Goal: Task Accomplishment & Management: Manage account settings

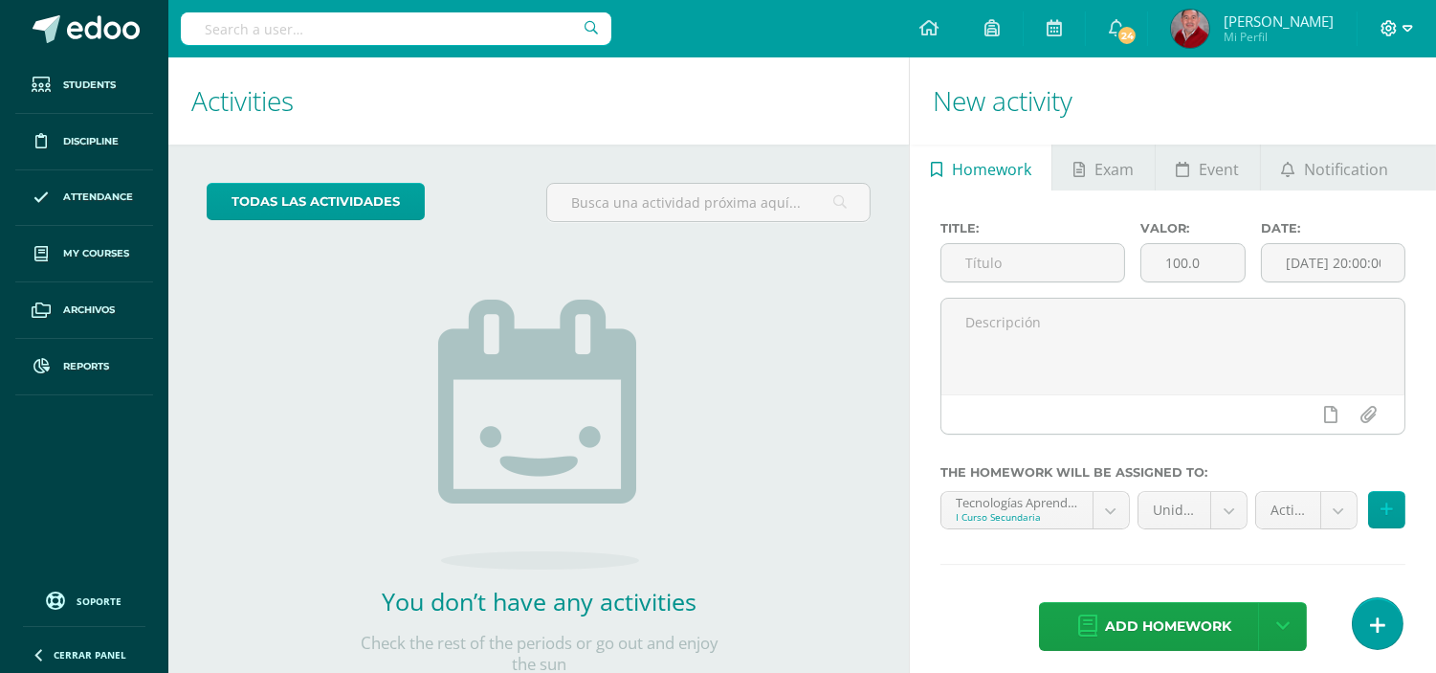
click at [1401, 27] on span at bounding box center [1397, 28] width 33 height 21
click at [1347, 107] on span "Configuración" at bounding box center [1349, 102] width 89 height 18
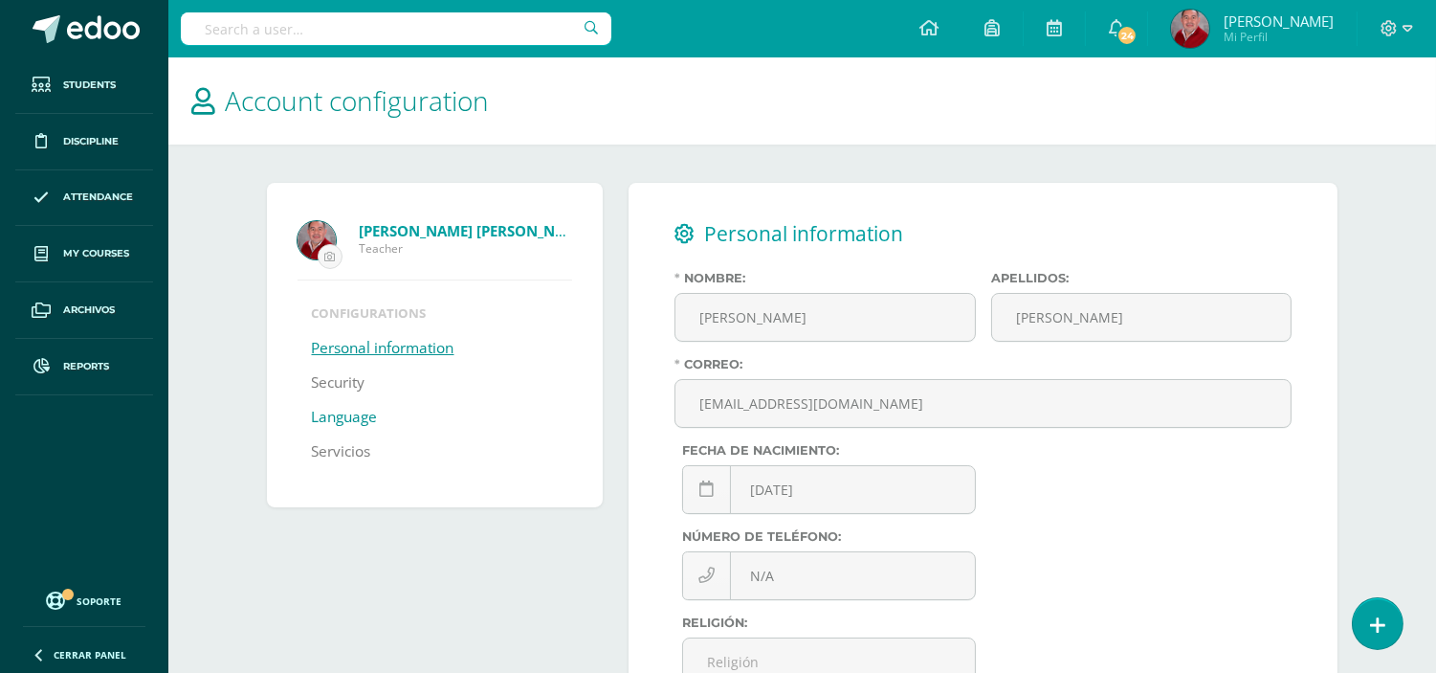
click at [335, 416] on link "Language" at bounding box center [345, 417] width 66 height 34
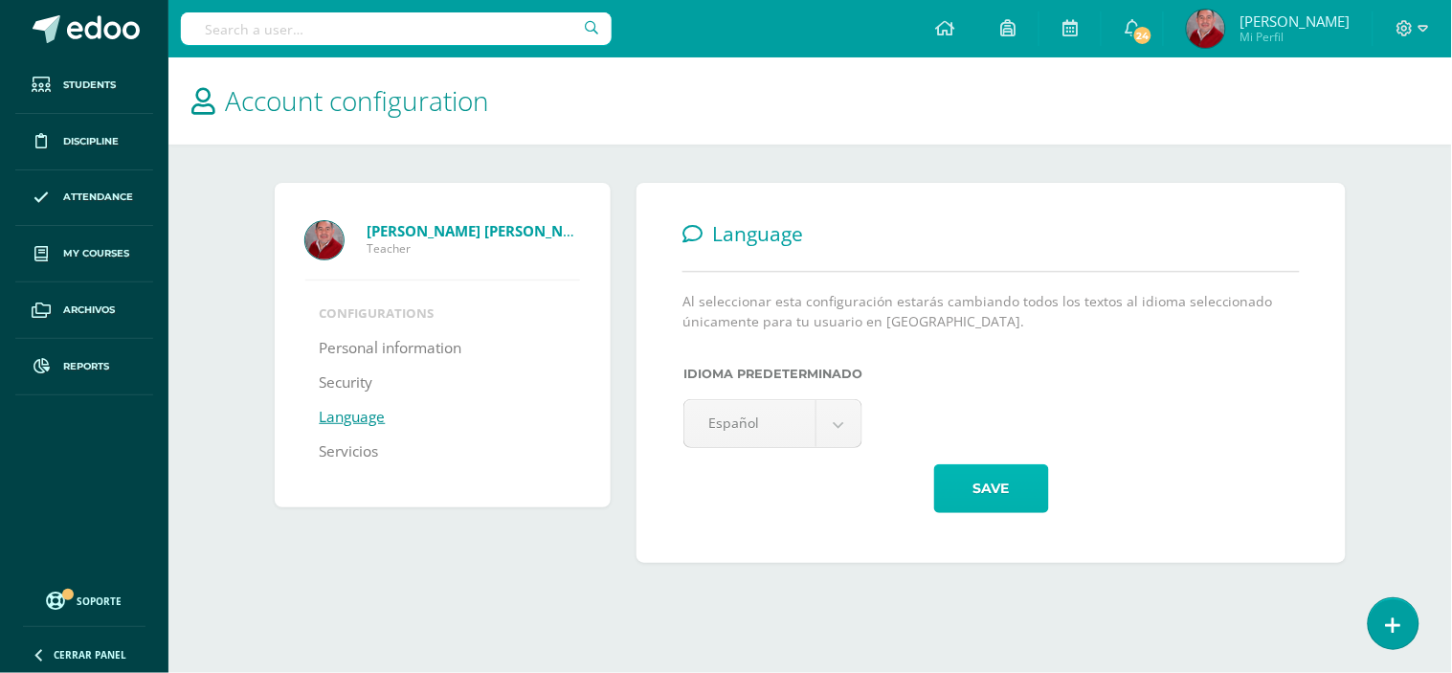
click at [992, 481] on button "Save" at bounding box center [991, 488] width 115 height 49
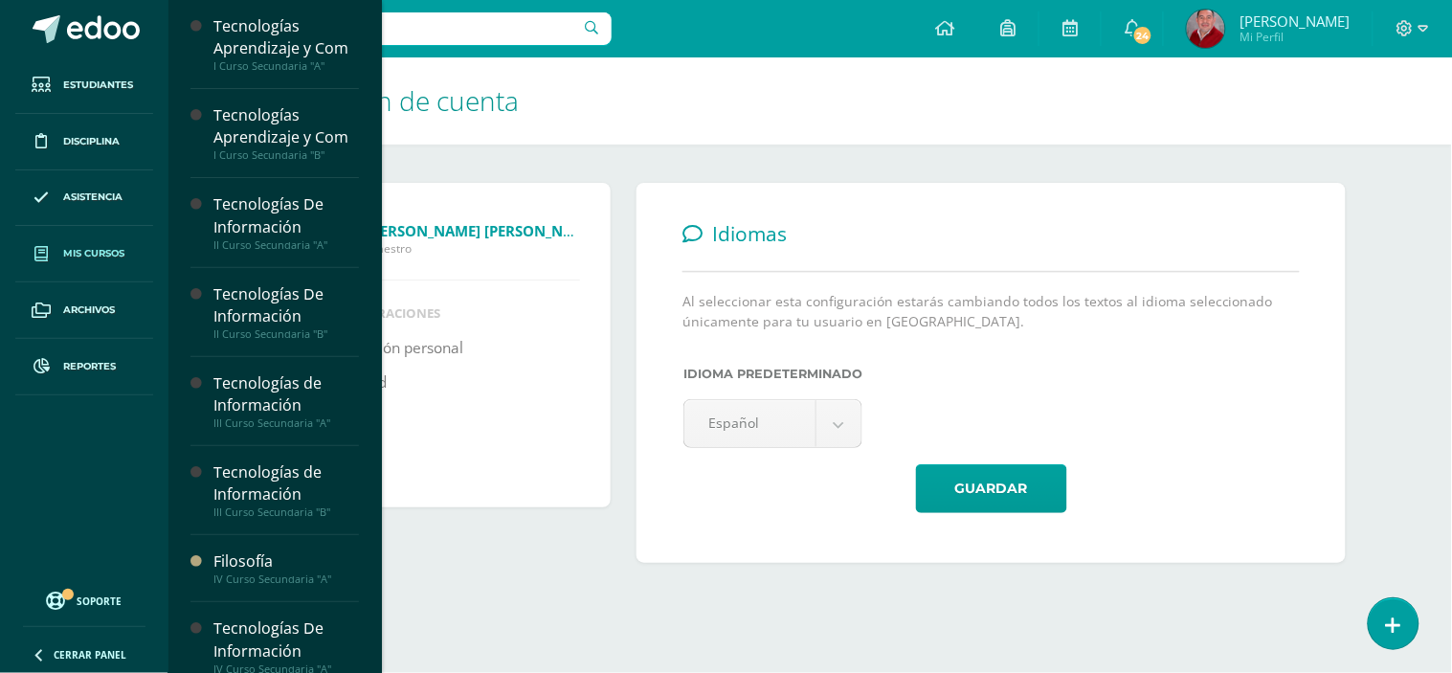
click at [116, 260] on span "Mis cursos" at bounding box center [93, 253] width 61 height 15
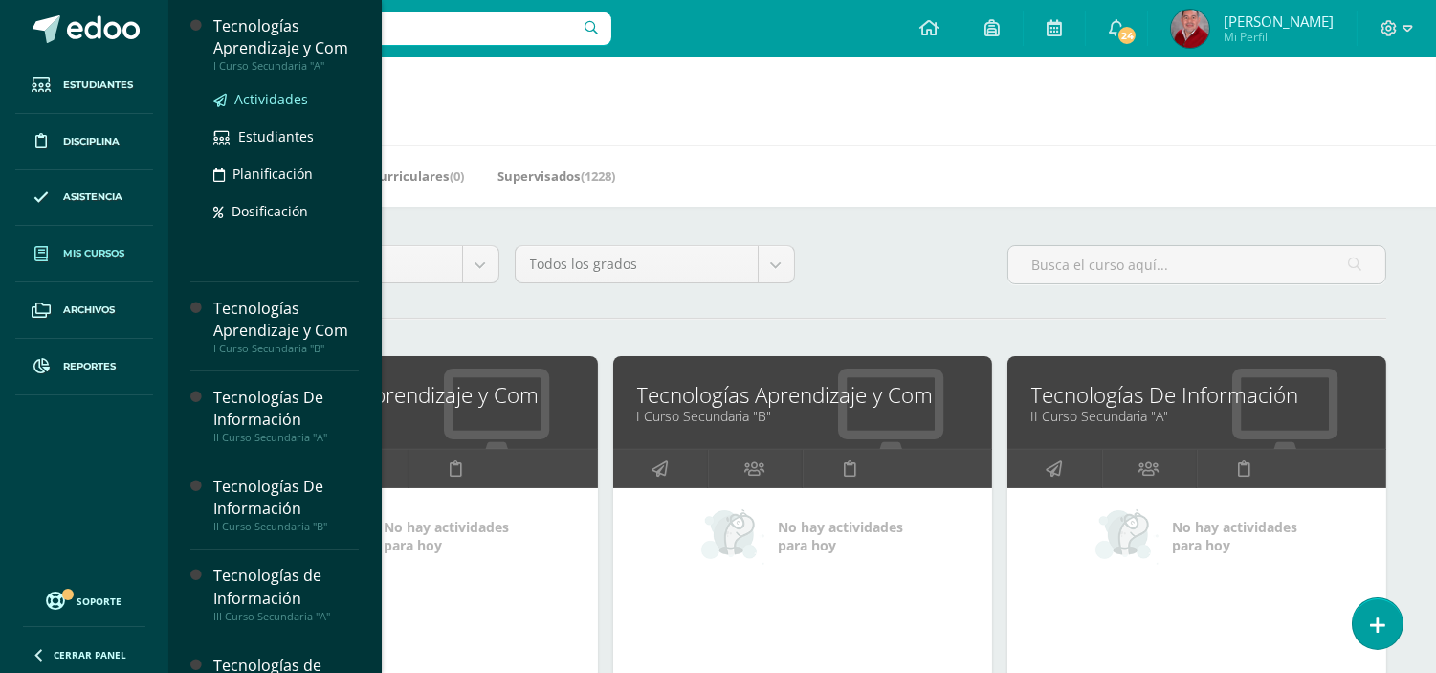
click at [273, 109] on link "Actividades" at bounding box center [285, 99] width 145 height 22
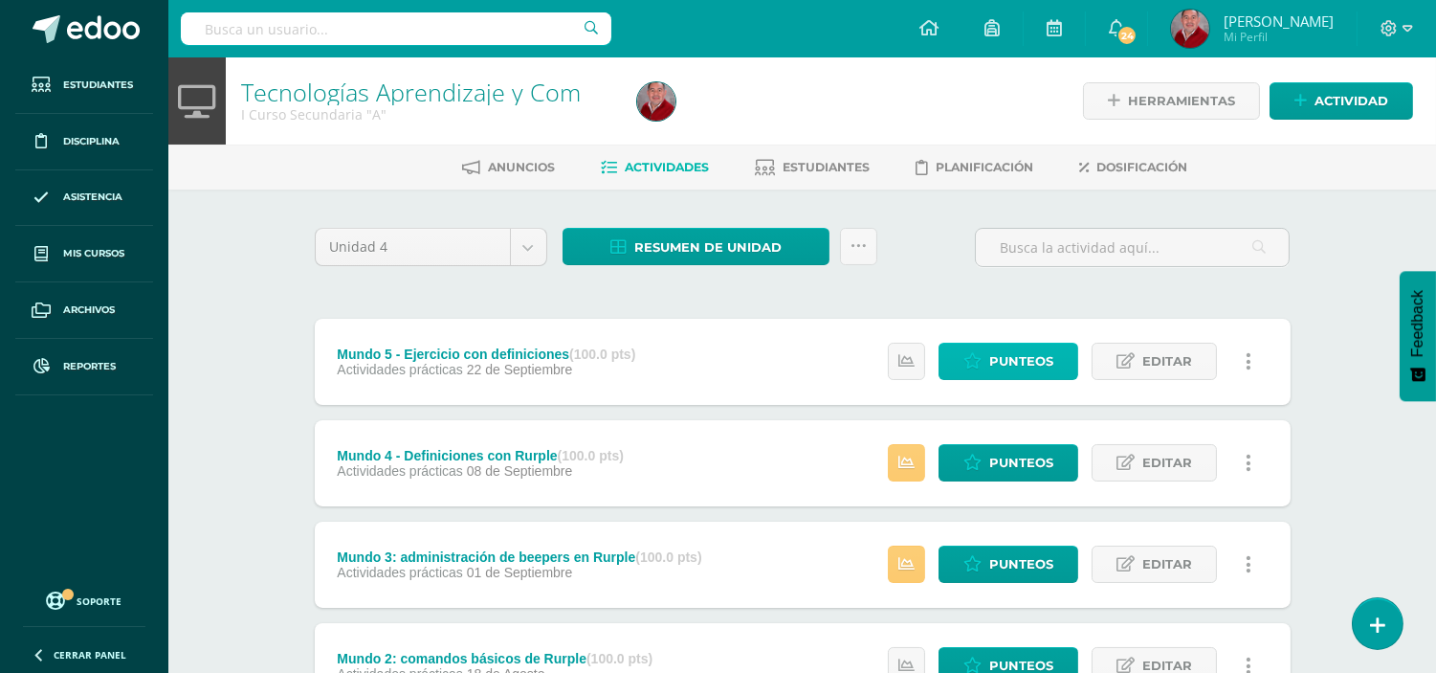
click at [1011, 349] on span "Punteos" at bounding box center [1021, 361] width 64 height 35
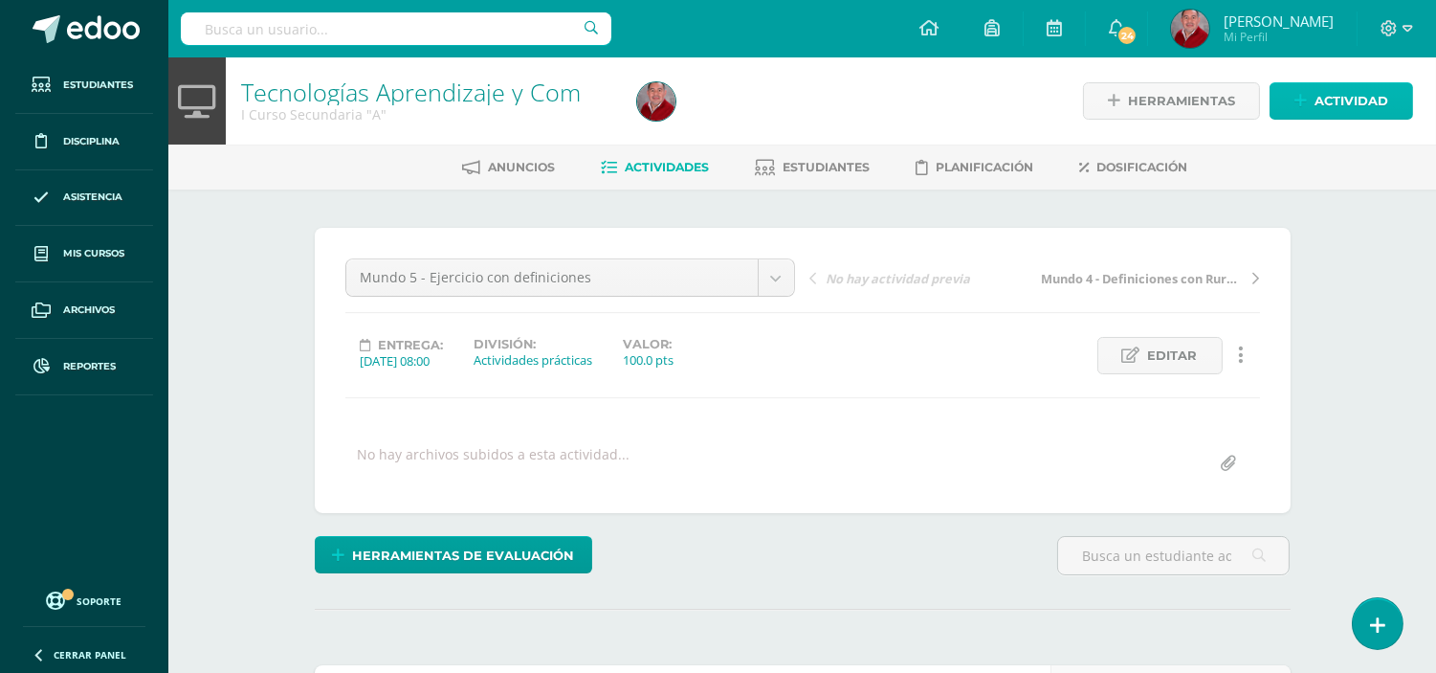
click at [1344, 94] on span "Actividad" at bounding box center [1352, 100] width 74 height 35
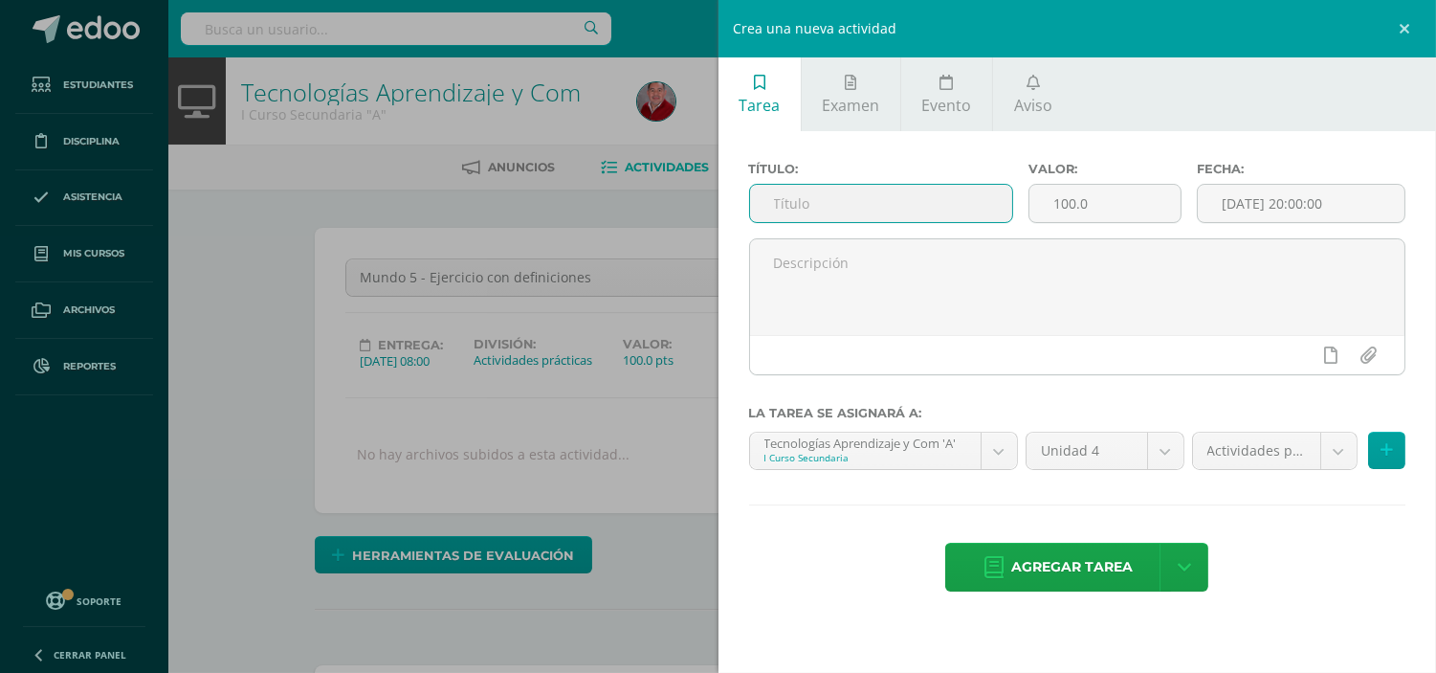
click at [910, 185] on input "text" at bounding box center [881, 203] width 263 height 37
type input "Prueba bimestral de Rurple"
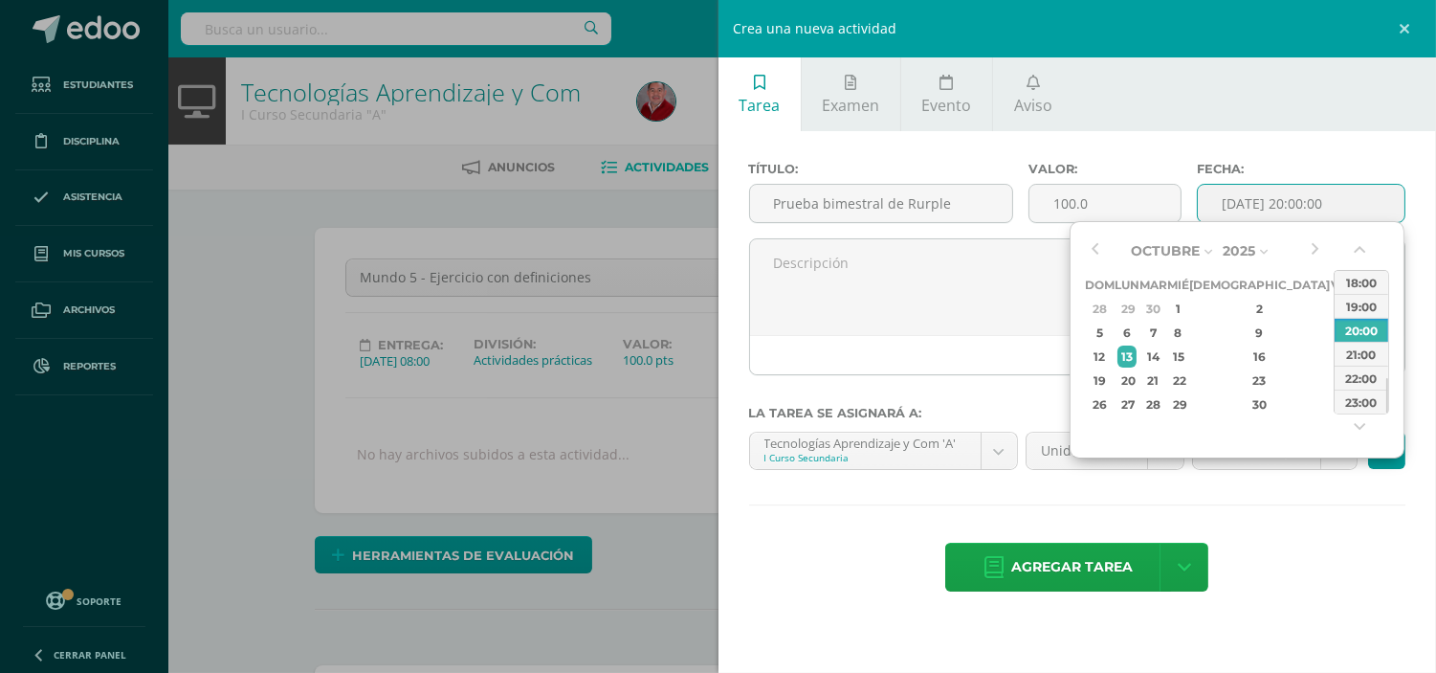
click at [1280, 205] on input "[DATE] 20:00:00" at bounding box center [1301, 203] width 207 height 37
drag, startPoint x: 1386, startPoint y: 393, endPoint x: 1392, endPoint y: 331, distance: 62.6
click at [1392, 331] on div "Octubre Enero Febrero Marzo Abril Mayo Junio Julio Agosto Septiembre Octubre No…" at bounding box center [1237, 339] width 335 height 237
click at [1361, 292] on div "08:00" at bounding box center [1362, 293] width 54 height 24
type input "2025-10-13 08:00"
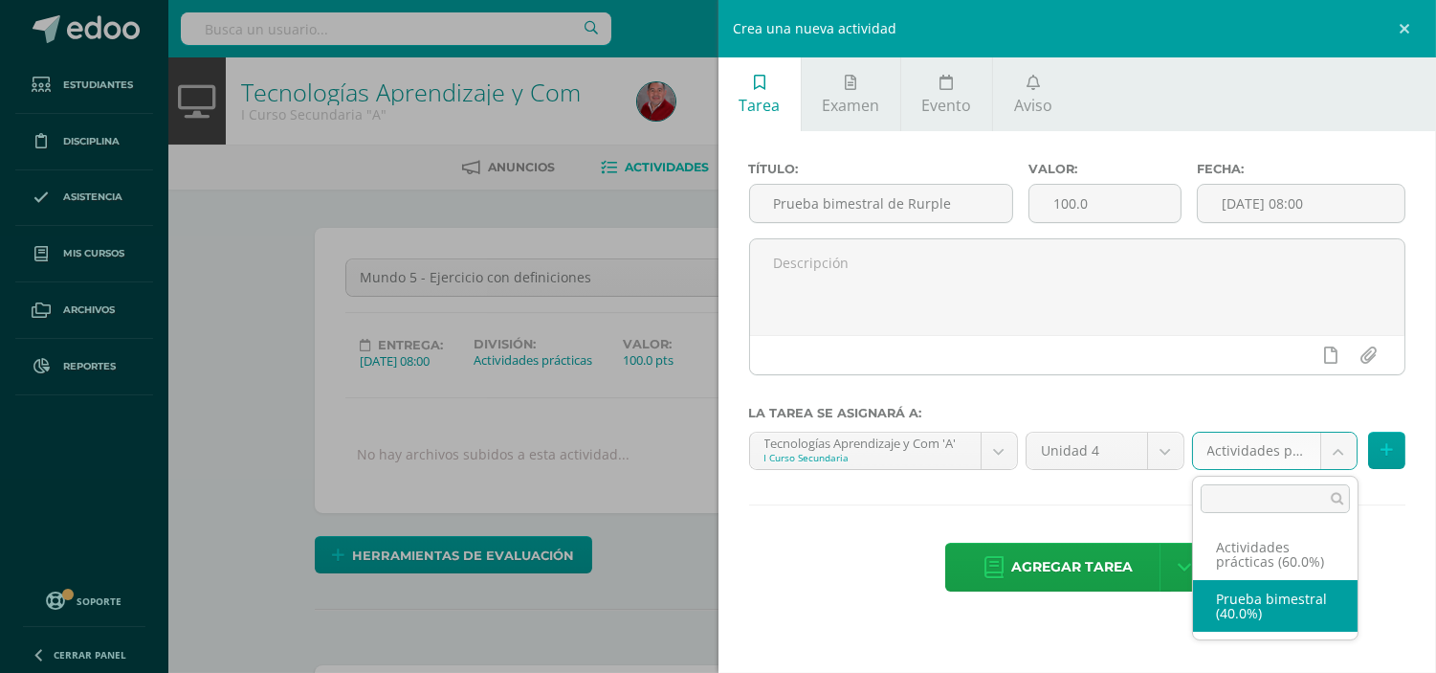
select select "233619"
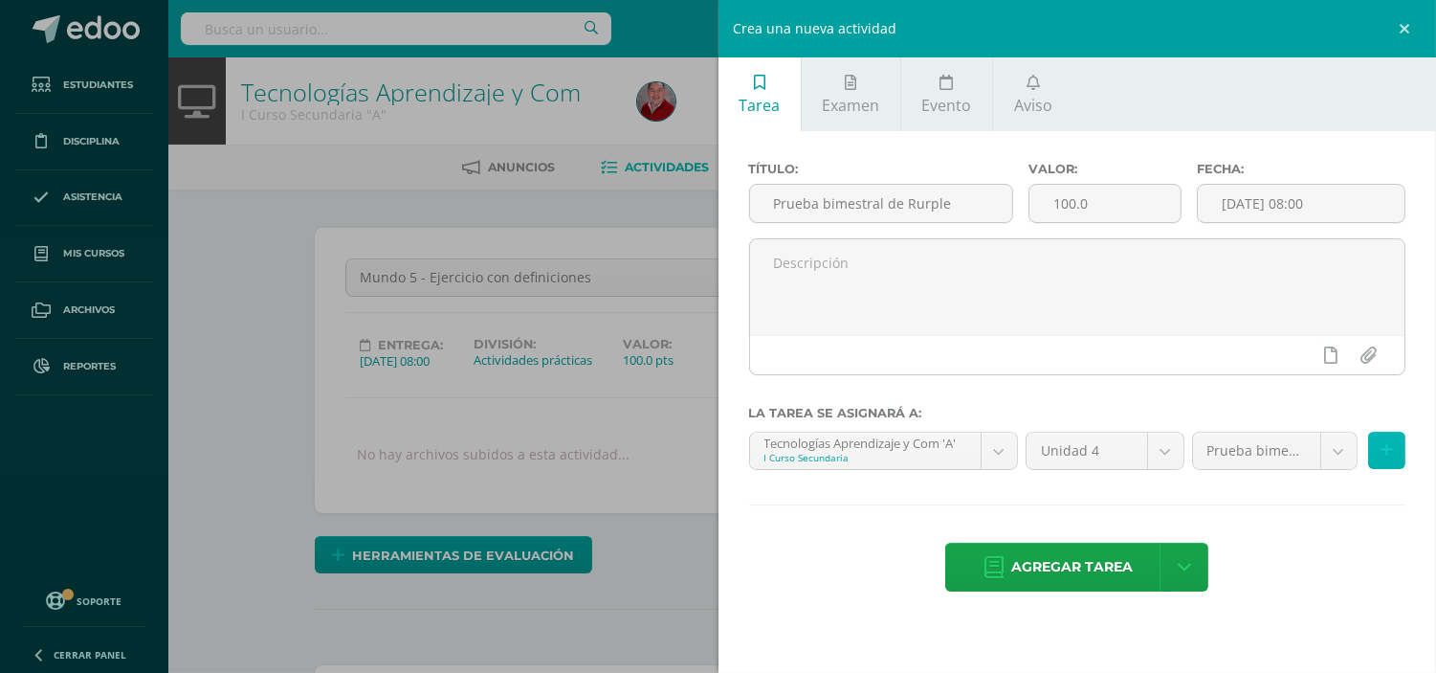
click at [1389, 444] on icon at bounding box center [1387, 450] width 12 height 16
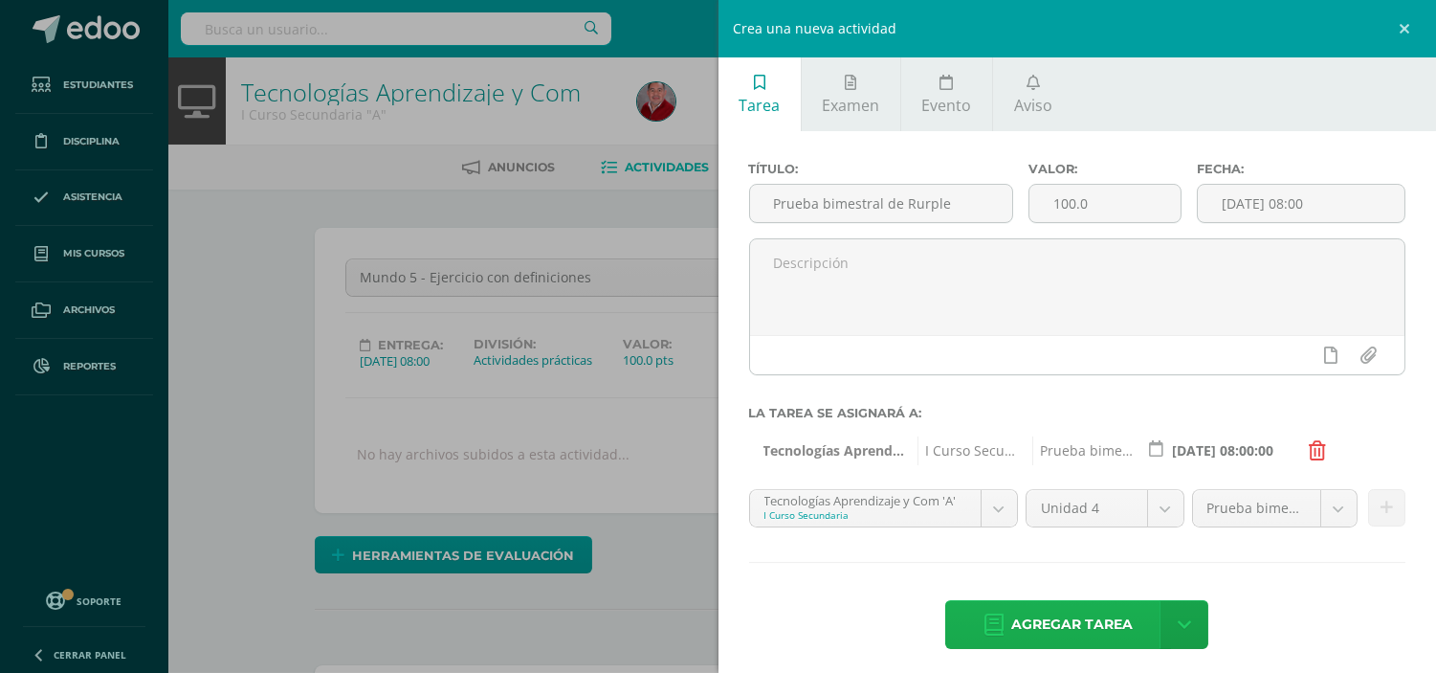
click at [1048, 622] on span "Agregar tarea" at bounding box center [1072, 624] width 122 height 47
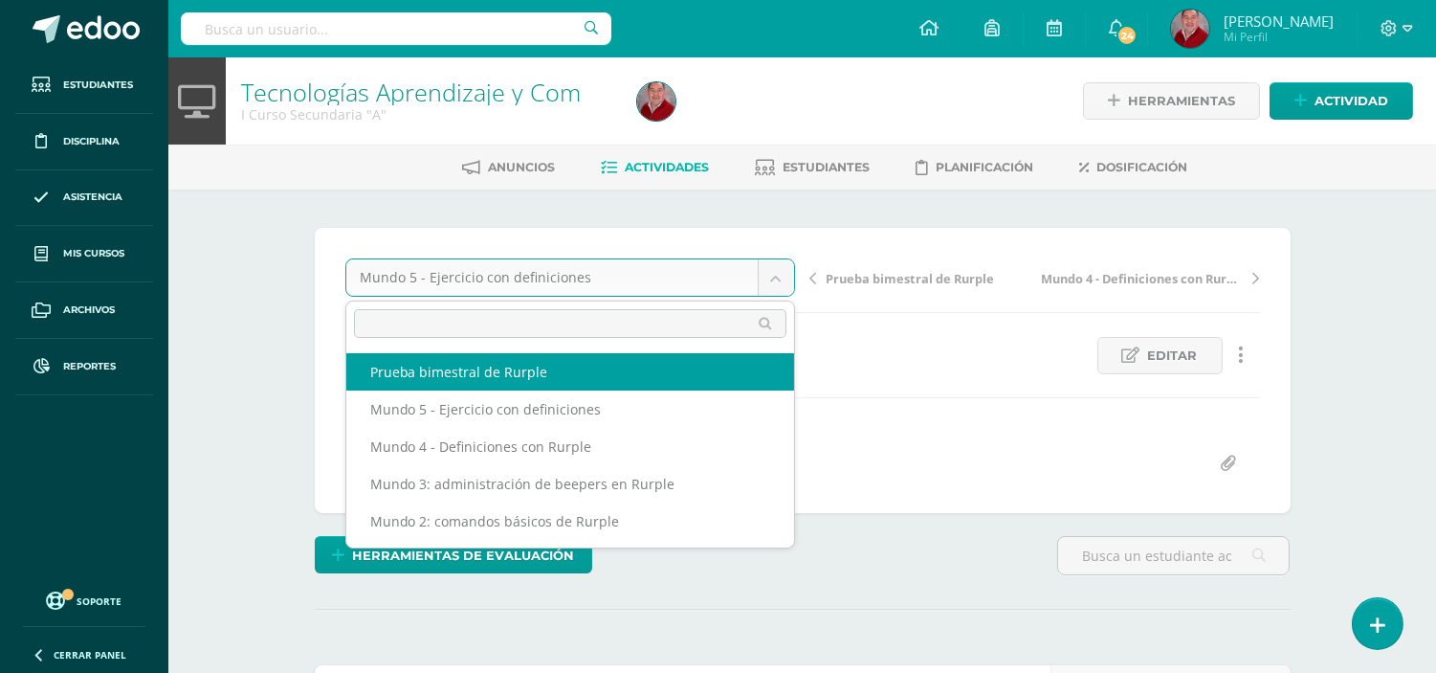
select select "/dashboard/teacher/grade-activity/238485/"
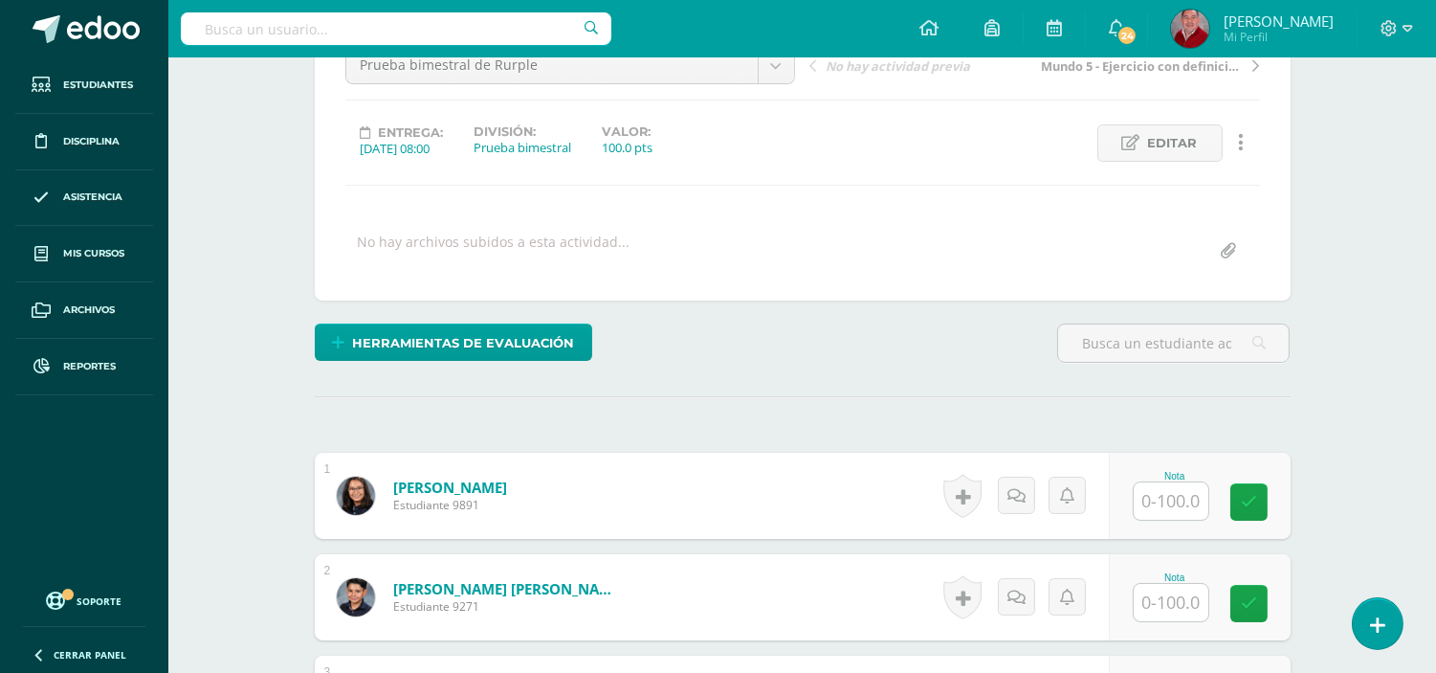
scroll to position [255, 0]
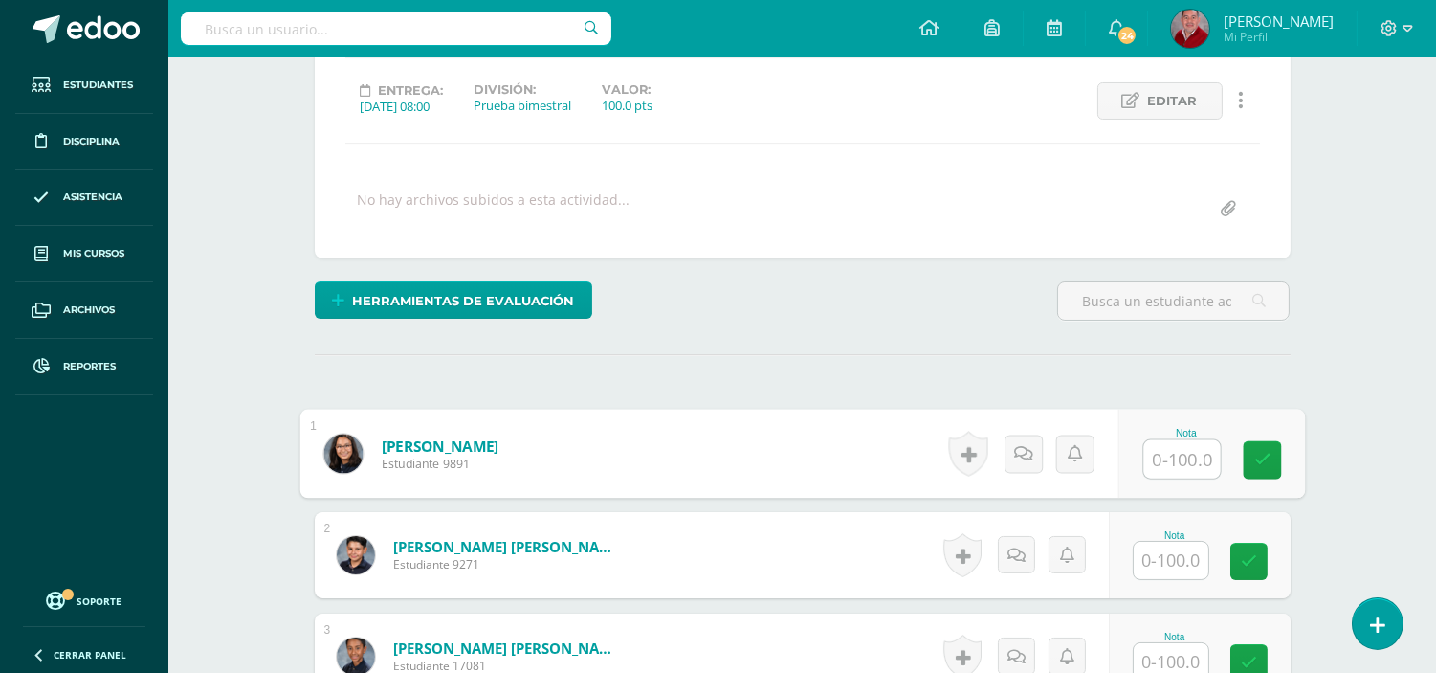
click at [1153, 463] on input "text" at bounding box center [1182, 459] width 77 height 38
type input "70"
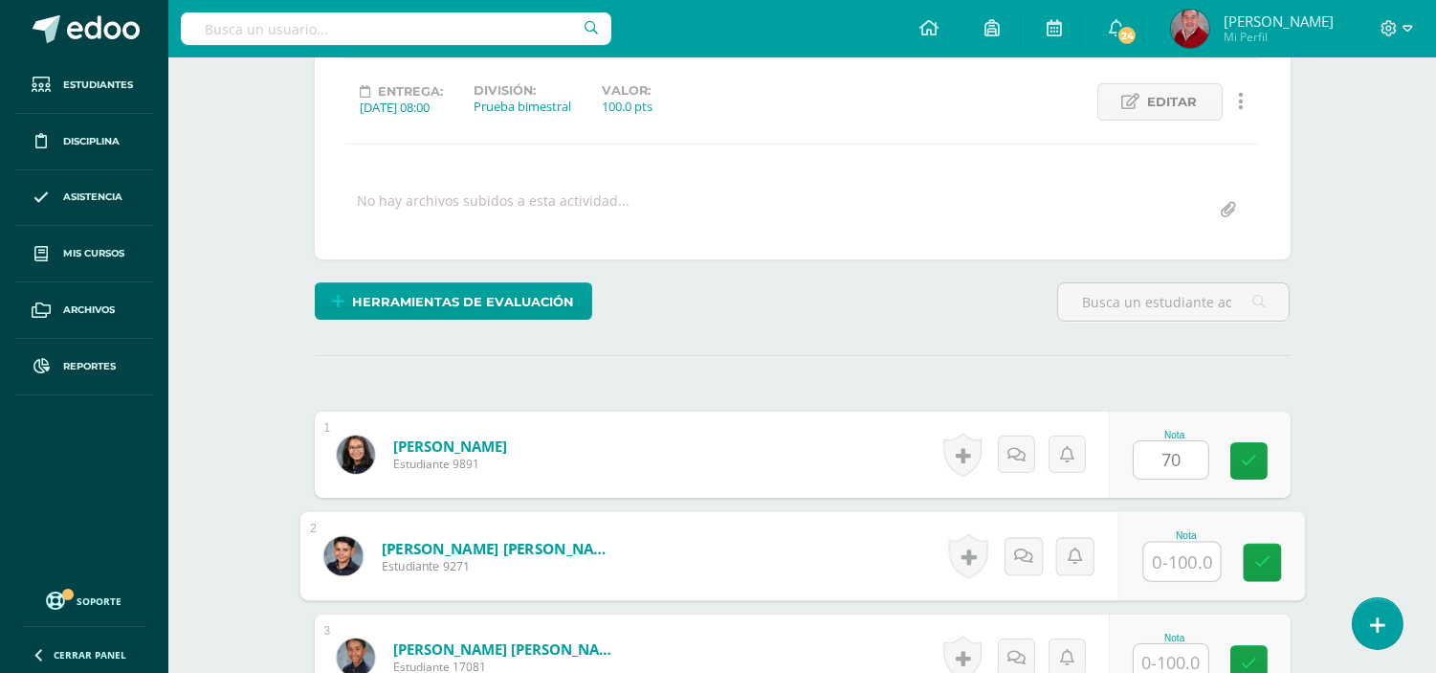
click at [1170, 567] on input "text" at bounding box center [1182, 562] width 77 height 38
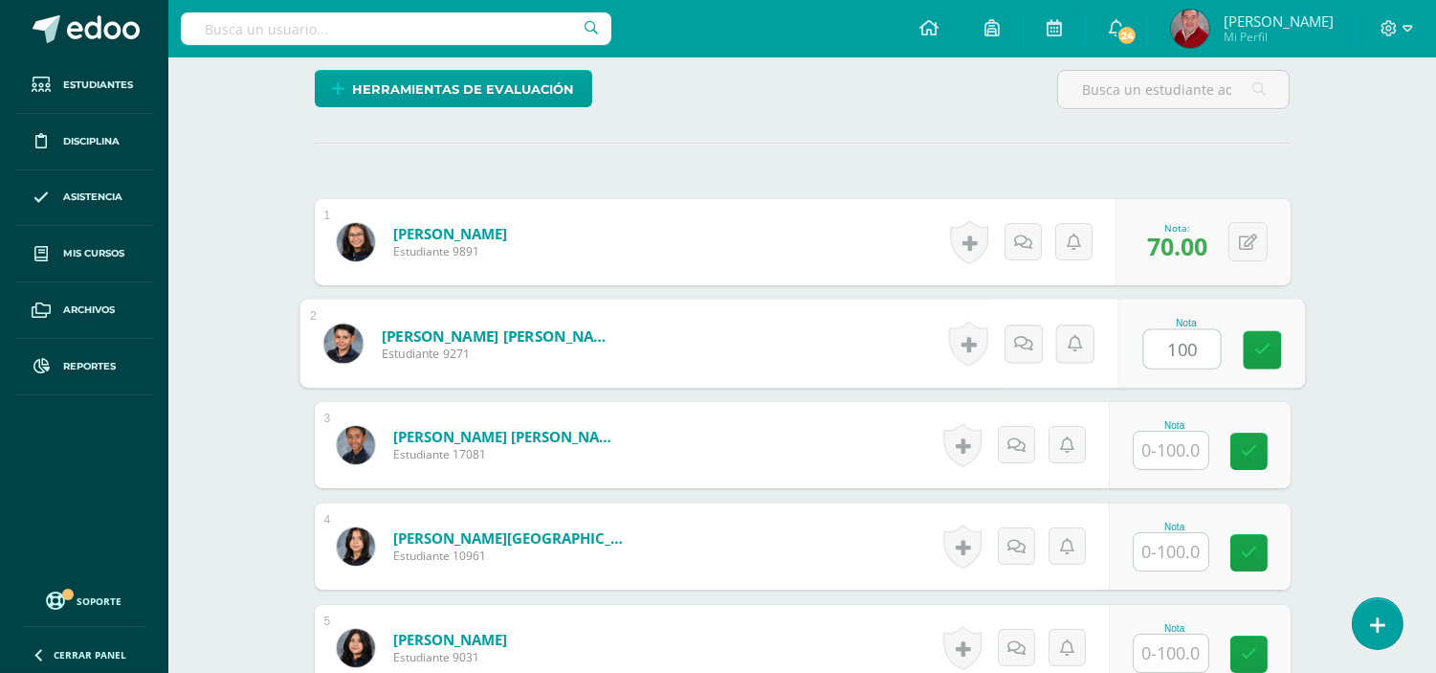
scroll to position [509, 0]
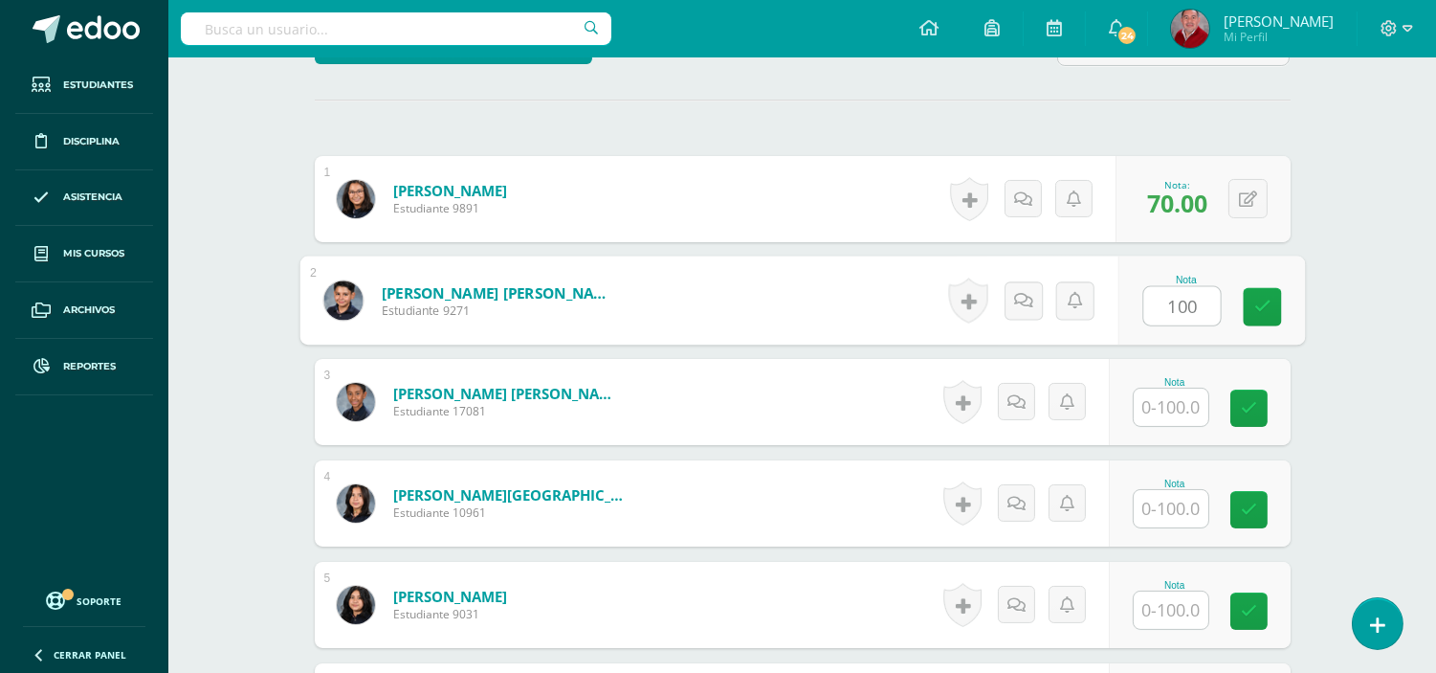
type input "100"
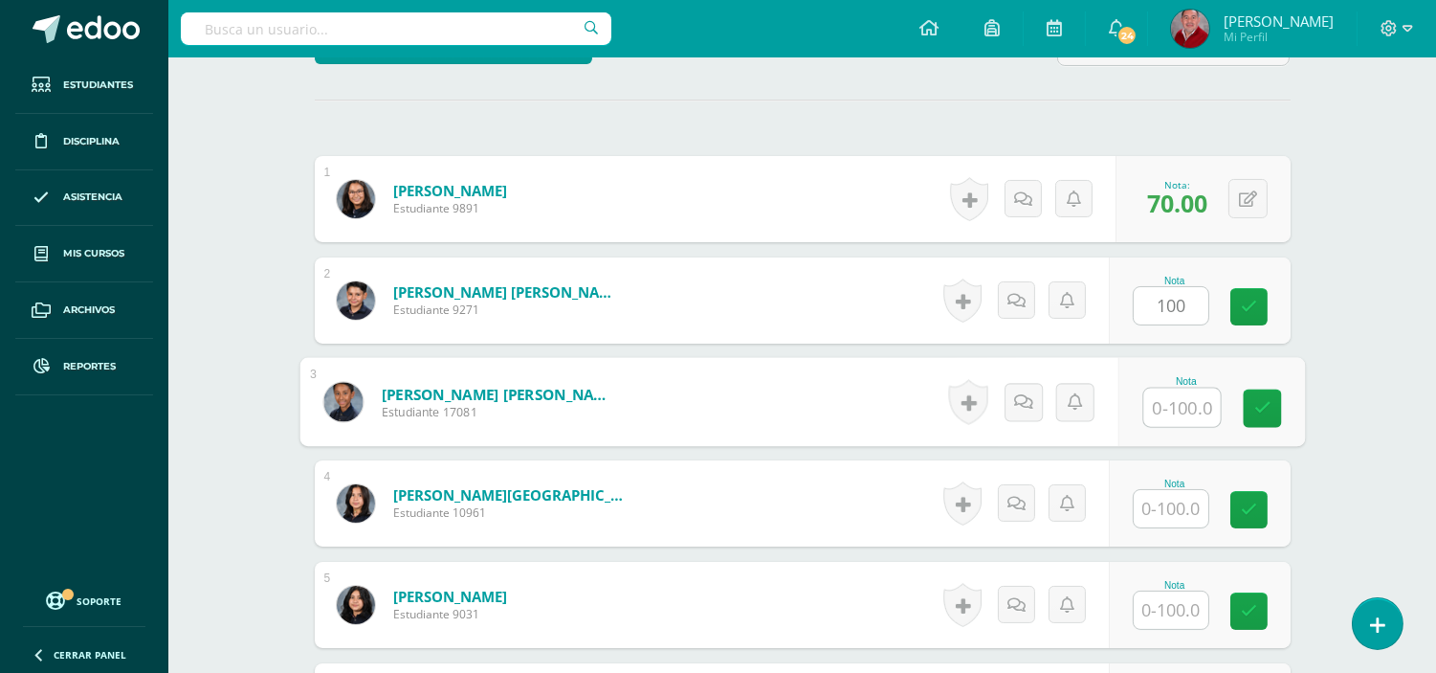
click at [1179, 396] on input "text" at bounding box center [1182, 408] width 77 height 38
type input "100"
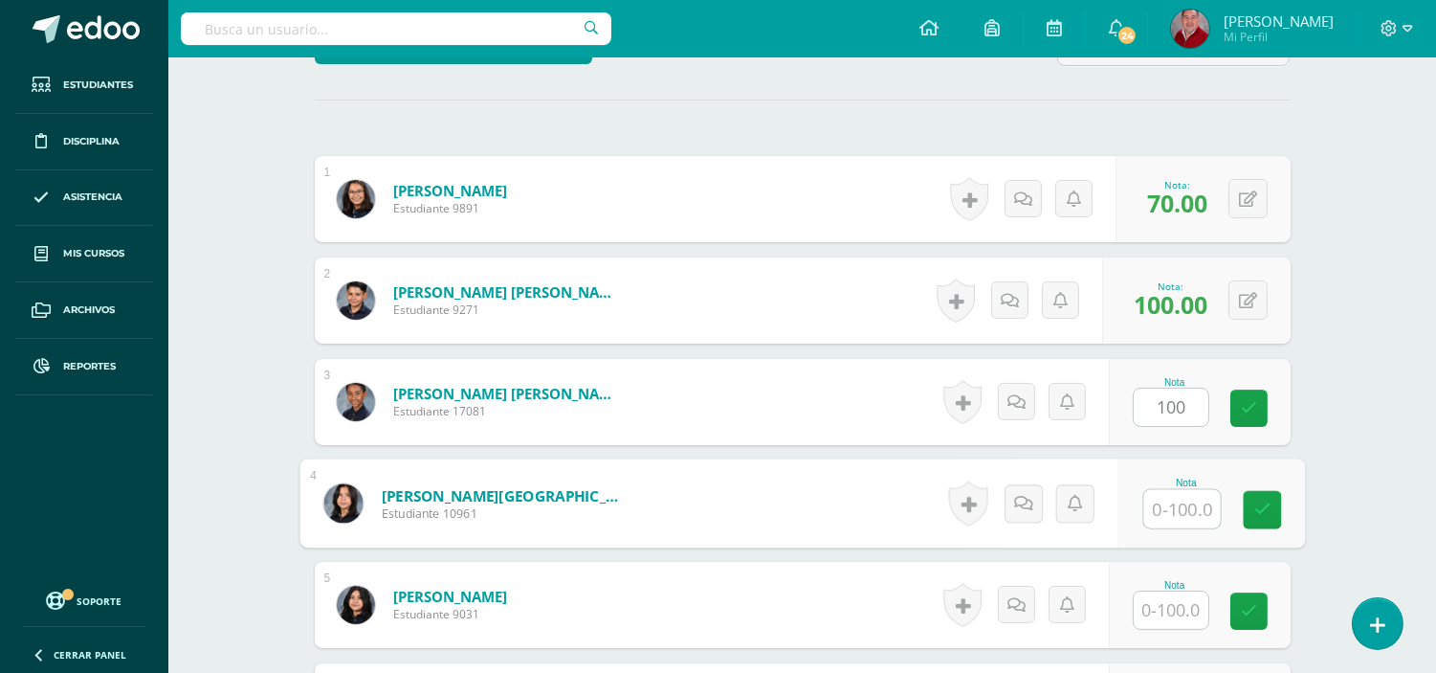
click at [1180, 511] on input "text" at bounding box center [1182, 509] width 77 height 38
type input "50"
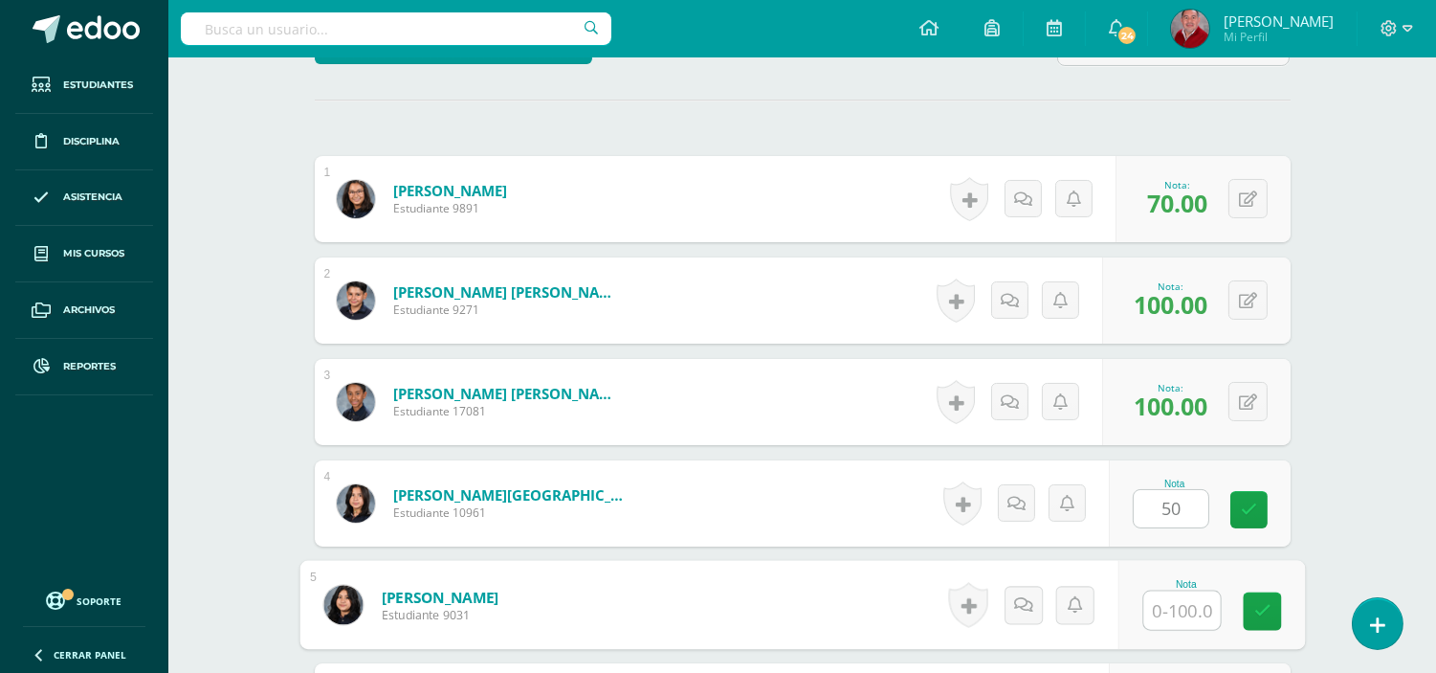
click at [1182, 603] on input "text" at bounding box center [1182, 610] width 77 height 38
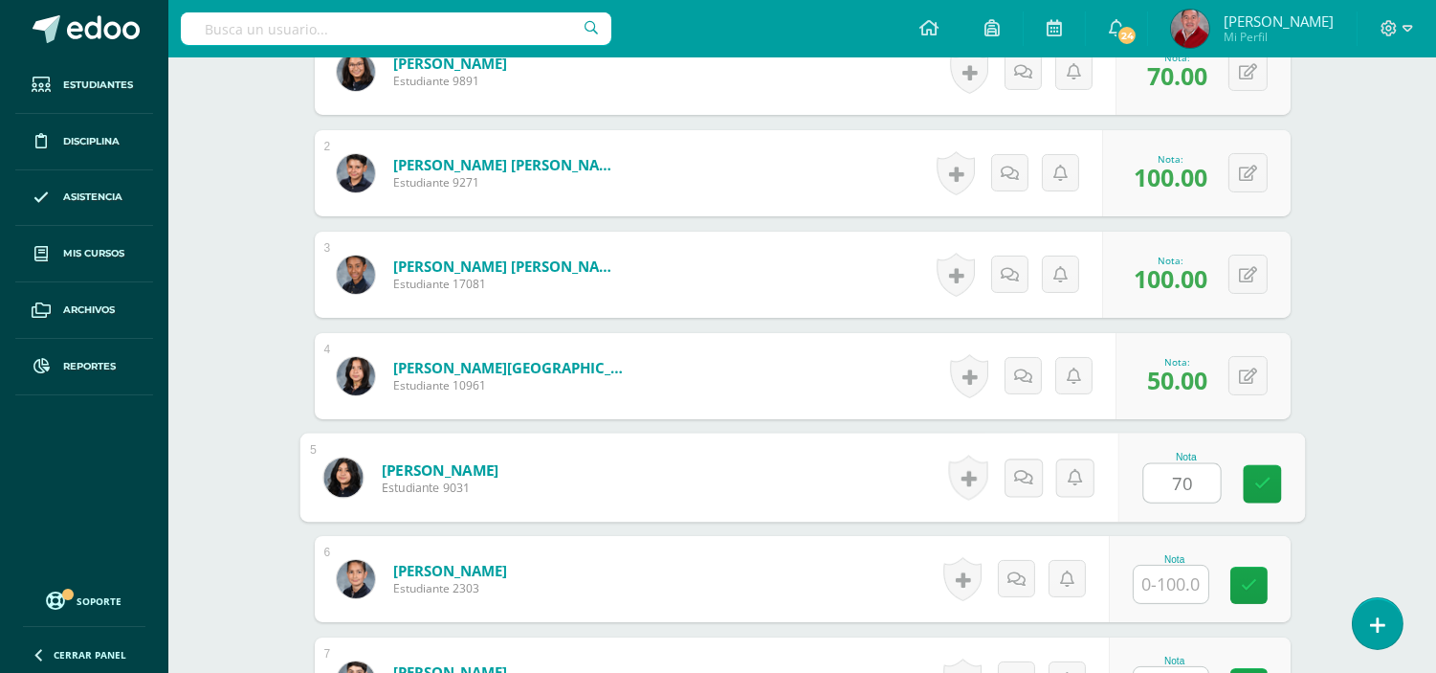
scroll to position [722, 0]
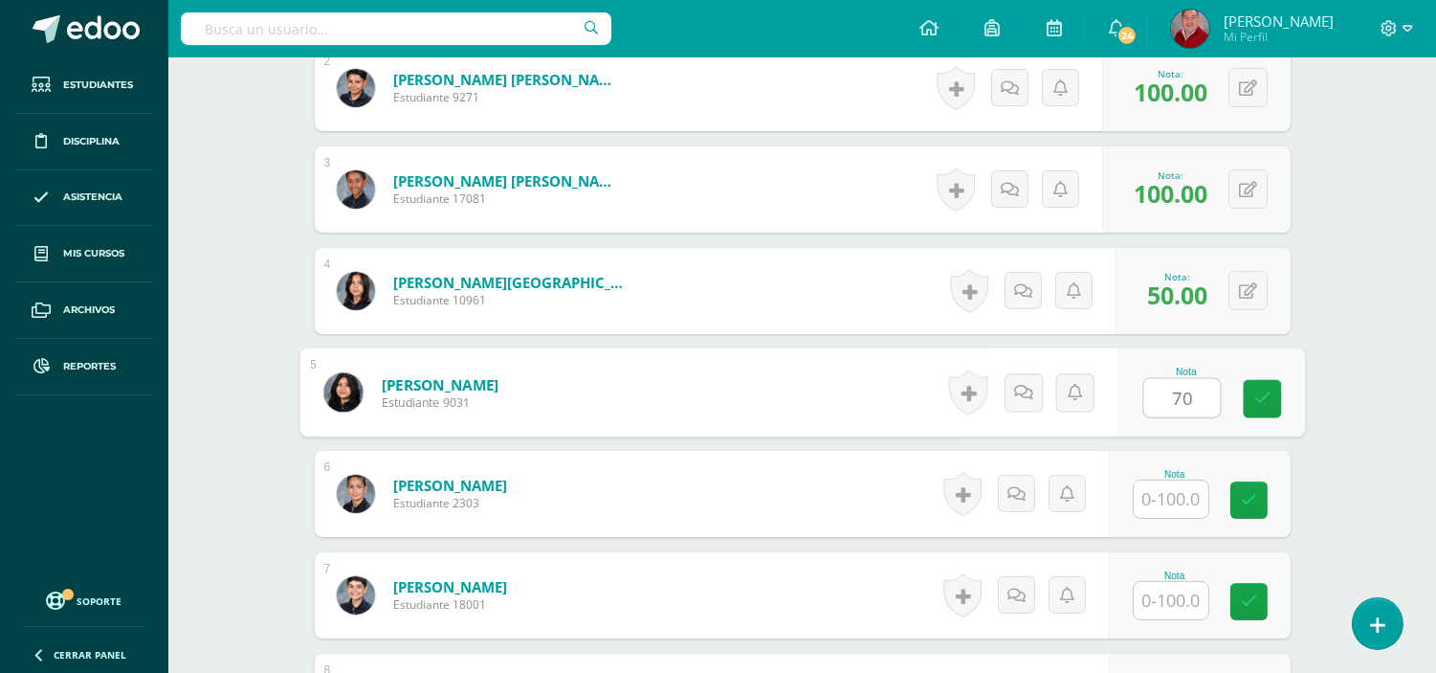
type input "70"
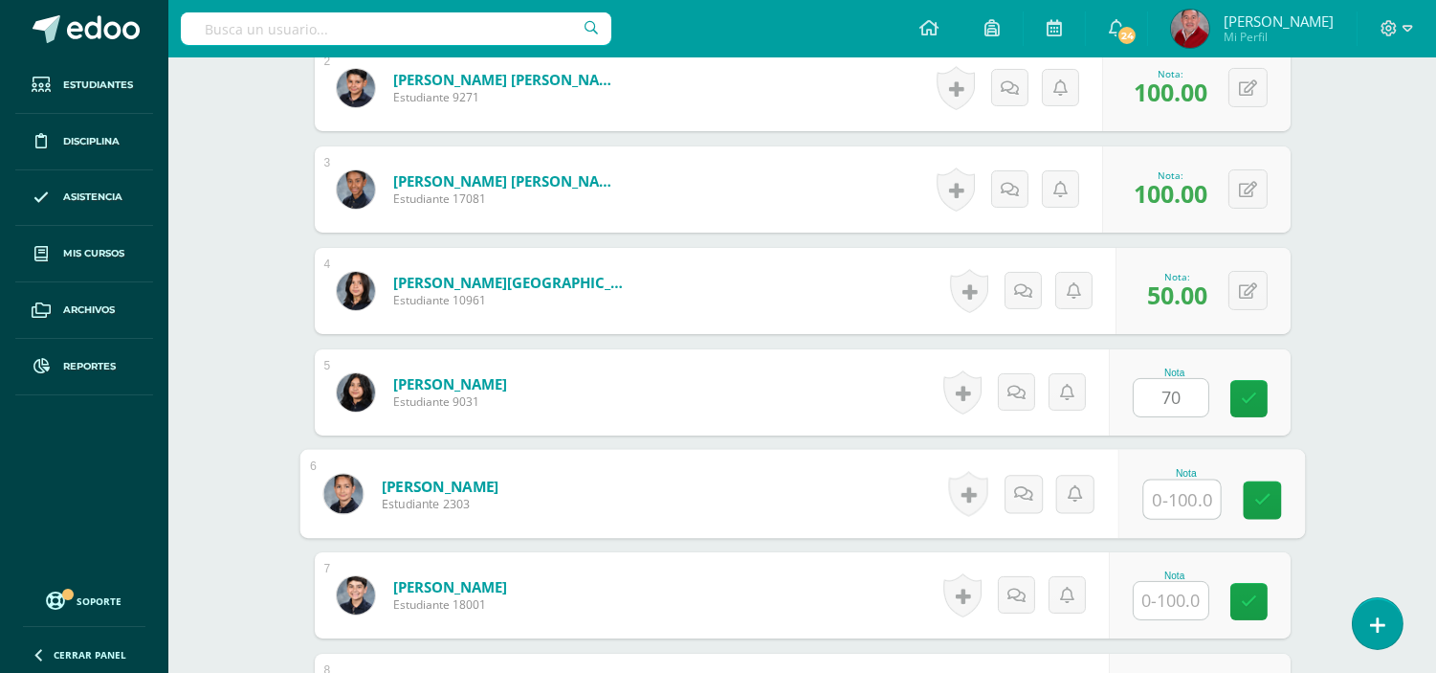
click at [1173, 502] on input "text" at bounding box center [1182, 499] width 77 height 38
type input "85"
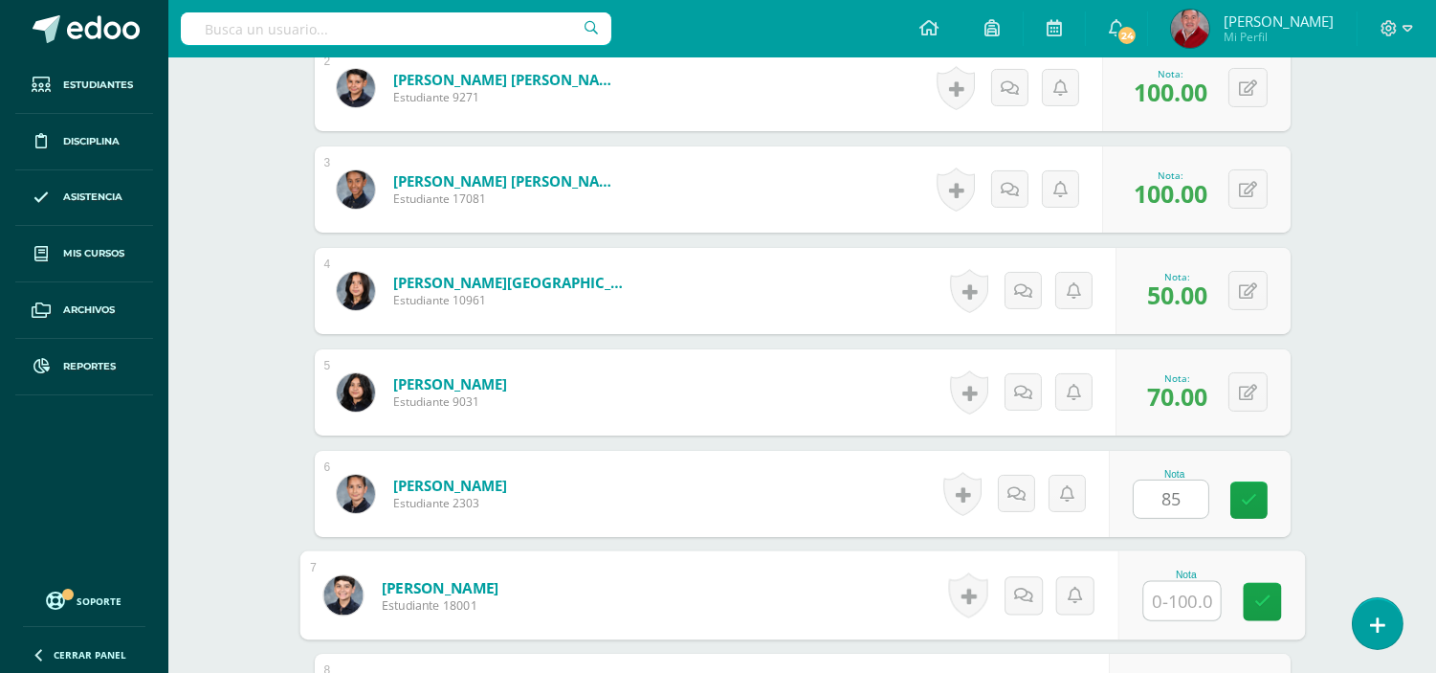
click at [1178, 590] on input "text" at bounding box center [1182, 601] width 77 height 38
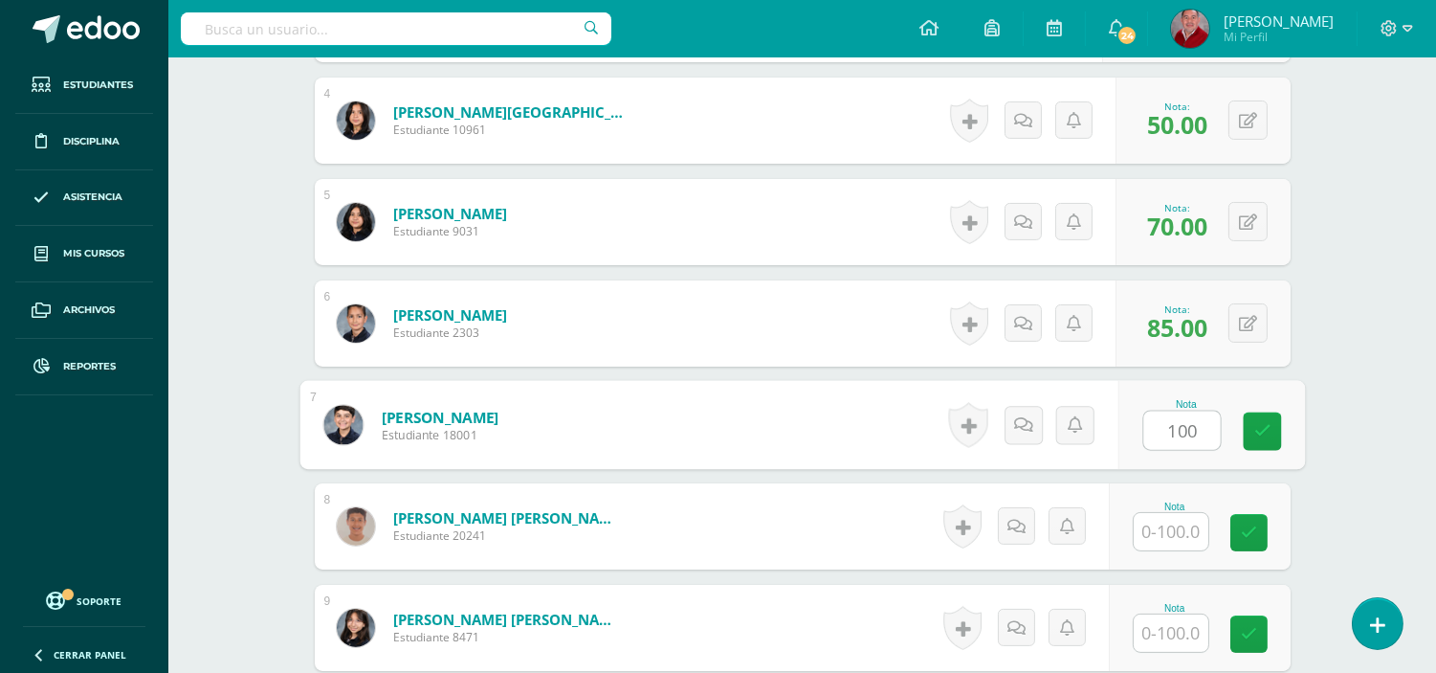
scroll to position [934, 0]
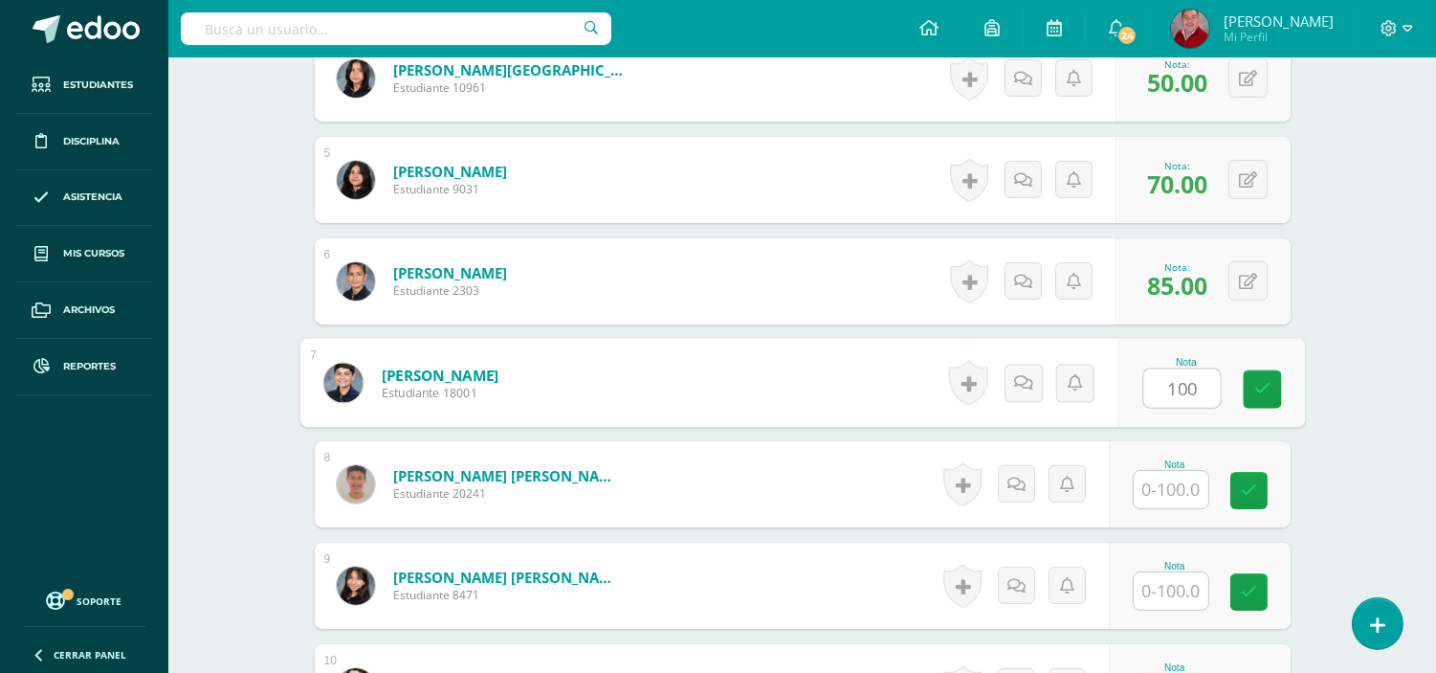
type input "100"
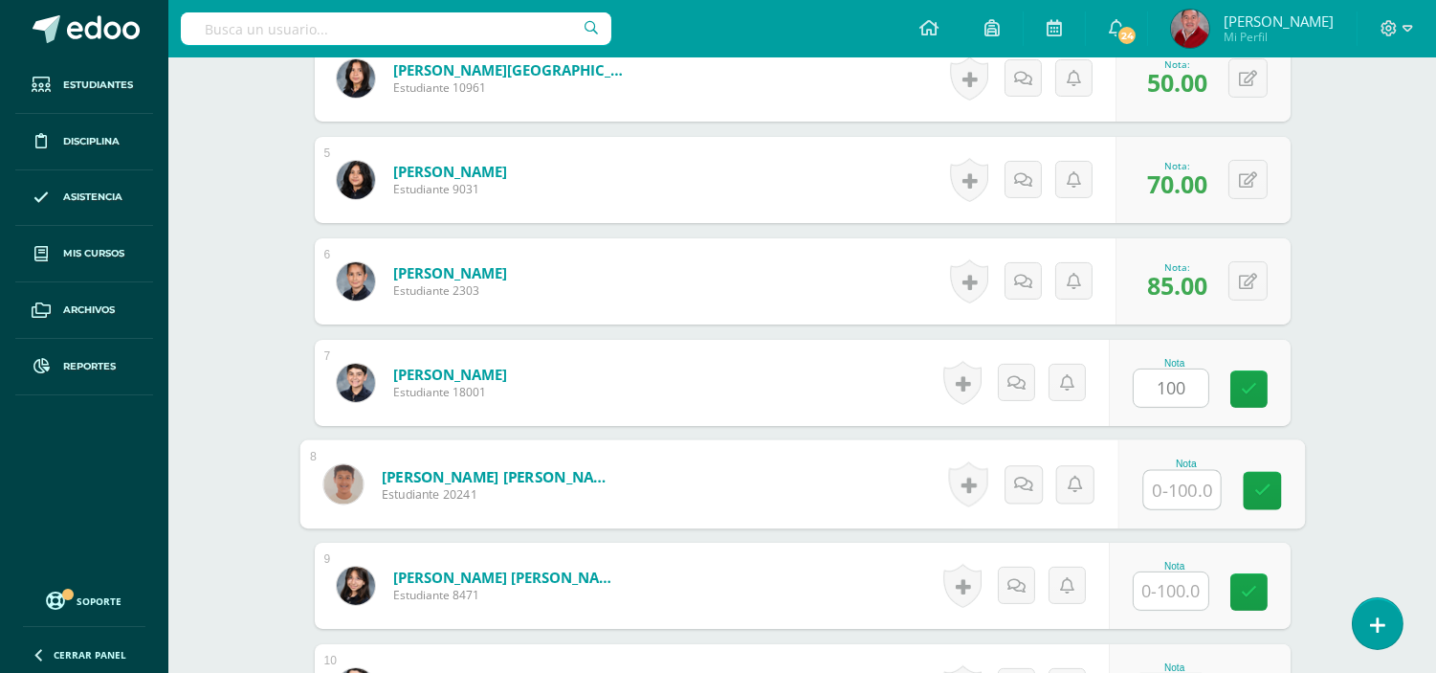
click at [1159, 489] on input "text" at bounding box center [1182, 490] width 77 height 38
type input "100"
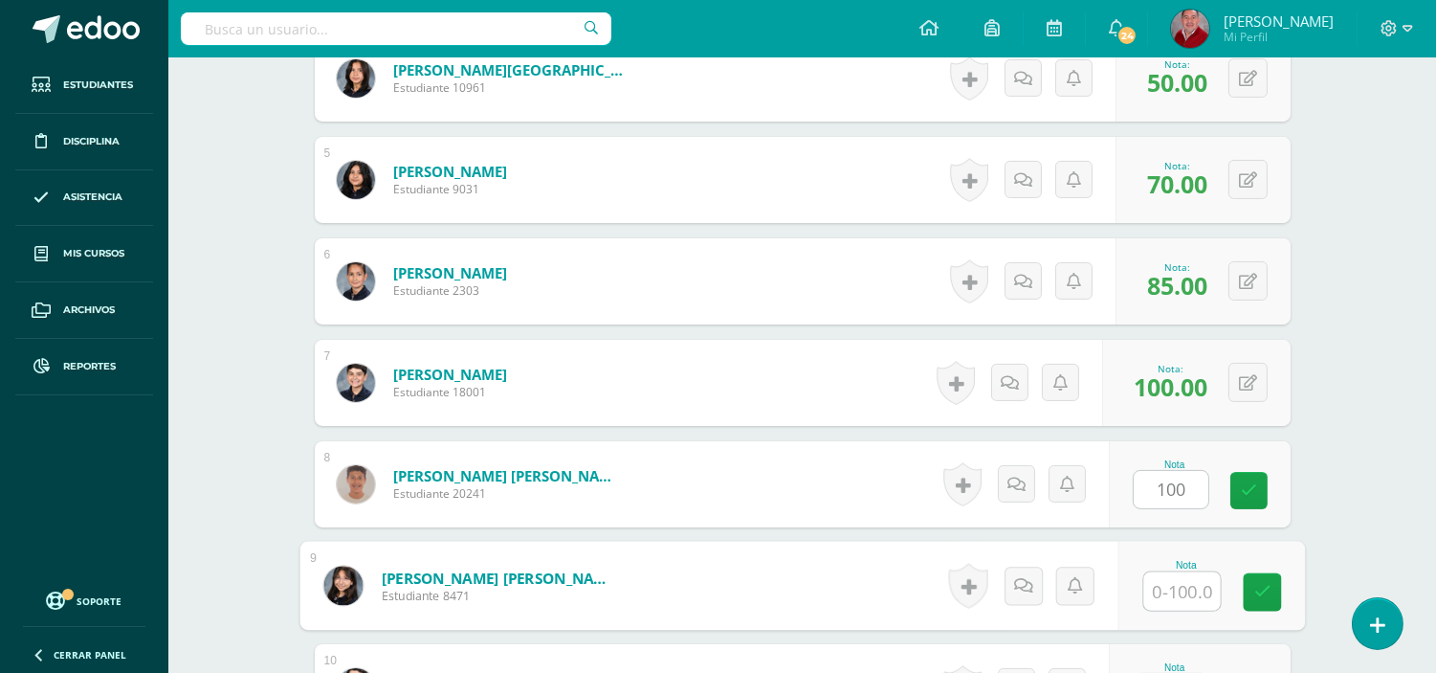
click at [1191, 604] on input "text" at bounding box center [1182, 591] width 77 height 38
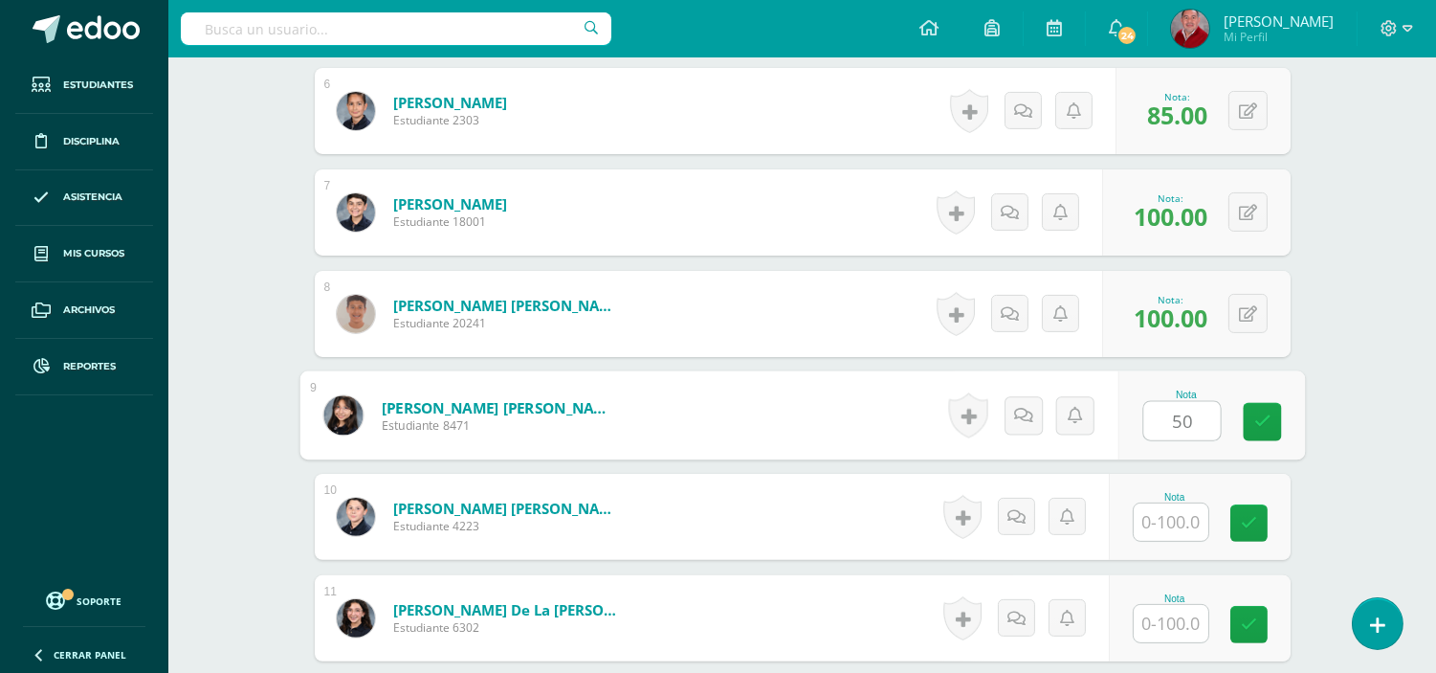
scroll to position [1146, 0]
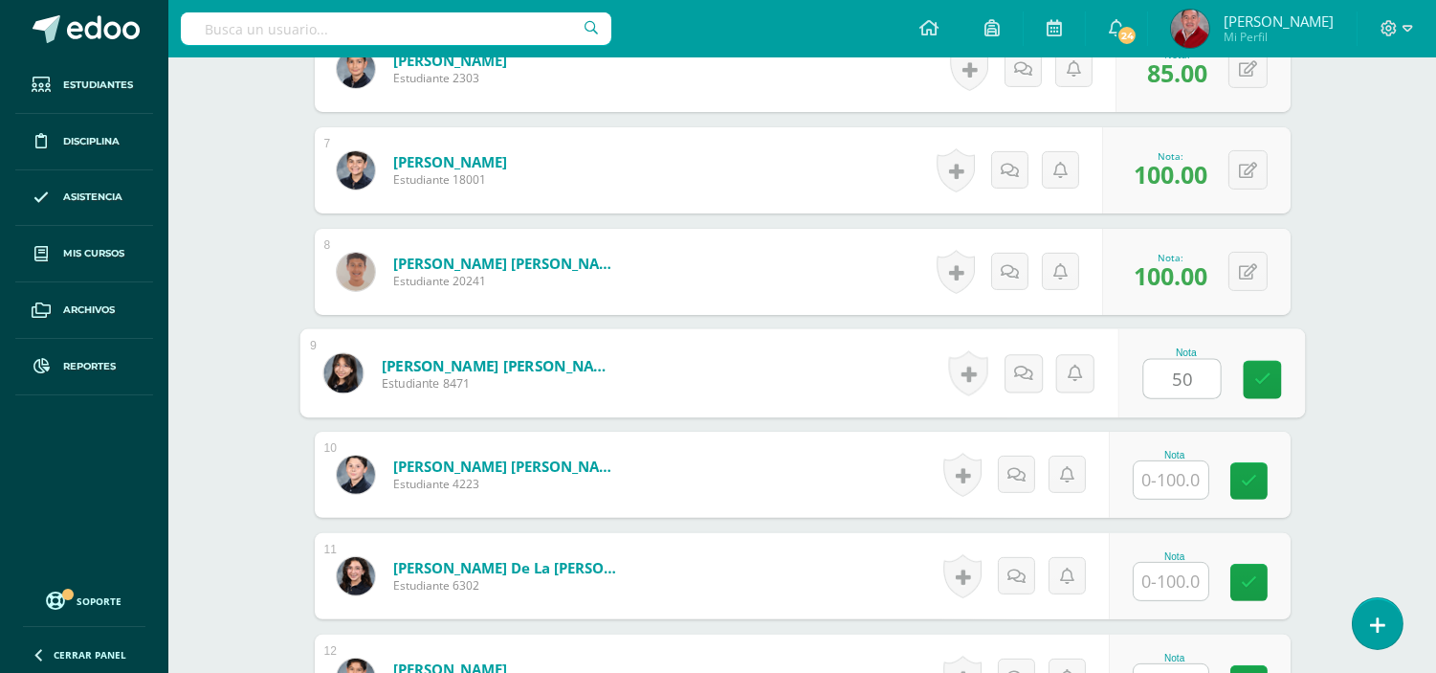
type input "50"
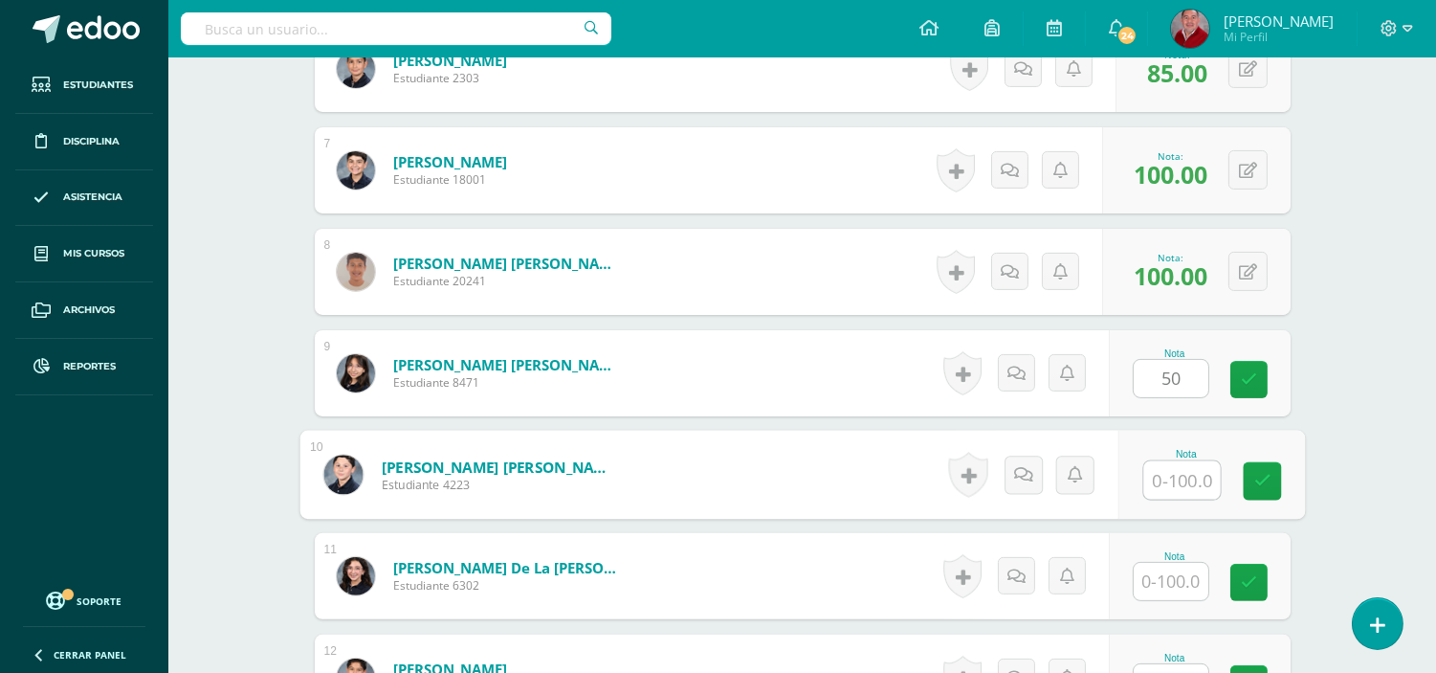
click at [1169, 480] on input "text" at bounding box center [1182, 480] width 77 height 38
type input "100"
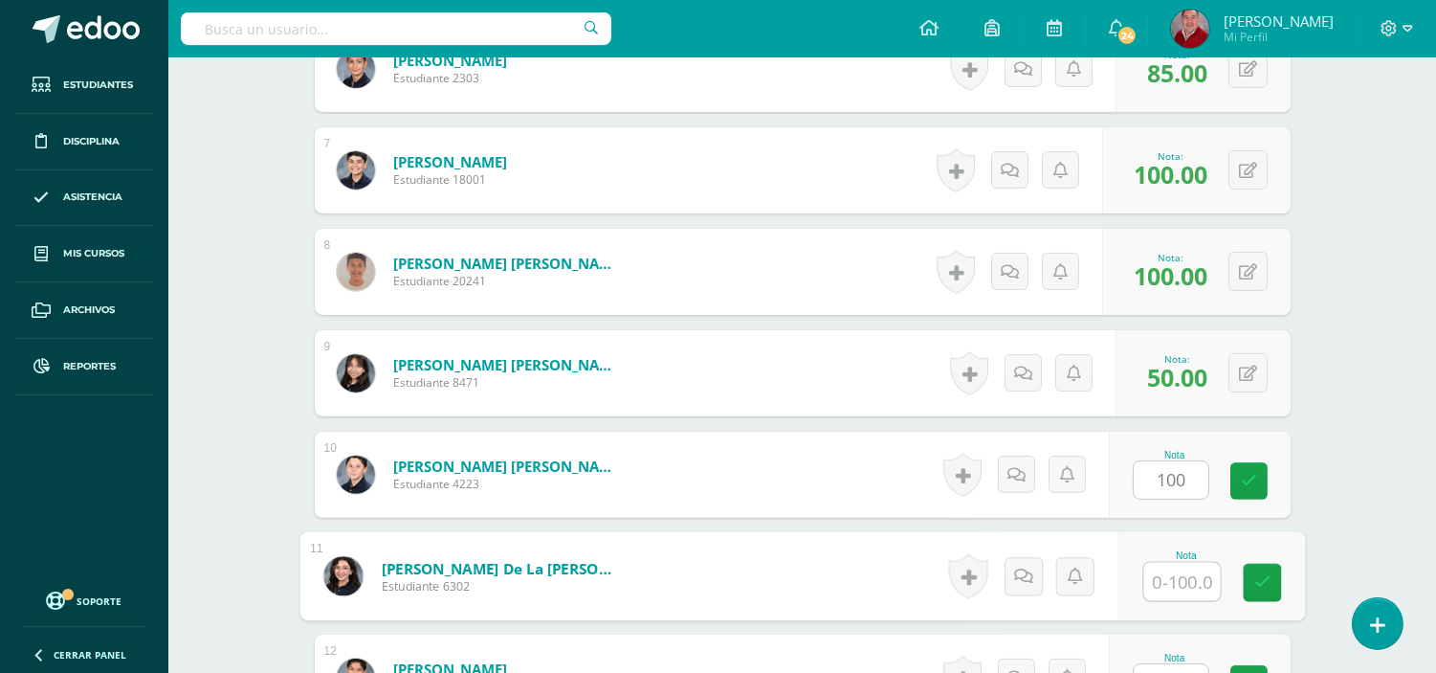
click at [1188, 578] on input "text" at bounding box center [1182, 582] width 77 height 38
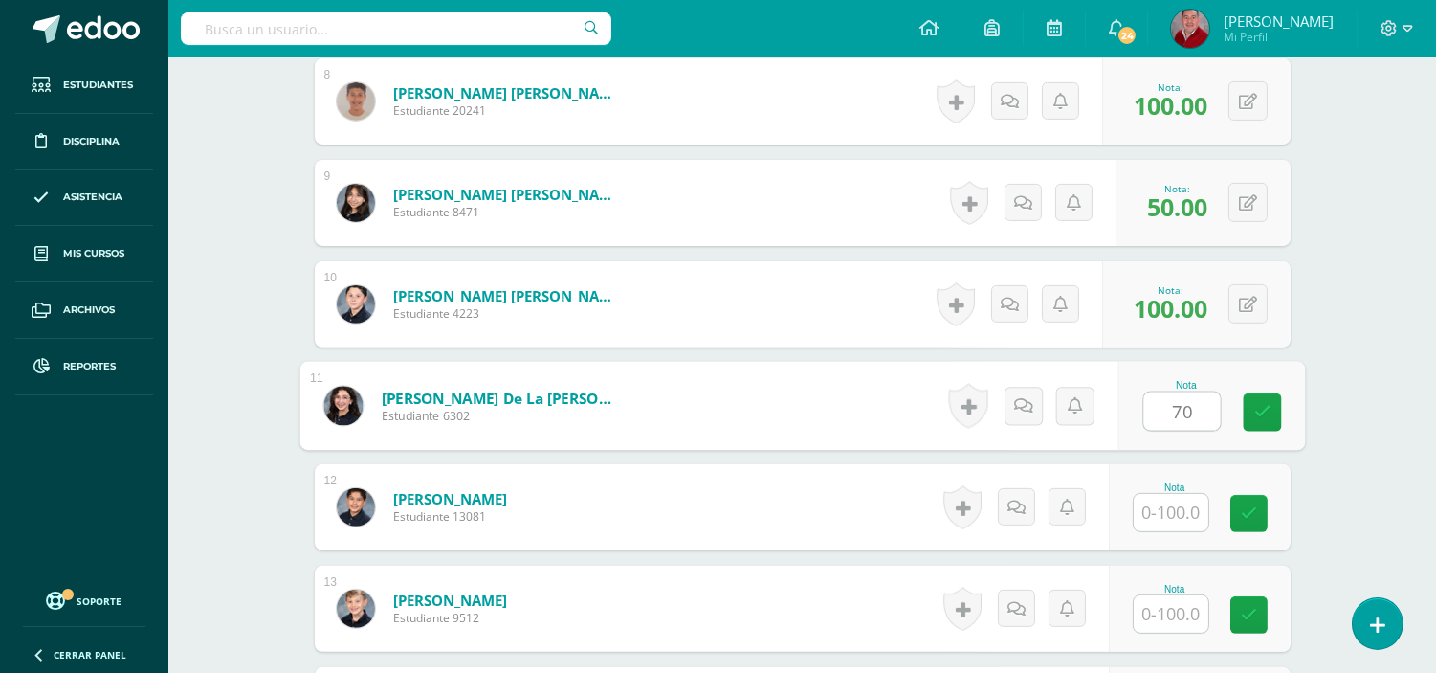
scroll to position [1360, 0]
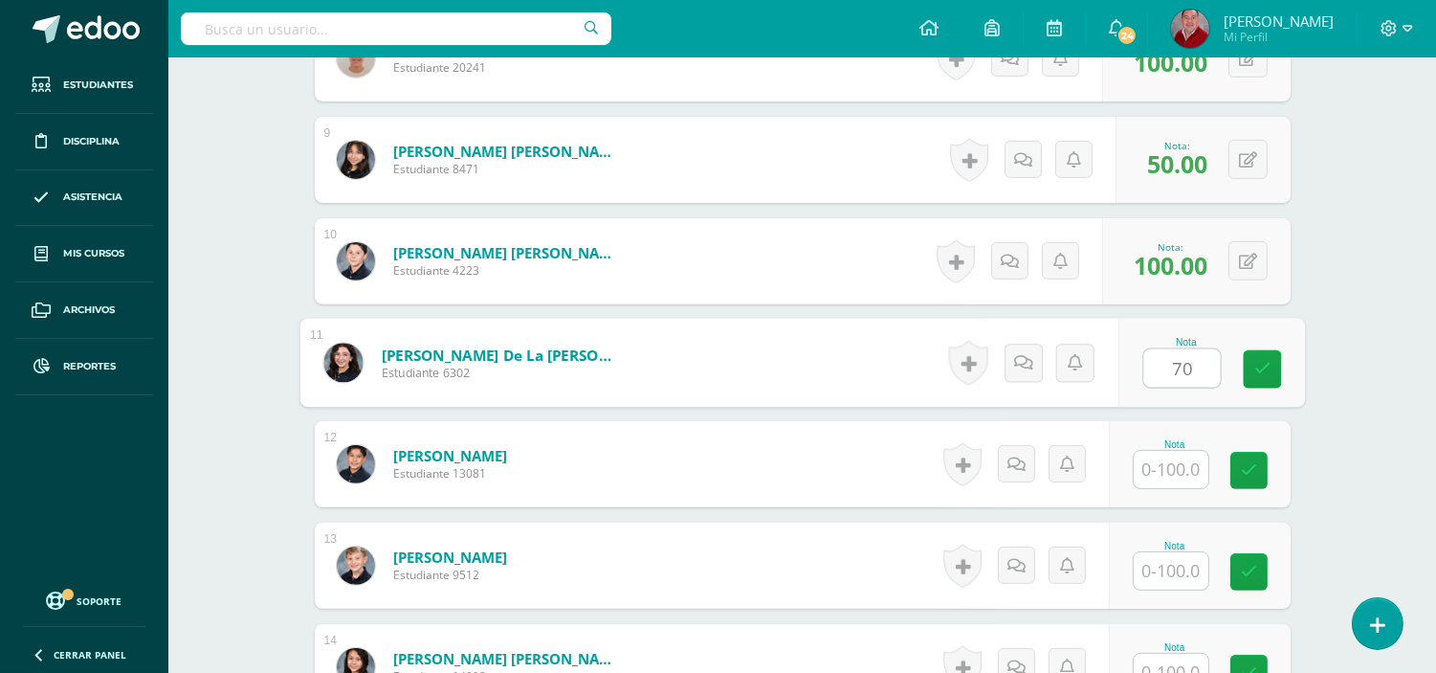
type input "70"
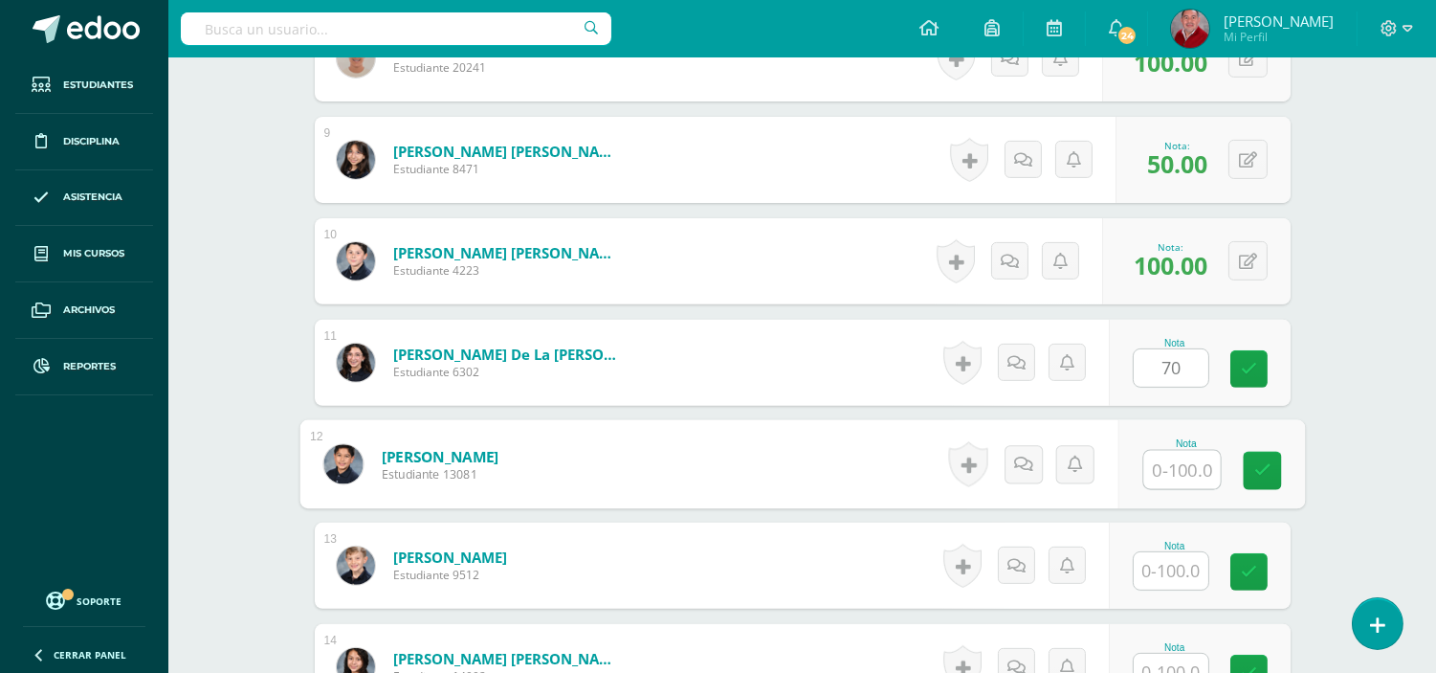
click at [1172, 478] on input "text" at bounding box center [1182, 470] width 77 height 38
type input "80"
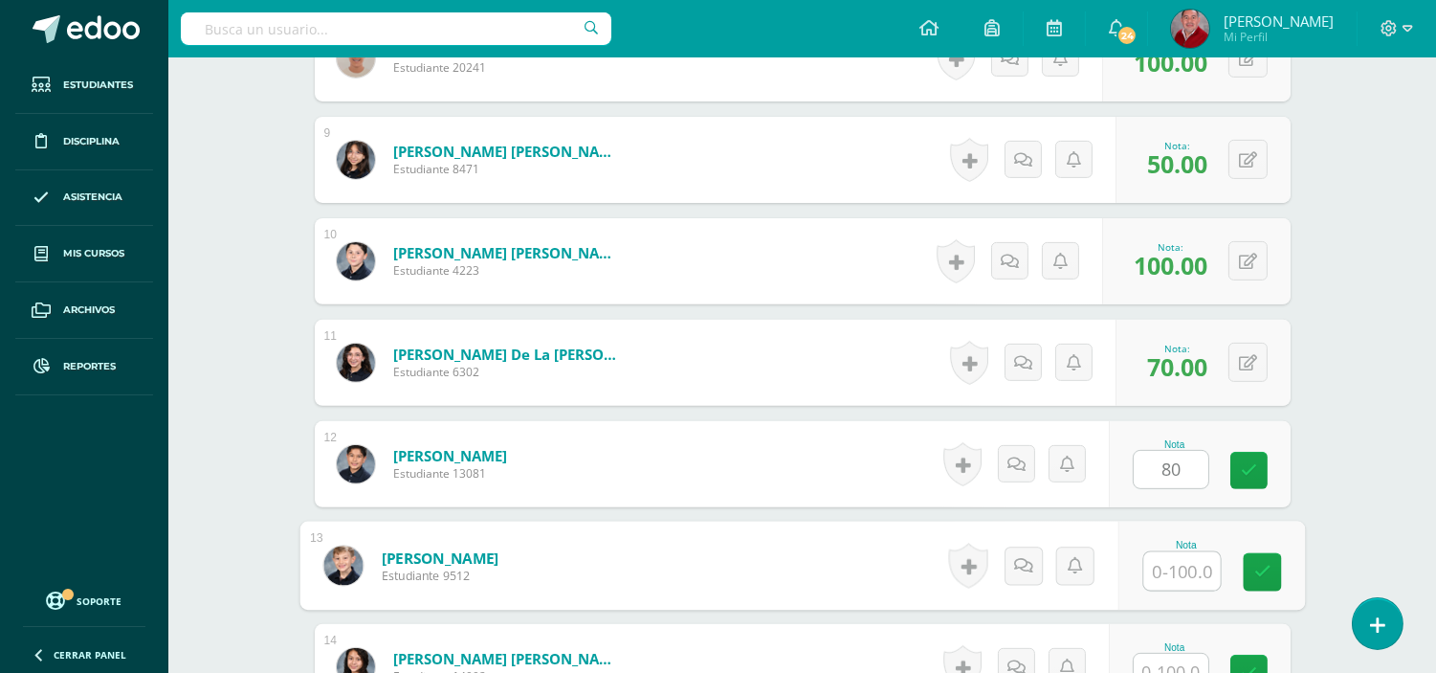
click at [1185, 558] on input "text" at bounding box center [1182, 571] width 77 height 38
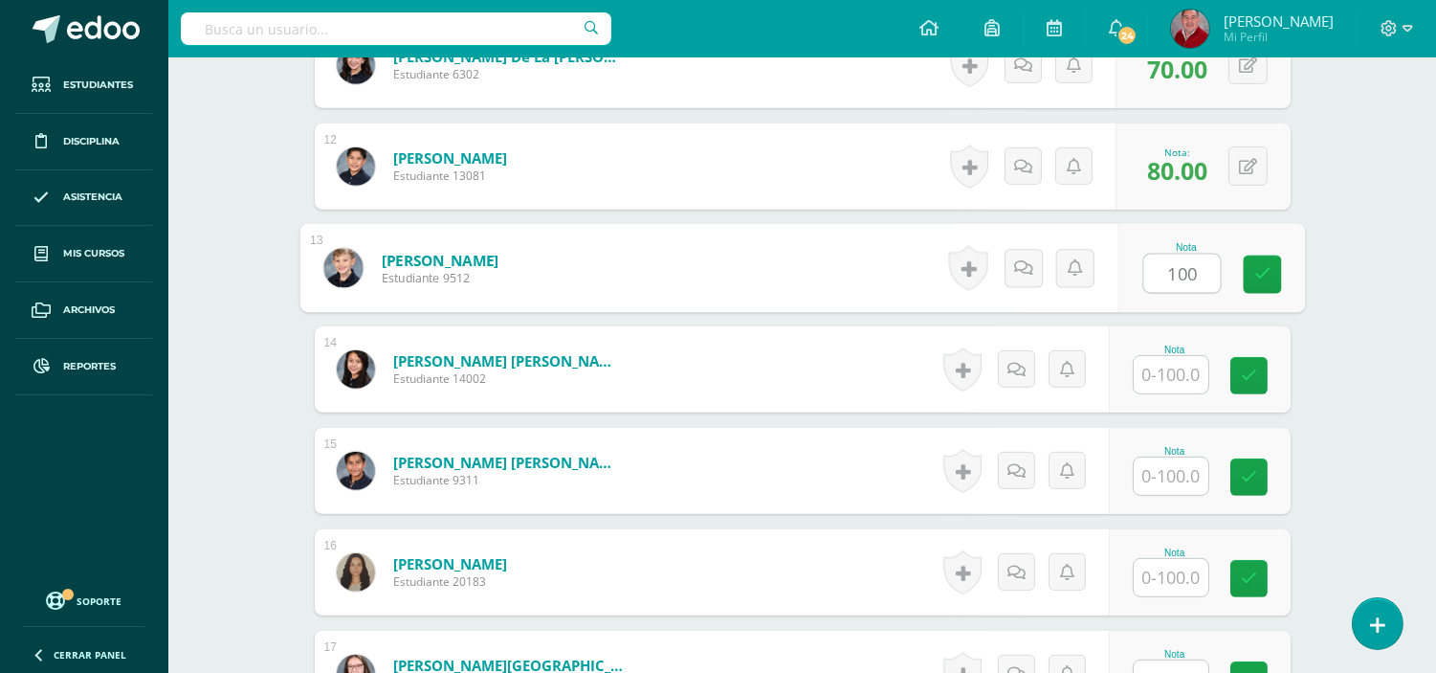
scroll to position [1671, 0]
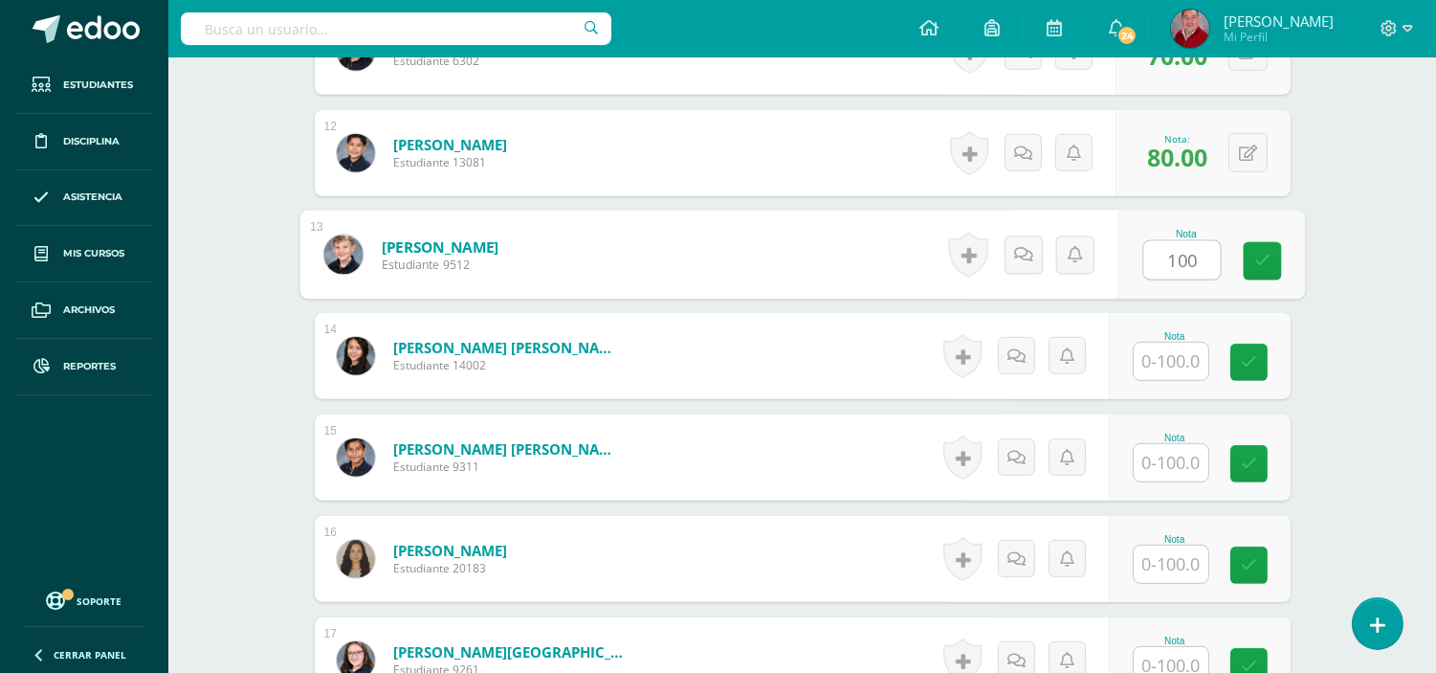
type input "100"
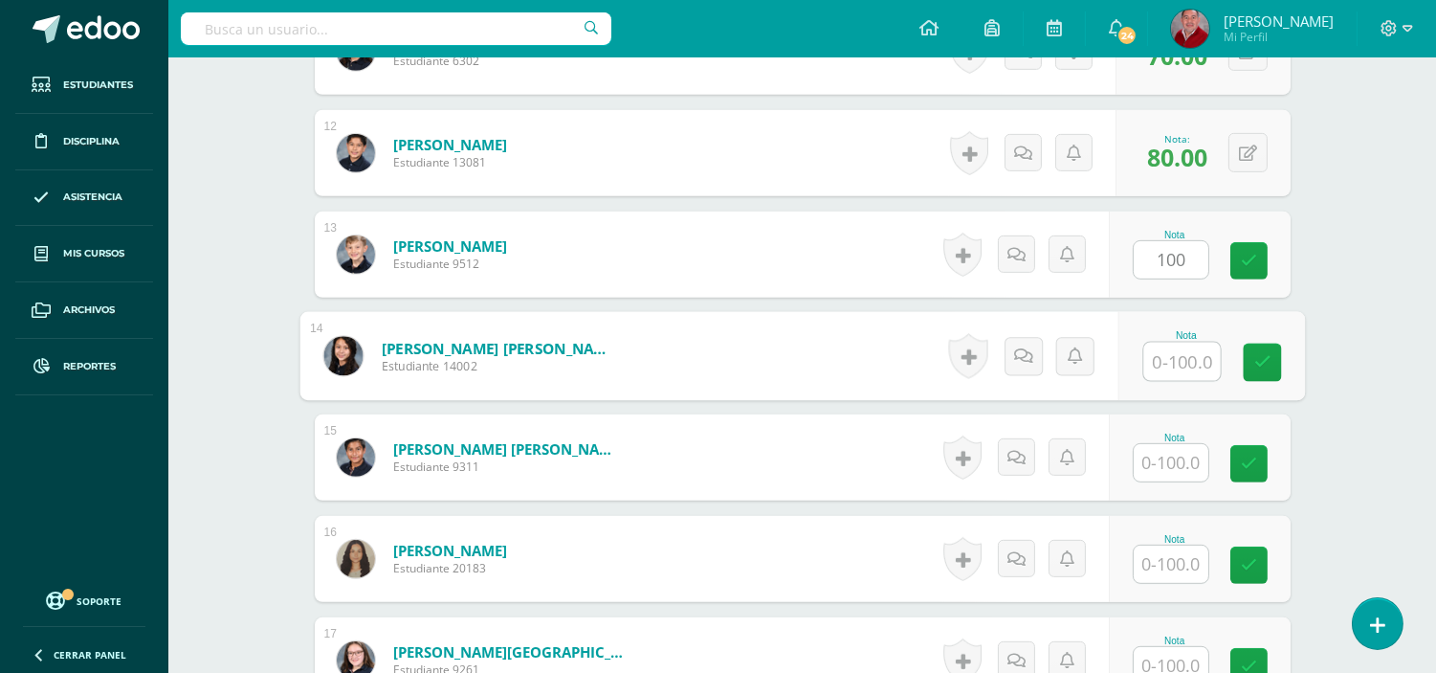
click at [1164, 348] on input "text" at bounding box center [1182, 362] width 77 height 38
type input "70"
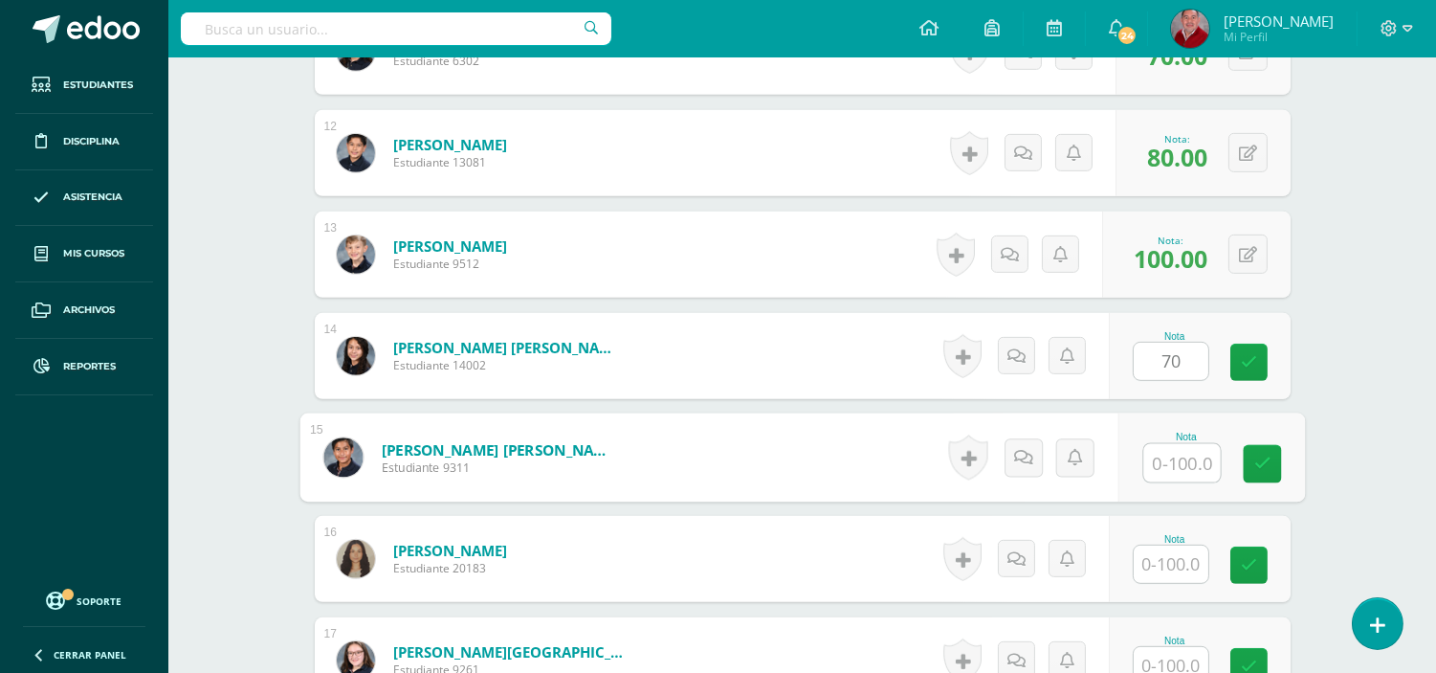
click at [1172, 472] on input "text" at bounding box center [1182, 463] width 77 height 38
type input "85"
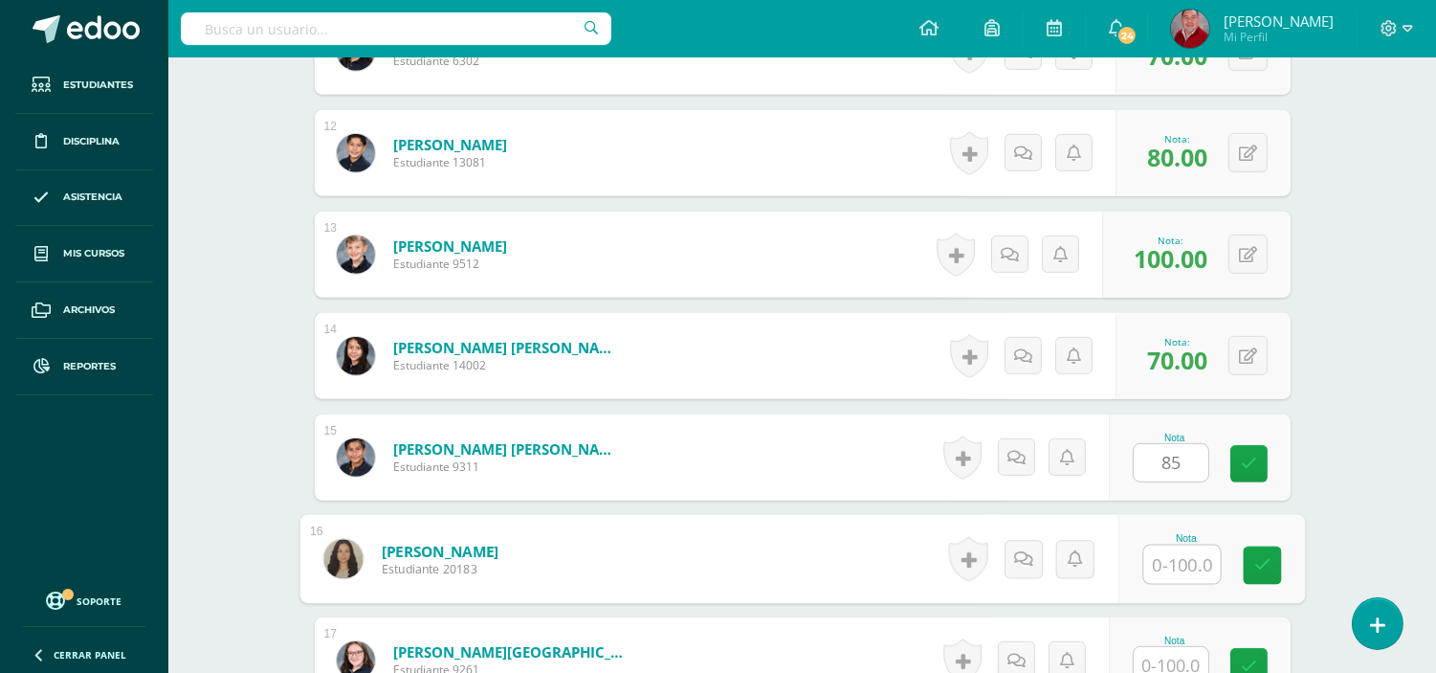
click at [1180, 549] on input "text" at bounding box center [1182, 564] width 77 height 38
type input "50"
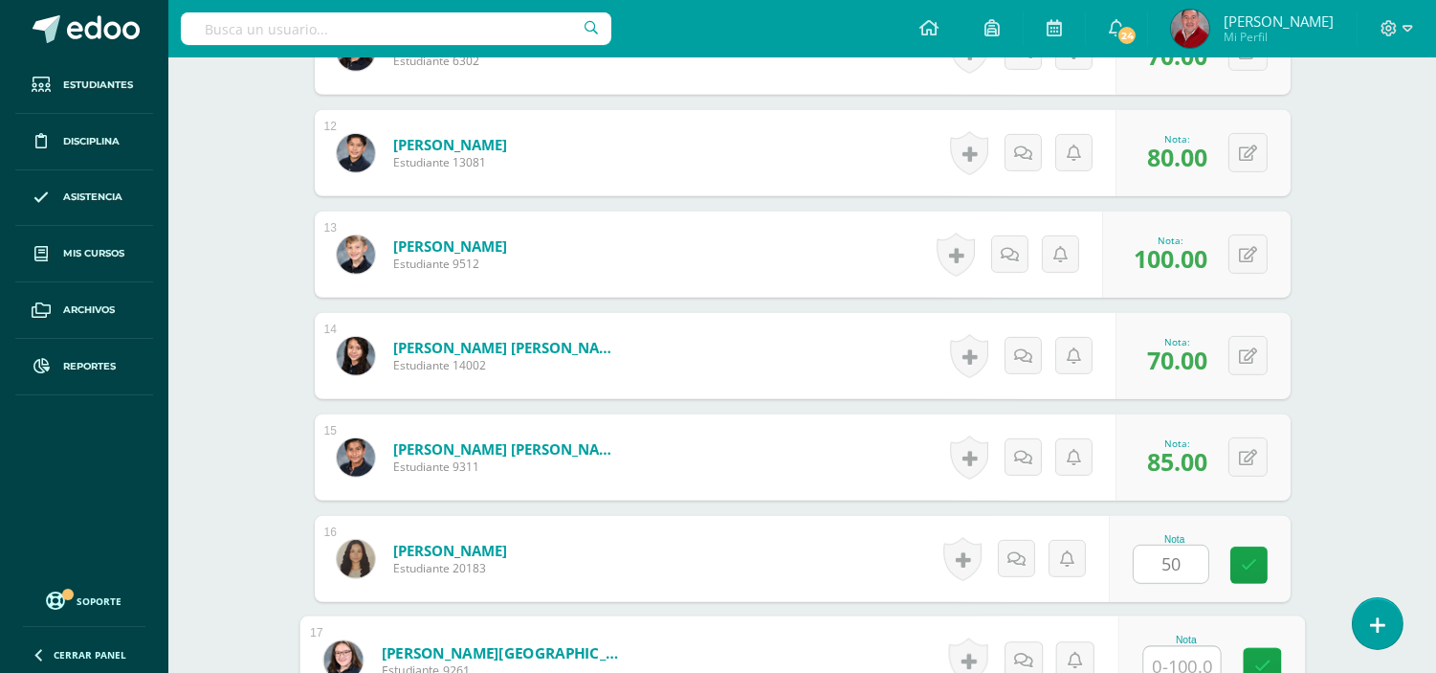
click at [1199, 660] on input "text" at bounding box center [1182, 666] width 77 height 38
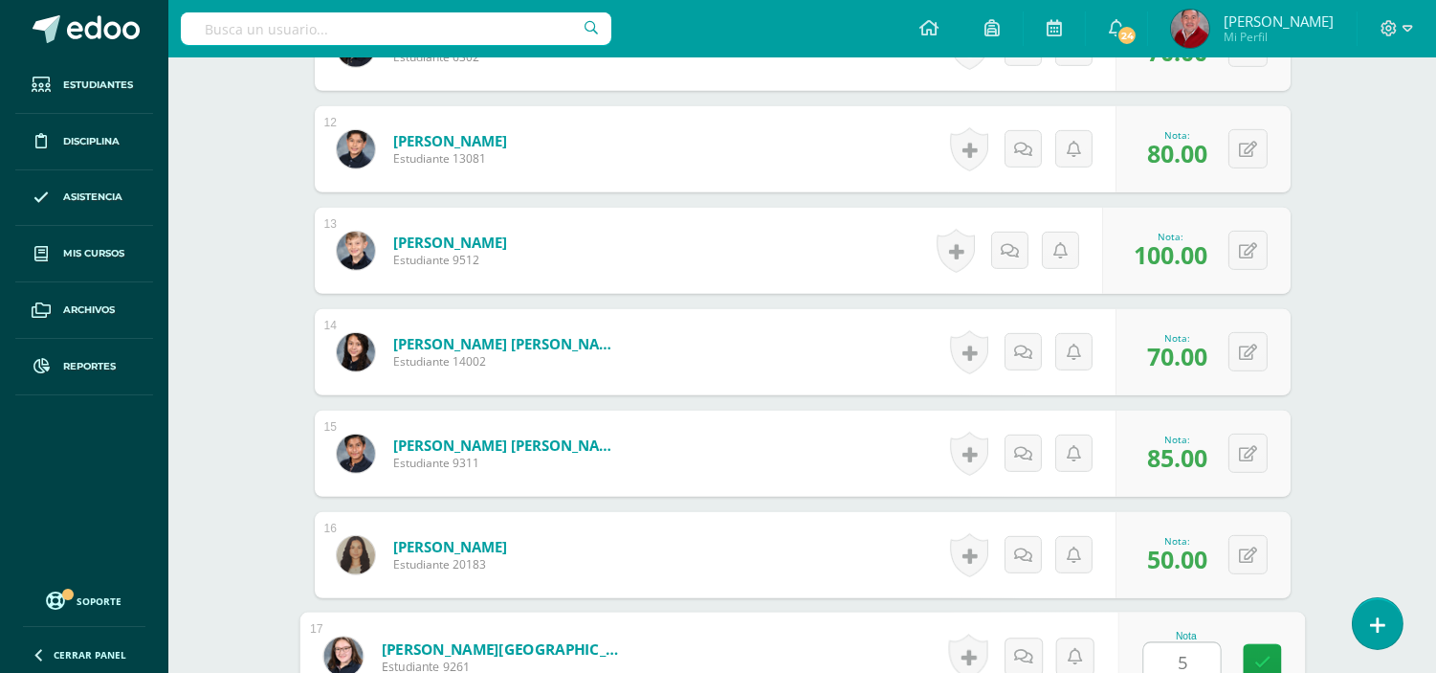
type input "50"
click at [1266, 657] on icon at bounding box center [1262, 663] width 17 height 16
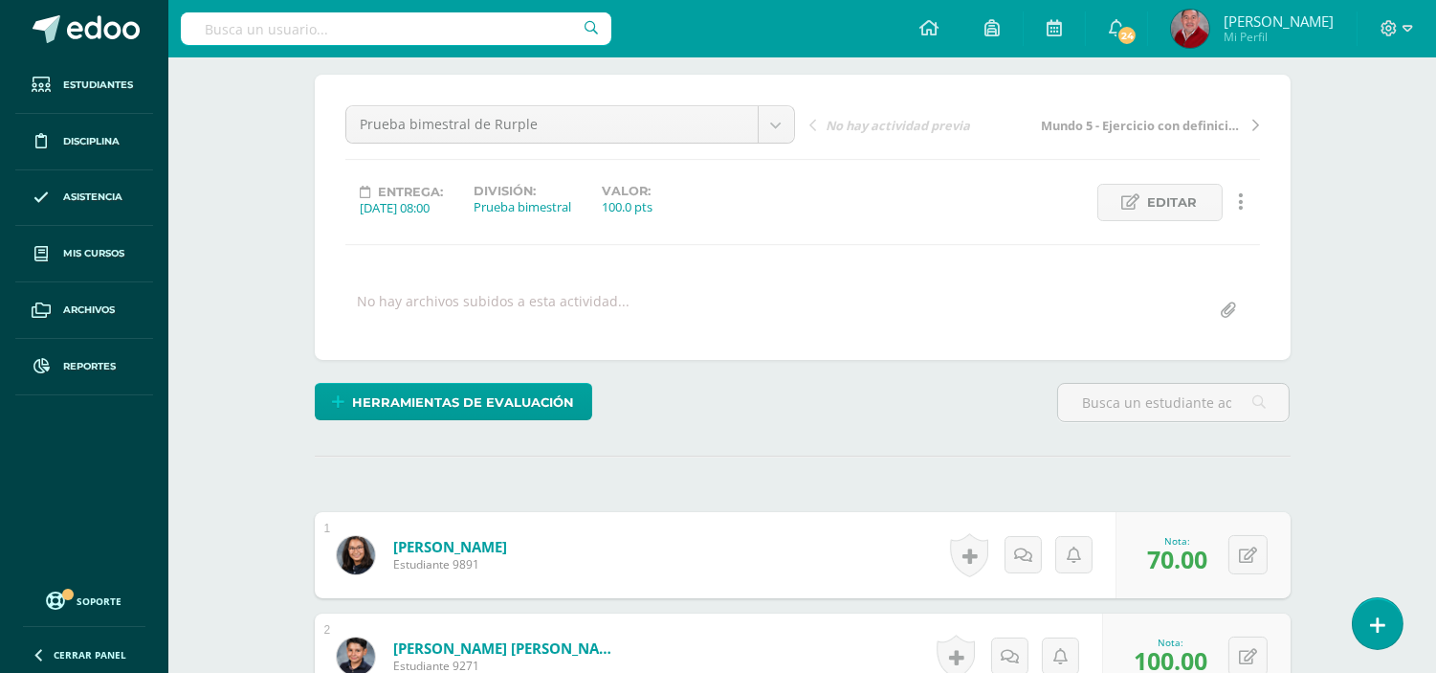
scroll to position [0, 0]
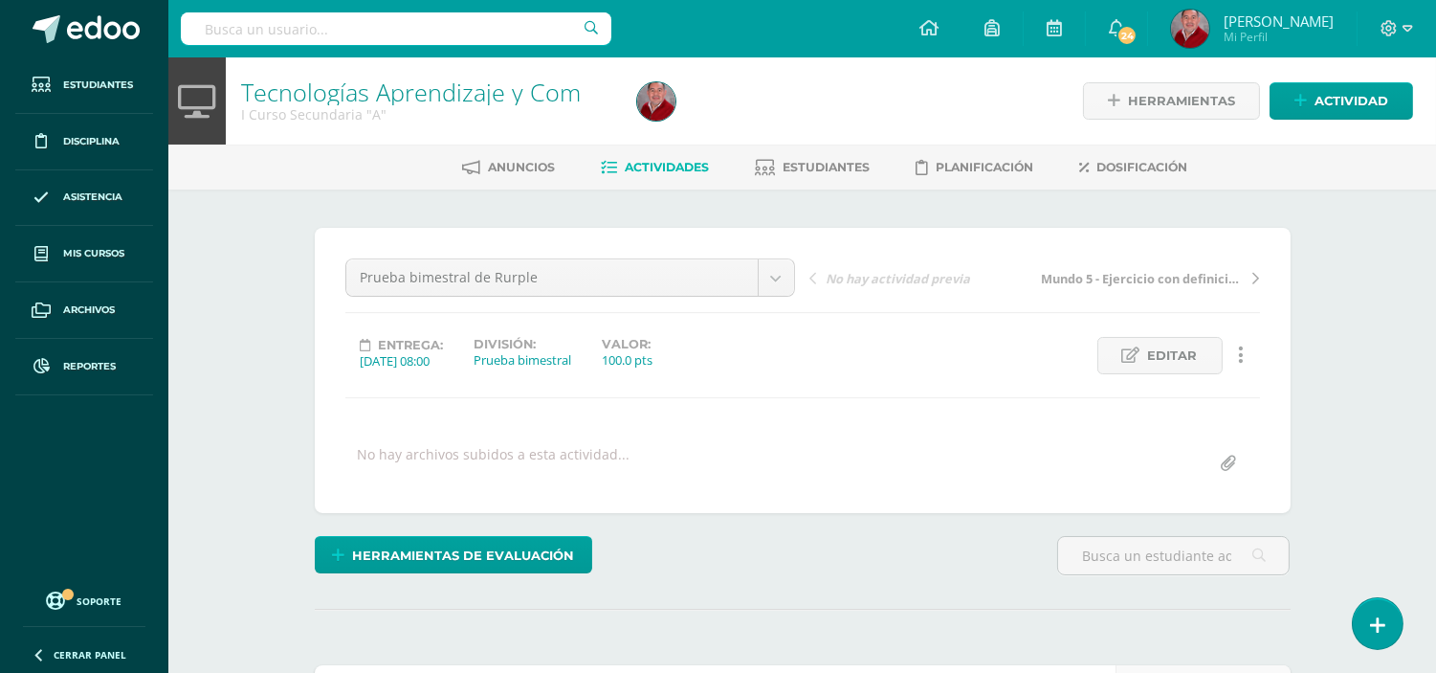
click at [664, 176] on link "Actividades" at bounding box center [656, 167] width 108 height 31
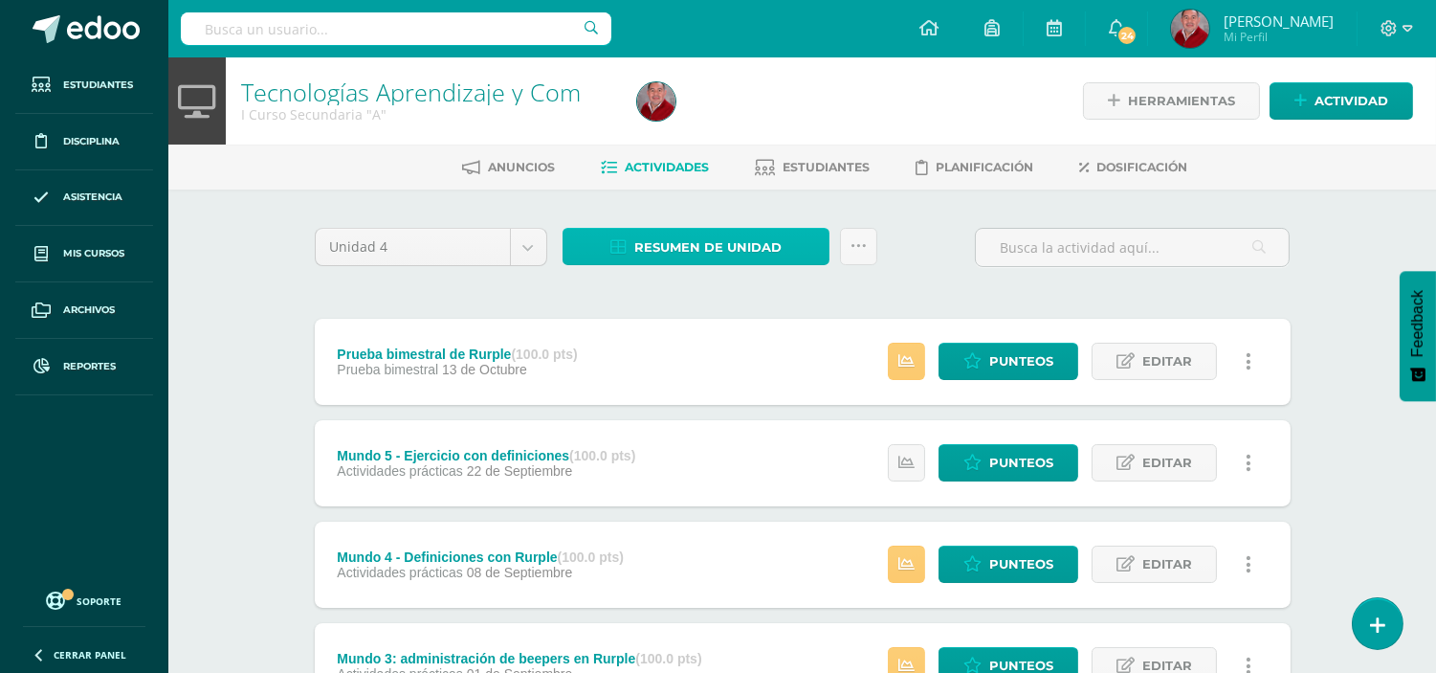
click at [682, 234] on span "Resumen de unidad" at bounding box center [707, 247] width 147 height 35
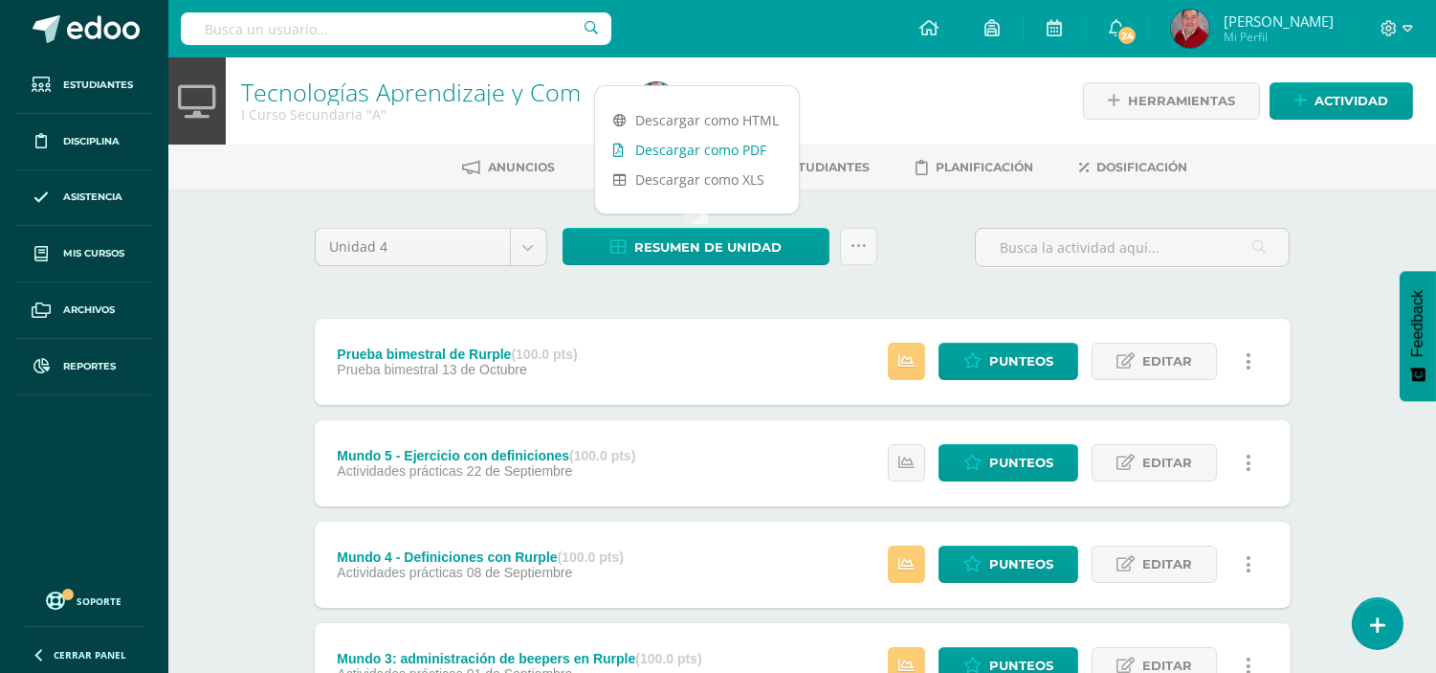
click at [694, 146] on link "Descargar como PDF" at bounding box center [697, 150] width 204 height 30
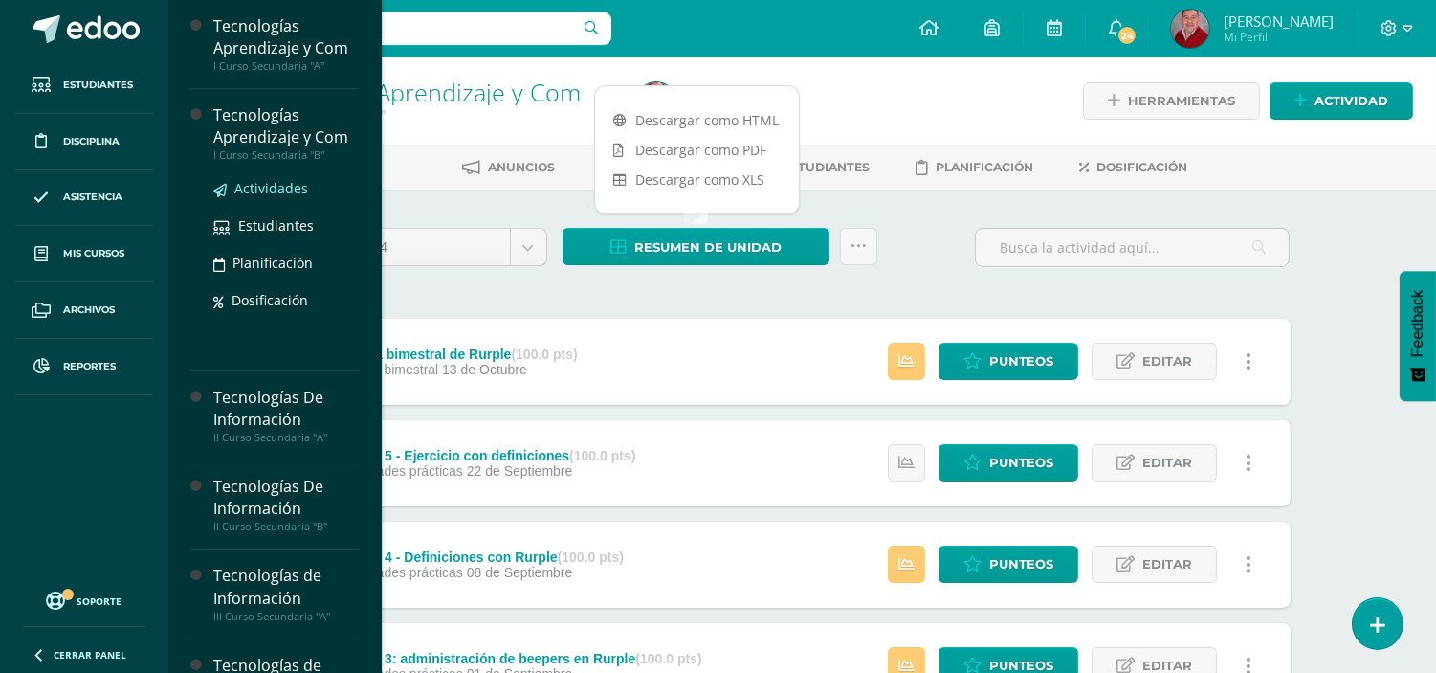
click at [258, 188] on span "Actividades" at bounding box center [271, 188] width 74 height 18
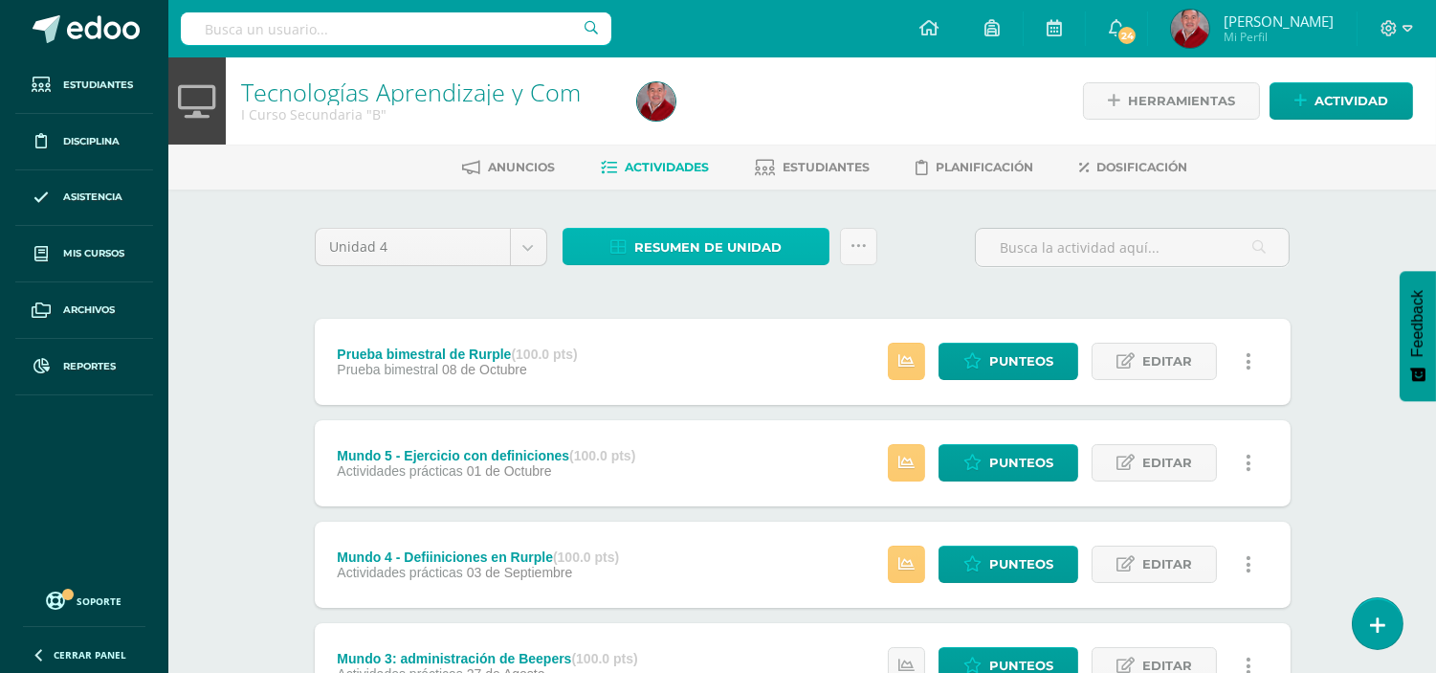
click at [734, 247] on span "Resumen de unidad" at bounding box center [707, 247] width 147 height 35
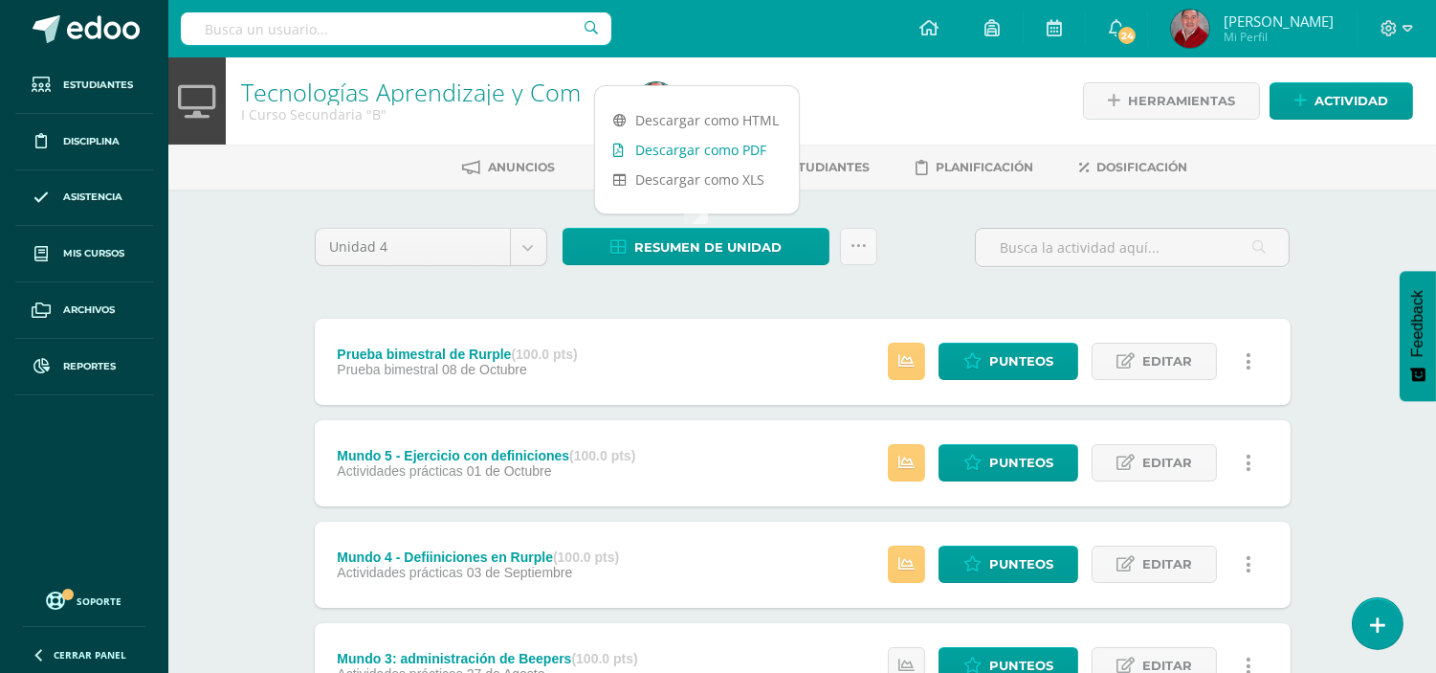
click at [702, 154] on link "Descargar como PDF" at bounding box center [697, 150] width 204 height 30
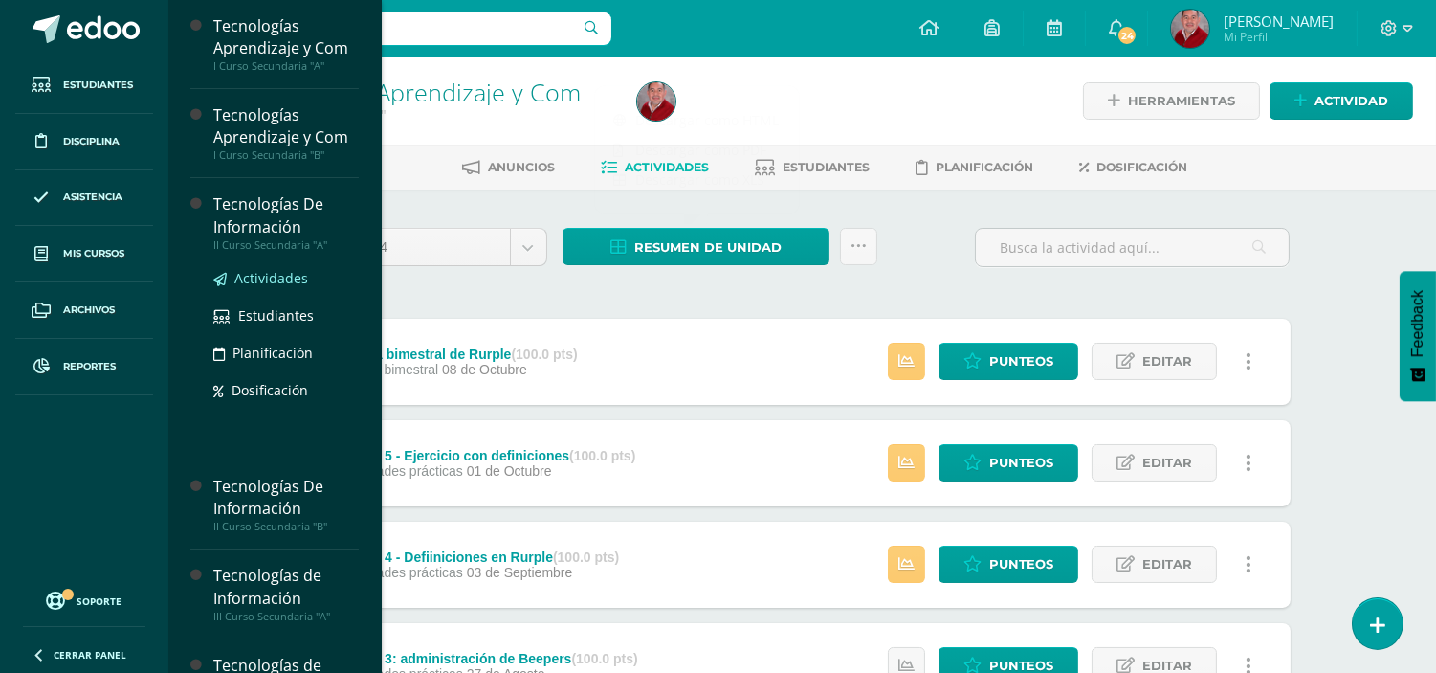
click at [276, 270] on span "Actividades" at bounding box center [271, 278] width 74 height 18
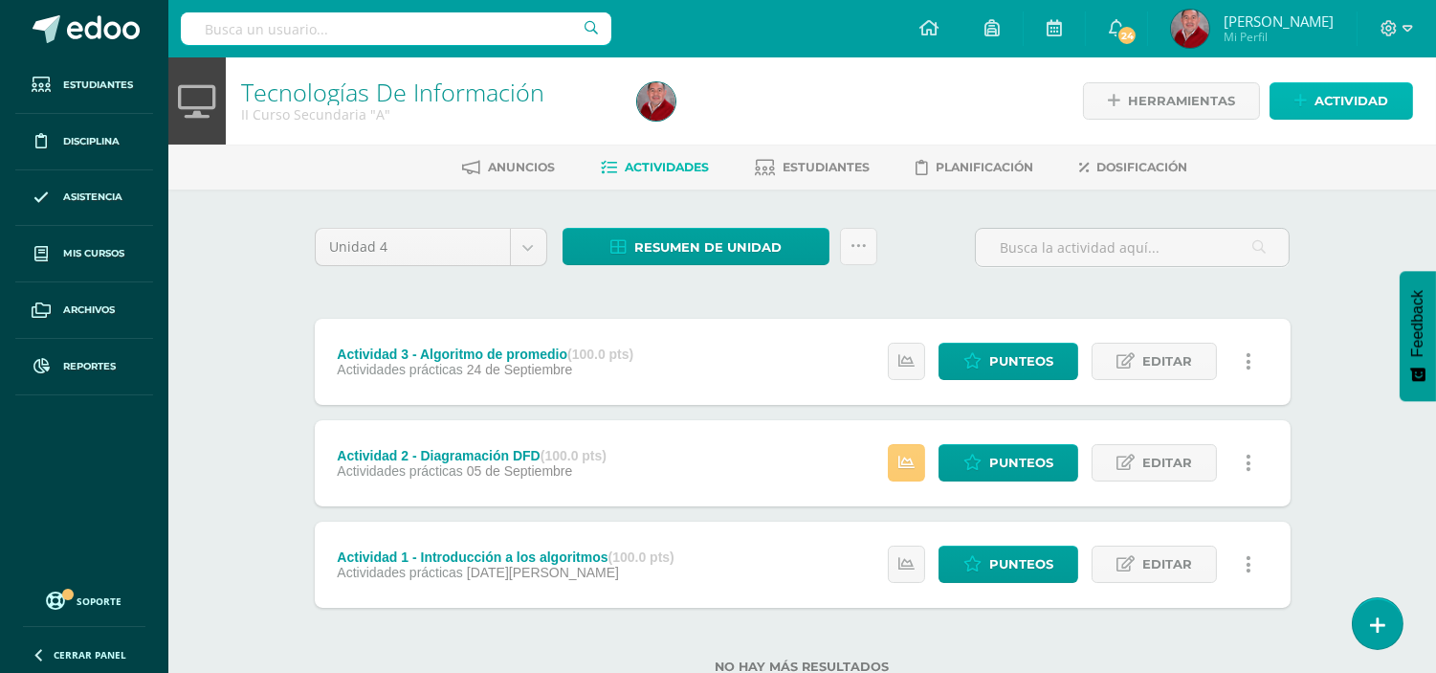
click at [1375, 89] on span "Actividad" at bounding box center [1352, 100] width 74 height 35
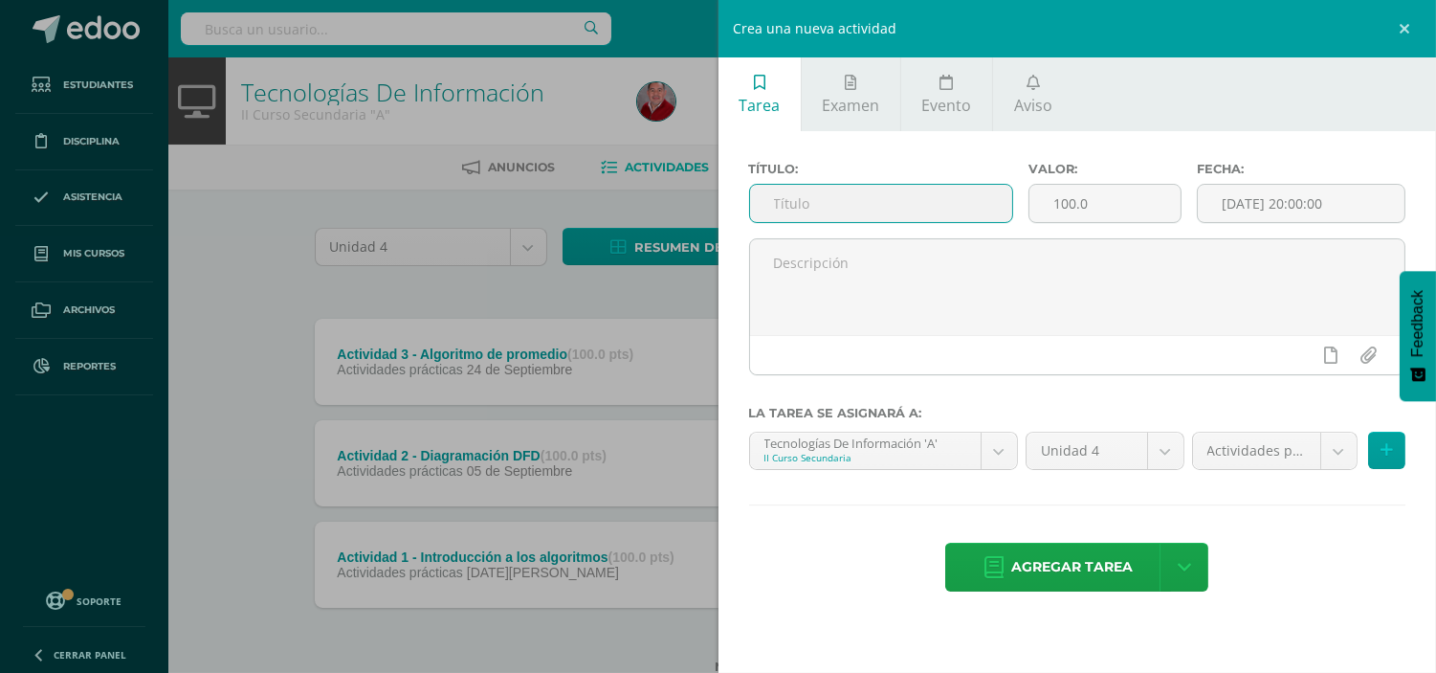
click at [808, 193] on input "text" at bounding box center [881, 203] width 263 height 37
type input "#"
type input "Ejercicio: Algoritmo y diagramación para calcular la edad de una persona"
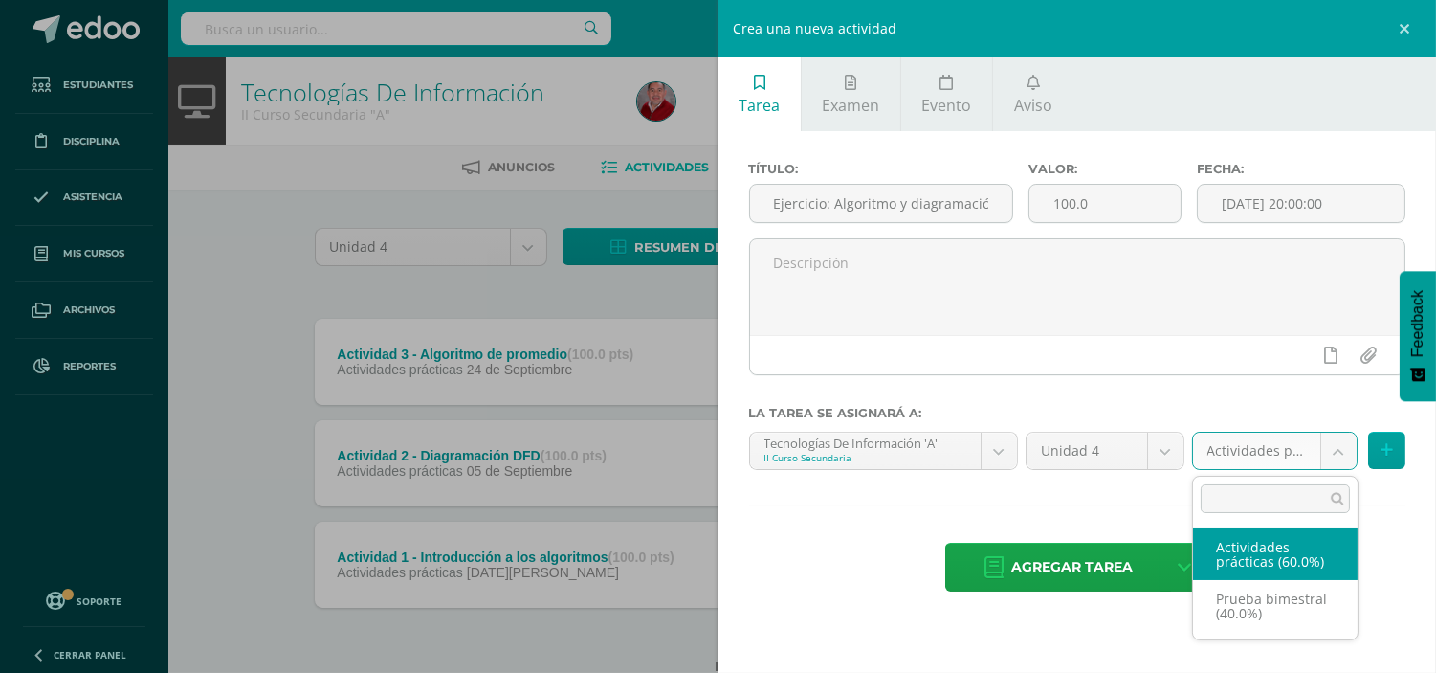
click at [1340, 444] on body "Estudiantes Disciplina Asistencia Mis cursos Archivos Reportes Soporte Ayuda Re…" at bounding box center [718, 367] width 1436 height 735
select select "236597"
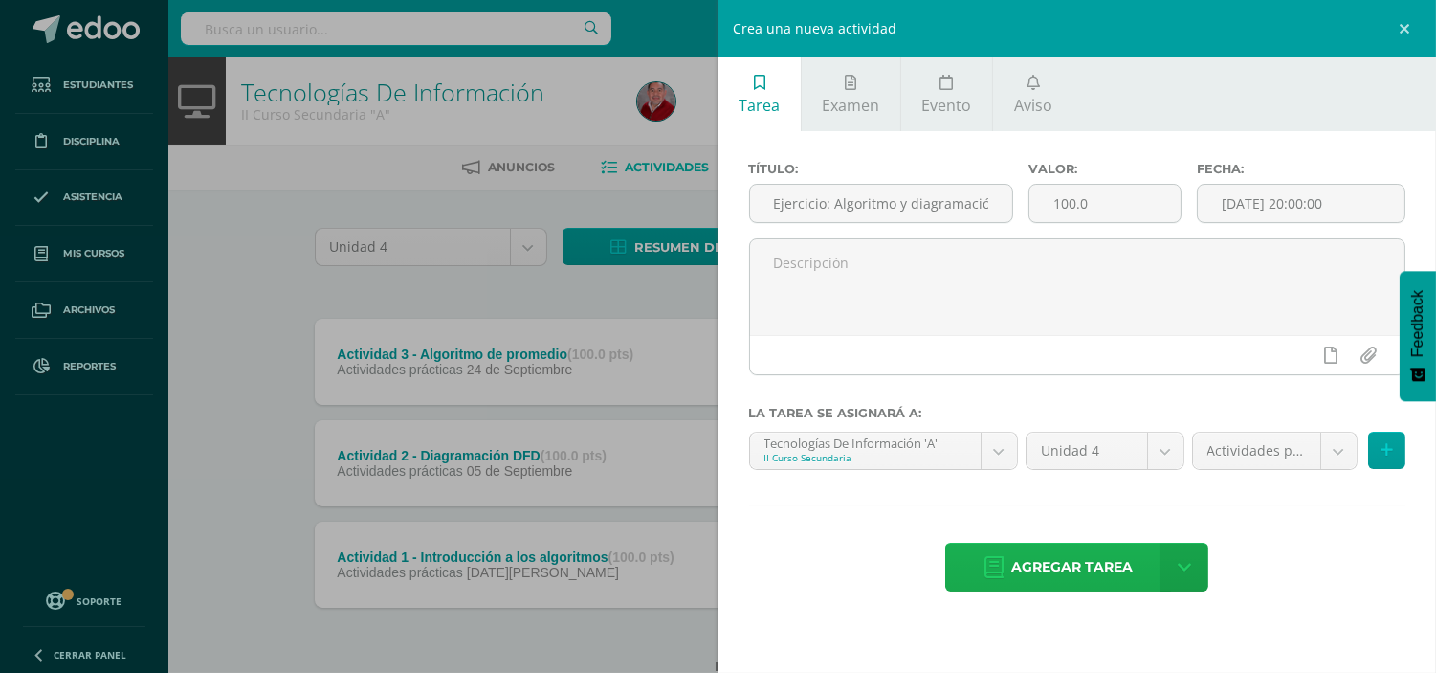
click at [1073, 563] on span "Agregar tarea" at bounding box center [1072, 567] width 122 height 47
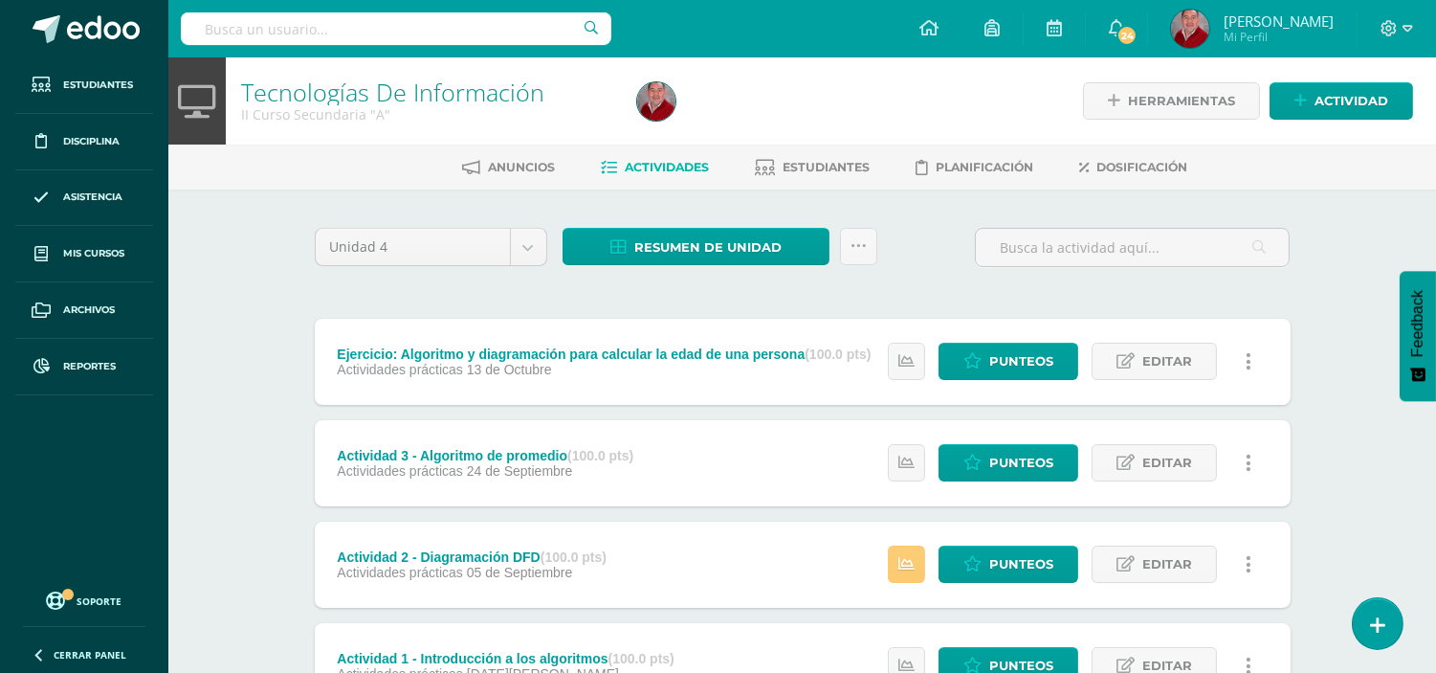
click at [680, 163] on span "Actividades" at bounding box center [668, 167] width 84 height 14
click at [1154, 350] on span "Editar" at bounding box center [1168, 361] width 50 height 35
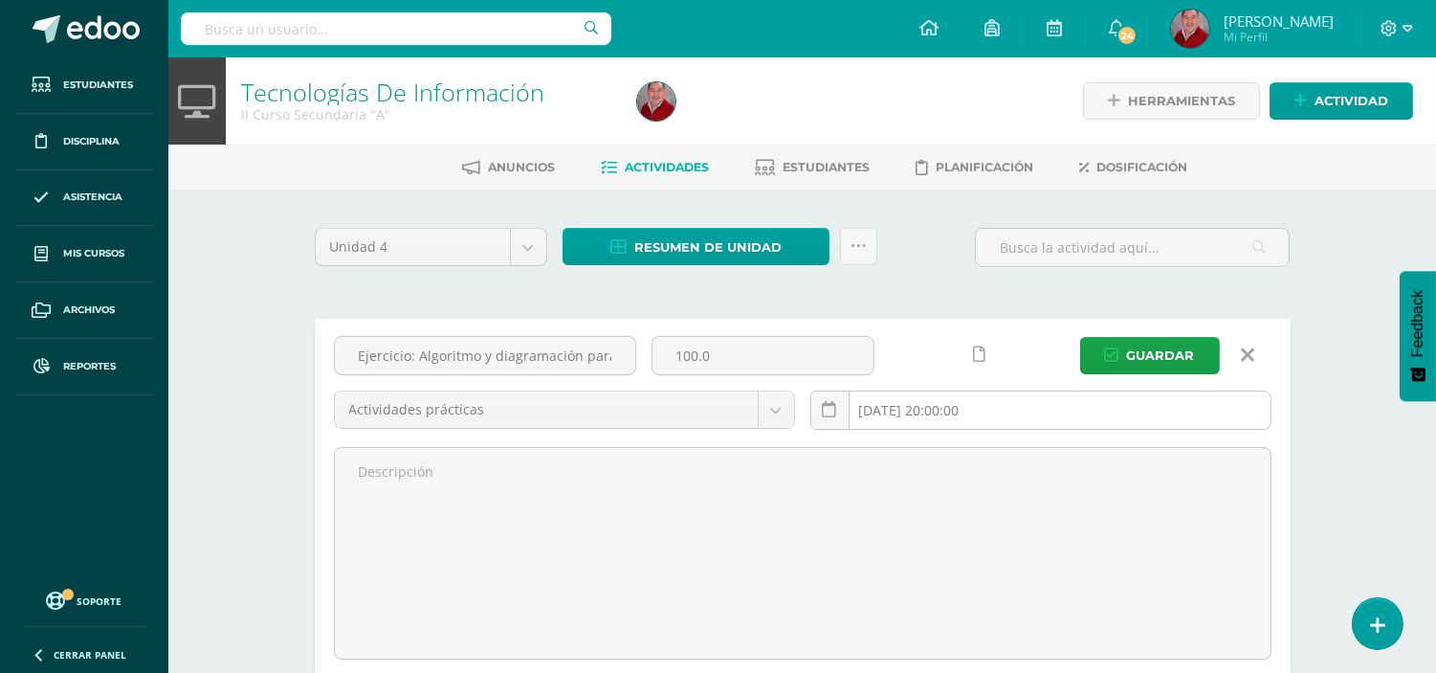
click at [993, 408] on input "[DATE] 20:00:00" at bounding box center [1040, 409] width 459 height 37
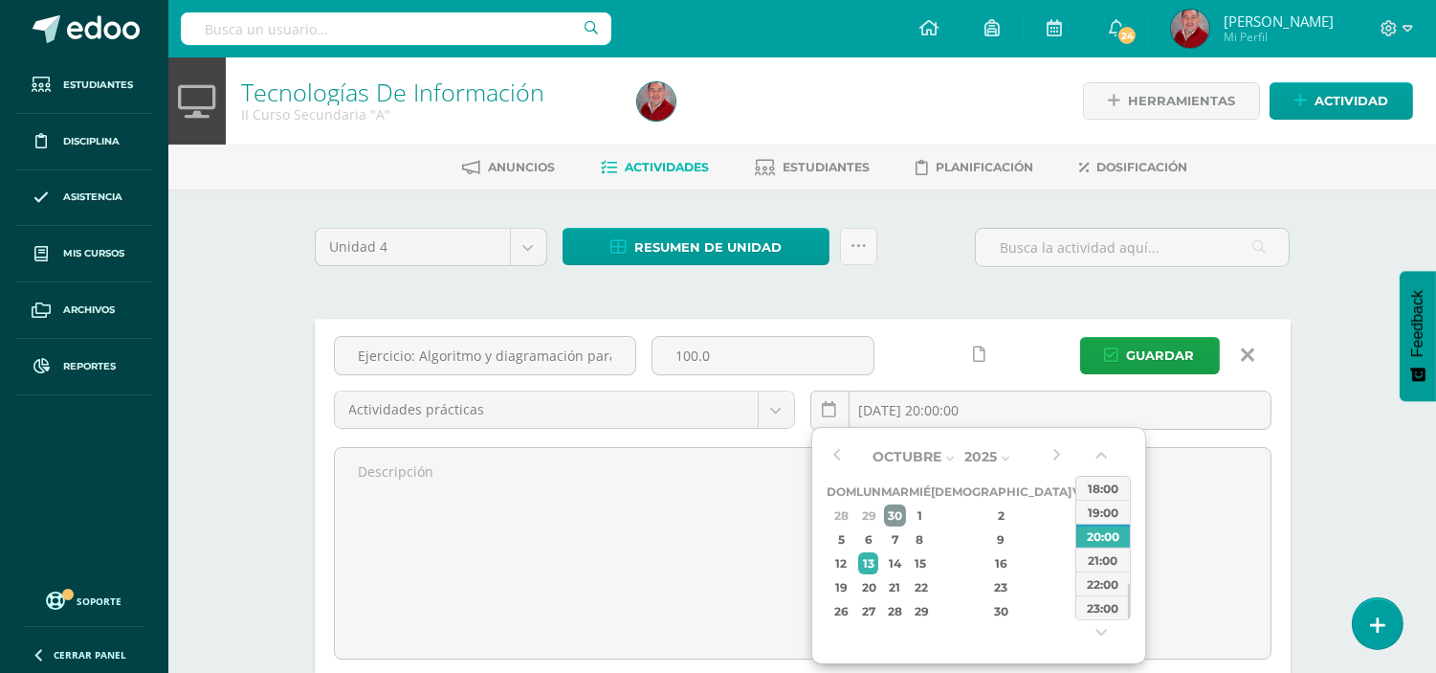
click at [906, 508] on div "30" at bounding box center [895, 515] width 22 height 22
drag, startPoint x: 1129, startPoint y: 594, endPoint x: 1139, endPoint y: 531, distance: 63.9
click at [1139, 531] on div "Septiembre Enero Febrero Marzo Abril Mayo Junio Julio Agosto Septiembre Octubre…" at bounding box center [978, 545] width 335 height 237
click at [1103, 544] on div "10:00" at bounding box center [1104, 551] width 54 height 24
type input "2025-09-30 10:00"
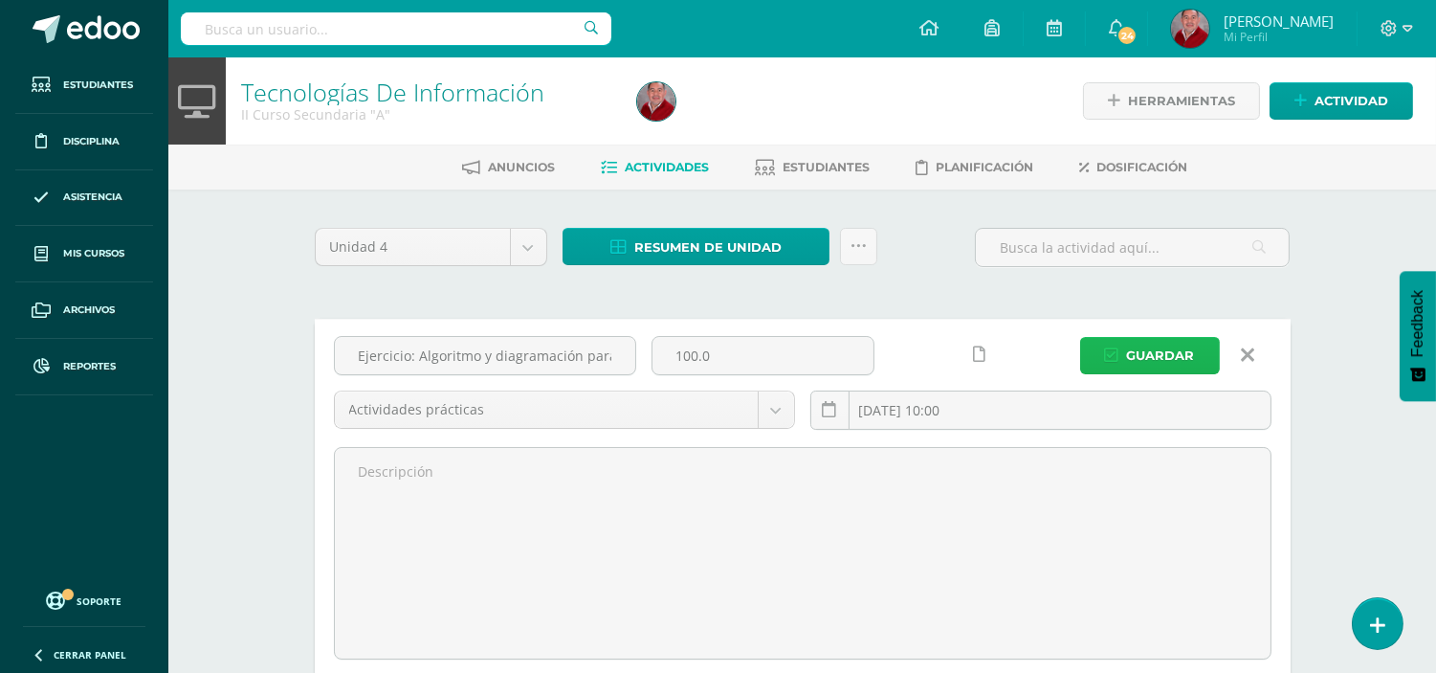
click at [1179, 354] on span "Guardar" at bounding box center [1161, 355] width 68 height 35
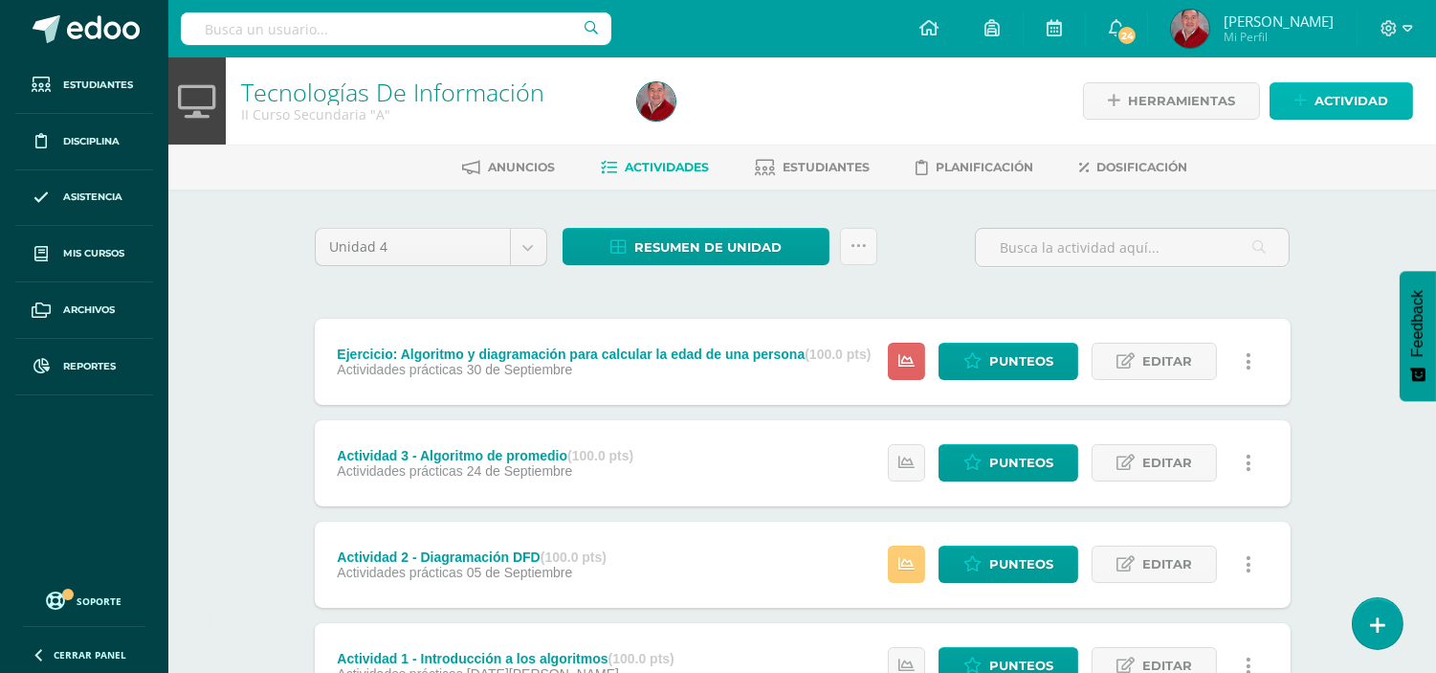
click at [1322, 99] on span "Actividad" at bounding box center [1352, 100] width 74 height 35
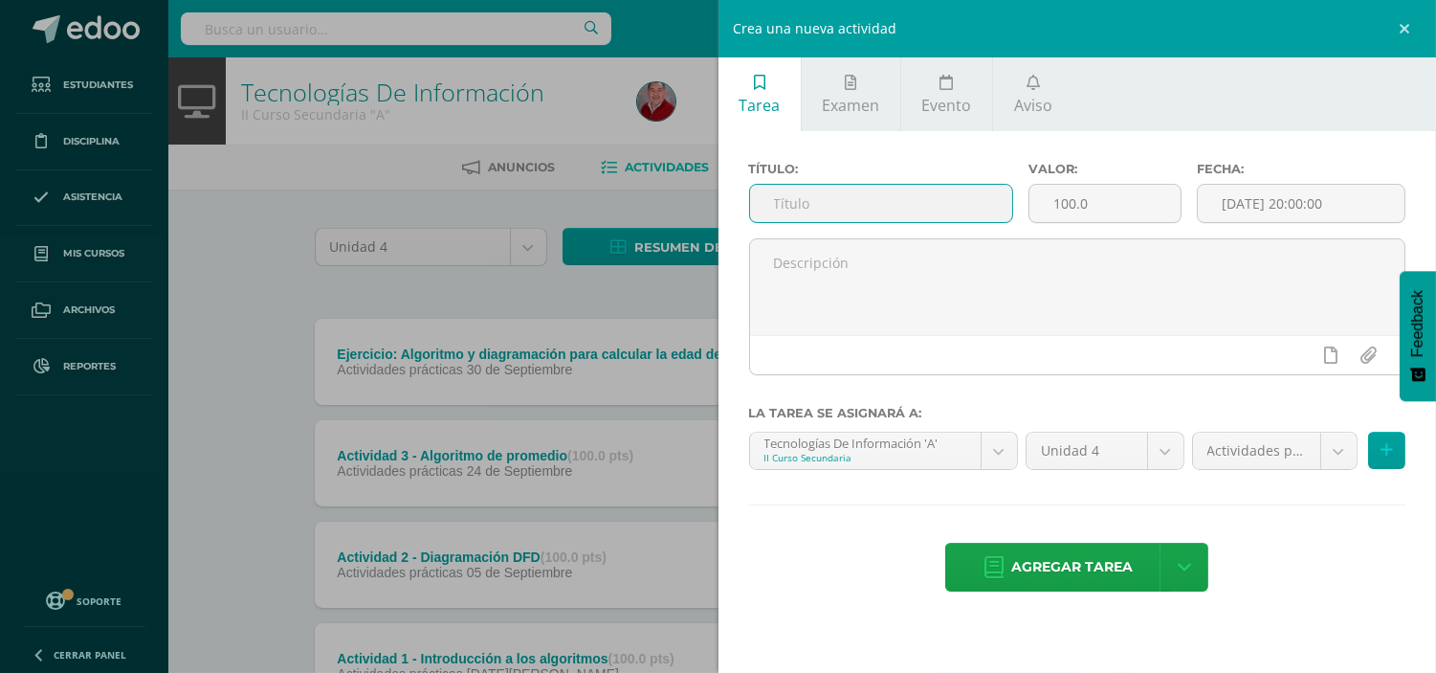
click at [871, 204] on input "text" at bounding box center [881, 203] width 263 height 37
type input "Prueba bimestral de algoritmos"
click at [1267, 211] on input "[DATE] 20:00:00" at bounding box center [1301, 203] width 207 height 37
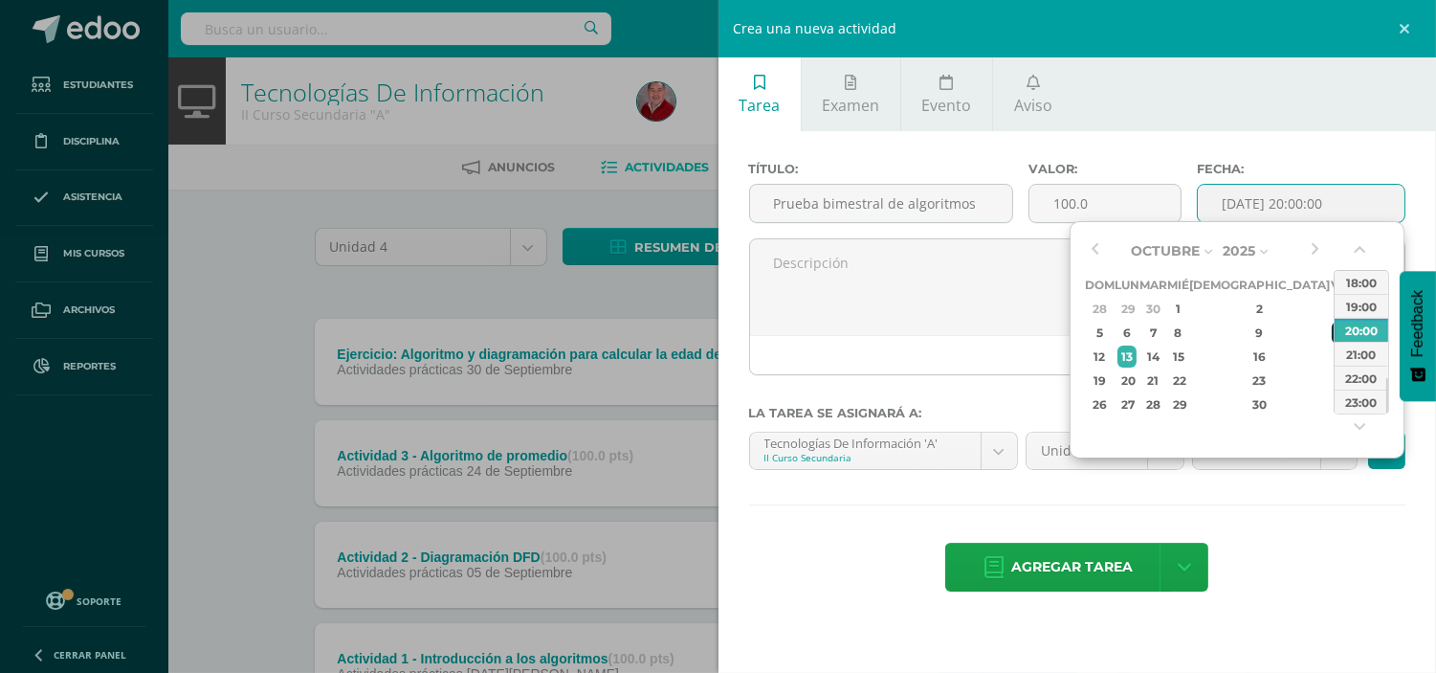
click at [1332, 339] on div "10" at bounding box center [1340, 333] width 17 height 22
drag, startPoint x: 1388, startPoint y: 397, endPoint x: 1390, endPoint y: 344, distance: 52.7
click at [1390, 344] on div "Octubre Enero Febrero Marzo Abril Mayo Junio Julio Agosto Septiembre Octubre No…" at bounding box center [1237, 339] width 335 height 237
click at [1363, 307] on div "10:00" at bounding box center [1362, 303] width 54 height 24
type input "2025-10-10 10:00"
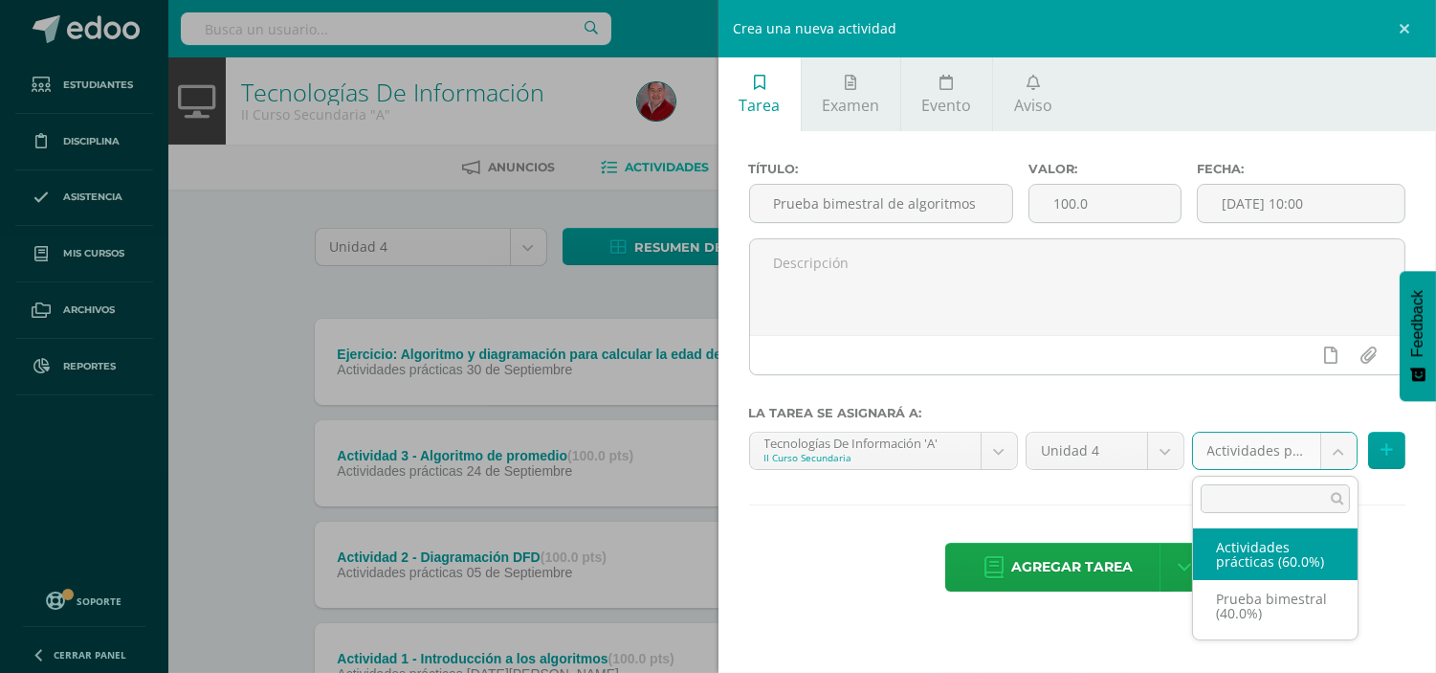
click at [1335, 455] on body "La tarea Ejercicio: Algoritmo y diagramación para calcular la edad de una perso…" at bounding box center [718, 418] width 1436 height 836
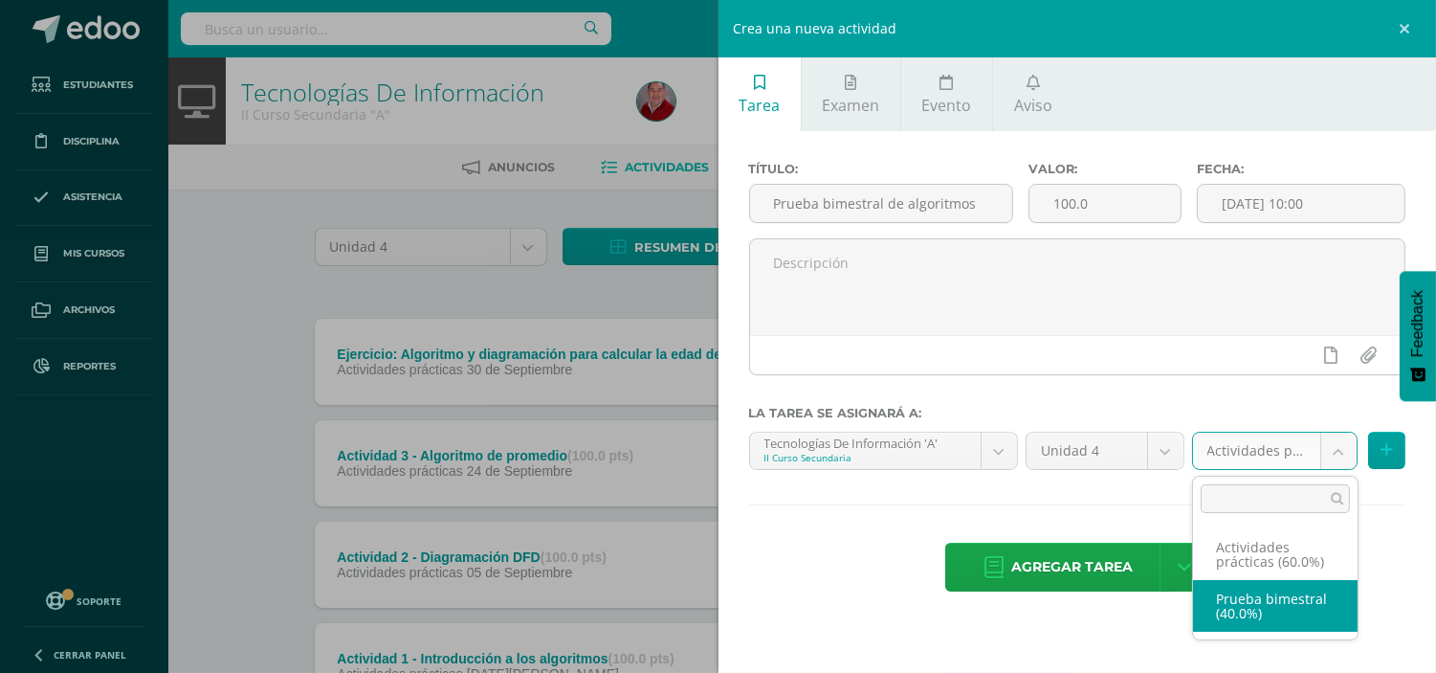
select select "236598"
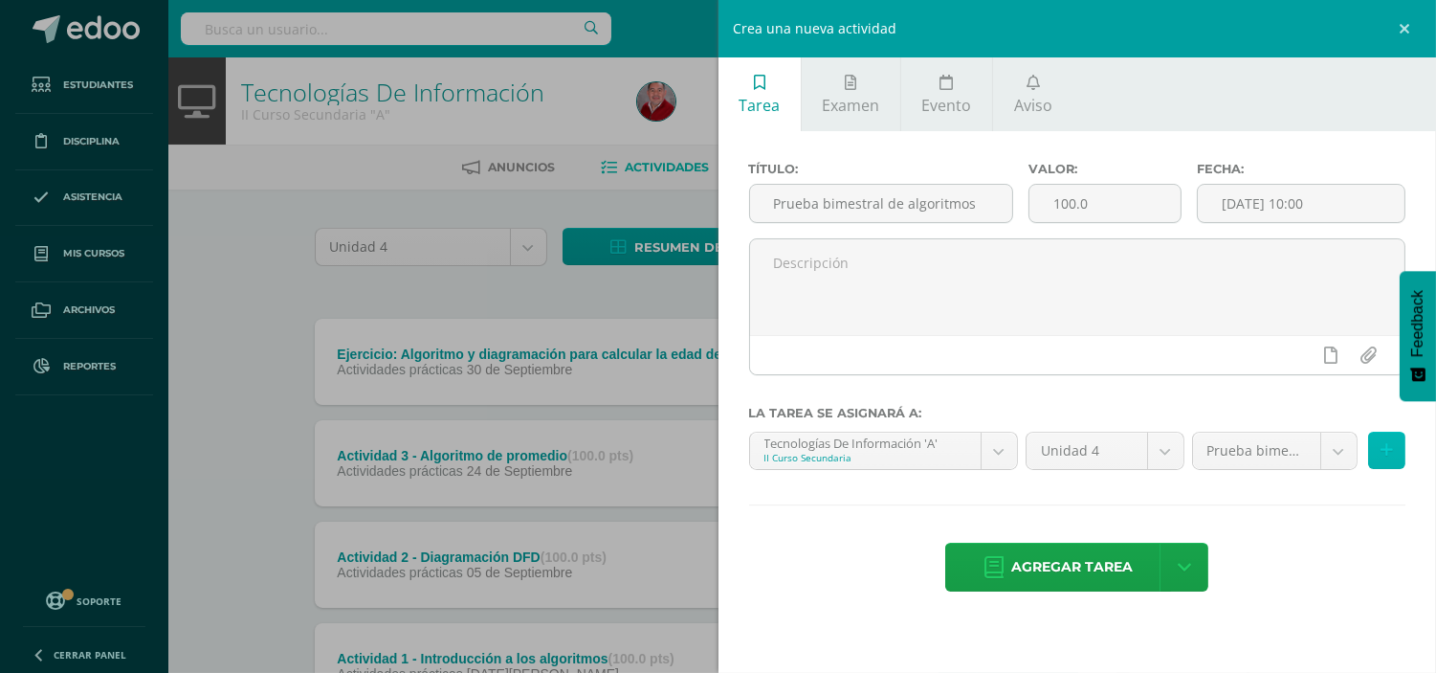
click at [1392, 451] on button at bounding box center [1386, 450] width 37 height 37
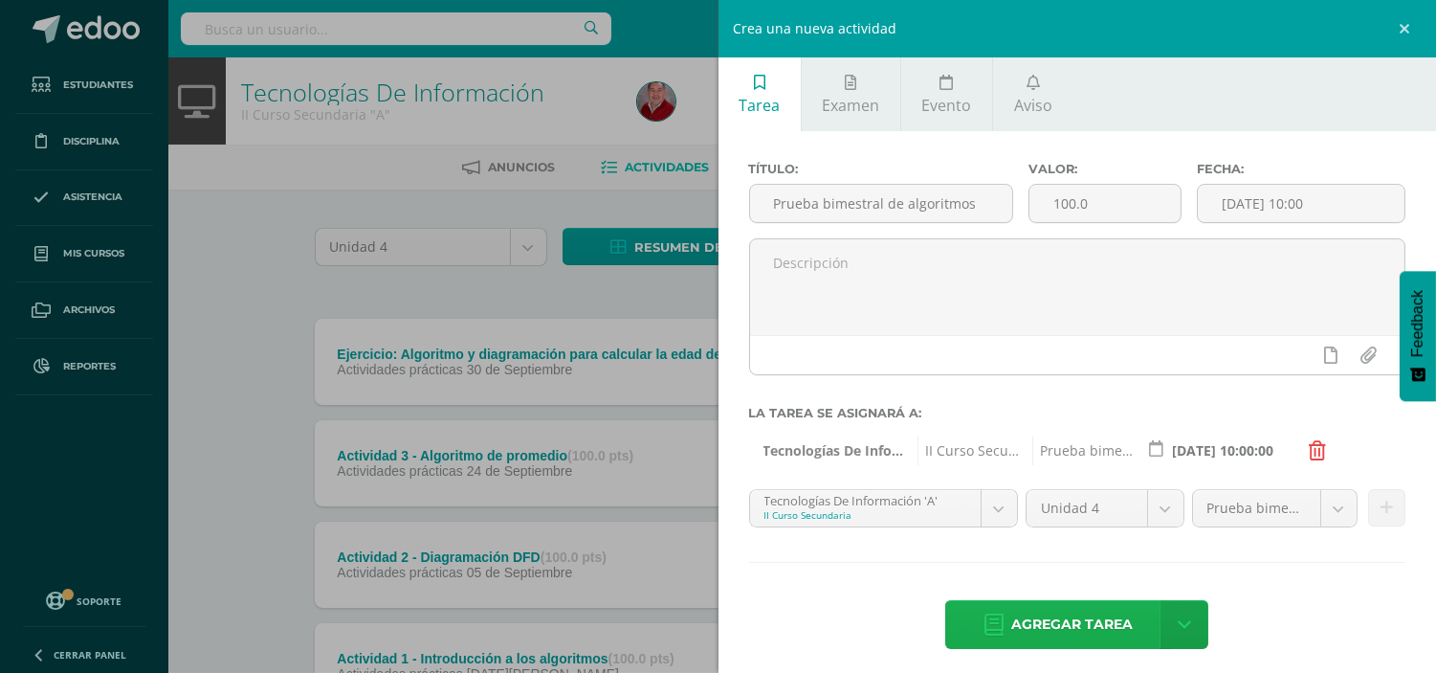
click at [1070, 618] on span "Agregar tarea" at bounding box center [1072, 624] width 122 height 47
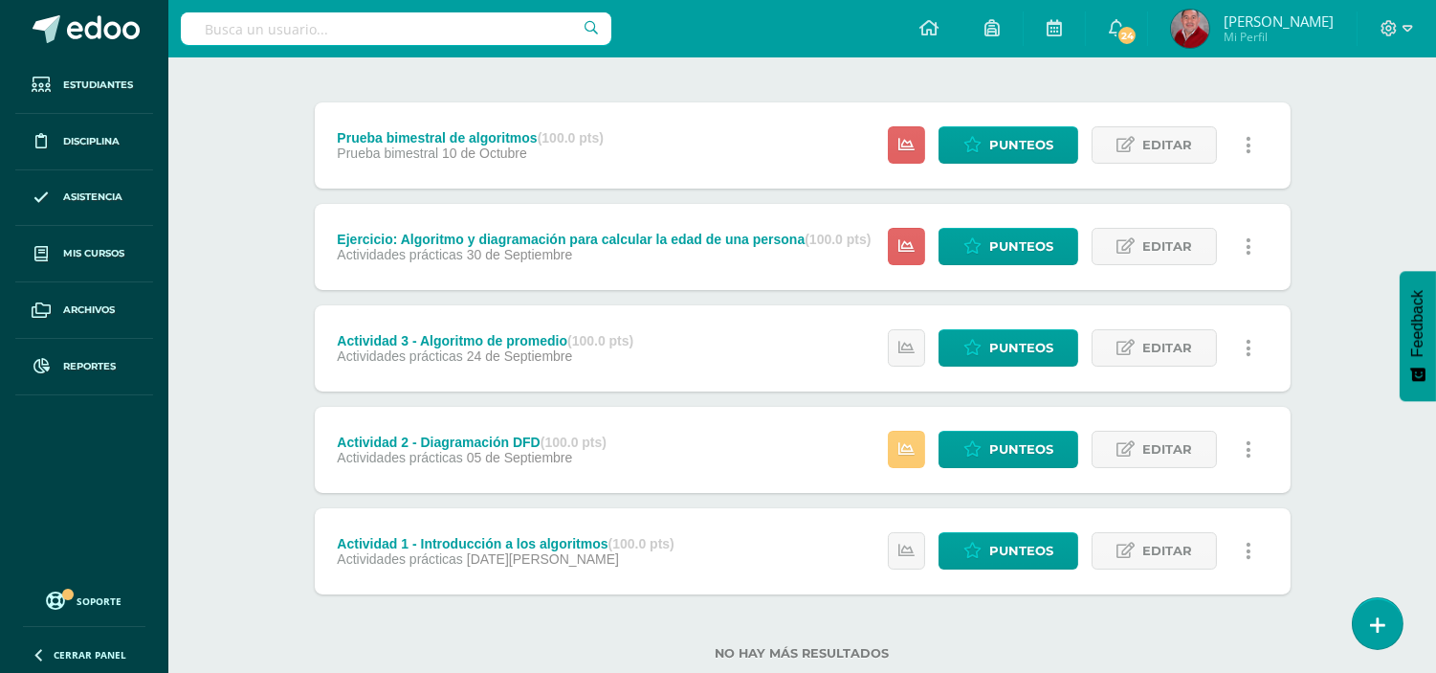
scroll to position [263, 0]
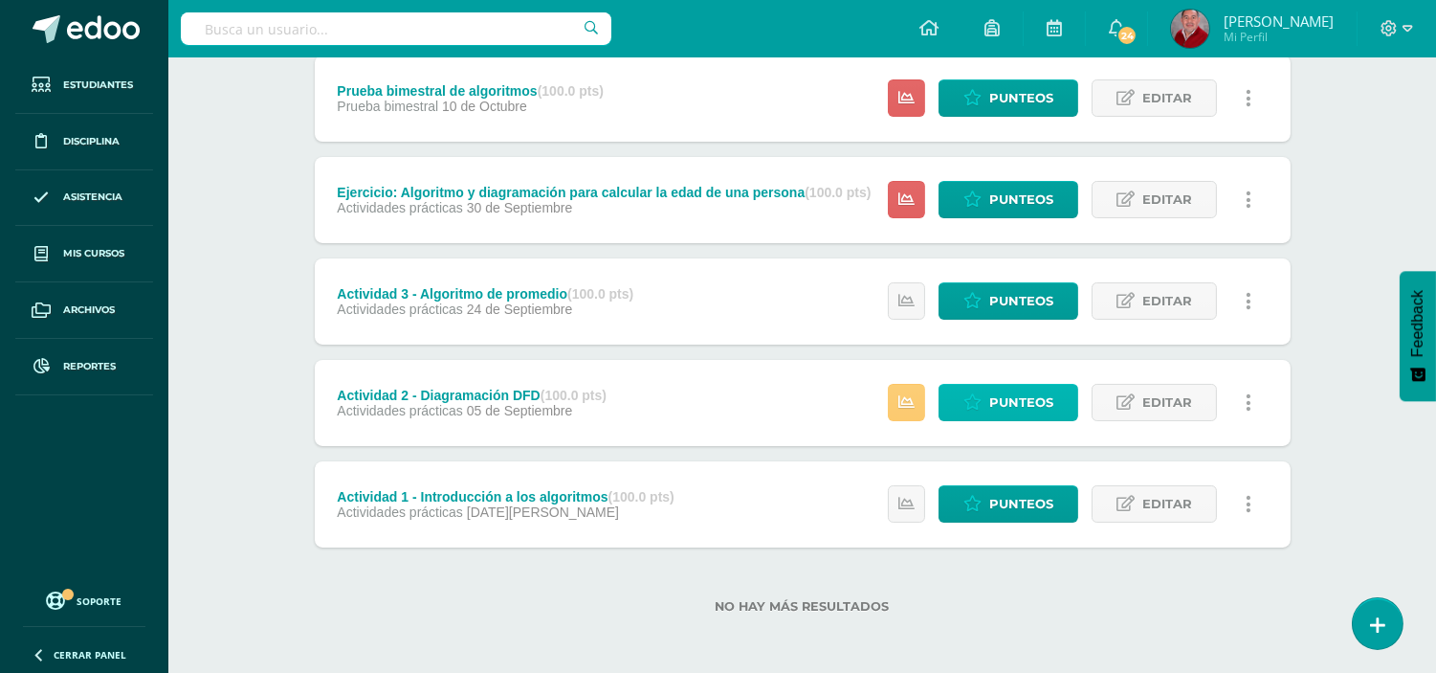
click at [1025, 403] on span "Punteos" at bounding box center [1021, 402] width 64 height 35
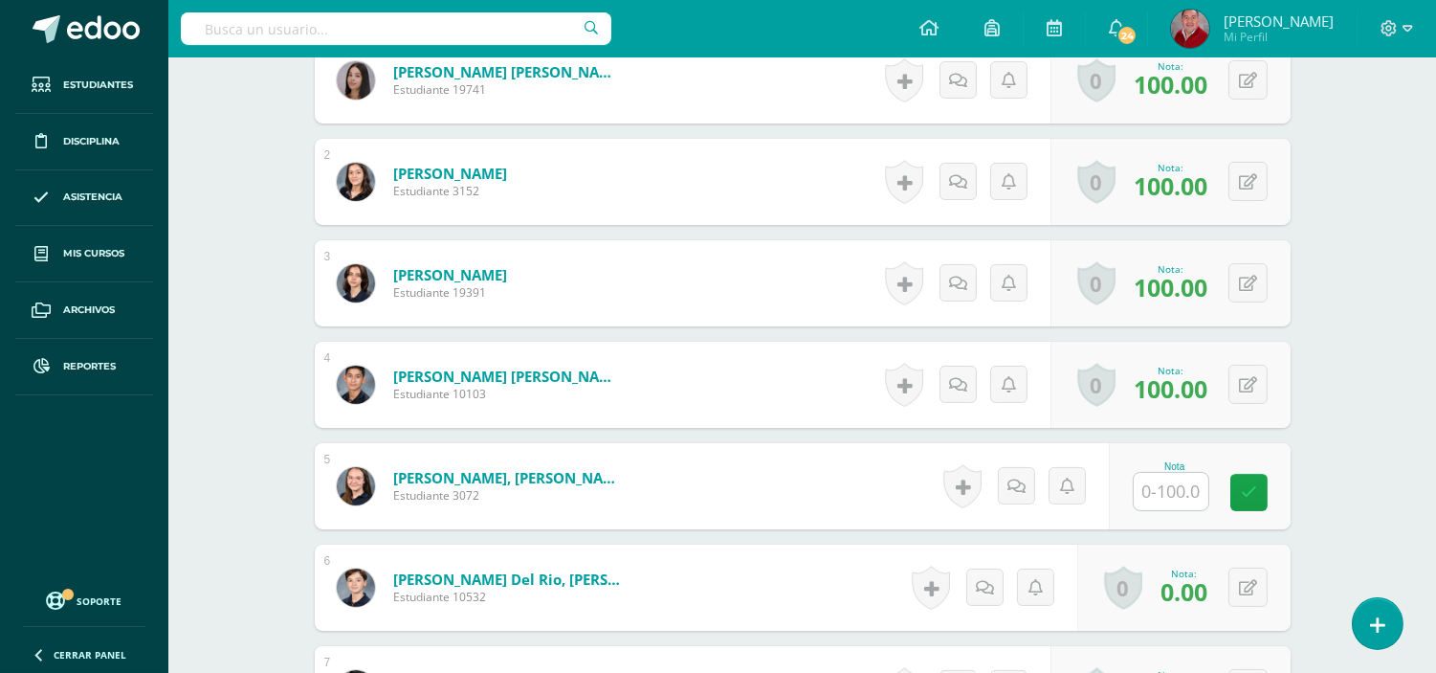
scroll to position [627, 0]
click at [1174, 493] on input "text" at bounding box center [1171, 492] width 75 height 37
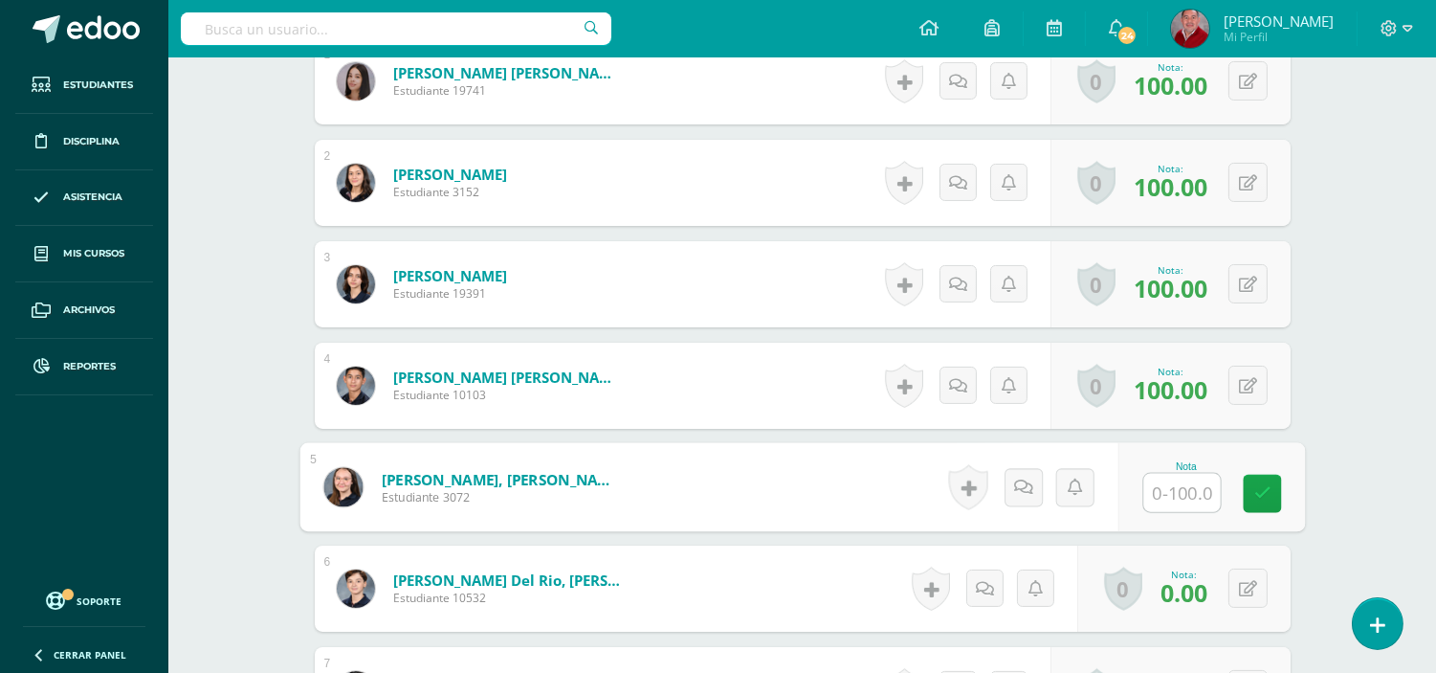
type input "0"
click at [1276, 491] on link at bounding box center [1262, 494] width 38 height 38
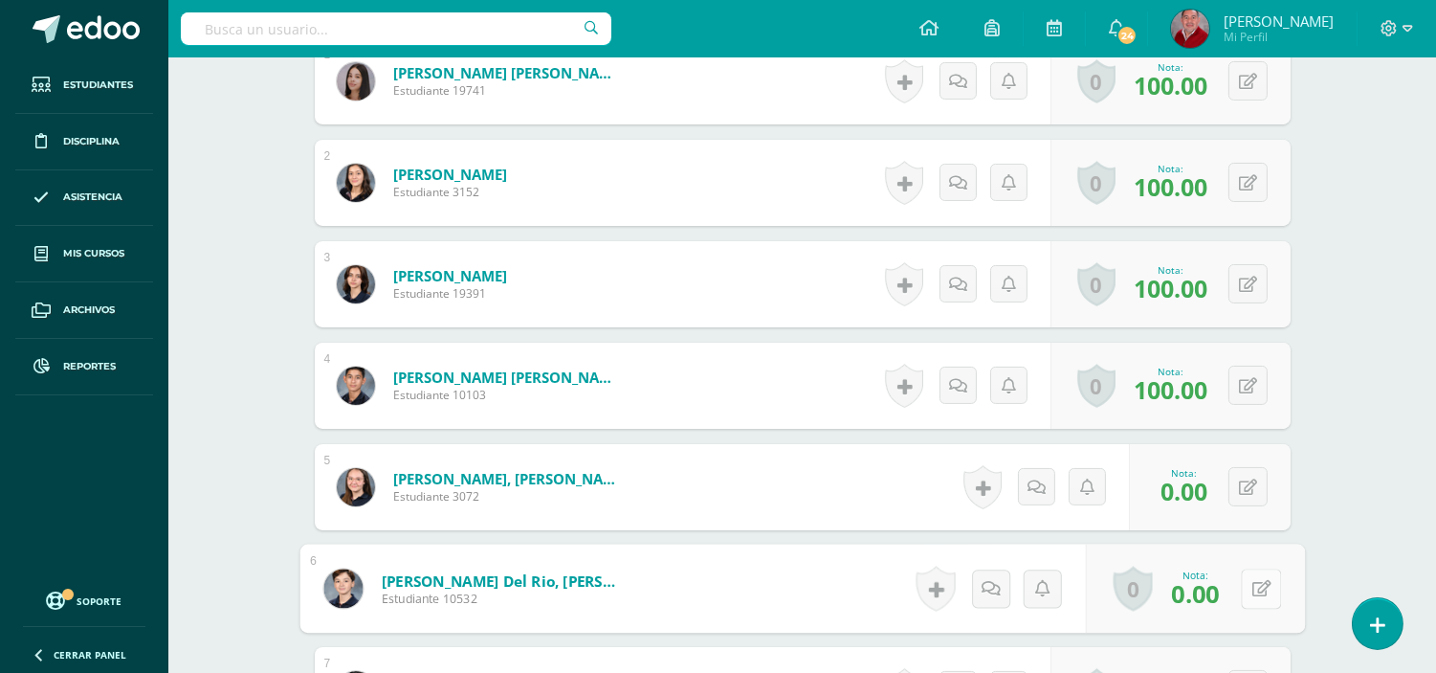
click at [1244, 584] on button at bounding box center [1261, 588] width 40 height 40
type input "60"
click at [1211, 593] on icon at bounding box center [1210, 595] width 17 height 16
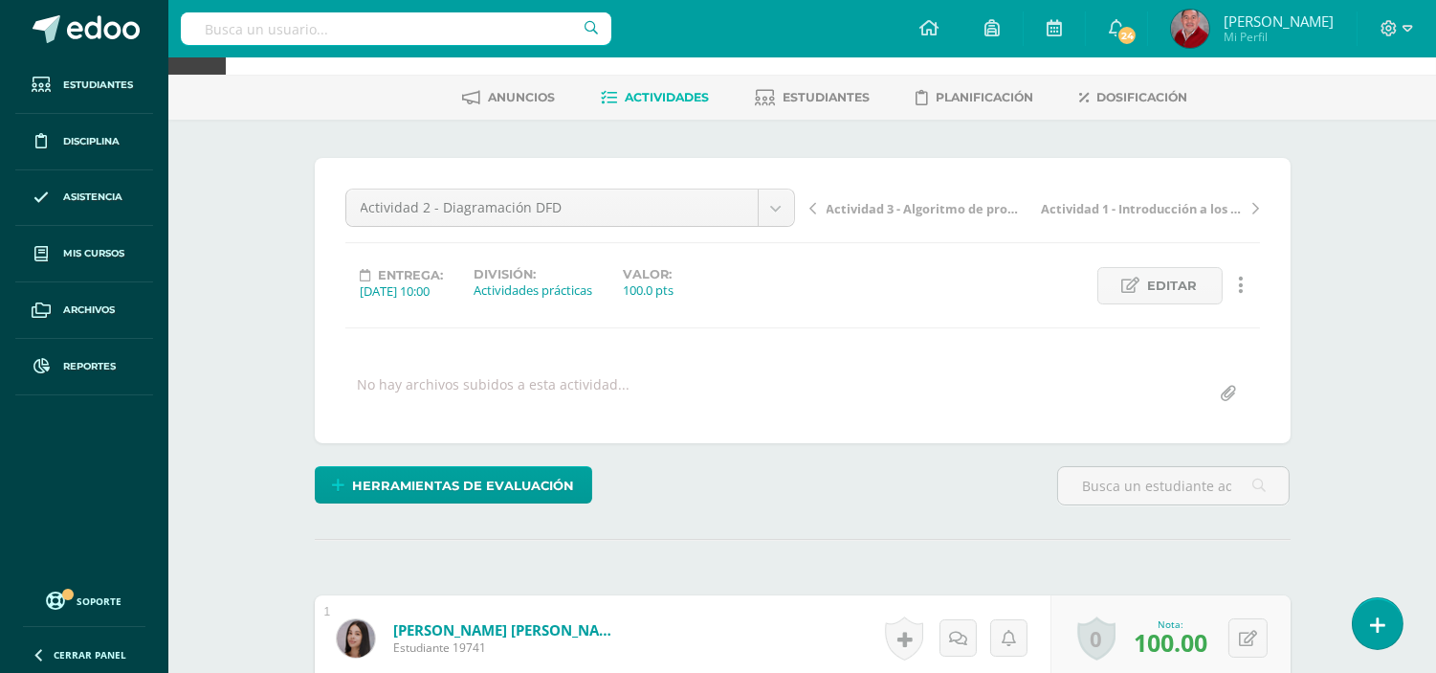
scroll to position [34, 0]
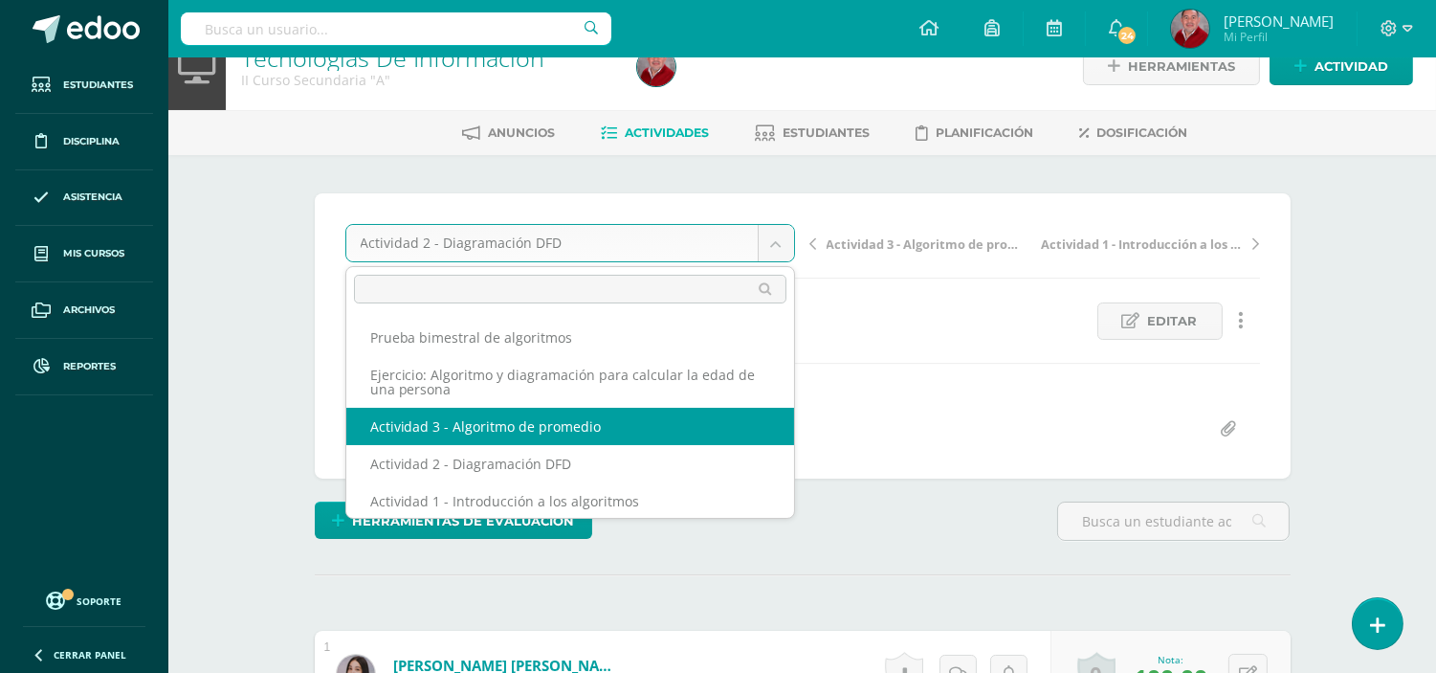
select select "/dashboard/teacher/grade-activity/236601/"
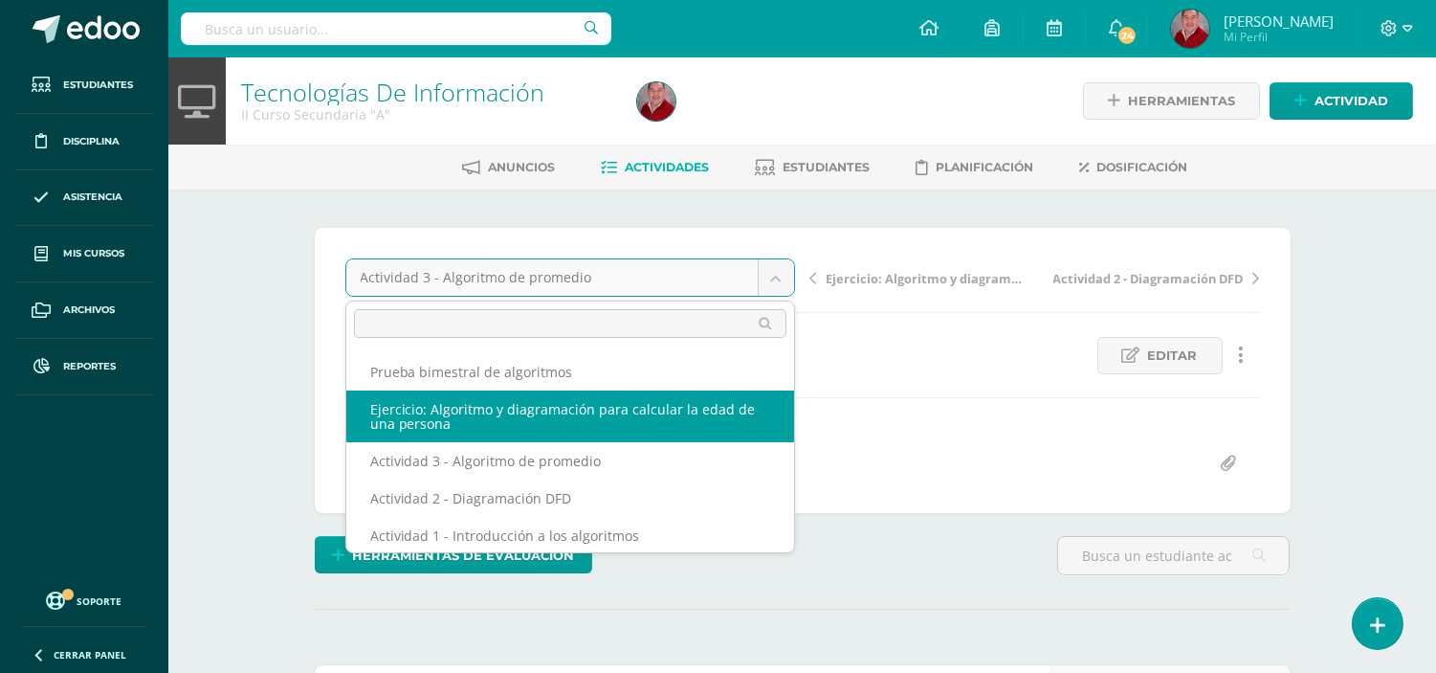
select select "/dashboard/teacher/grade-activity/238493/"
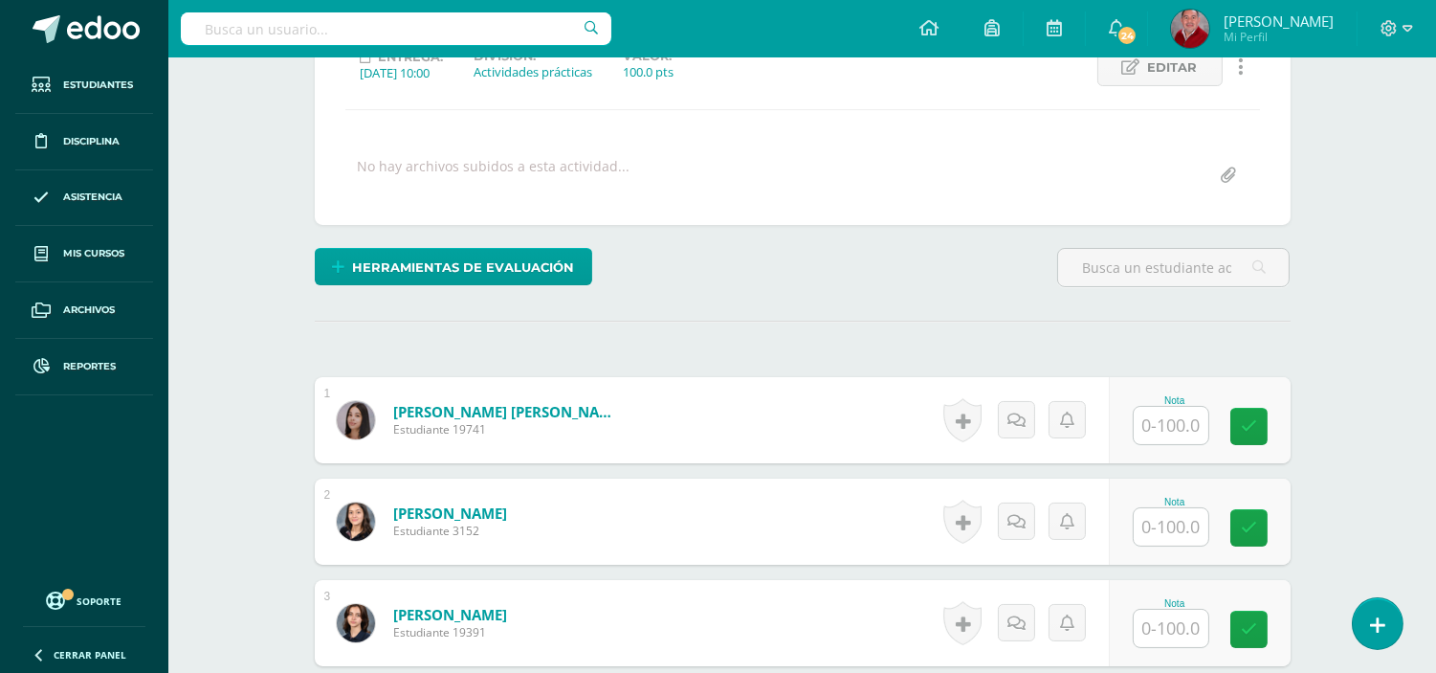
scroll to position [328, 0]
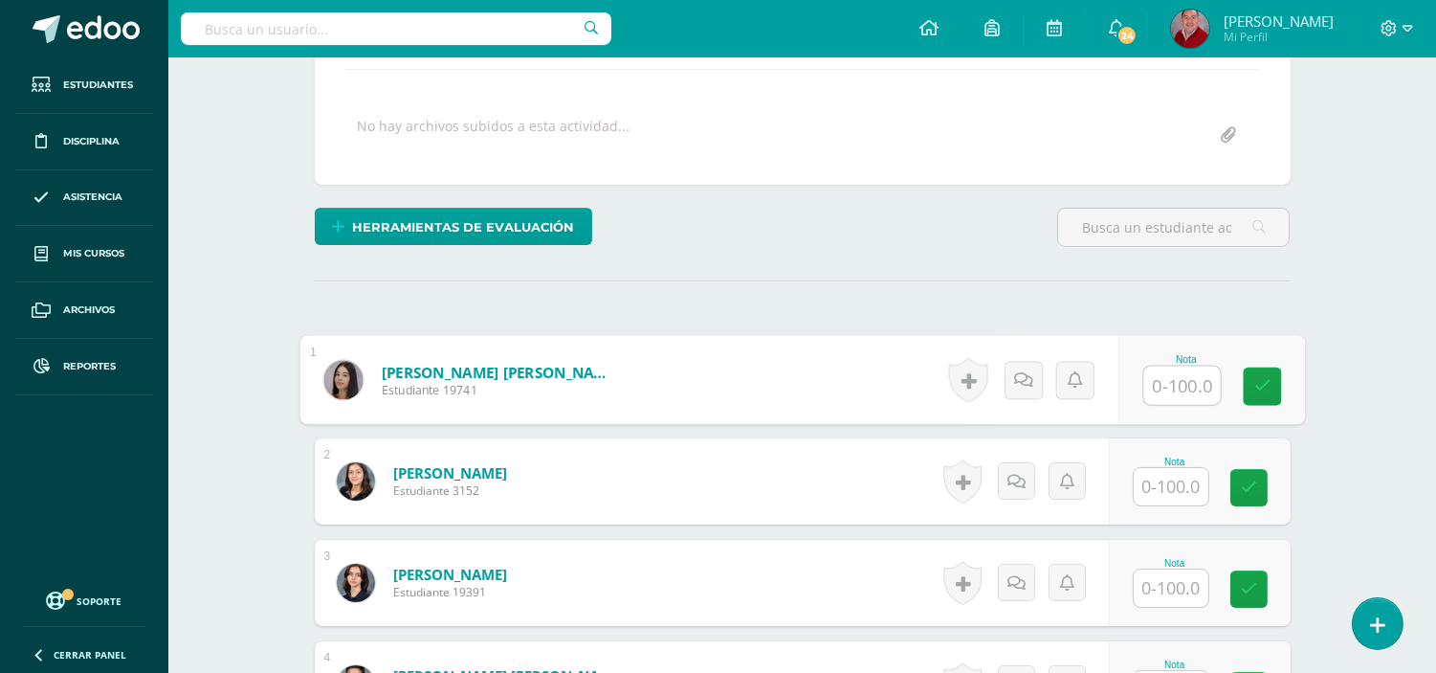
click at [1182, 383] on input "text" at bounding box center [1182, 386] width 77 height 38
type input "50"
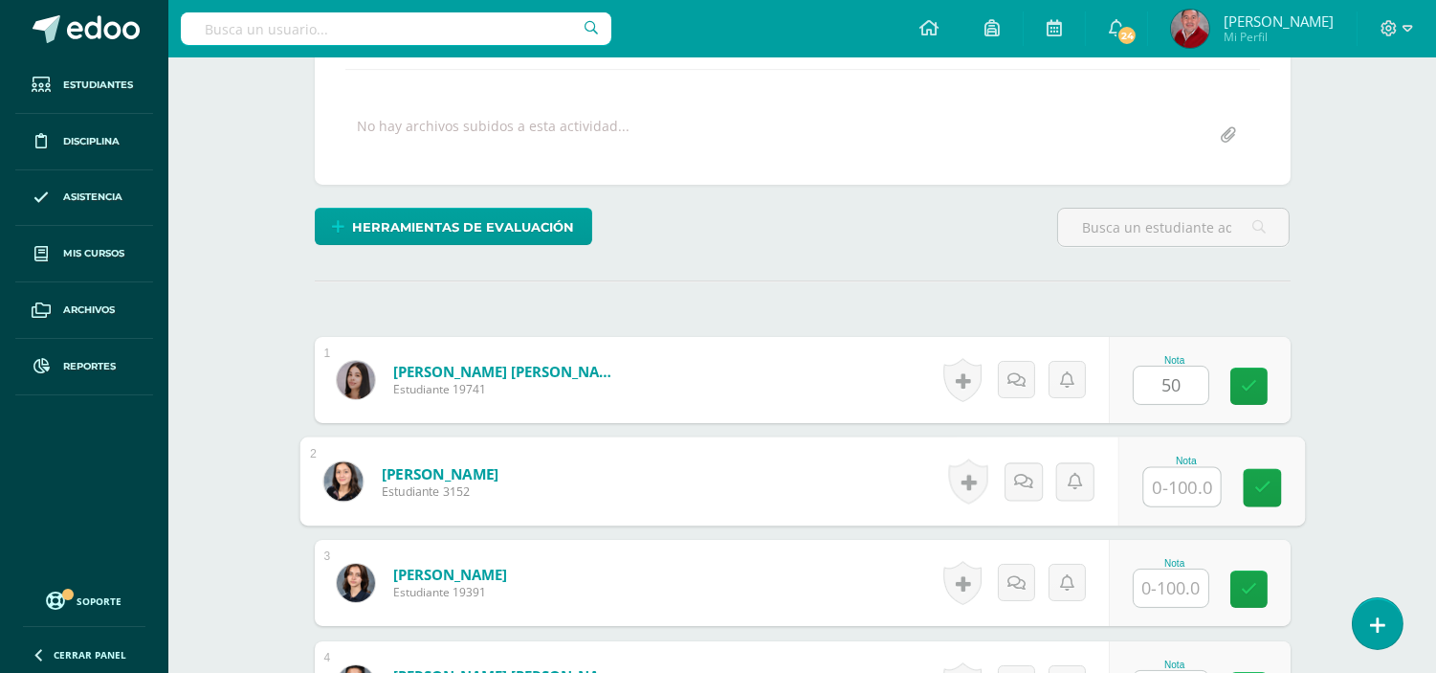
click at [1169, 485] on input "text" at bounding box center [1182, 487] width 77 height 38
type input "100"
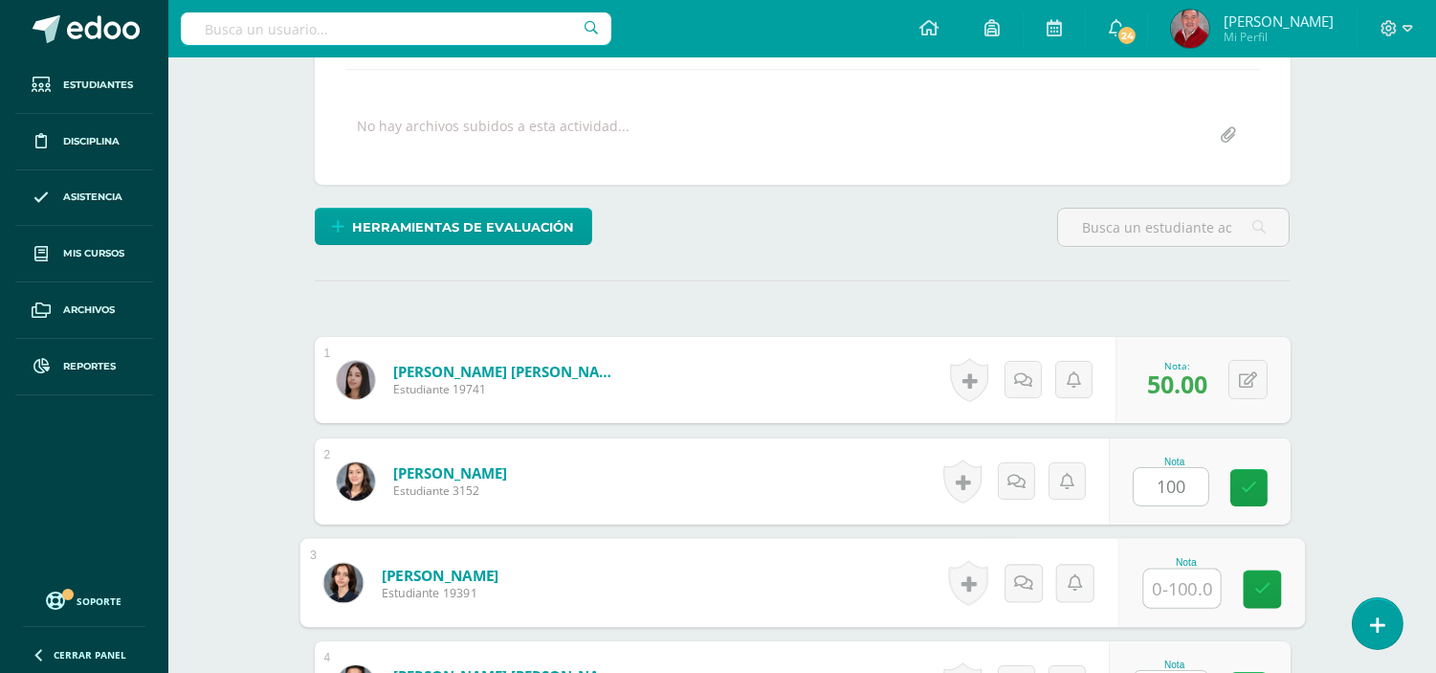
click at [1187, 590] on input "text" at bounding box center [1182, 588] width 77 height 38
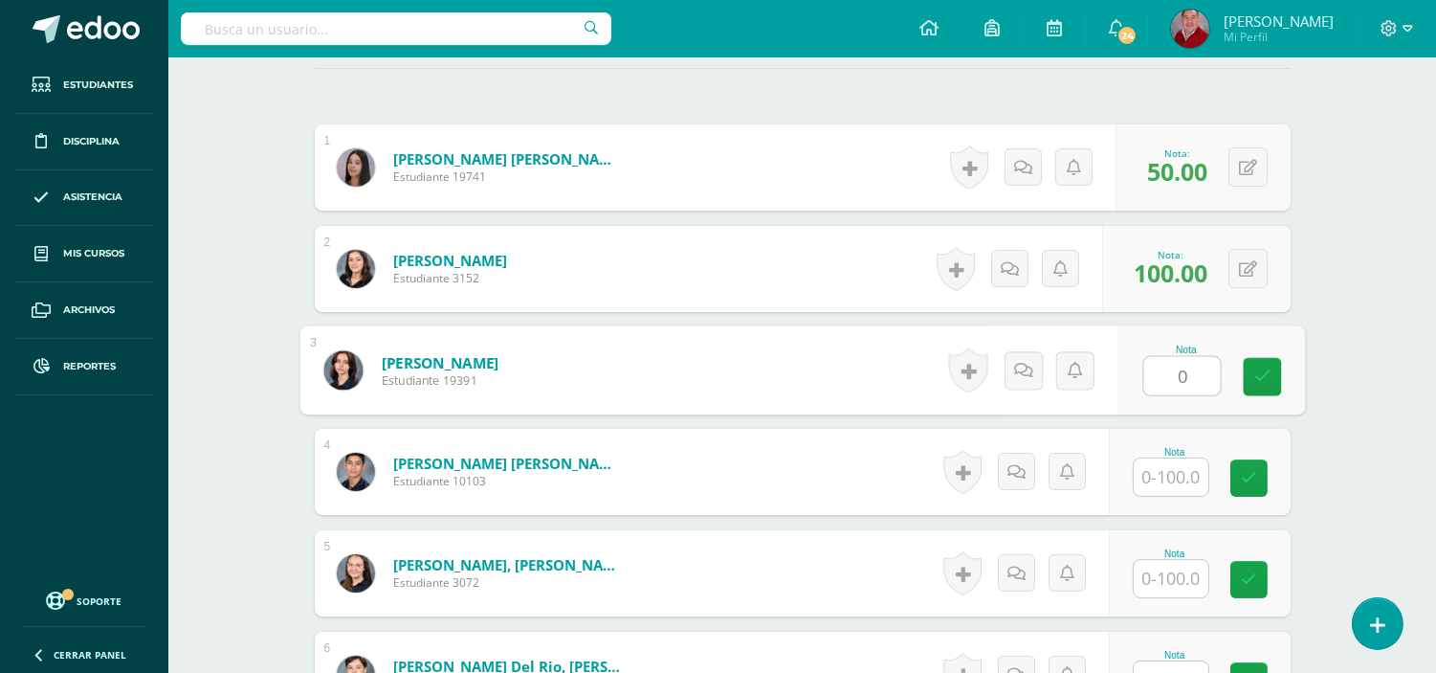
scroll to position [584, 0]
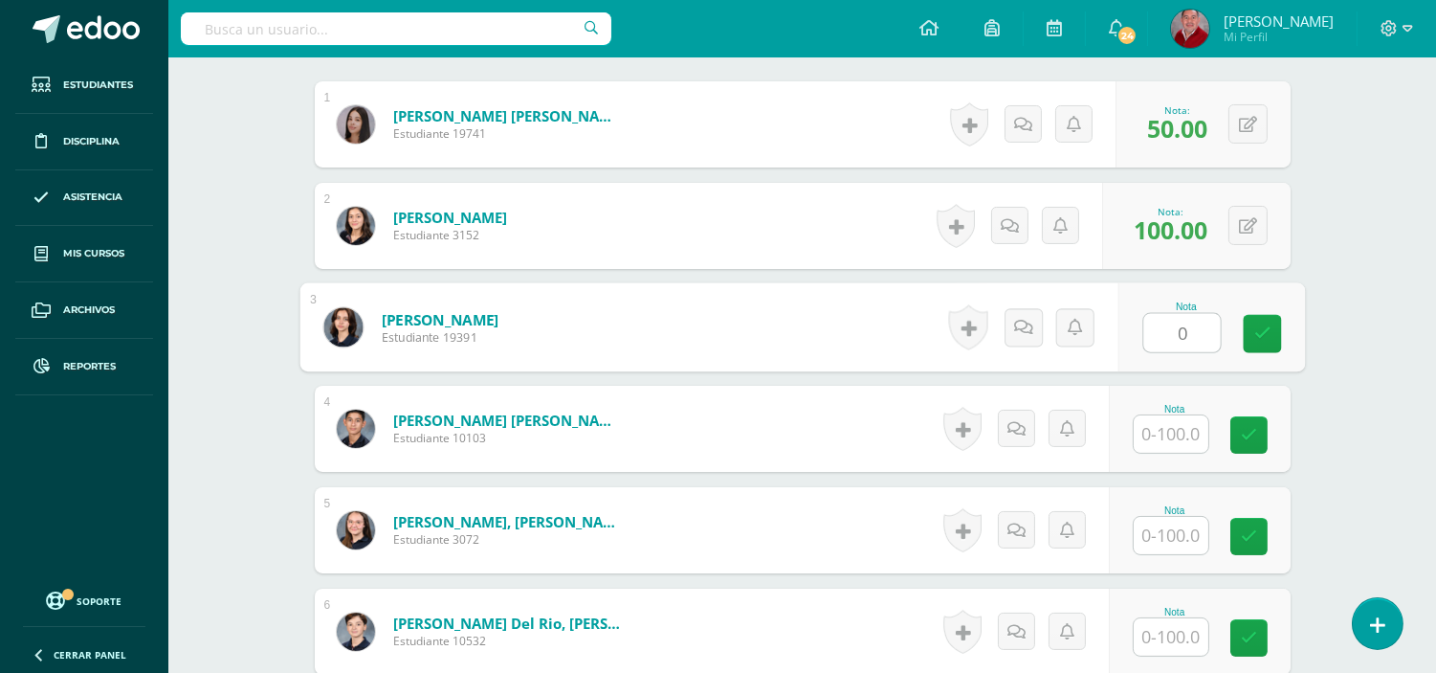
type input "0"
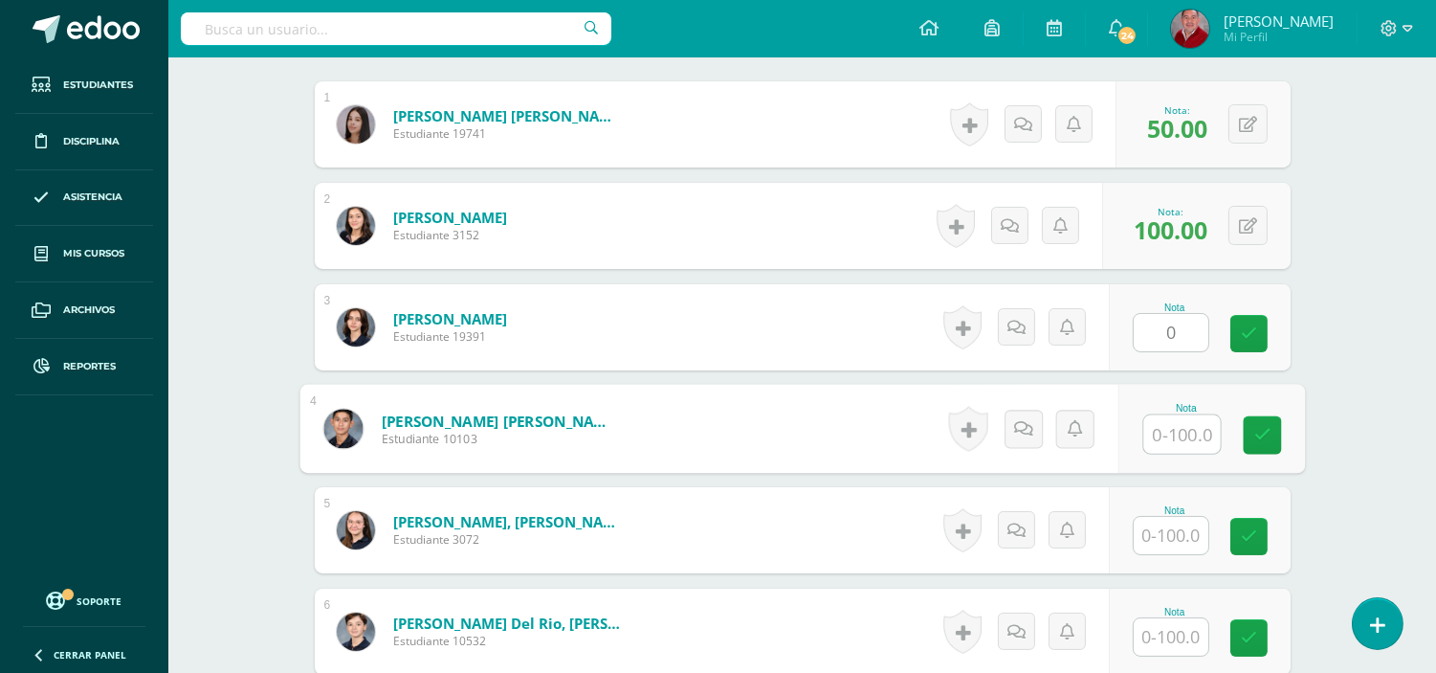
click at [1178, 426] on input "text" at bounding box center [1182, 434] width 77 height 38
type input "50"
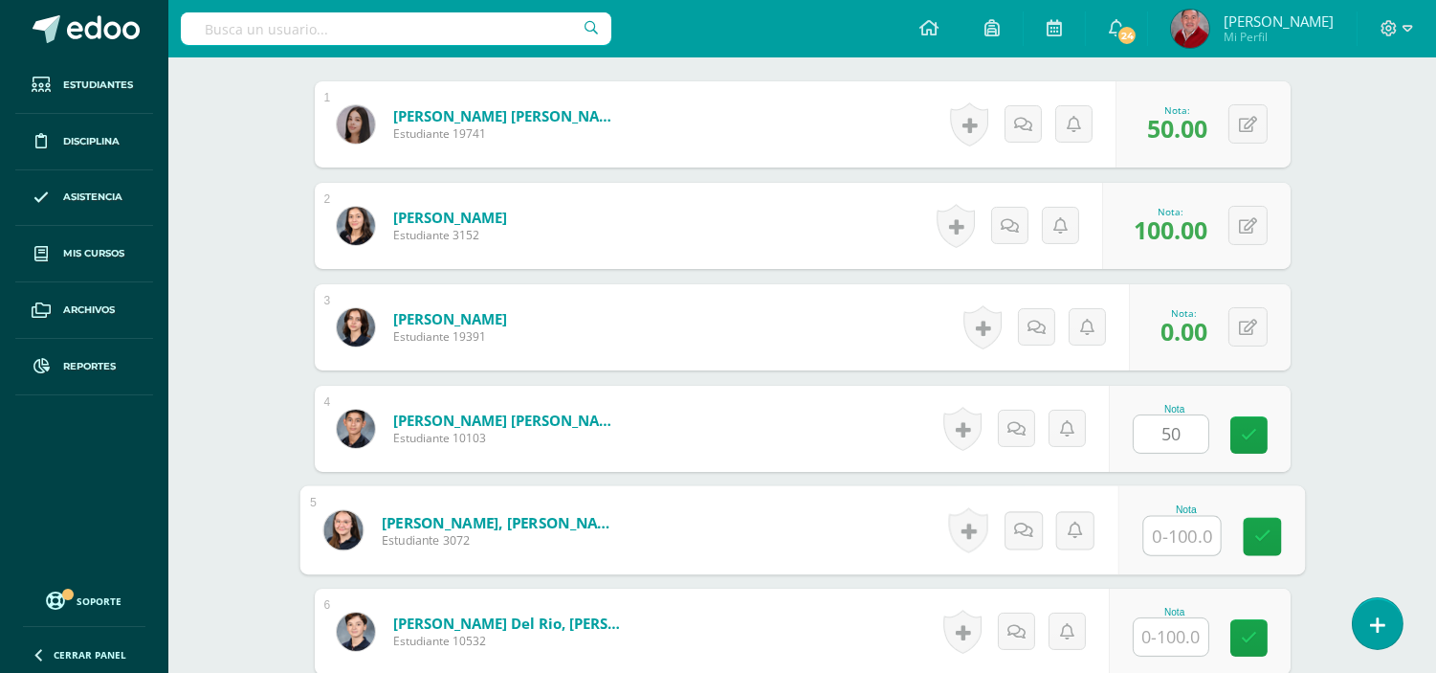
click at [1174, 527] on input "text" at bounding box center [1182, 536] width 77 height 38
type input "50"
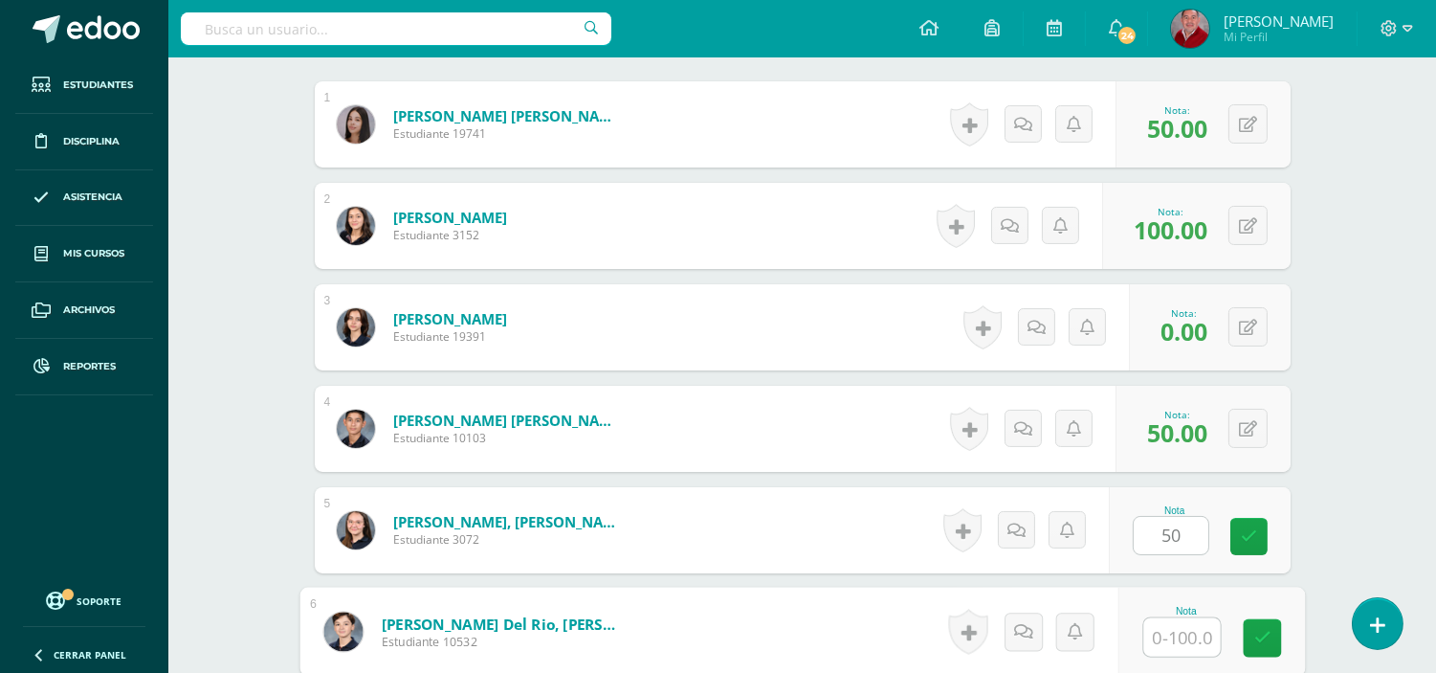
click at [1163, 635] on input "text" at bounding box center [1182, 637] width 77 height 38
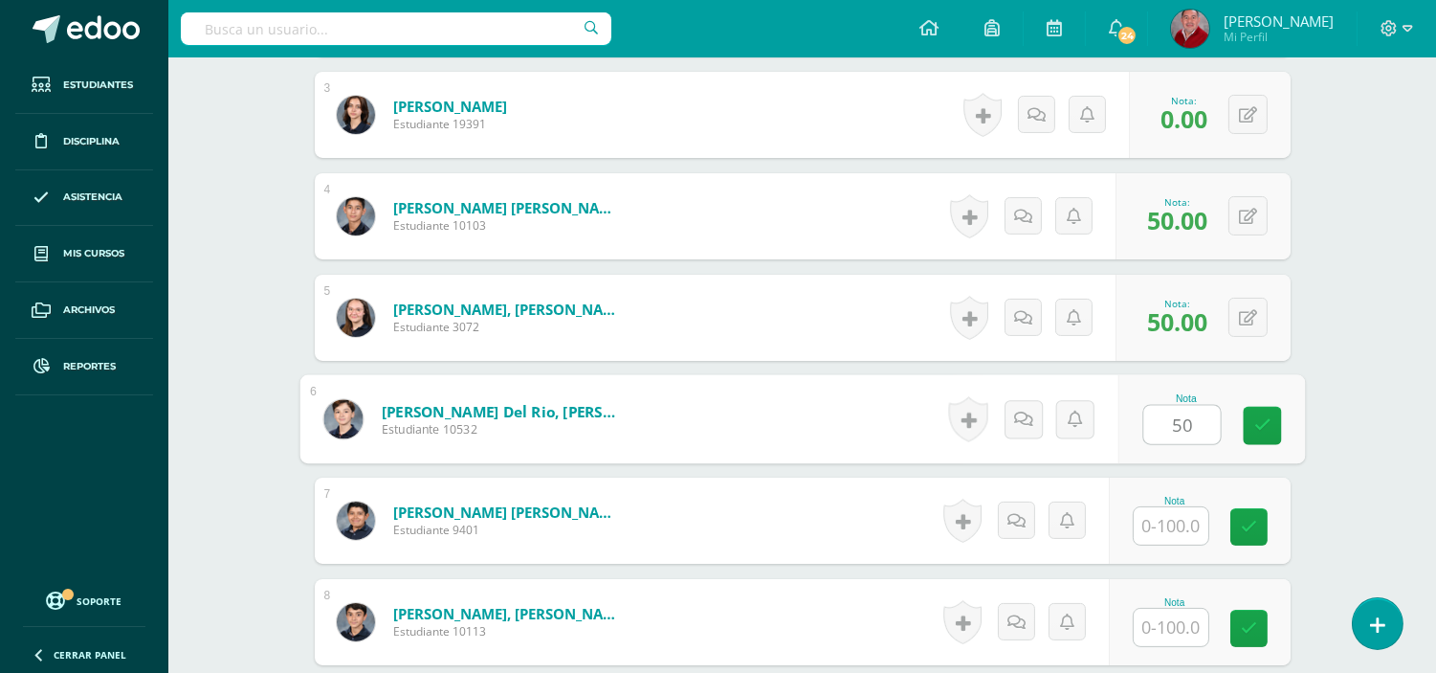
scroll to position [838, 0]
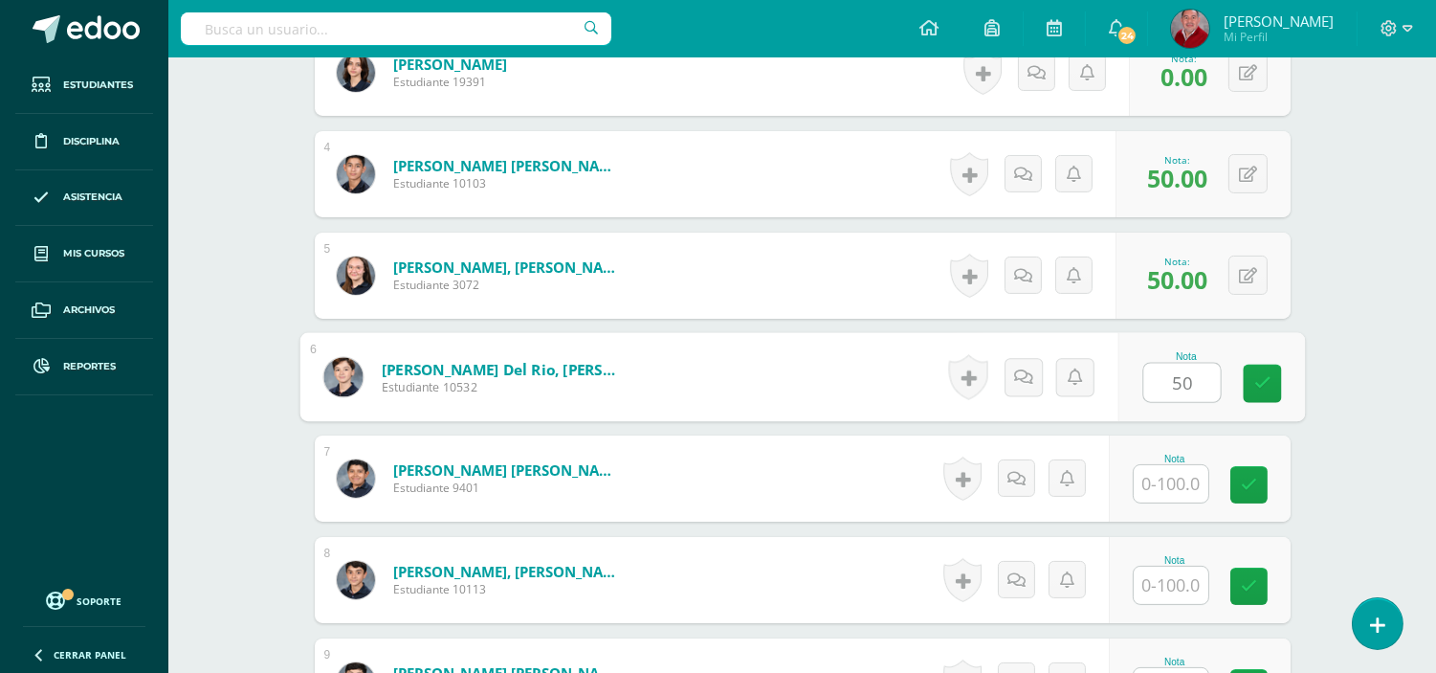
type input "50"
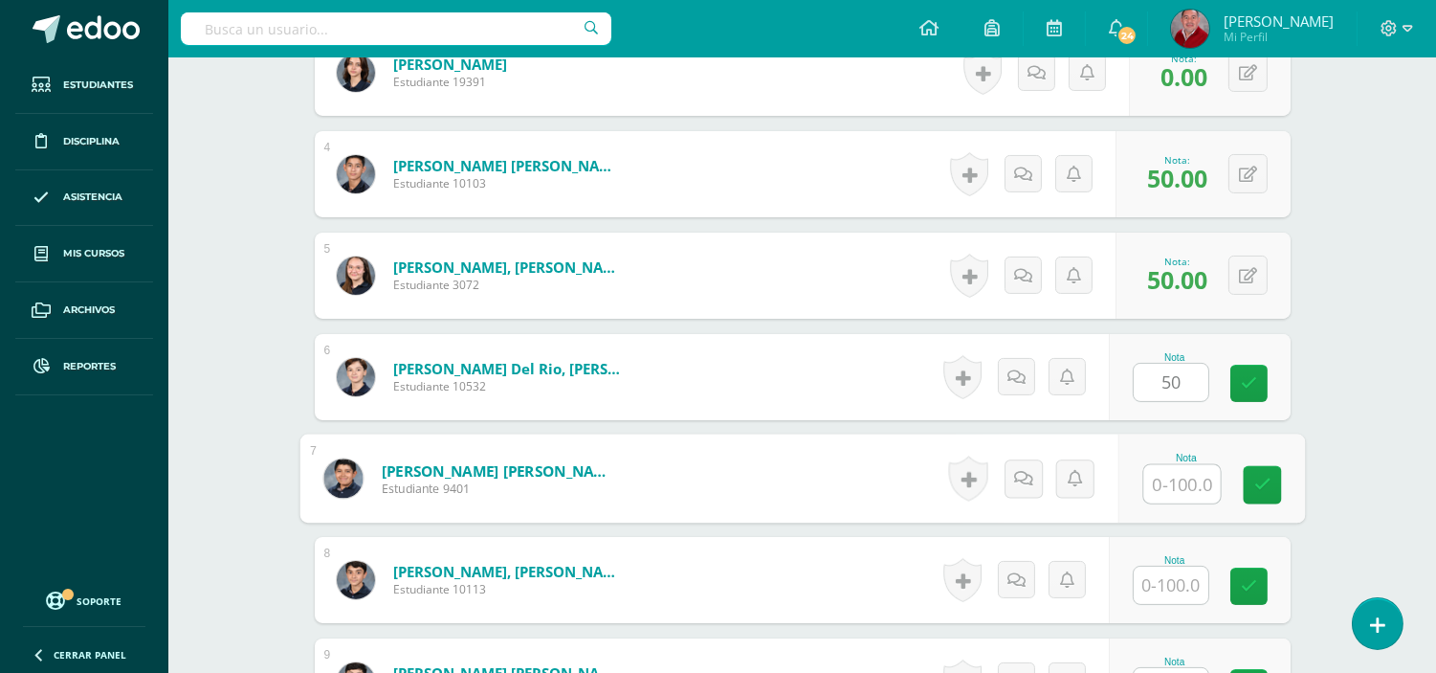
click at [1173, 483] on input "text" at bounding box center [1182, 484] width 77 height 38
type input "40"
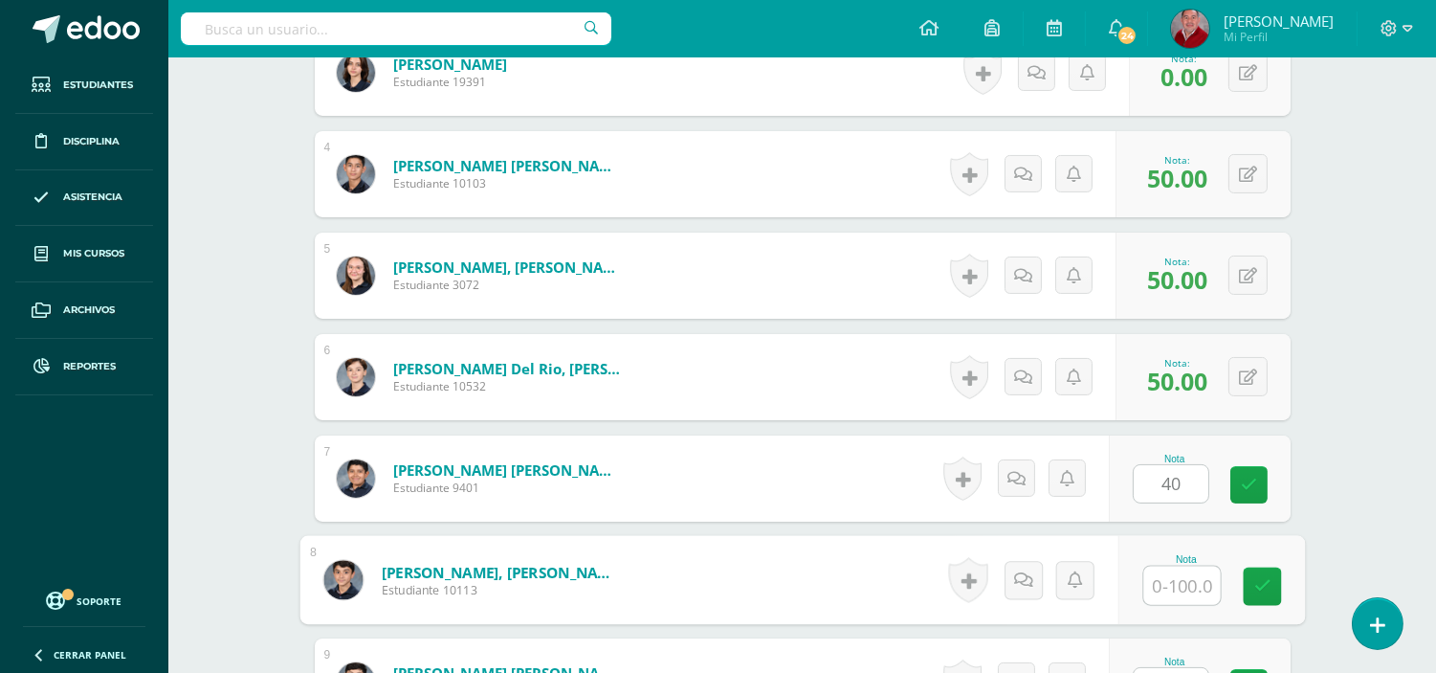
click at [1172, 590] on input "text" at bounding box center [1182, 586] width 77 height 38
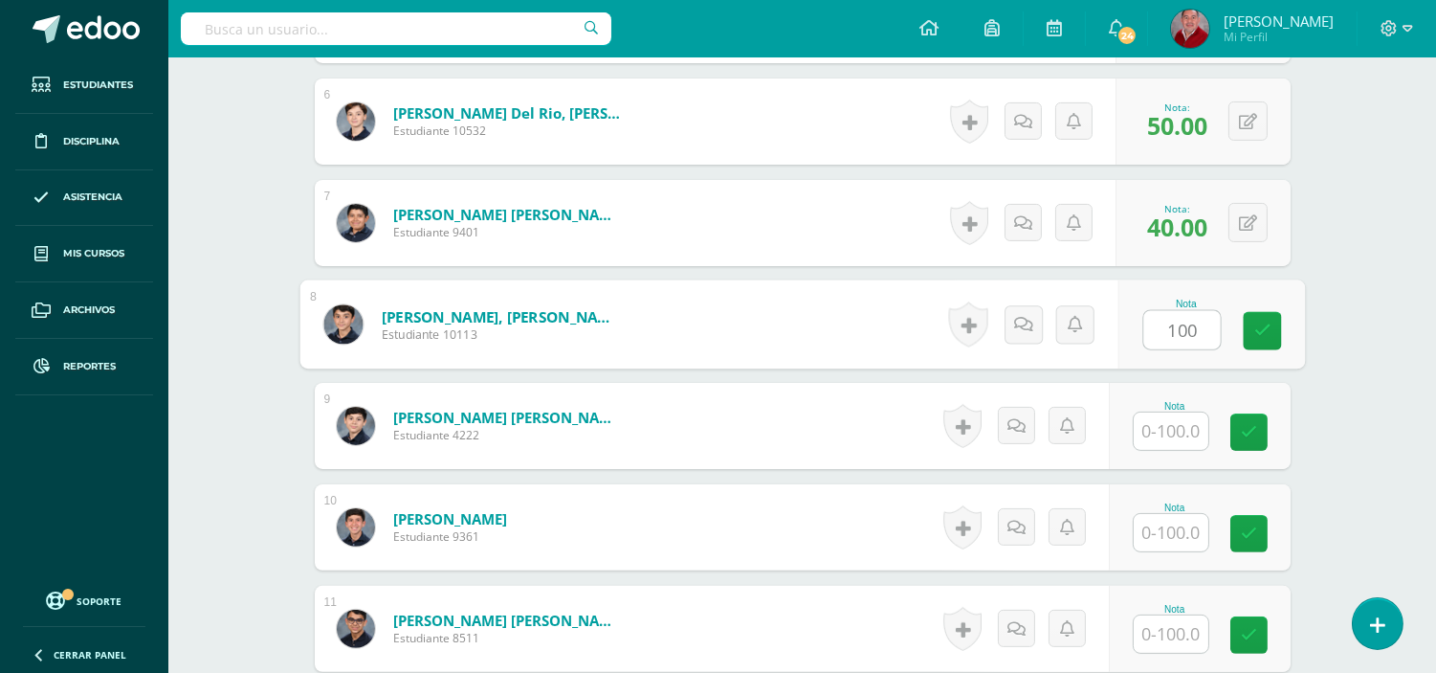
scroll to position [1136, 0]
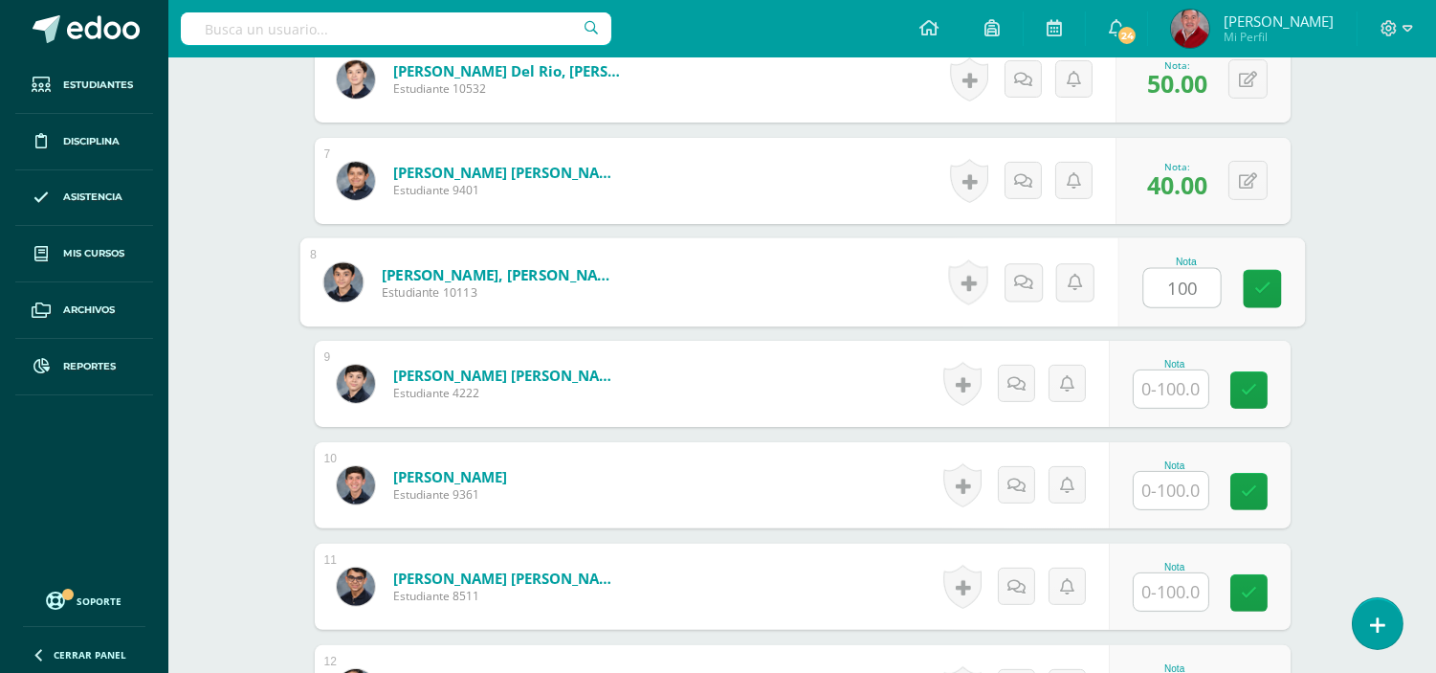
type input "100"
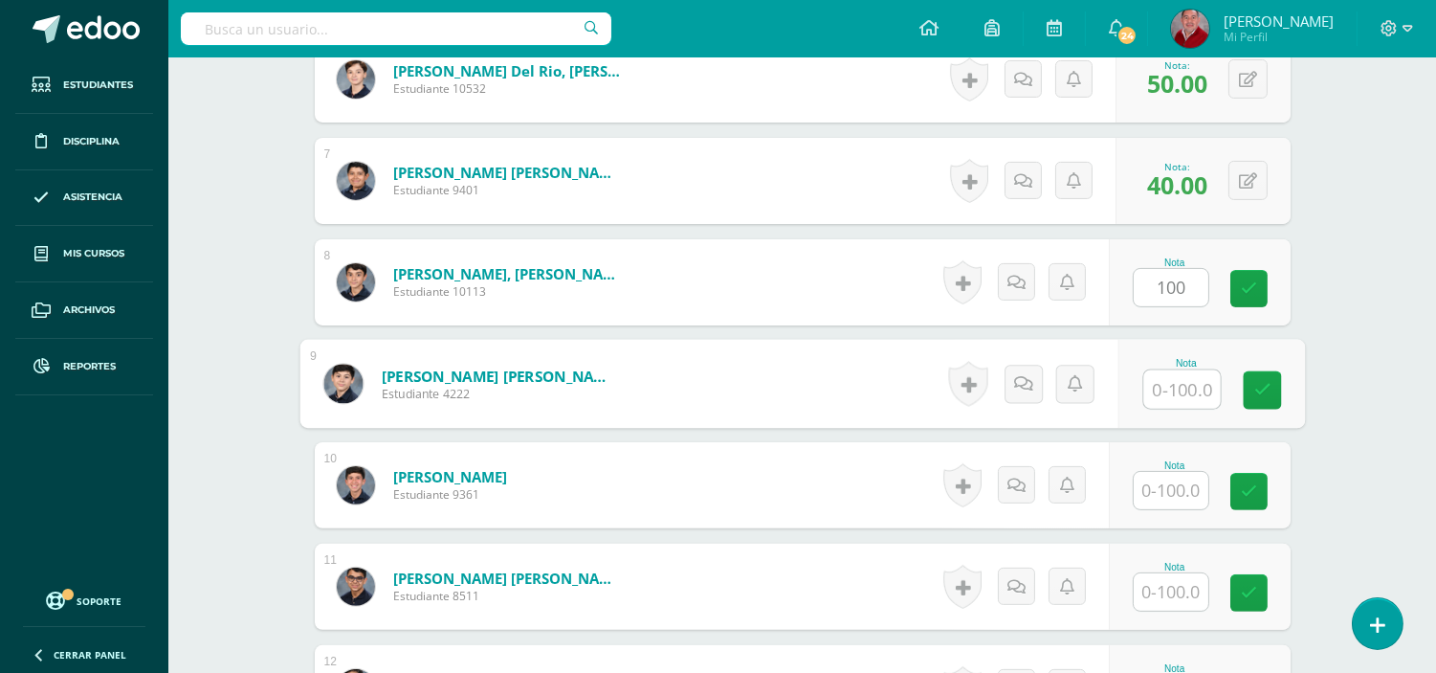
click at [1169, 386] on input "text" at bounding box center [1182, 389] width 77 height 38
type input "100"
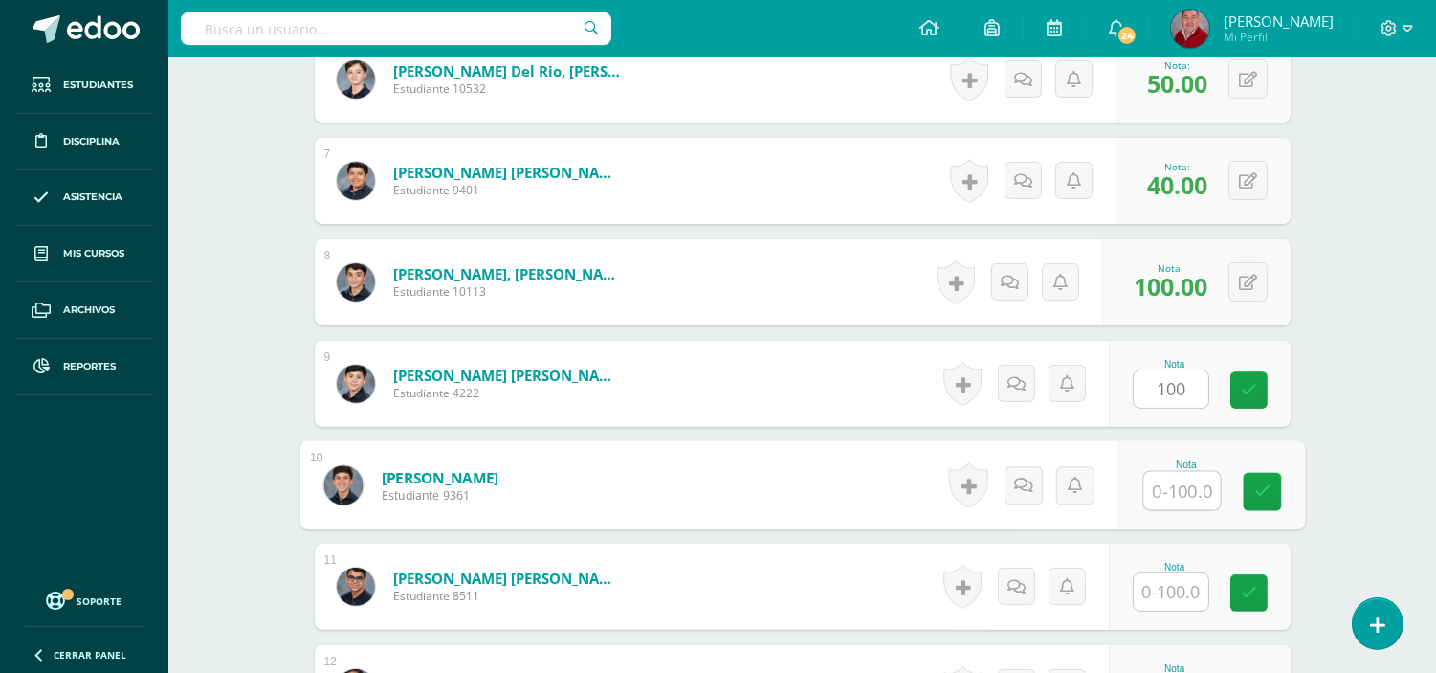
click at [1173, 504] on input "text" at bounding box center [1182, 491] width 77 height 38
type input "50"
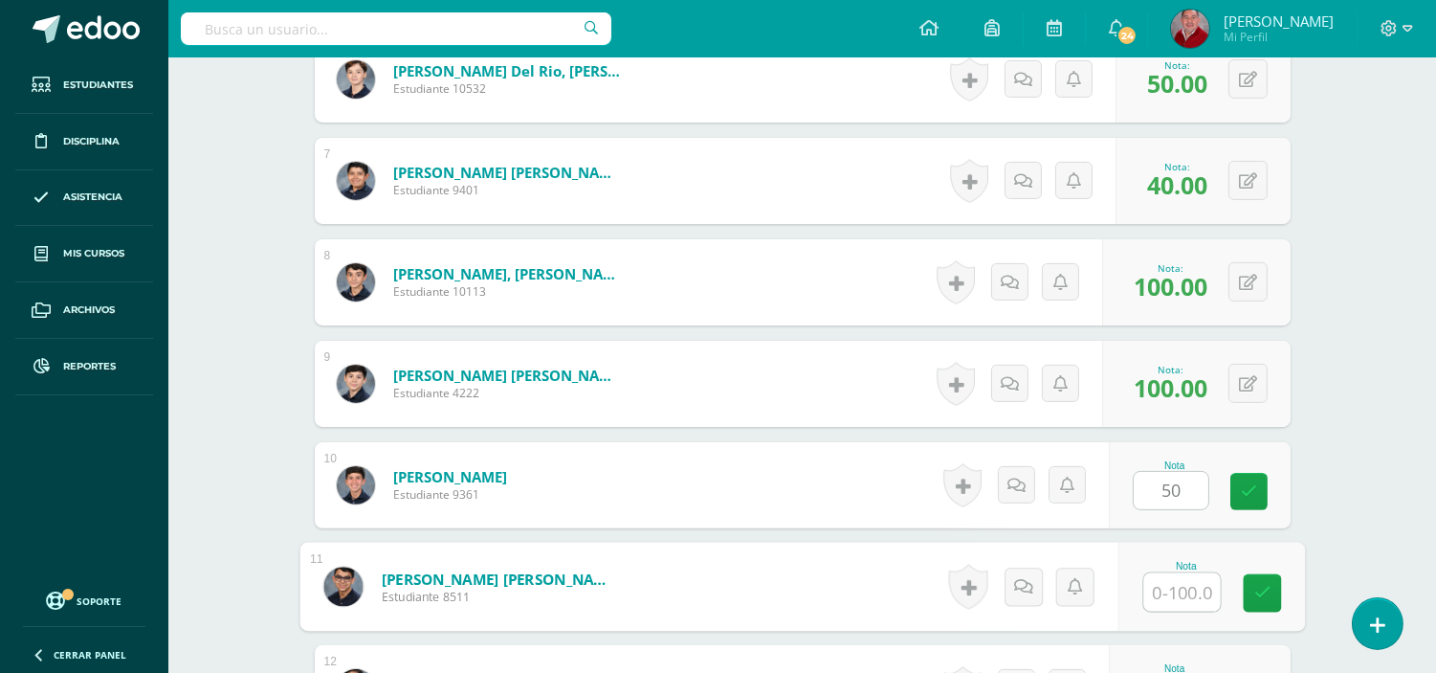
click at [1181, 599] on input "text" at bounding box center [1182, 592] width 77 height 38
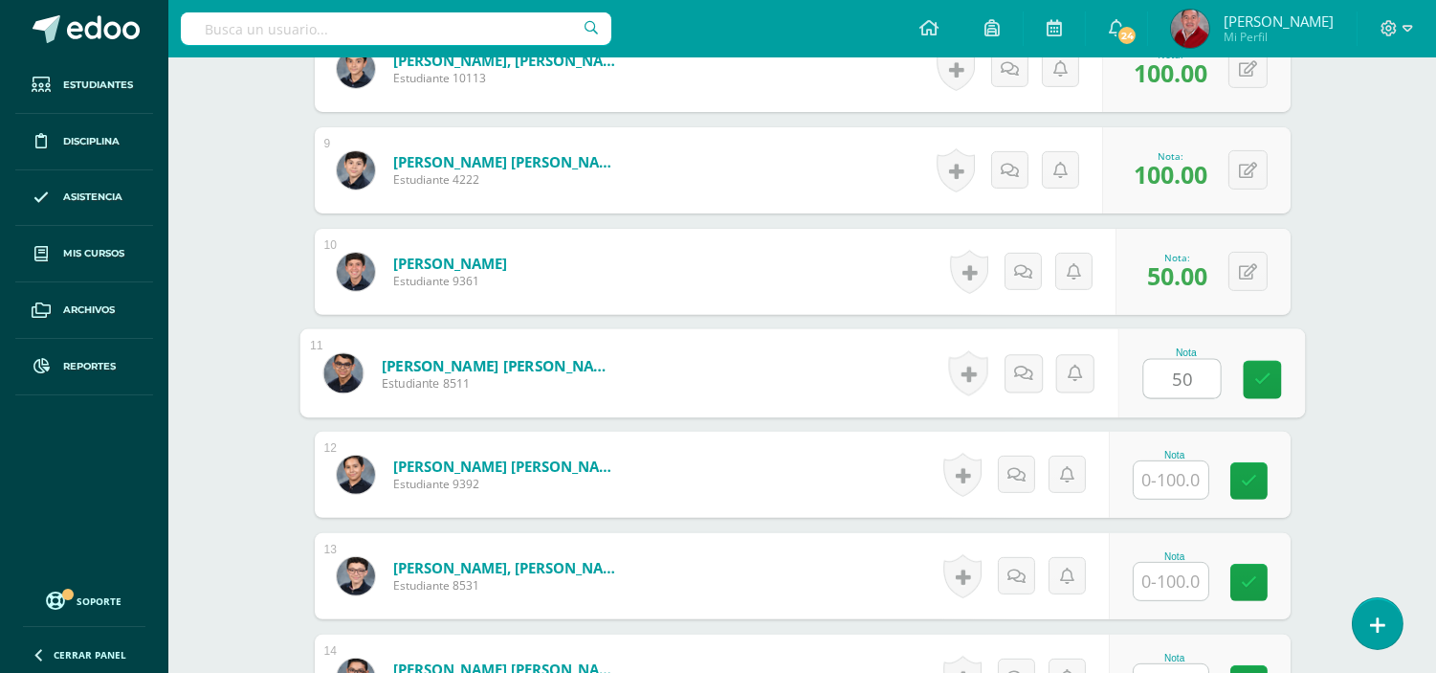
scroll to position [1391, 0]
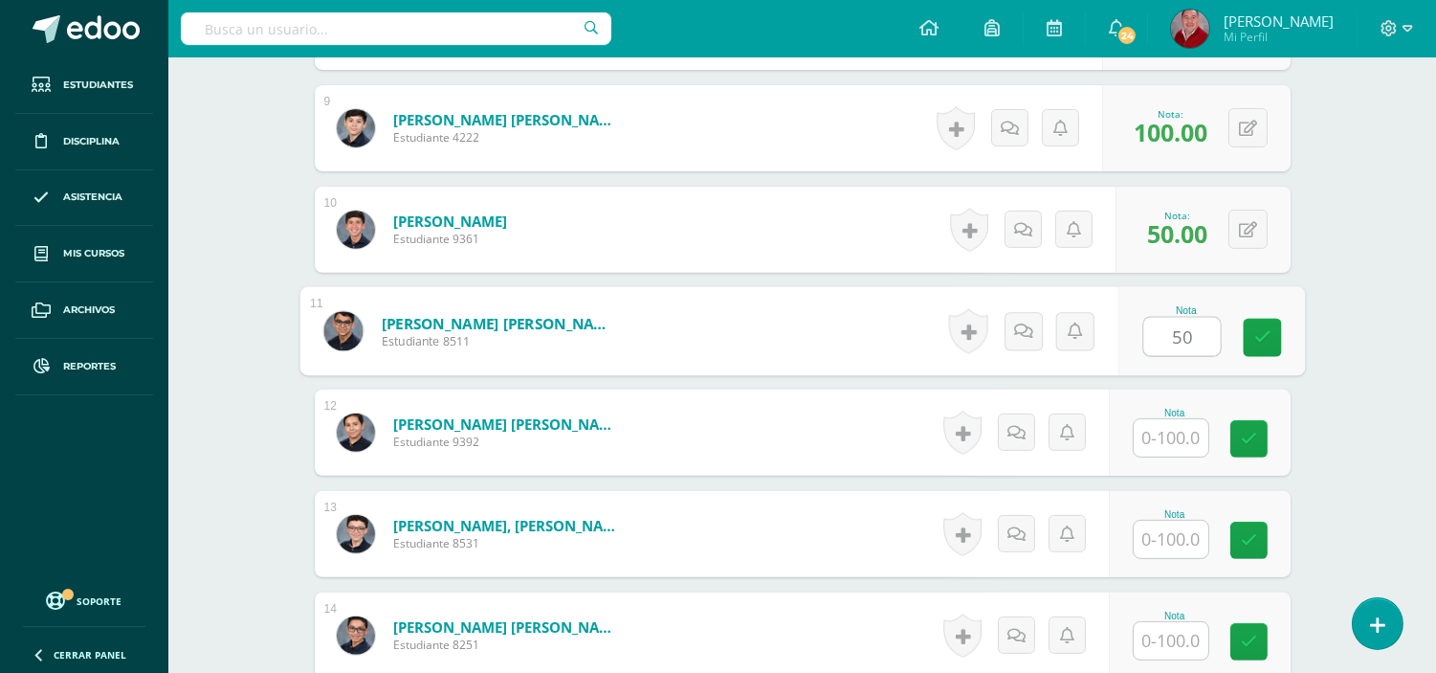
type input "50"
click at [1197, 445] on input "text" at bounding box center [1171, 437] width 75 height 37
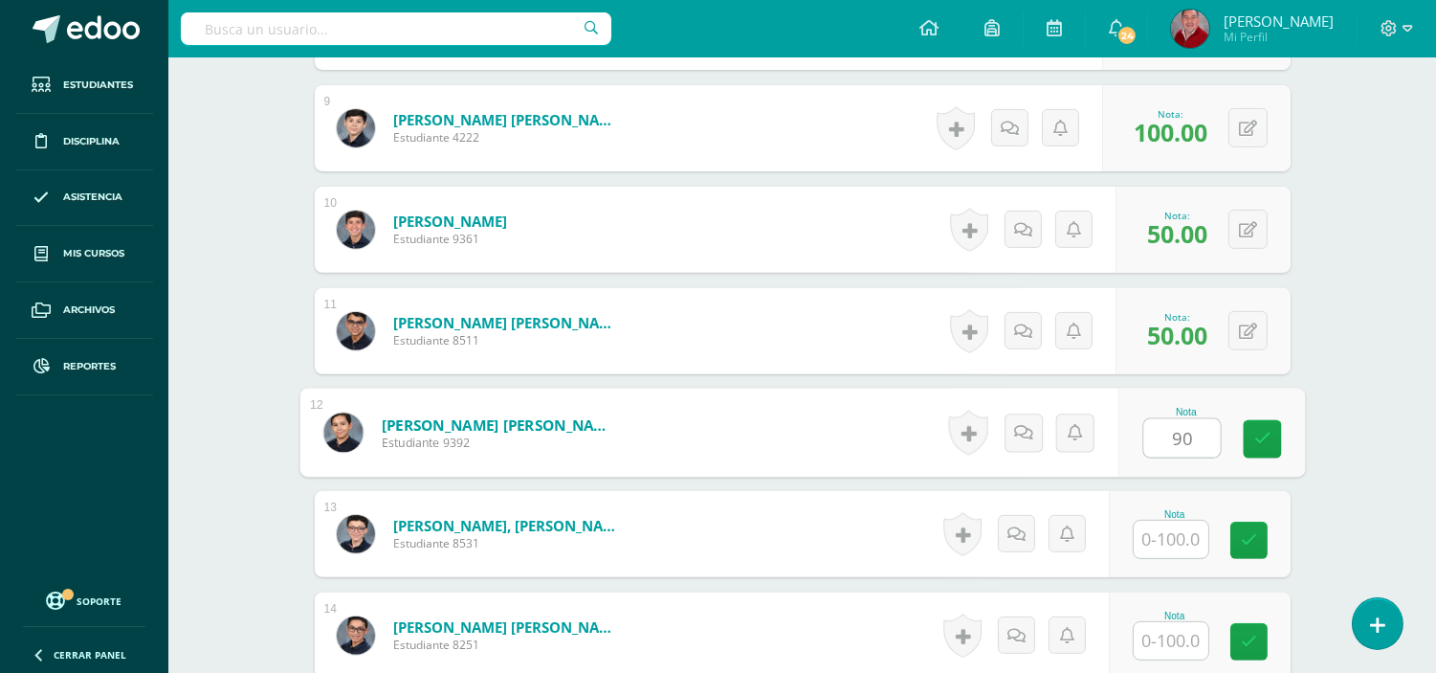
type input "90"
click at [1166, 541] on input "text" at bounding box center [1171, 539] width 75 height 37
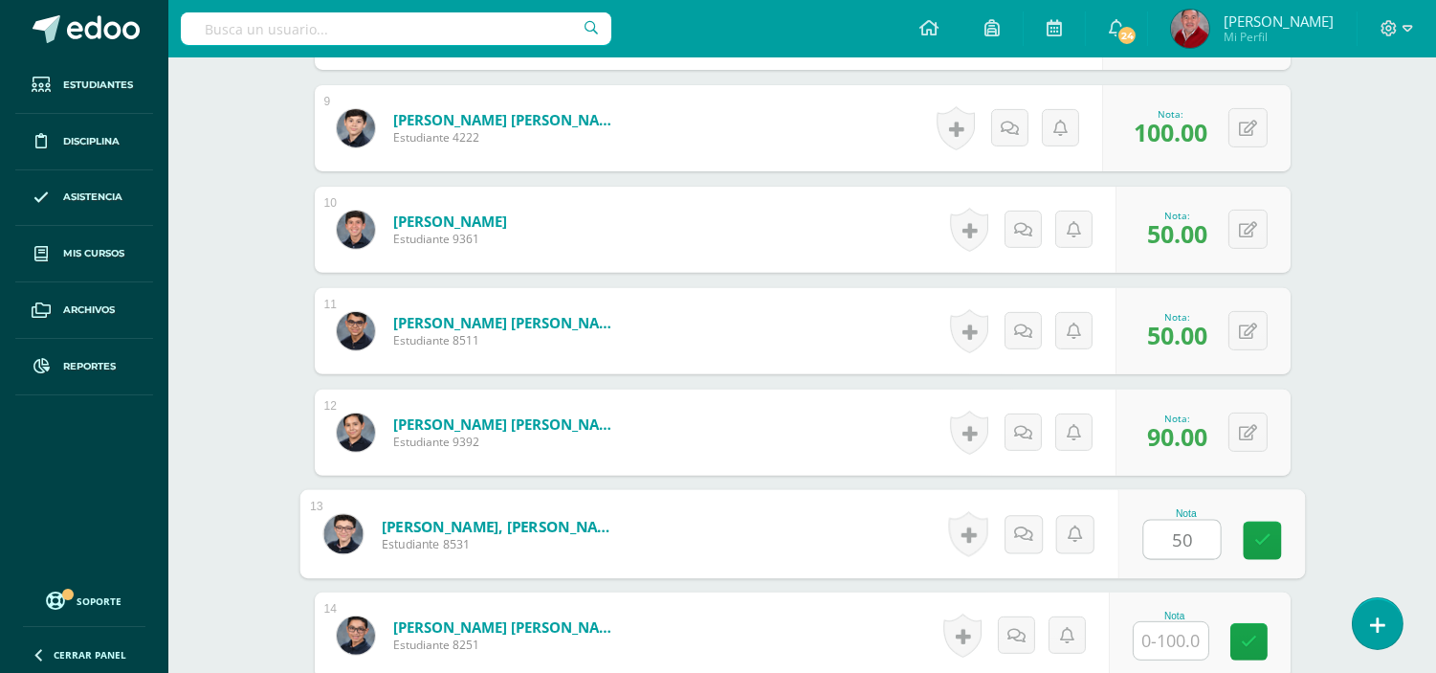
type input "50"
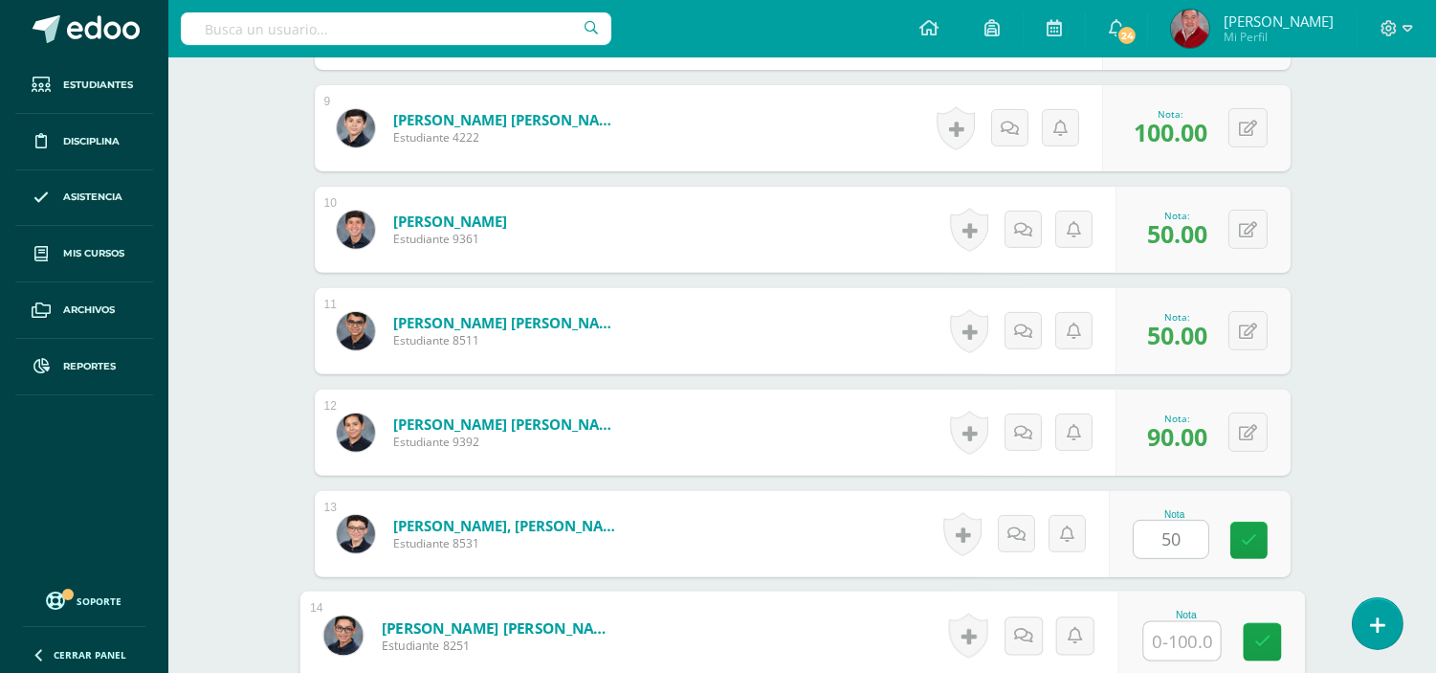
click at [1169, 637] on input "text" at bounding box center [1182, 641] width 77 height 38
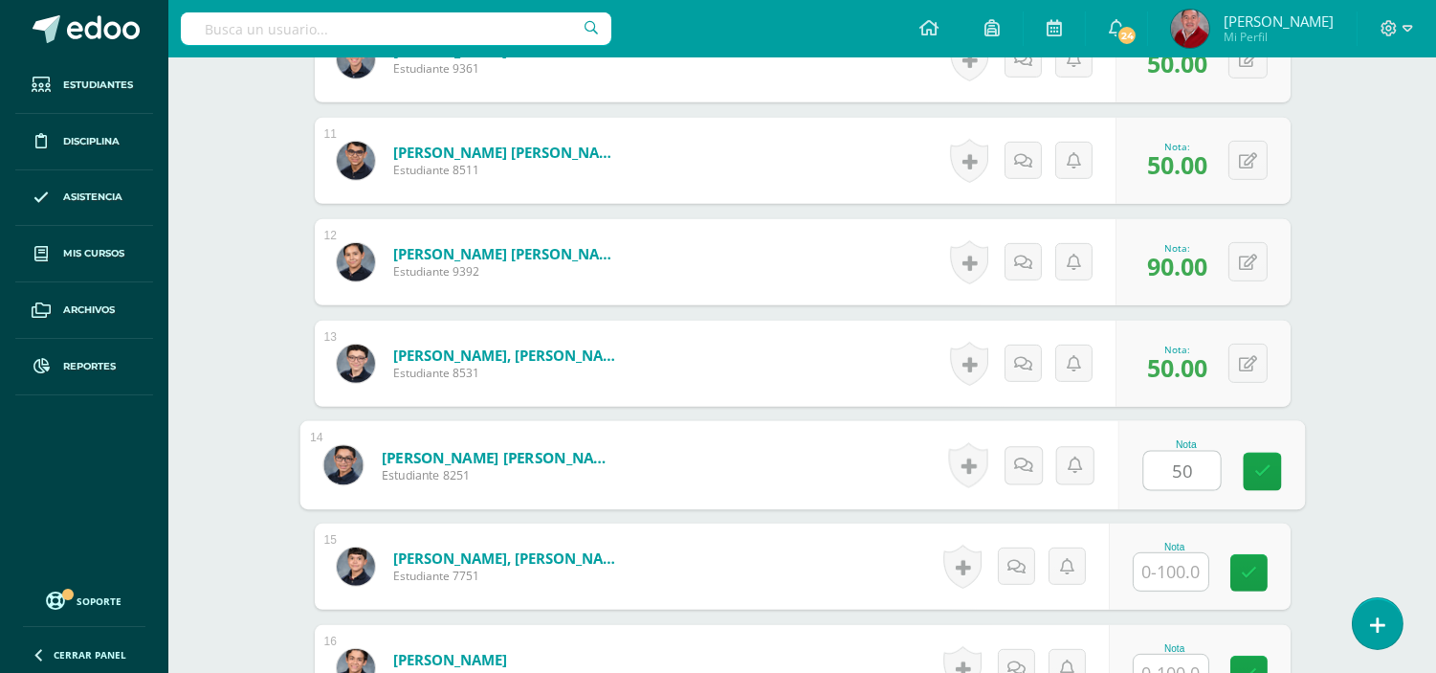
scroll to position [1604, 0]
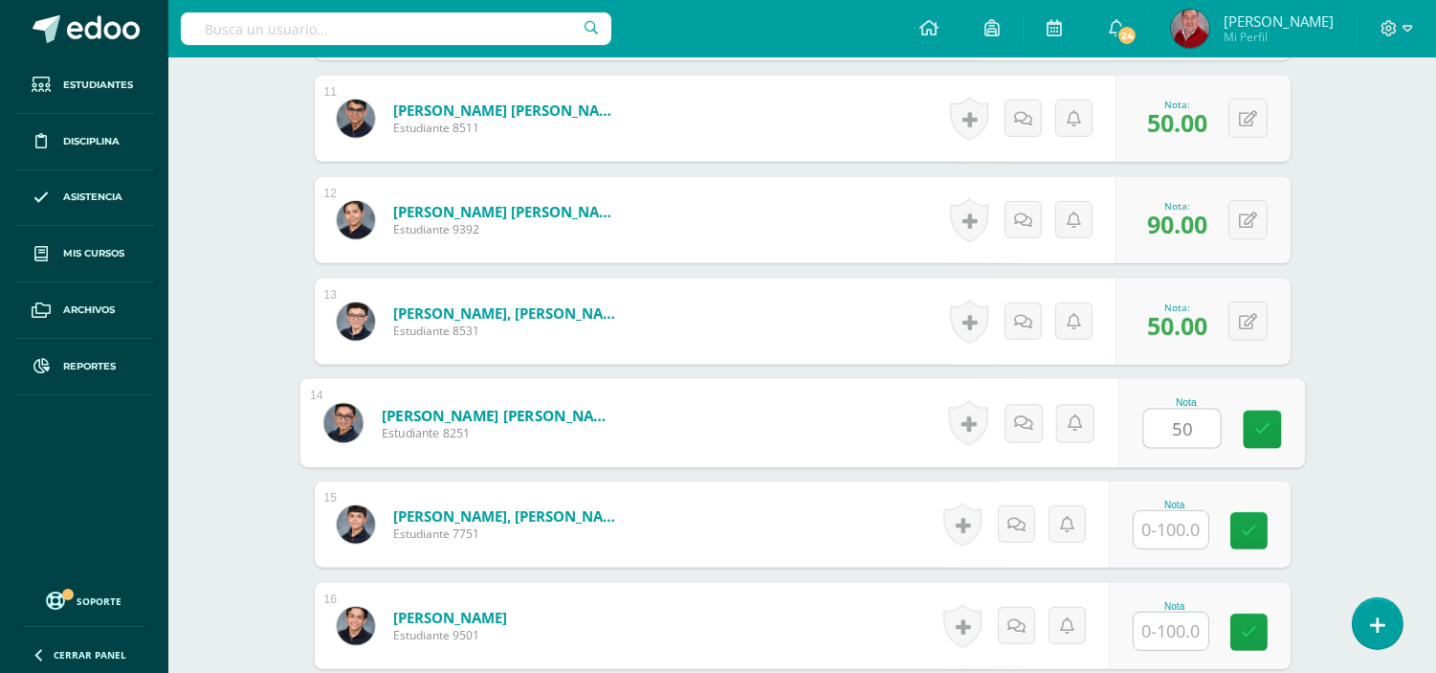
type input "50"
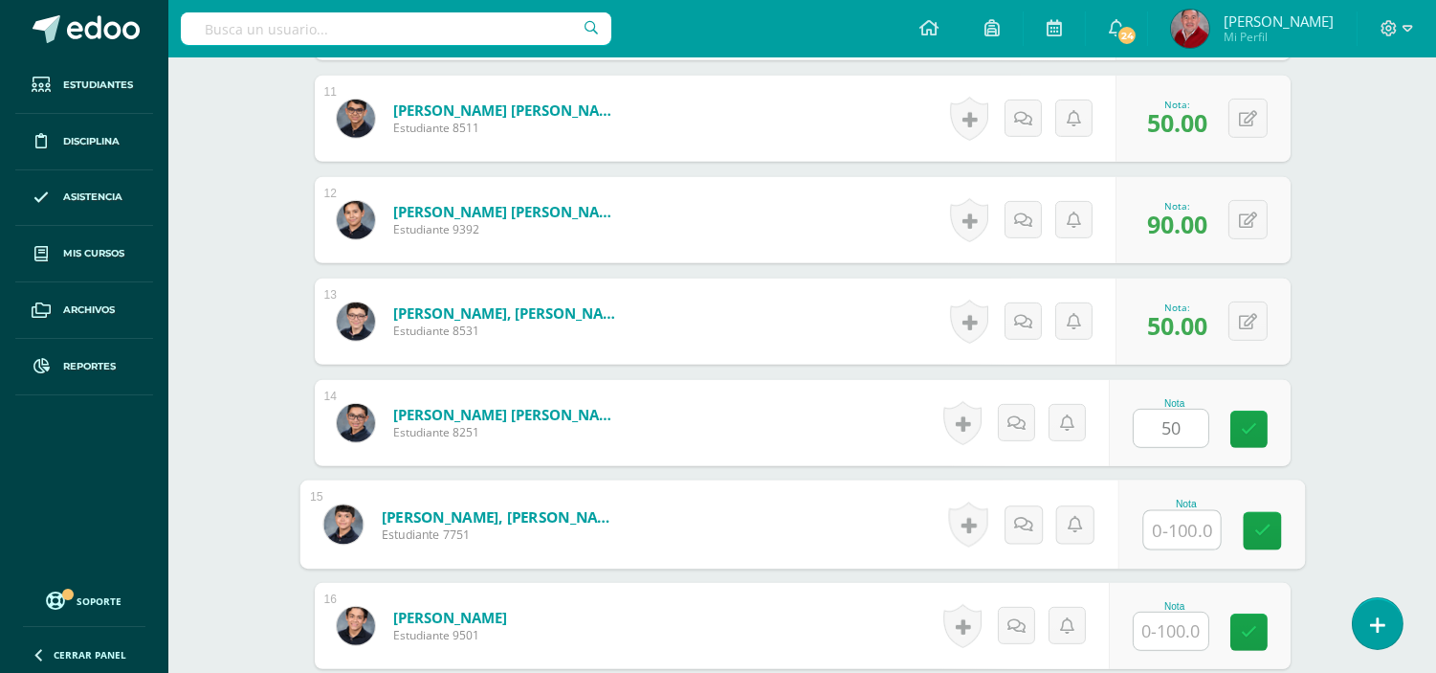
click at [1169, 530] on input "text" at bounding box center [1182, 530] width 77 height 38
type input "90"
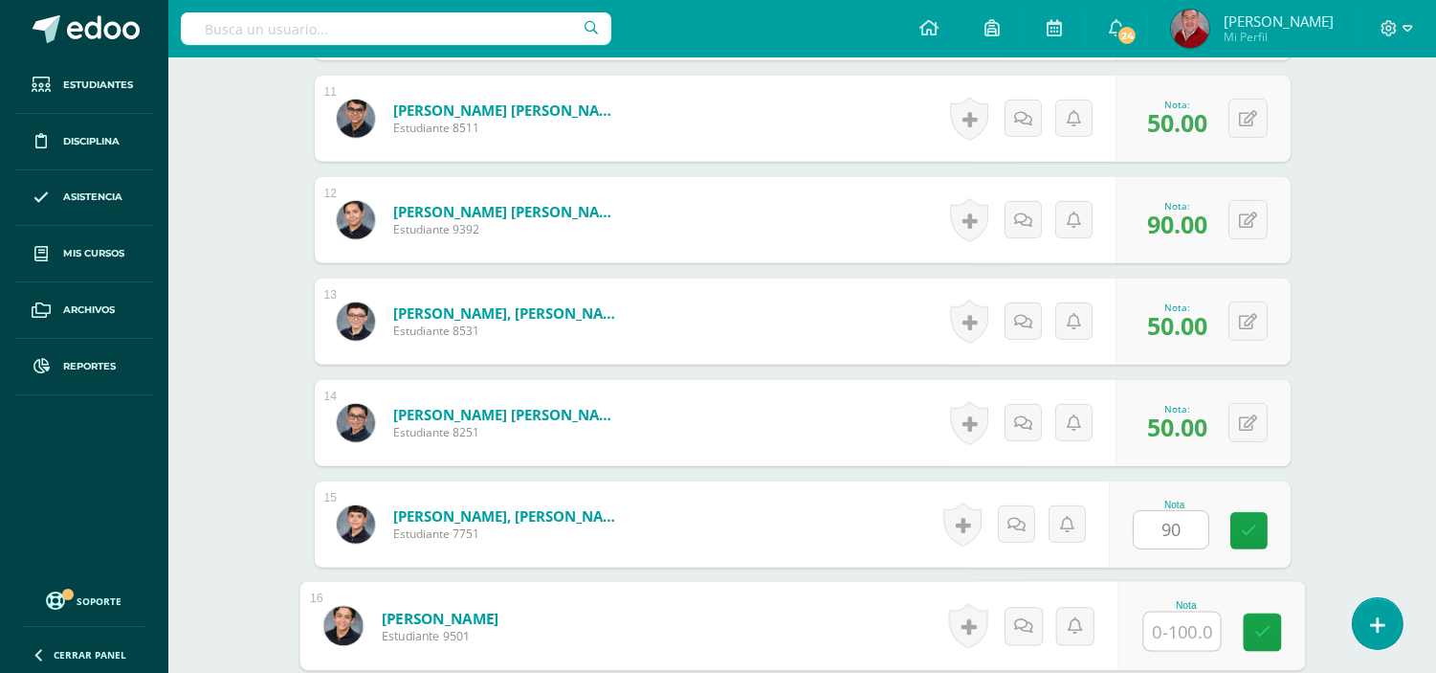
click at [1185, 630] on input "text" at bounding box center [1182, 631] width 77 height 38
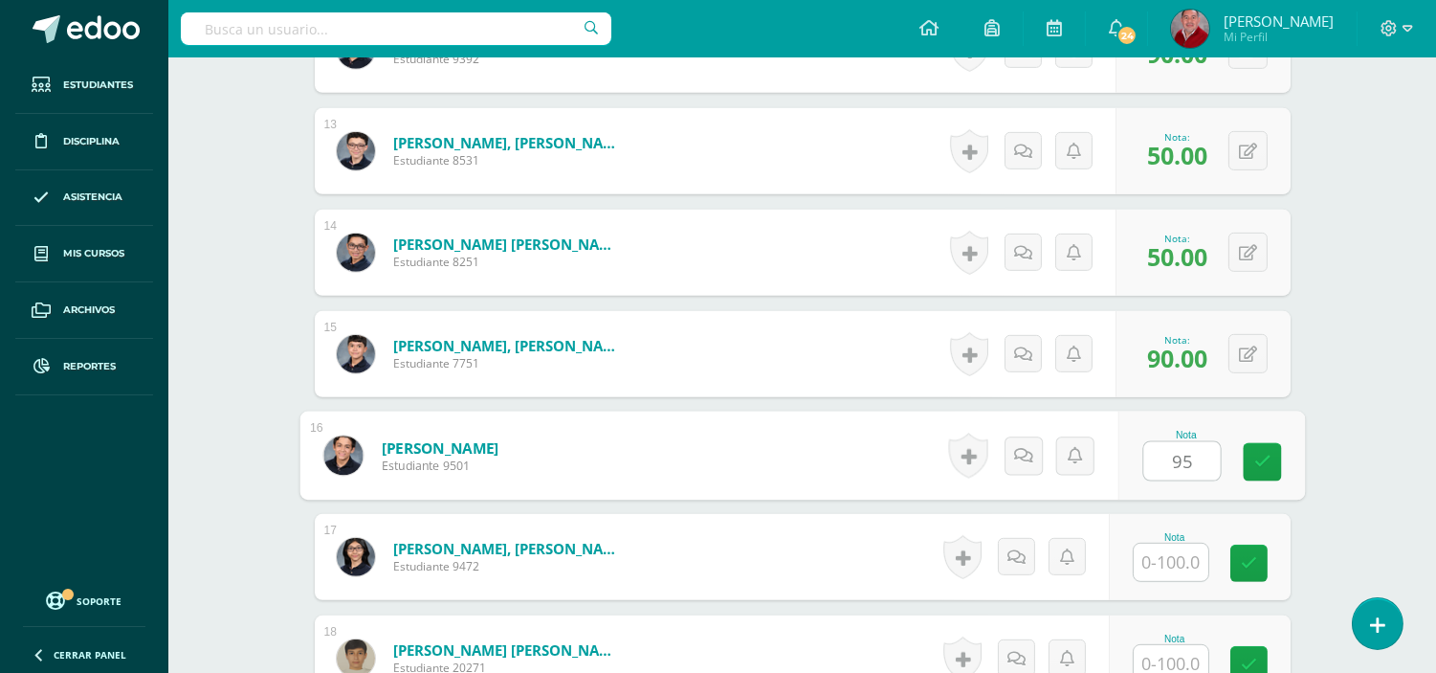
scroll to position [1816, 0]
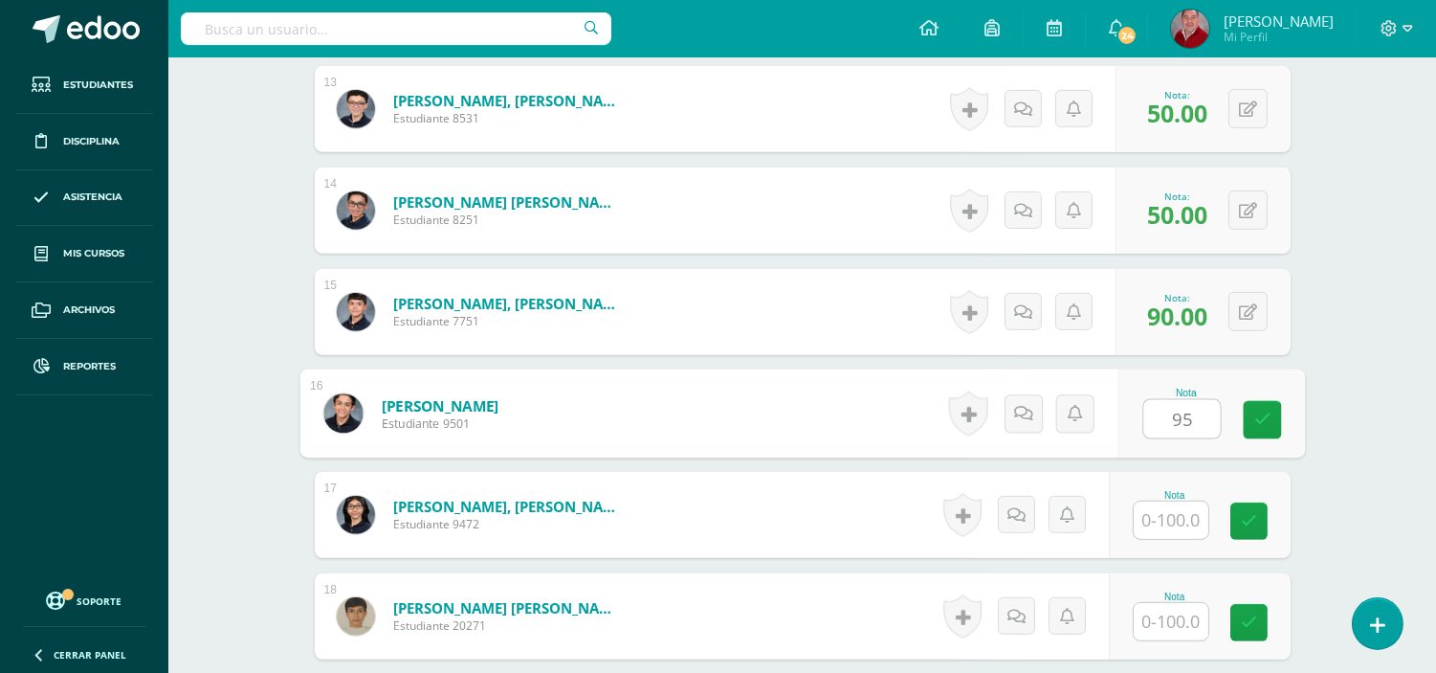
type input "95"
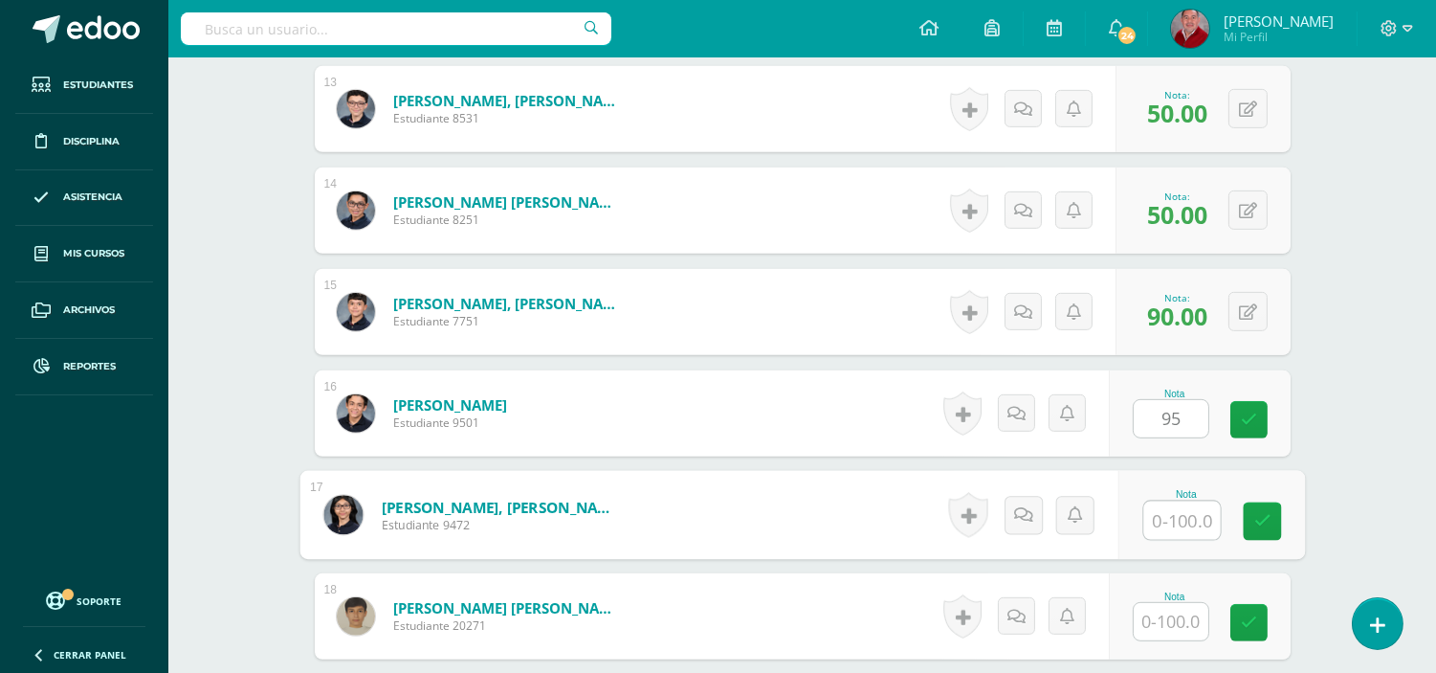
click at [1146, 529] on input "text" at bounding box center [1182, 520] width 77 height 38
type input "100"
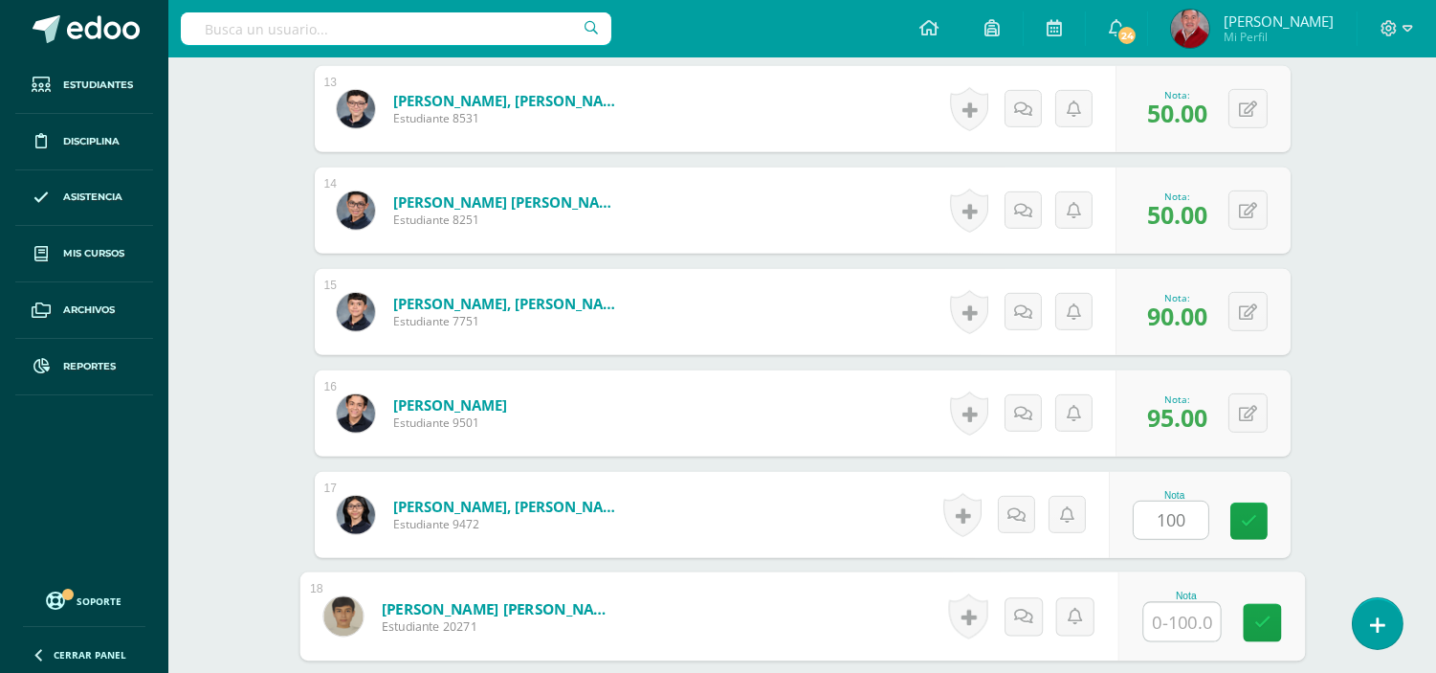
click at [1154, 630] on input "text" at bounding box center [1182, 622] width 77 height 38
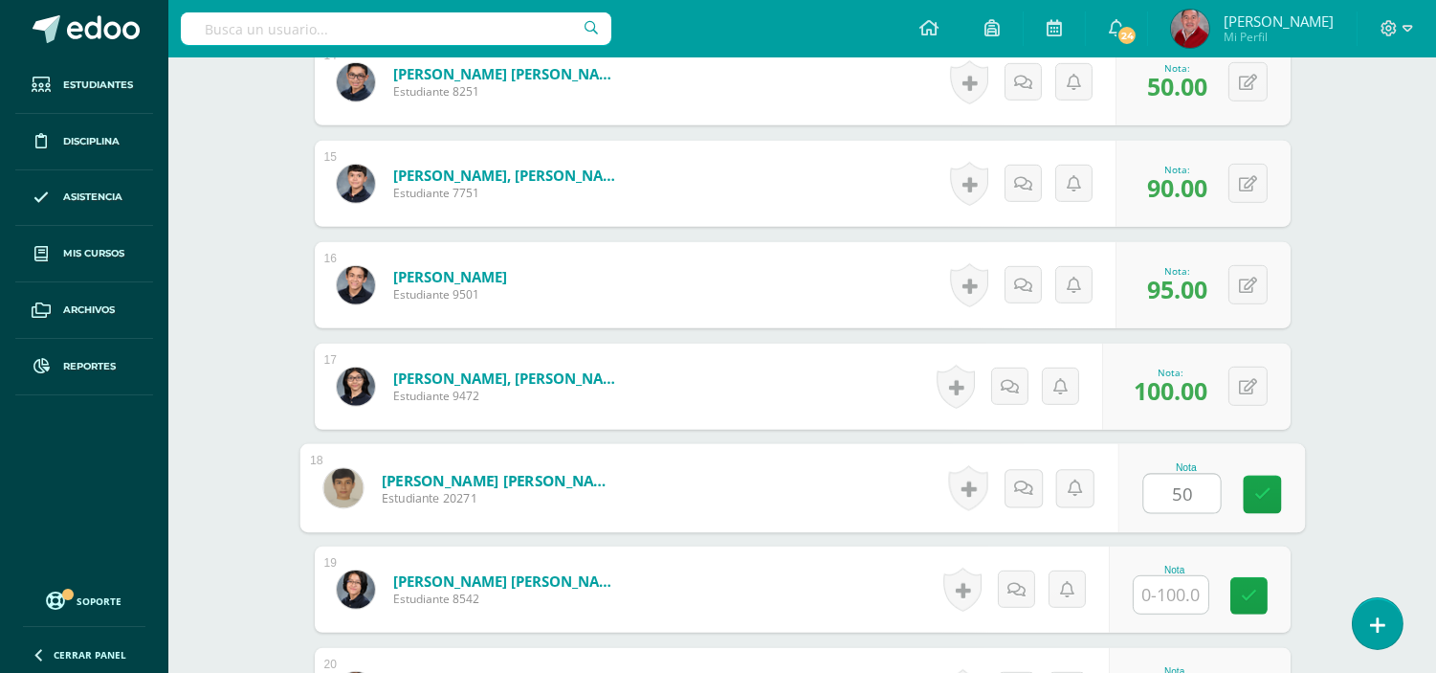
scroll to position [2030, 0]
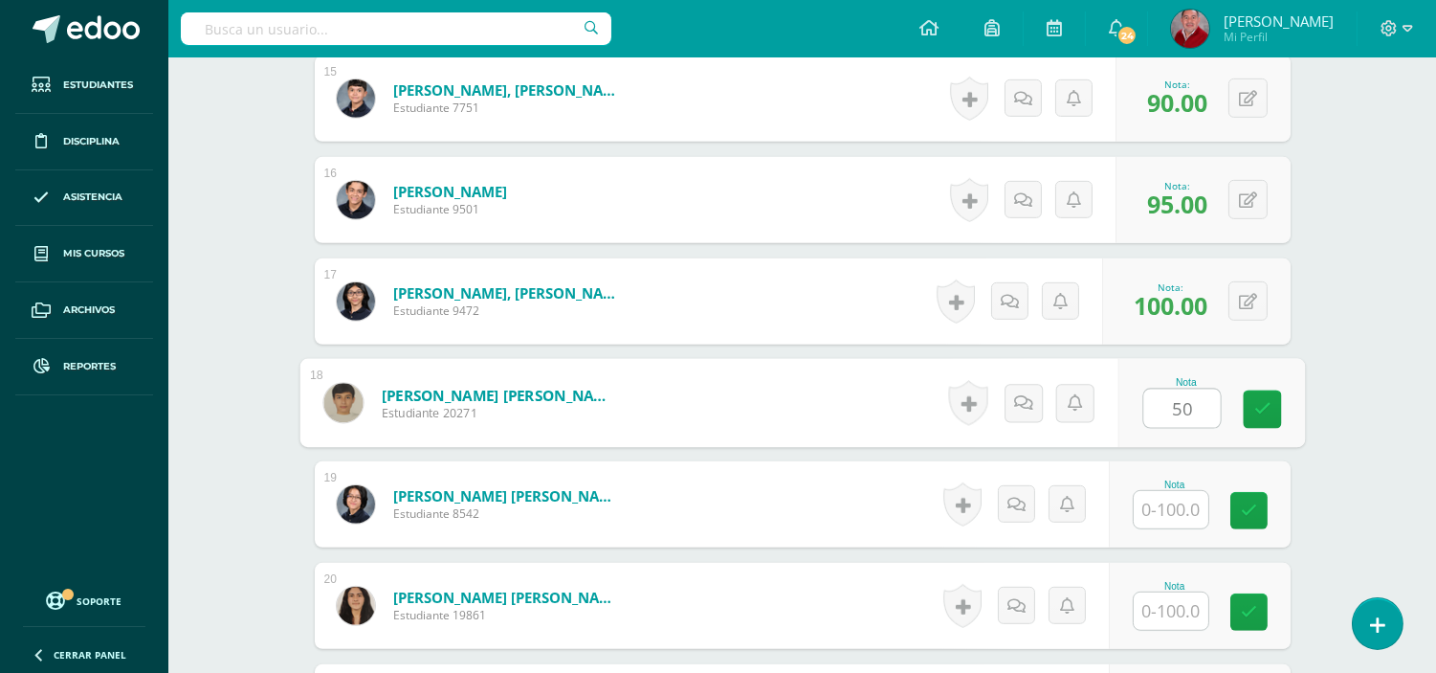
type input "50"
click at [1173, 504] on input "text" at bounding box center [1171, 509] width 75 height 37
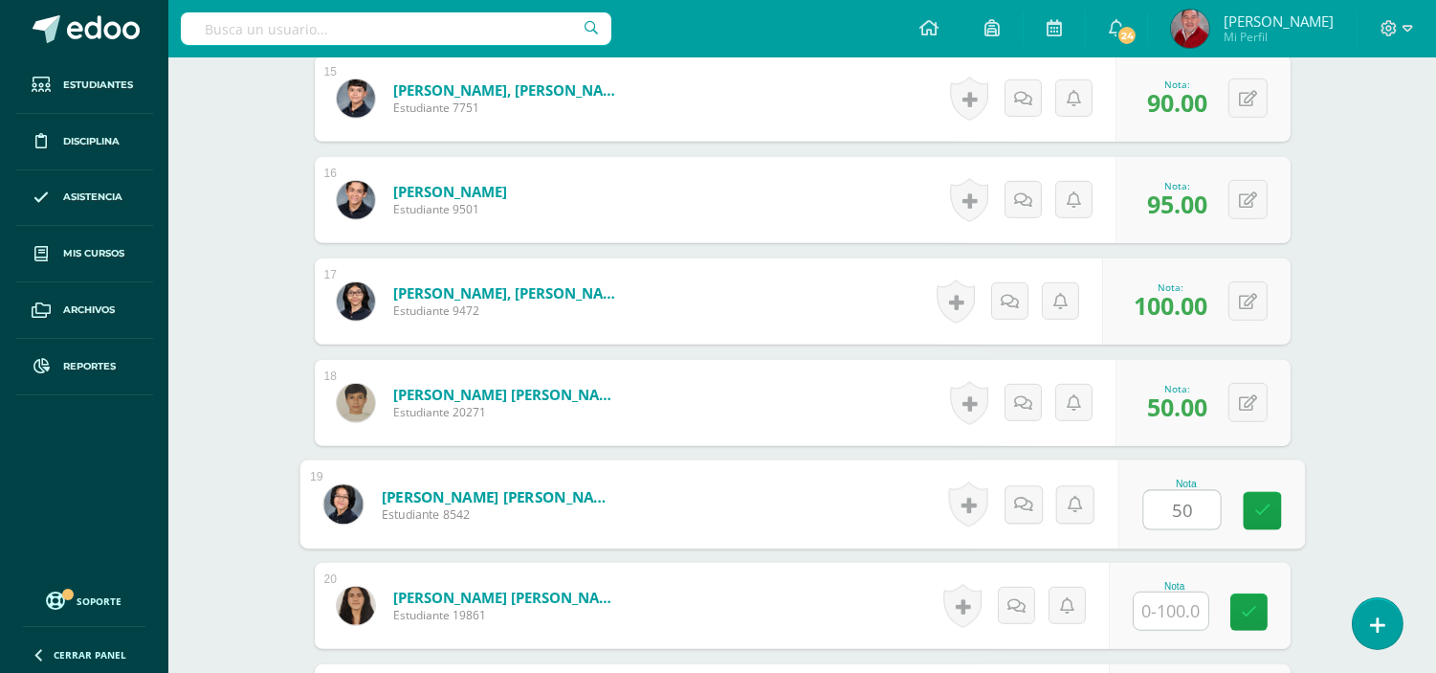
type input "50"
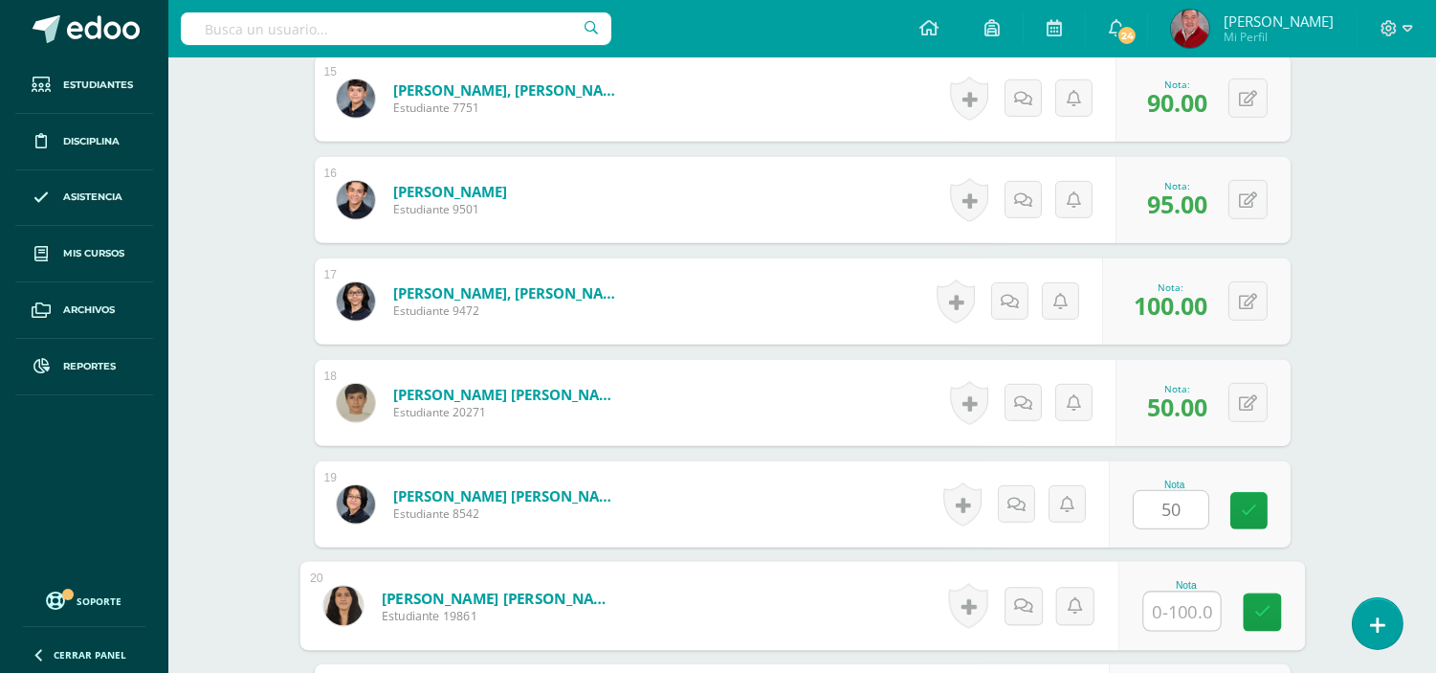
click at [1164, 603] on input "text" at bounding box center [1182, 611] width 77 height 38
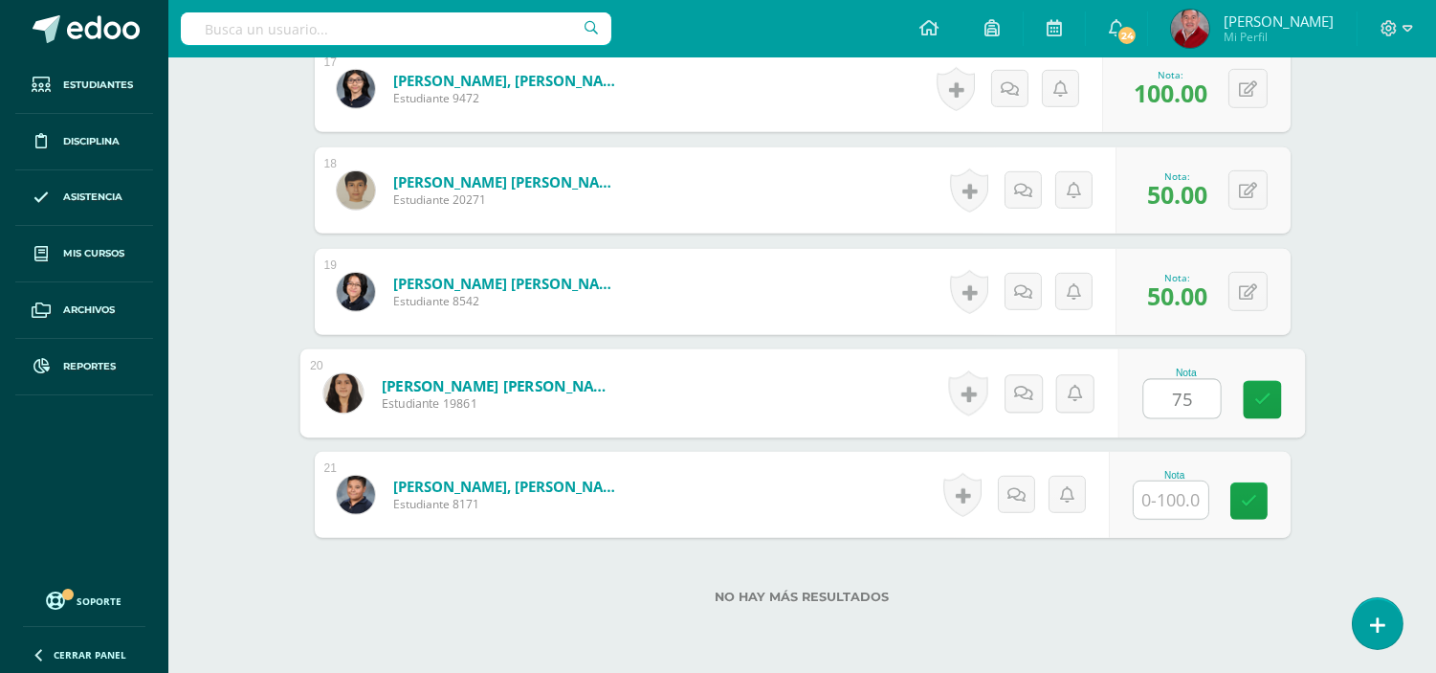
scroll to position [2284, 0]
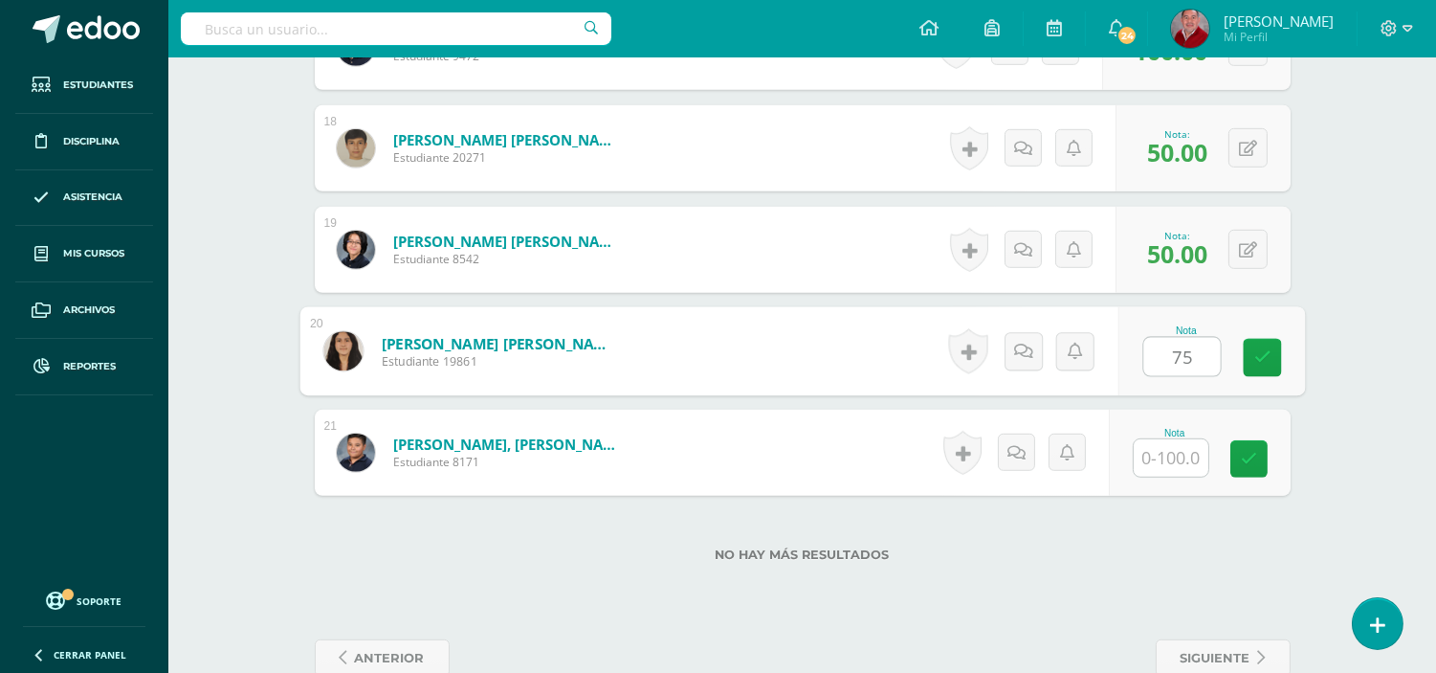
type input "75"
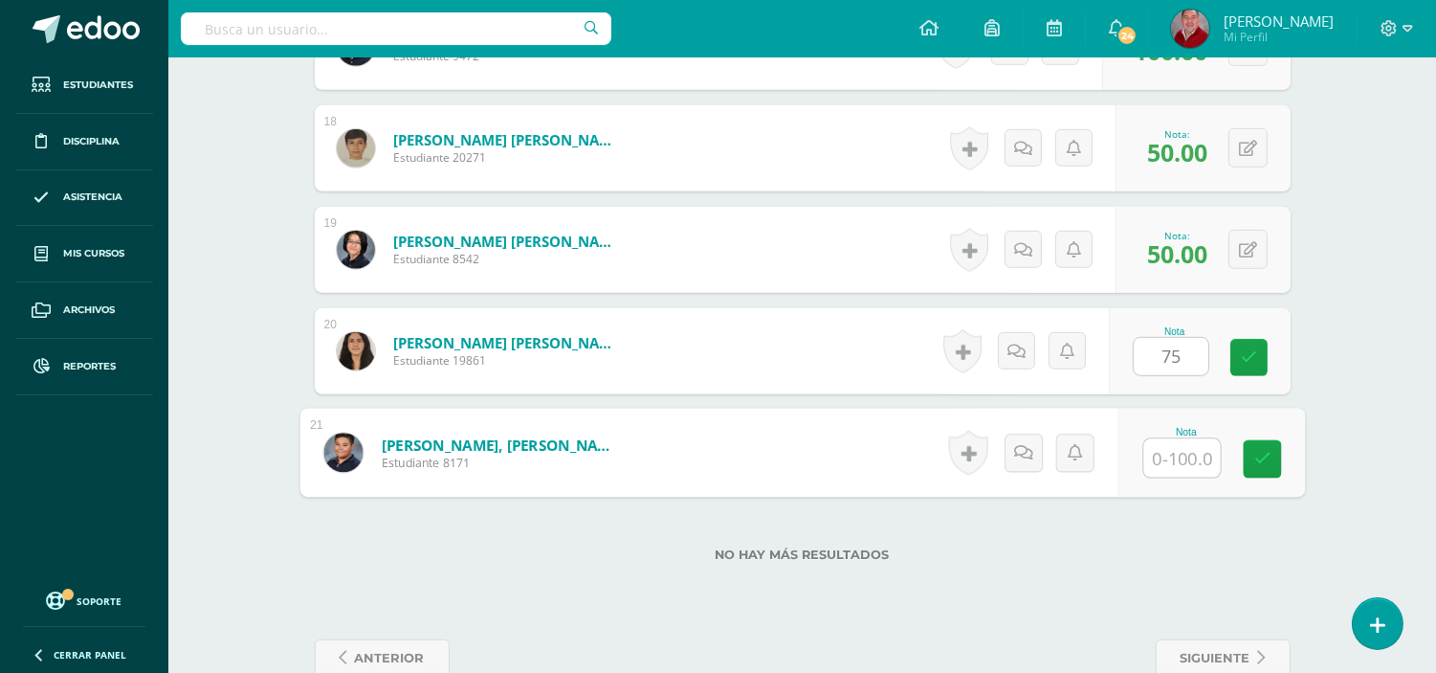
click at [1181, 461] on input "text" at bounding box center [1182, 458] width 77 height 38
type input "100"
click at [1260, 451] on icon at bounding box center [1262, 459] width 17 height 16
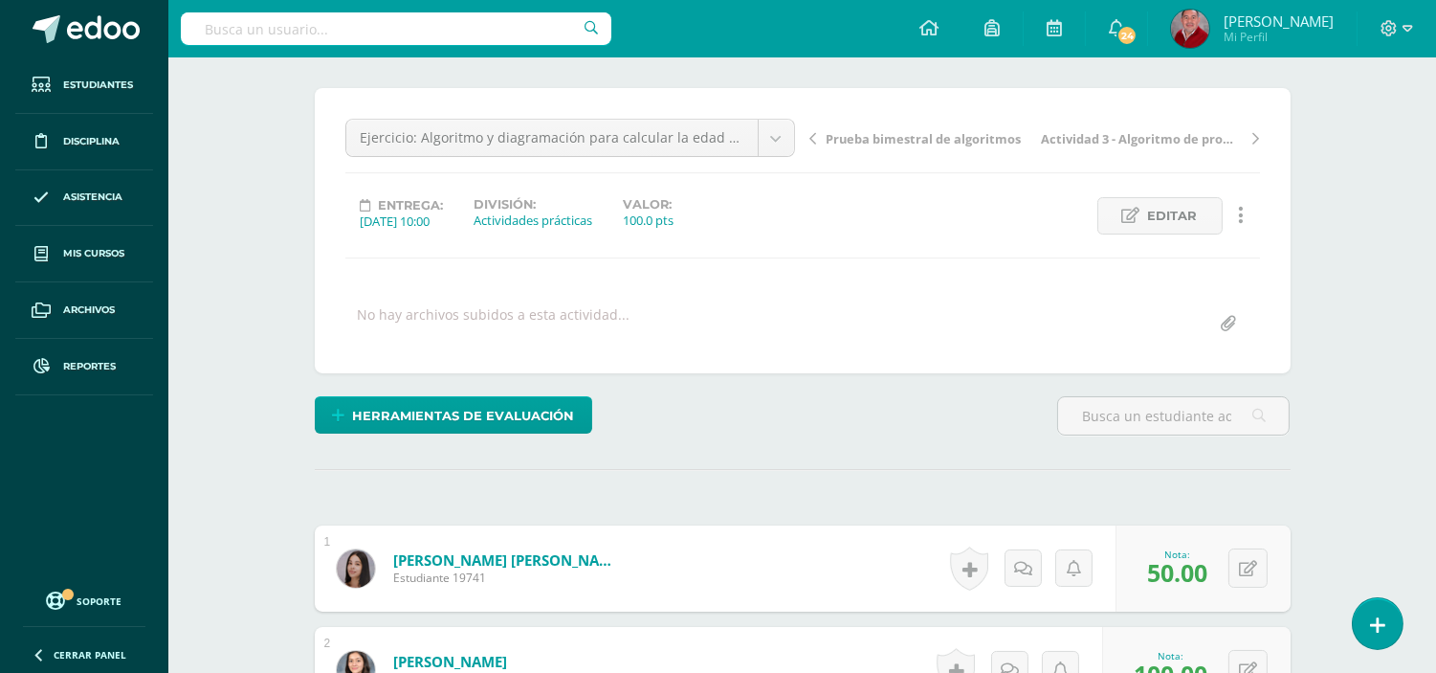
scroll to position [0, 0]
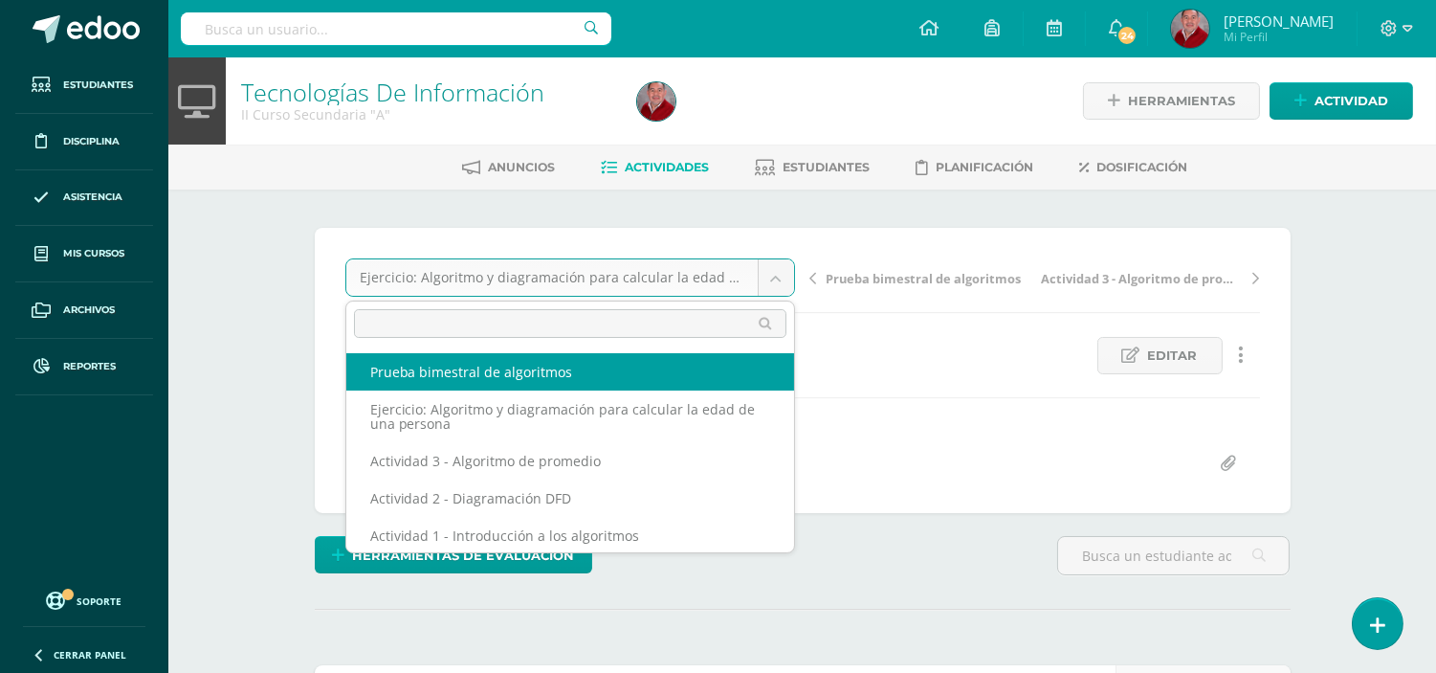
select select "/dashboard/teacher/grade-activity/238494/"
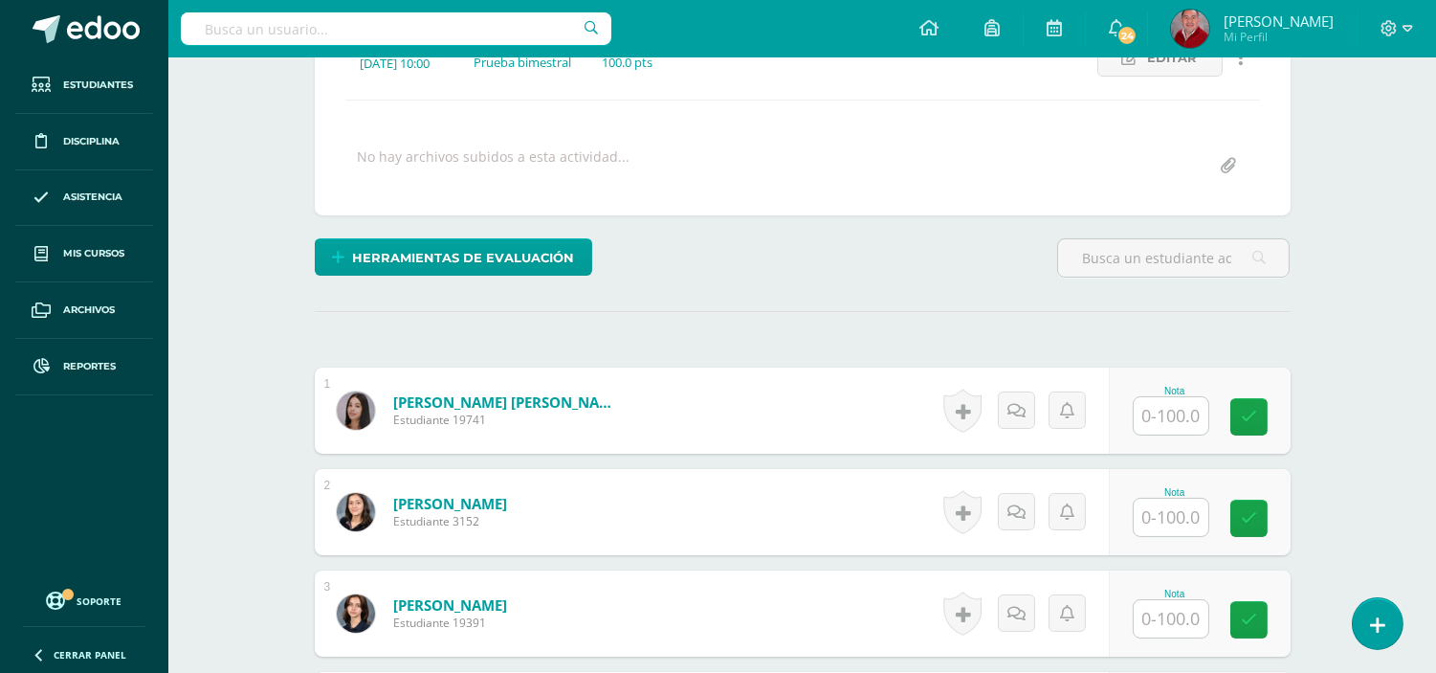
scroll to position [340, 0]
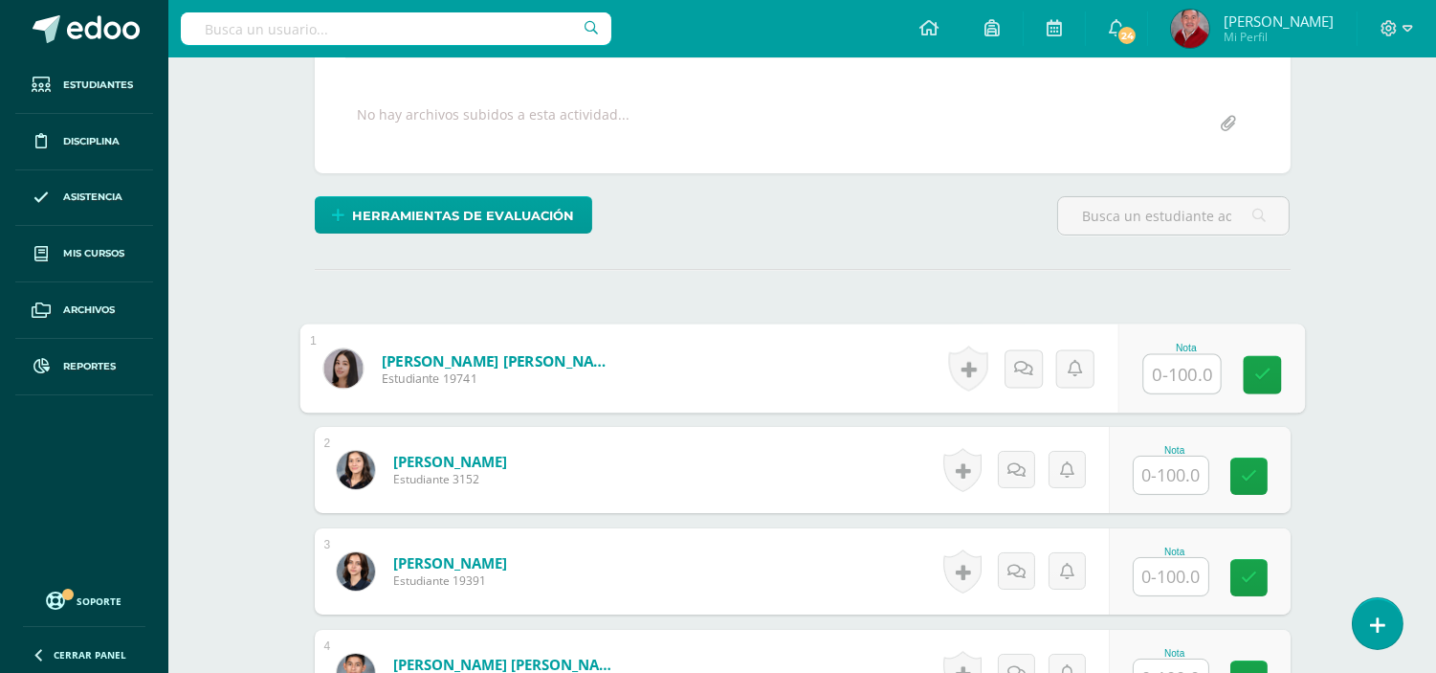
click at [1185, 366] on input "text" at bounding box center [1182, 374] width 77 height 38
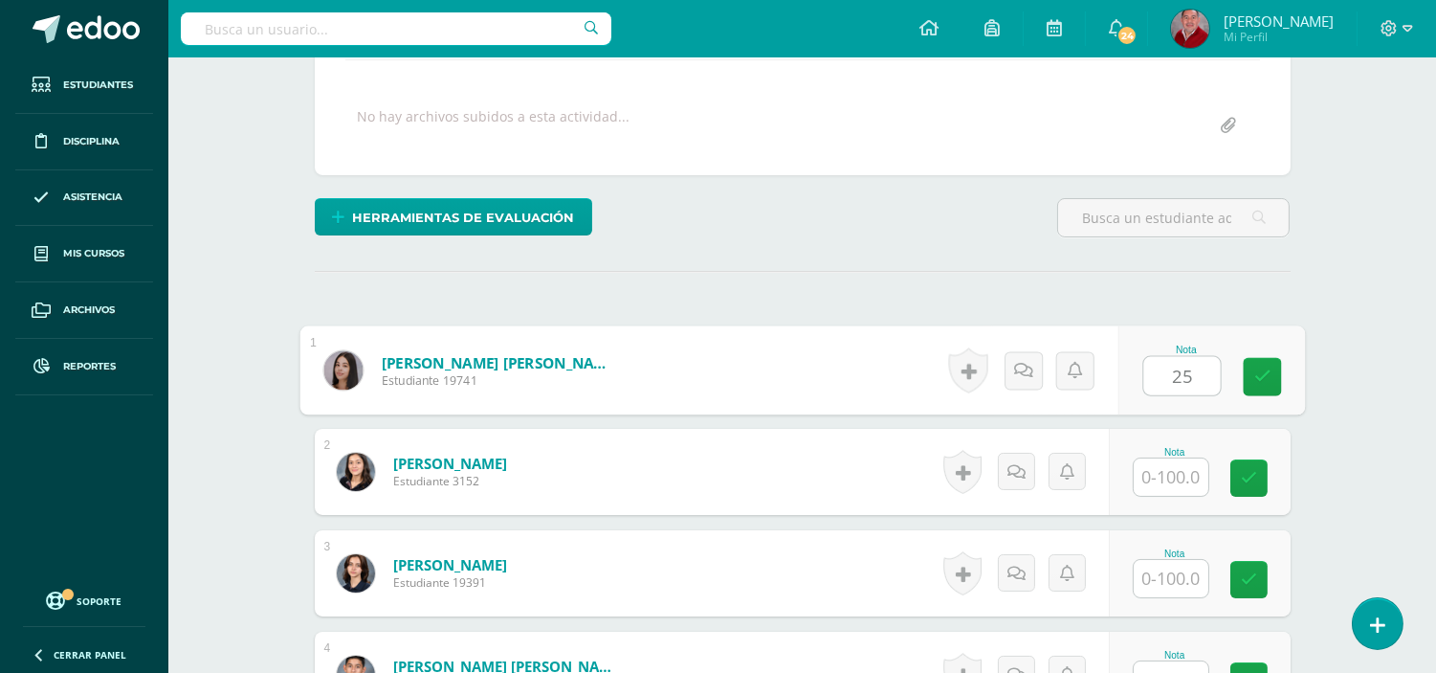
type input "25"
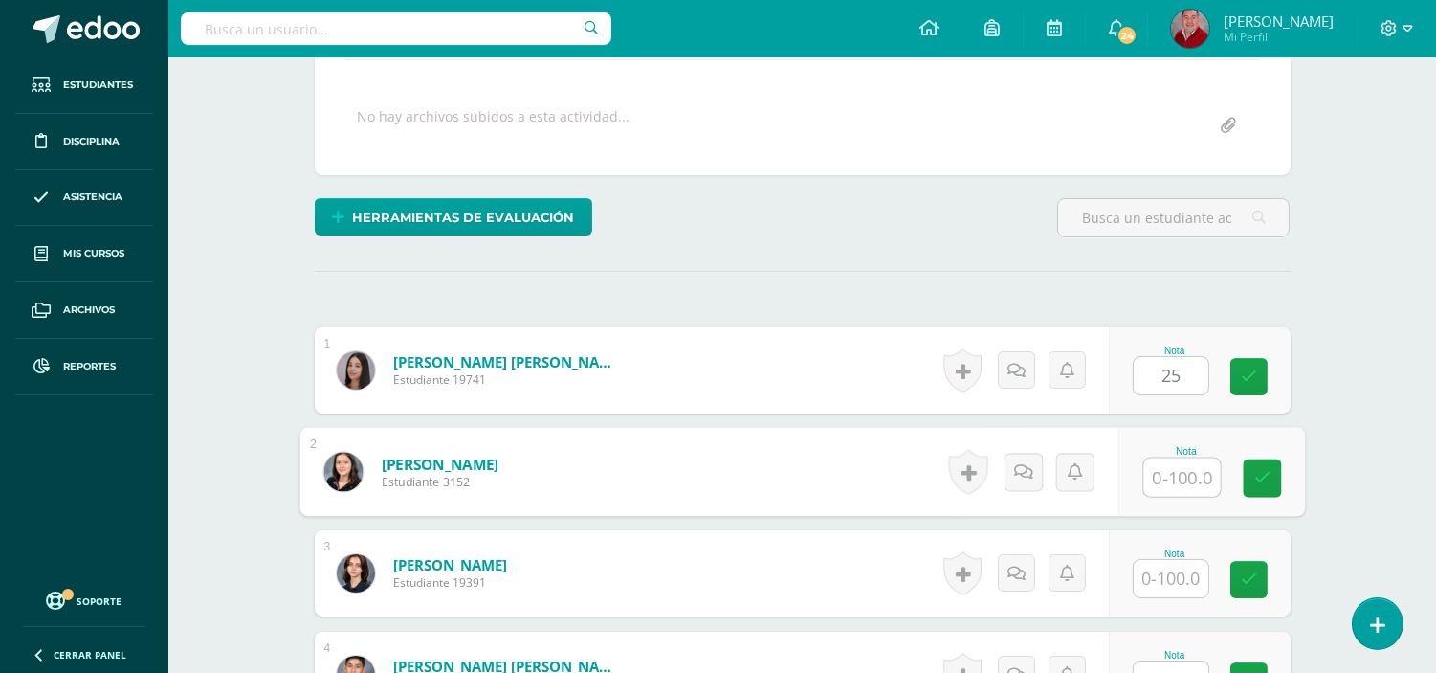
click at [1196, 471] on input "text" at bounding box center [1182, 477] width 77 height 38
type input "90"
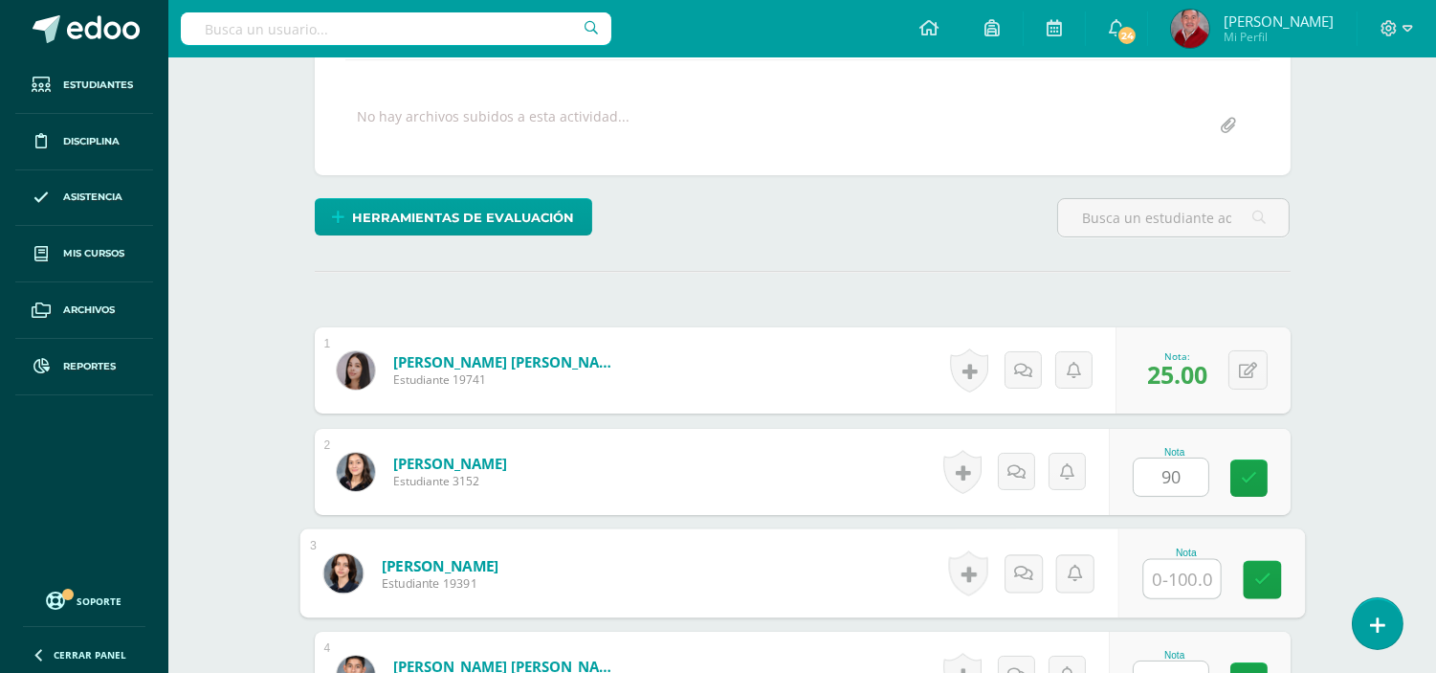
click at [1198, 585] on input "text" at bounding box center [1182, 579] width 77 height 38
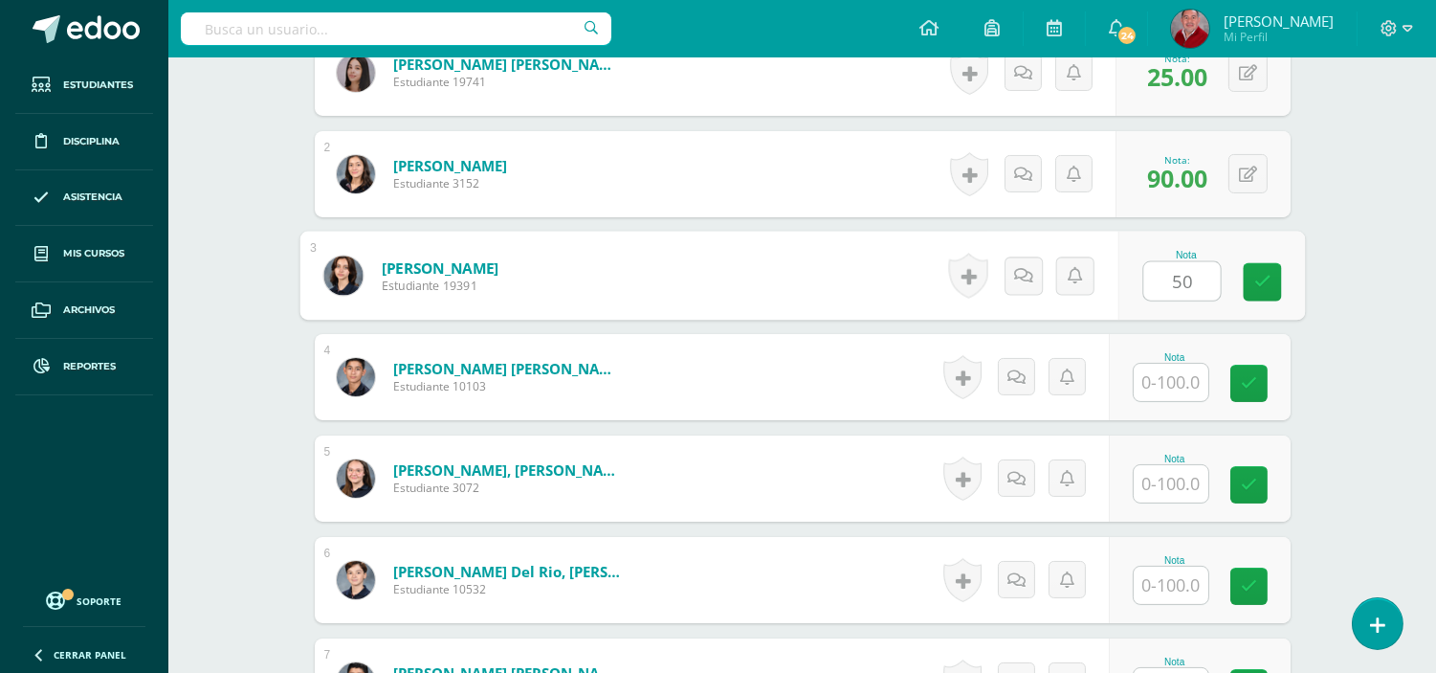
scroll to position [721, 0]
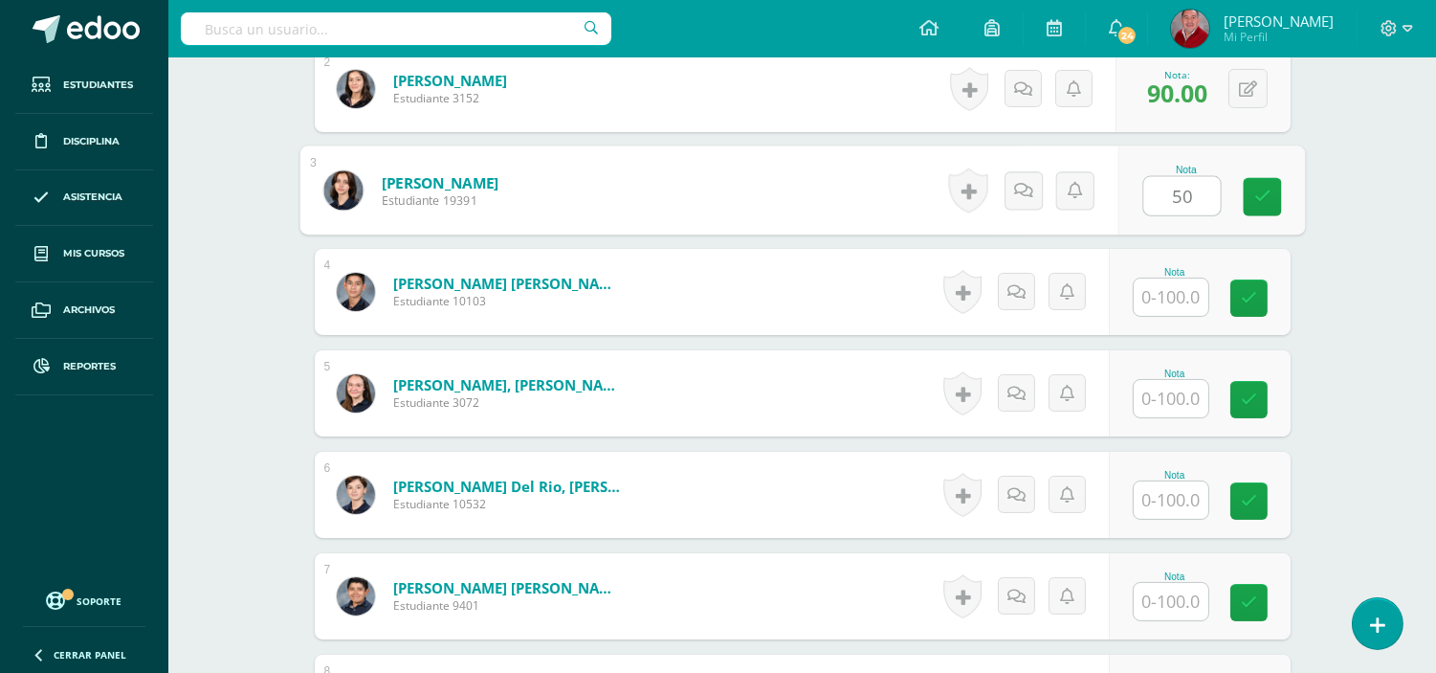
type input "50"
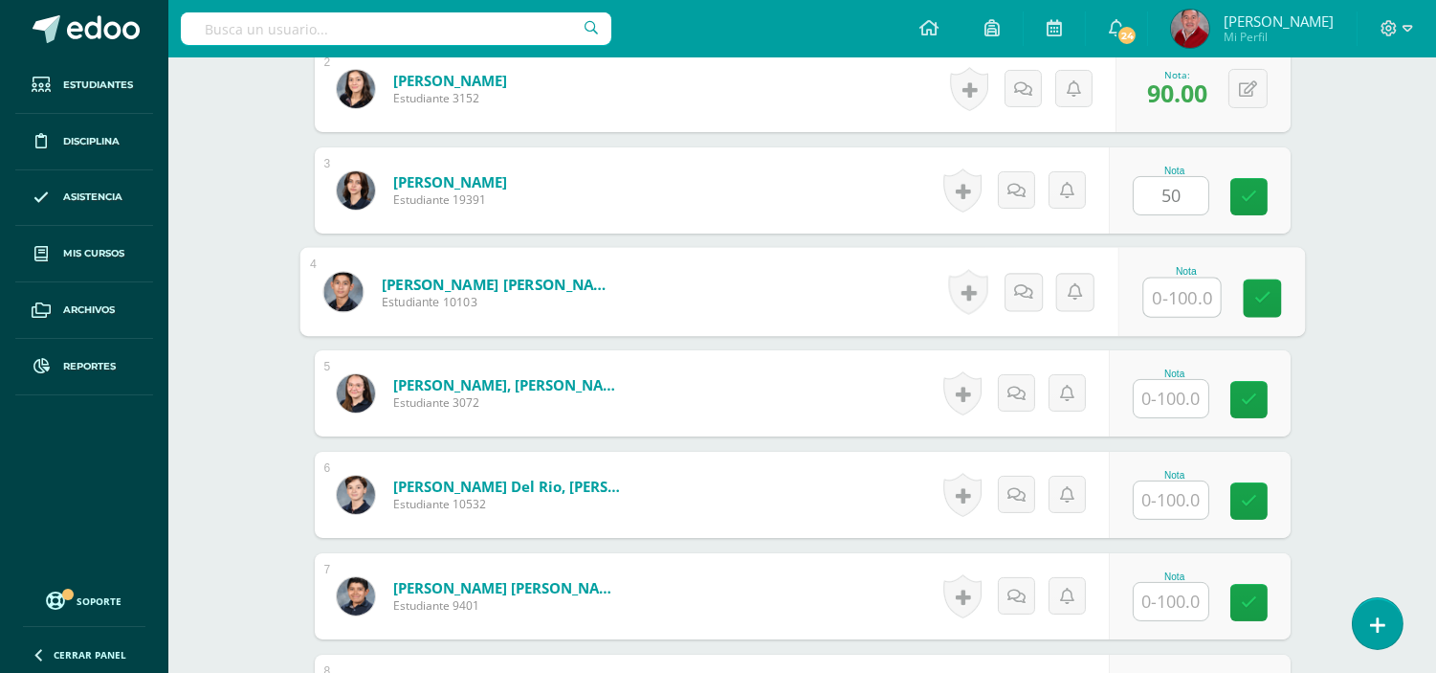
click at [1173, 299] on input "text" at bounding box center [1182, 297] width 77 height 38
type input "90"
click at [1175, 404] on input "text" at bounding box center [1171, 398] width 75 height 37
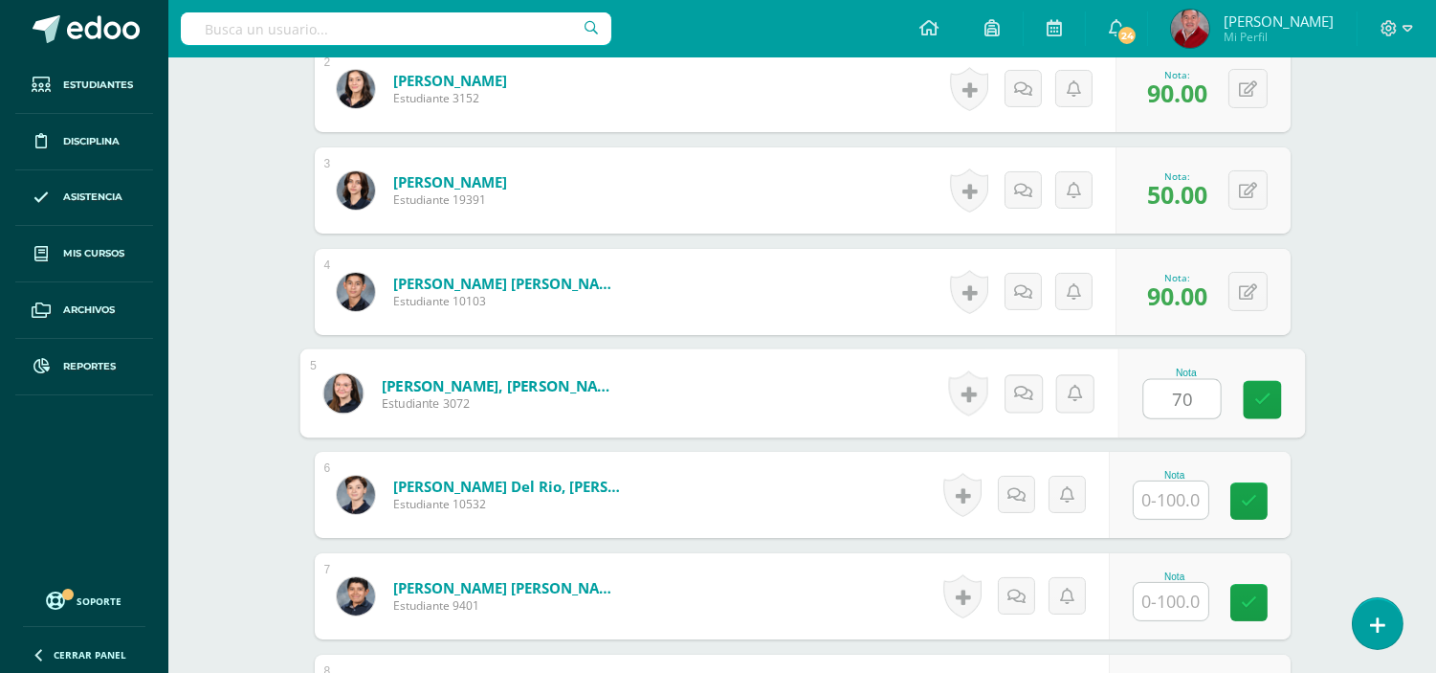
type input "70"
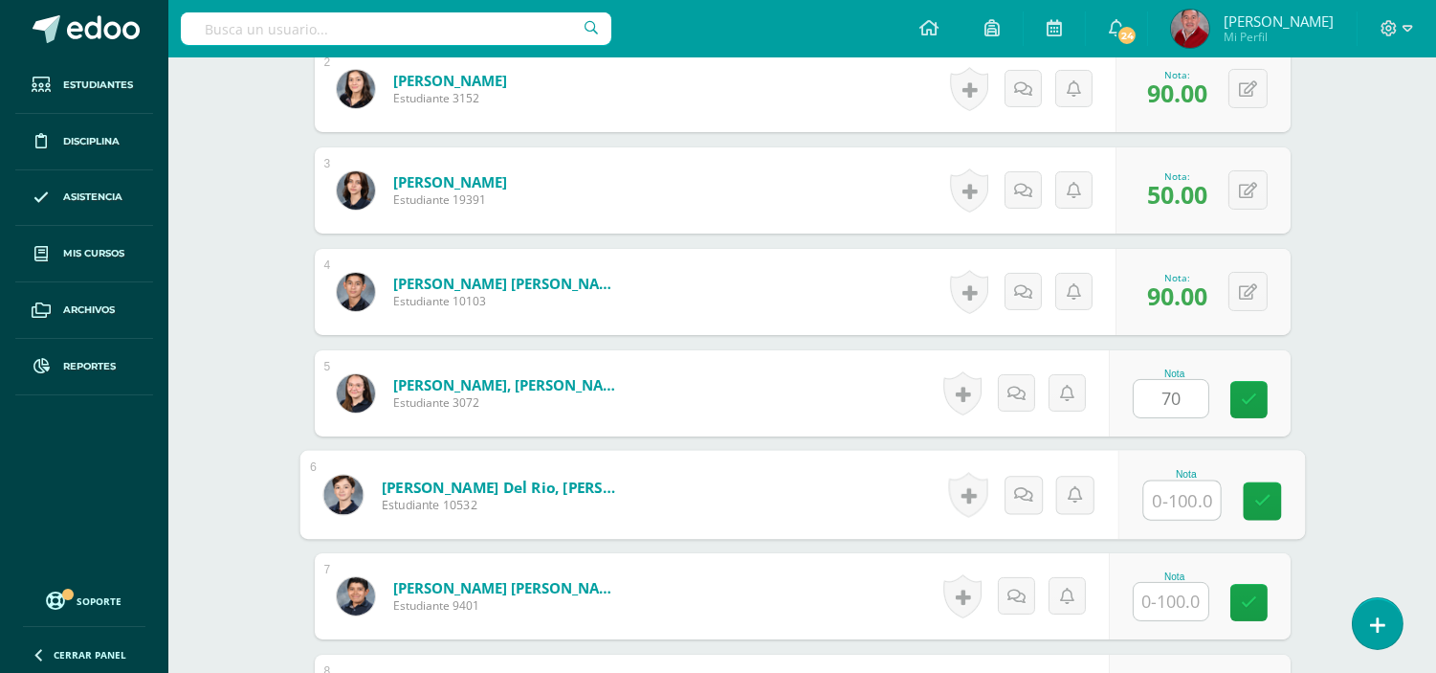
click at [1185, 488] on input "text" at bounding box center [1182, 500] width 77 height 38
type input "80"
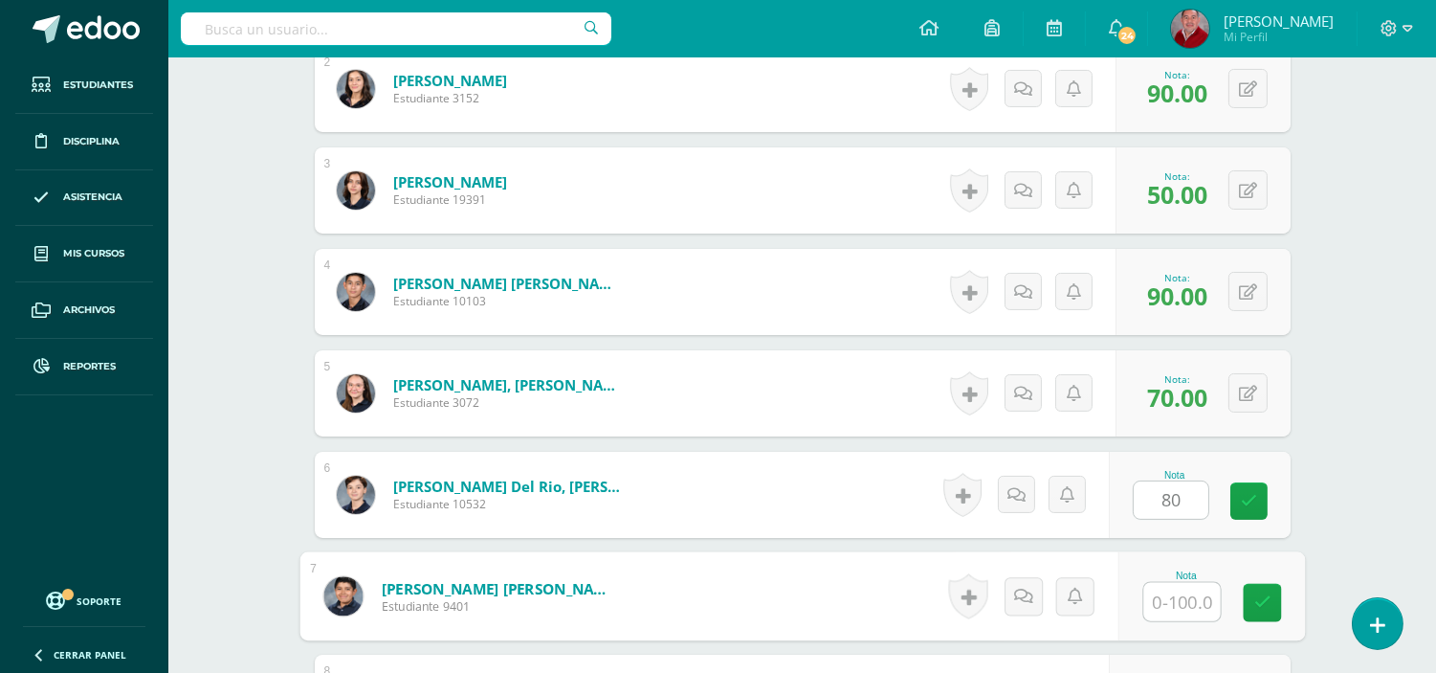
click at [1190, 595] on input "text" at bounding box center [1182, 602] width 77 height 38
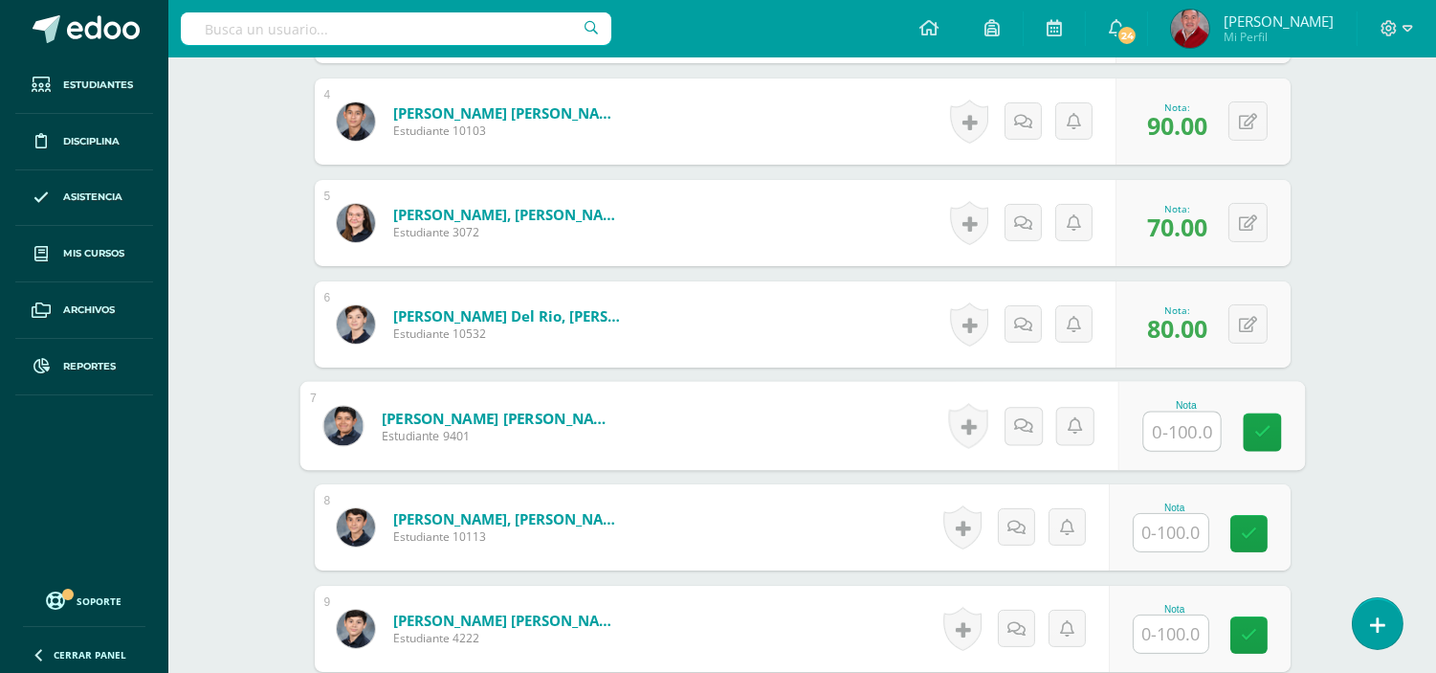
scroll to position [976, 0]
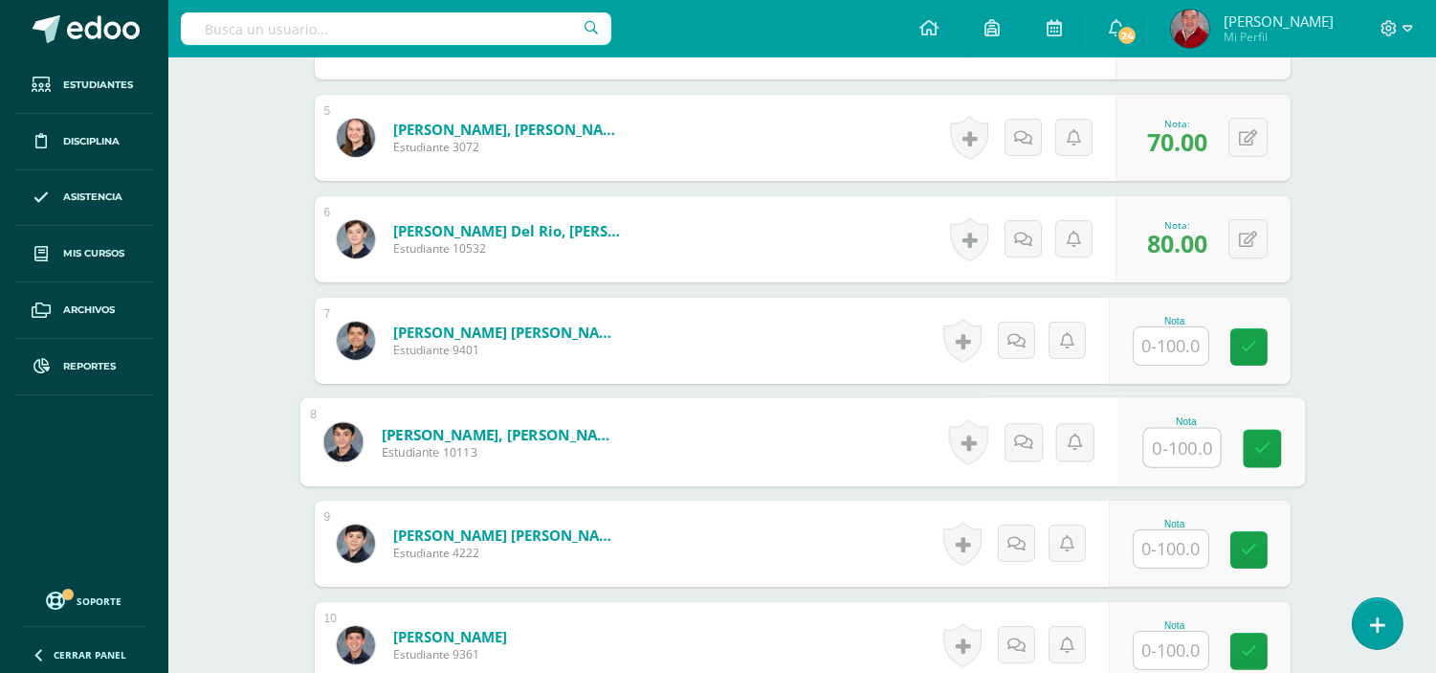
click at [1184, 451] on input "text" at bounding box center [1182, 448] width 77 height 38
type input "95"
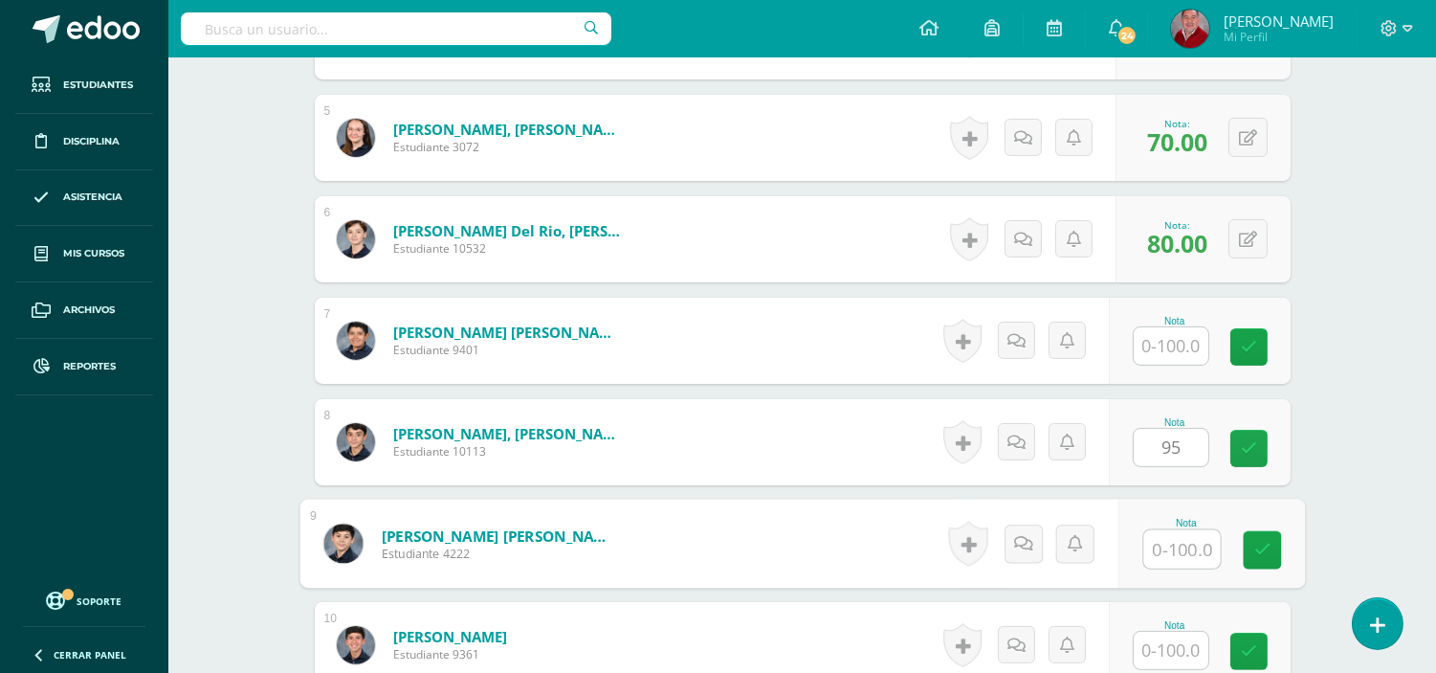
click at [1178, 551] on input "text" at bounding box center [1182, 549] width 77 height 38
type input "80"
click at [1168, 654] on input "text" at bounding box center [1171, 650] width 75 height 37
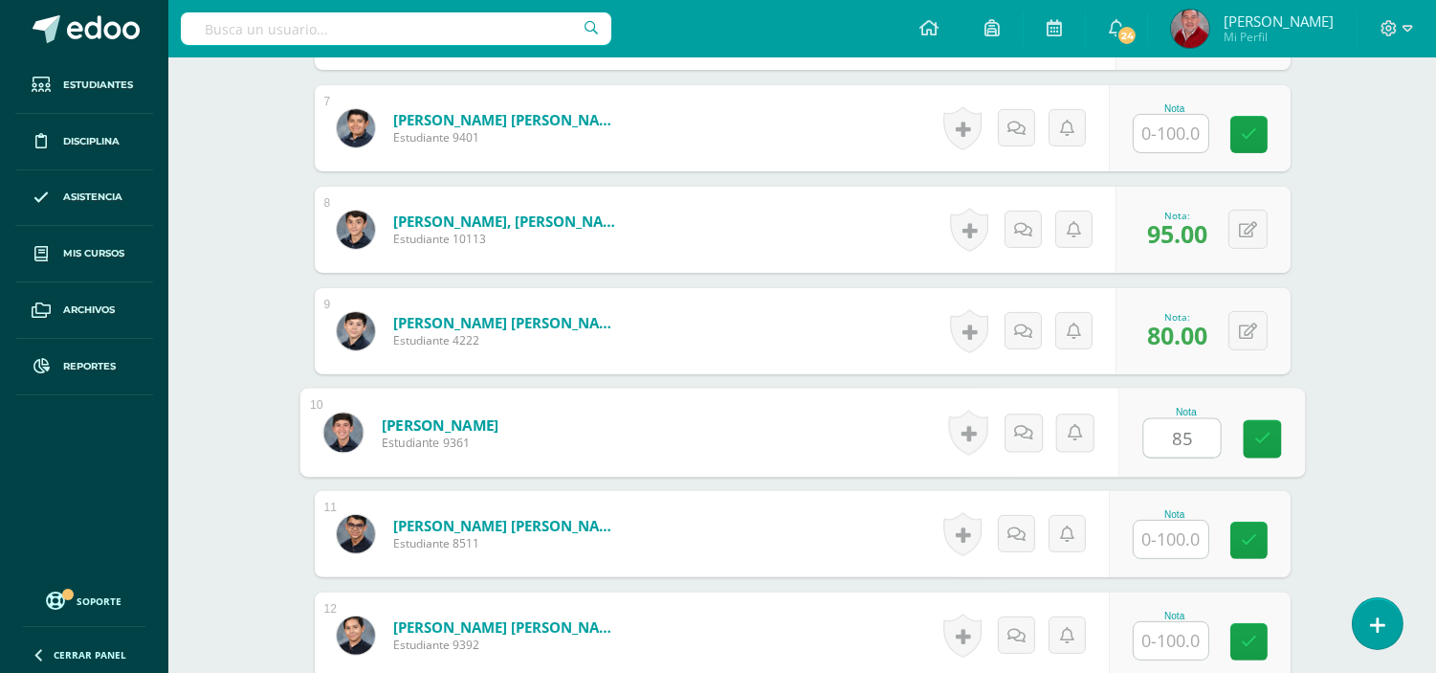
scroll to position [1231, 0]
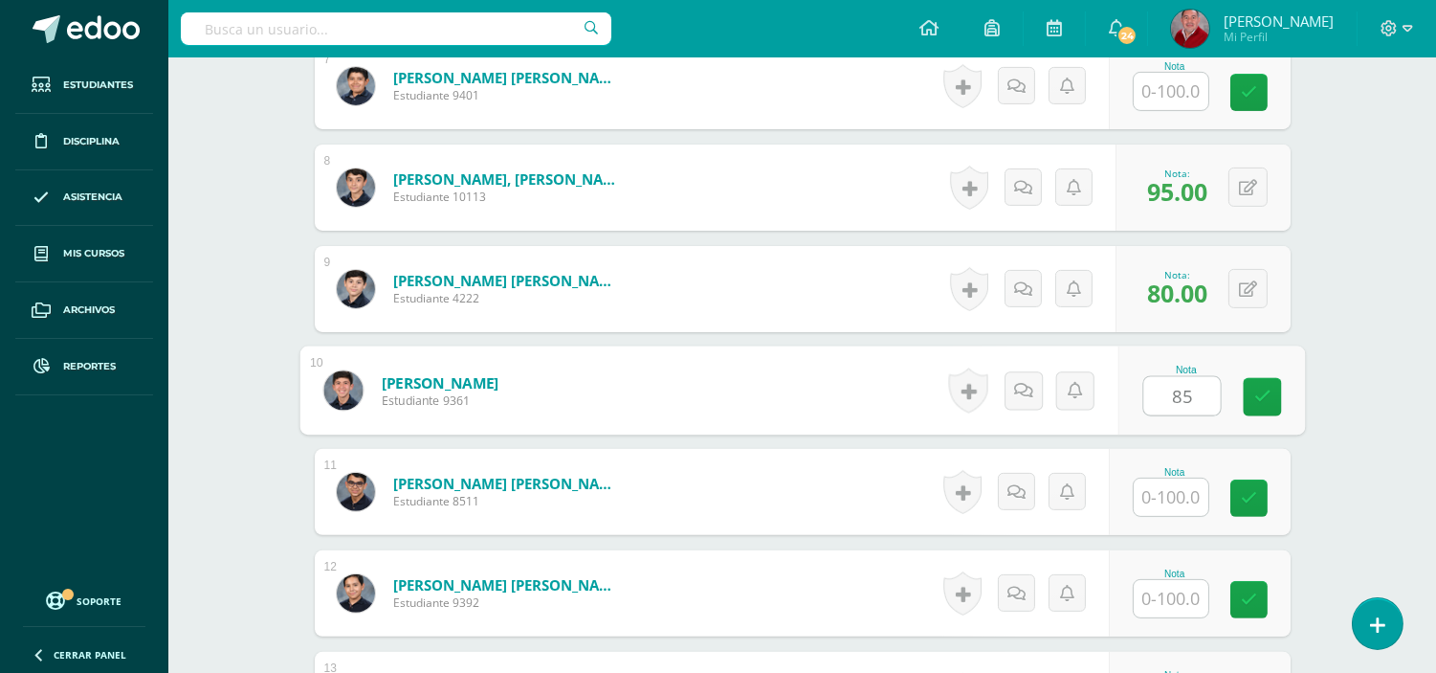
type input "85"
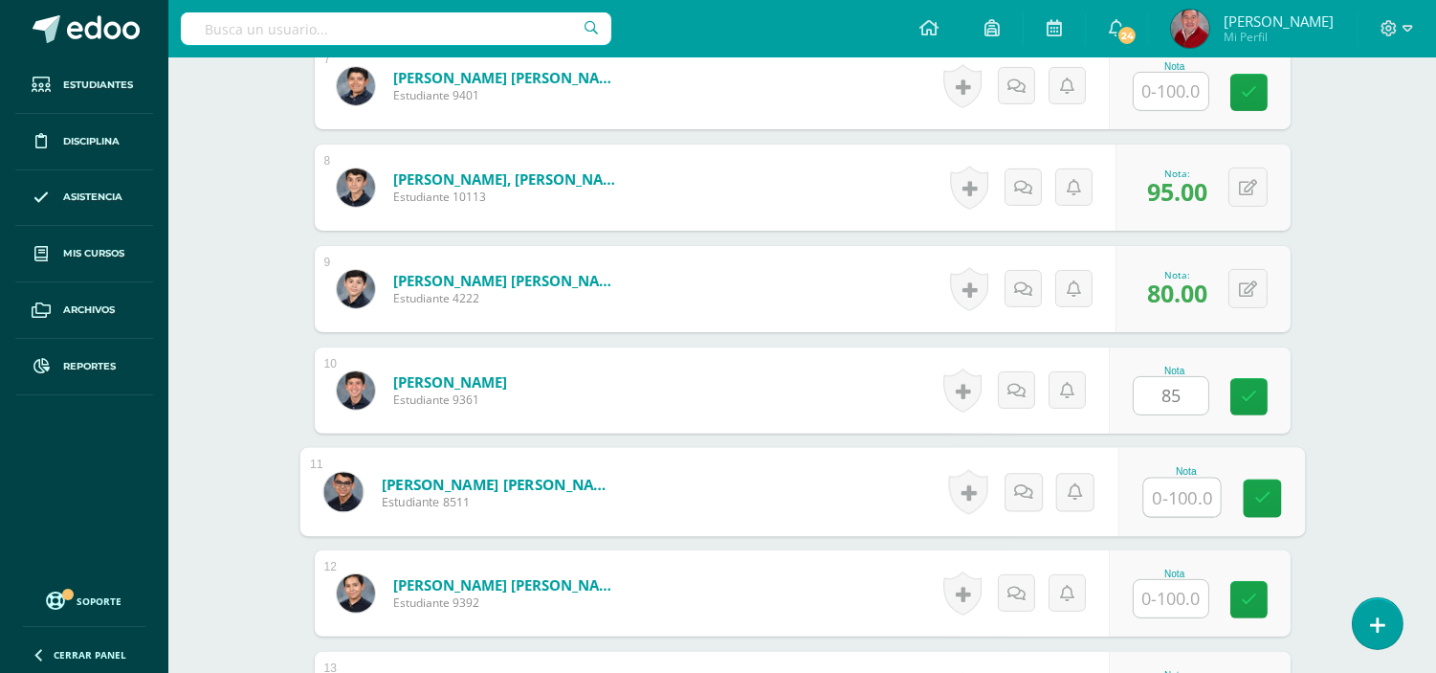
click at [1182, 494] on input "text" at bounding box center [1182, 497] width 77 height 38
type input "90"
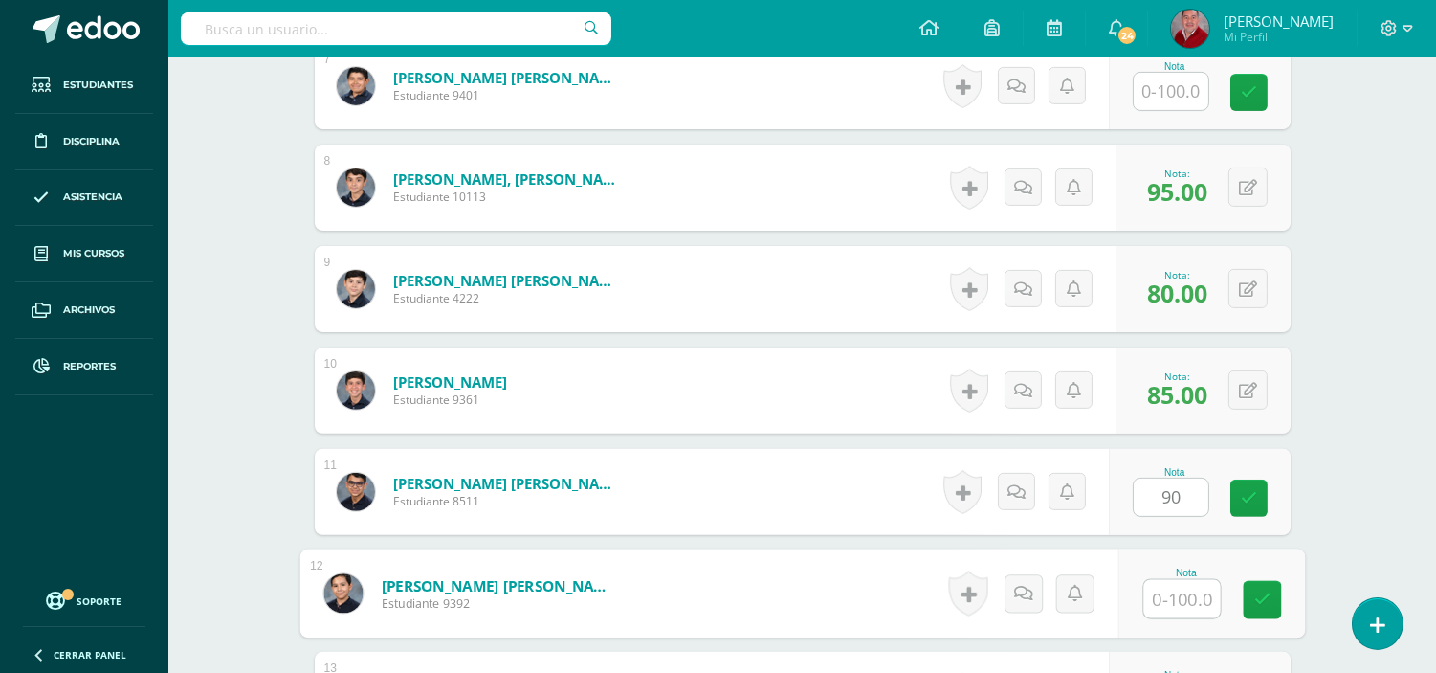
click at [1163, 604] on input "text" at bounding box center [1182, 599] width 77 height 38
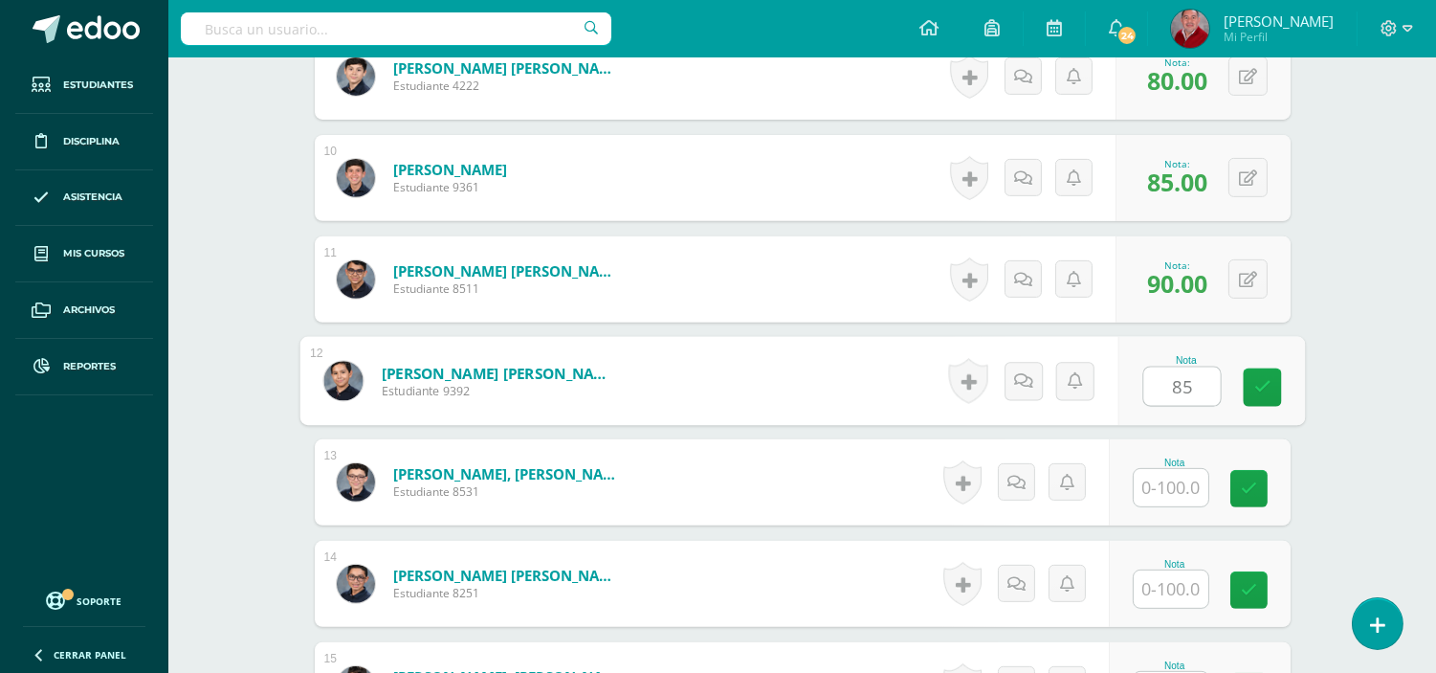
scroll to position [1457, 0]
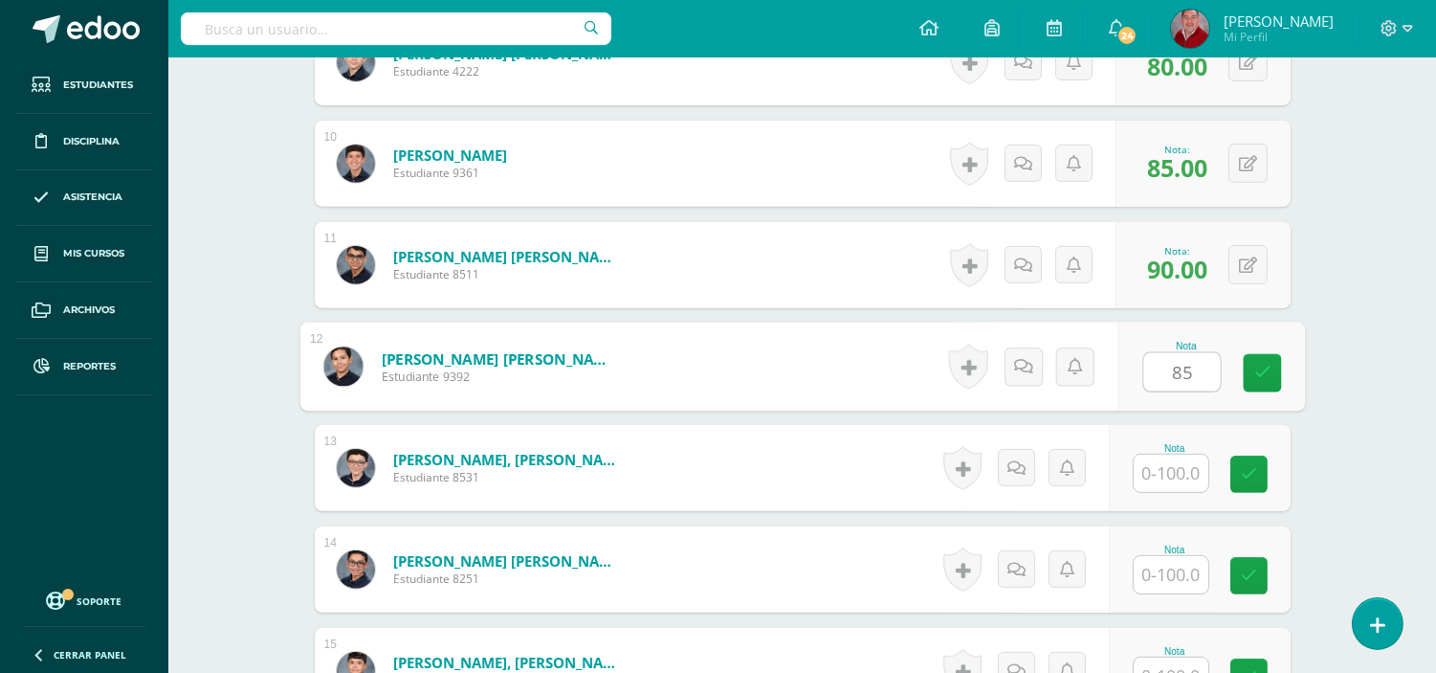
type input "85"
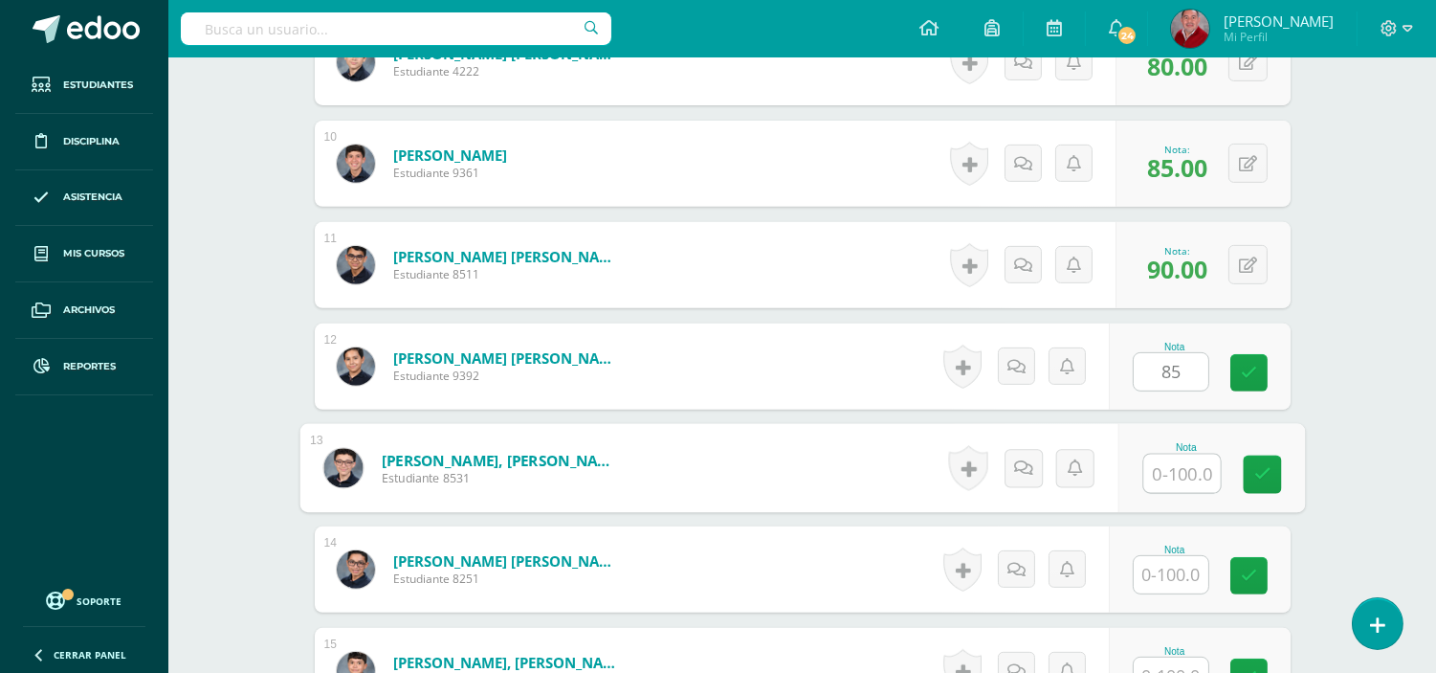
click at [1167, 473] on input "text" at bounding box center [1182, 474] width 77 height 38
type input "90"
click at [1178, 589] on input "text" at bounding box center [1171, 574] width 75 height 37
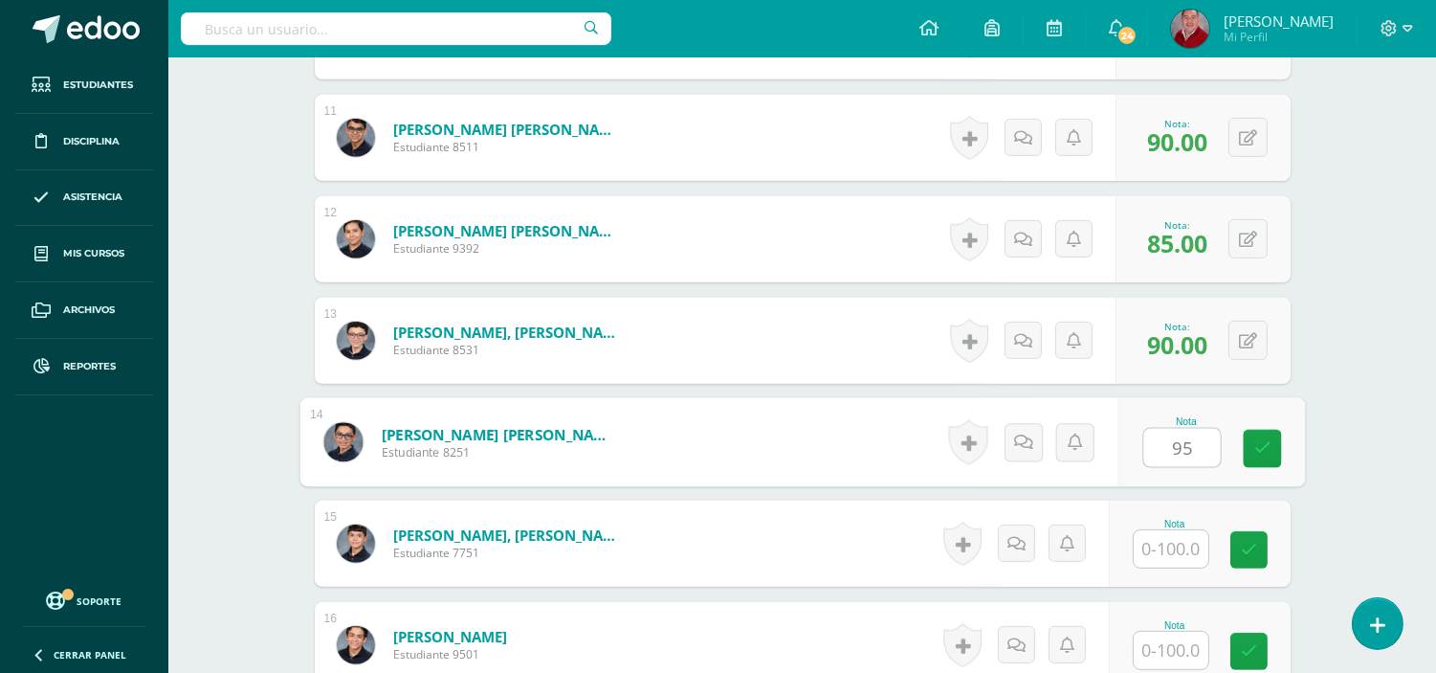
scroll to position [1670, 0]
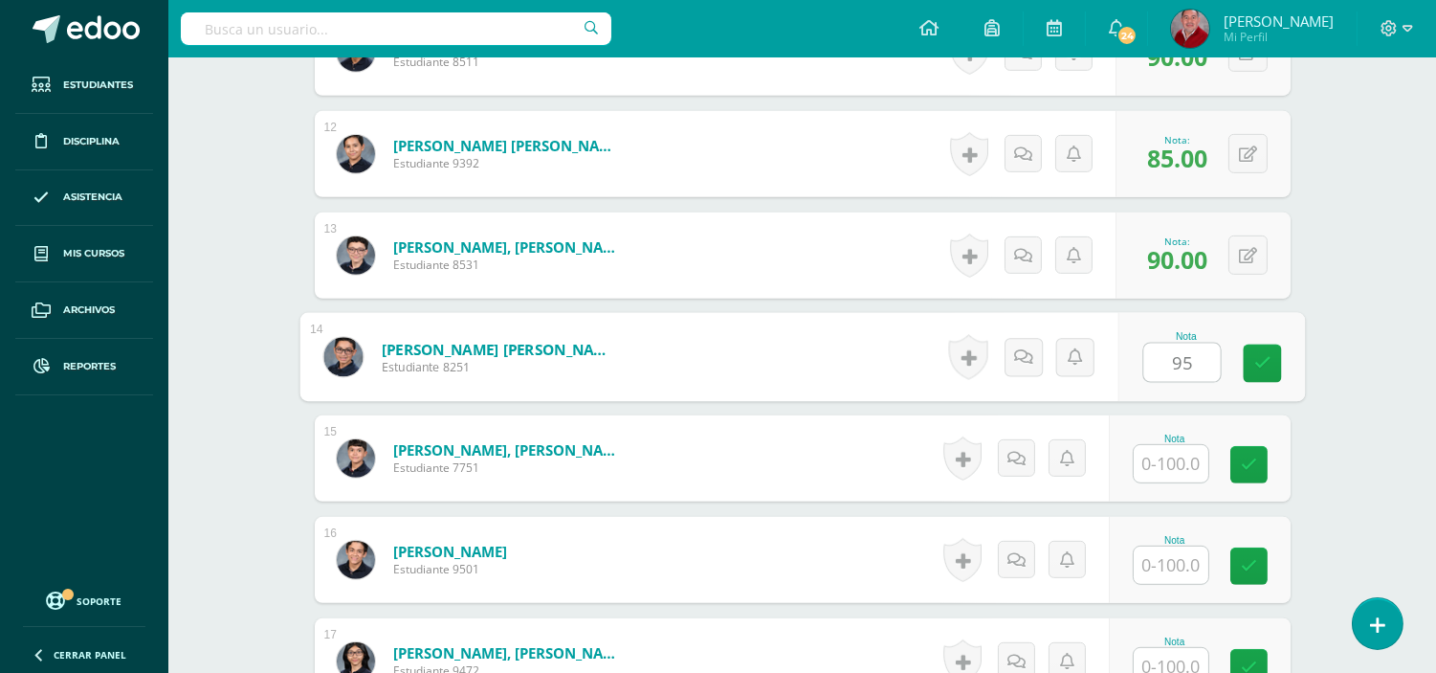
type input "95"
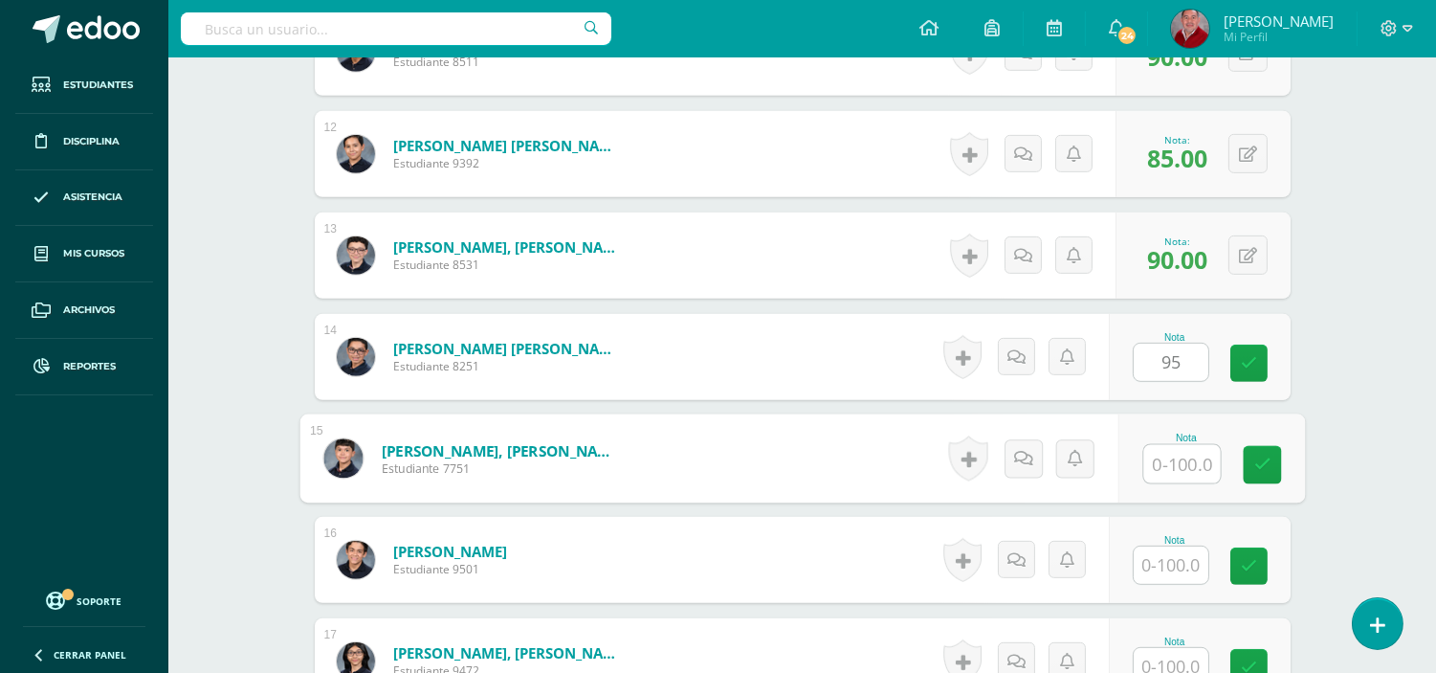
click at [1174, 469] on input "text" at bounding box center [1182, 464] width 77 height 38
type input "85"
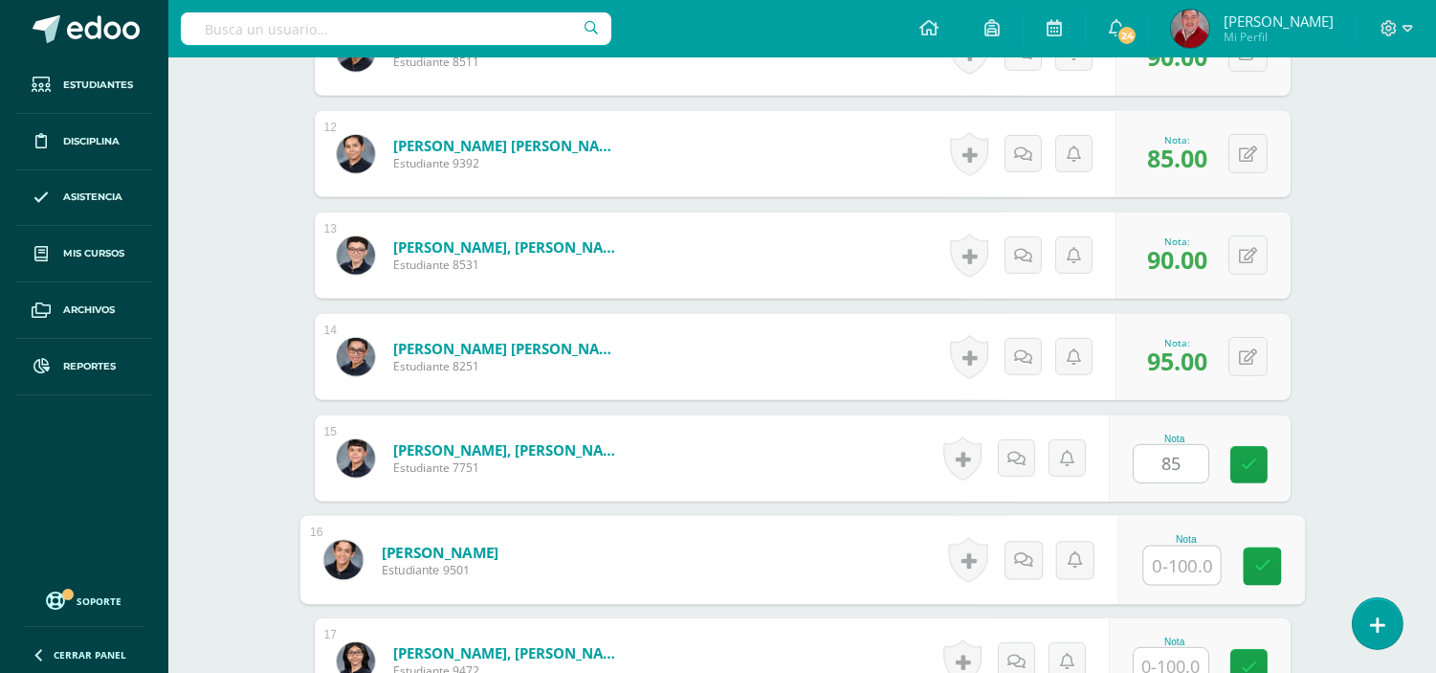
click at [1169, 557] on input "text" at bounding box center [1182, 565] width 77 height 38
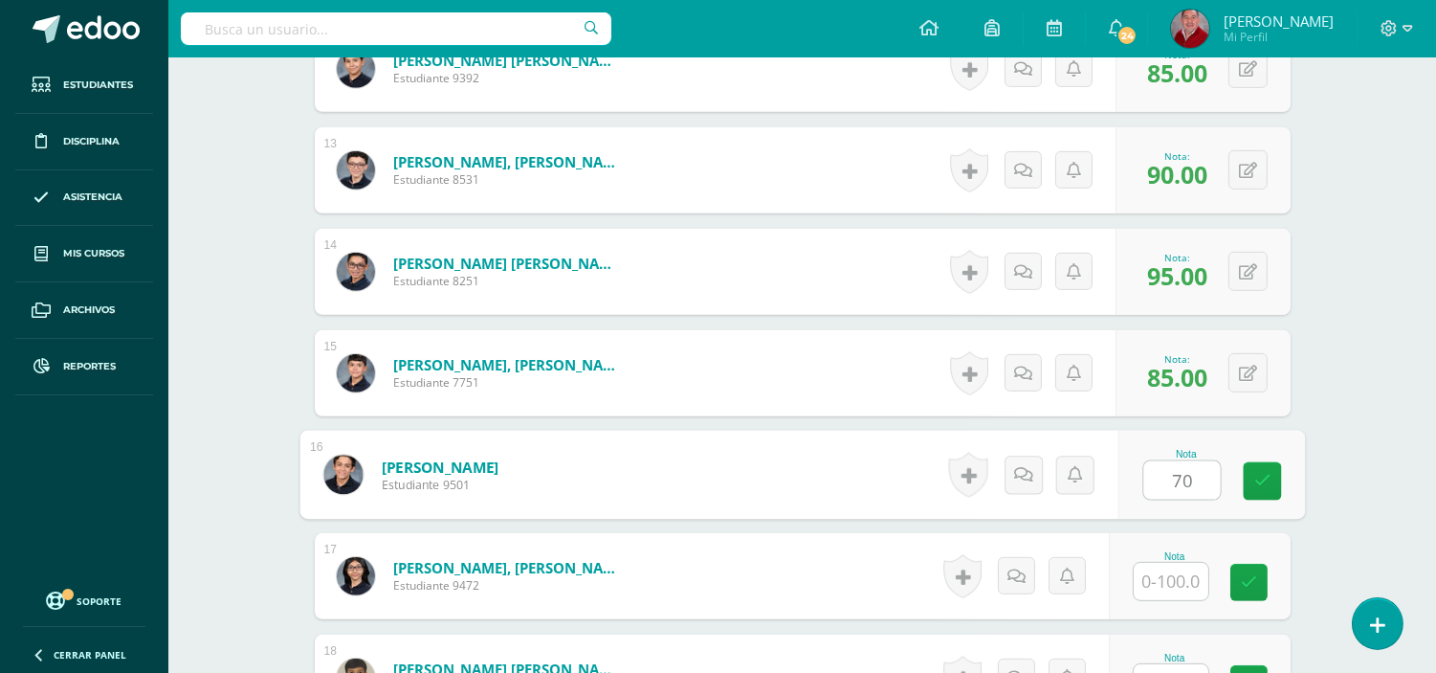
scroll to position [1882, 0]
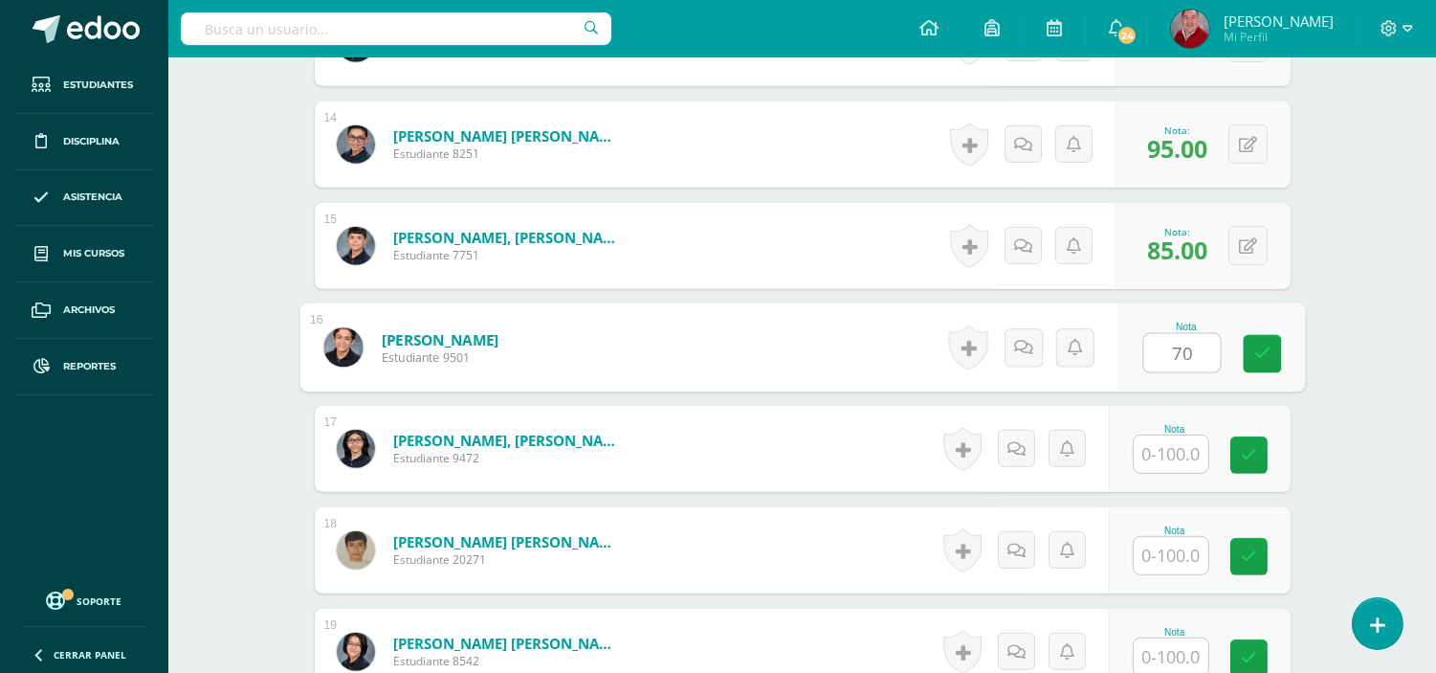
type input "70"
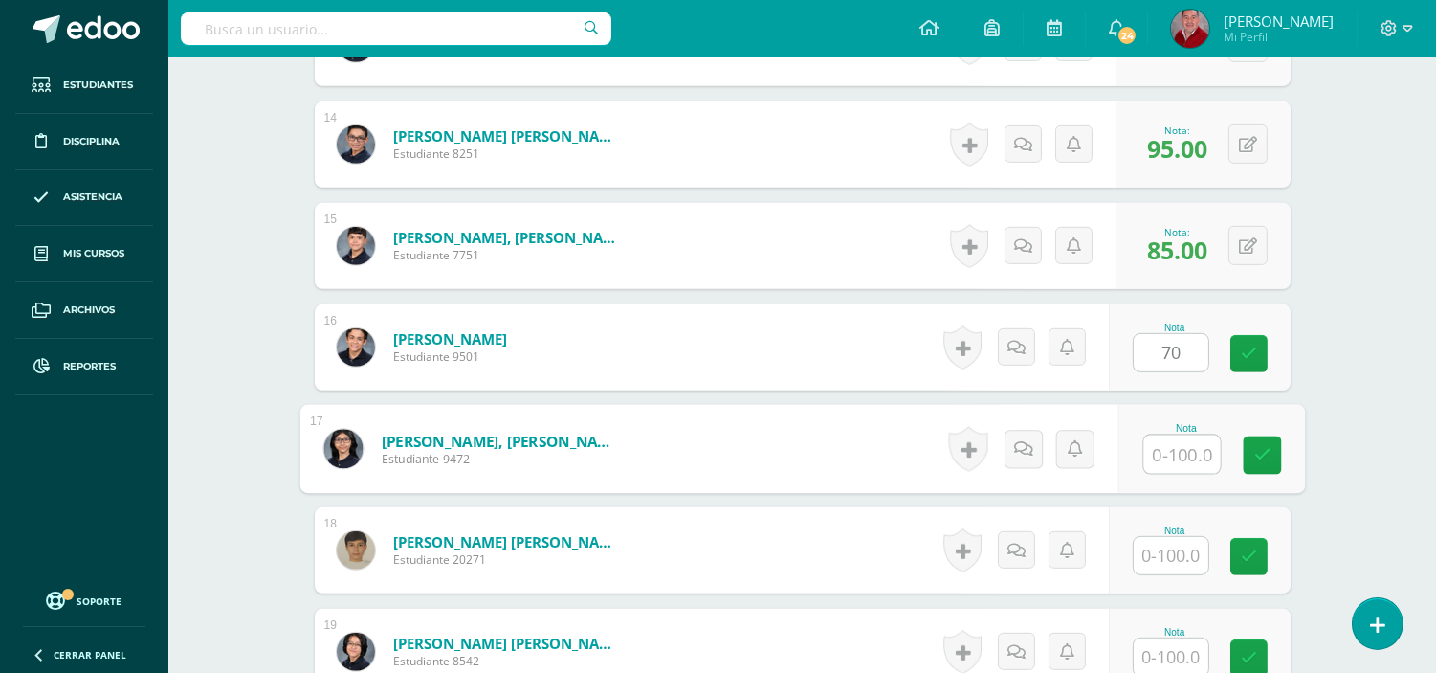
click at [1182, 447] on input "text" at bounding box center [1182, 454] width 77 height 38
type input "100"
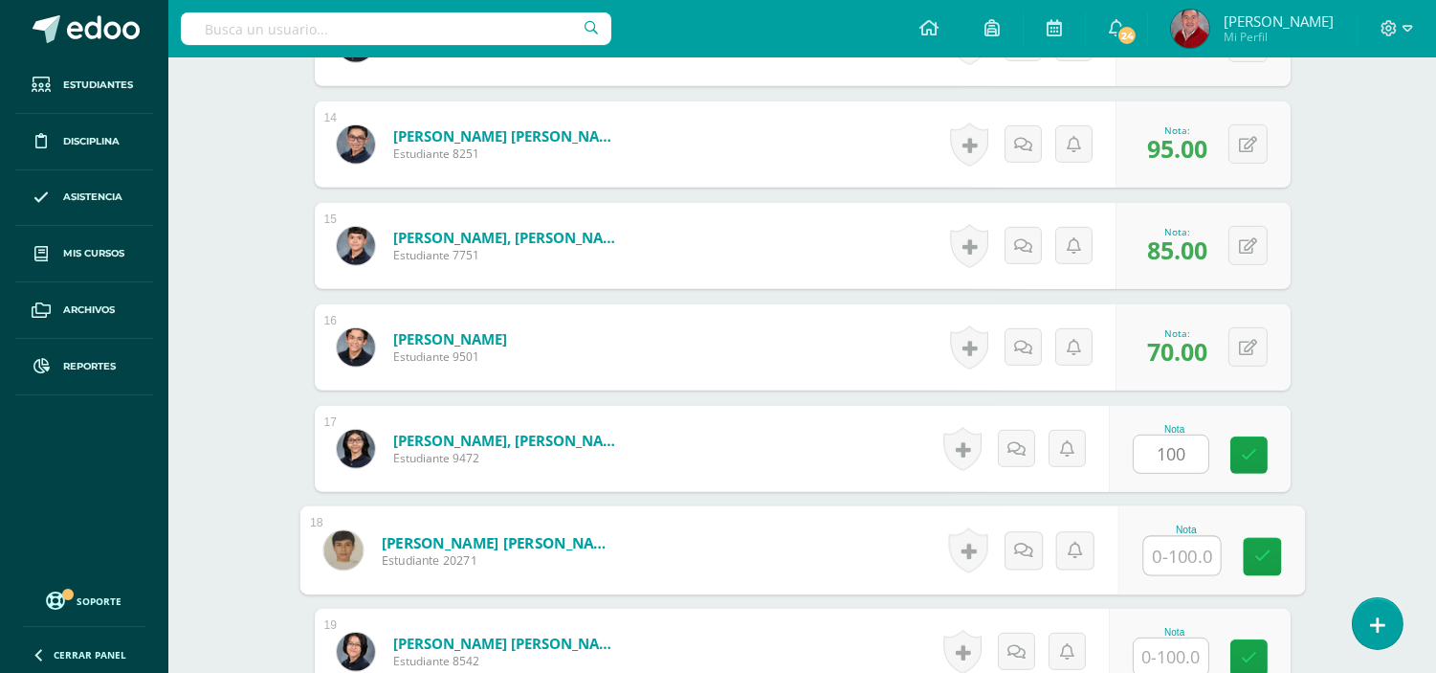
click at [1163, 559] on input "text" at bounding box center [1182, 556] width 77 height 38
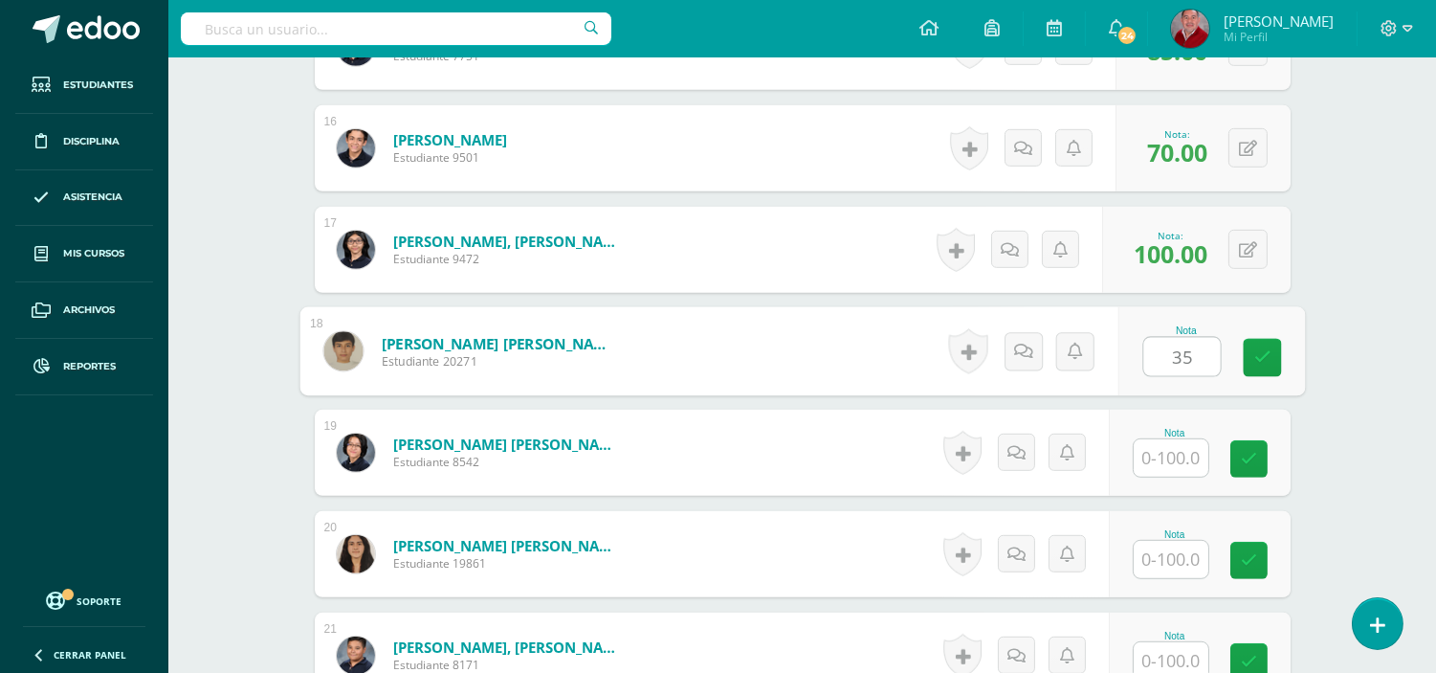
scroll to position [2124, 0]
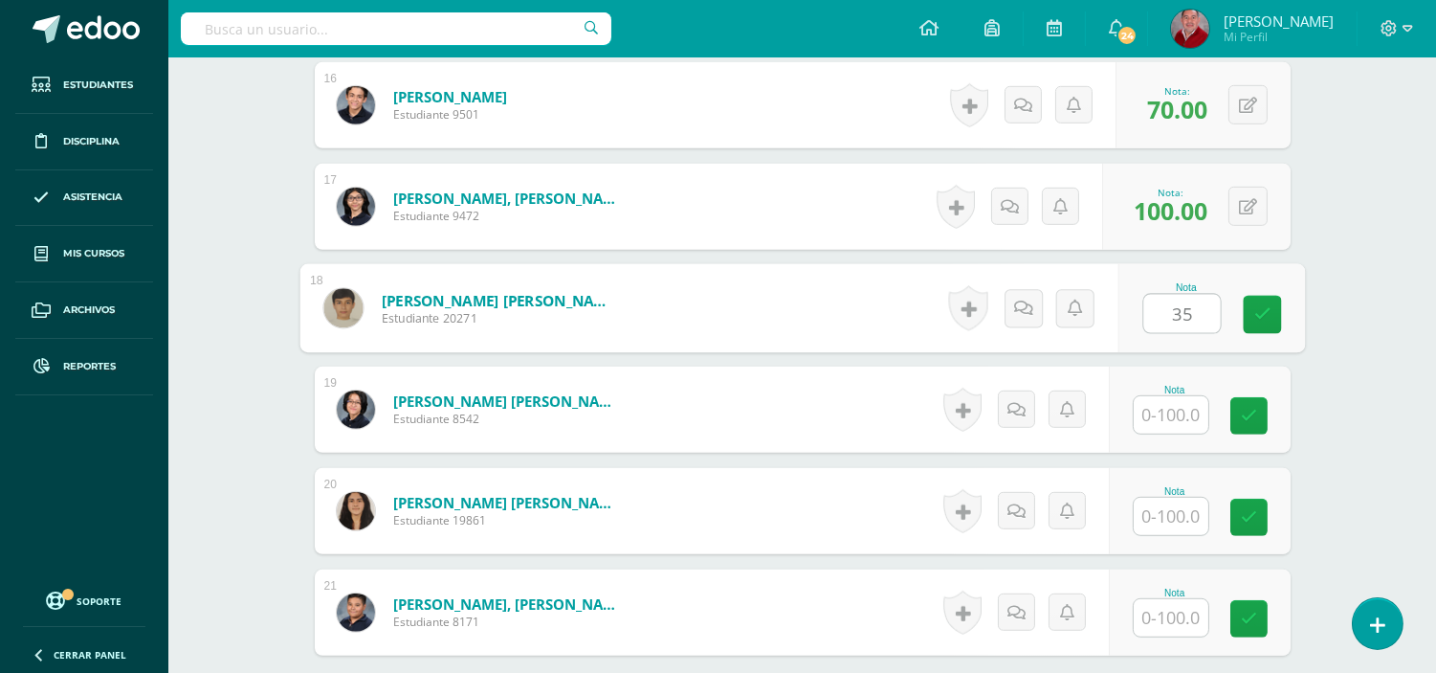
type input "35"
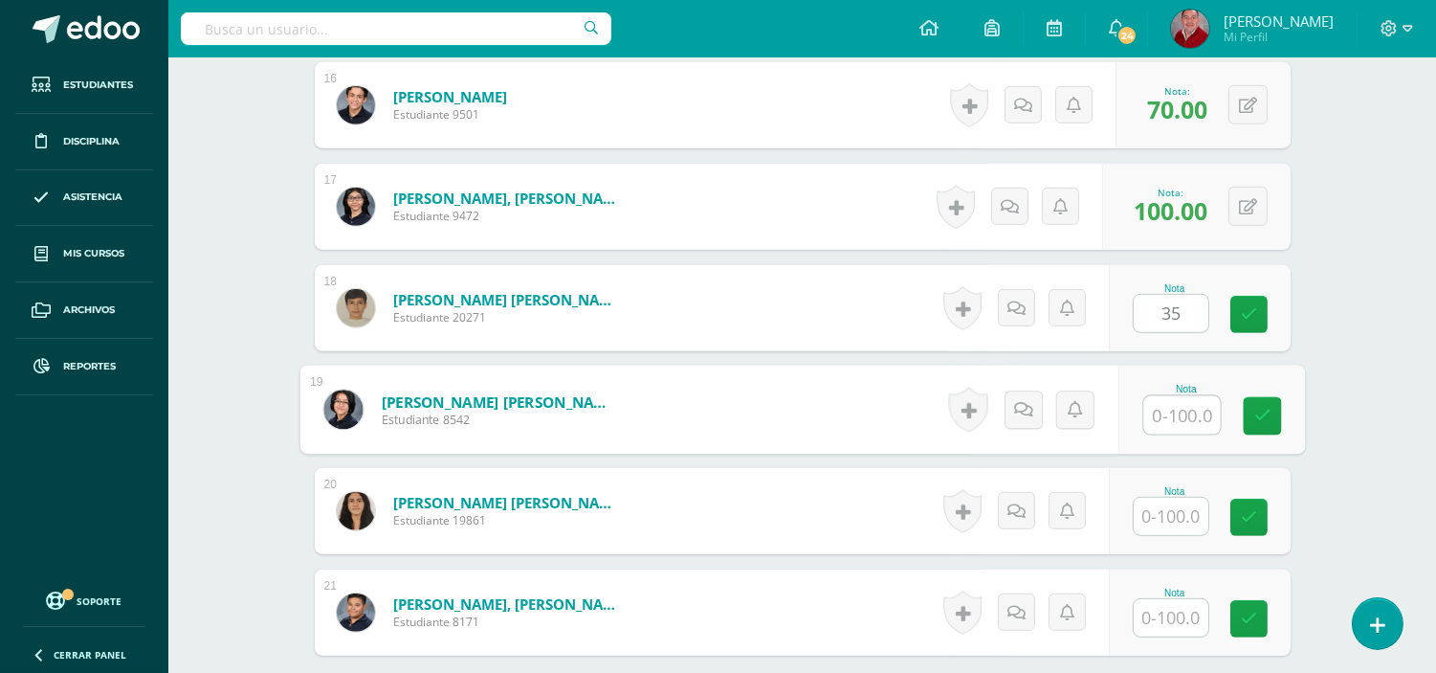
click at [1174, 422] on input "text" at bounding box center [1182, 415] width 77 height 38
type input "25"
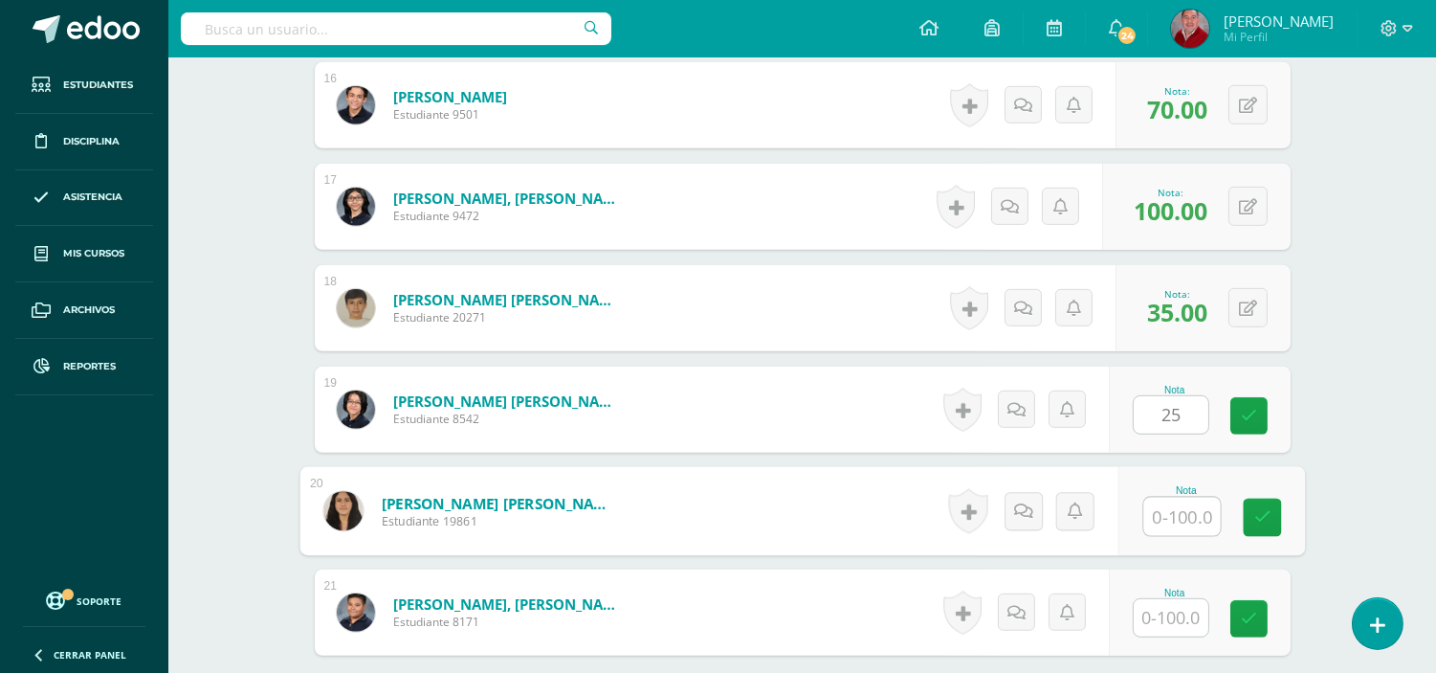
click at [1169, 512] on input "text" at bounding box center [1182, 517] width 77 height 38
type input "45"
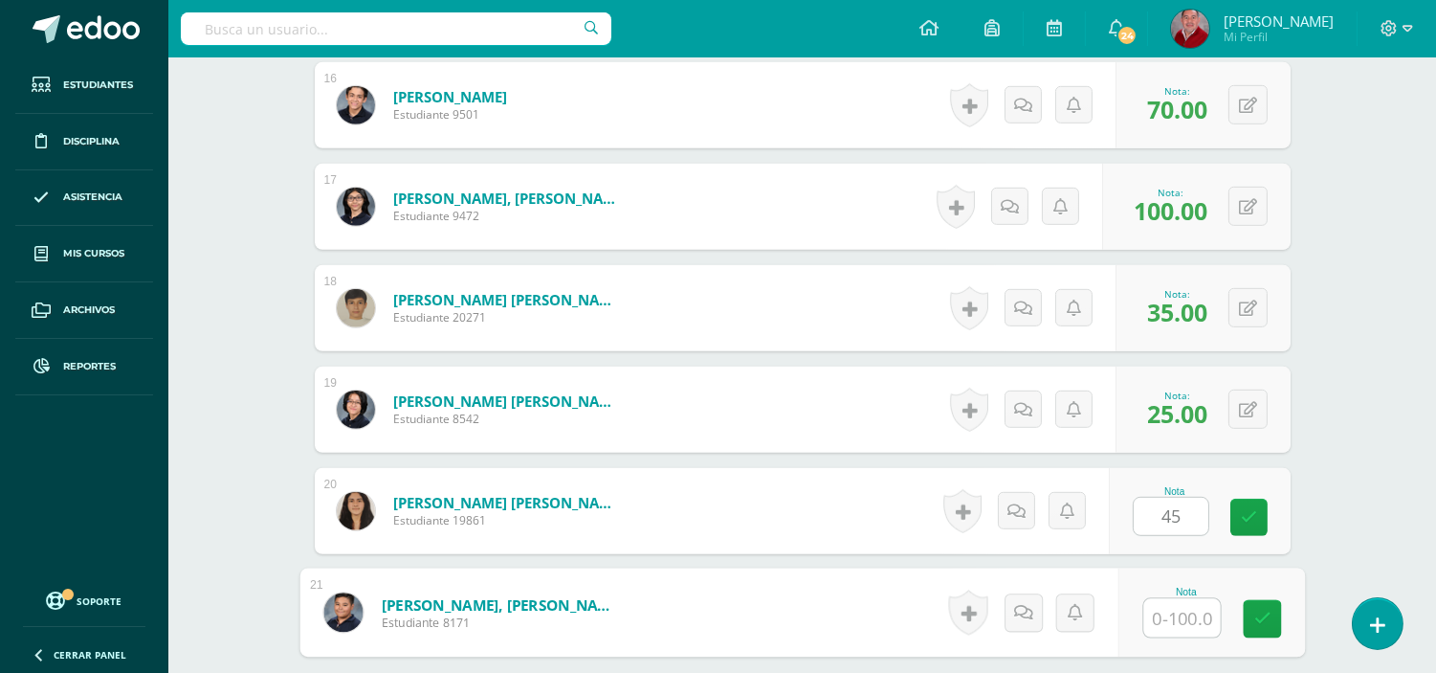
click at [1144, 630] on input "text" at bounding box center [1182, 618] width 77 height 38
type input "90"
click at [1255, 619] on icon at bounding box center [1262, 619] width 17 height 16
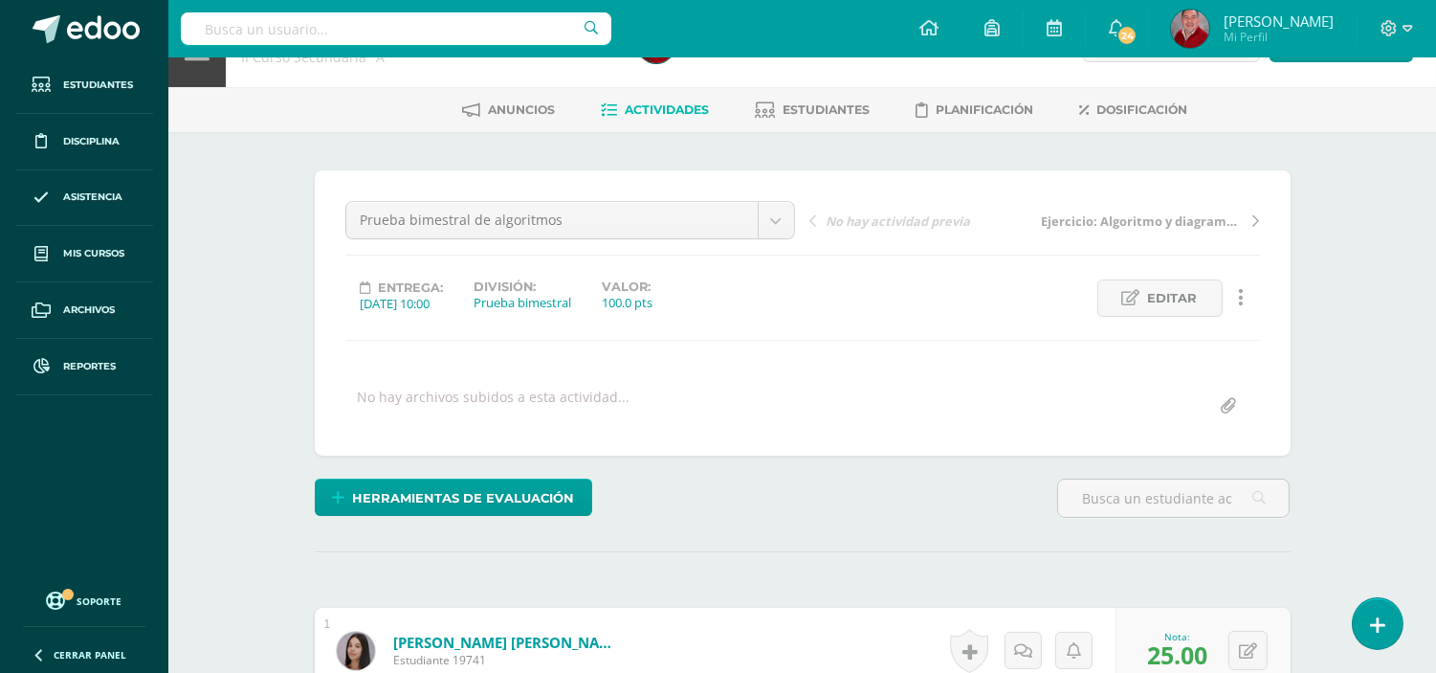
scroll to position [0, 0]
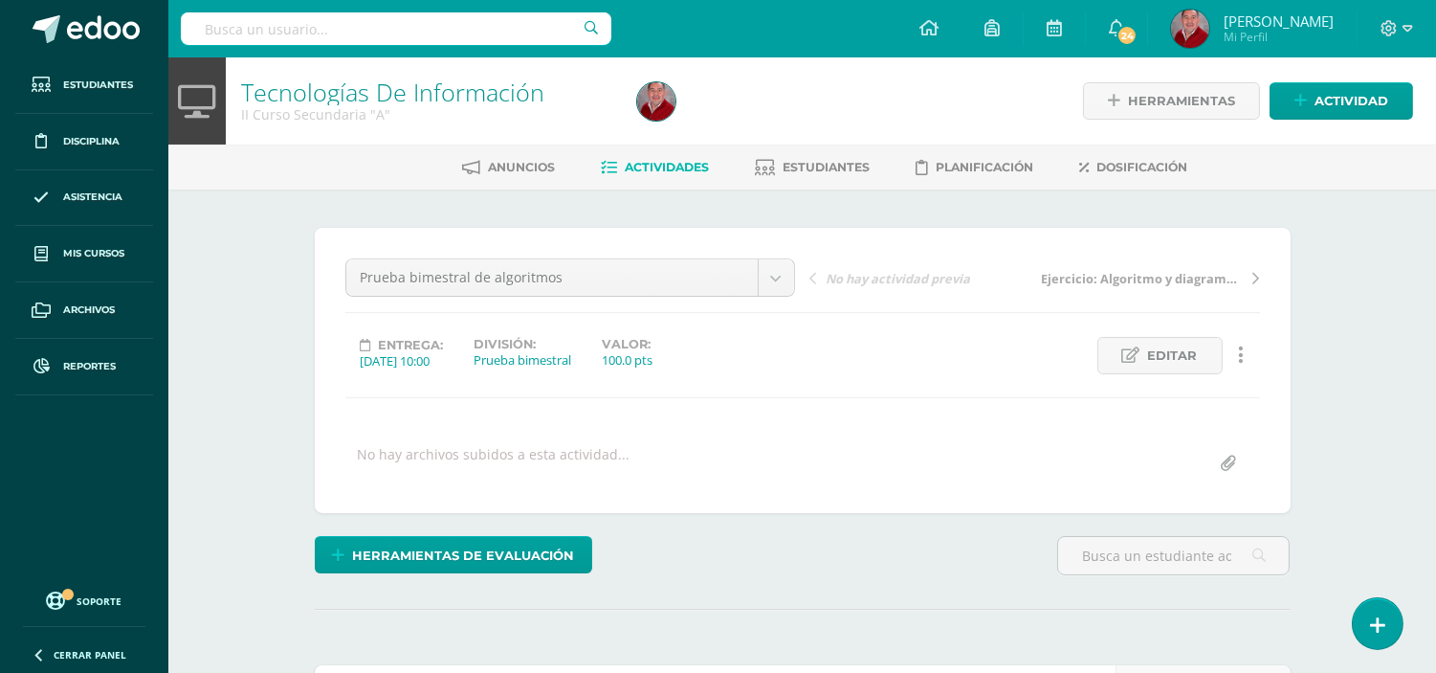
click at [636, 173] on span "Actividades" at bounding box center [668, 167] width 84 height 14
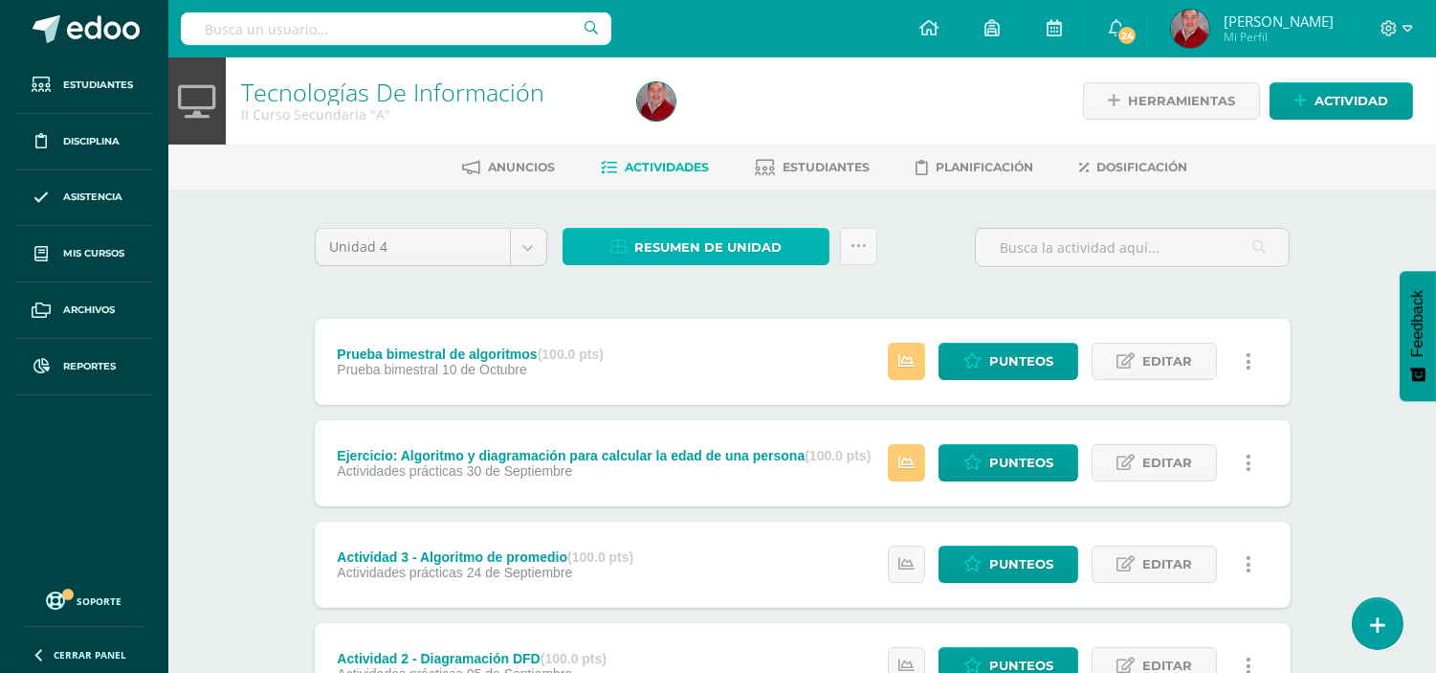
click at [651, 235] on span "Resumen de unidad" at bounding box center [707, 247] width 147 height 35
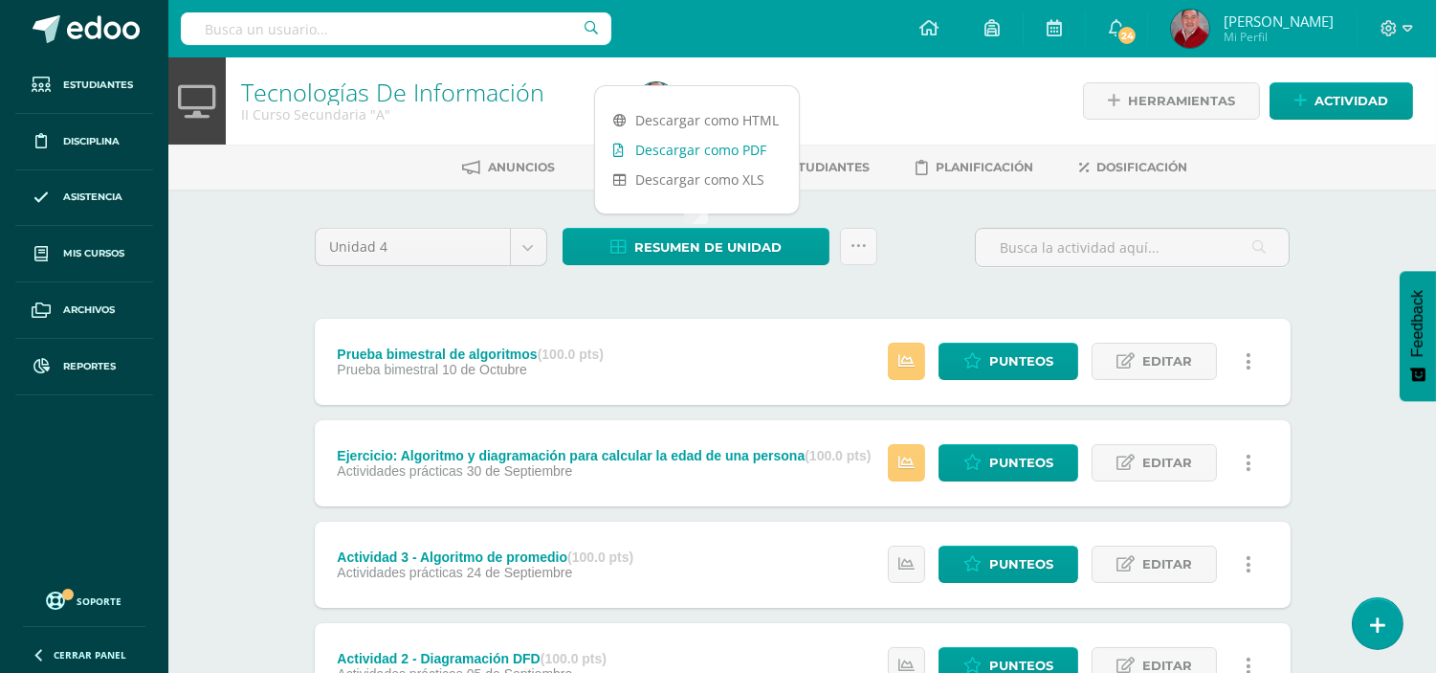
click at [680, 147] on link "Descargar como PDF" at bounding box center [697, 150] width 204 height 30
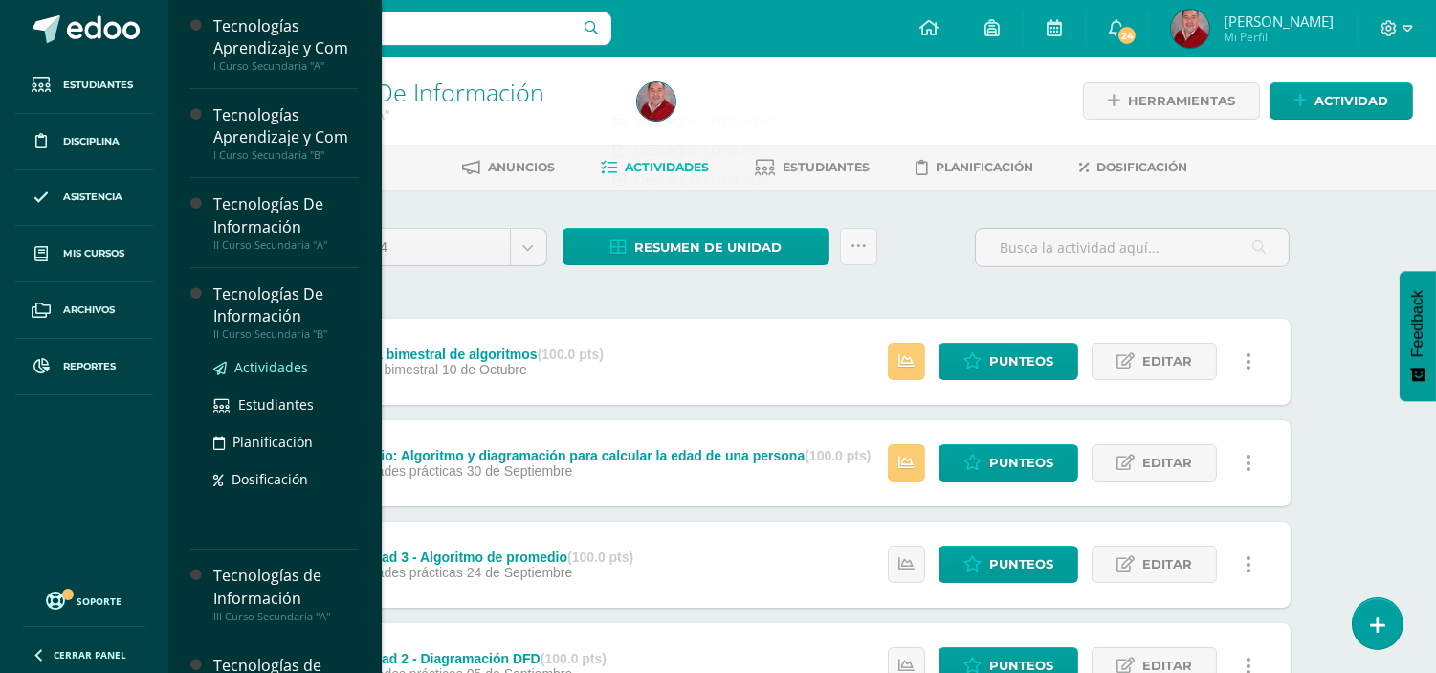
click at [260, 370] on span "Actividades" at bounding box center [271, 367] width 74 height 18
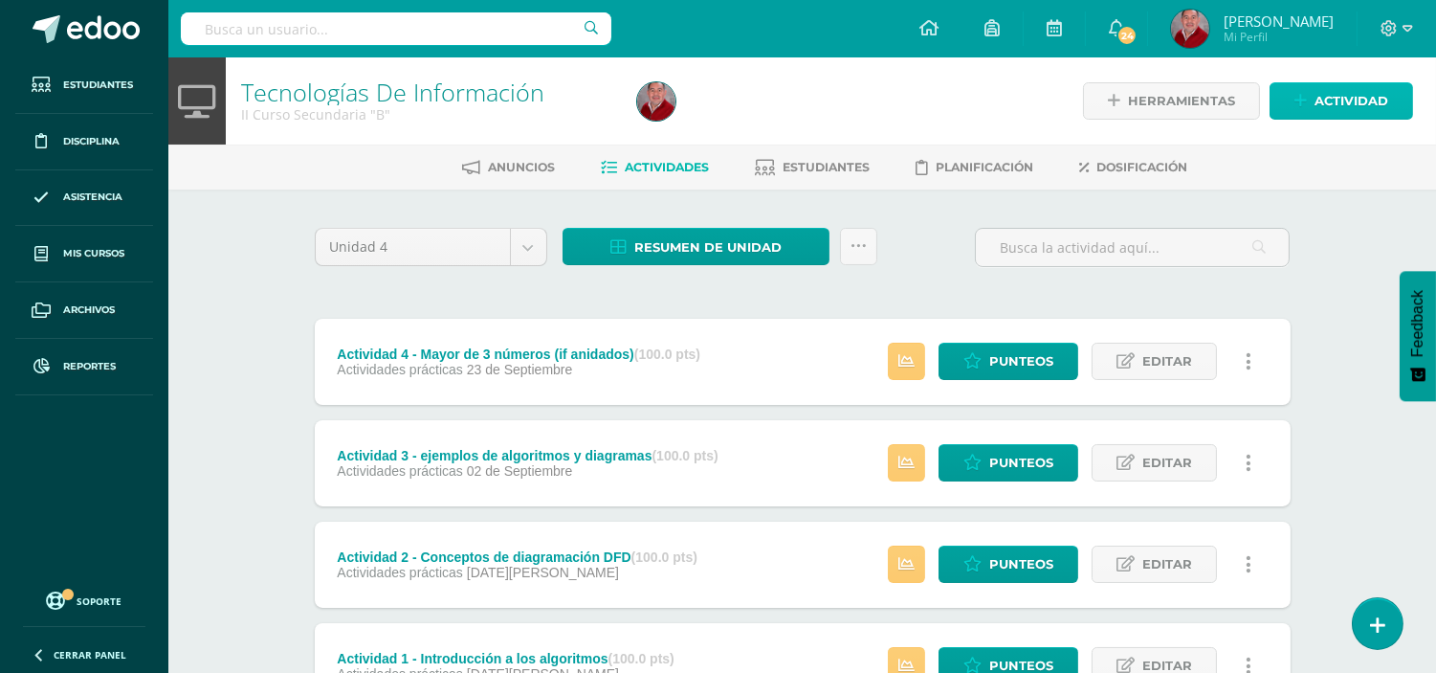
click at [1317, 98] on span "Actividad" at bounding box center [1352, 100] width 74 height 35
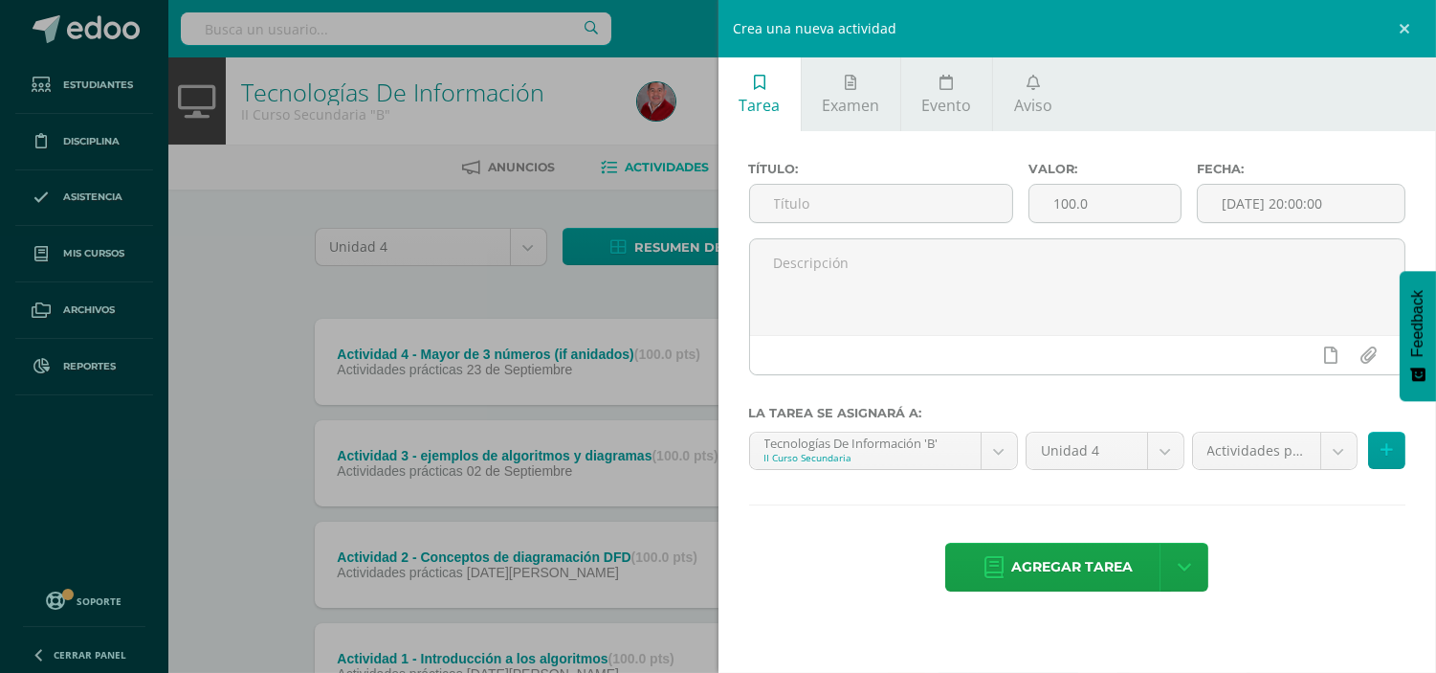
click at [789, 179] on div "Título:" at bounding box center [882, 200] width 280 height 77
click at [789, 203] on input "text" at bounding box center [881, 203] width 263 height 37
type input "Actividad 5 - Ejercicio y diagrama sobre la edad de una persona"
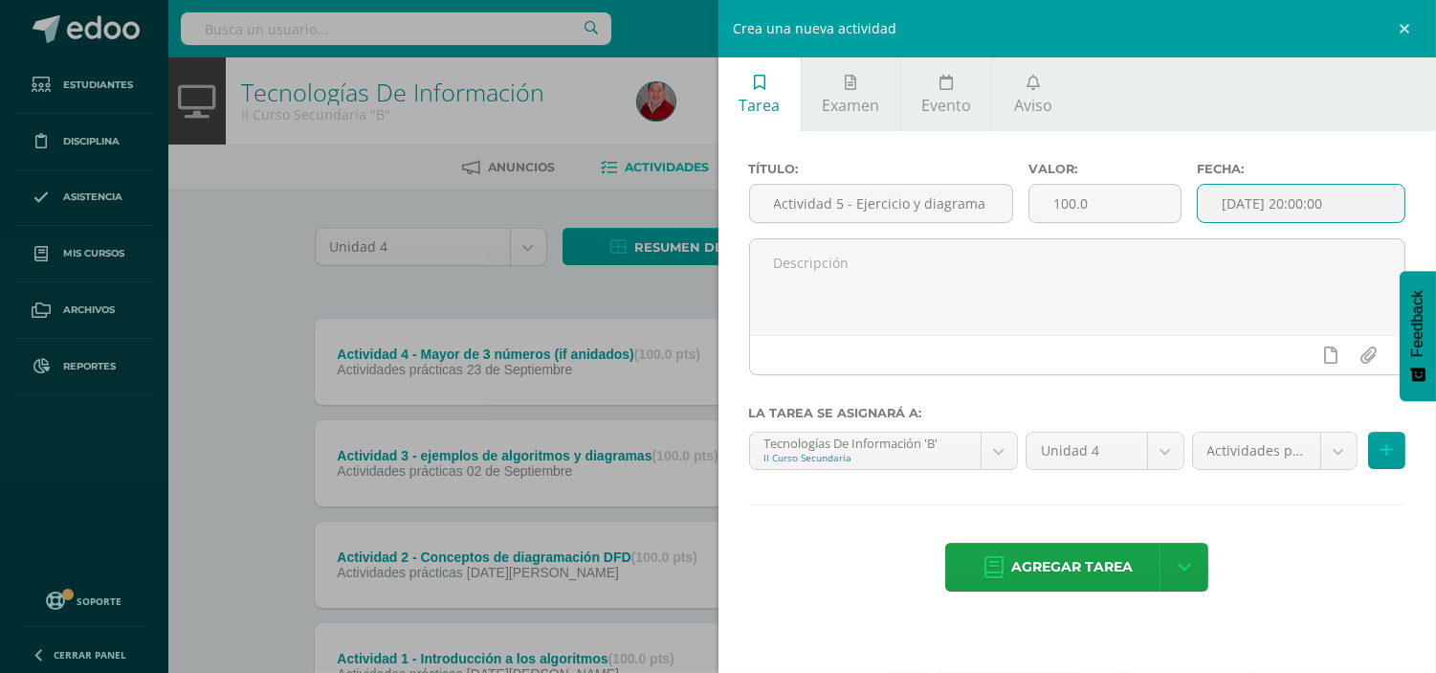
click at [1230, 216] on input "[DATE] 20:00:00" at bounding box center [1301, 203] width 207 height 37
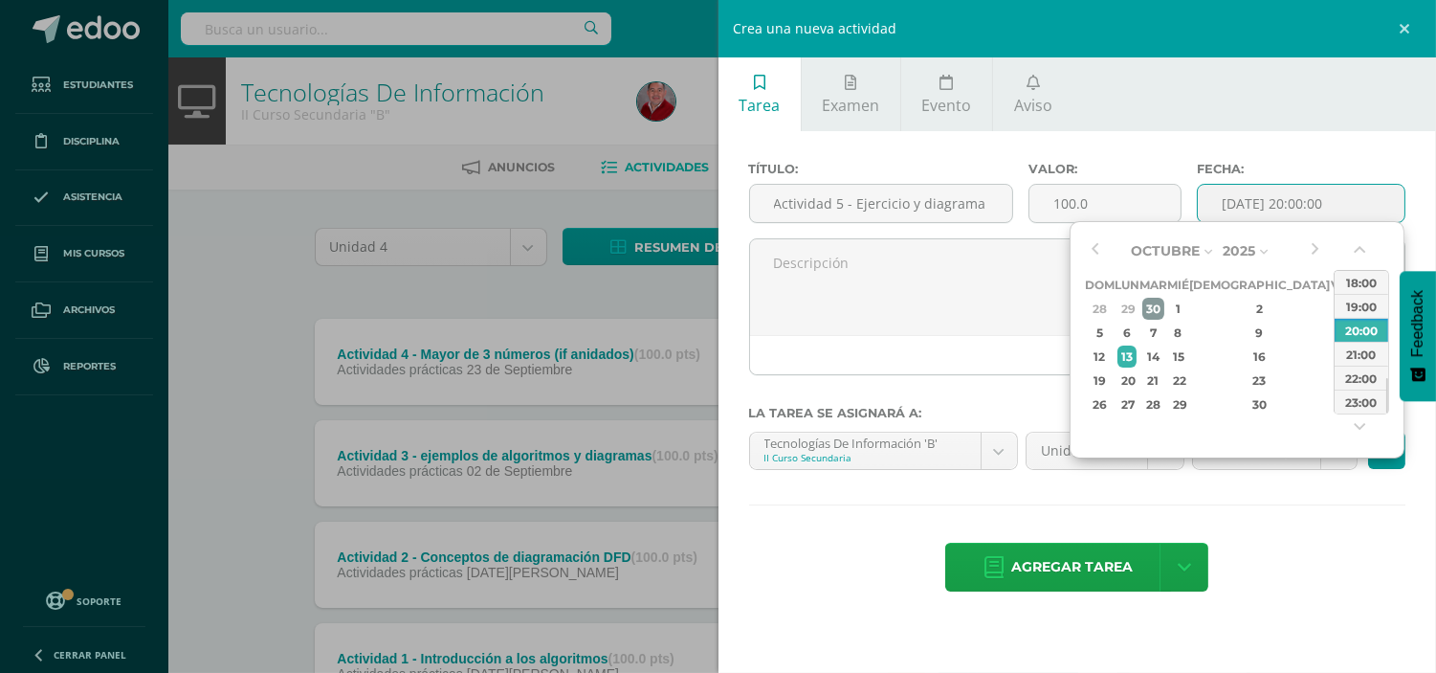
click at [1165, 308] on div "30" at bounding box center [1154, 309] width 22 height 22
drag, startPoint x: 1388, startPoint y: 398, endPoint x: 1394, endPoint y: 333, distance: 65.4
click at [1394, 333] on div "Septiembre Enero Febrero Marzo [PERSON_NAME] [PERSON_NAME] Octubre Noviembre [D…" at bounding box center [1237, 339] width 335 height 237
click at [1370, 292] on div "07:00" at bounding box center [1362, 281] width 54 height 24
type input "[DATE] 07:00"
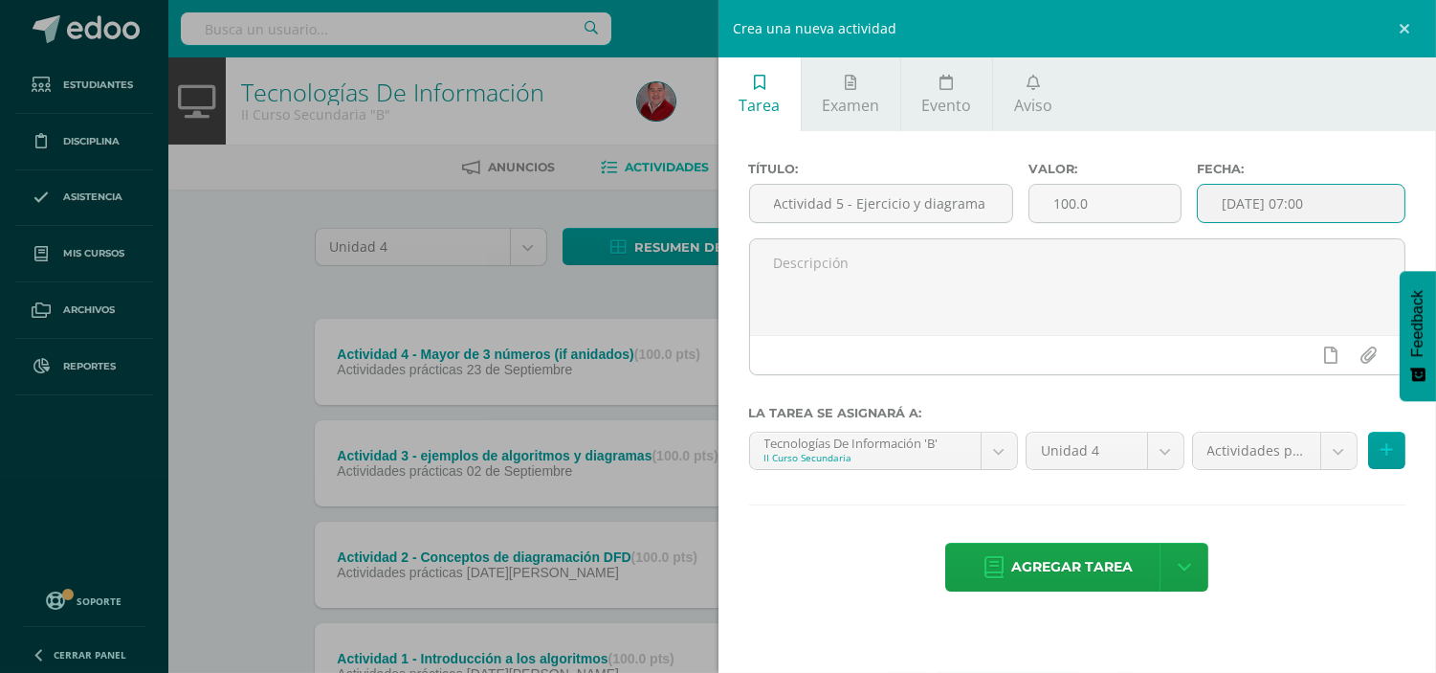
click at [1370, 292] on textarea at bounding box center [1077, 287] width 655 height 96
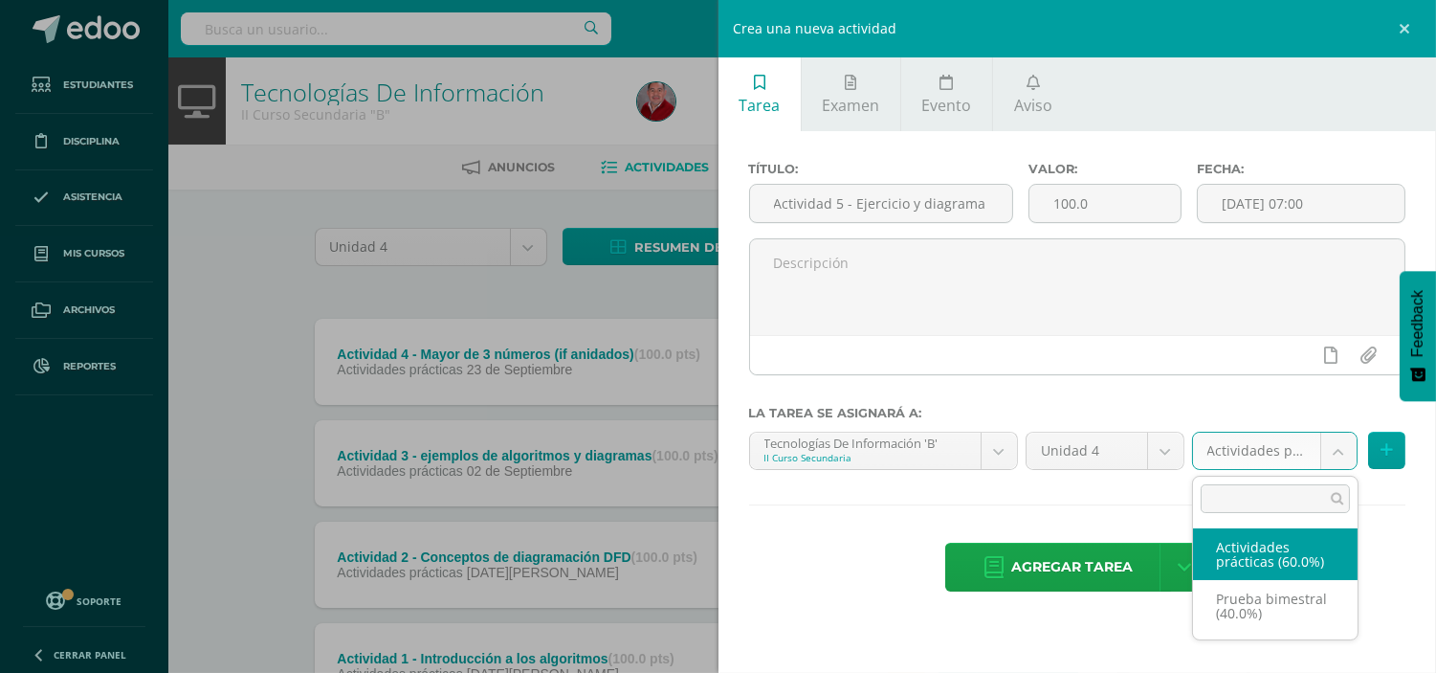
click at [1341, 434] on body "Estudiantes Disciplina Asistencia Mis cursos Archivos Reportes Soporte Ayuda Re…" at bounding box center [718, 418] width 1436 height 836
select select "233819"
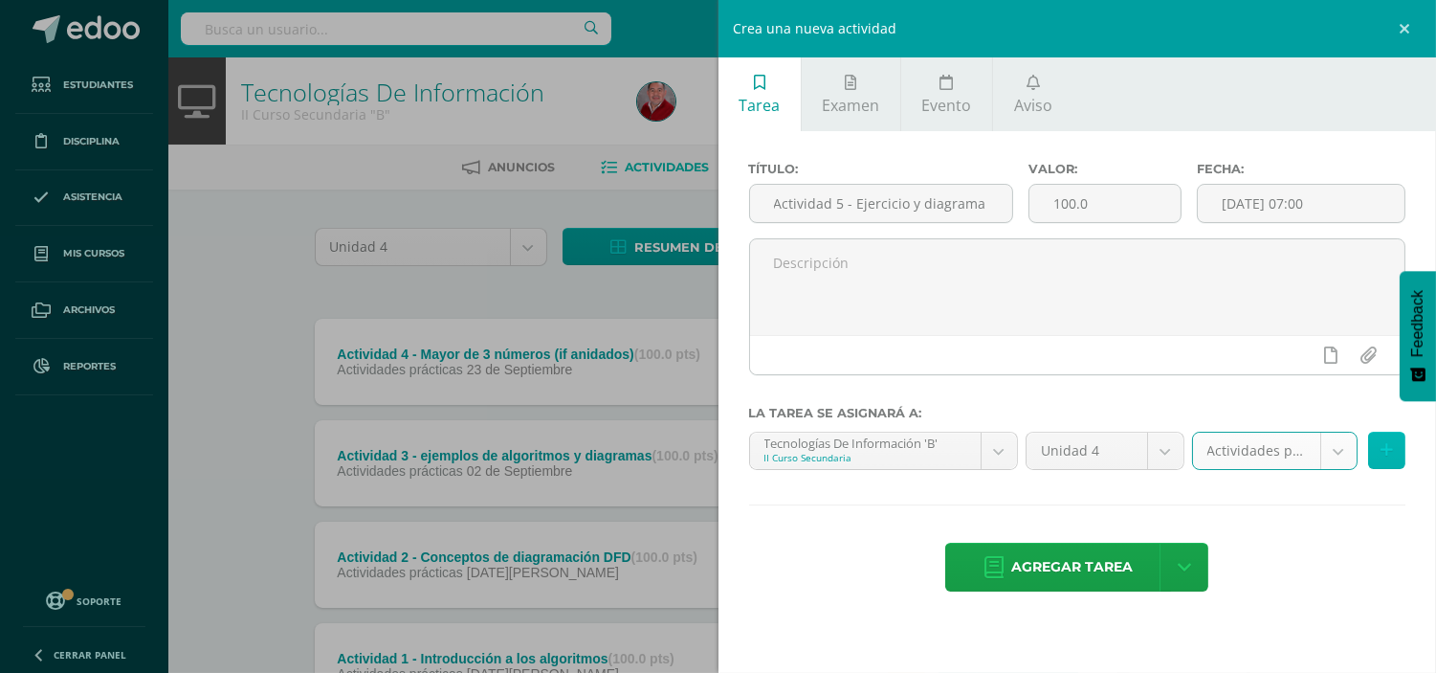
click at [1389, 446] on icon at bounding box center [1387, 450] width 12 height 16
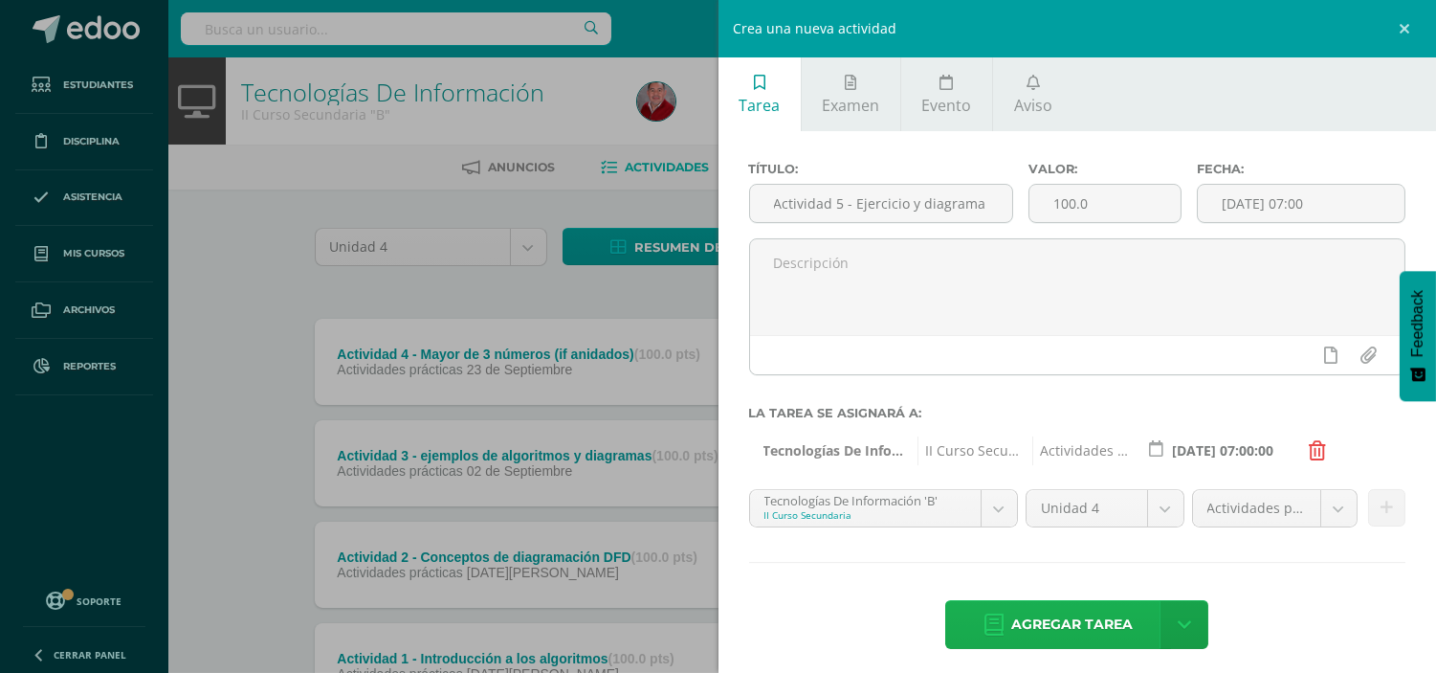
click at [1093, 628] on span "Agregar tarea" at bounding box center [1072, 624] width 122 height 47
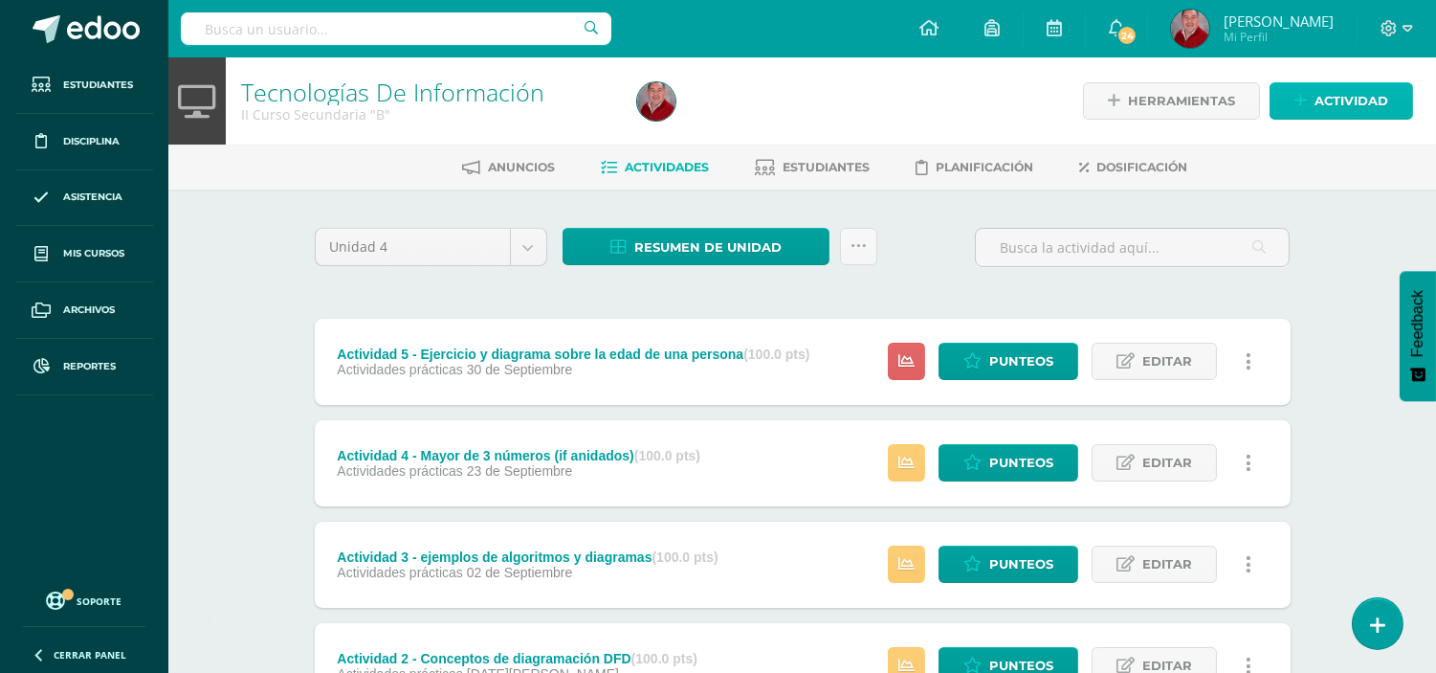
click at [1336, 99] on span "Actividad" at bounding box center [1352, 100] width 74 height 35
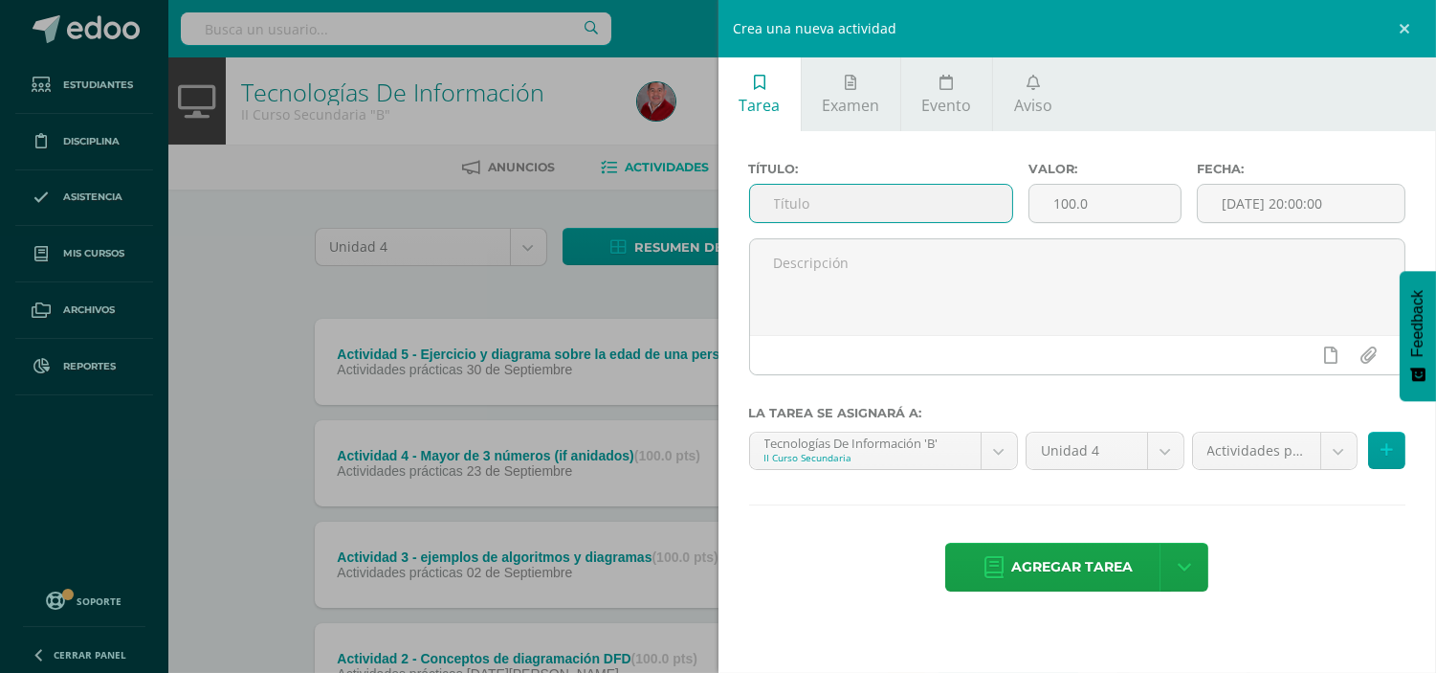
click at [897, 204] on input "text" at bounding box center [881, 203] width 263 height 37
type input "Prueba bimestral de algoritmos"
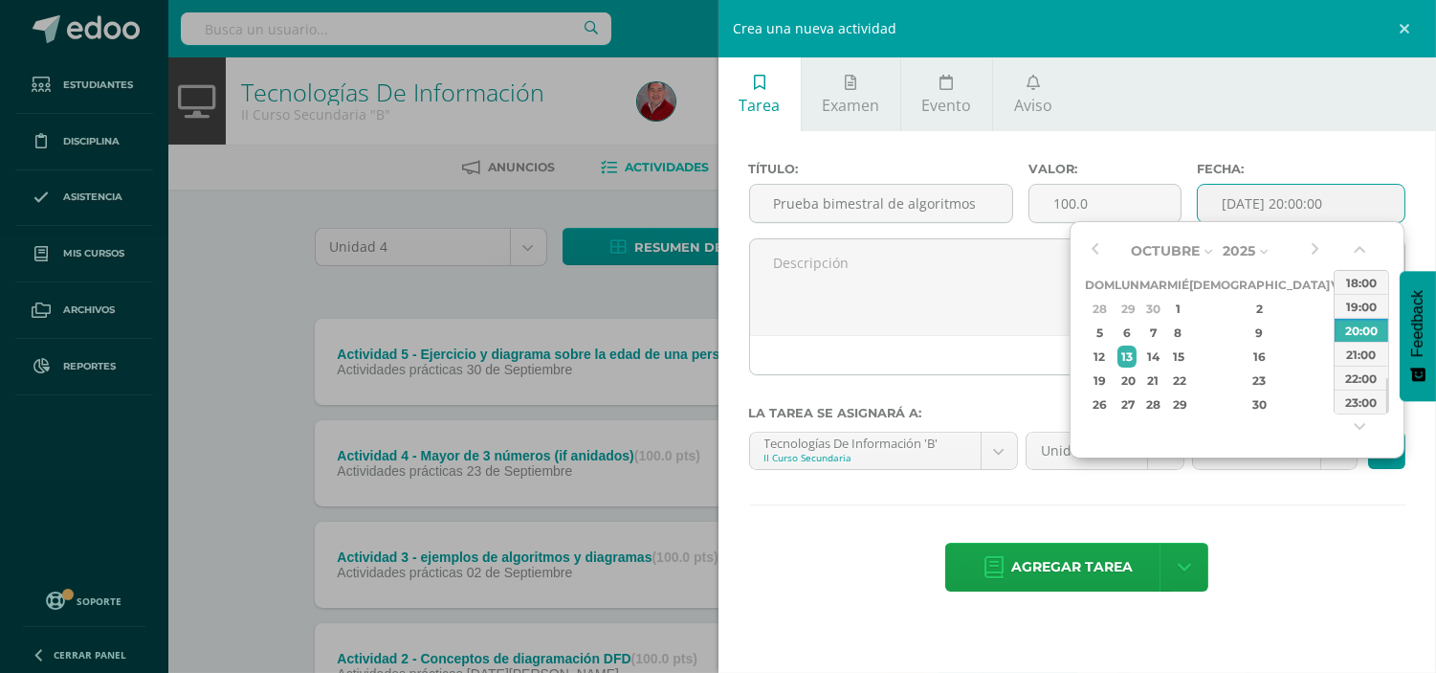
click at [1233, 207] on input "[DATE] 20:00:00" at bounding box center [1301, 203] width 207 height 37
click at [1165, 364] on div "14" at bounding box center [1154, 356] width 22 height 22
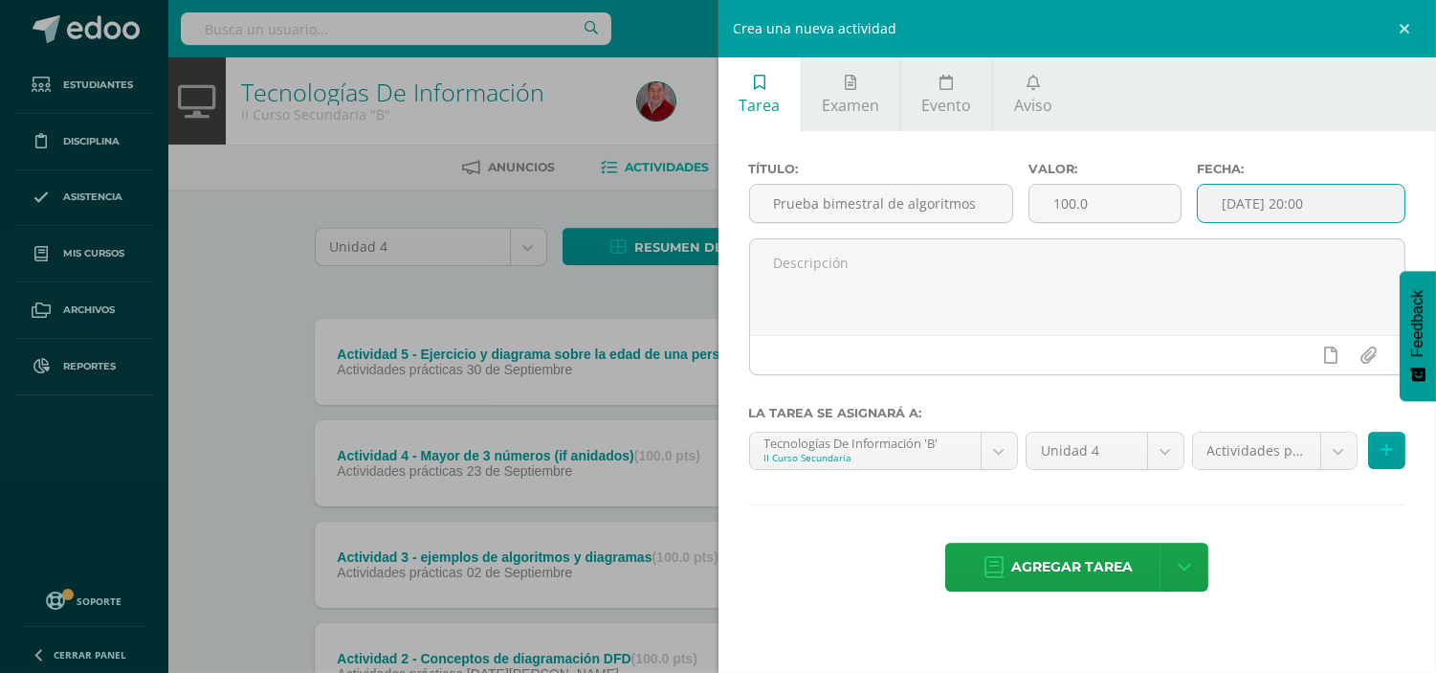
scroll to position [6, 0]
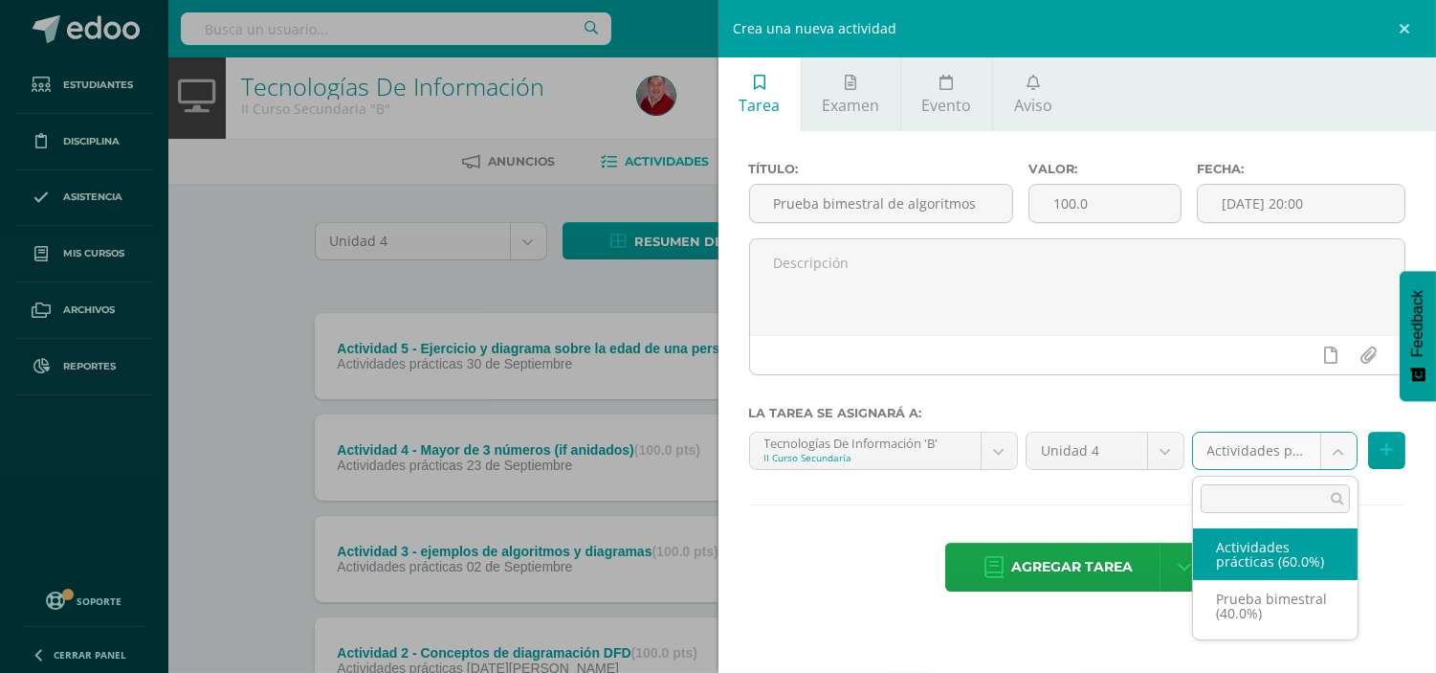
click at [1338, 453] on body "Tarea asignada exitosamente Estudiantes Disciplina Asistencia Mis cursos Archiv…" at bounding box center [718, 463] width 1436 height 938
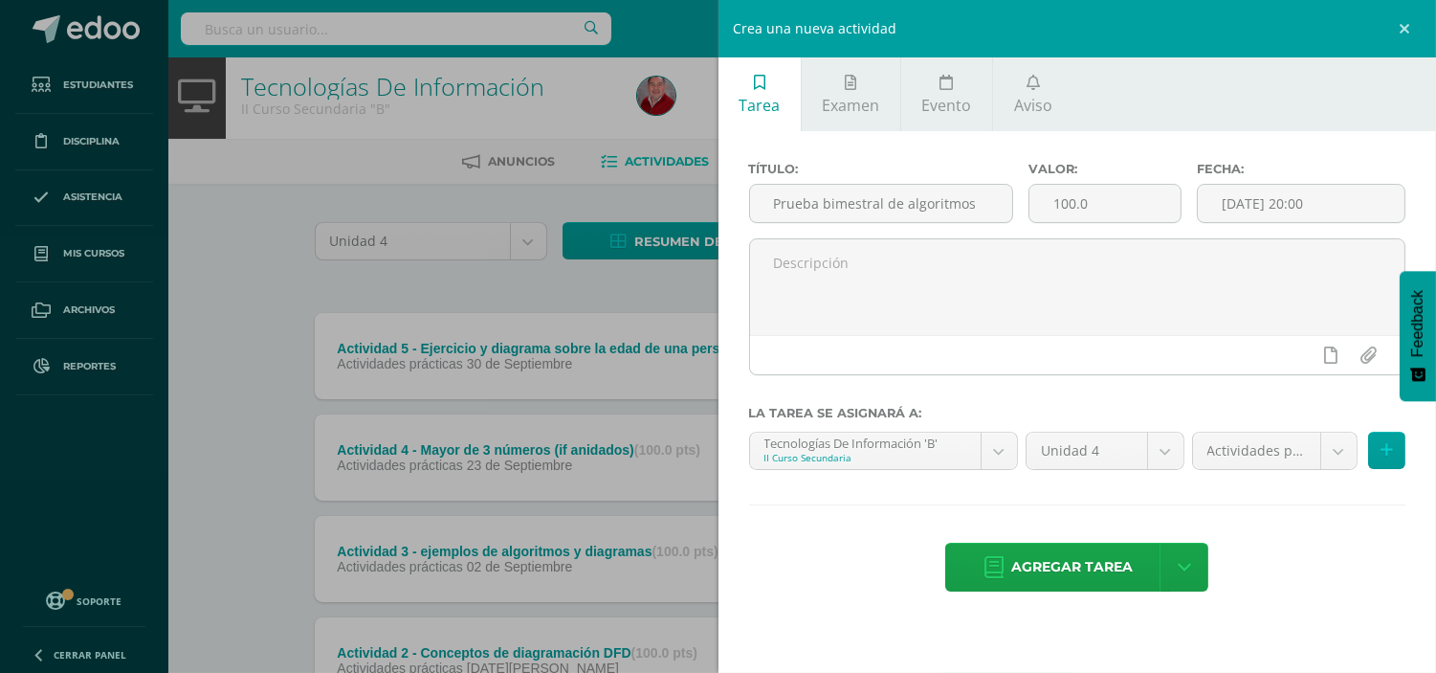
click at [1302, 192] on body "Tarea asignada exitosamente Estudiantes Disciplina Asistencia Mis cursos Archiv…" at bounding box center [718, 463] width 1436 height 938
click at [1302, 192] on input "2025-10-14 20:00" at bounding box center [1301, 203] width 207 height 37
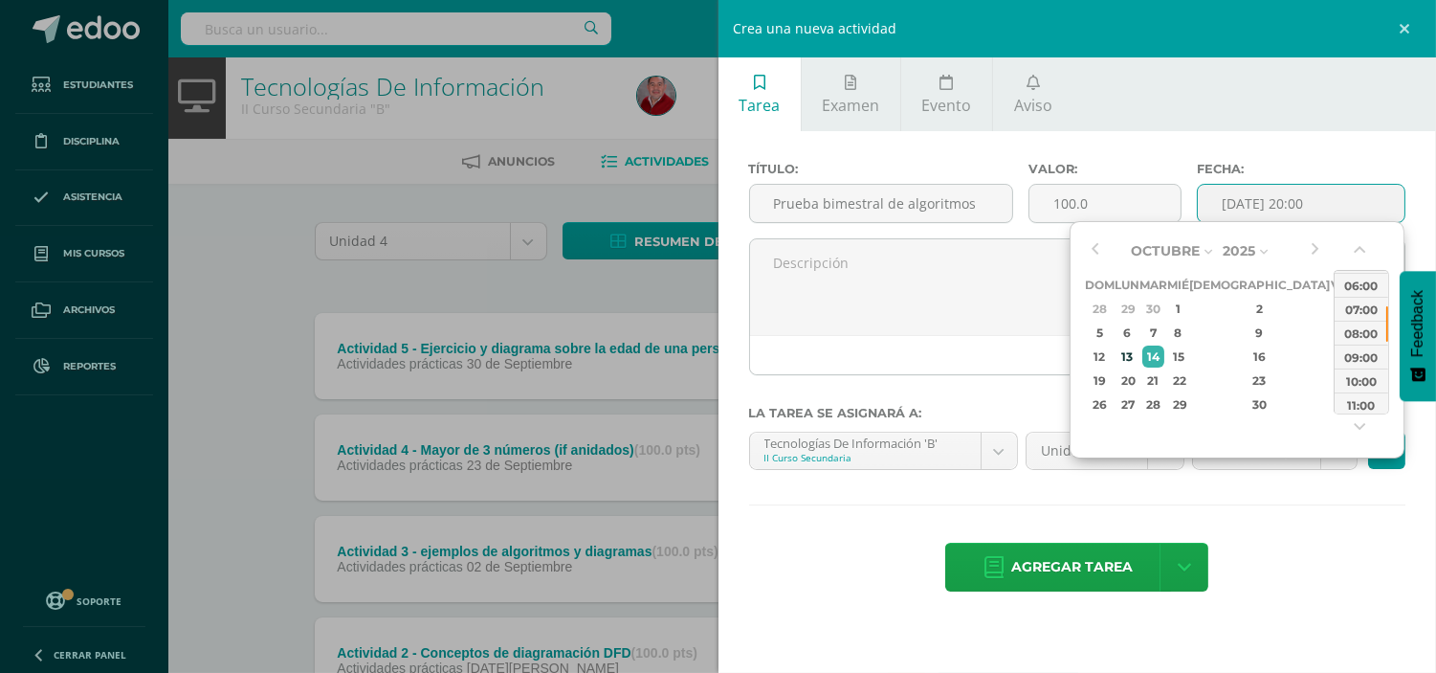
drag, startPoint x: 1386, startPoint y: 393, endPoint x: 1388, endPoint y: 322, distance: 71.8
click at [1388, 322] on div at bounding box center [1388, 323] width 2 height 35
click at [1366, 322] on div "08:00" at bounding box center [1362, 333] width 54 height 24
type input "2025-10-14 08:00"
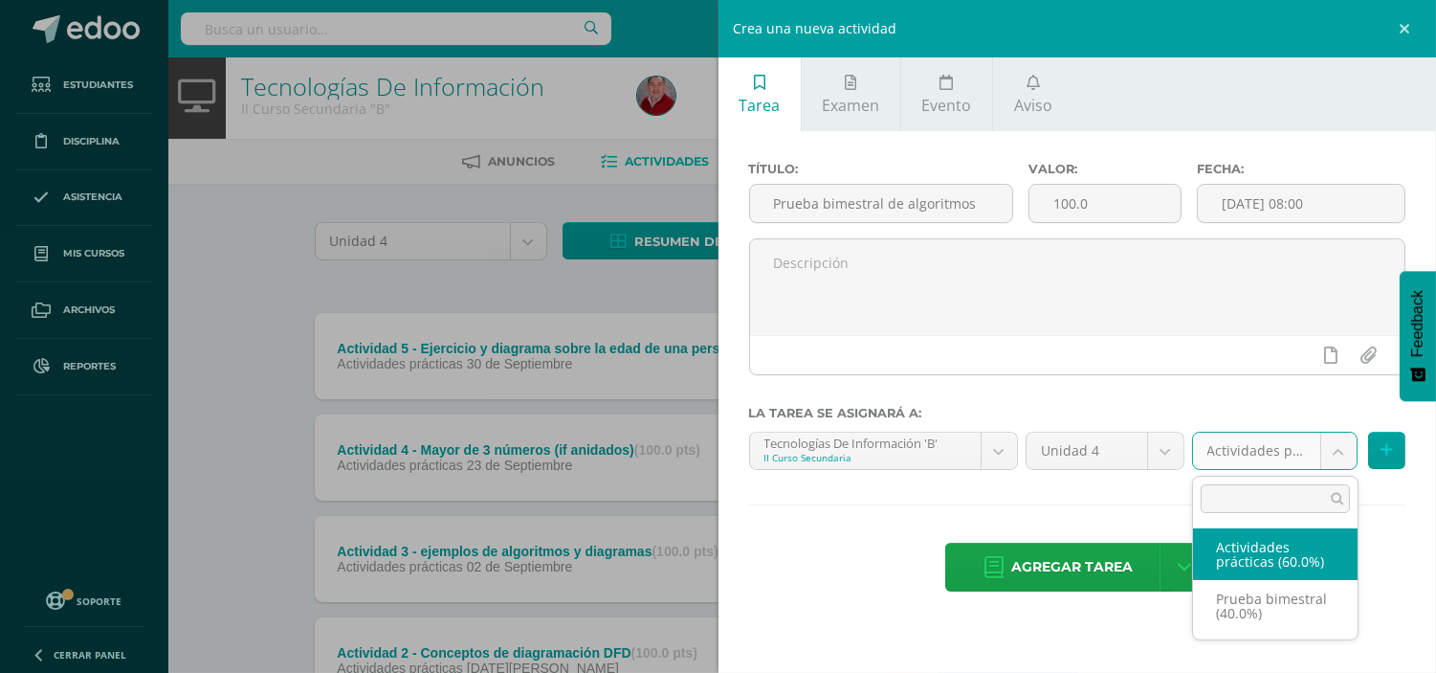
click at [1344, 461] on body "Tarea asignada exitosamente Estudiantes Disciplina Asistencia Mis cursos Archiv…" at bounding box center [718, 463] width 1436 height 938
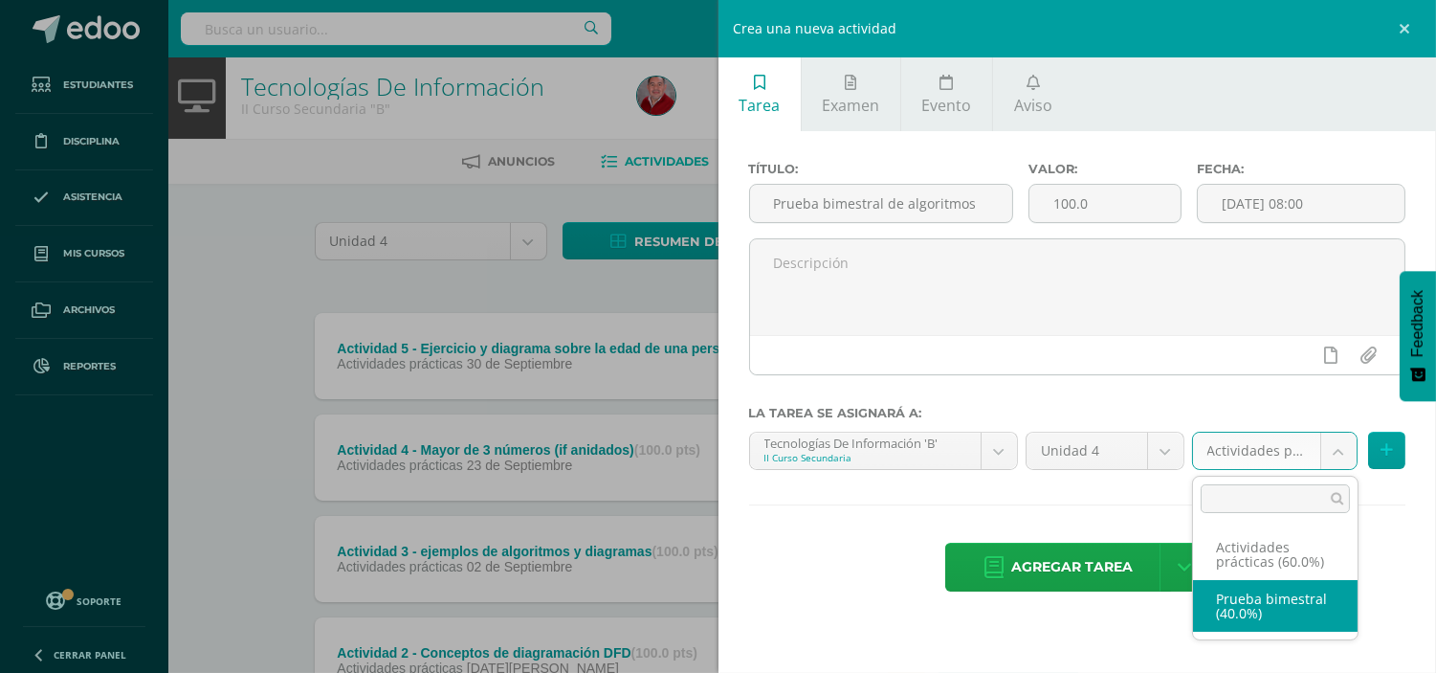
select select "233820"
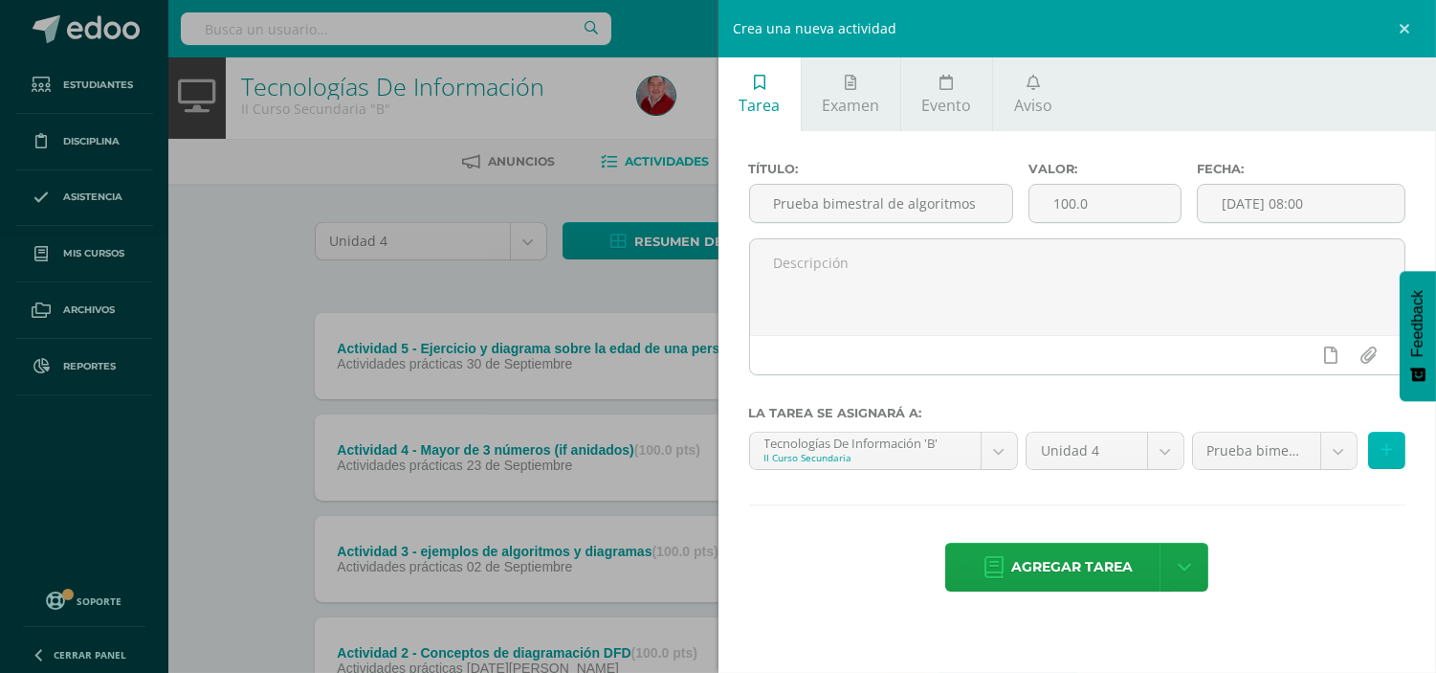
click at [1391, 451] on icon at bounding box center [1387, 450] width 12 height 16
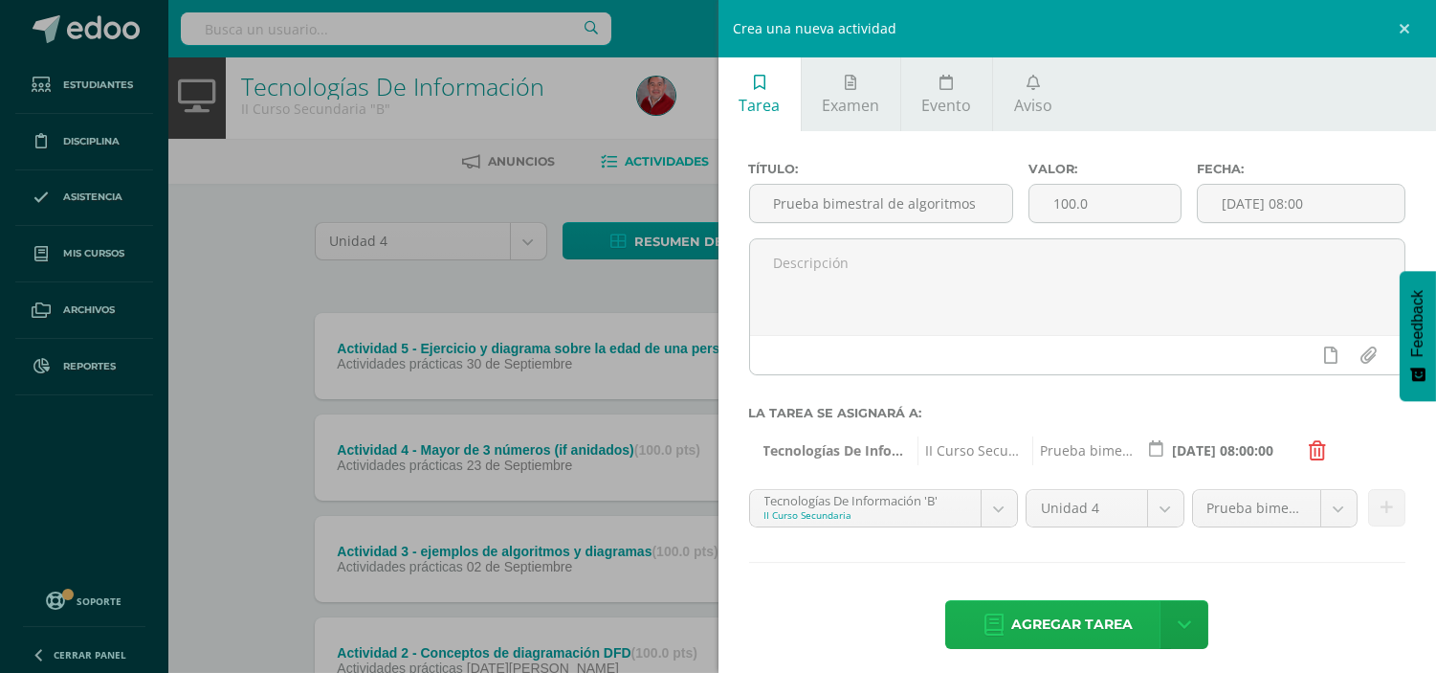
click at [1105, 612] on span "Agregar tarea" at bounding box center [1072, 624] width 122 height 47
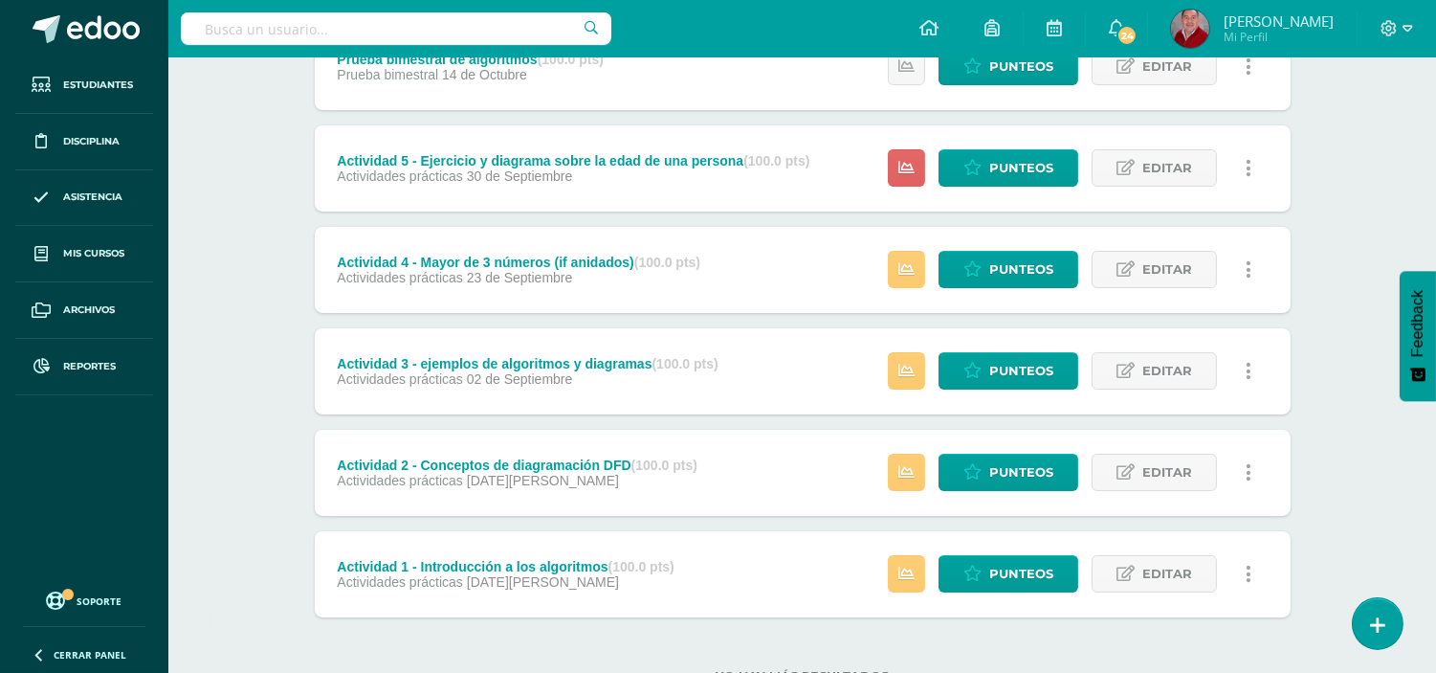
scroll to position [366, 0]
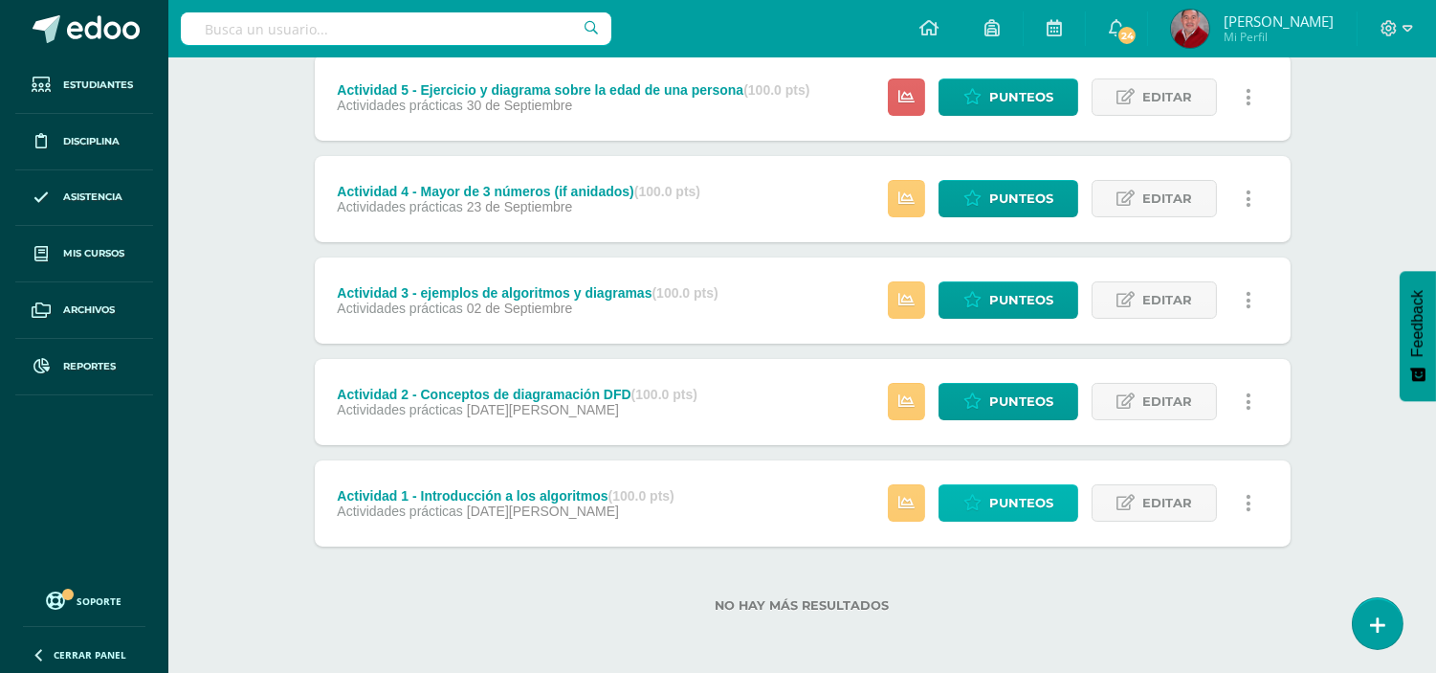
click at [976, 492] on link "Punteos" at bounding box center [1009, 502] width 140 height 37
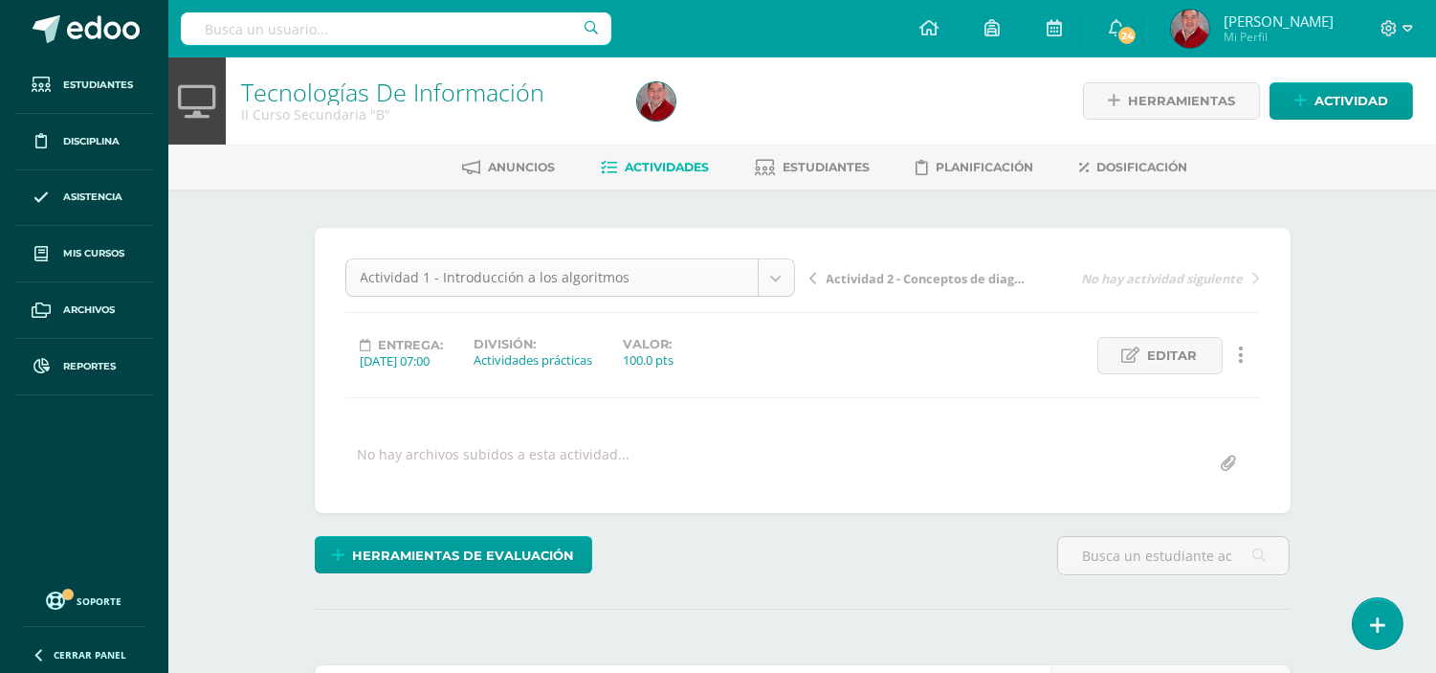
scroll to position [38, 0]
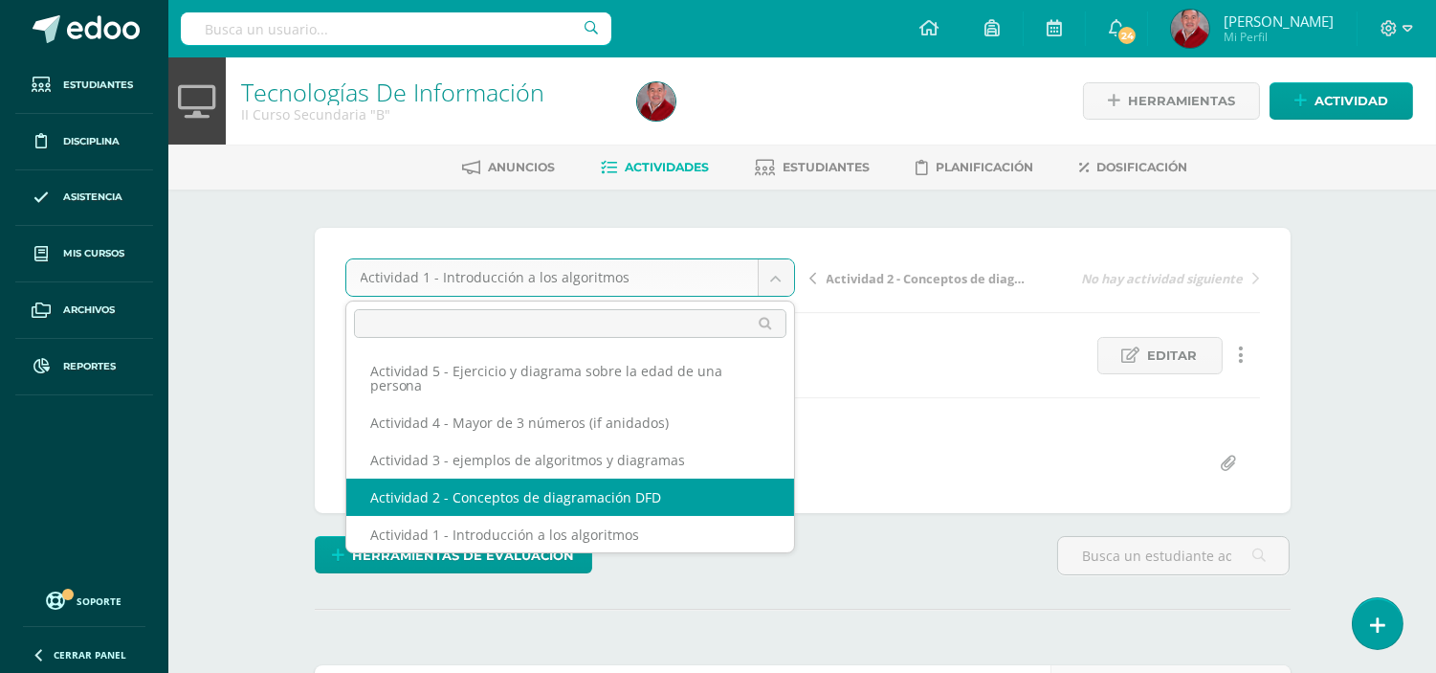
select select "/dashboard/teacher/grade-activity/233822/"
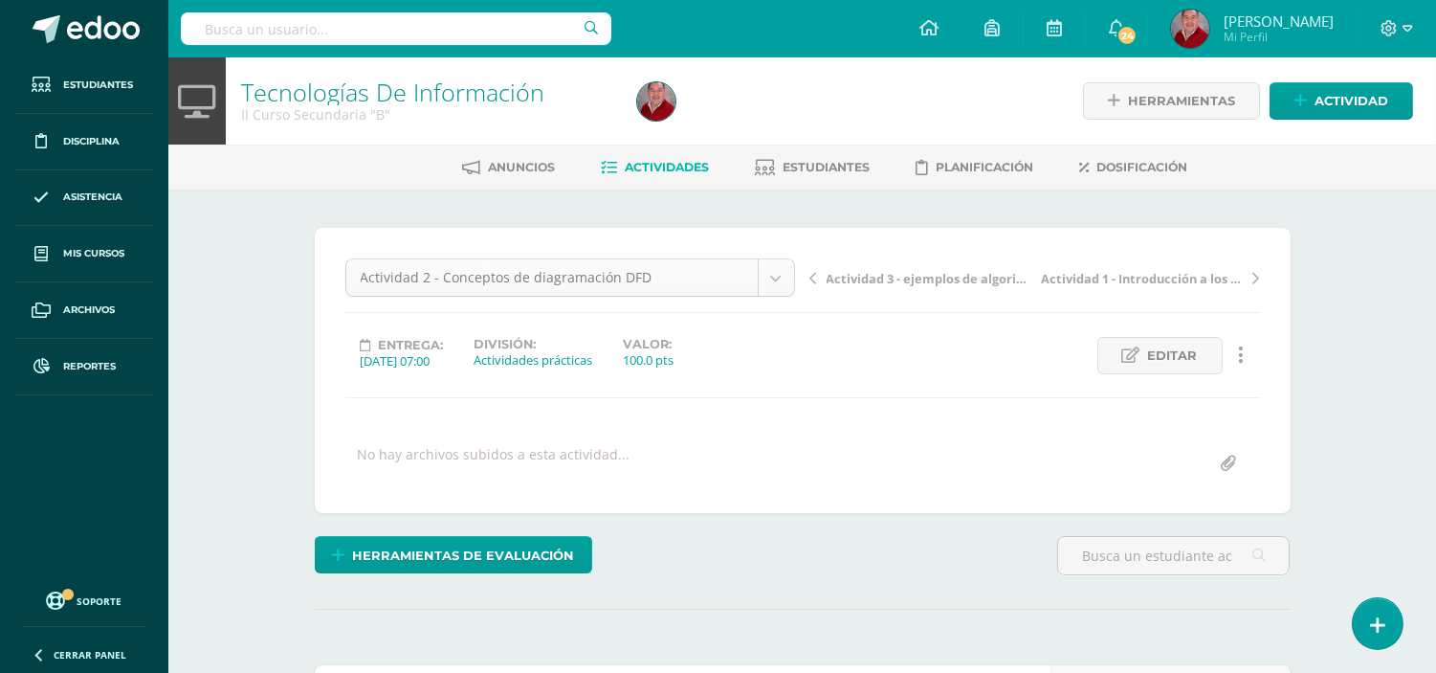
scroll to position [1, 0]
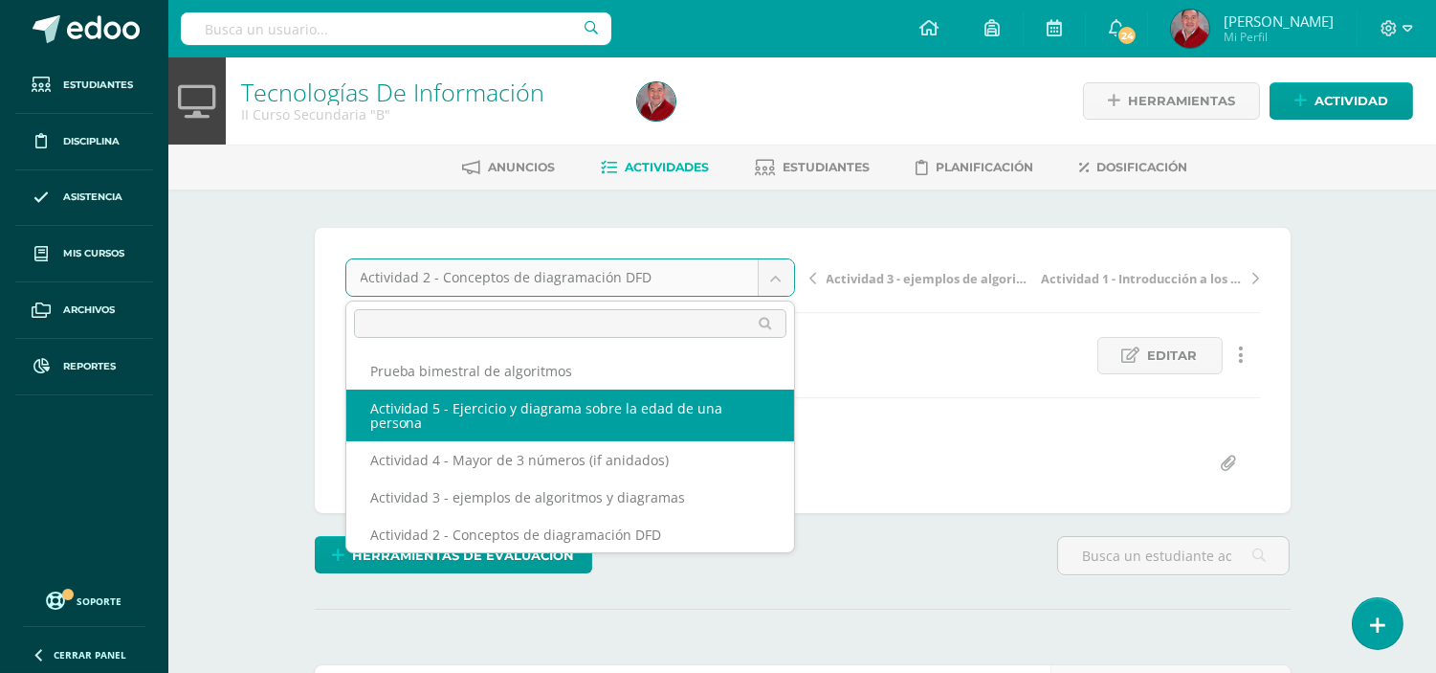
scroll to position [0, 0]
select select "/dashboard/teacher/grade-activity/238499/"
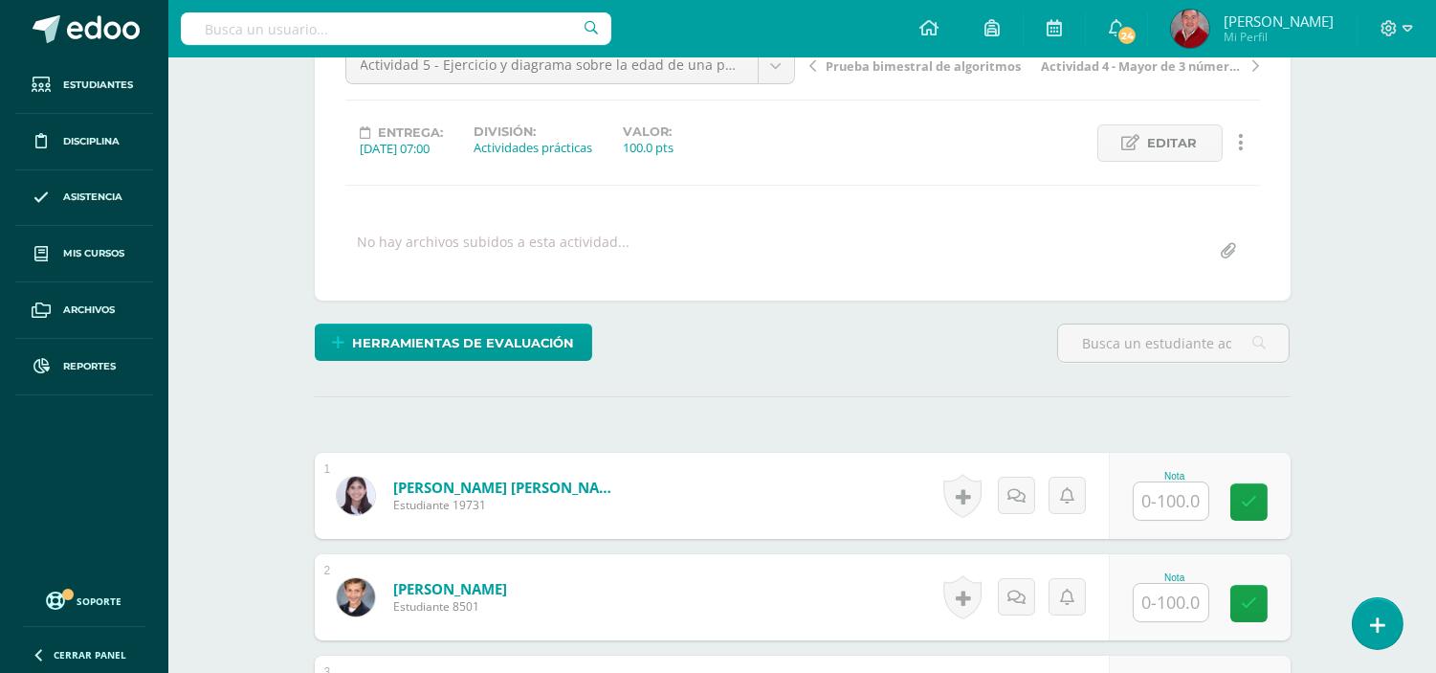
scroll to position [226, 0]
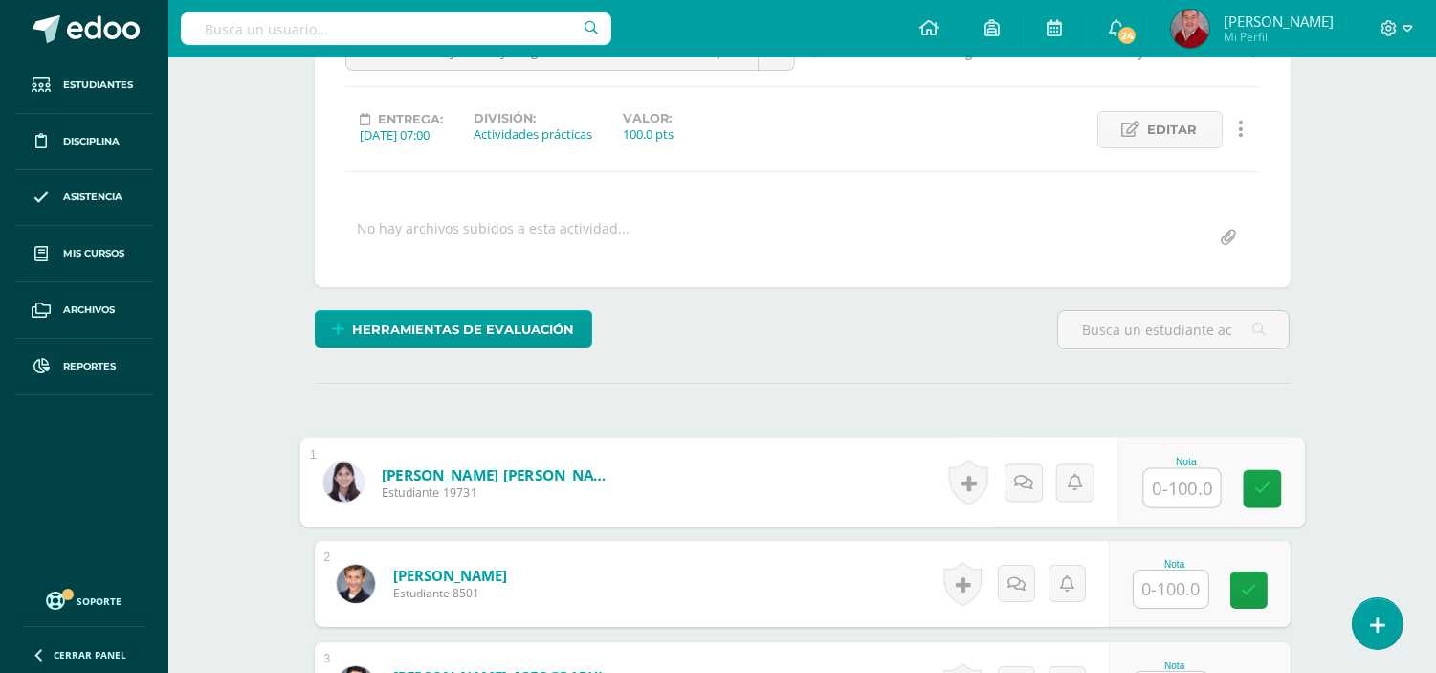
click at [1192, 489] on input "text" at bounding box center [1182, 488] width 77 height 38
type input "100"
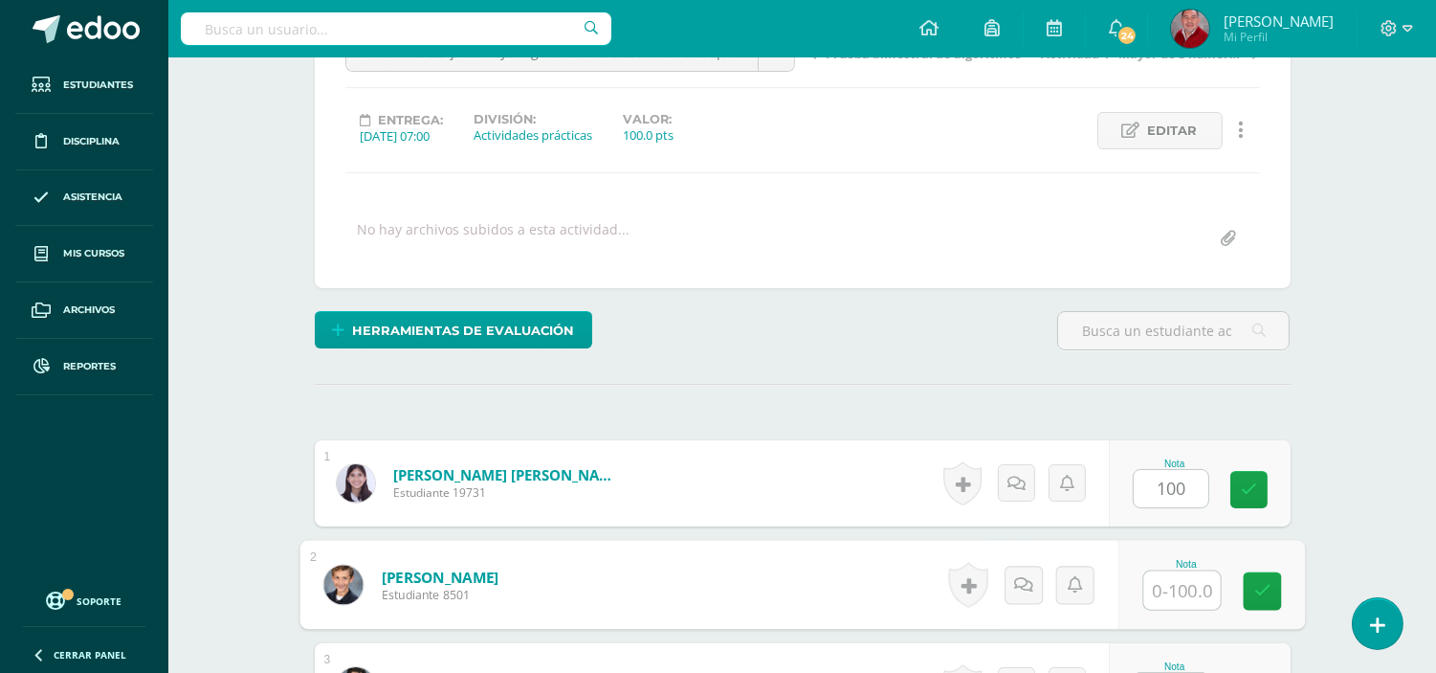
click at [1189, 594] on input "text" at bounding box center [1182, 590] width 77 height 38
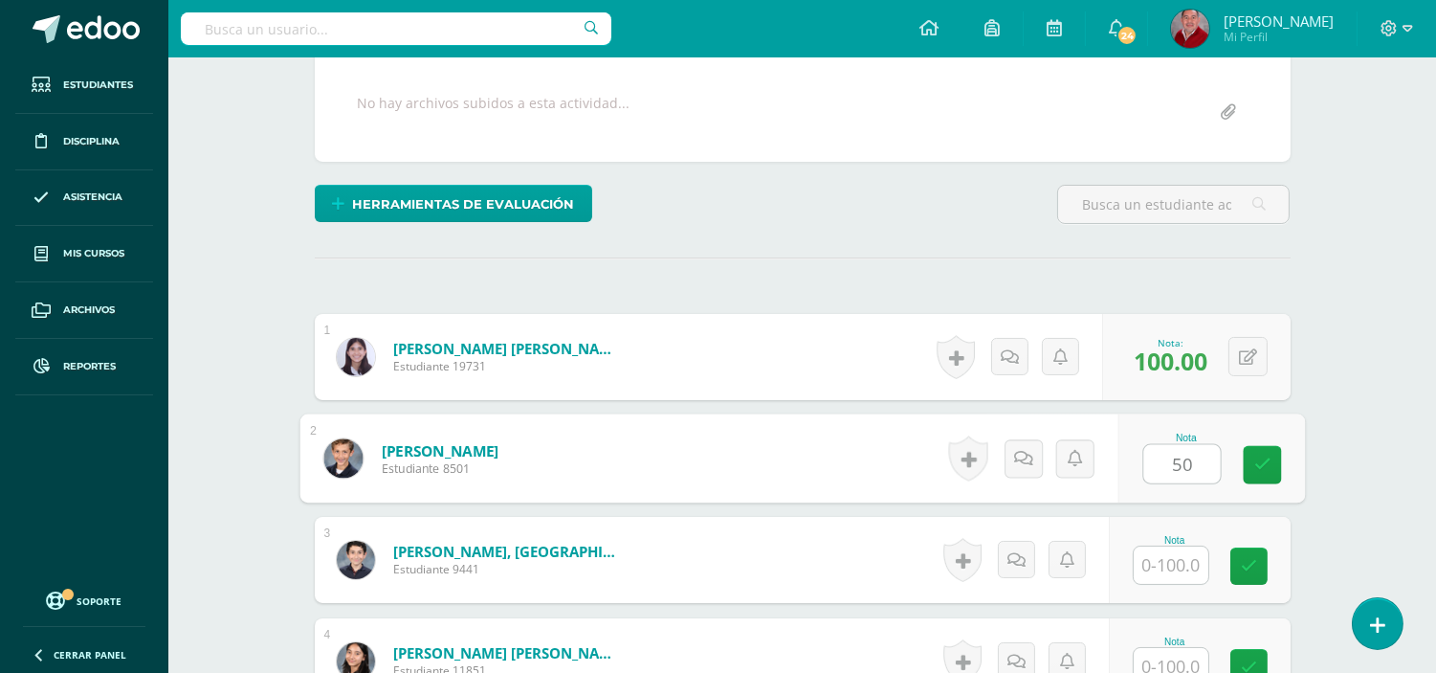
scroll to position [394, 0]
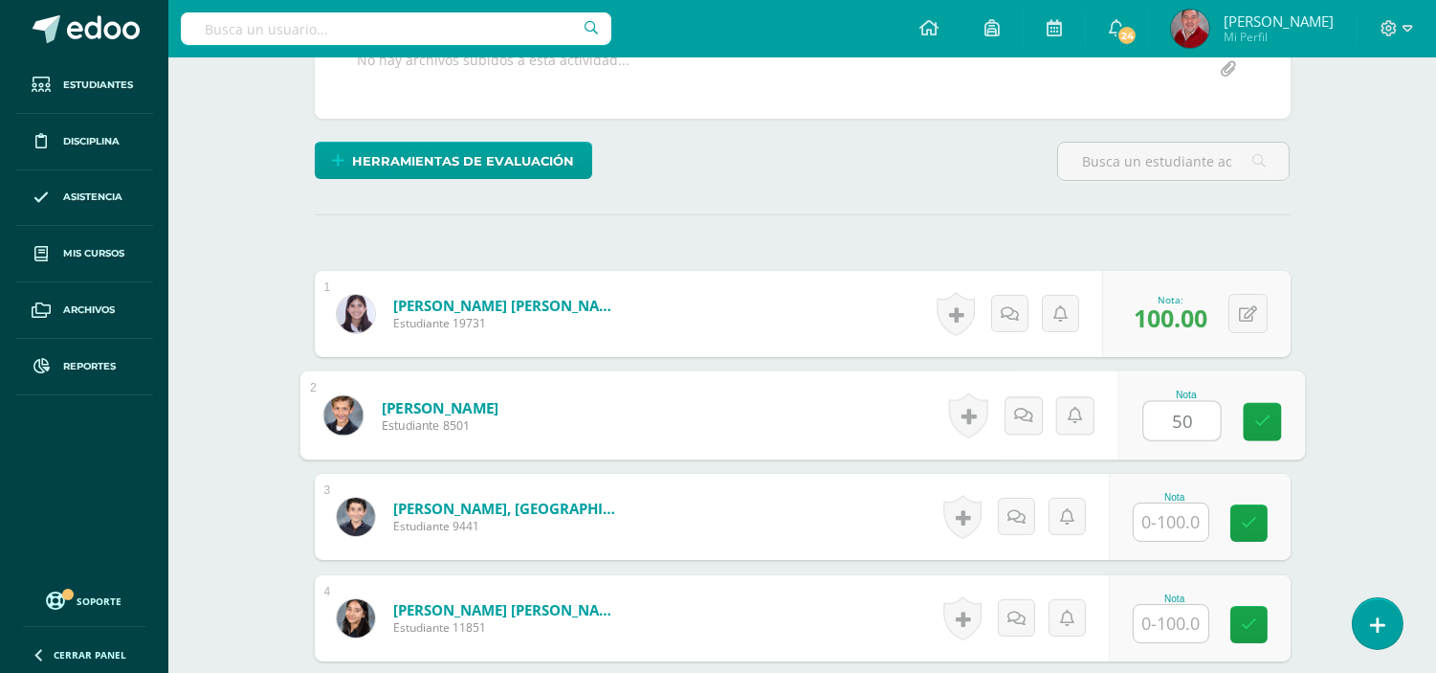
type input "50"
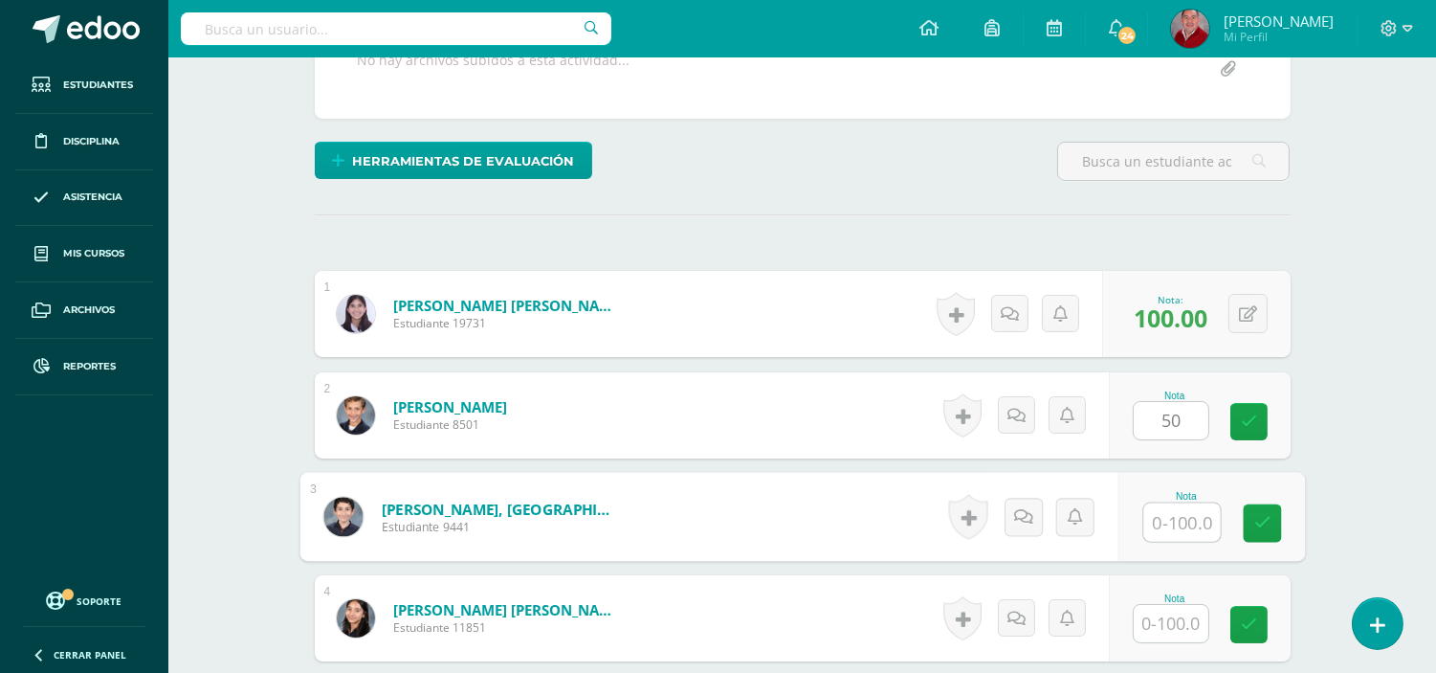
click at [1185, 515] on input "text" at bounding box center [1182, 522] width 77 height 38
type input "100"
click at [1170, 627] on input "text" at bounding box center [1171, 623] width 75 height 37
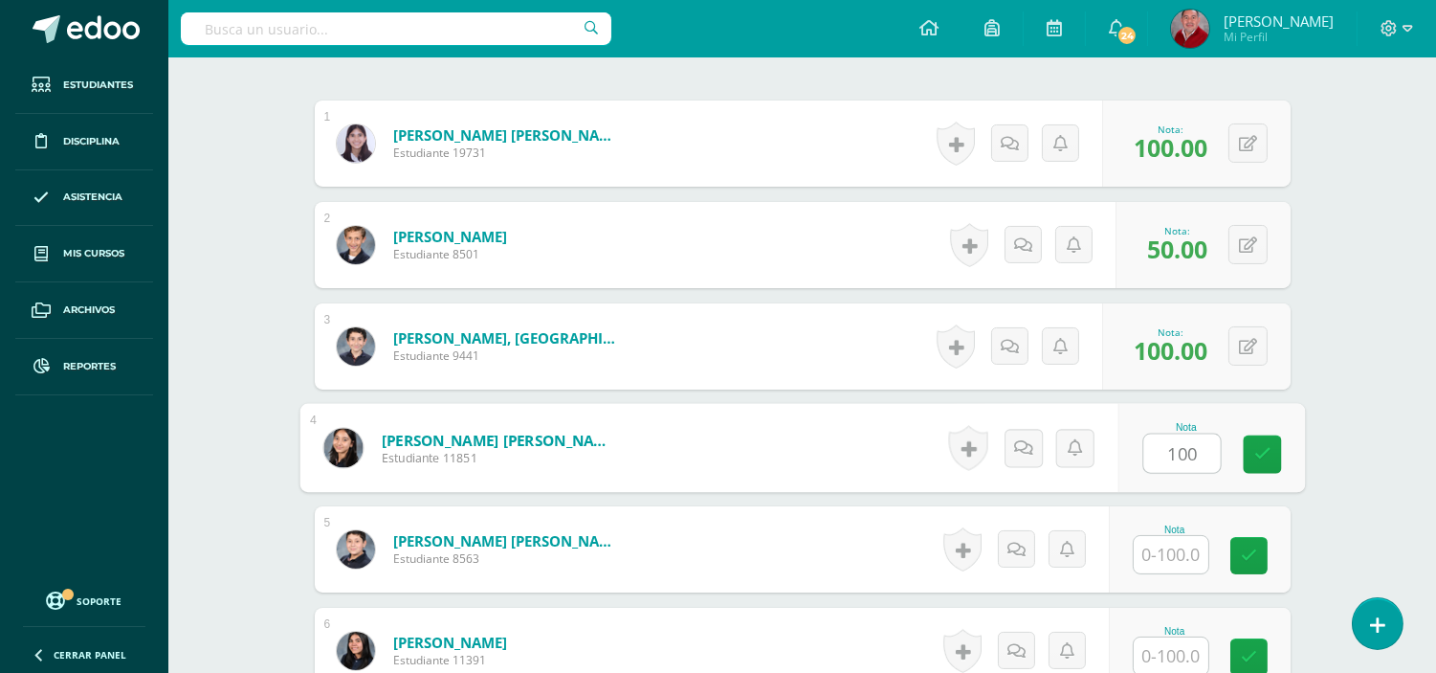
scroll to position [649, 0]
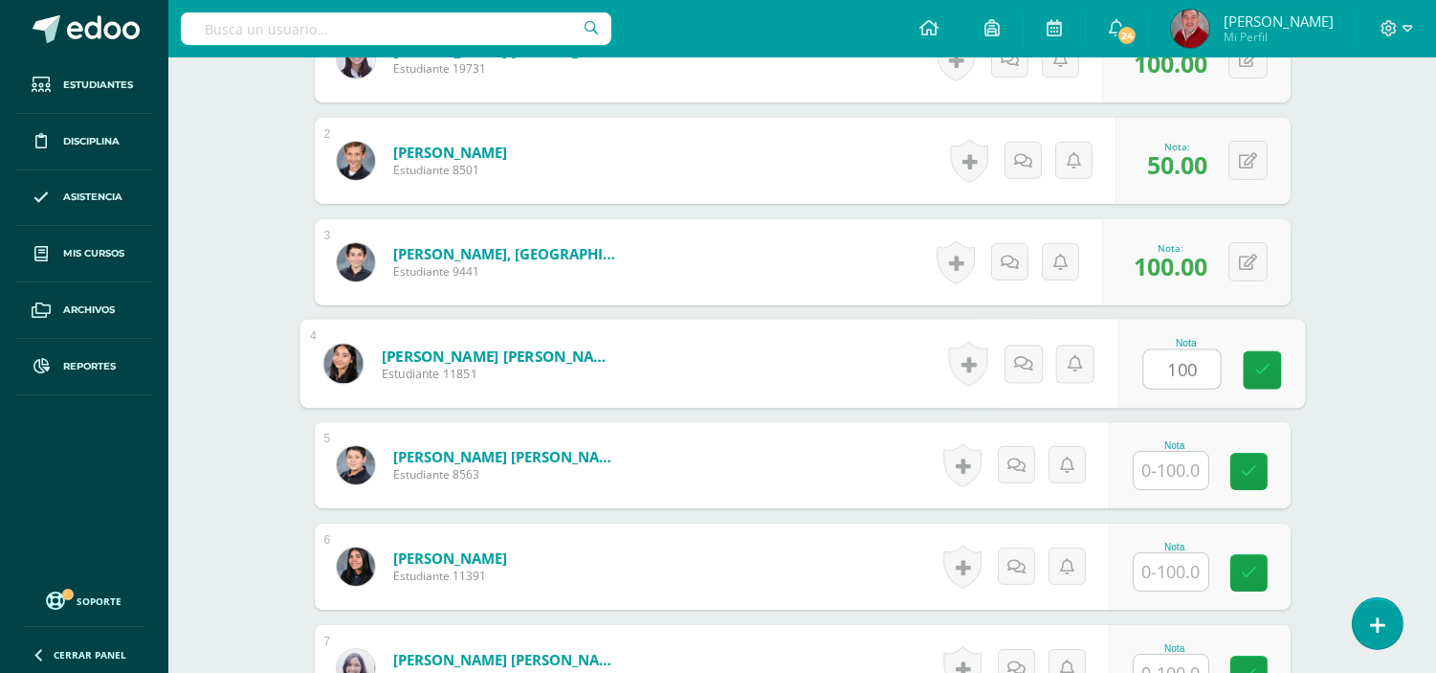
type input "100"
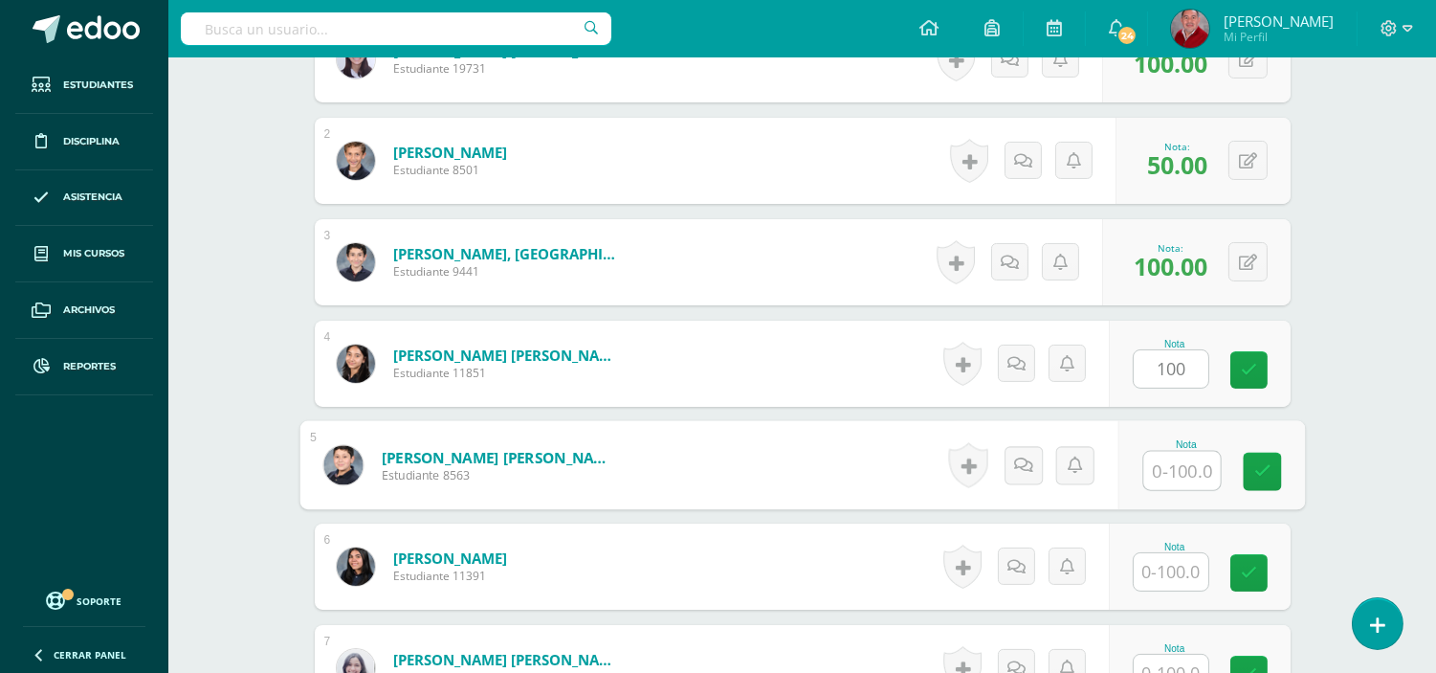
click at [1179, 474] on input "text" at bounding box center [1182, 471] width 77 height 38
type input "85"
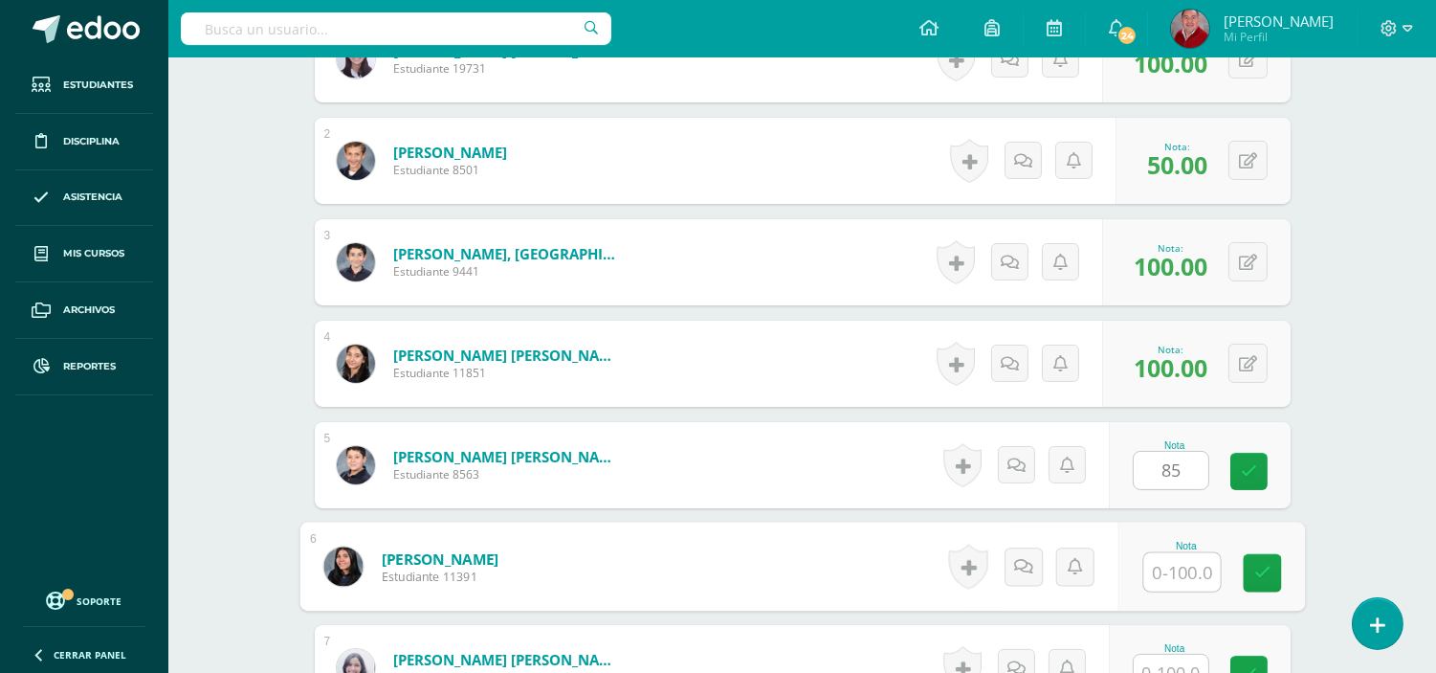
click at [1175, 578] on input "text" at bounding box center [1182, 572] width 77 height 38
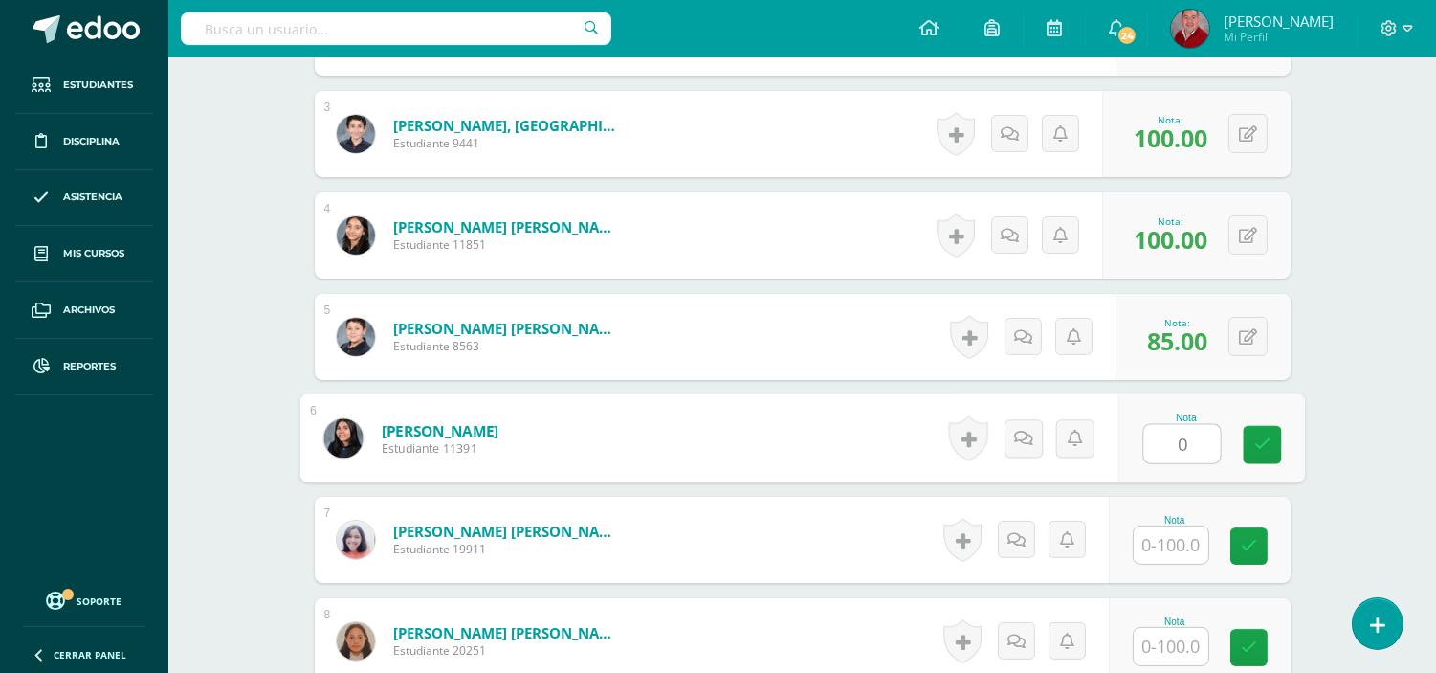
scroll to position [862, 0]
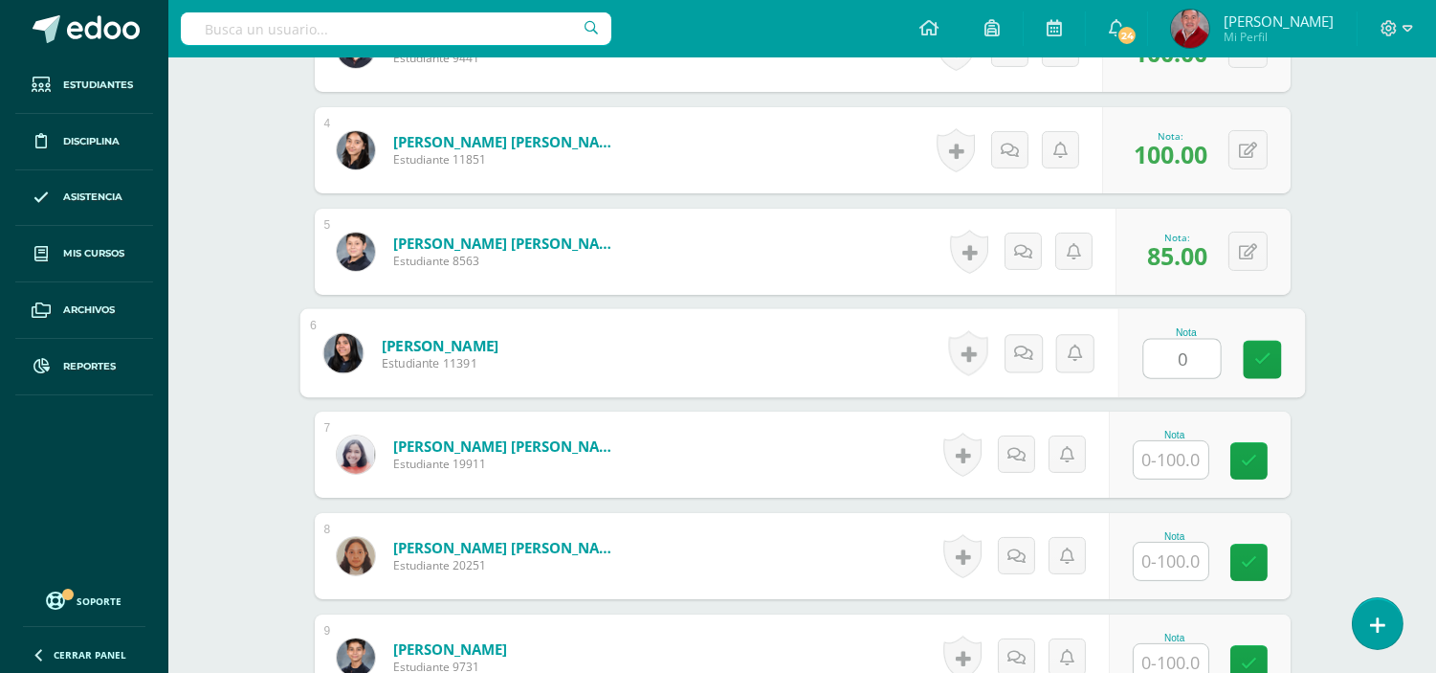
type input "0"
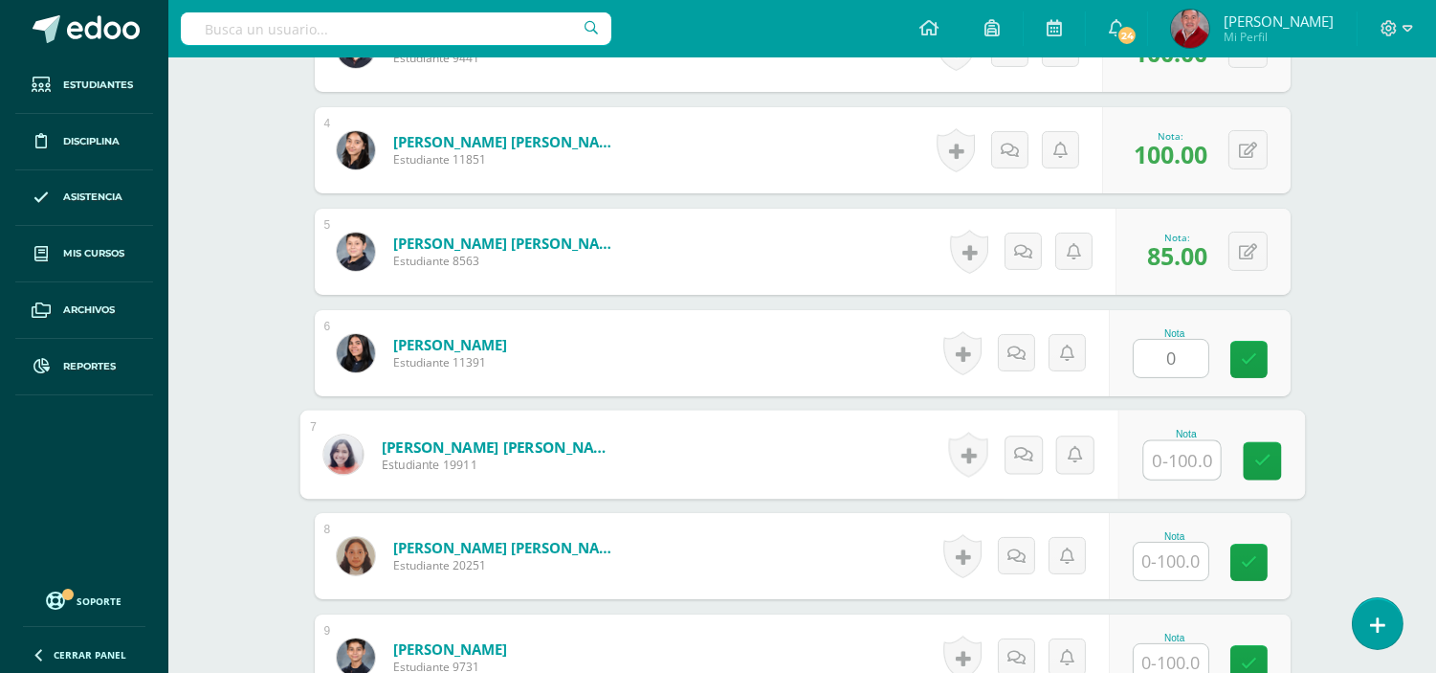
click at [1170, 453] on input "text" at bounding box center [1182, 460] width 77 height 38
type input "95"
click at [1168, 559] on input "text" at bounding box center [1171, 561] width 75 height 37
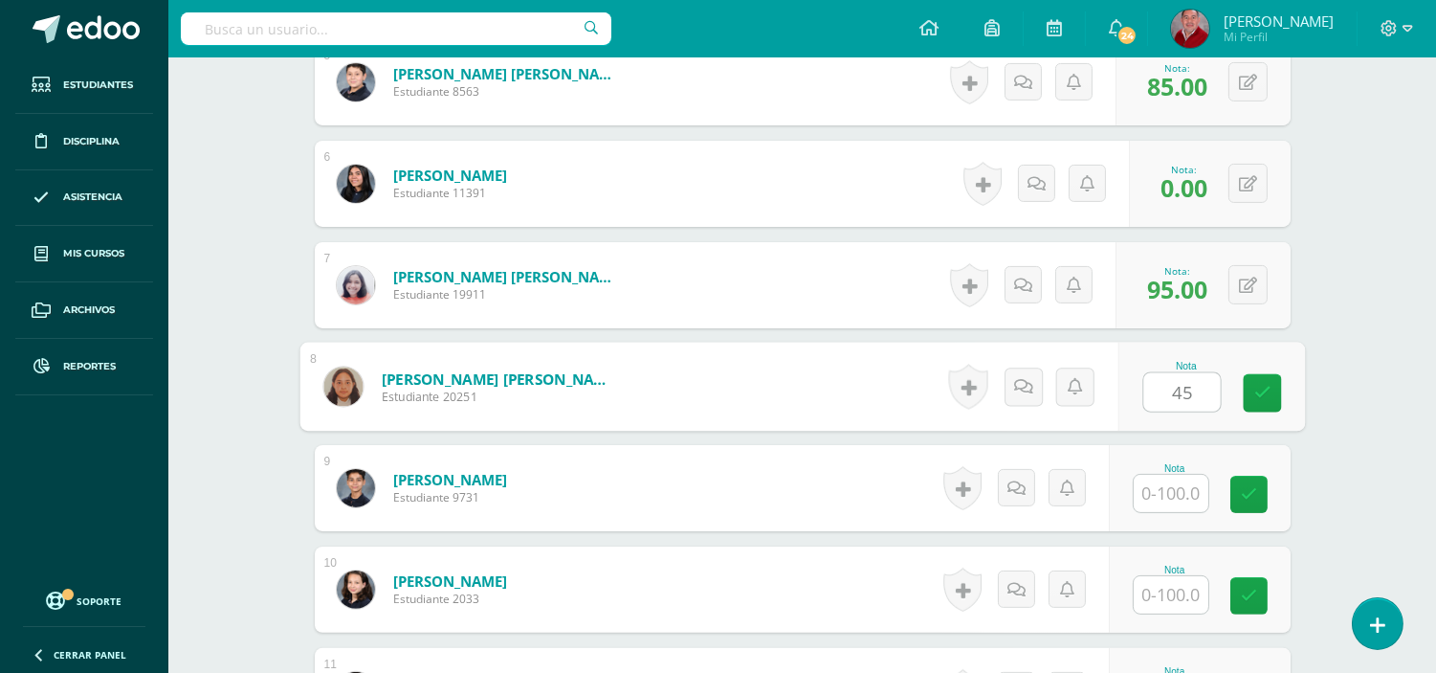
scroll to position [1075, 0]
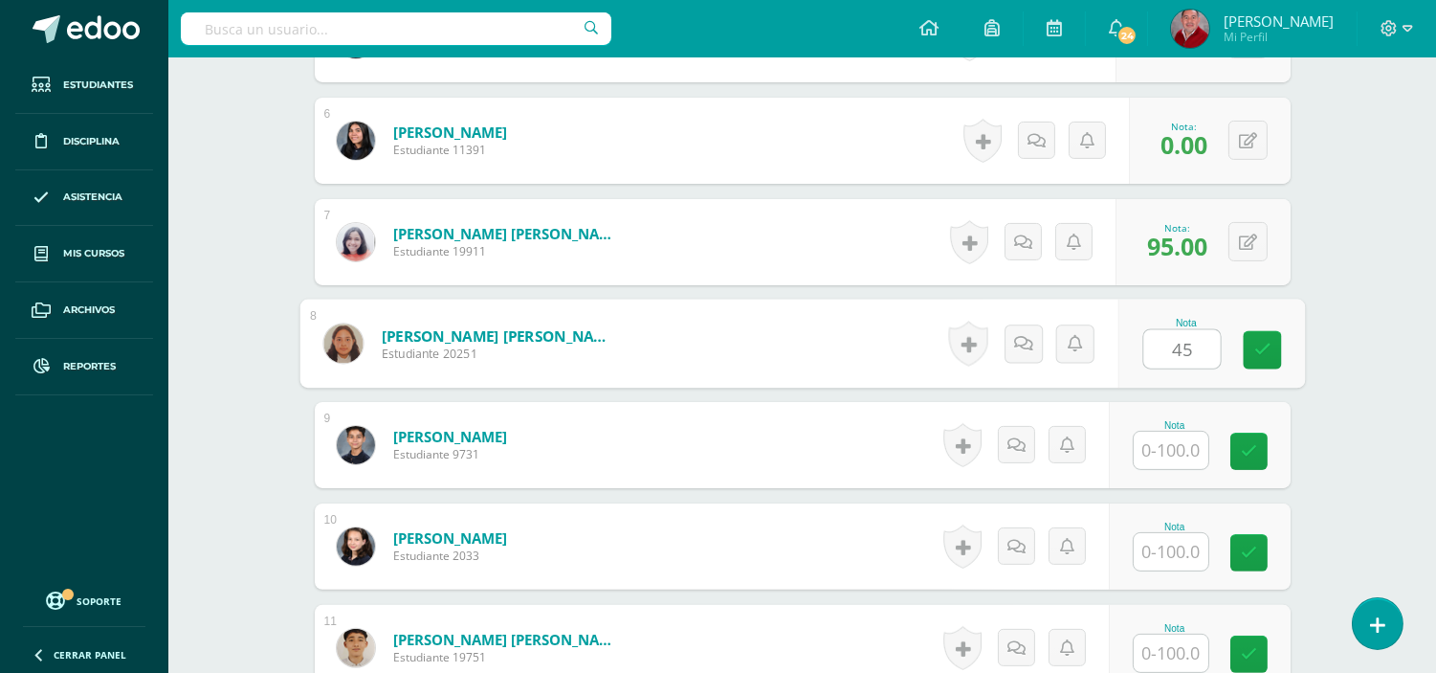
type input "45"
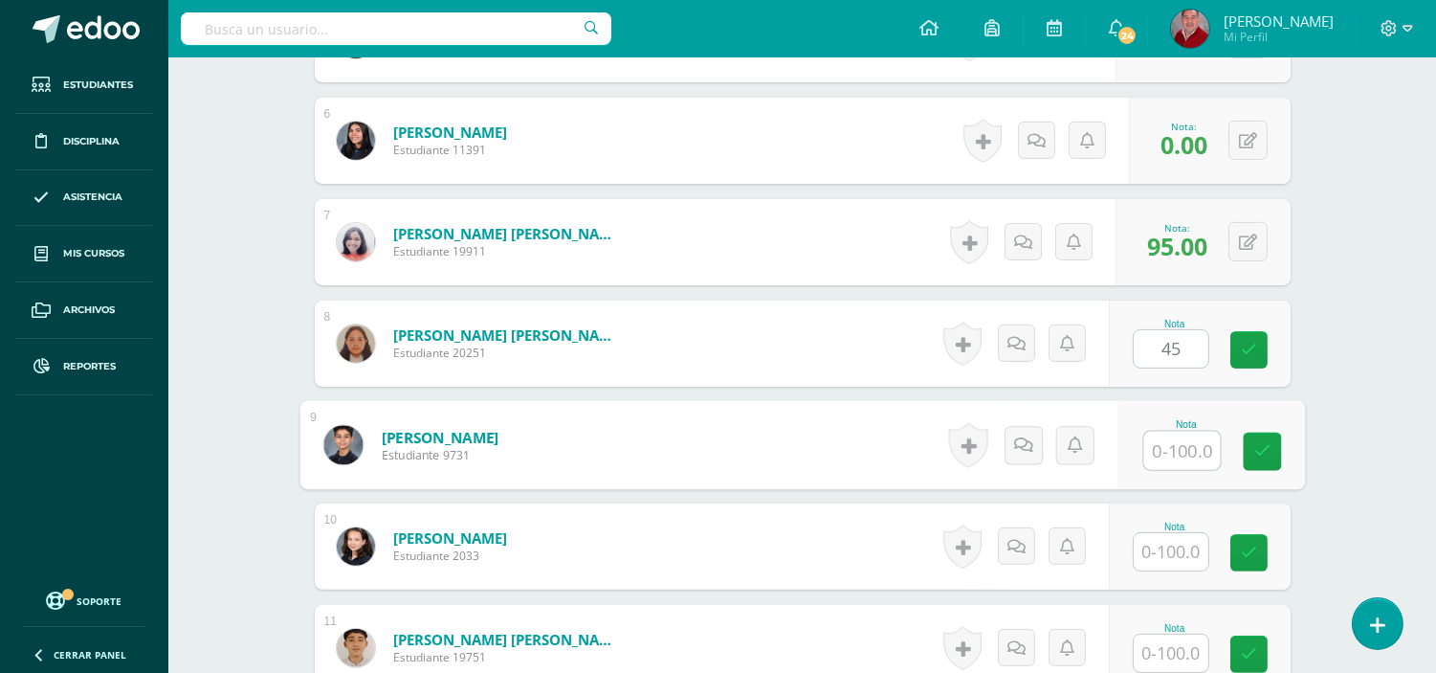
click at [1179, 463] on input "text" at bounding box center [1182, 451] width 77 height 38
type input "50"
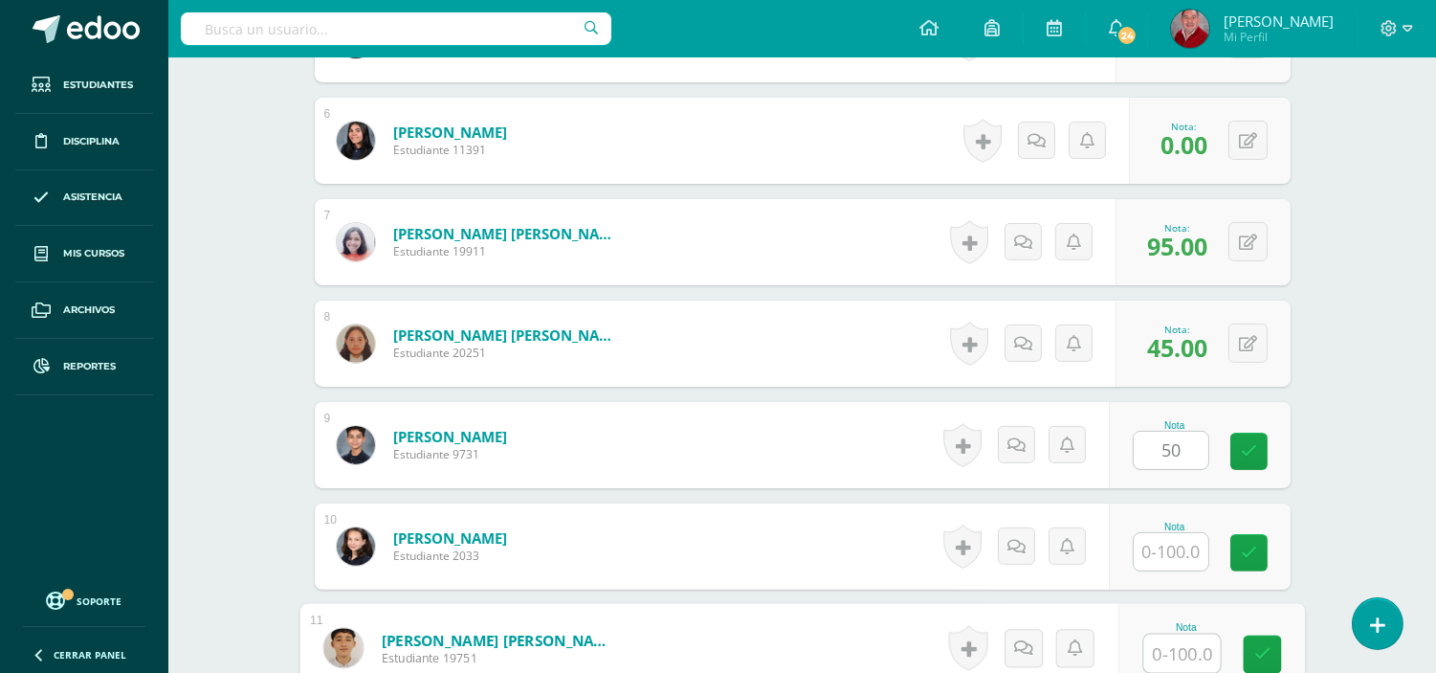
click at [1171, 647] on input "text" at bounding box center [1182, 653] width 77 height 38
type input "75"
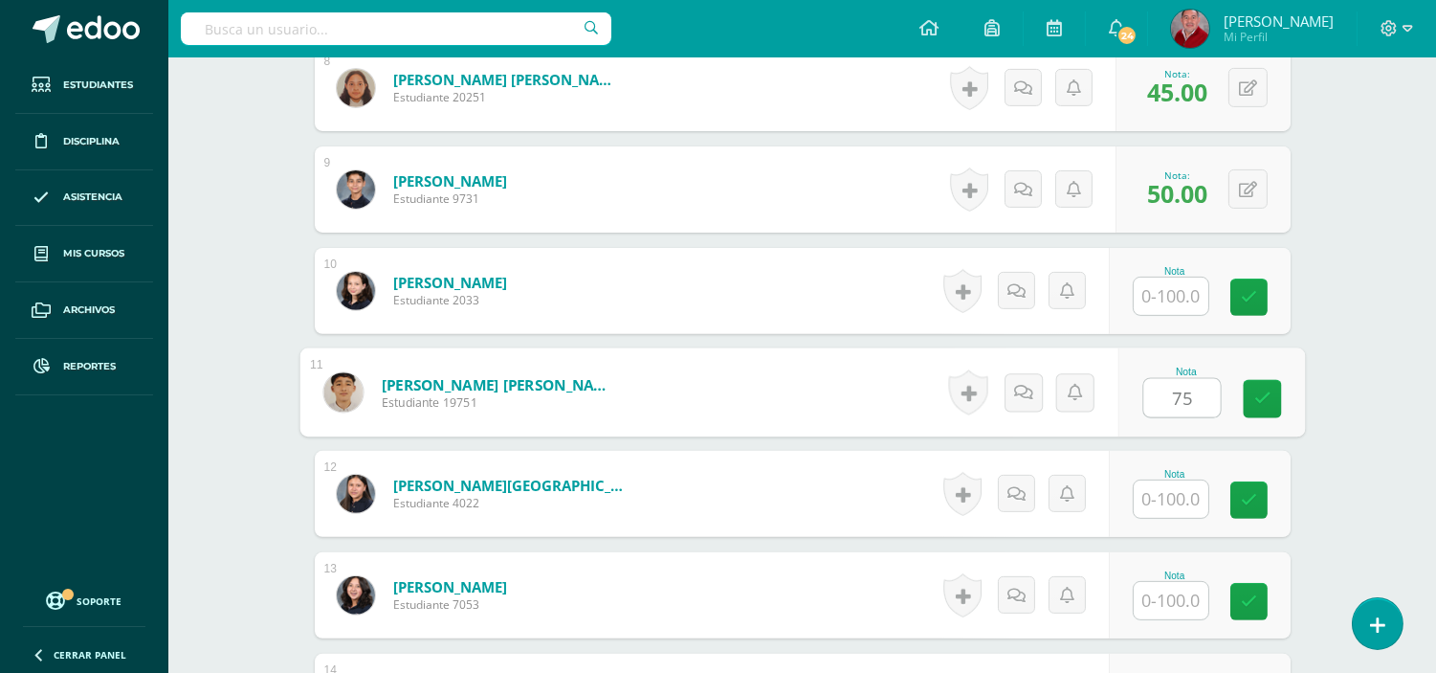
scroll to position [1372, 0]
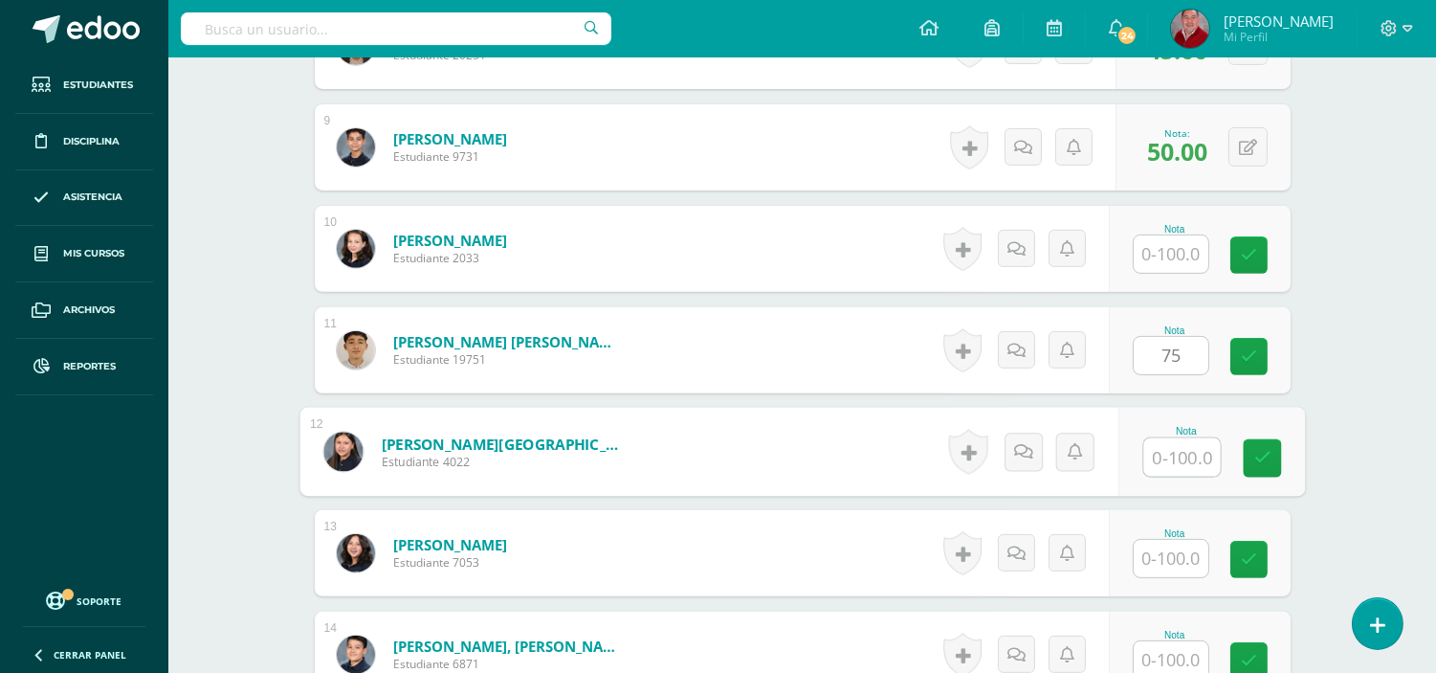
click at [1193, 451] on input "text" at bounding box center [1182, 457] width 77 height 38
type input "0"
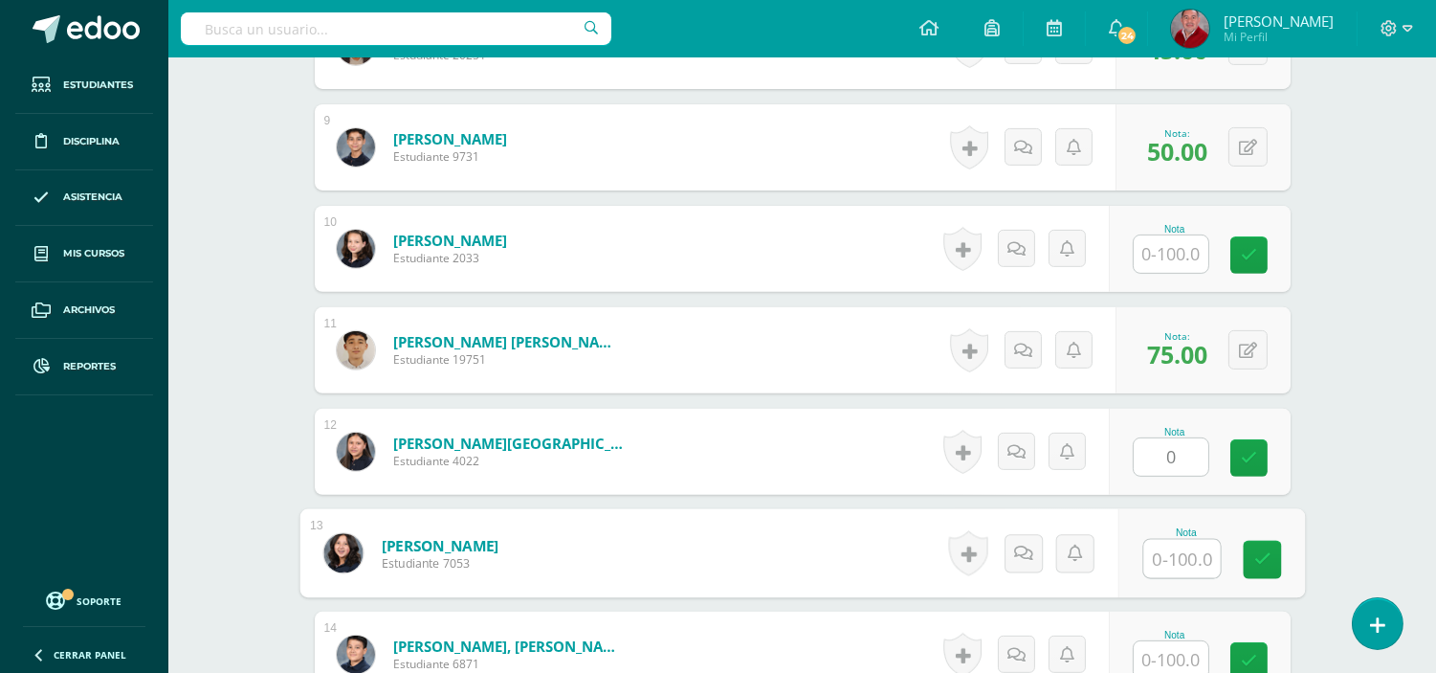
click at [1175, 558] on input "text" at bounding box center [1182, 559] width 77 height 38
type input "50"
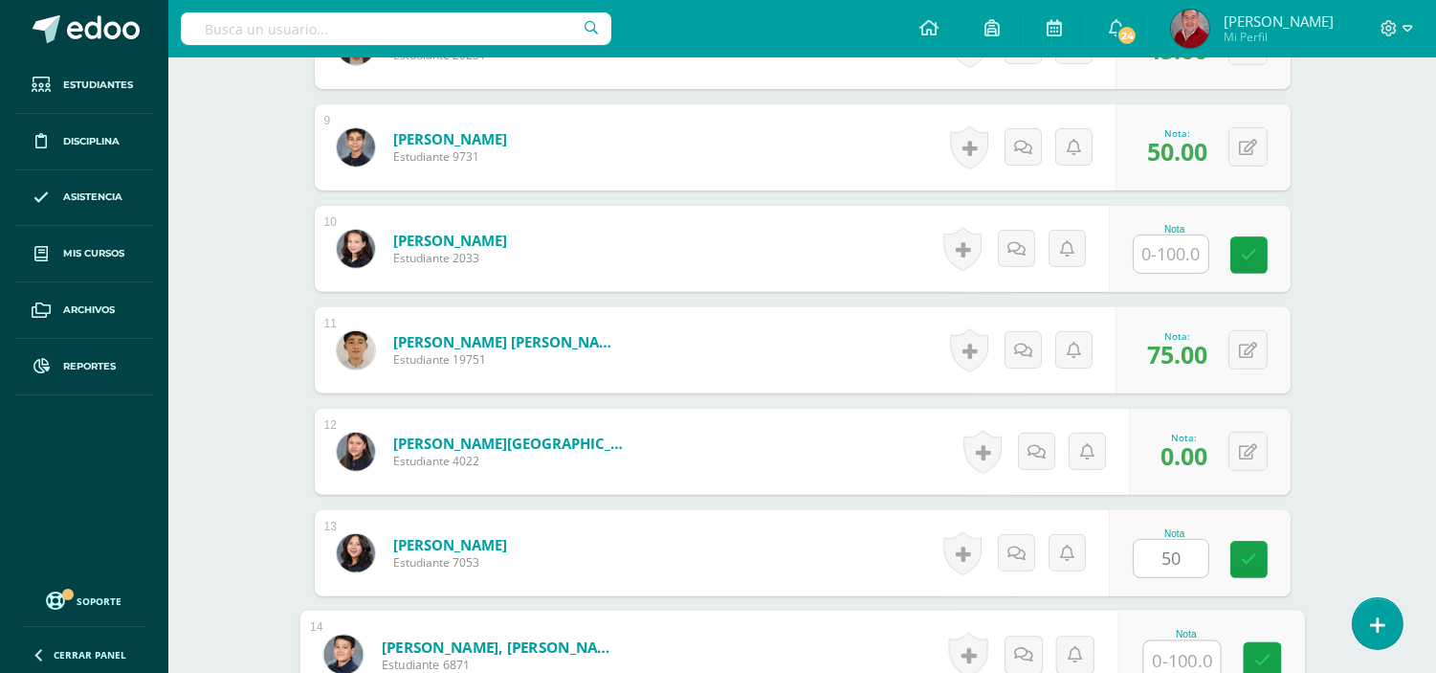
click at [1175, 654] on input "text" at bounding box center [1182, 660] width 77 height 38
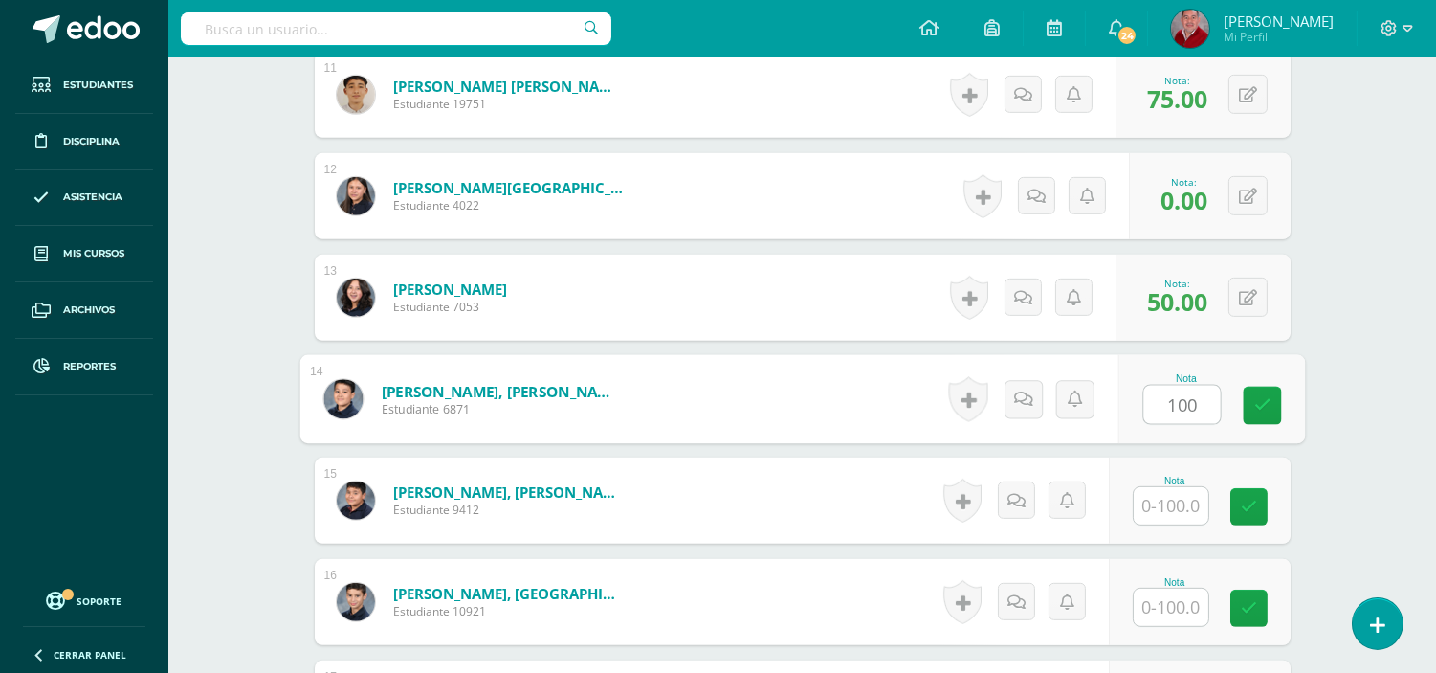
scroll to position [1670, 0]
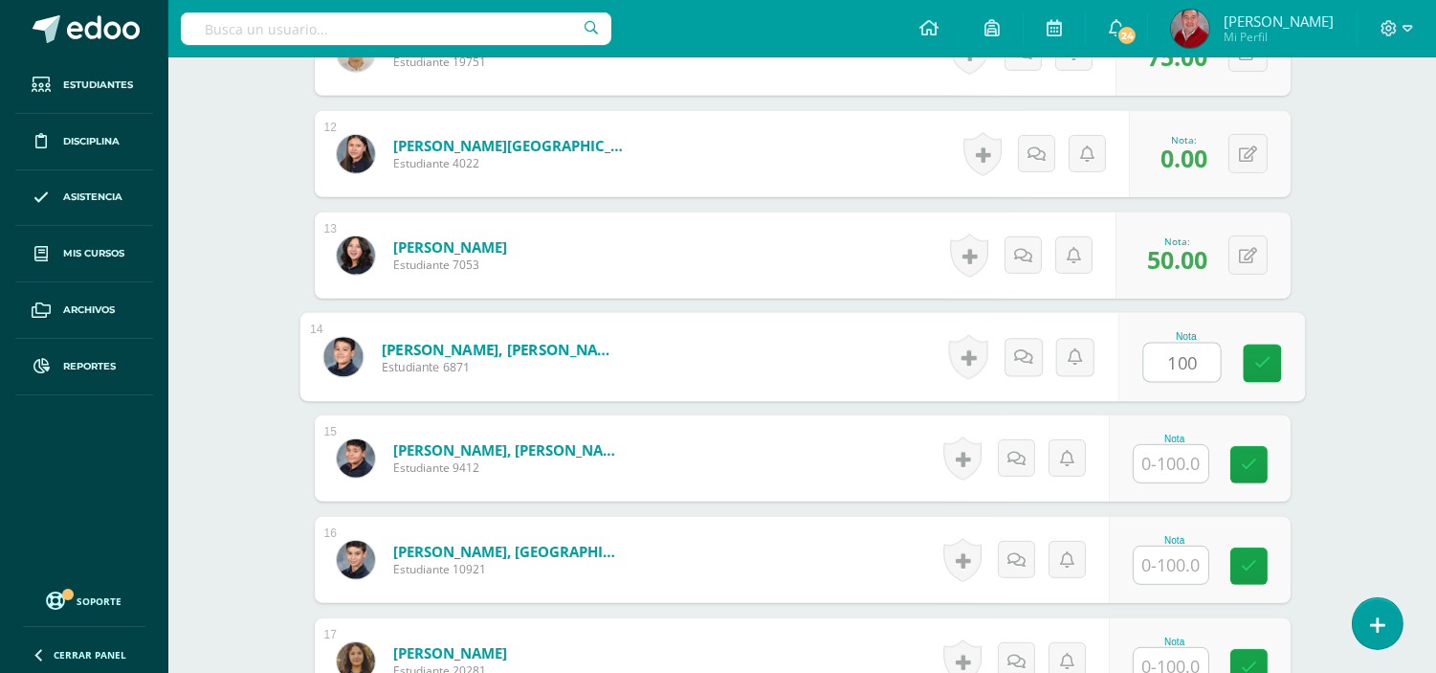
type input "100"
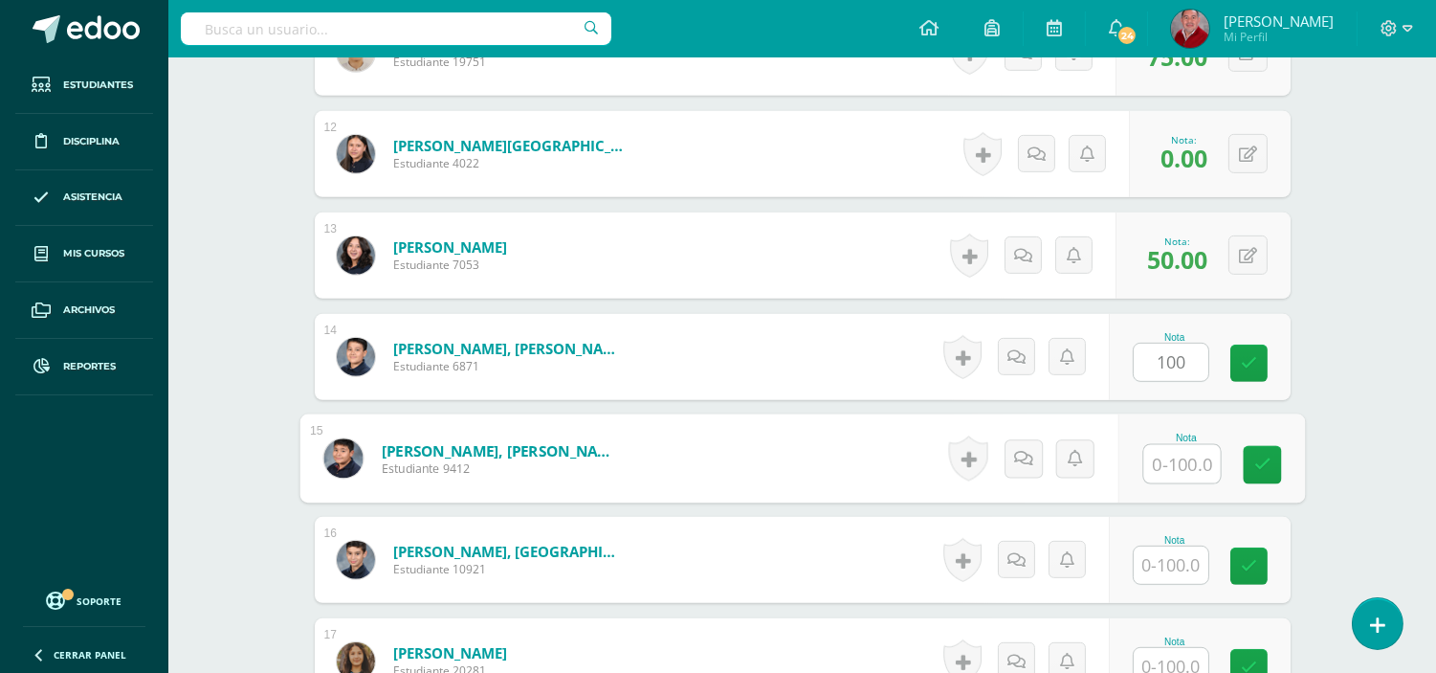
click at [1183, 473] on input "text" at bounding box center [1182, 464] width 77 height 38
type input "50"
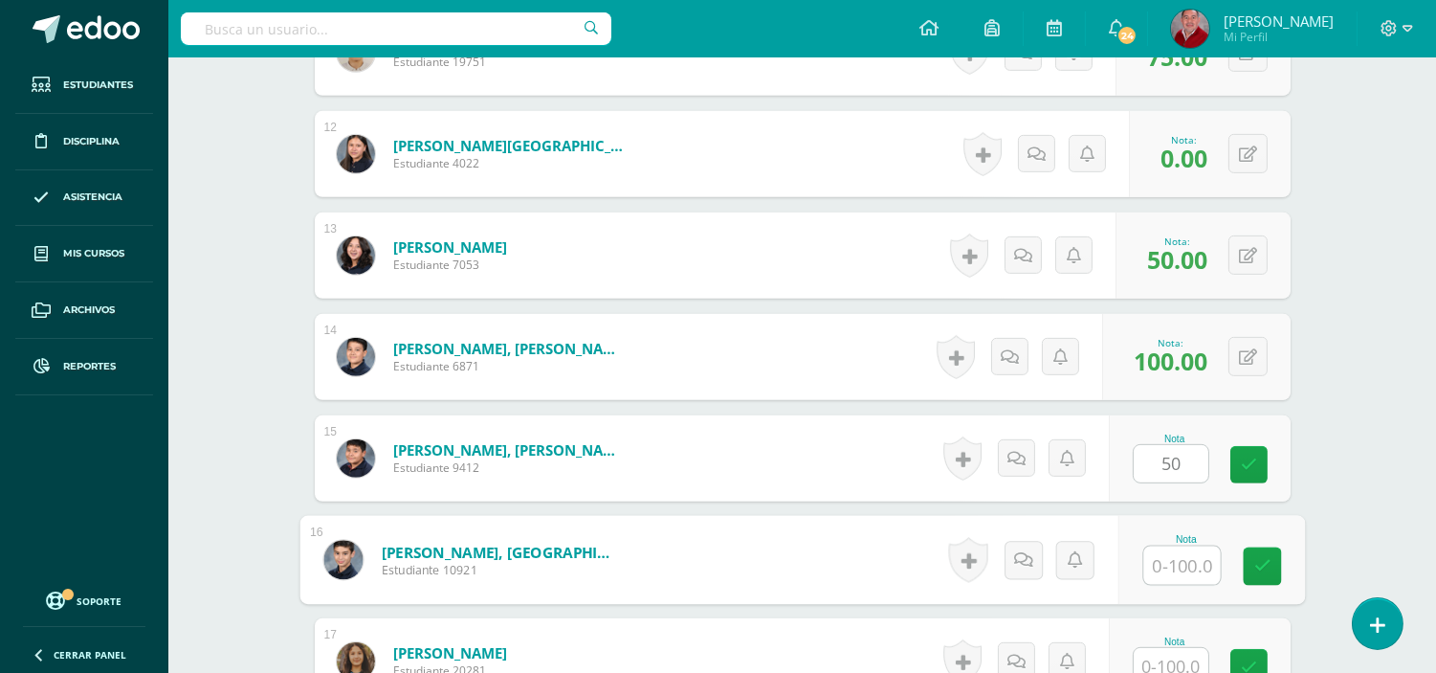
click at [1175, 562] on input "text" at bounding box center [1182, 565] width 77 height 38
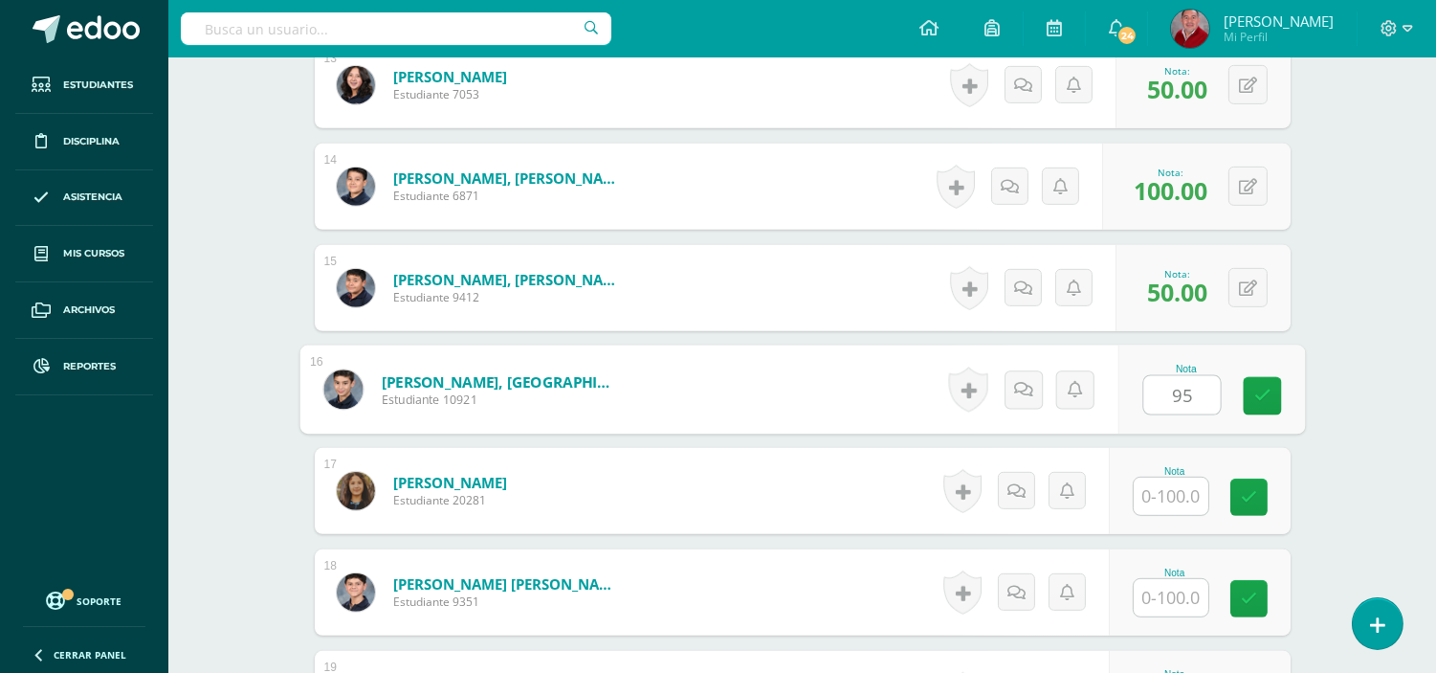
scroll to position [1882, 0]
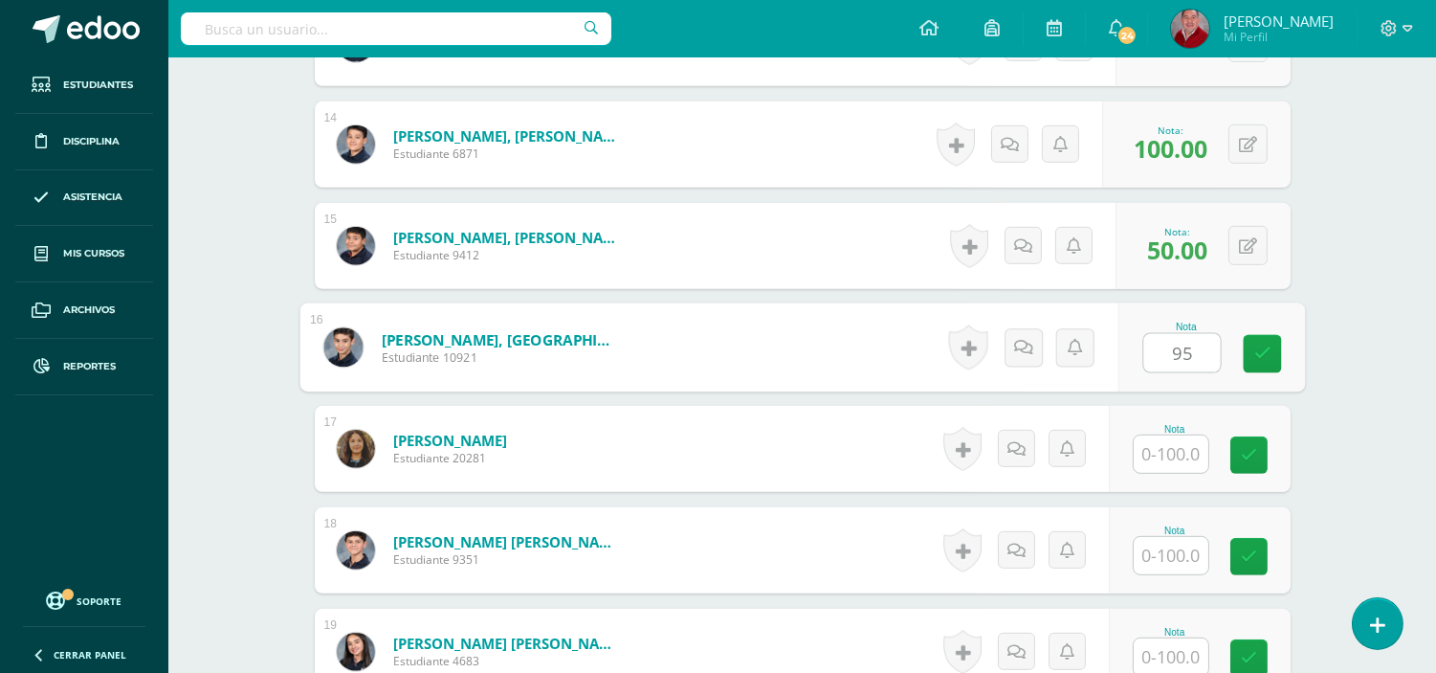
type input "95"
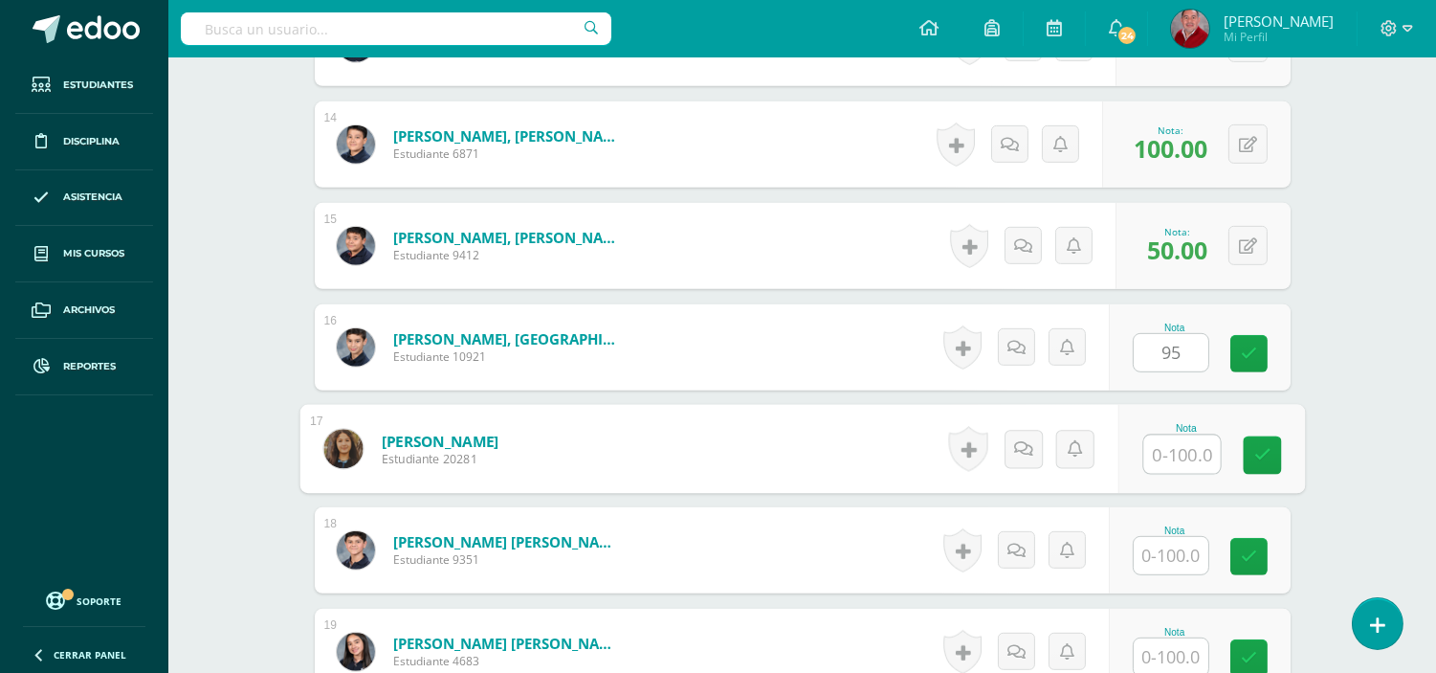
click at [1183, 462] on input "text" at bounding box center [1182, 454] width 77 height 38
type input "40"
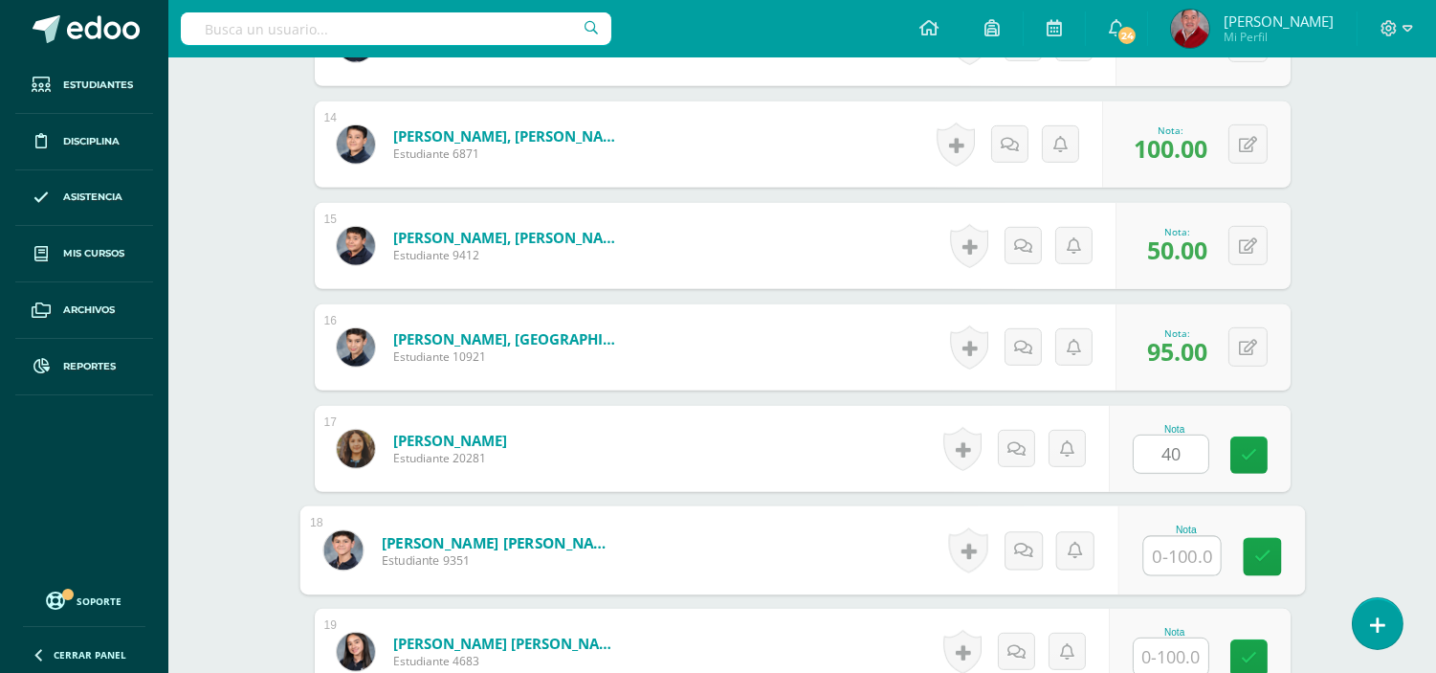
click at [1177, 552] on input "text" at bounding box center [1182, 556] width 77 height 38
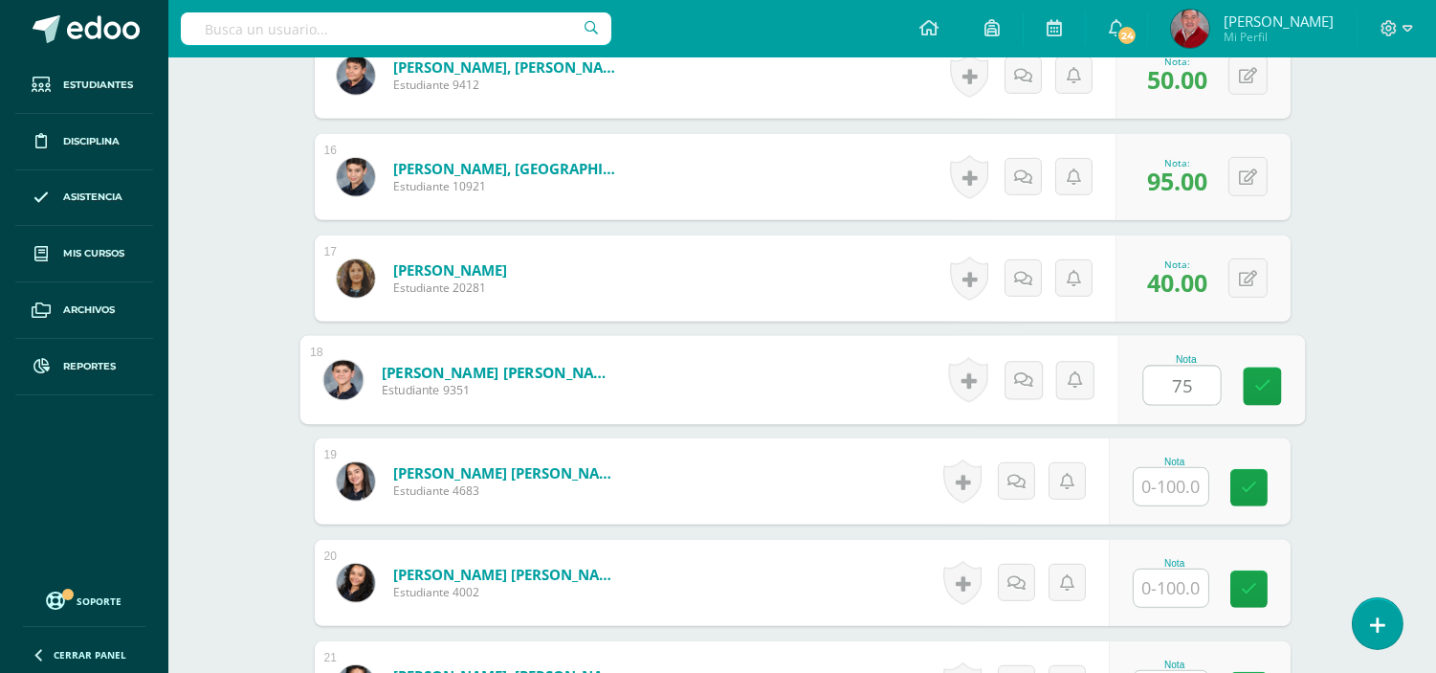
scroll to position [2138, 0]
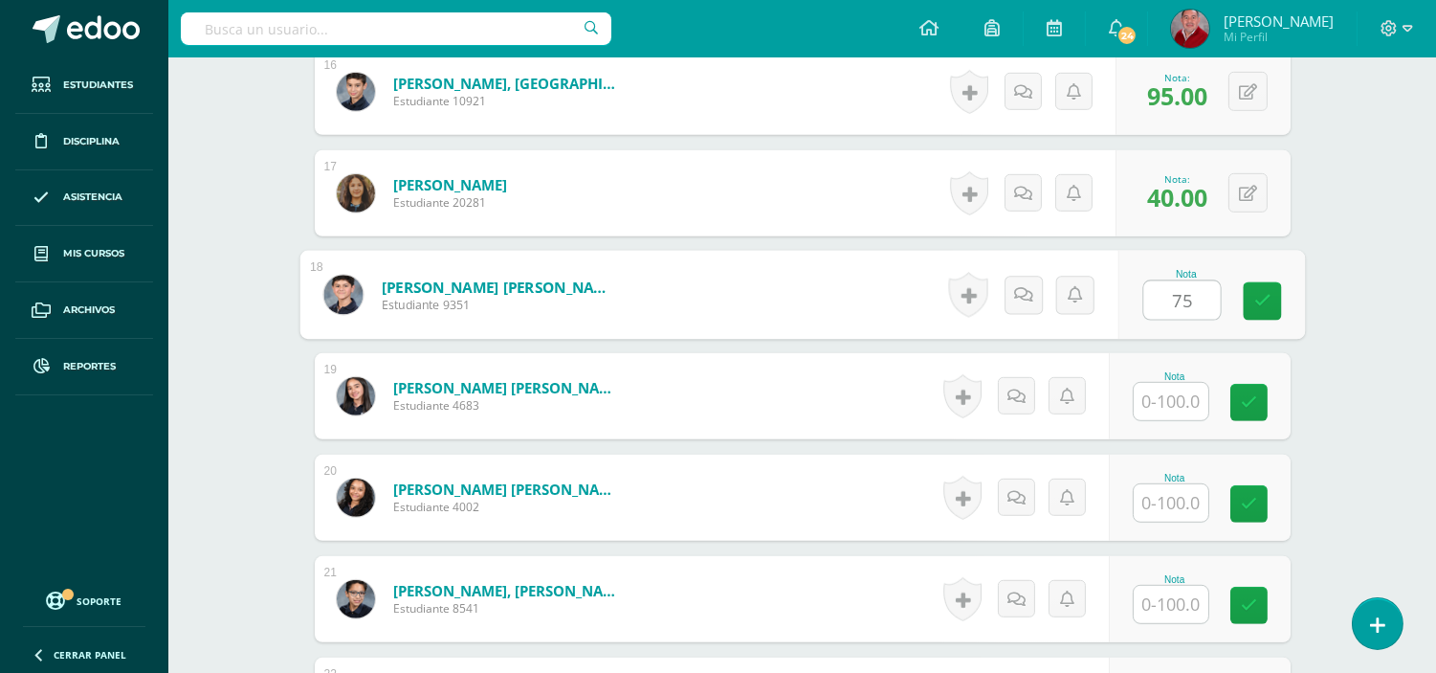
type input "75"
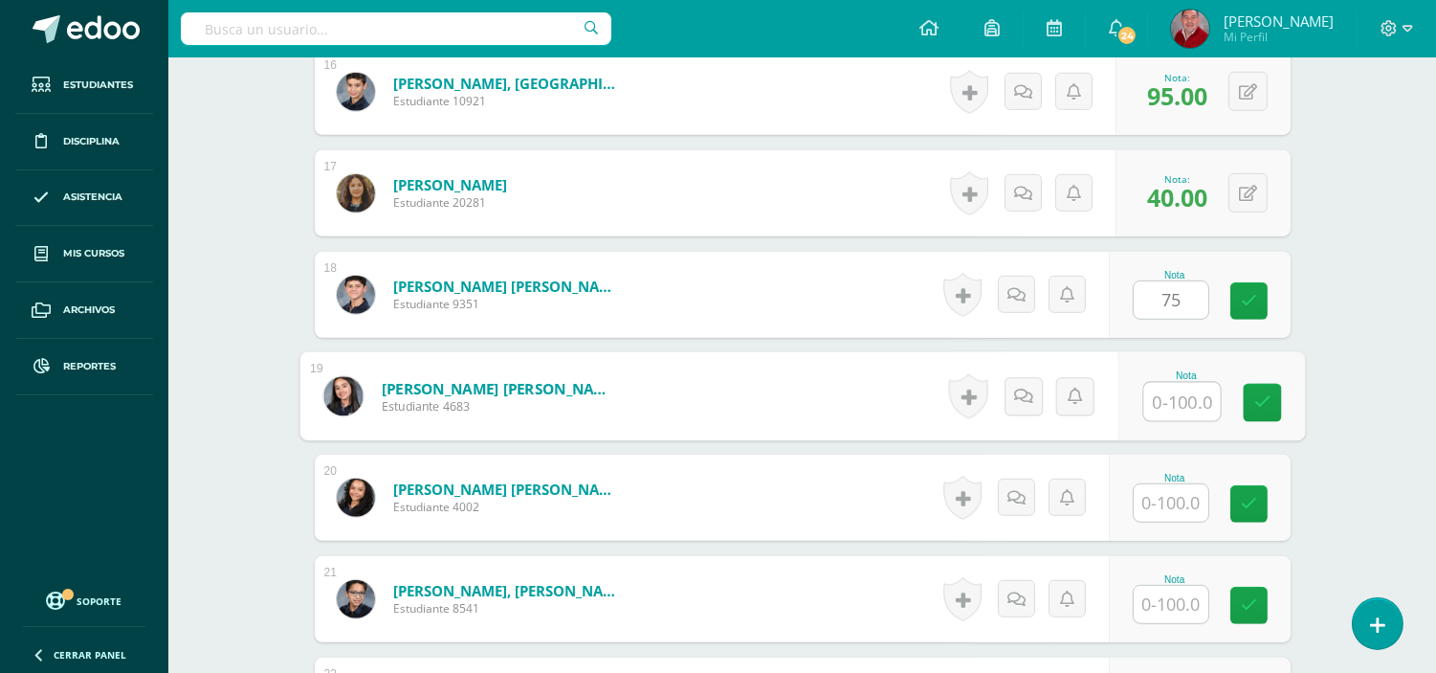
click at [1177, 399] on input "text" at bounding box center [1182, 402] width 77 height 38
type input "50"
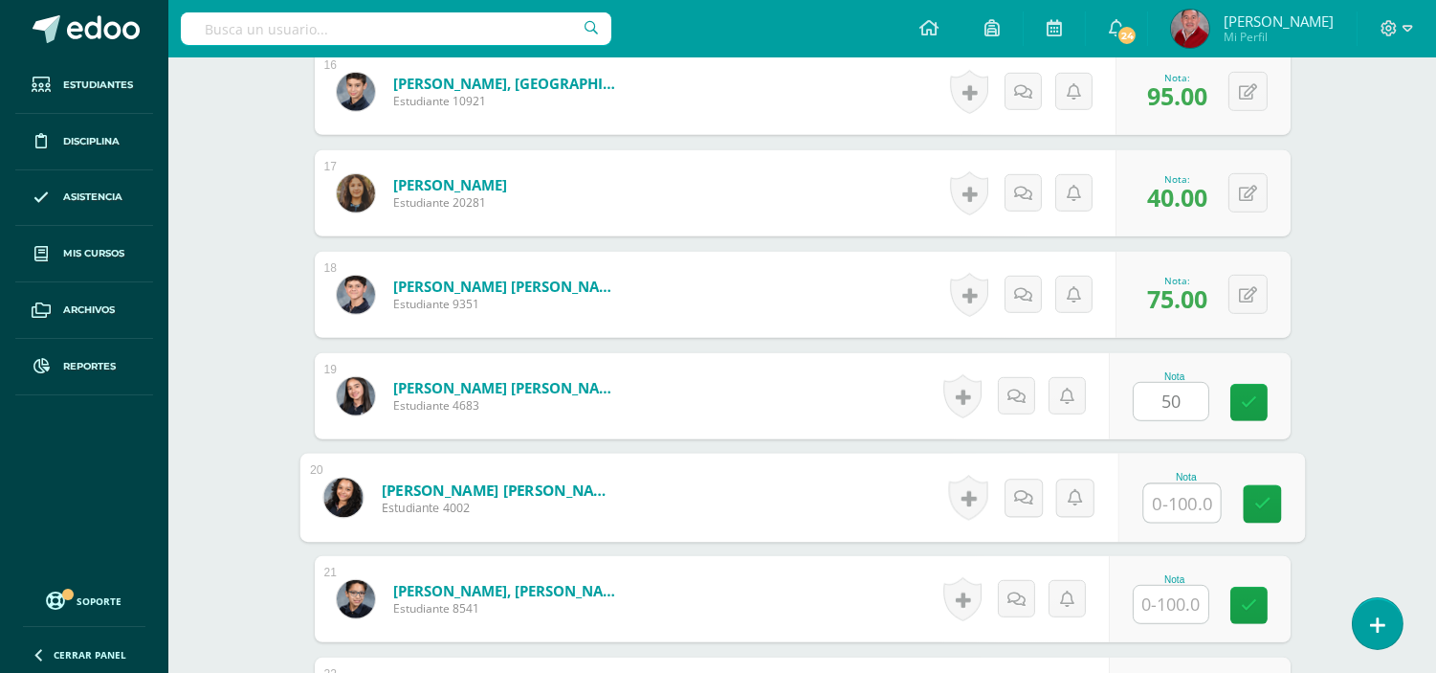
click at [1179, 498] on input "text" at bounding box center [1182, 503] width 77 height 38
type input "0"
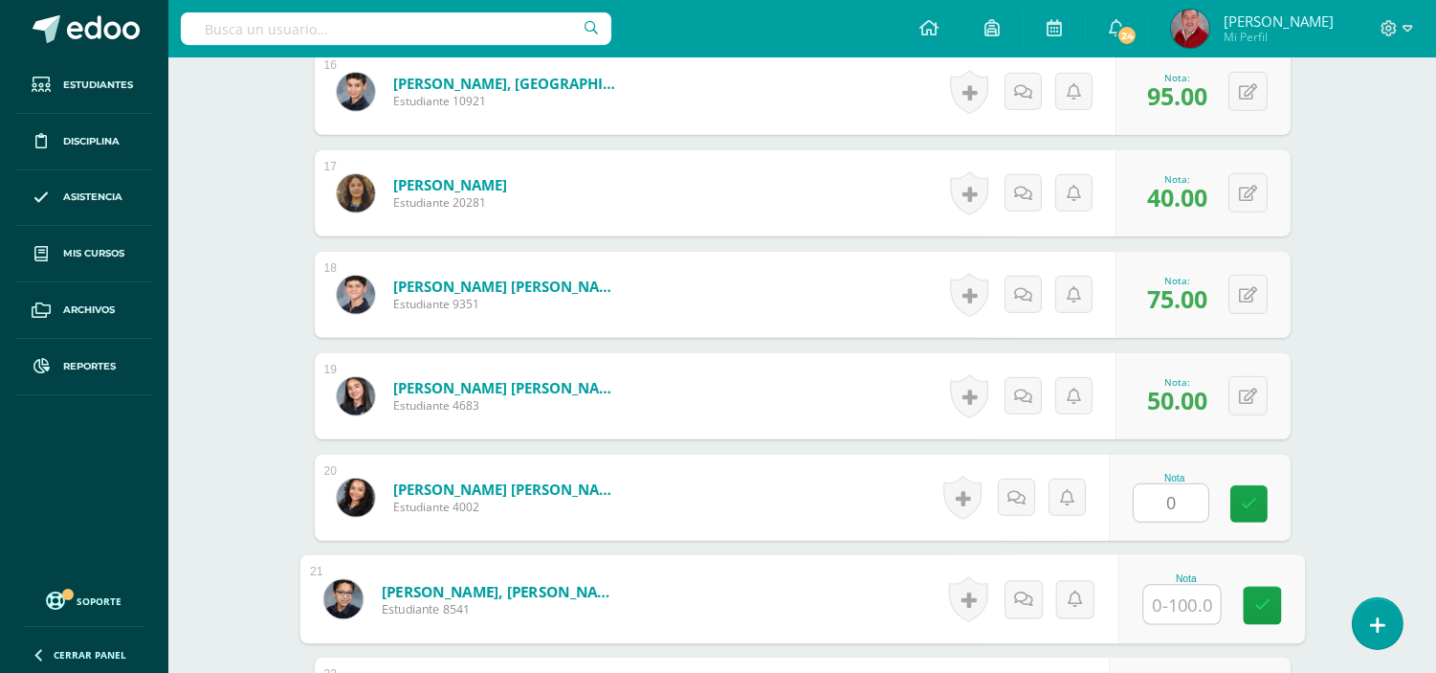
click at [1188, 603] on input "text" at bounding box center [1182, 605] width 77 height 38
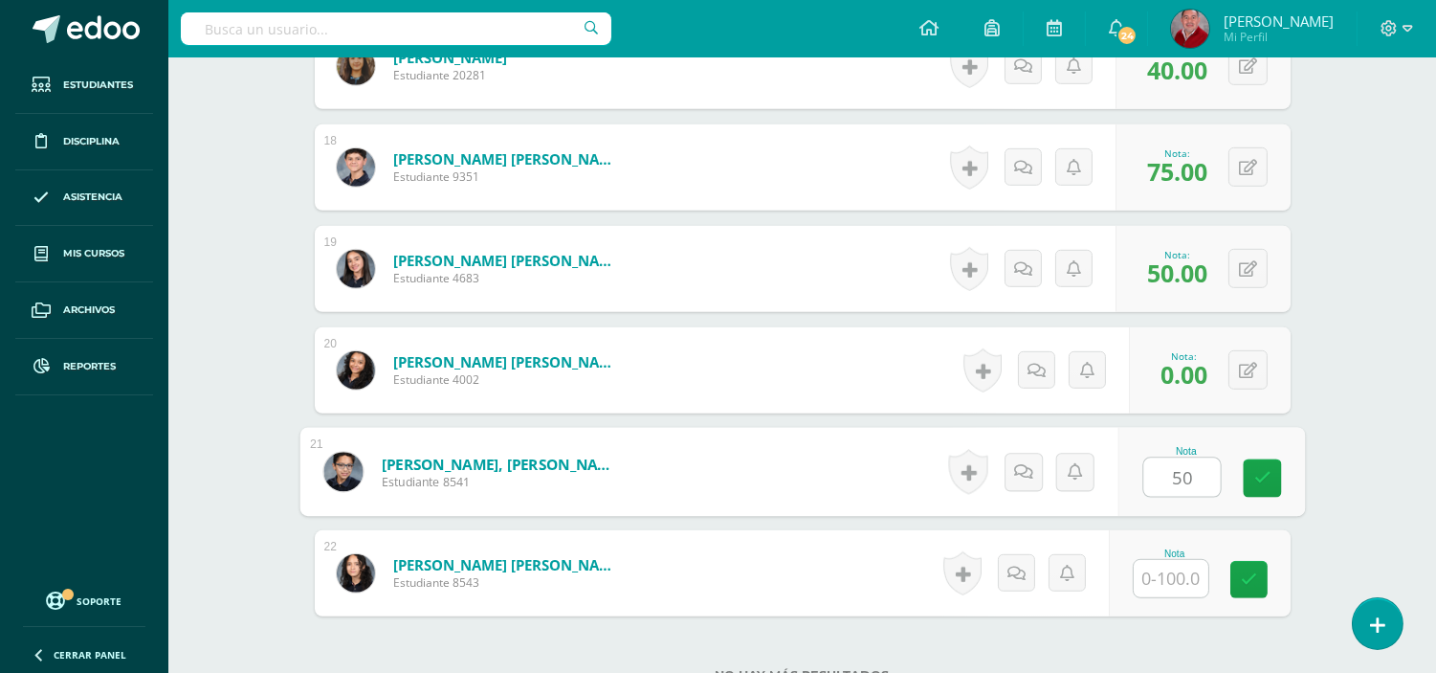
scroll to position [2308, 0]
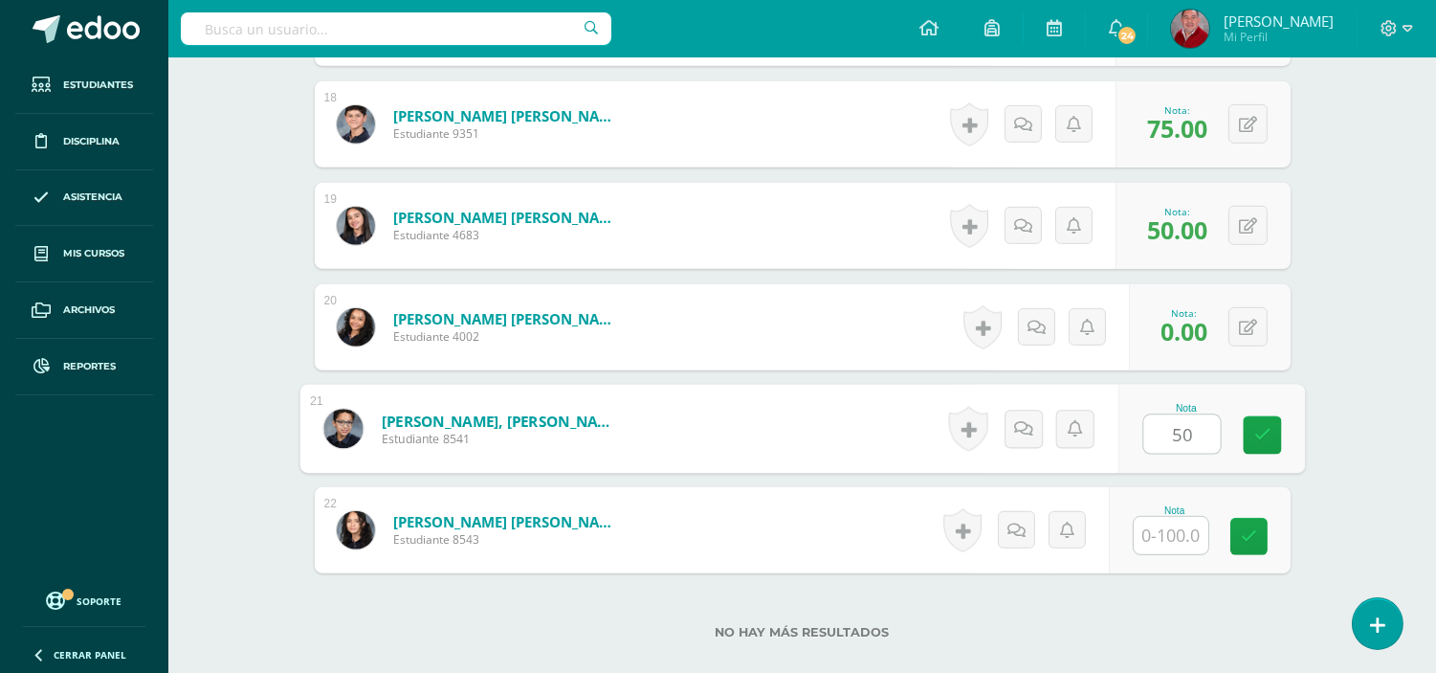
type input "50"
click at [1170, 523] on input "text" at bounding box center [1171, 535] width 75 height 37
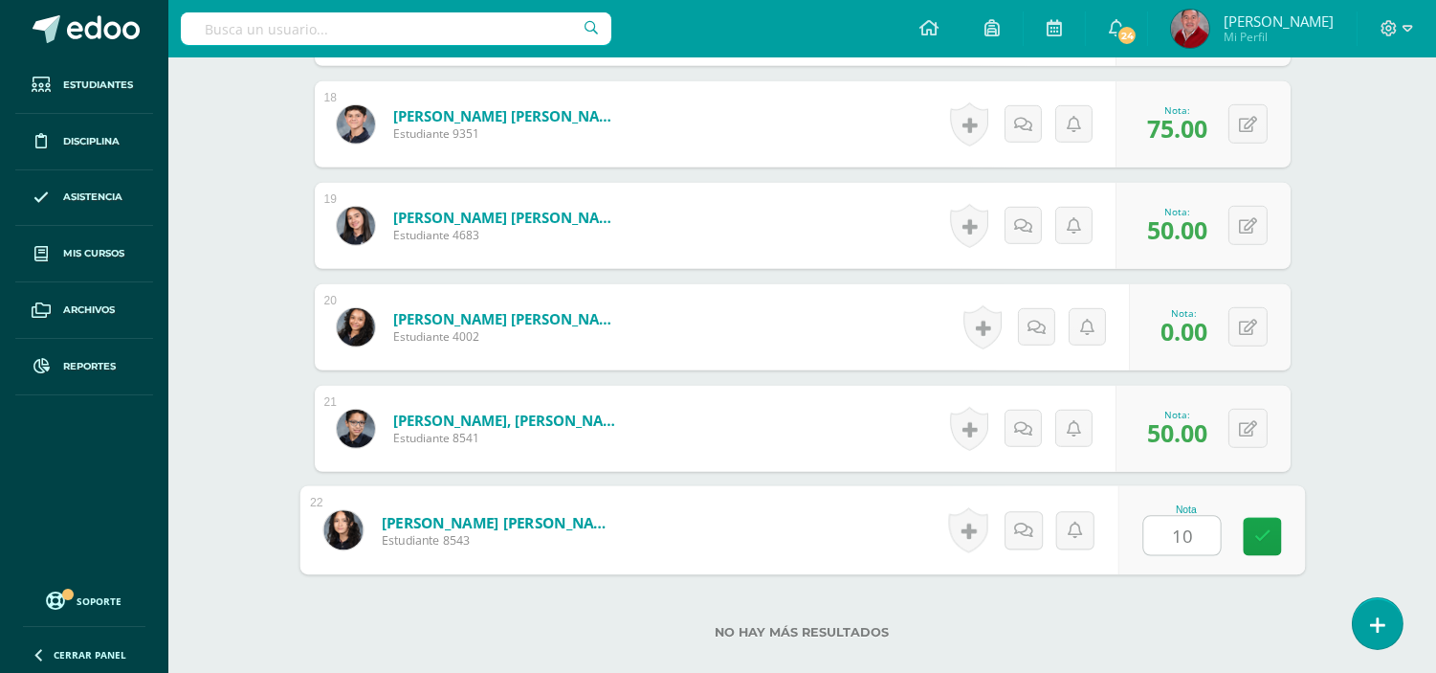
type input "100"
click at [1260, 542] on icon at bounding box center [1262, 536] width 17 height 16
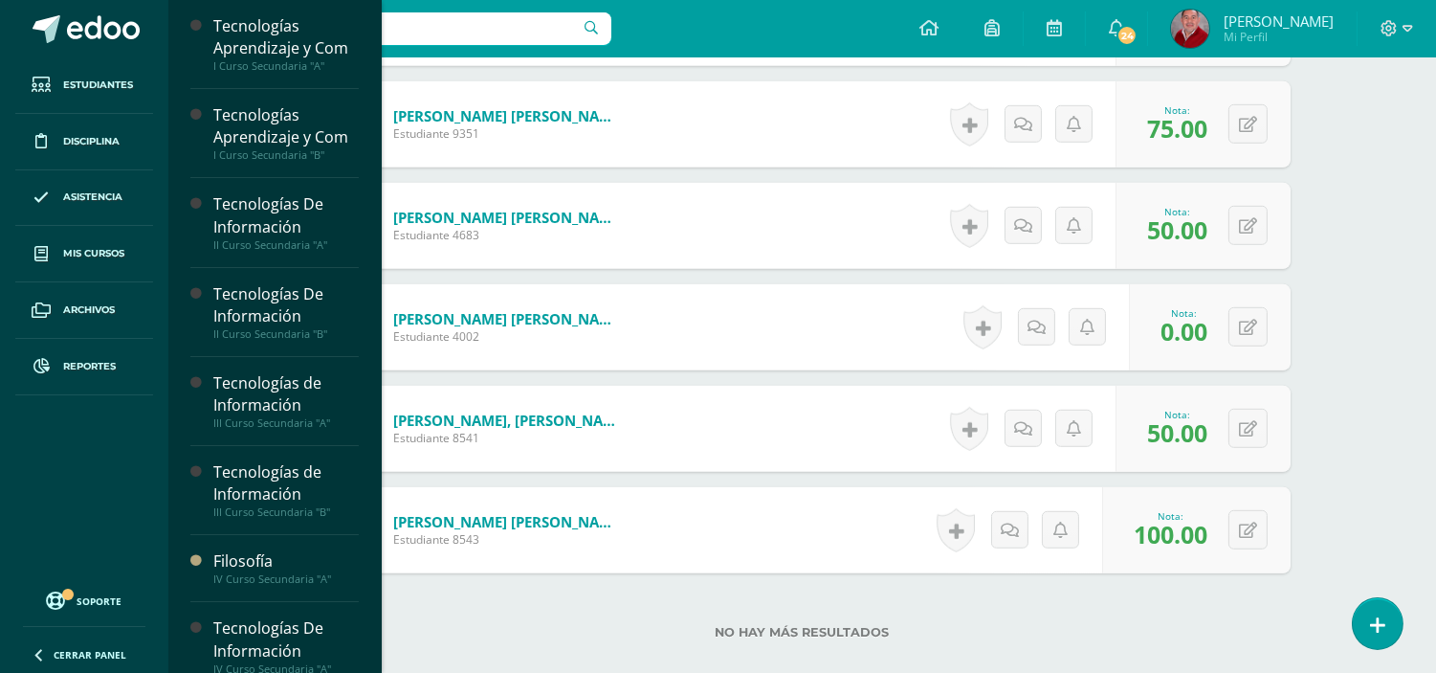
click at [381, 662] on div "Tecnologías Aprendizaje y Com I Curso Secundaria "A" Actividades Estudiantes Pl…" at bounding box center [274, 336] width 214 height 673
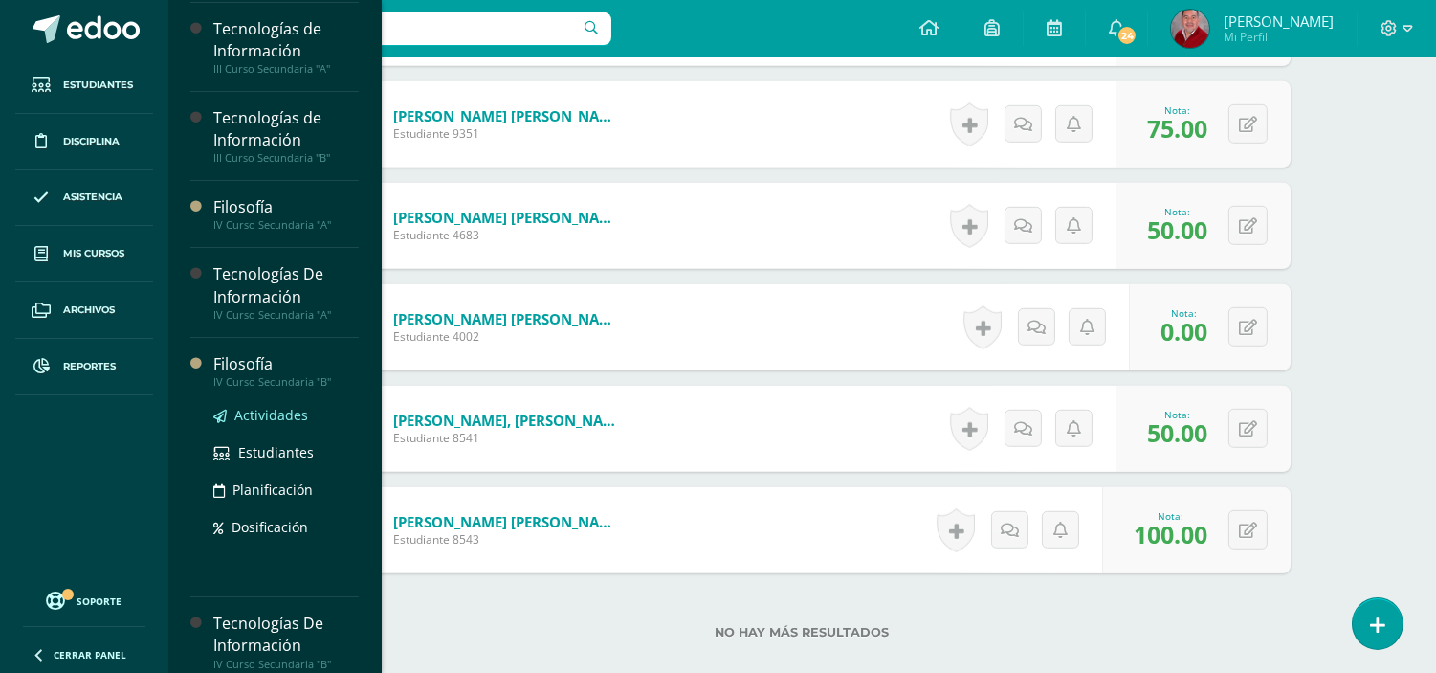
click at [256, 422] on span "Actividades" at bounding box center [271, 415] width 74 height 18
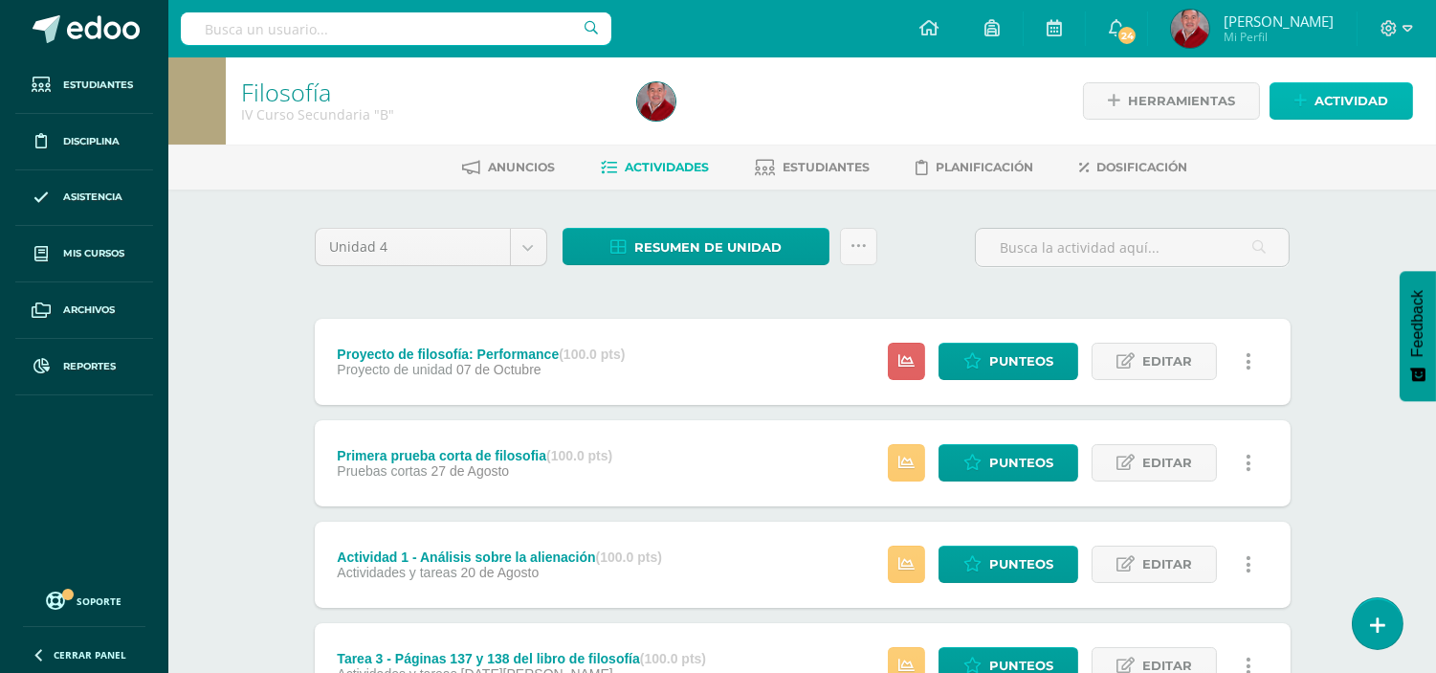
click at [1351, 102] on span "Actividad" at bounding box center [1352, 100] width 74 height 35
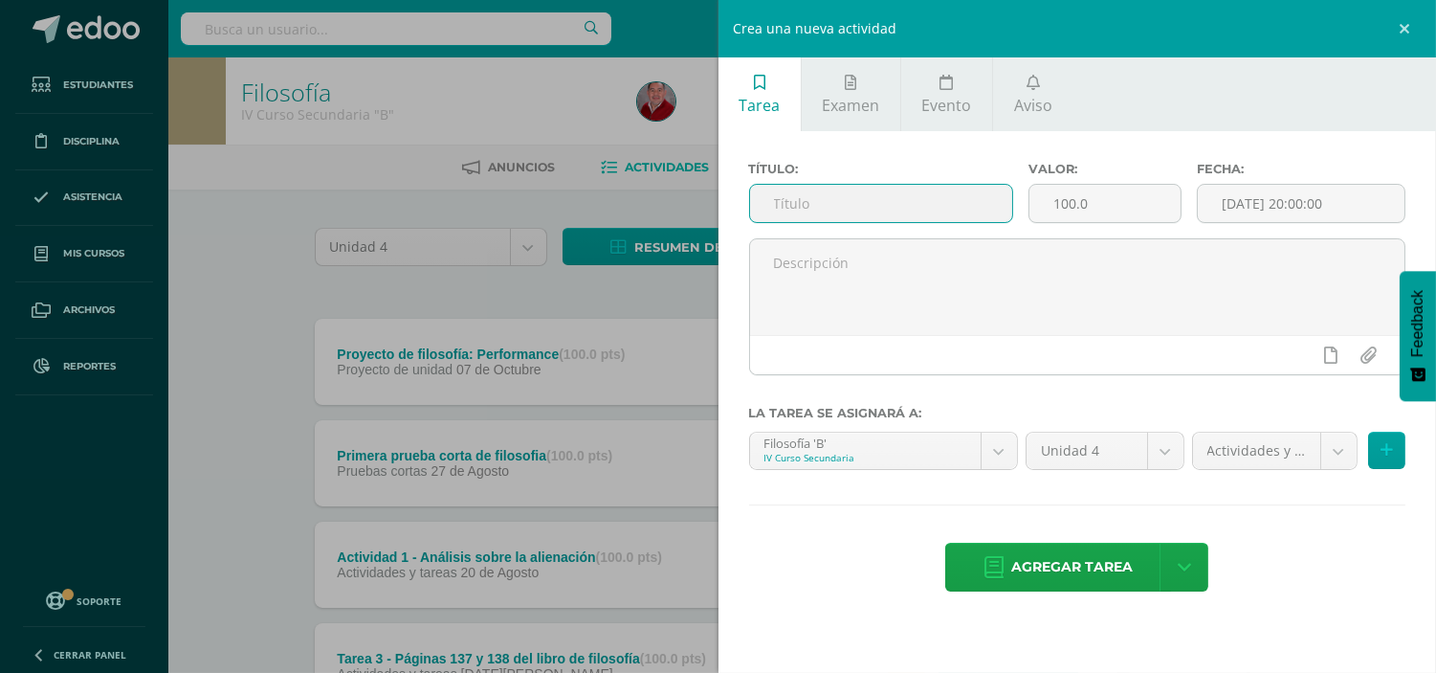
click at [925, 192] on input "text" at bounding box center [881, 203] width 263 height 37
type input "A"
type input "Tarea 4 - página 151 del libro de filosofía"
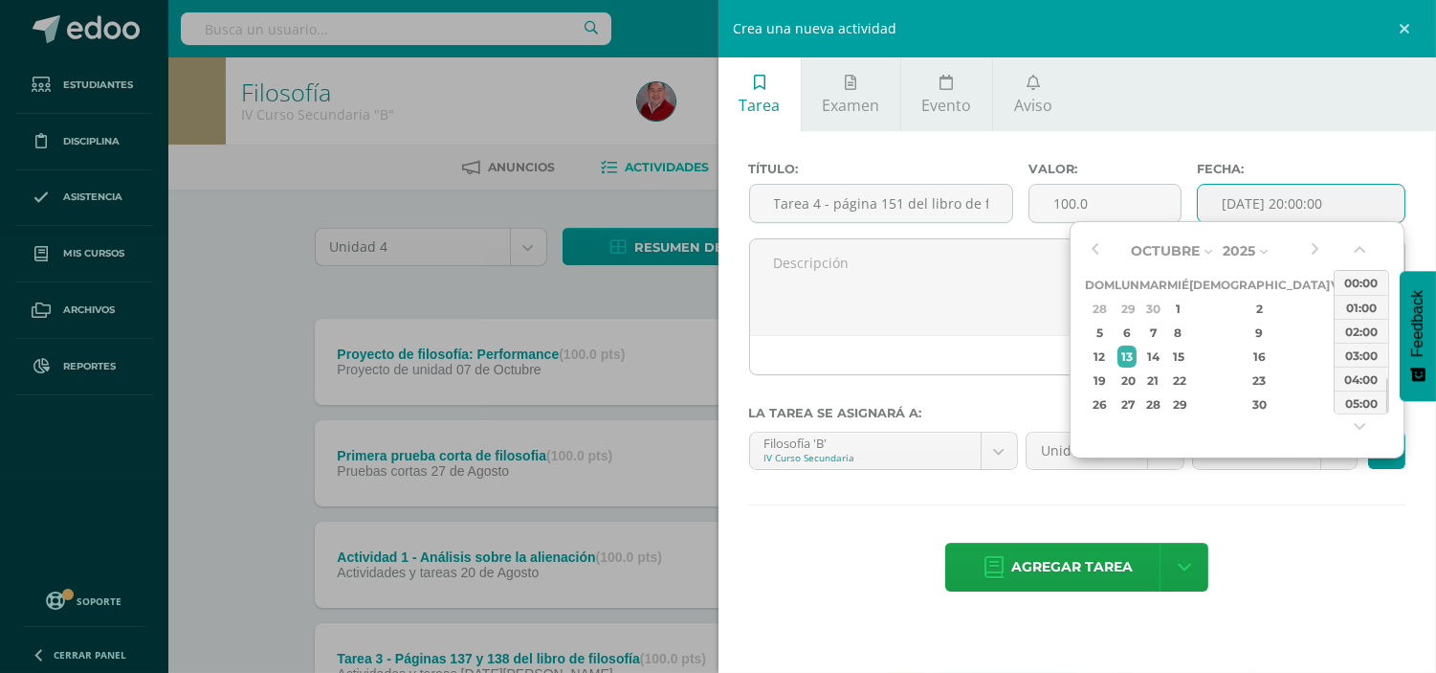
click at [1322, 207] on input "[DATE] 20:00:00" at bounding box center [1301, 203] width 207 height 37
click at [1095, 244] on button "button" at bounding box center [1094, 250] width 19 height 29
click at [1165, 302] on div "2" at bounding box center [1154, 309] width 22 height 22
drag, startPoint x: 1388, startPoint y: 397, endPoint x: 1393, endPoint y: 347, distance: 50.1
click at [1393, 347] on div "Septiembre Enero Febrero Marzo [PERSON_NAME] [PERSON_NAME] Octubre Noviembre [D…" at bounding box center [1237, 339] width 335 height 237
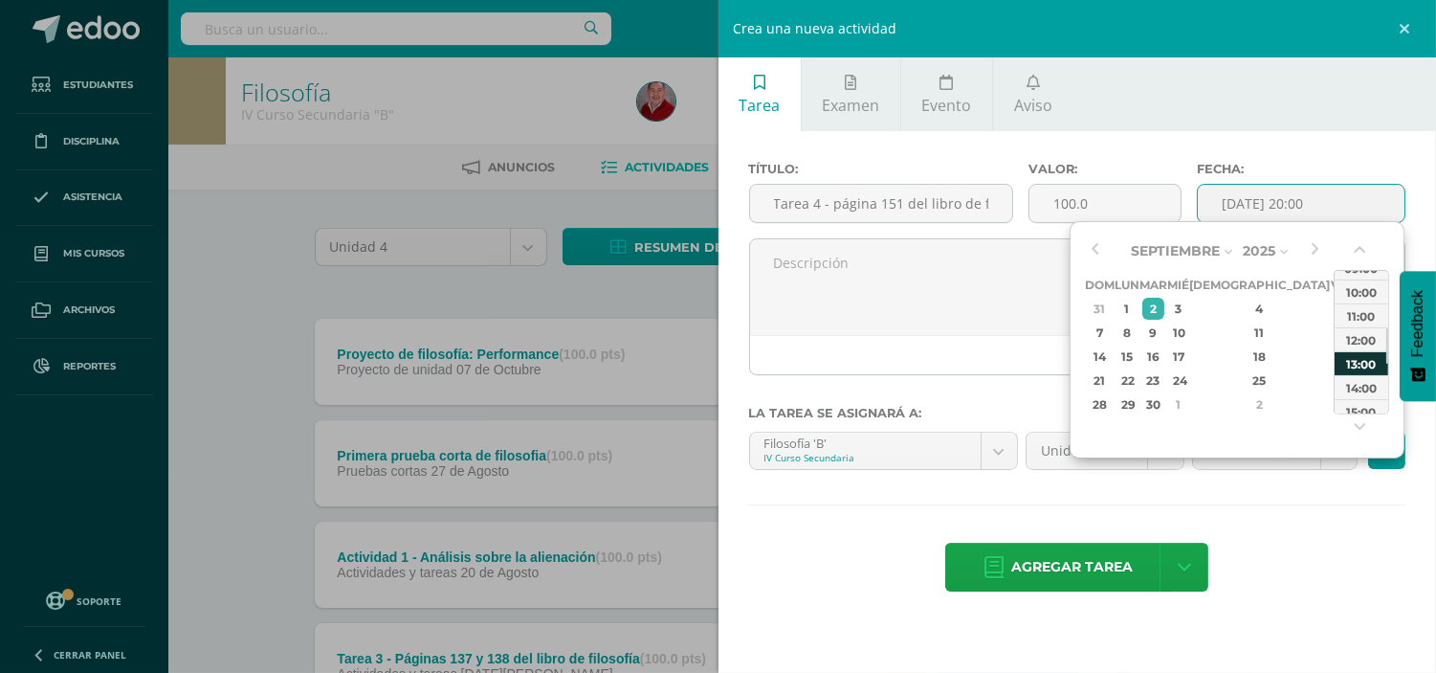
click at [1365, 358] on div "13:00" at bounding box center [1362, 363] width 54 height 24
type input "2025-09-02 13:00"
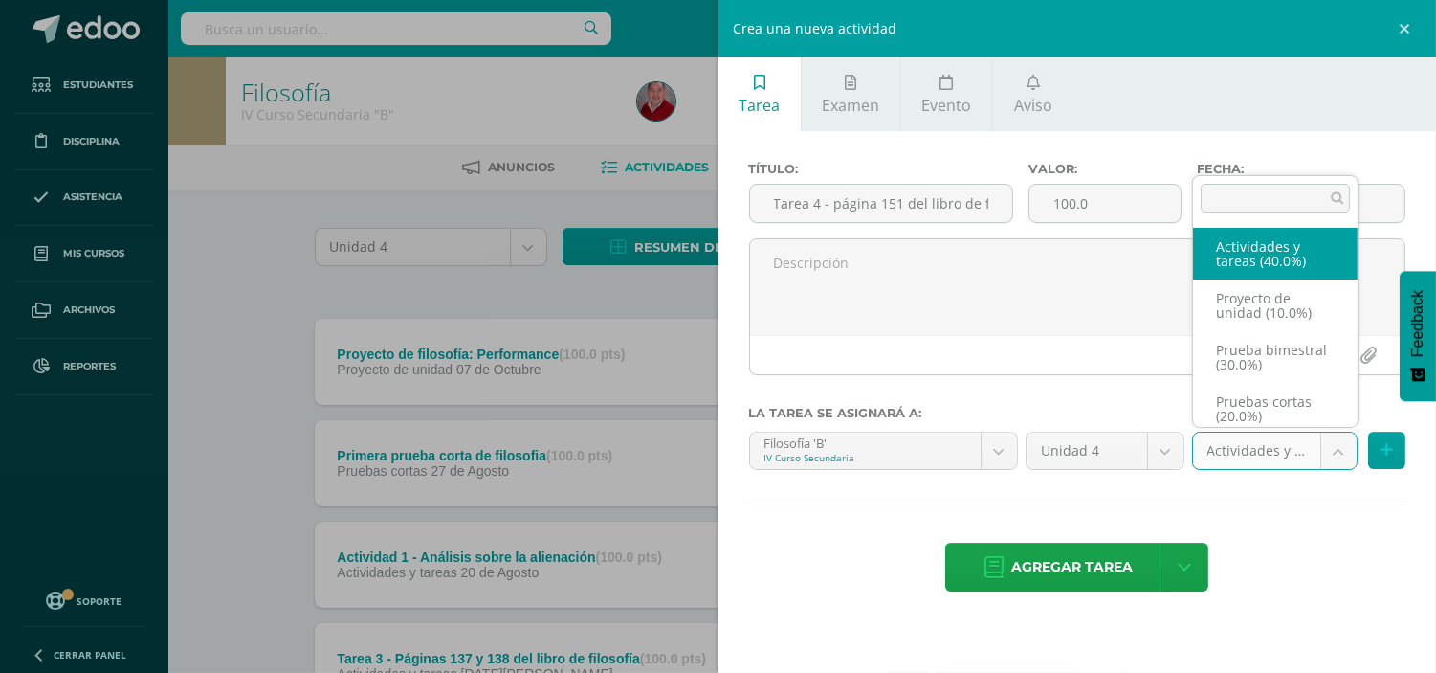
click at [1344, 442] on body "Estudiantes Disciplina Asistencia Mis cursos Archivos Reportes Soporte Ayuda Re…" at bounding box center [718, 519] width 1436 height 1039
select select "233041"
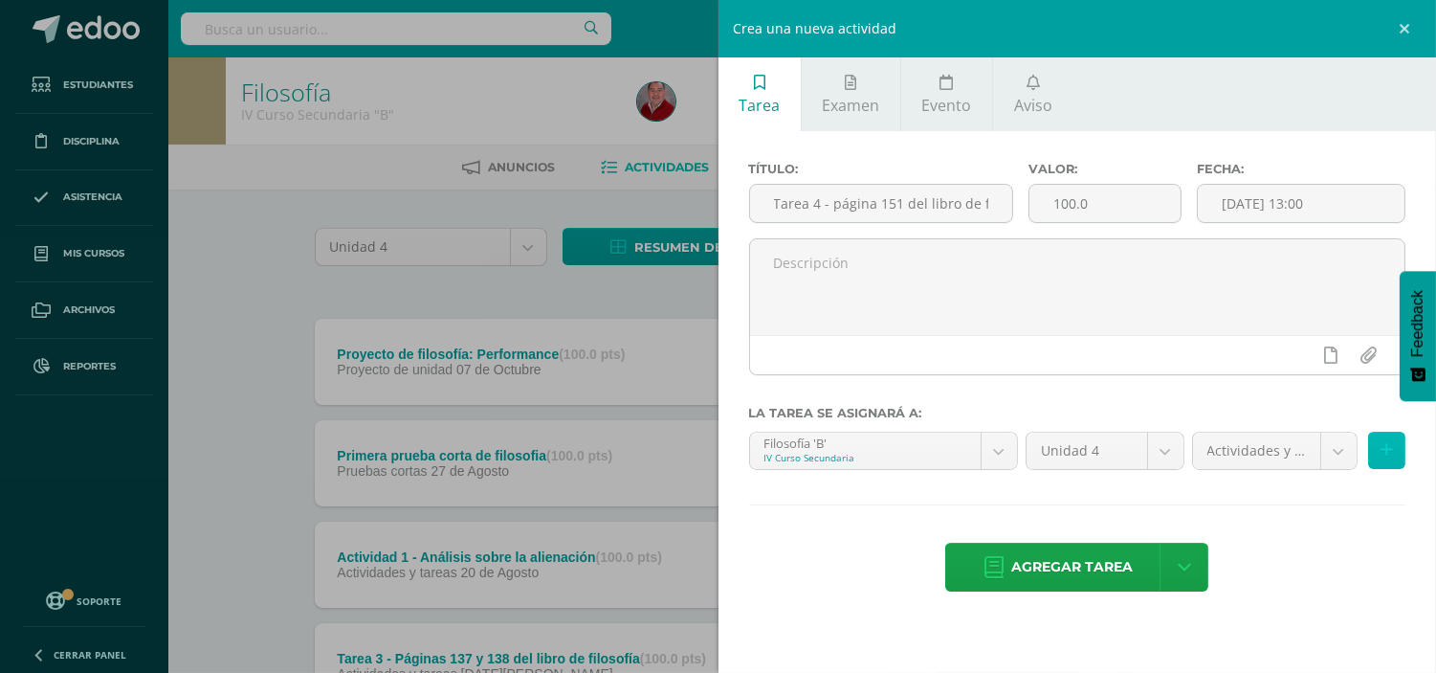
click at [1382, 455] on icon at bounding box center [1387, 450] width 12 height 16
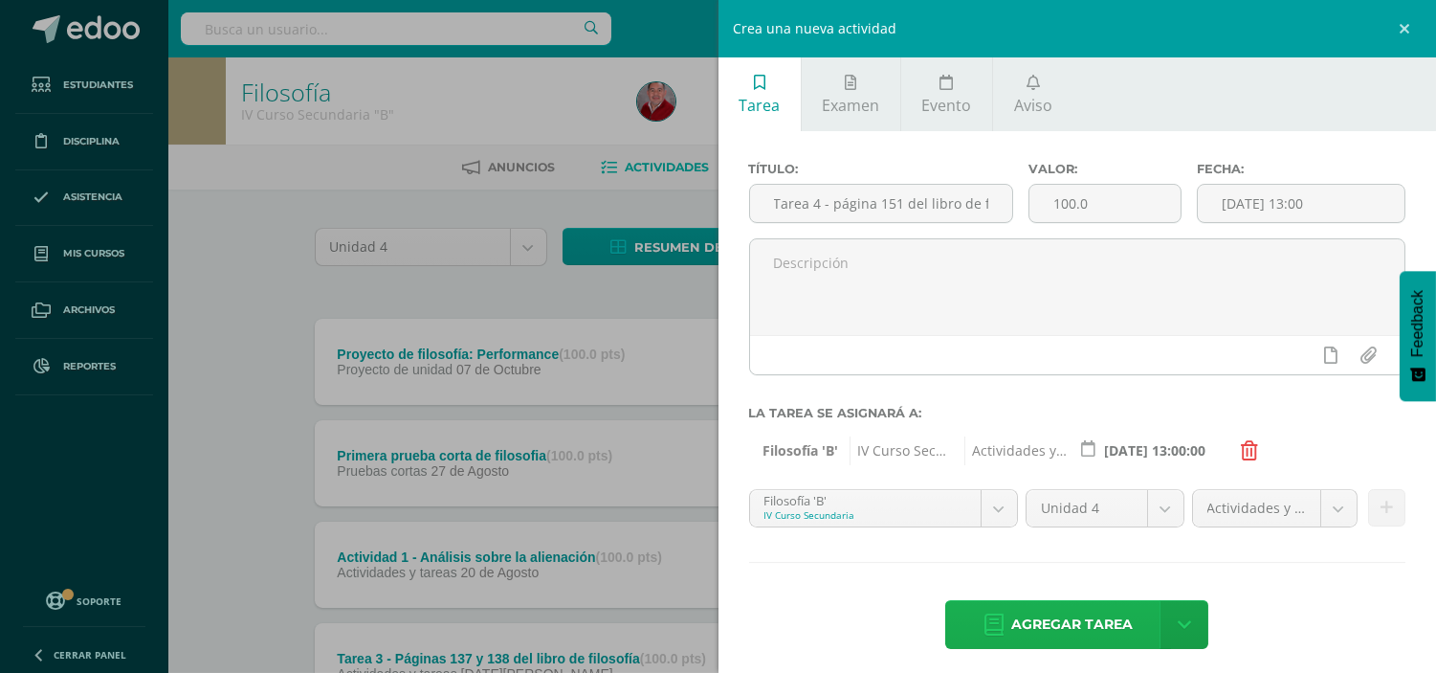
click at [1037, 625] on span "Agregar tarea" at bounding box center [1072, 624] width 122 height 47
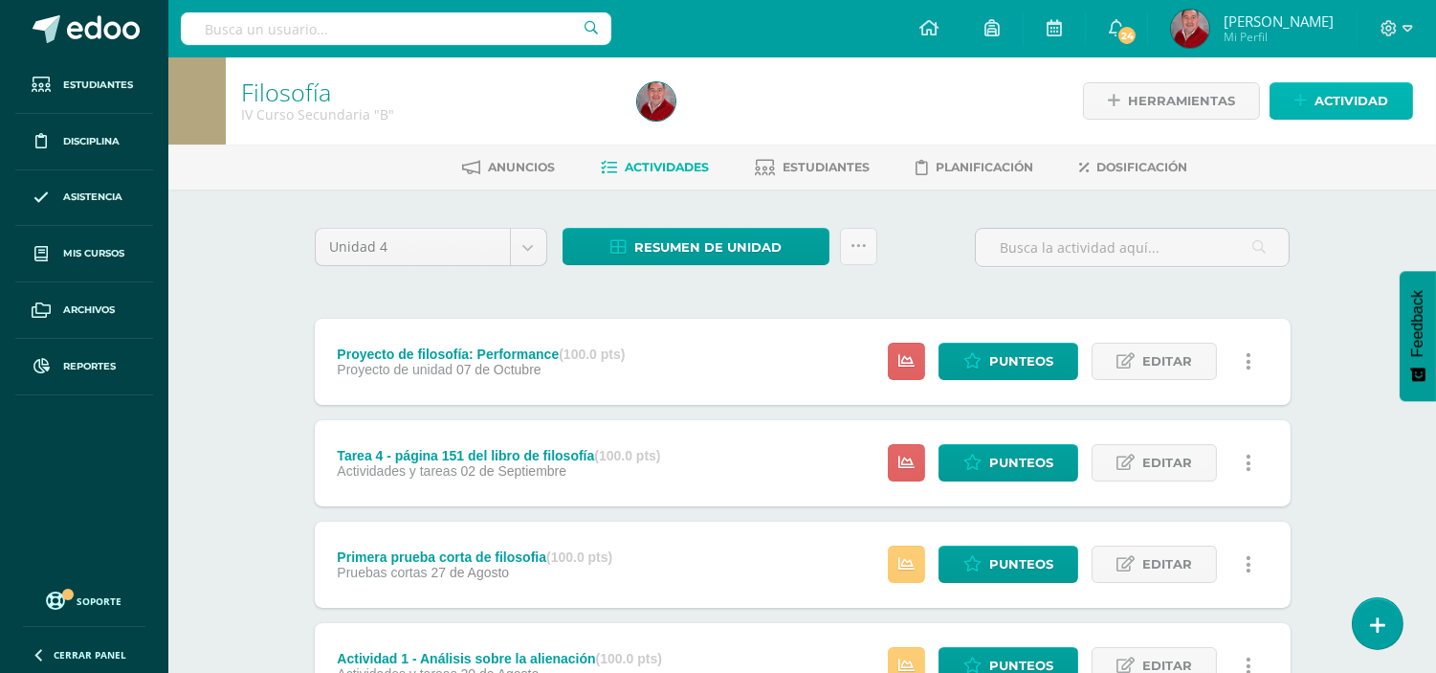
click at [1378, 93] on span "Actividad" at bounding box center [1352, 100] width 74 height 35
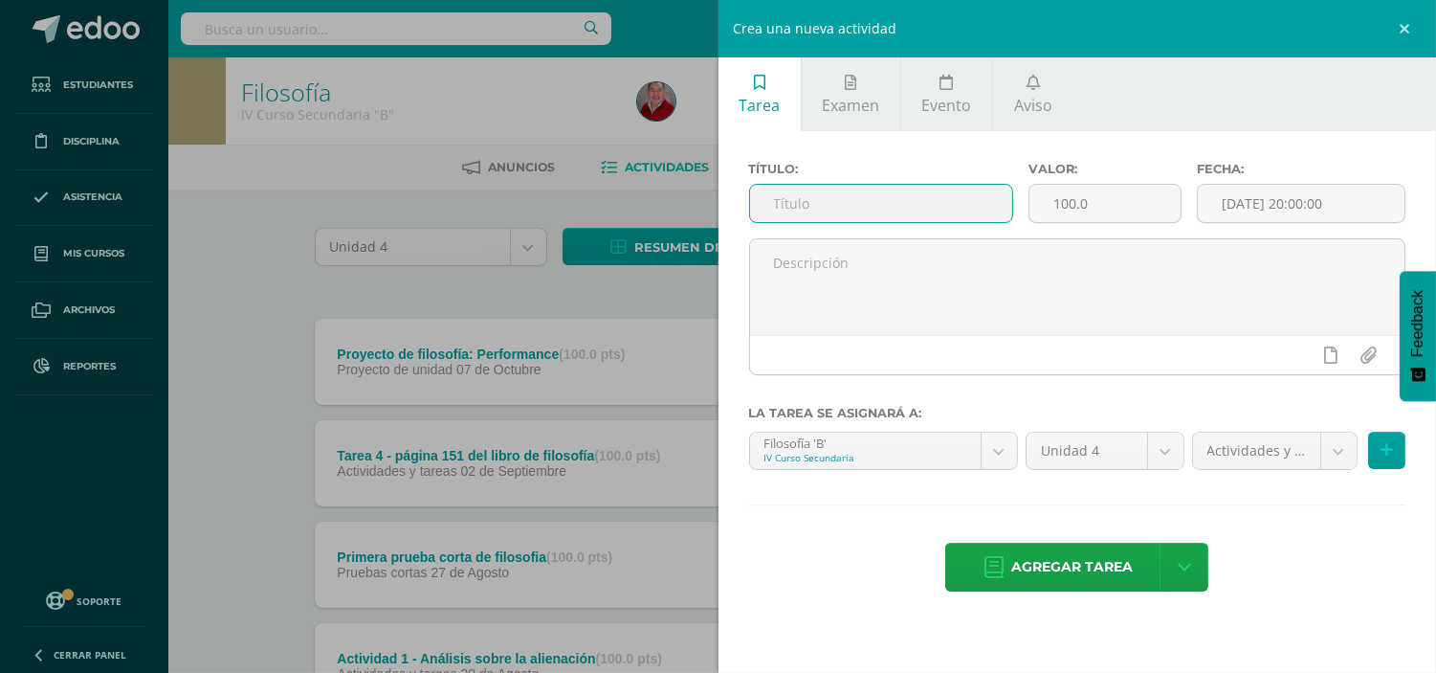
click at [883, 207] on input "text" at bounding box center [881, 203] width 263 height 37
type input "Actividad 2 - Esquema sobre la filosofía del vitalismo"
click at [1244, 211] on input "[DATE] 20:00:00" at bounding box center [1301, 203] width 207 height 37
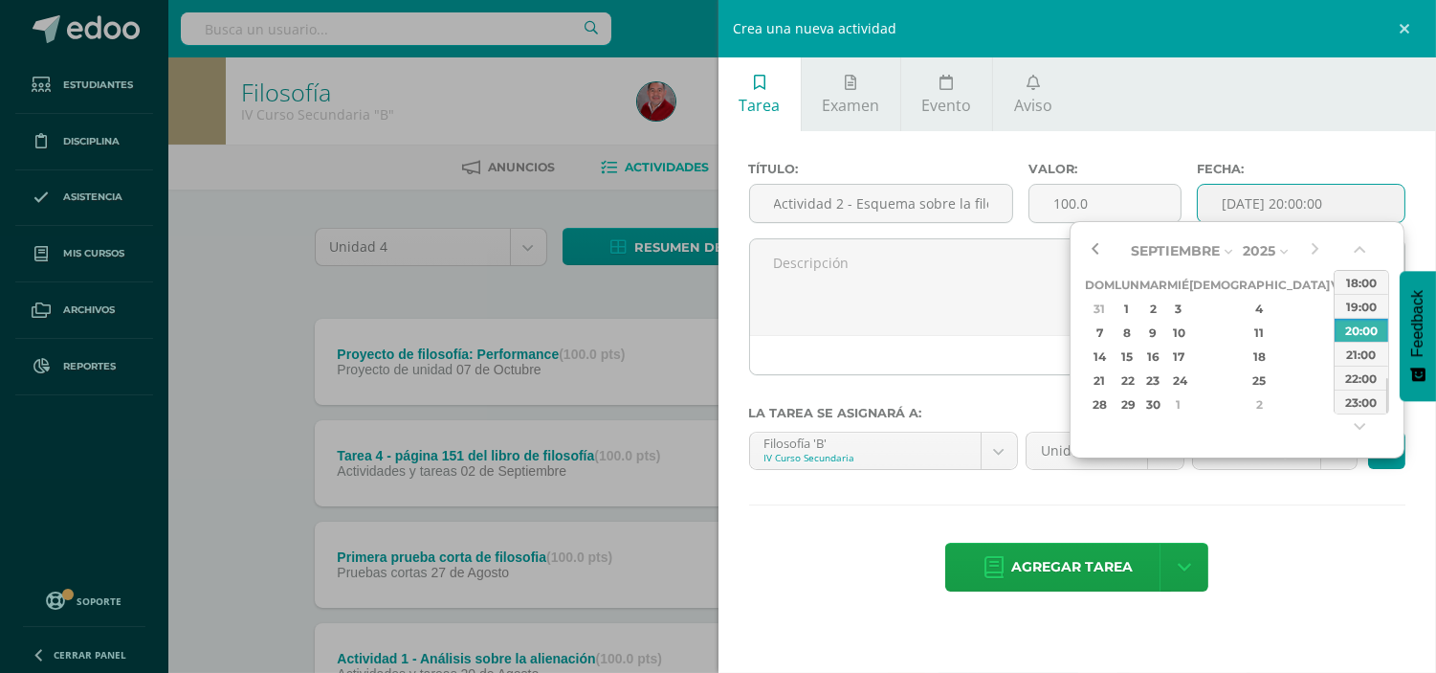
click at [1093, 250] on button "button" at bounding box center [1094, 250] width 19 height 29
click at [1136, 323] on div "8" at bounding box center [1128, 333] width 20 height 22
drag, startPoint x: 1385, startPoint y: 402, endPoint x: 1395, endPoint y: 378, distance: 26.1
click at [1395, 378] on div "Septiembre Enero Febrero Marzo [PERSON_NAME] [PERSON_NAME] Octubre Noviembre [D…" at bounding box center [1237, 339] width 335 height 237
drag, startPoint x: 1388, startPoint y: 389, endPoint x: 1390, endPoint y: 344, distance: 44.1
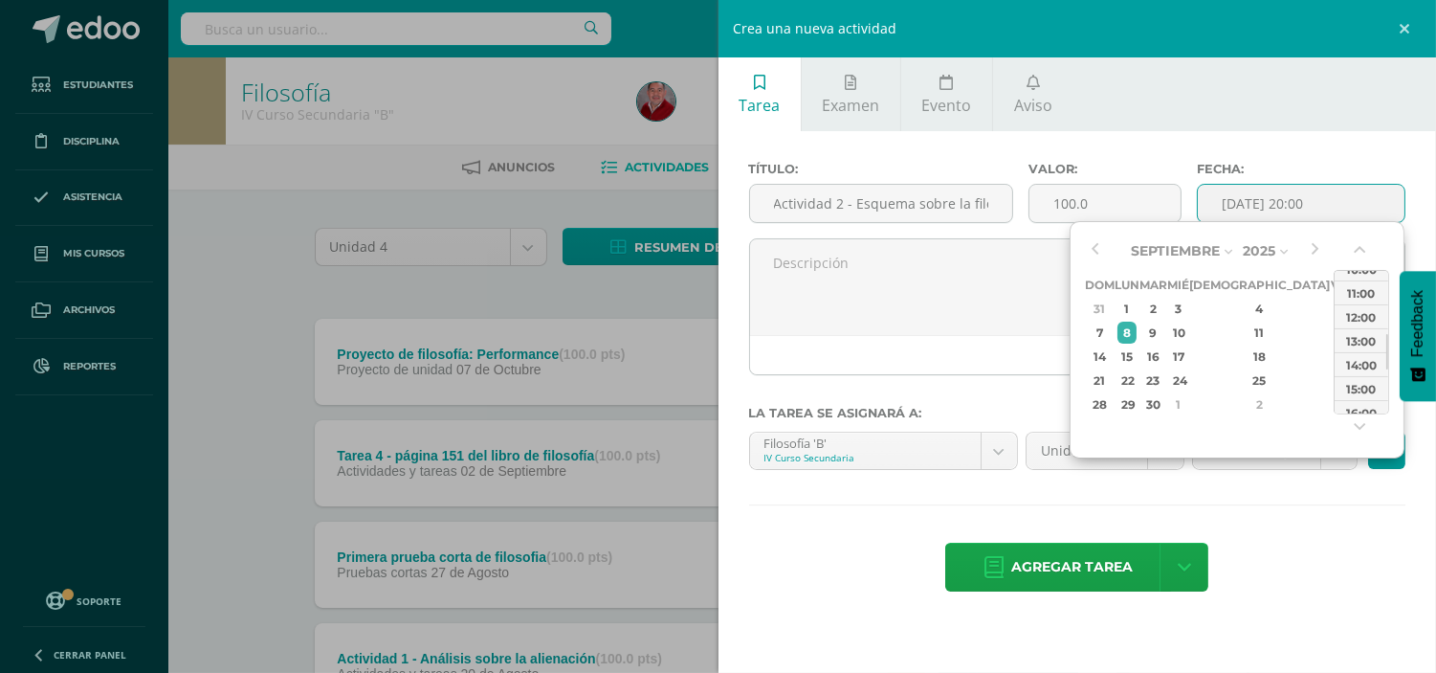
click at [1390, 344] on div "Septiembre Enero Febrero Marzo [PERSON_NAME] [PERSON_NAME] Octubre Noviembre [D…" at bounding box center [1237, 339] width 335 height 237
click at [1369, 340] on div "13:00" at bounding box center [1362, 340] width 54 height 24
type input "2025-09-08 13:00"
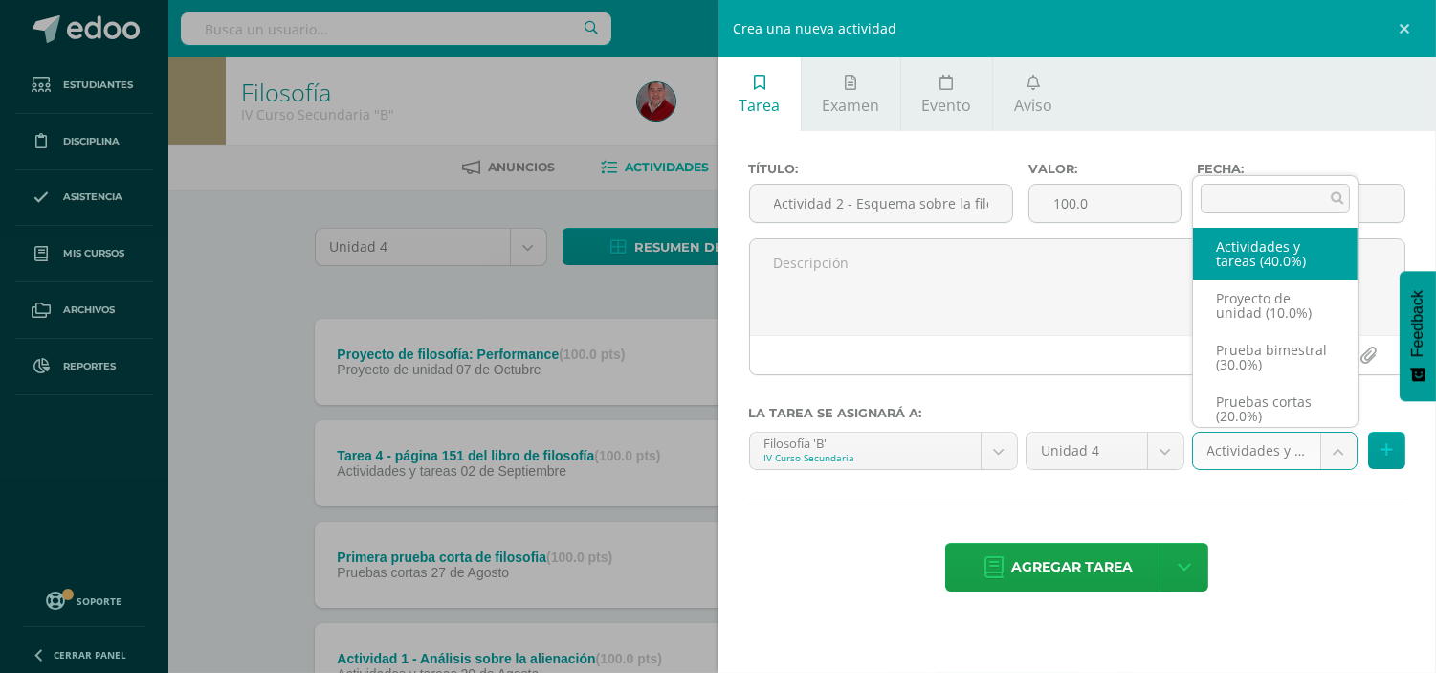
click at [1338, 450] on body "Tarea asignada exitosamente Estudiantes Disciplina Asistencia Mis cursos Archiv…" at bounding box center [718, 570] width 1436 height 1141
select select "233041"
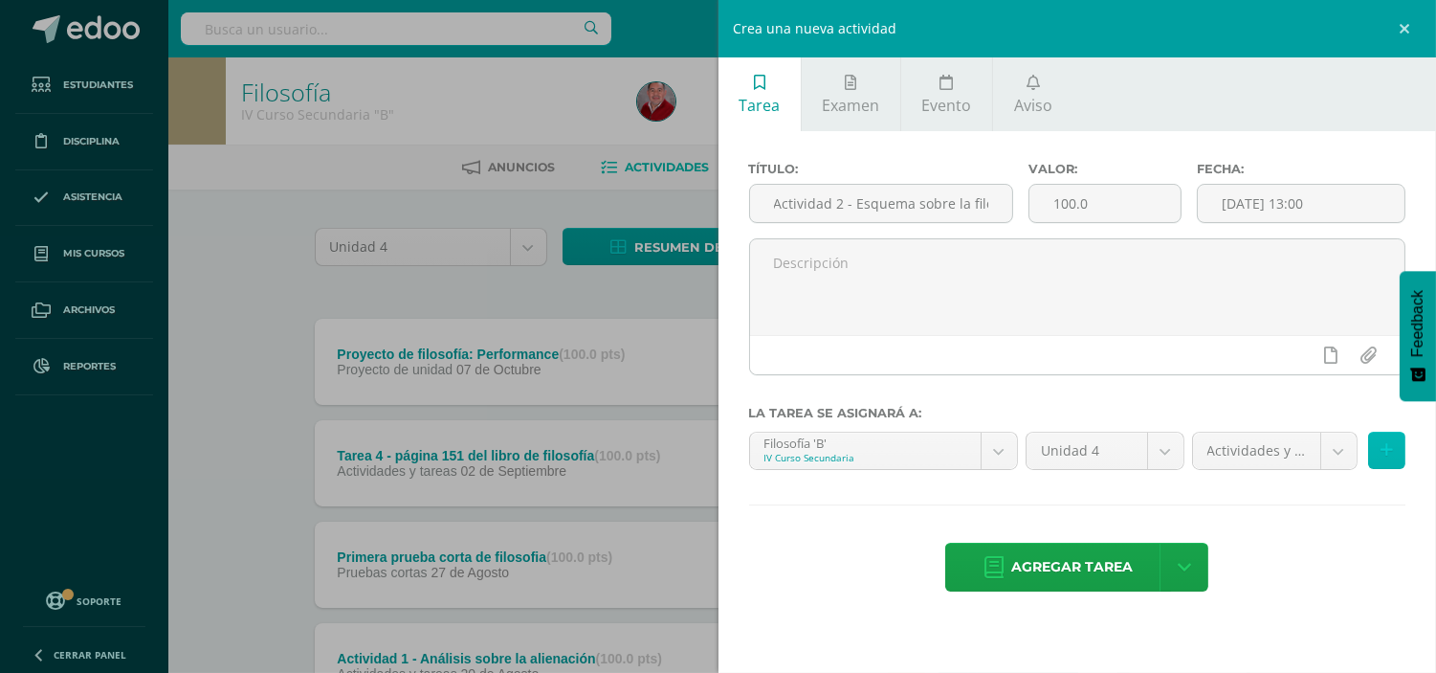
click at [1389, 440] on button at bounding box center [1386, 450] width 37 height 37
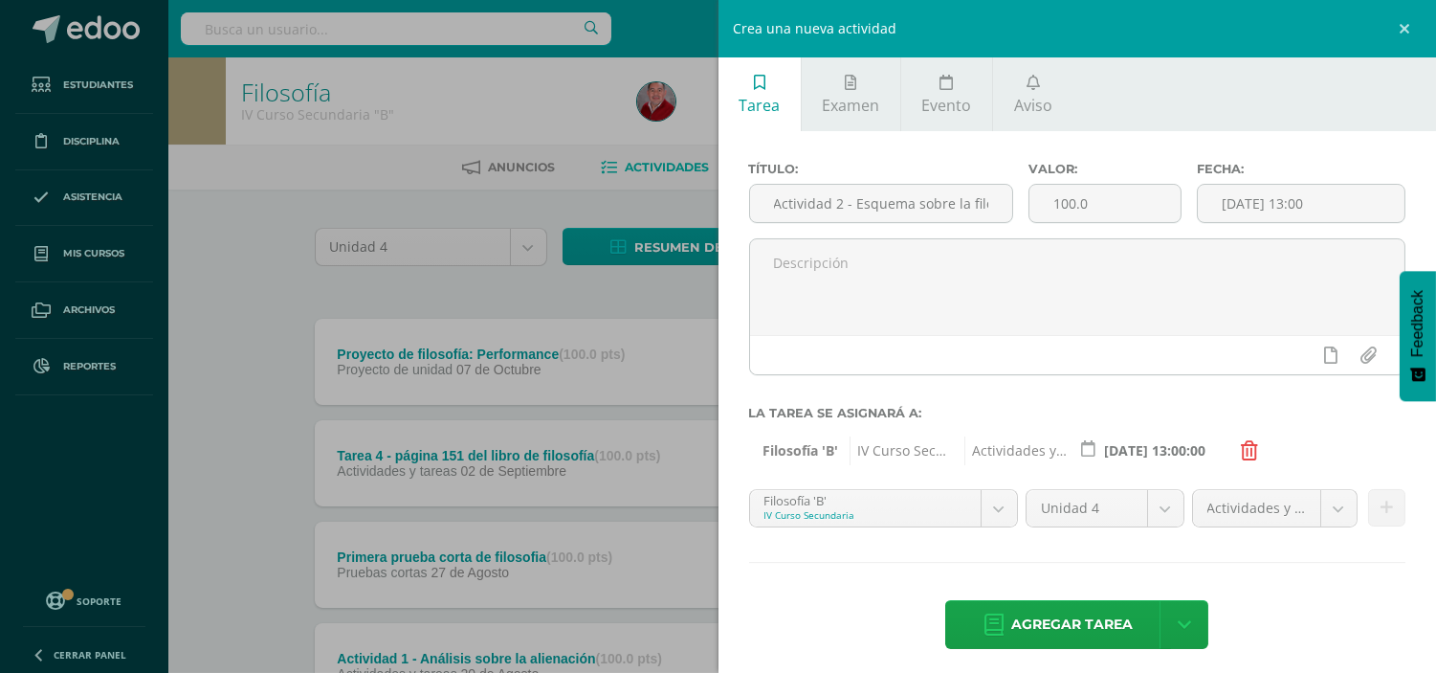
scroll to position [11, 0]
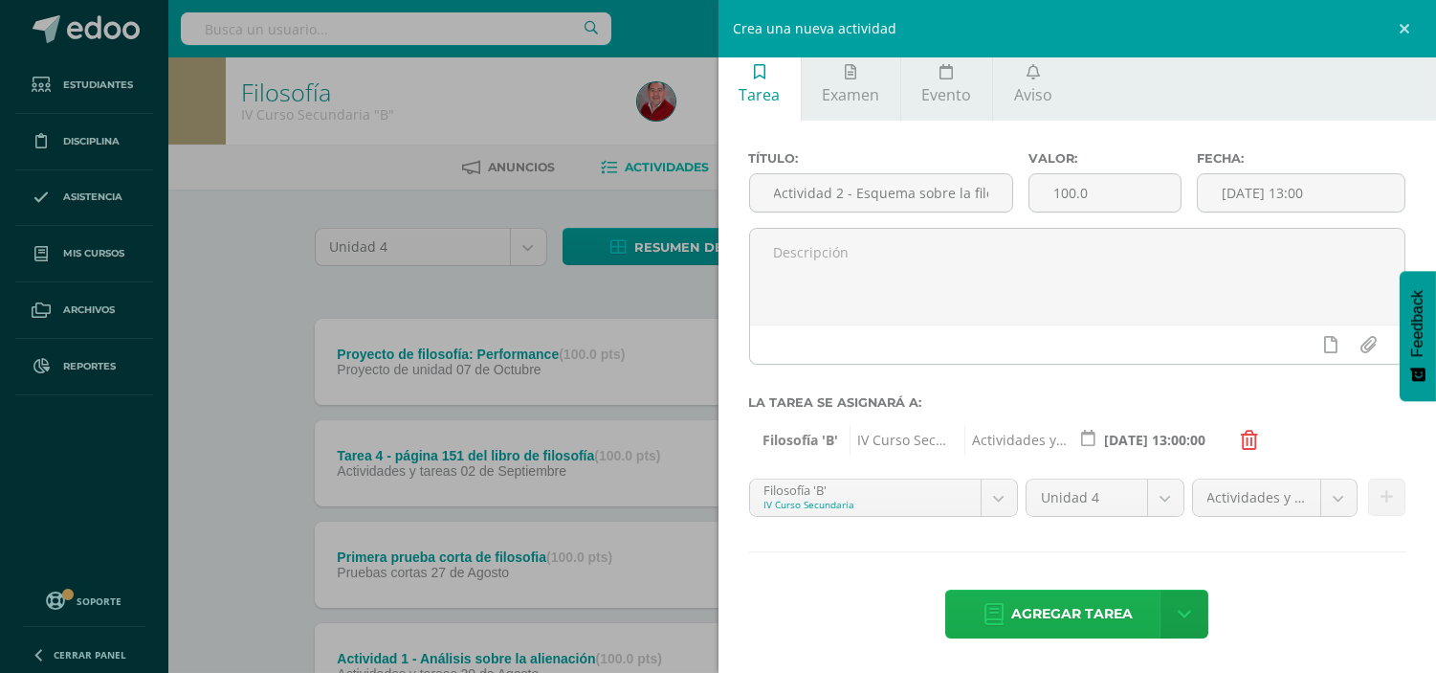
click at [1014, 601] on span "Agregar tarea" at bounding box center [1072, 613] width 122 height 47
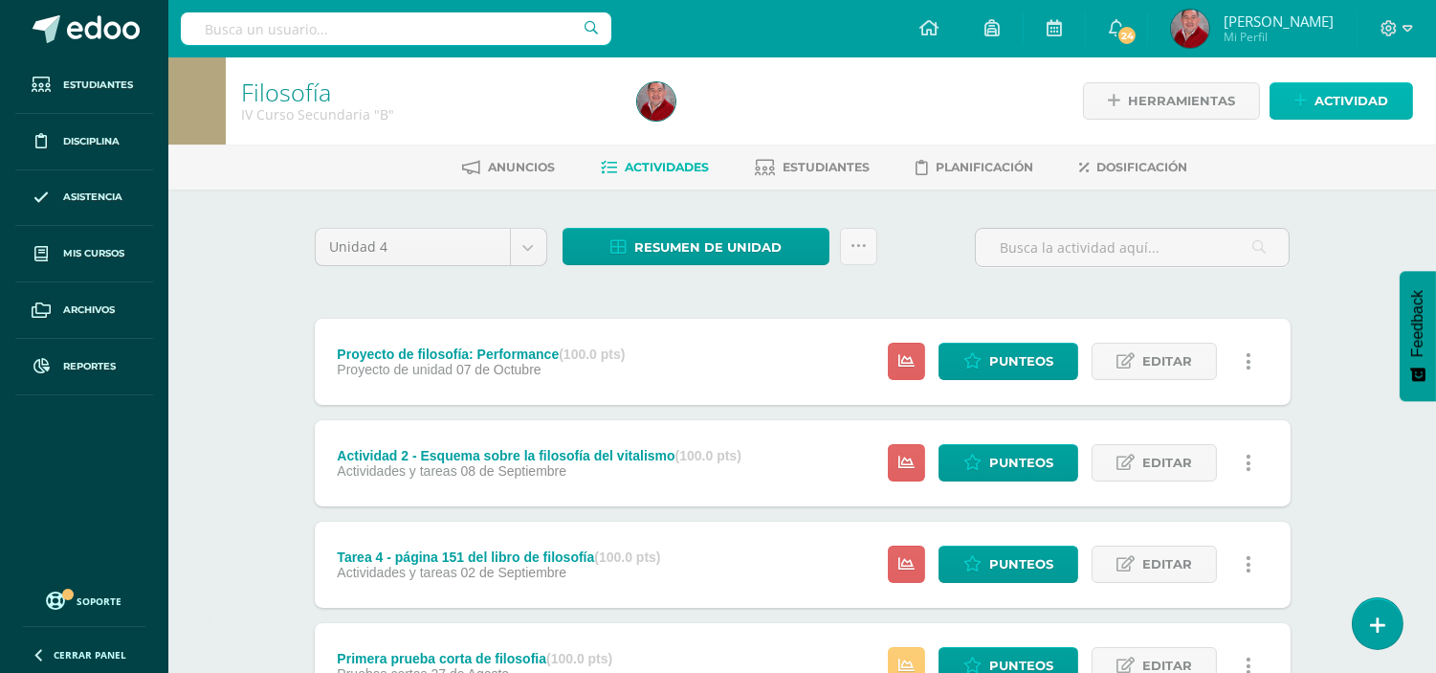
click at [1323, 92] on span "Actividad" at bounding box center [1352, 100] width 74 height 35
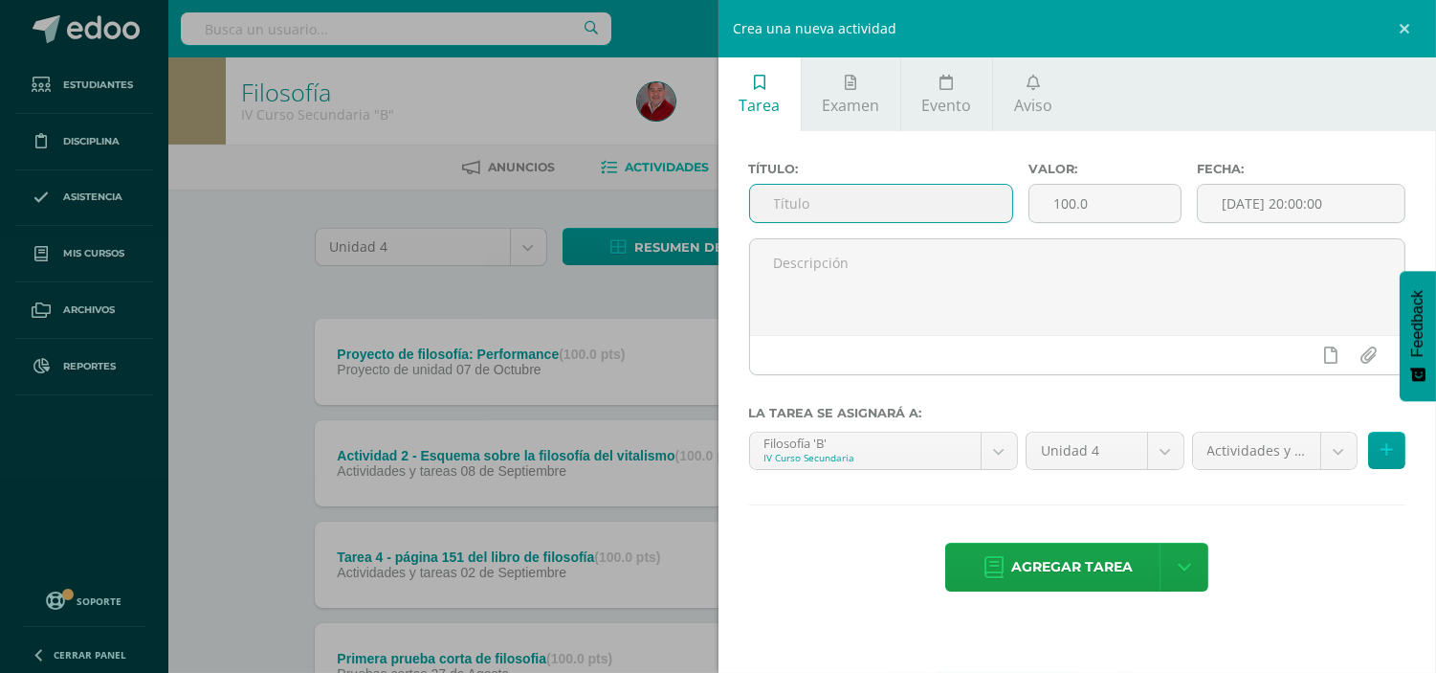
click at [847, 203] on input "text" at bounding box center [881, 203] width 263 height 37
type input "Segunda prueba corta de filosofía"
click at [1230, 209] on input "[DATE] 20:00:00" at bounding box center [1301, 203] width 207 height 37
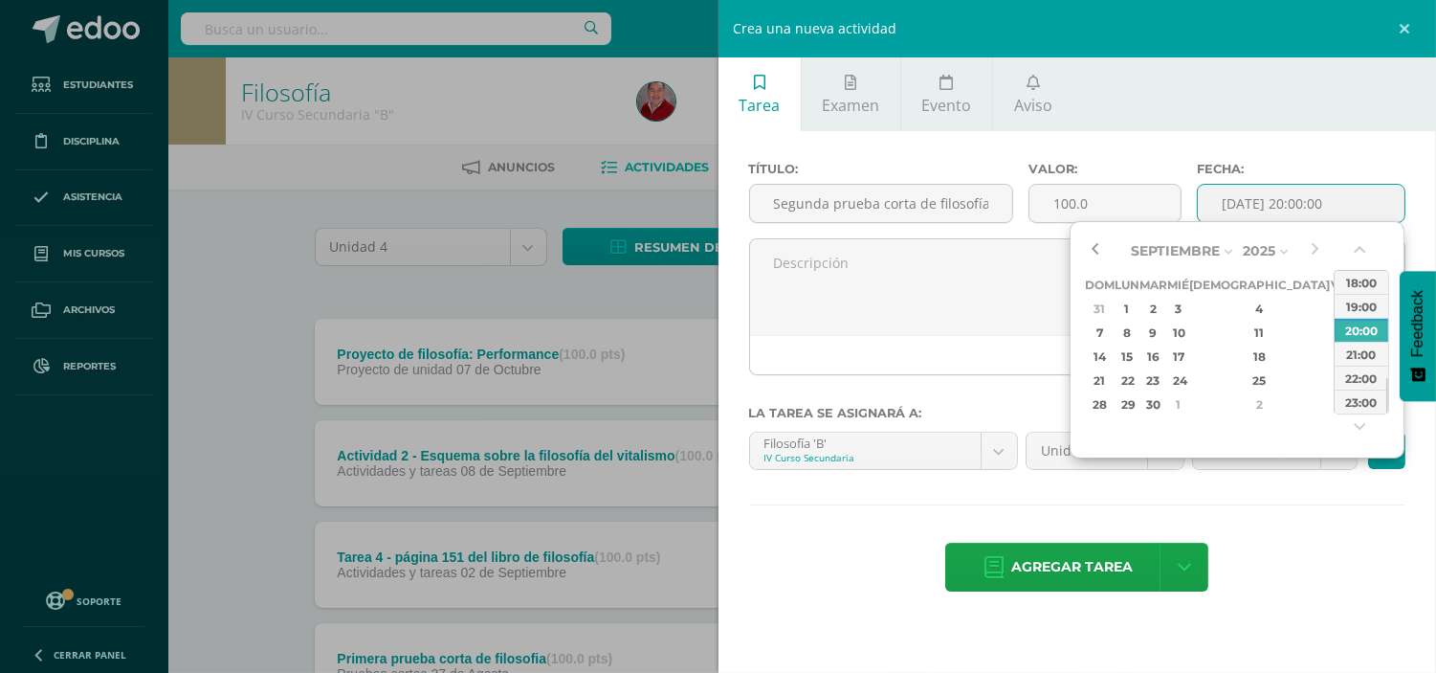
click at [1094, 251] on button "button" at bounding box center [1094, 250] width 19 height 29
click at [1187, 376] on div "24" at bounding box center [1177, 380] width 17 height 22
drag, startPoint x: 1388, startPoint y: 398, endPoint x: 1390, endPoint y: 350, distance: 47.9
click at [1390, 350] on div "Septiembre Enero Febrero Marzo Abril Mayo Junio Julio Agosto Septiembre Octubre…" at bounding box center [1237, 339] width 335 height 237
click at [1350, 349] on div "13:00" at bounding box center [1362, 356] width 54 height 24
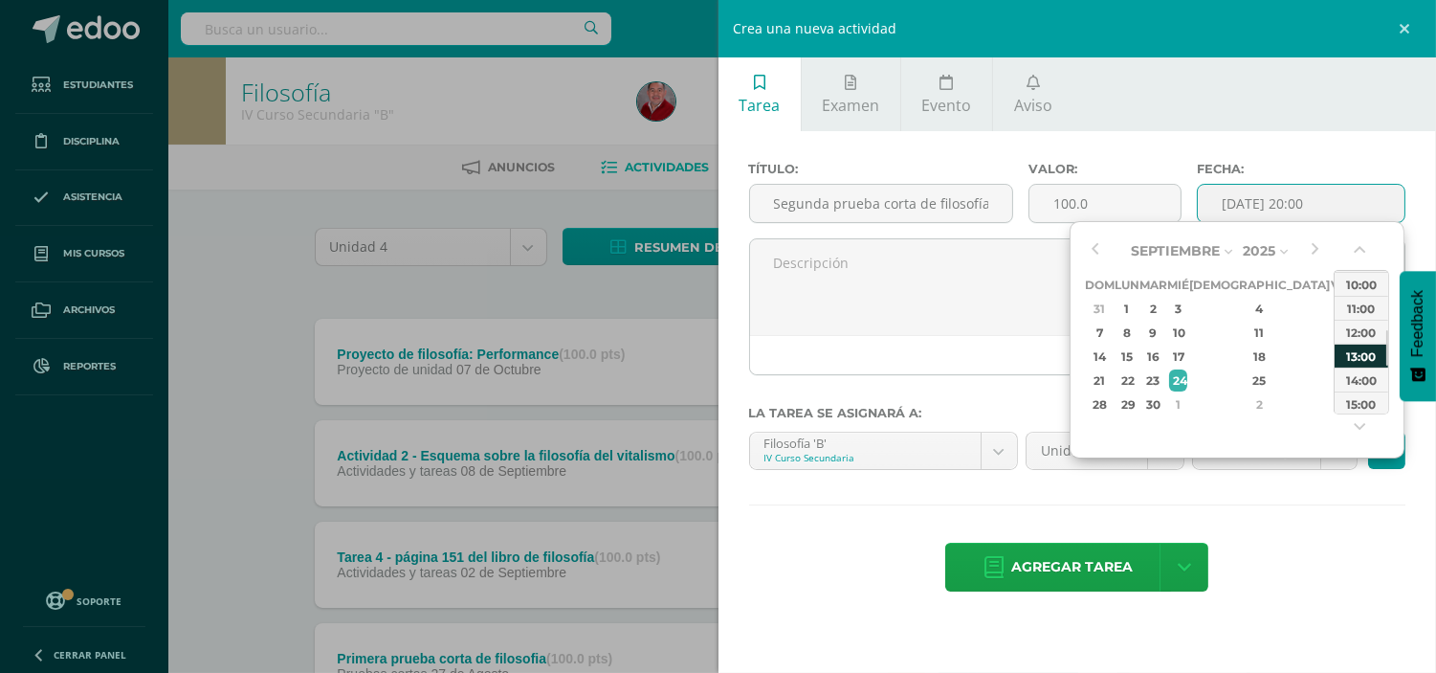
type input "2025-09-24 13:00"
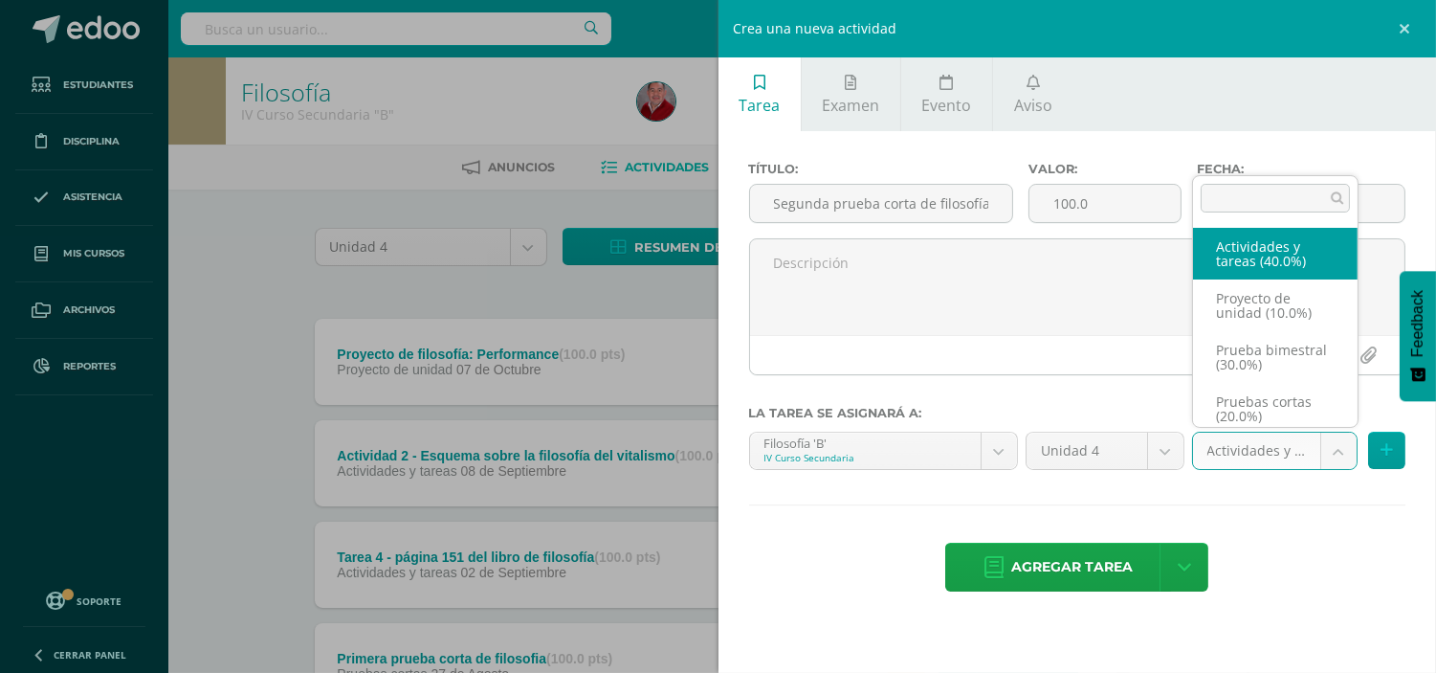
click at [1332, 452] on body "Tarea asignada exitosamente Estudiantes Disciplina Asistencia Mis cursos Archiv…" at bounding box center [718, 621] width 1436 height 1242
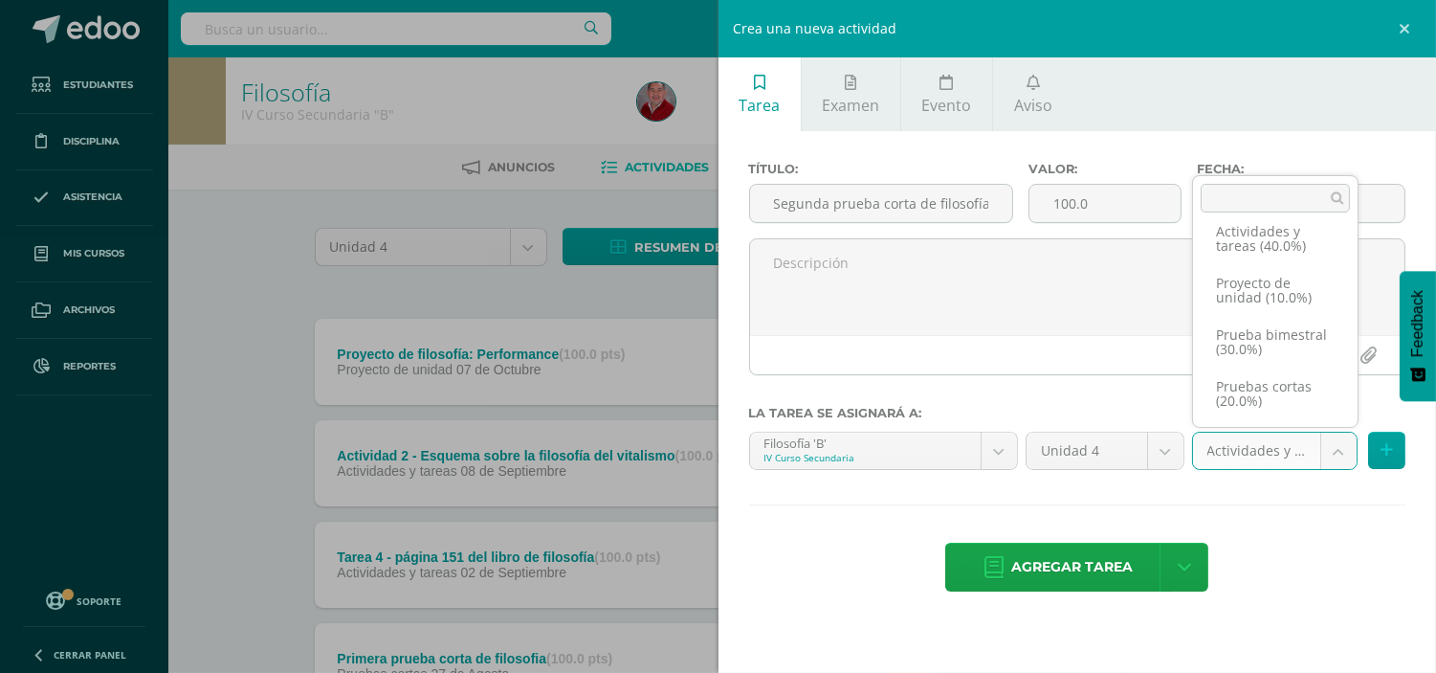
scroll to position [30, 0]
select select "233046"
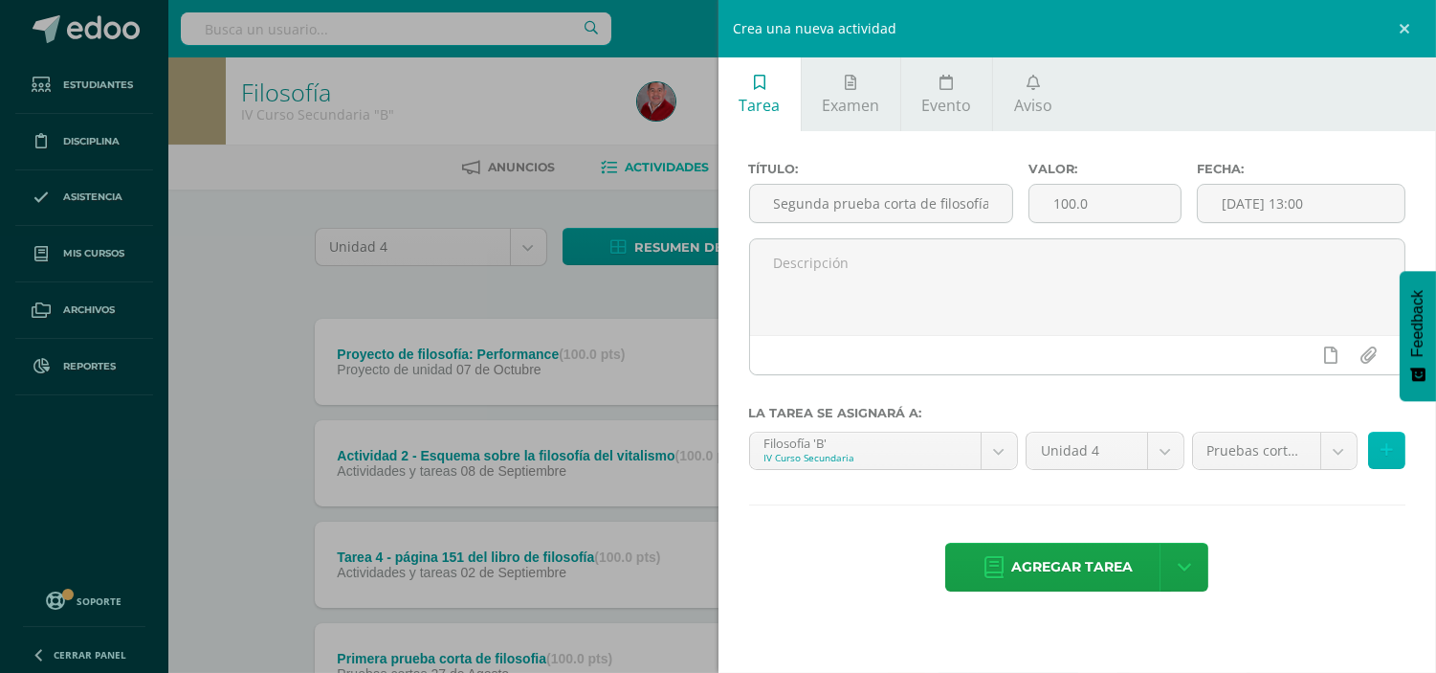
click at [1394, 448] on button at bounding box center [1386, 450] width 37 height 37
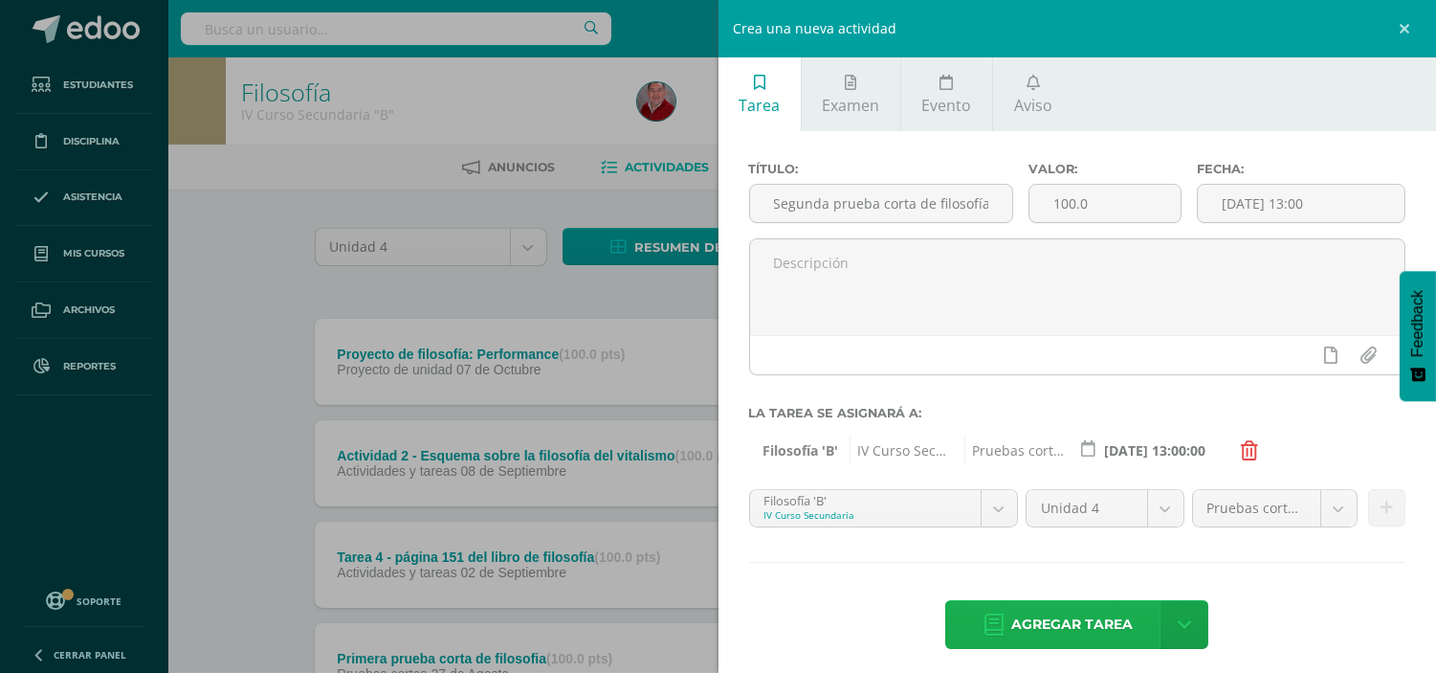
click at [1055, 611] on span "Agregar tarea" at bounding box center [1072, 624] width 122 height 47
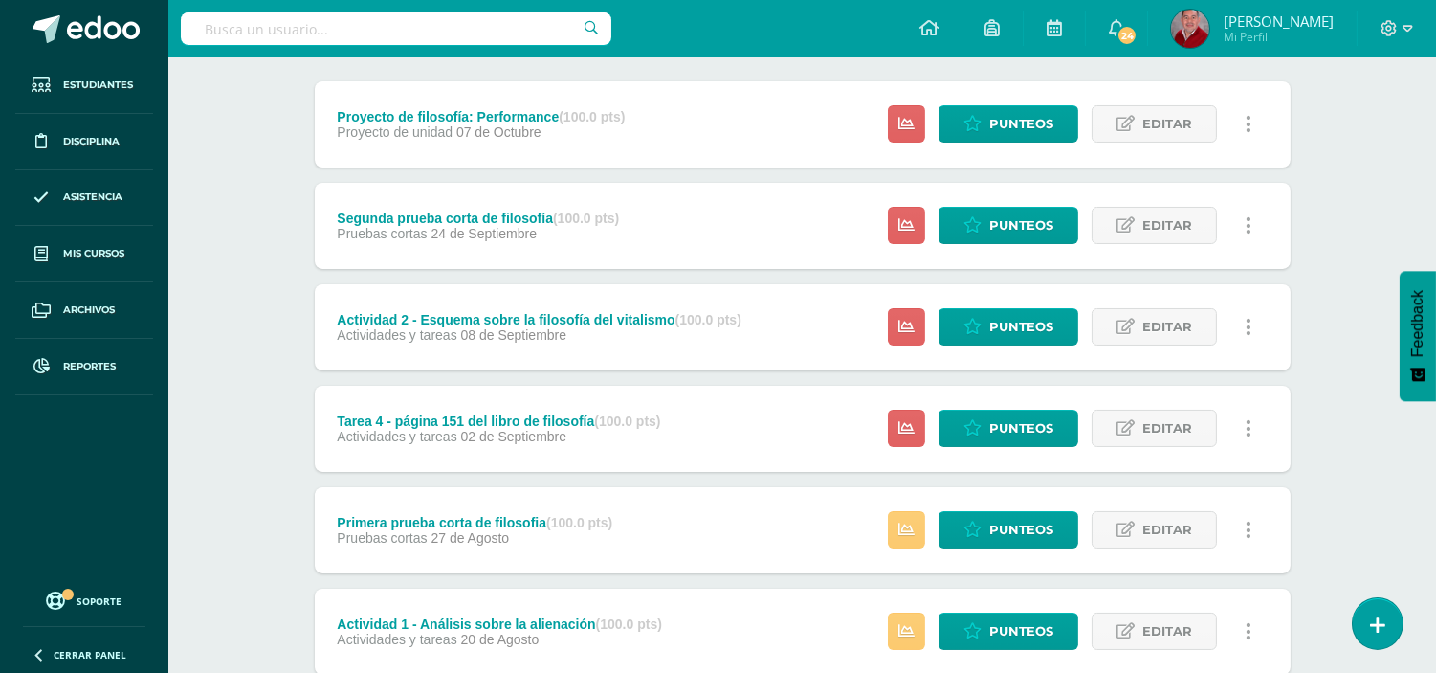
scroll to position [240, 0]
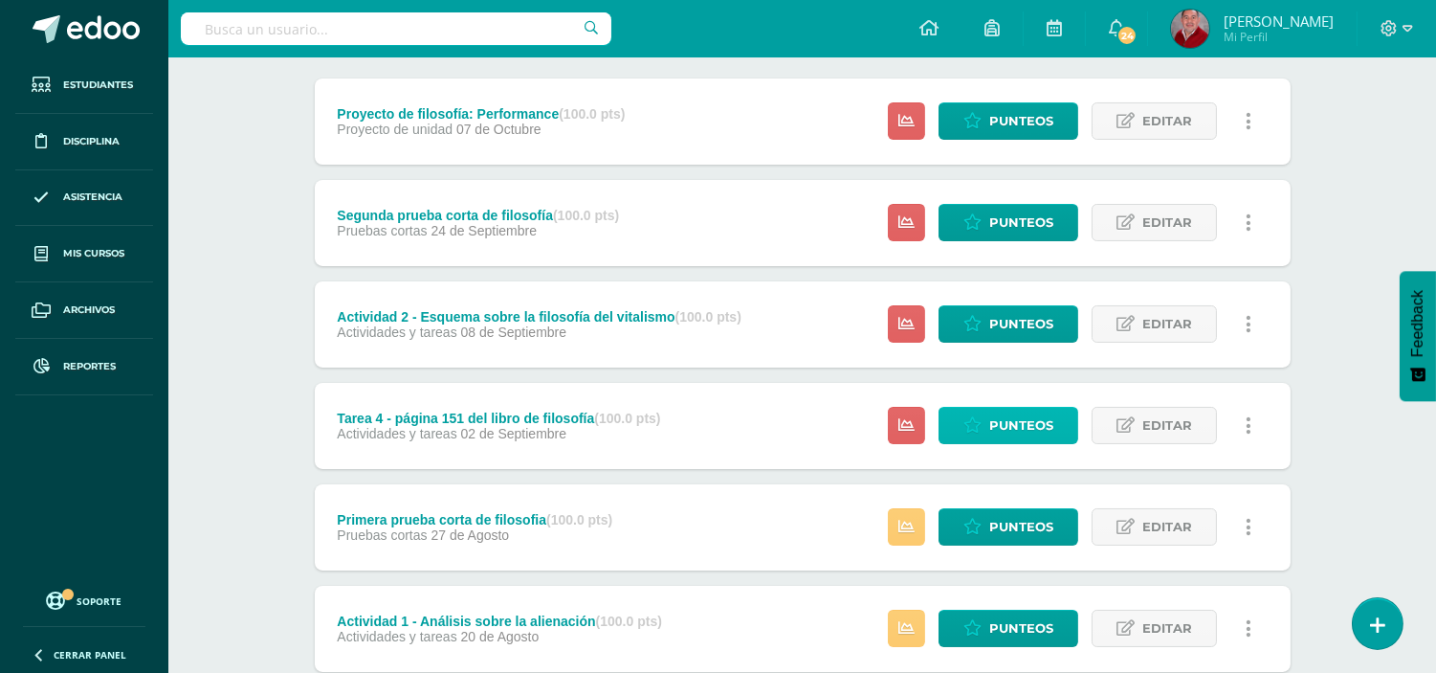
click at [1012, 433] on span "Punteos" at bounding box center [1021, 425] width 64 height 35
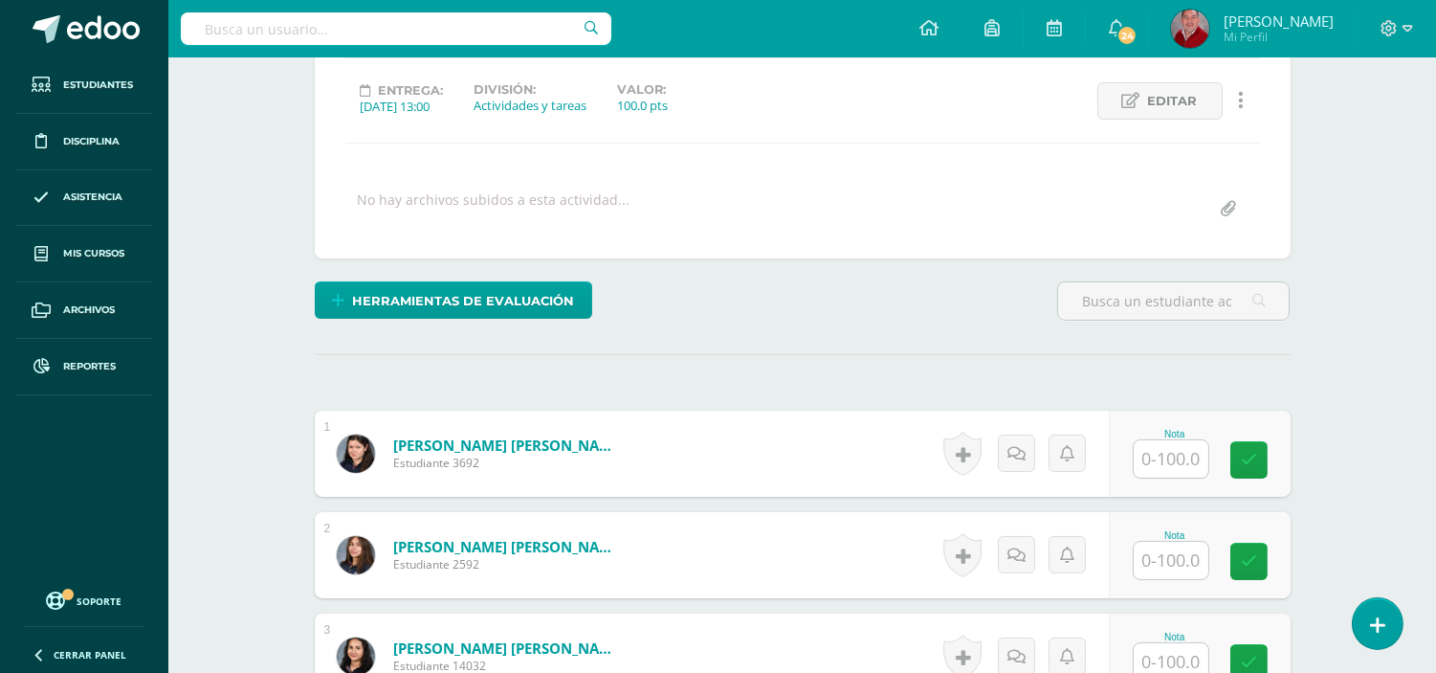
scroll to position [298, 0]
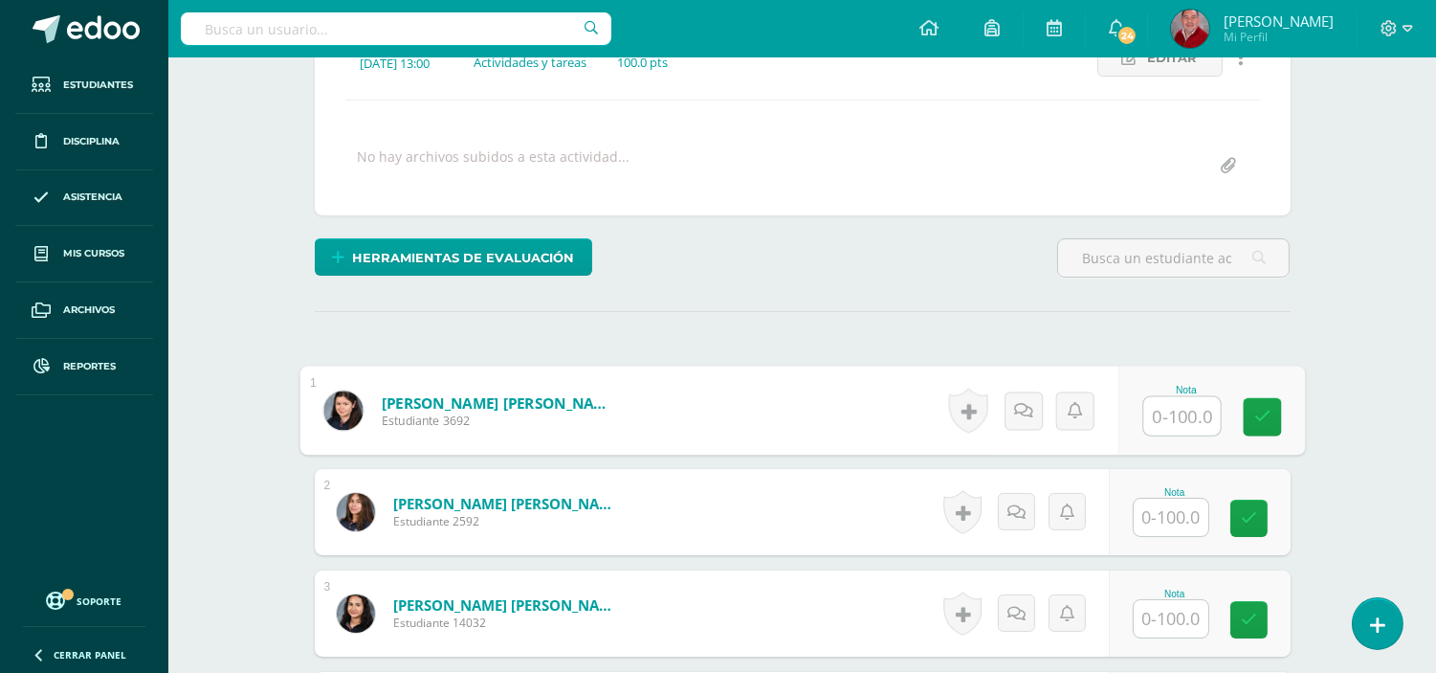
click at [1190, 410] on input "text" at bounding box center [1182, 416] width 77 height 38
type input "70"
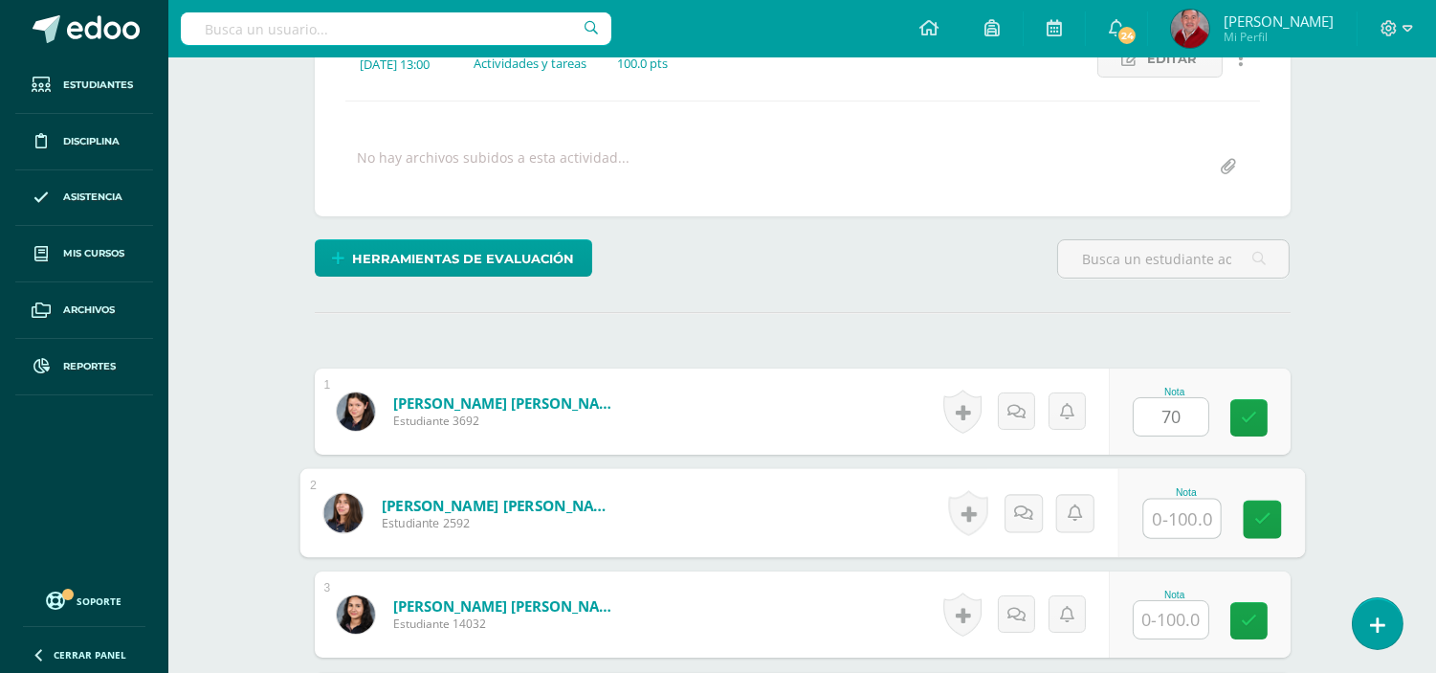
click at [1187, 509] on input "text" at bounding box center [1182, 519] width 77 height 38
type input "90"
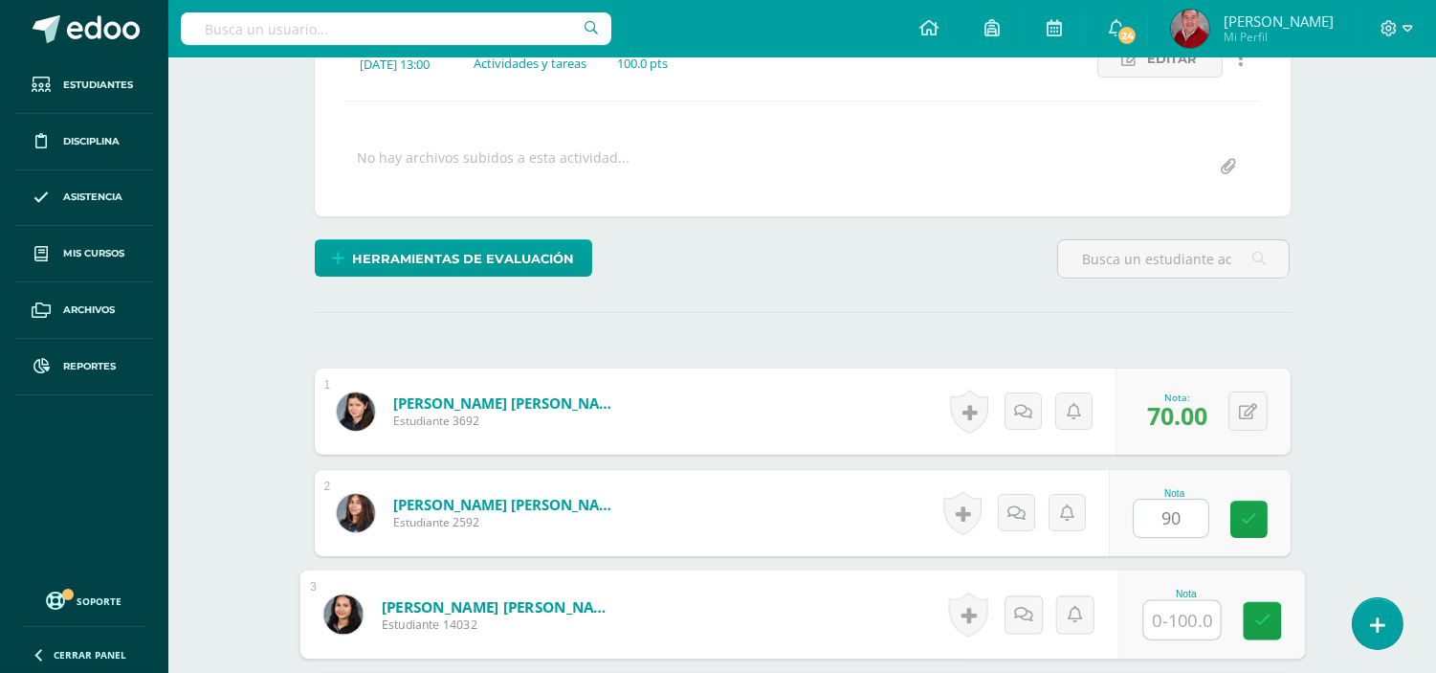
click at [1183, 623] on input "text" at bounding box center [1182, 620] width 77 height 38
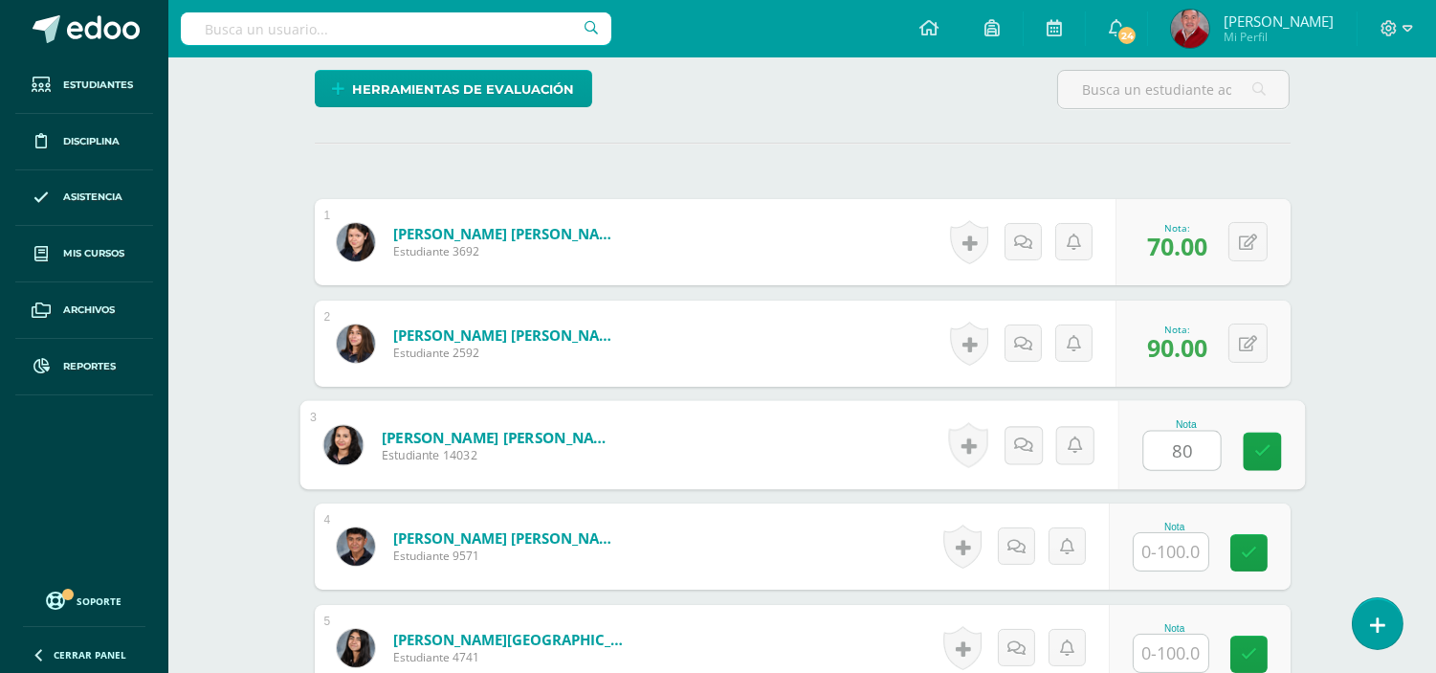
scroll to position [551, 0]
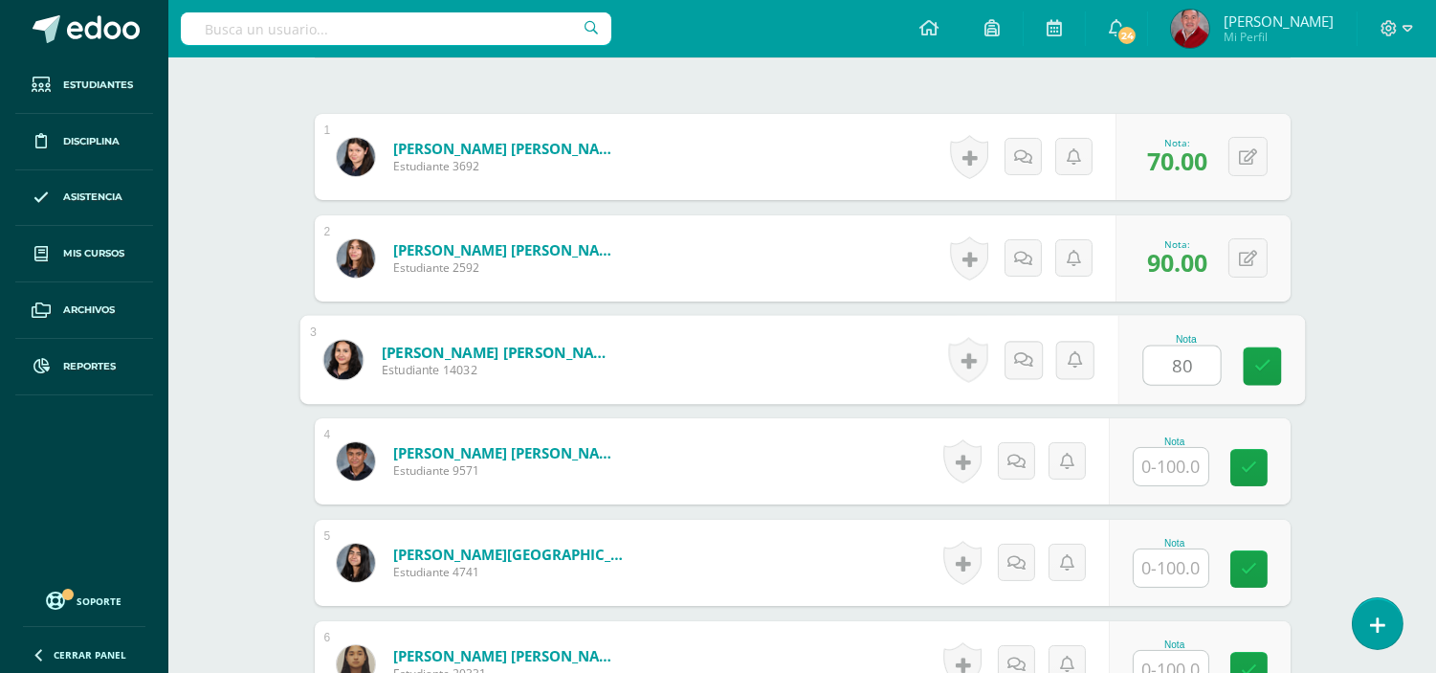
type input "80"
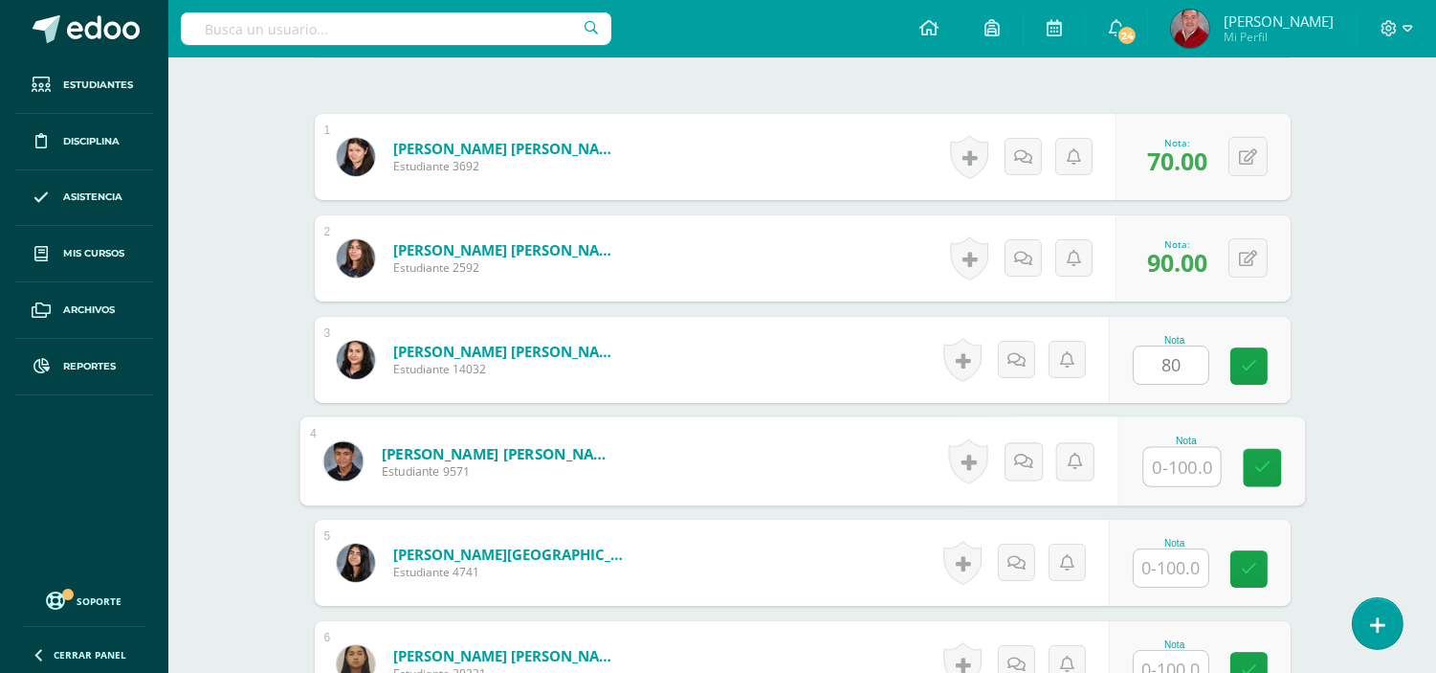
click at [1188, 461] on input "text" at bounding box center [1182, 467] width 77 height 38
type input "70"
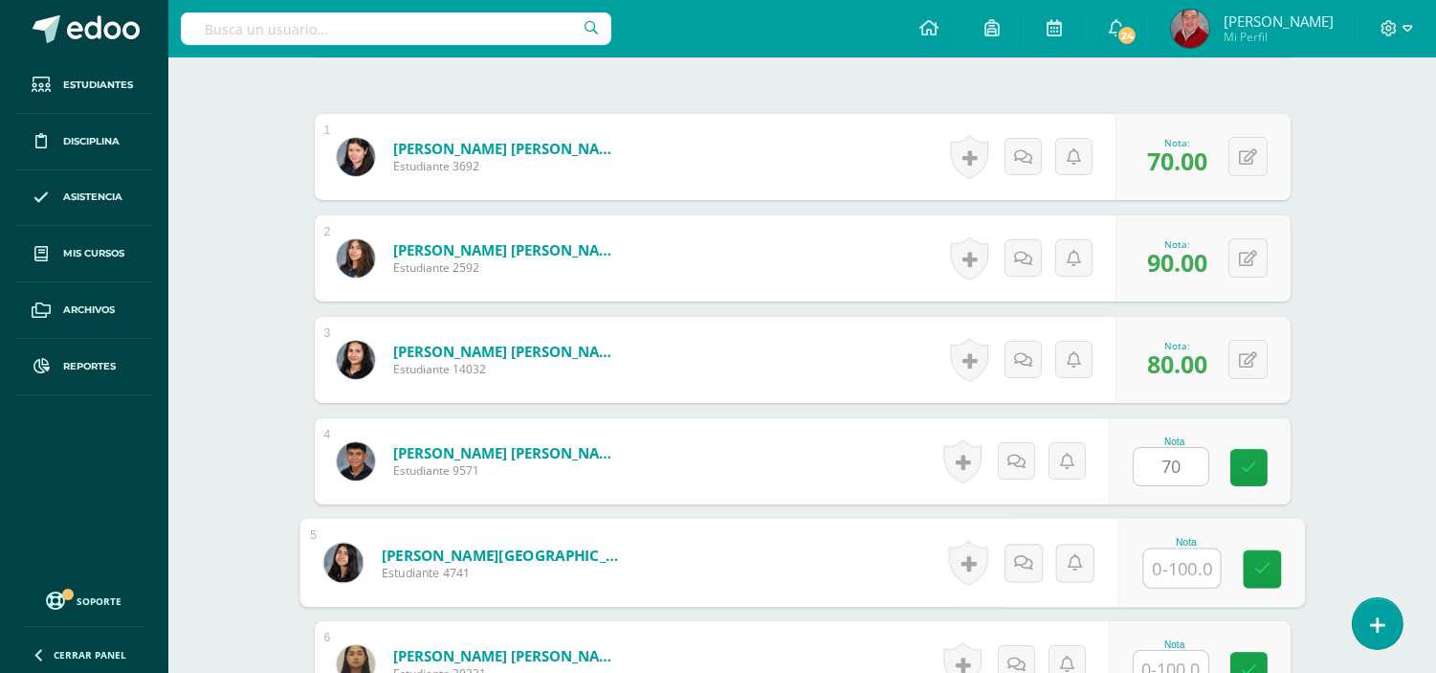
click at [1181, 566] on input "text" at bounding box center [1182, 568] width 77 height 38
type input "70"
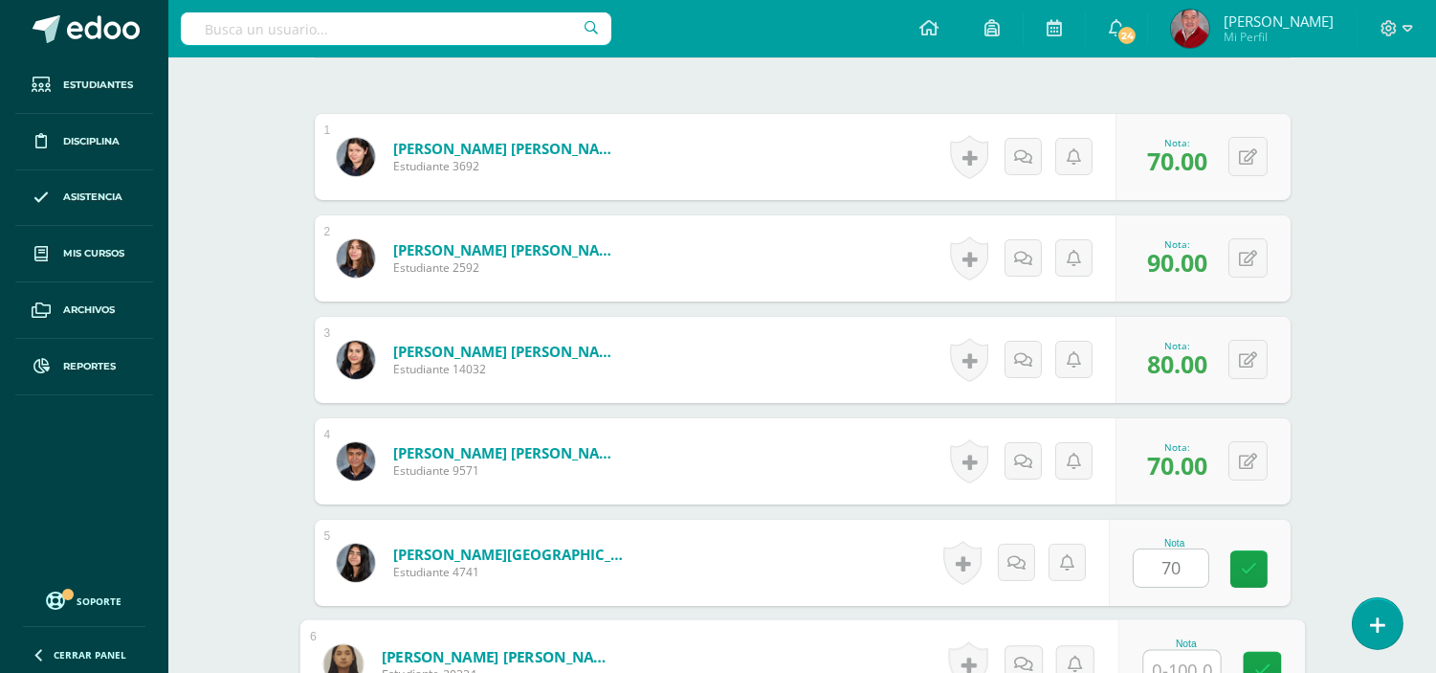
click at [1196, 664] on input "text" at bounding box center [1182, 670] width 77 height 38
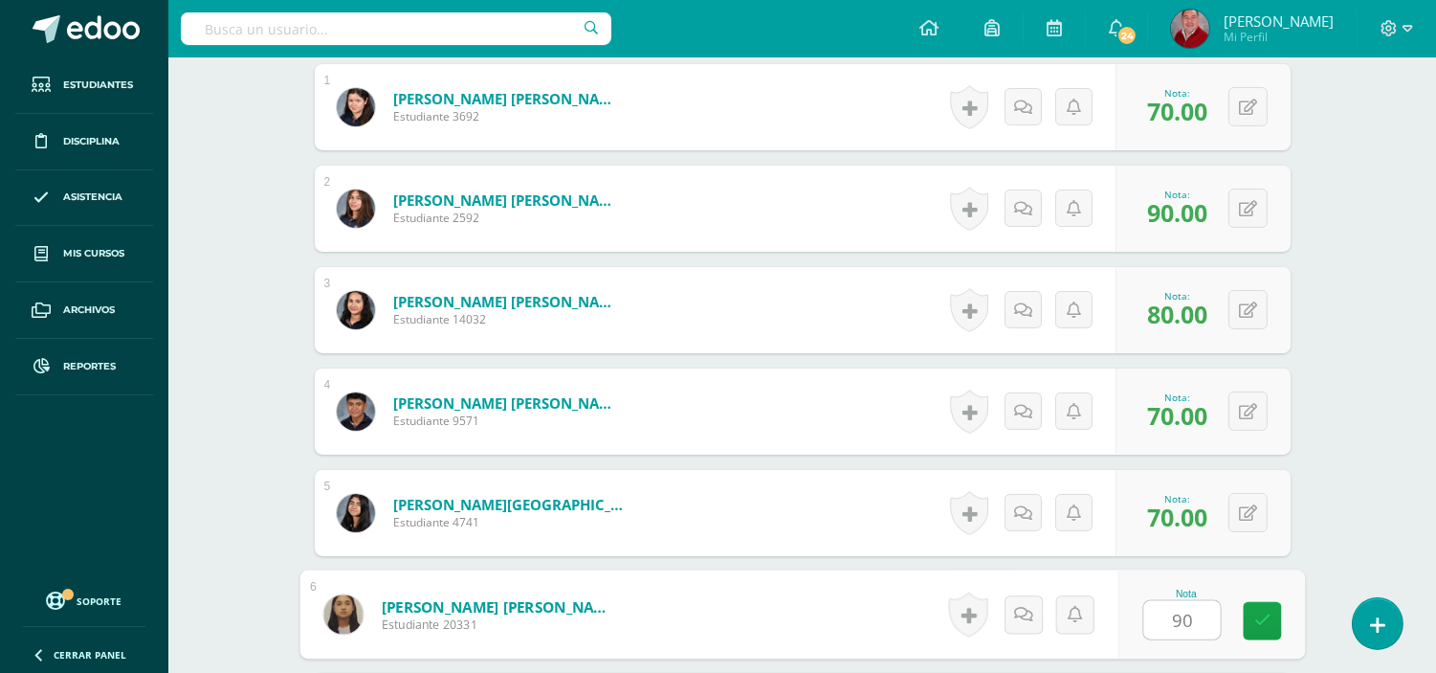
scroll to position [729, 0]
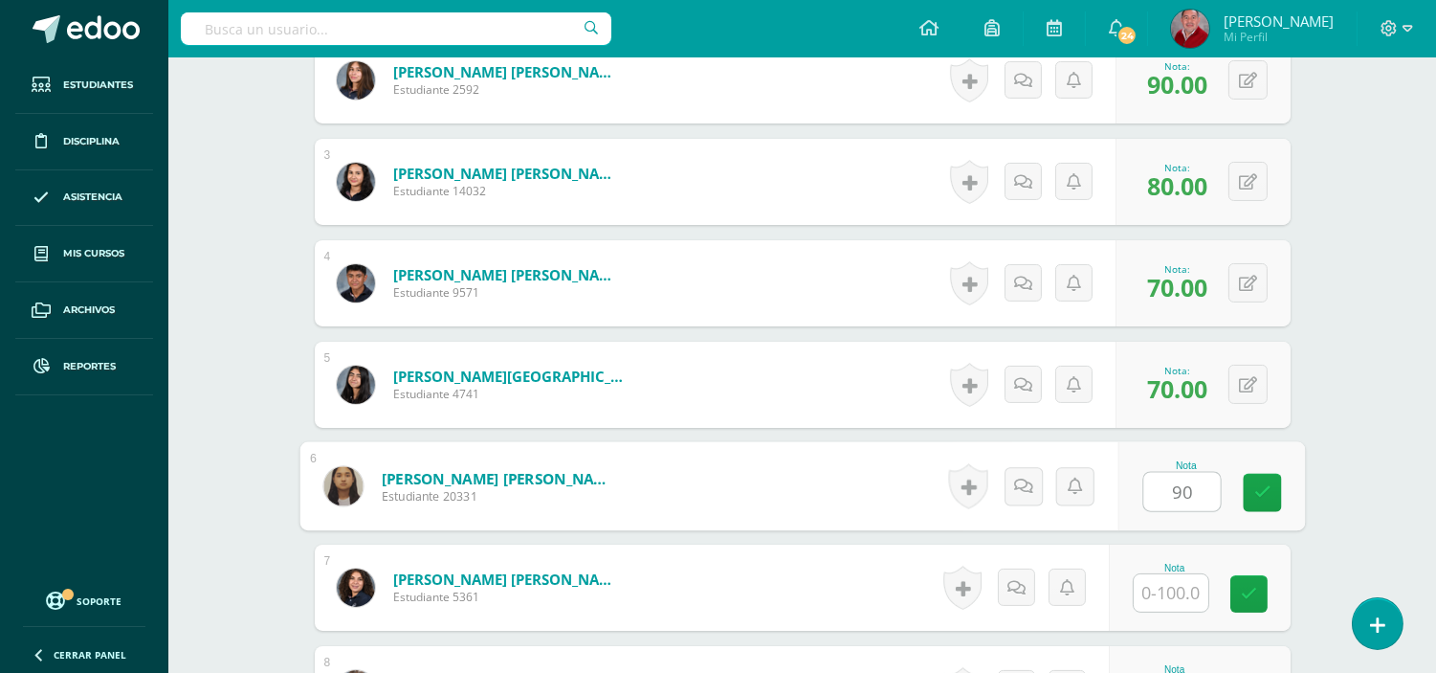
type input "90"
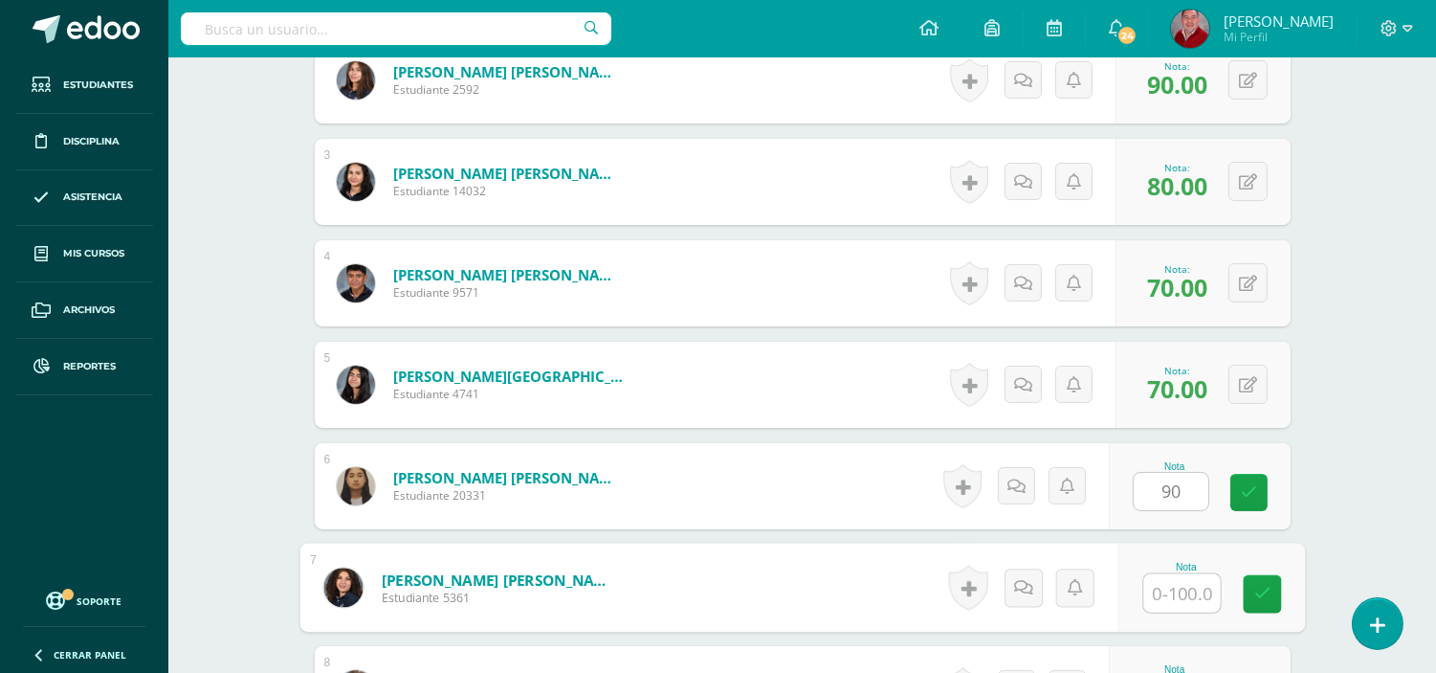
click at [1173, 594] on input "text" at bounding box center [1182, 593] width 77 height 38
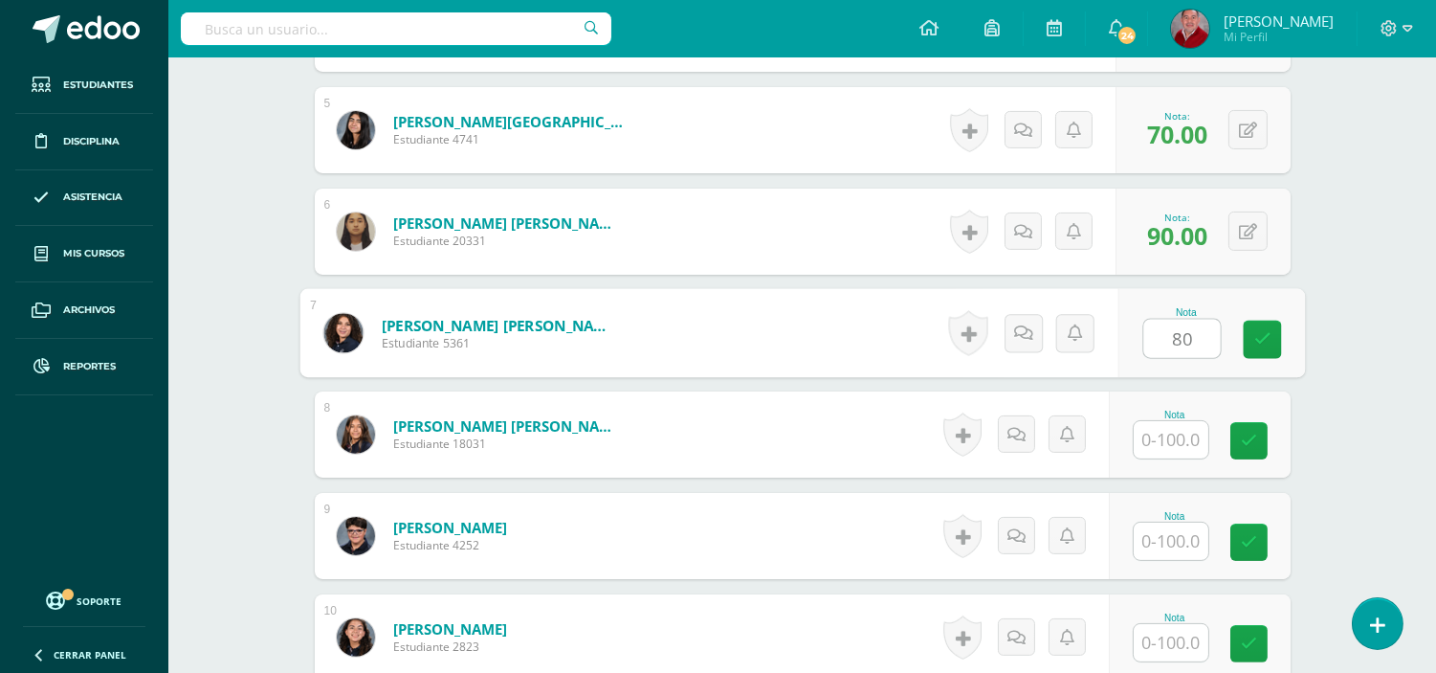
scroll to position [1027, 0]
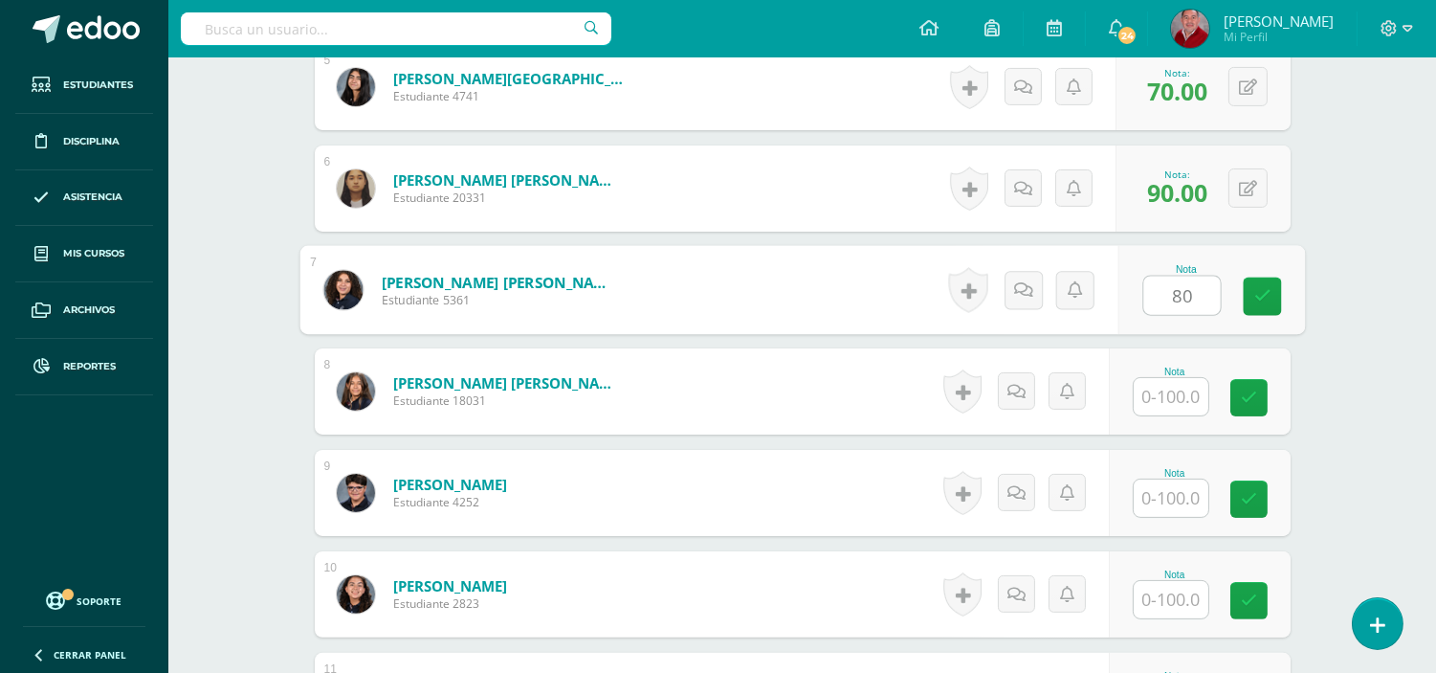
type input "80"
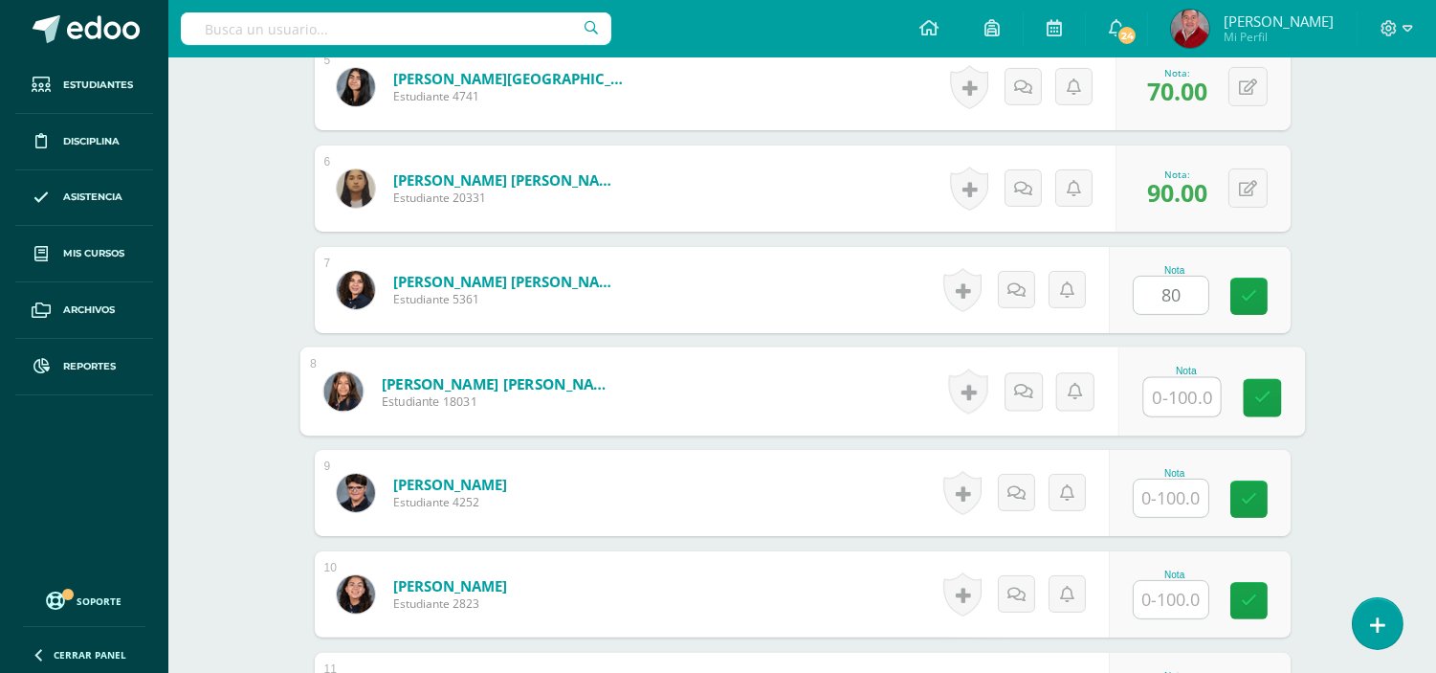
click at [1174, 394] on input "text" at bounding box center [1182, 397] width 77 height 38
type input "80"
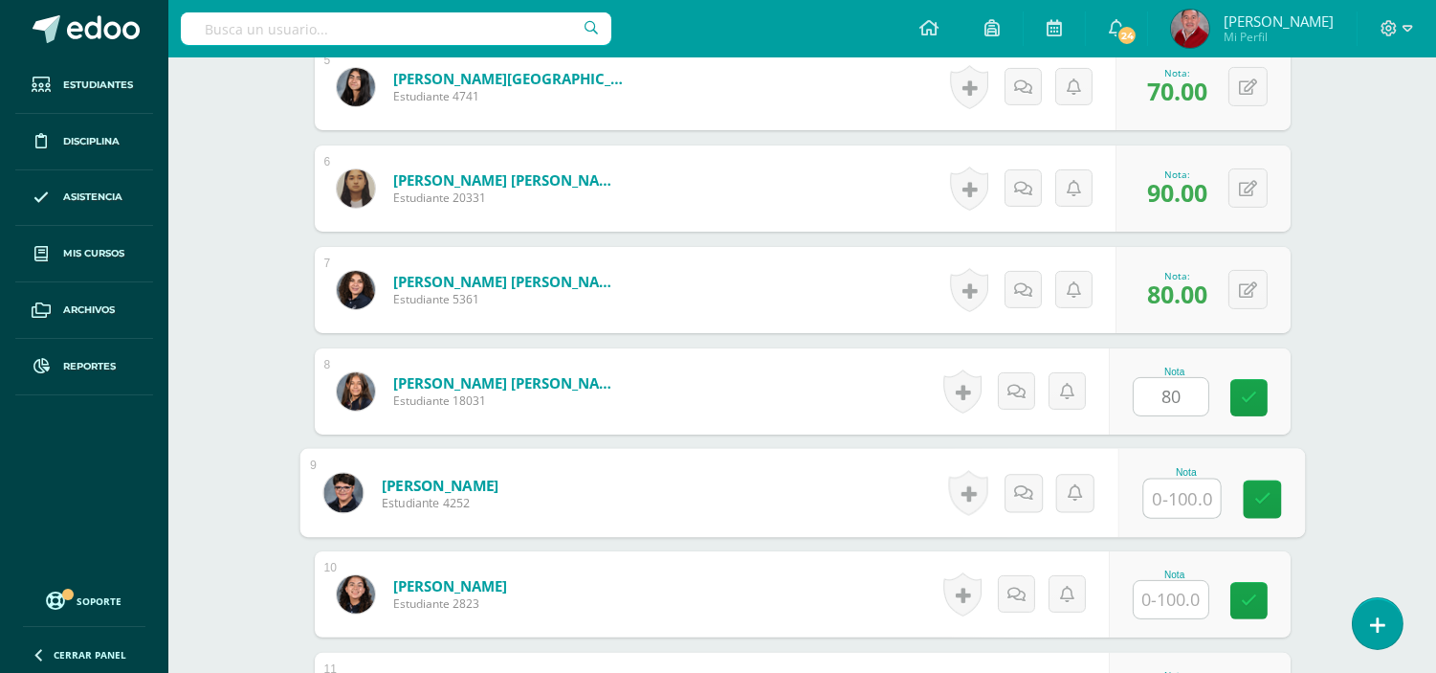
click at [1198, 501] on input "text" at bounding box center [1182, 498] width 77 height 38
type input "80"
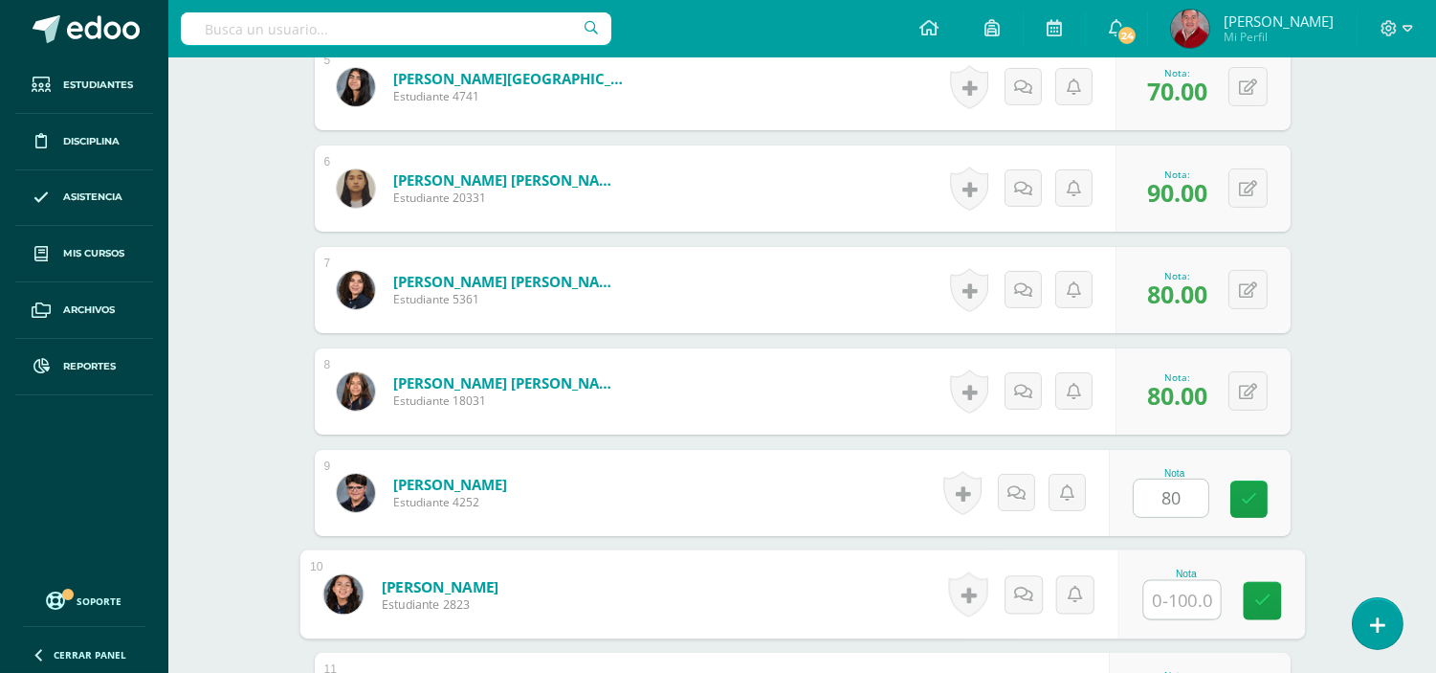
click at [1166, 608] on input "text" at bounding box center [1182, 600] width 77 height 38
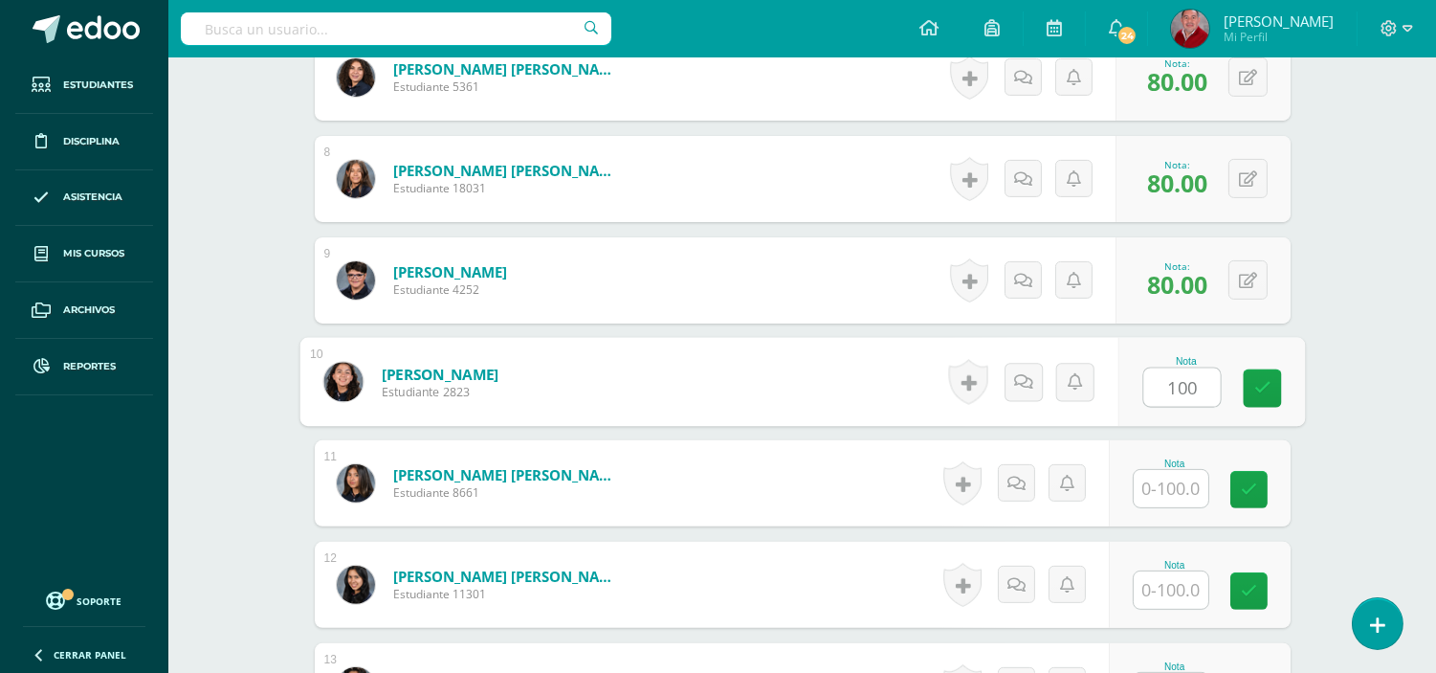
scroll to position [1282, 0]
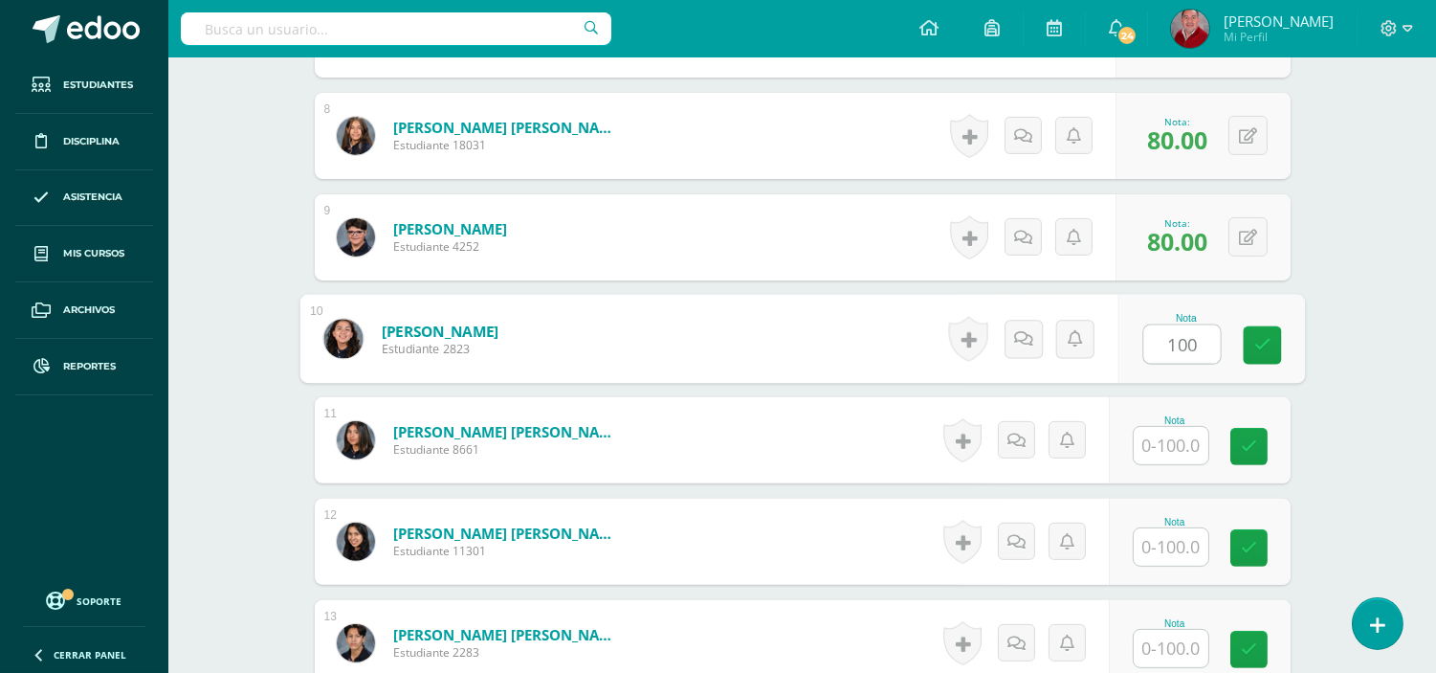
type input "100"
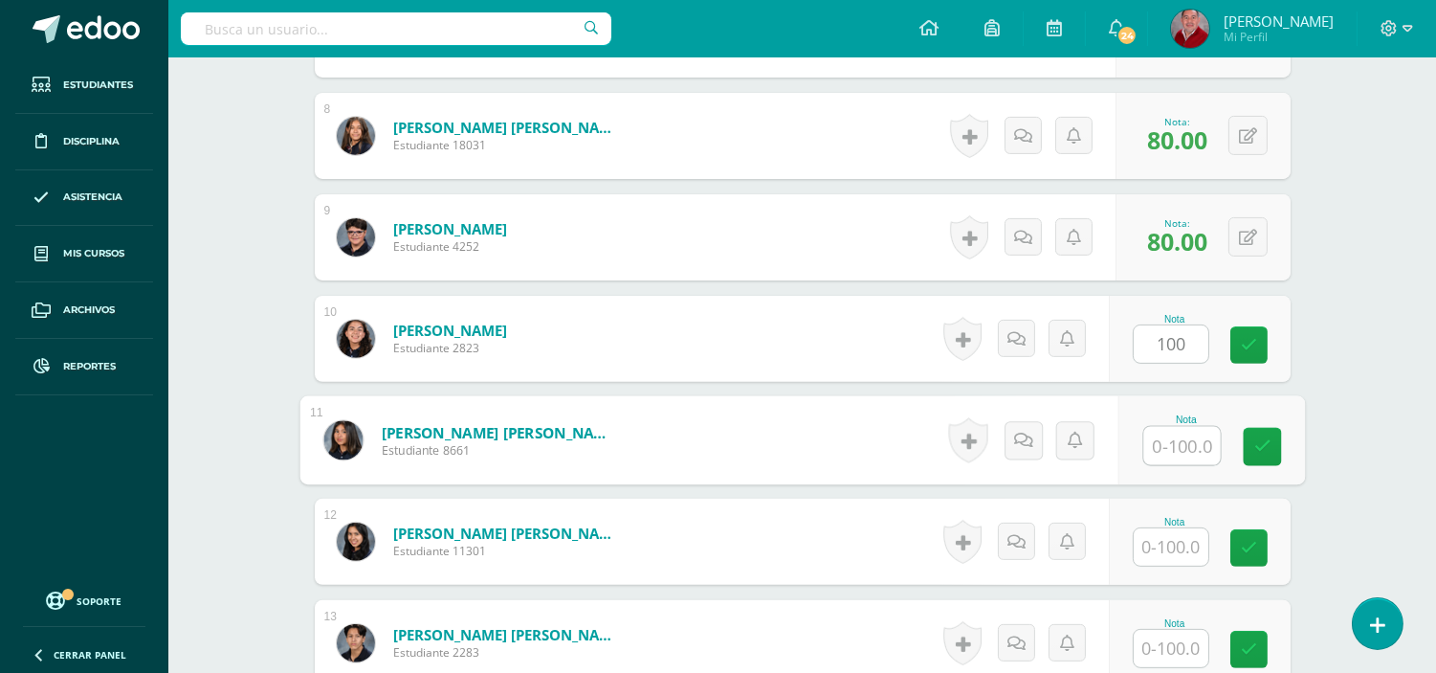
click at [1170, 443] on input "text" at bounding box center [1182, 446] width 77 height 38
type input "4"
type input "70"
click at [1173, 549] on input "text" at bounding box center [1171, 546] width 75 height 37
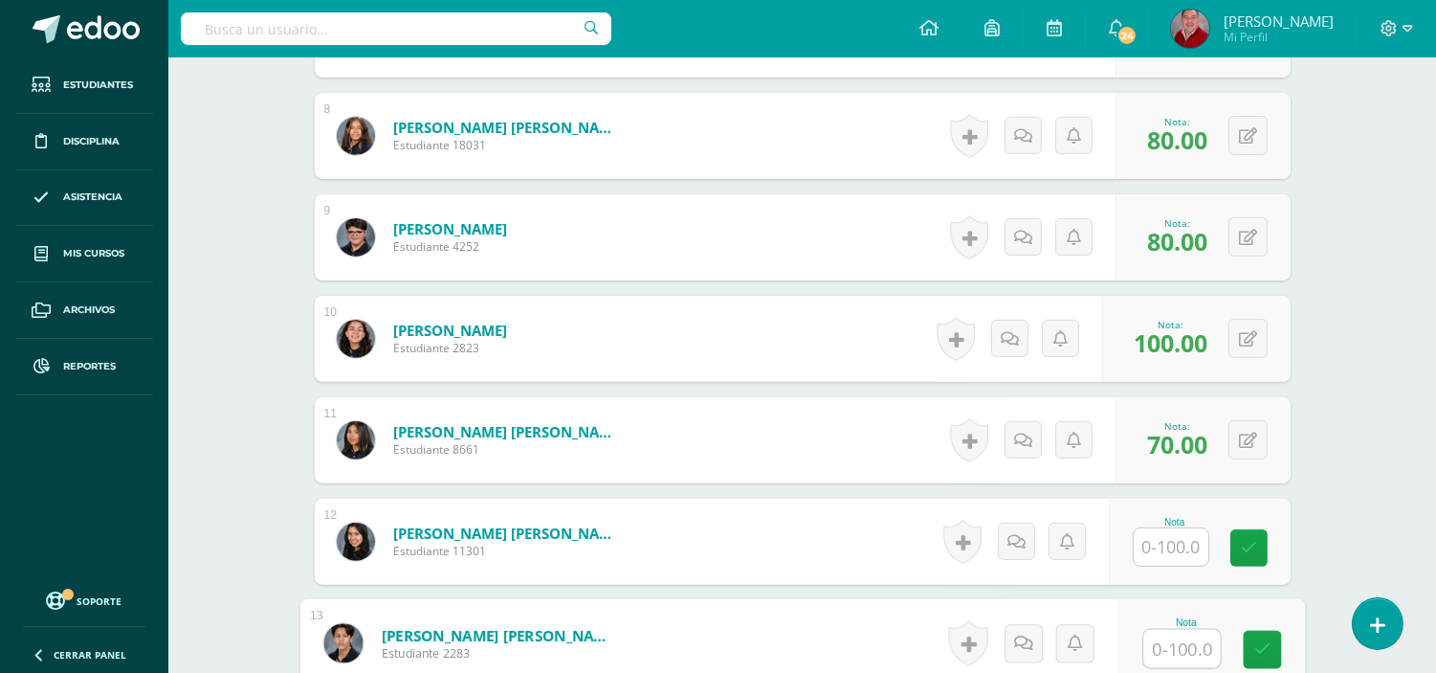
click at [1174, 646] on input "text" at bounding box center [1182, 649] width 77 height 38
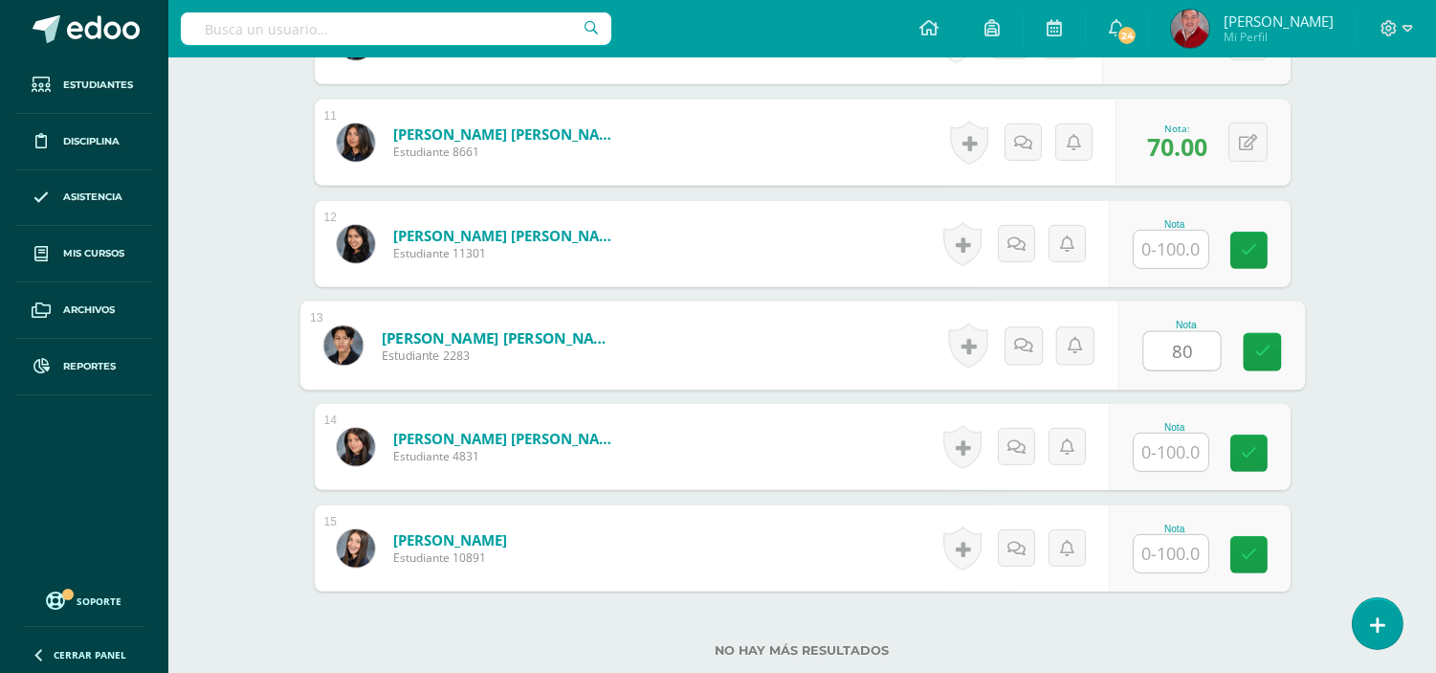
scroll to position [1622, 0]
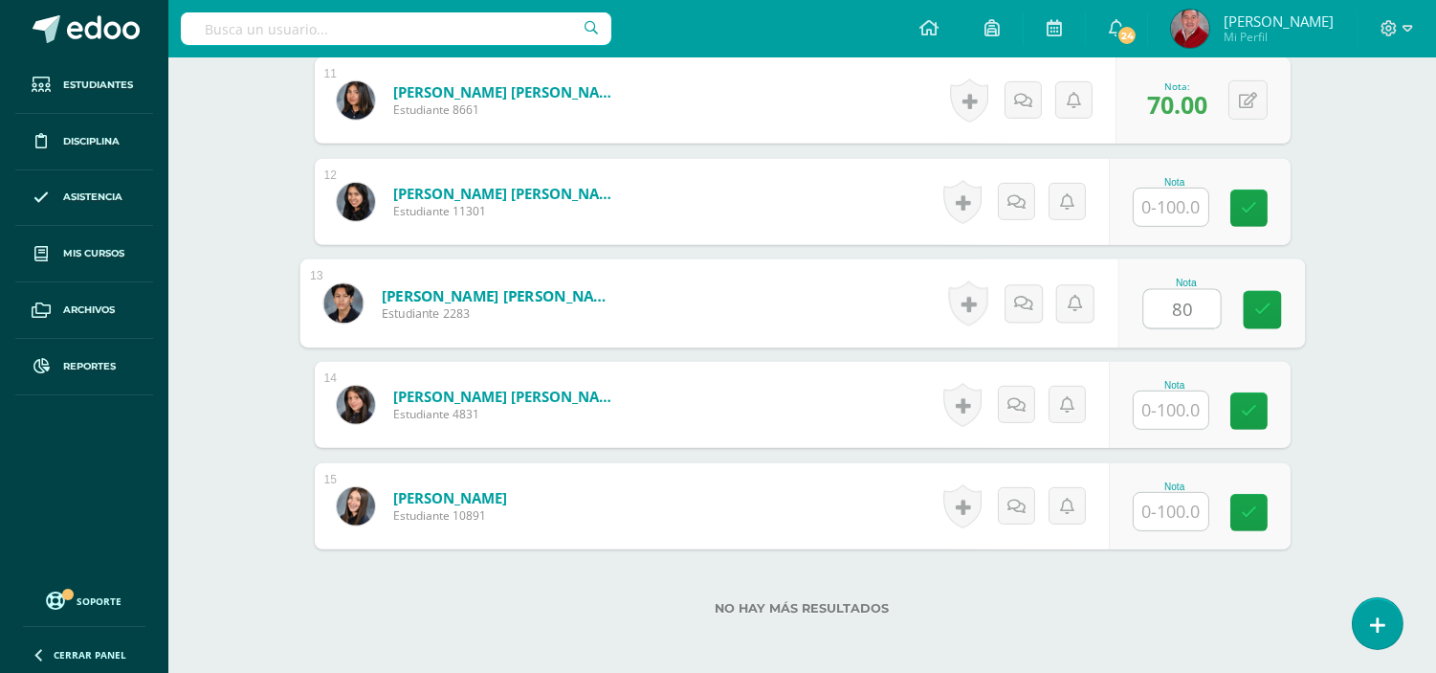
type input "80"
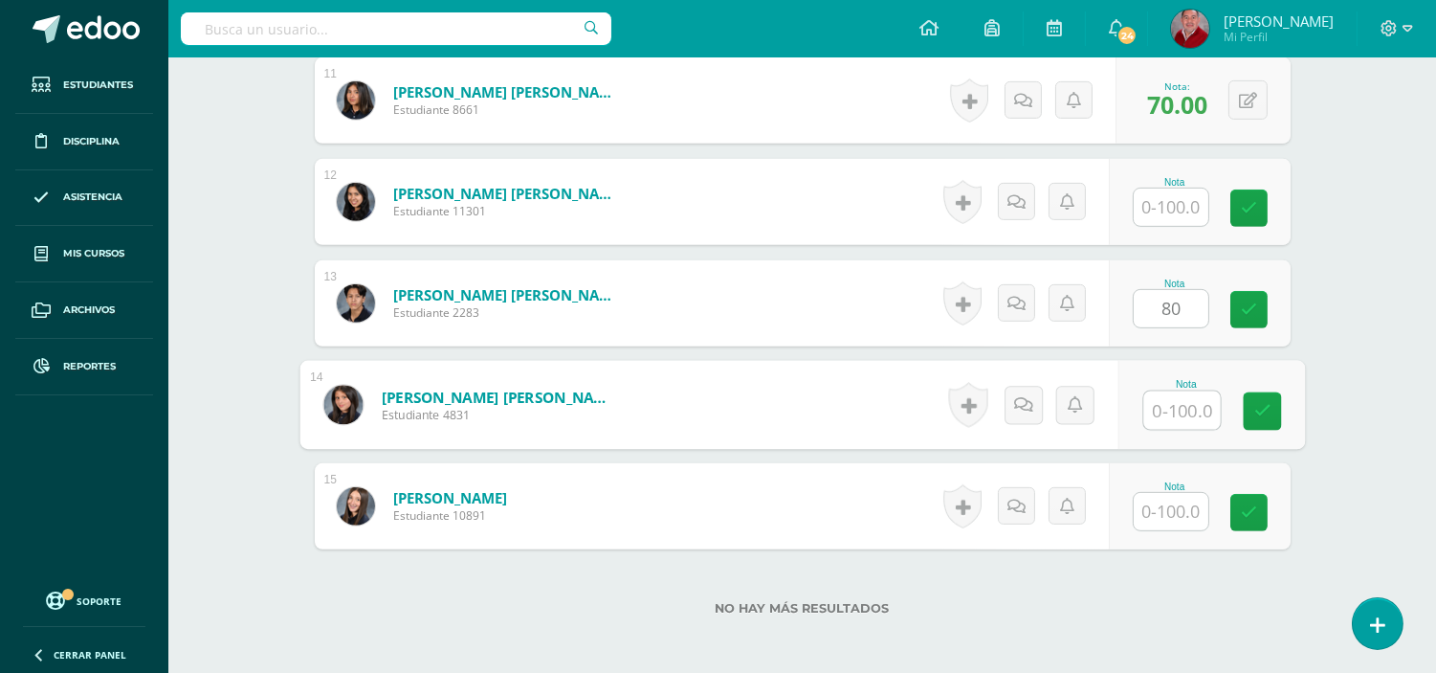
click at [1187, 417] on input "text" at bounding box center [1182, 410] width 77 height 38
type input "80"
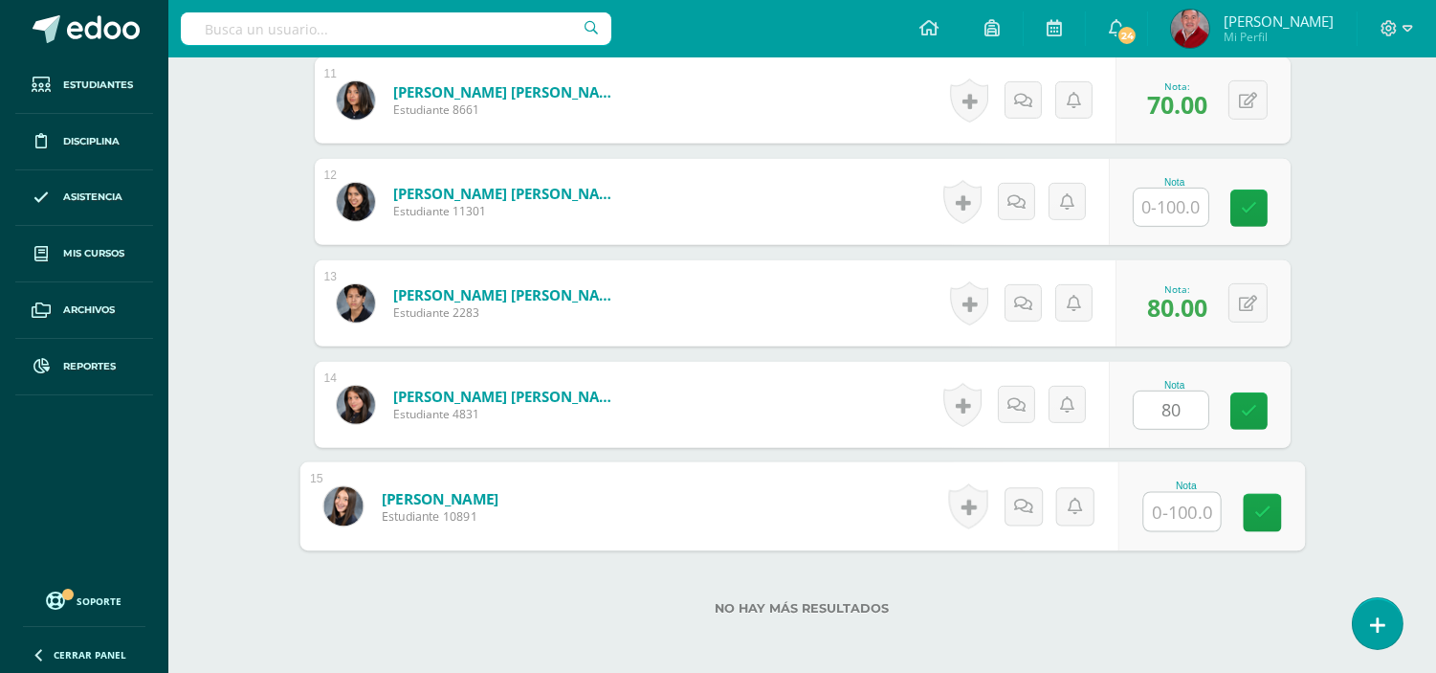
click at [1188, 509] on input "text" at bounding box center [1182, 512] width 77 height 38
type input "80"
click at [1264, 520] on icon at bounding box center [1262, 512] width 17 height 16
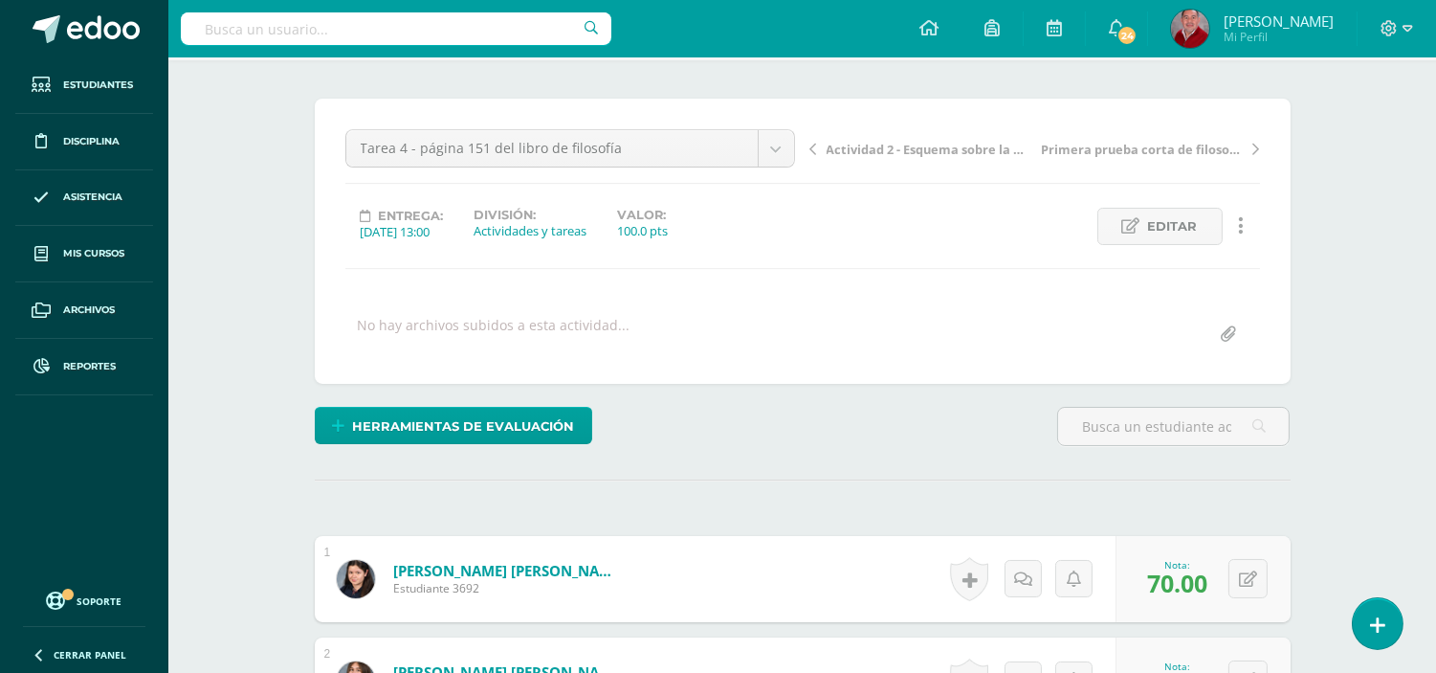
scroll to position [0, 0]
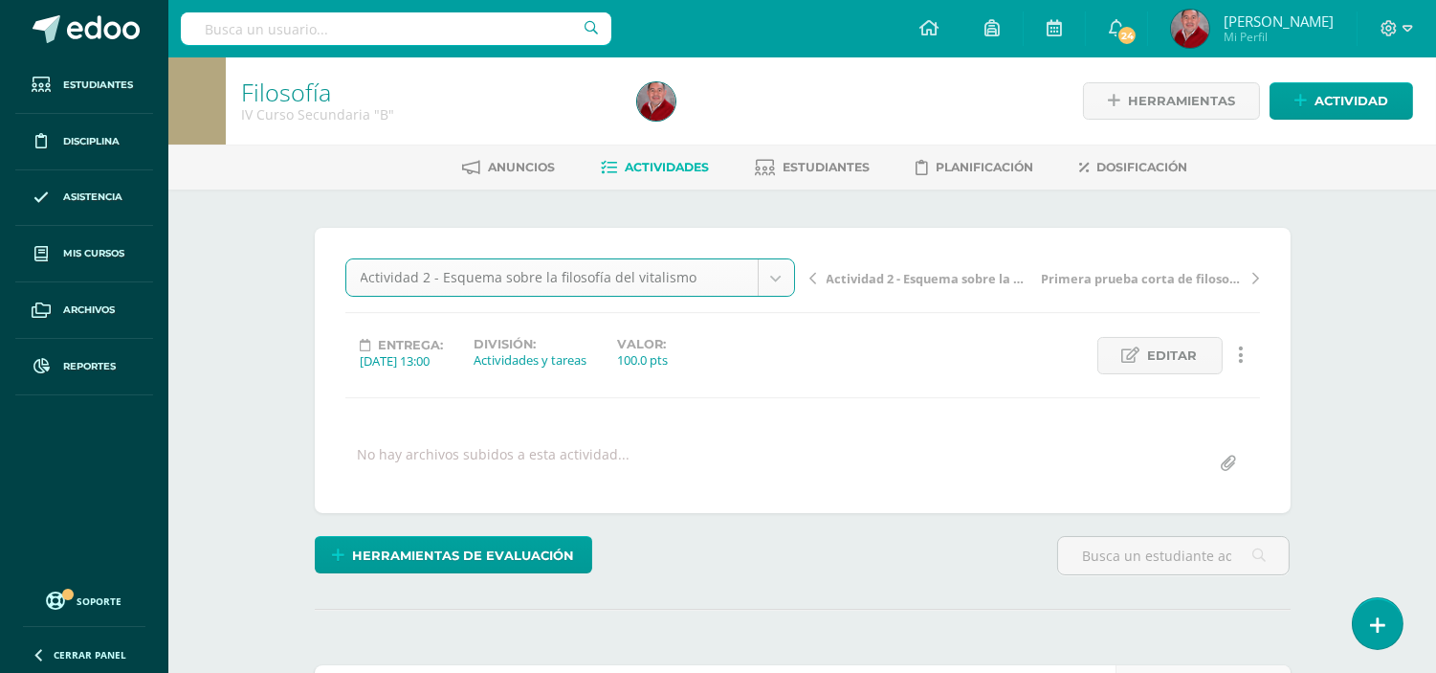
select select "/dashboard/teacher/grade-activity/238515/"
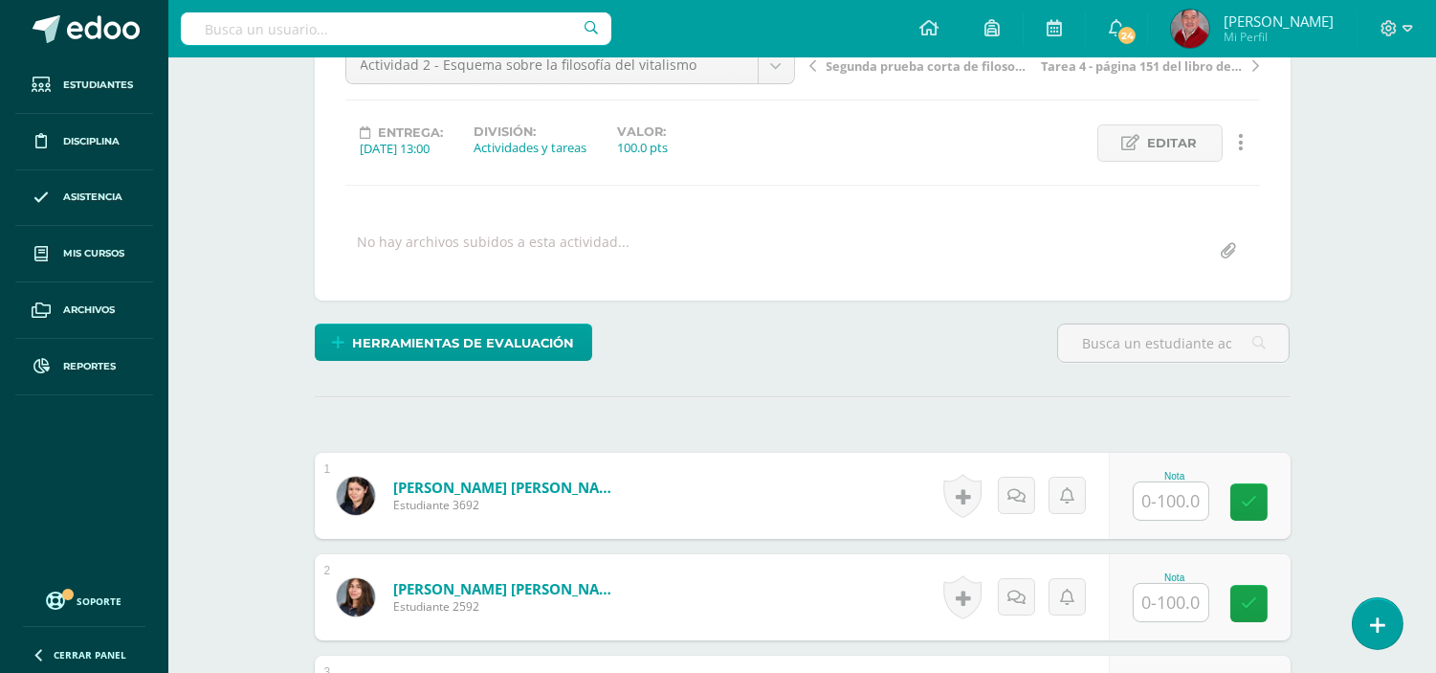
scroll to position [255, 0]
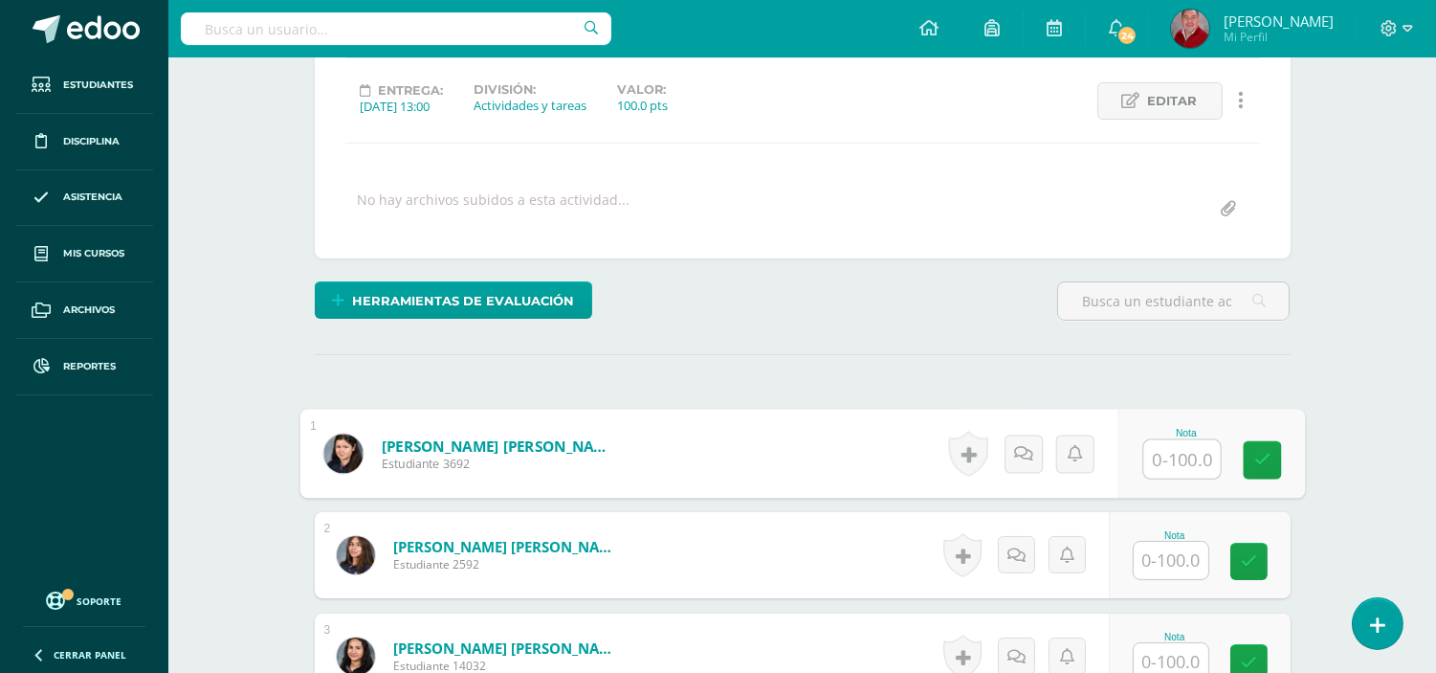
click at [1178, 465] on input "text" at bounding box center [1182, 459] width 77 height 38
type input "70"
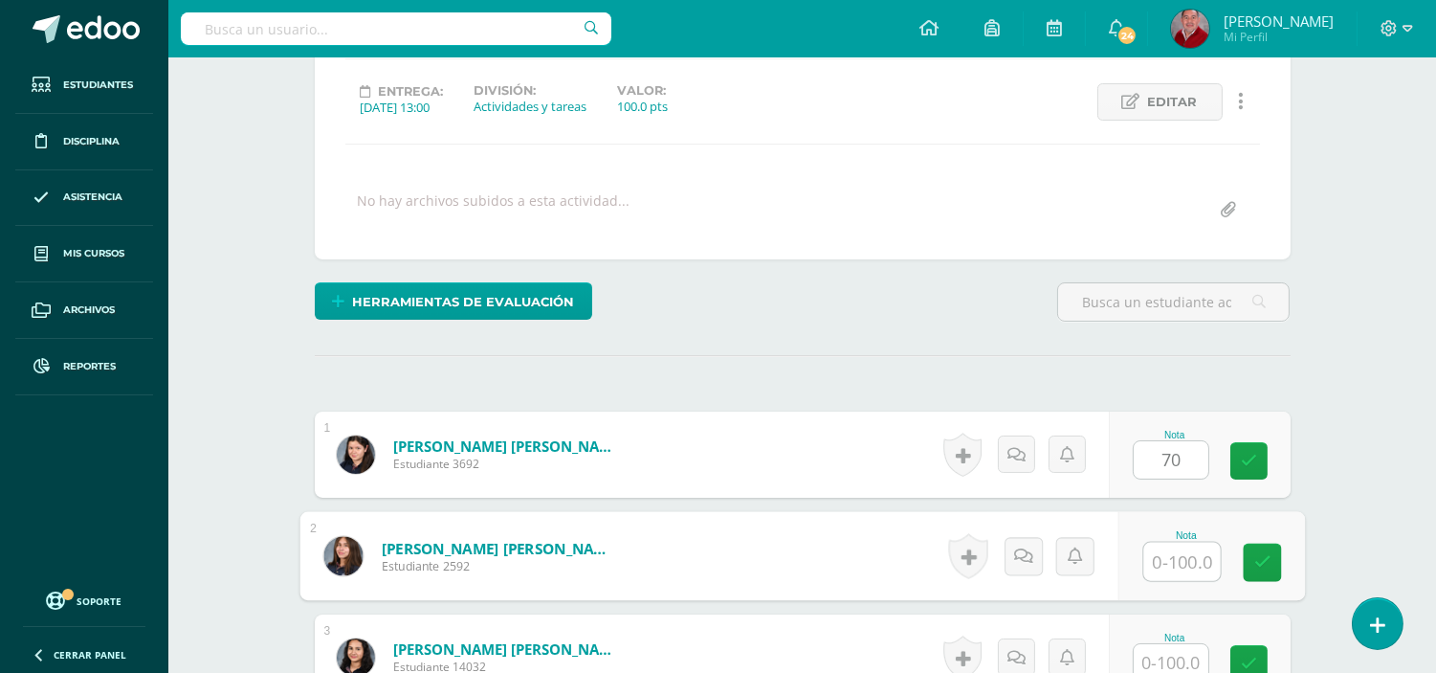
click at [1185, 547] on input "text" at bounding box center [1182, 562] width 77 height 38
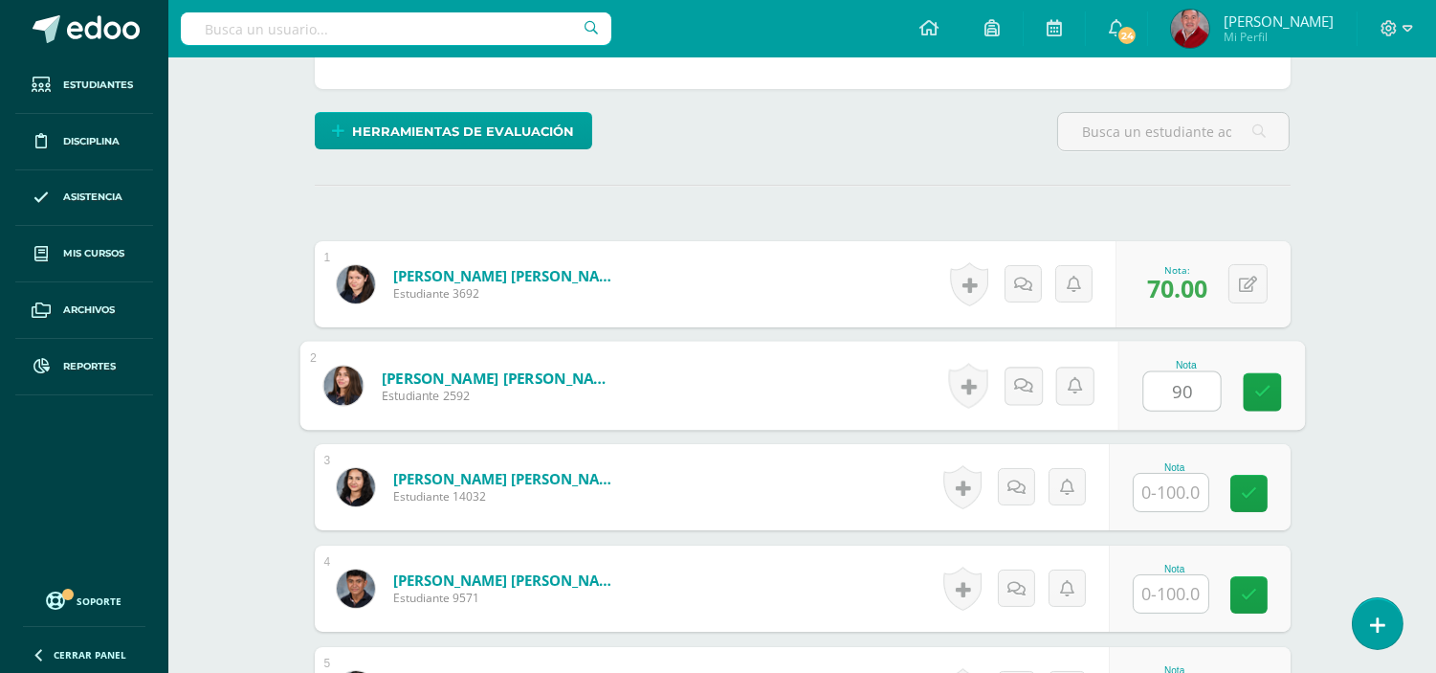
scroll to position [466, 0]
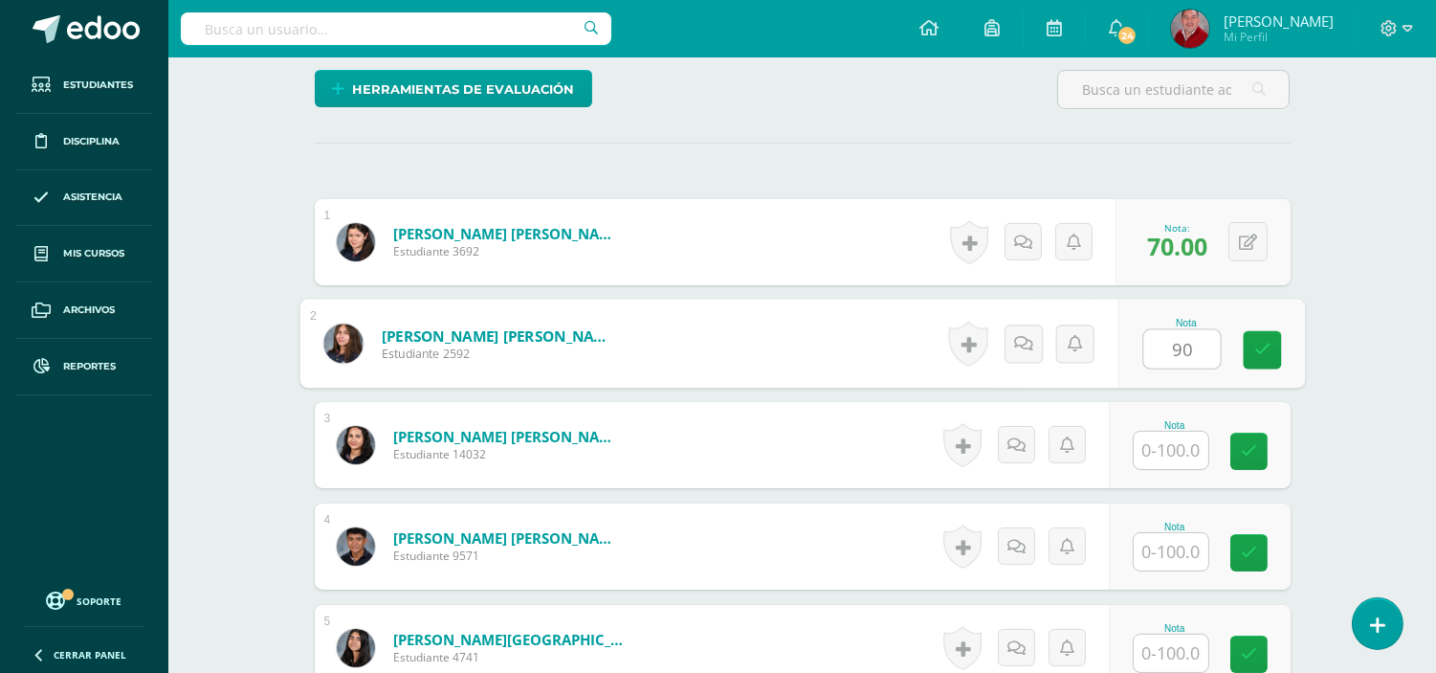
type input "90"
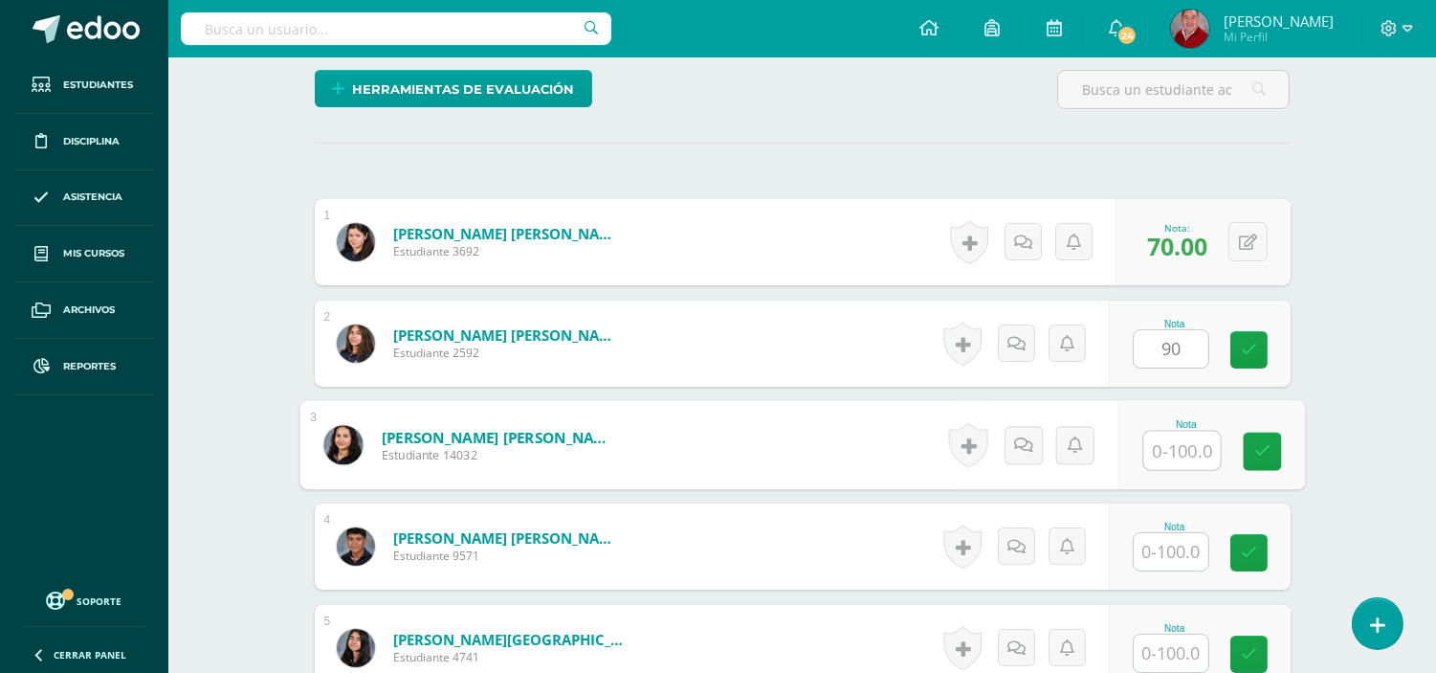
click at [1163, 445] on input "text" at bounding box center [1182, 451] width 77 height 38
type input "70"
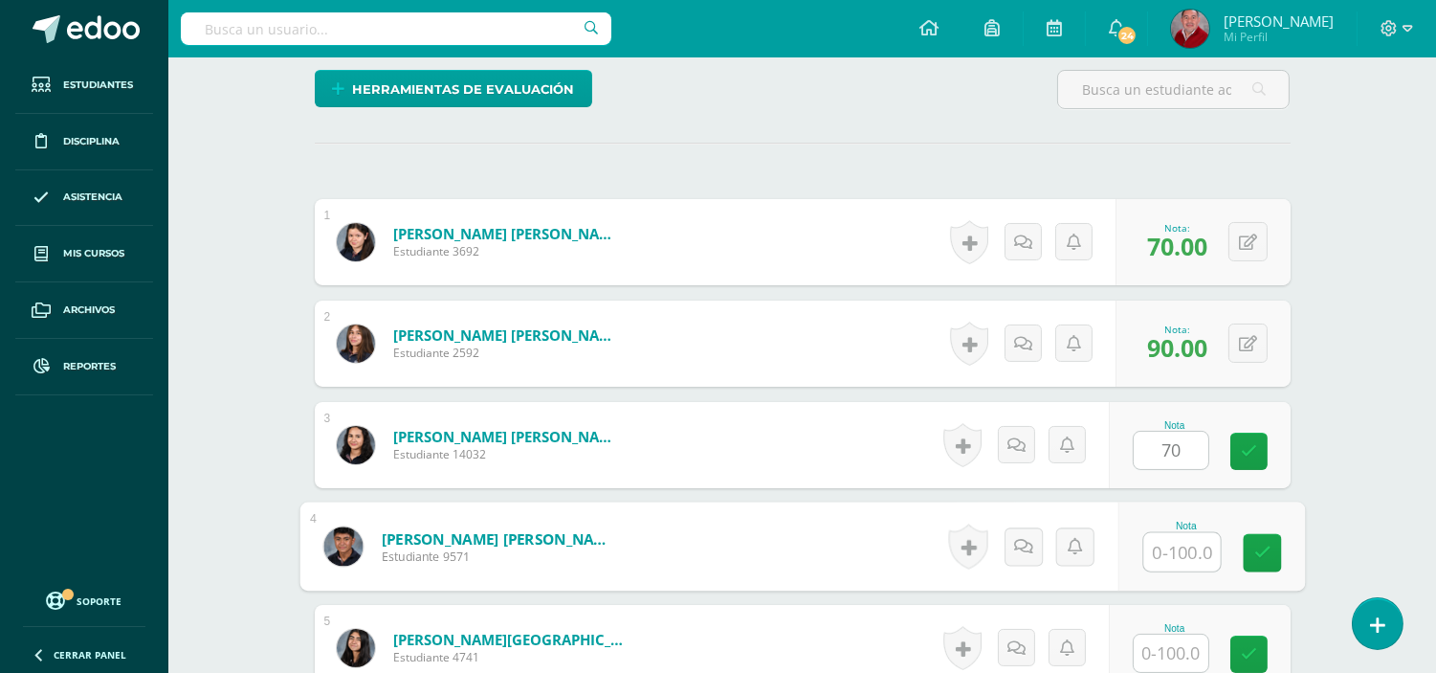
click at [1189, 548] on input "text" at bounding box center [1182, 552] width 77 height 38
type input "55"
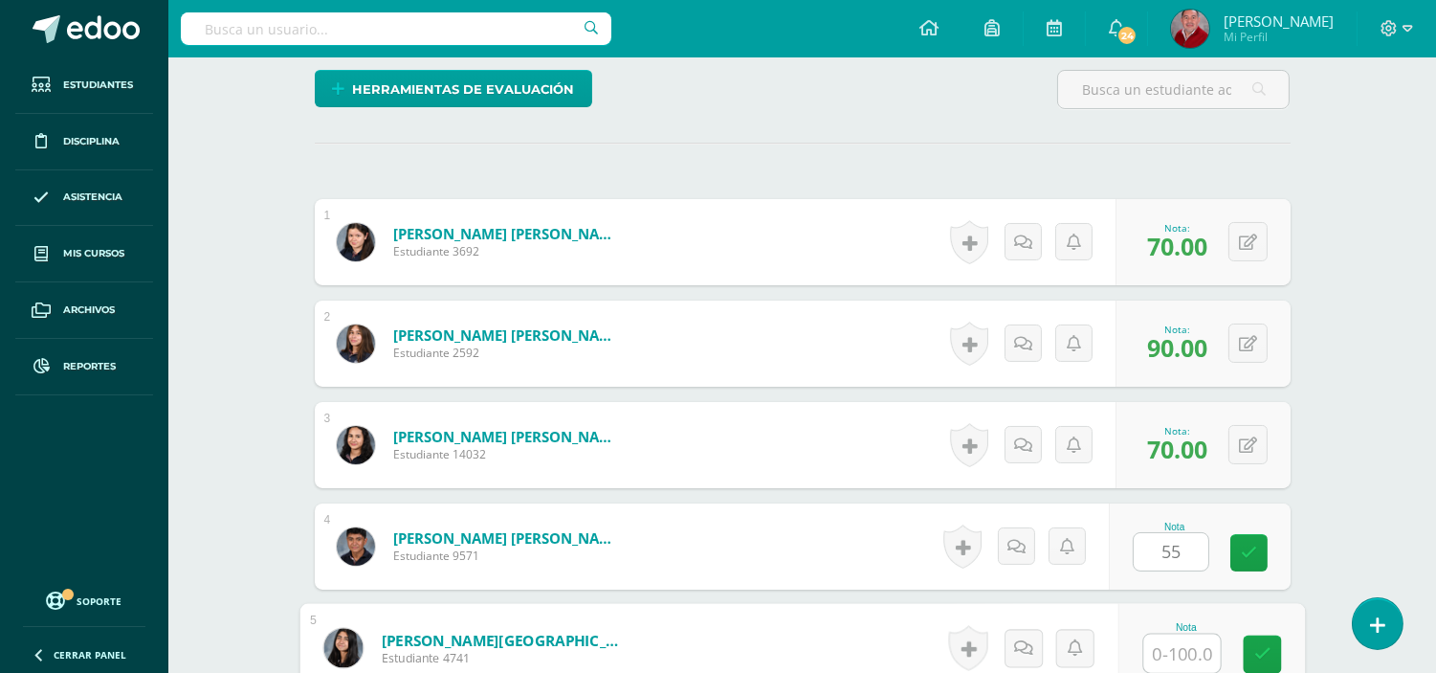
click at [1184, 654] on input "text" at bounding box center [1182, 653] width 77 height 38
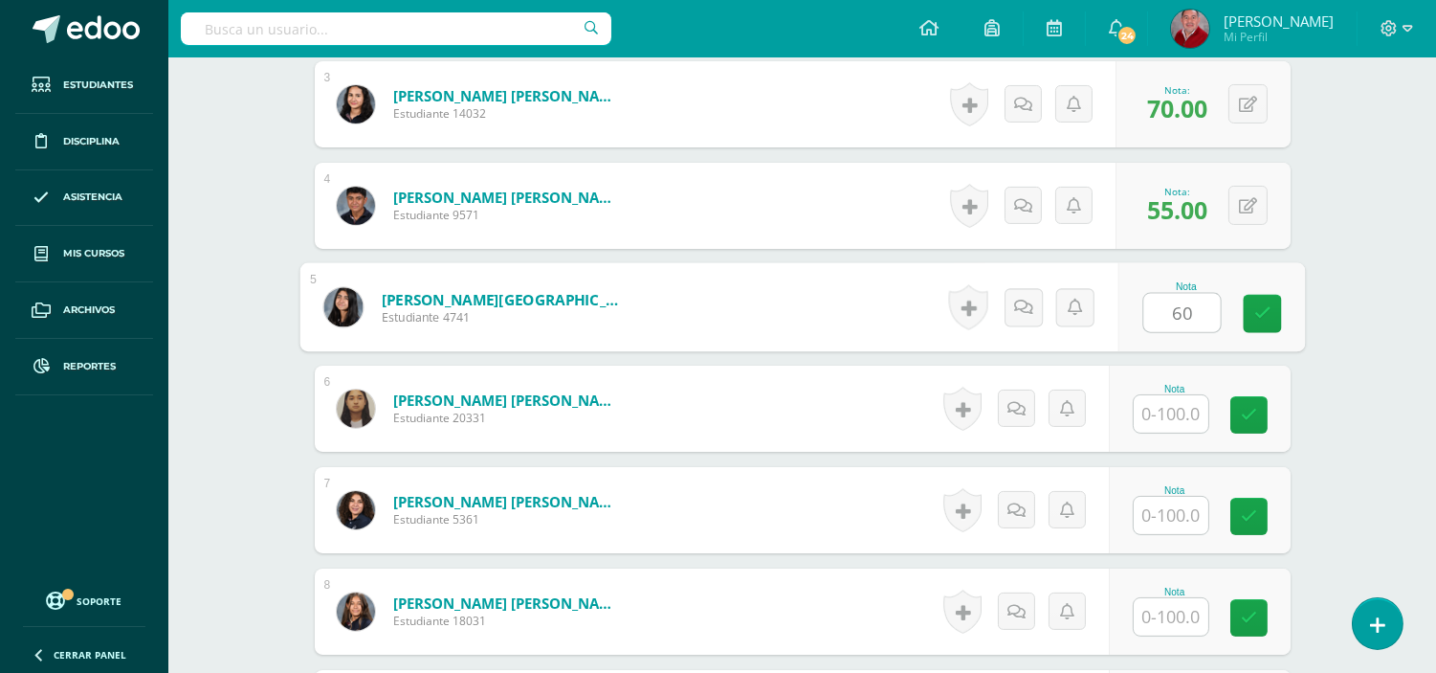
scroll to position [820, 0]
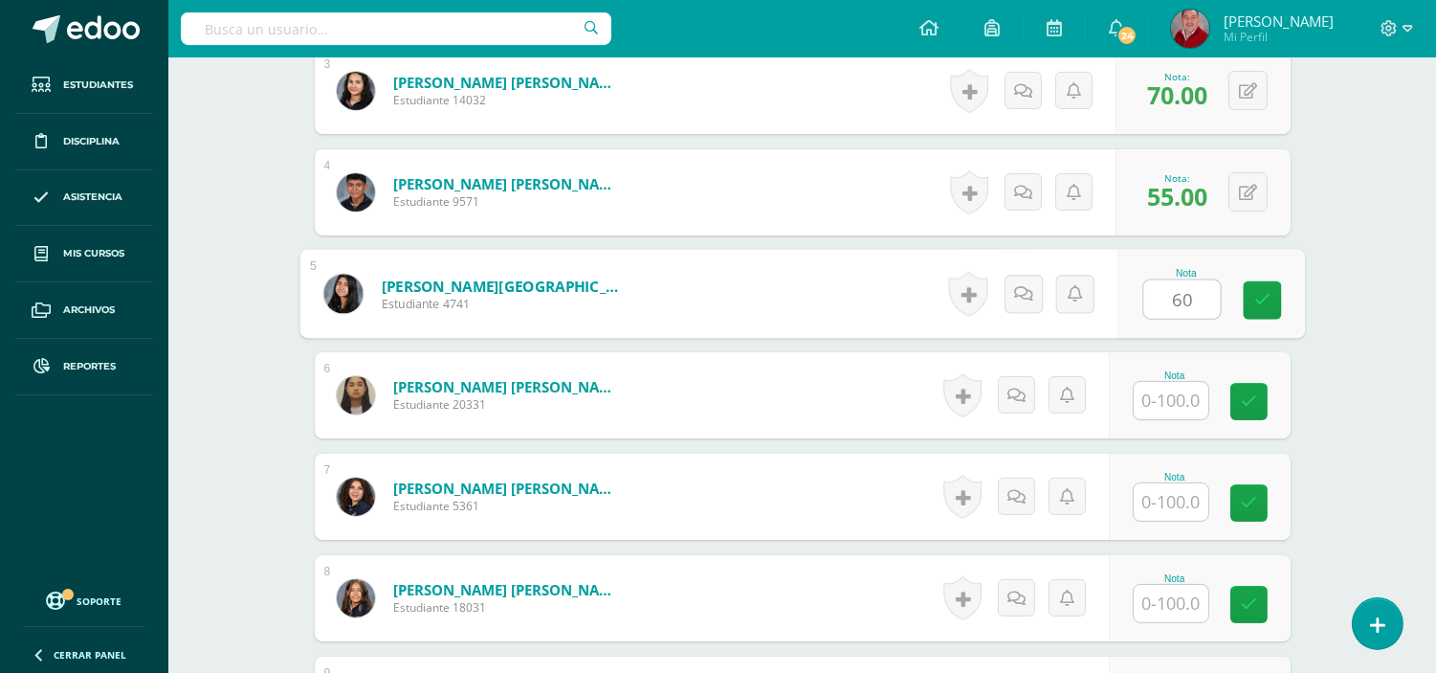
type input "60"
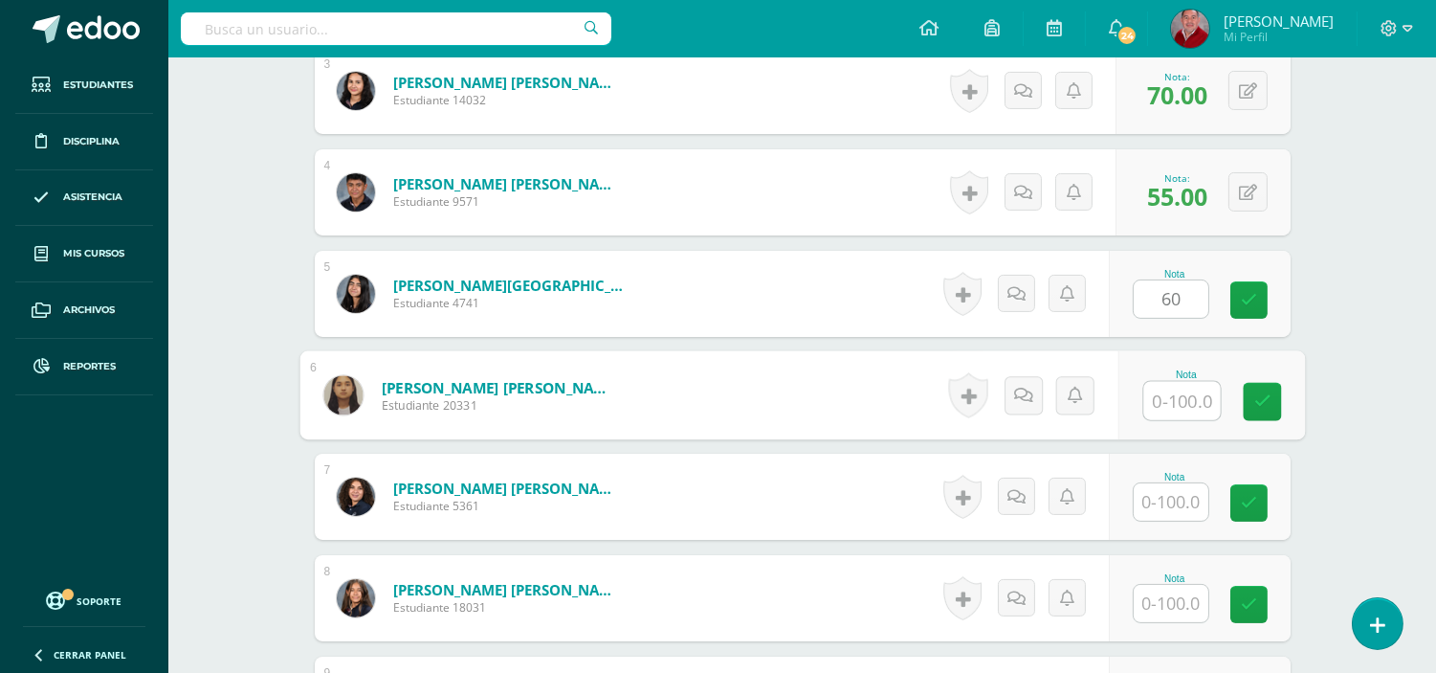
click at [1191, 394] on input "text" at bounding box center [1182, 401] width 77 height 38
type input "85"
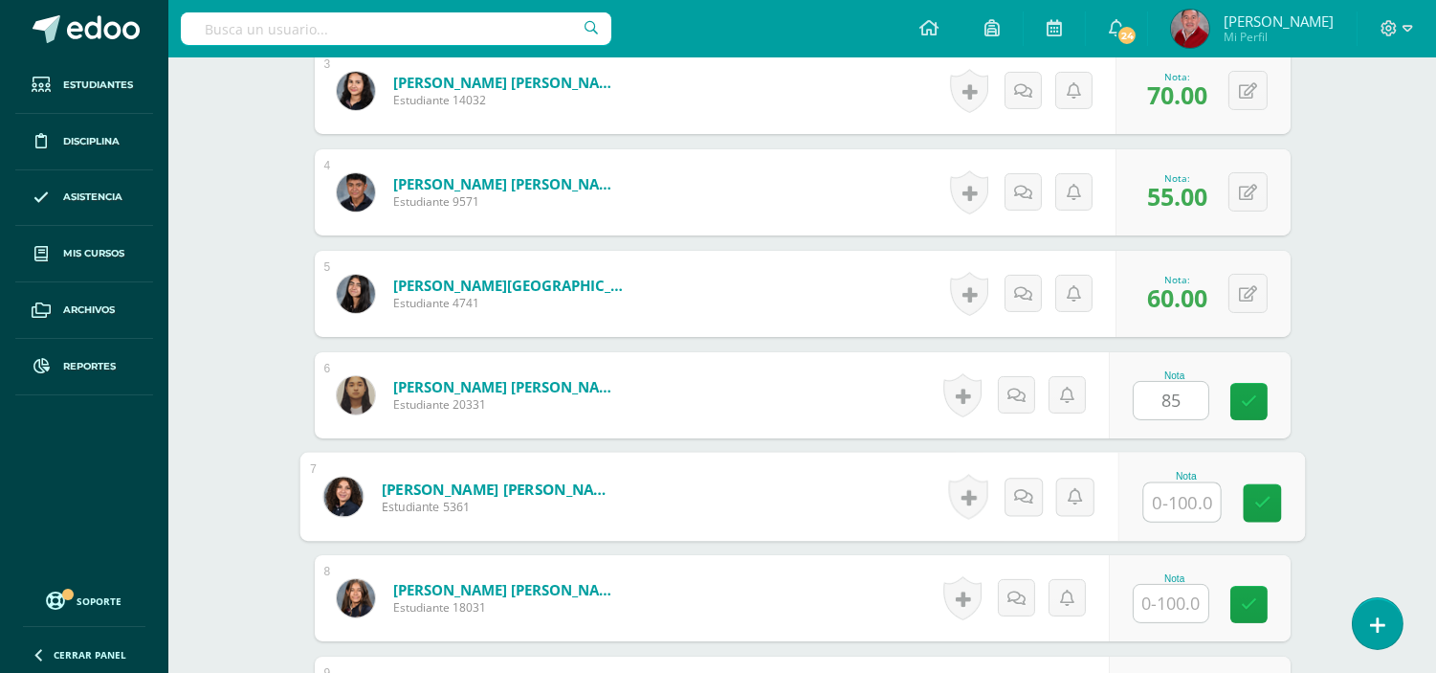
click at [1181, 491] on input "text" at bounding box center [1182, 502] width 77 height 38
type input "75"
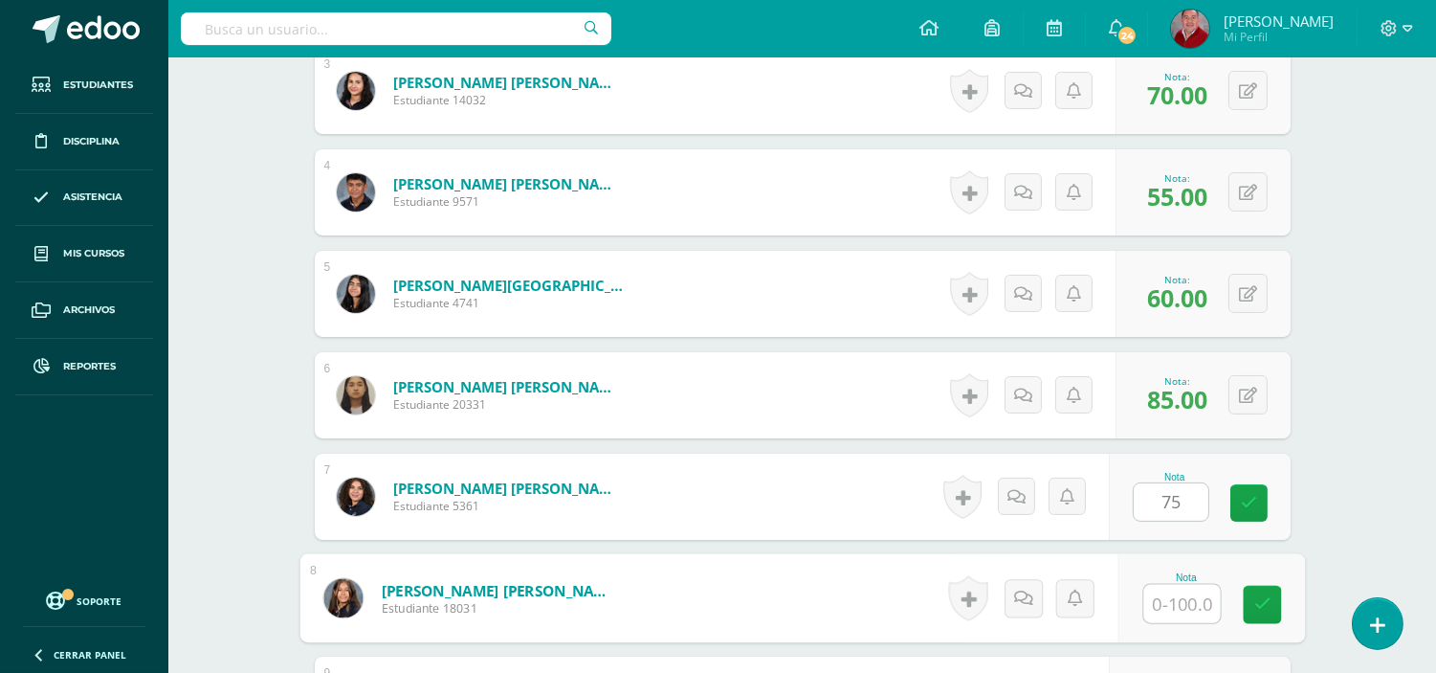
click at [1181, 615] on input "text" at bounding box center [1182, 604] width 77 height 38
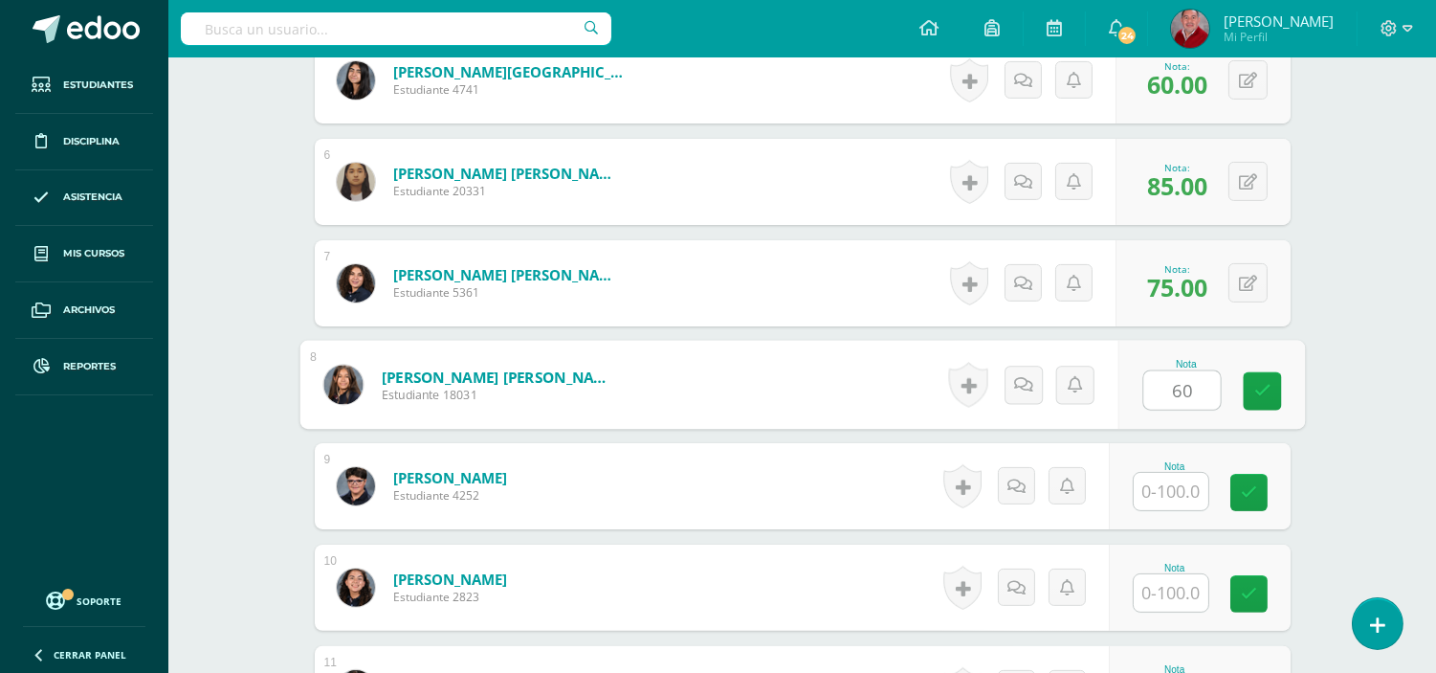
scroll to position [1076, 0]
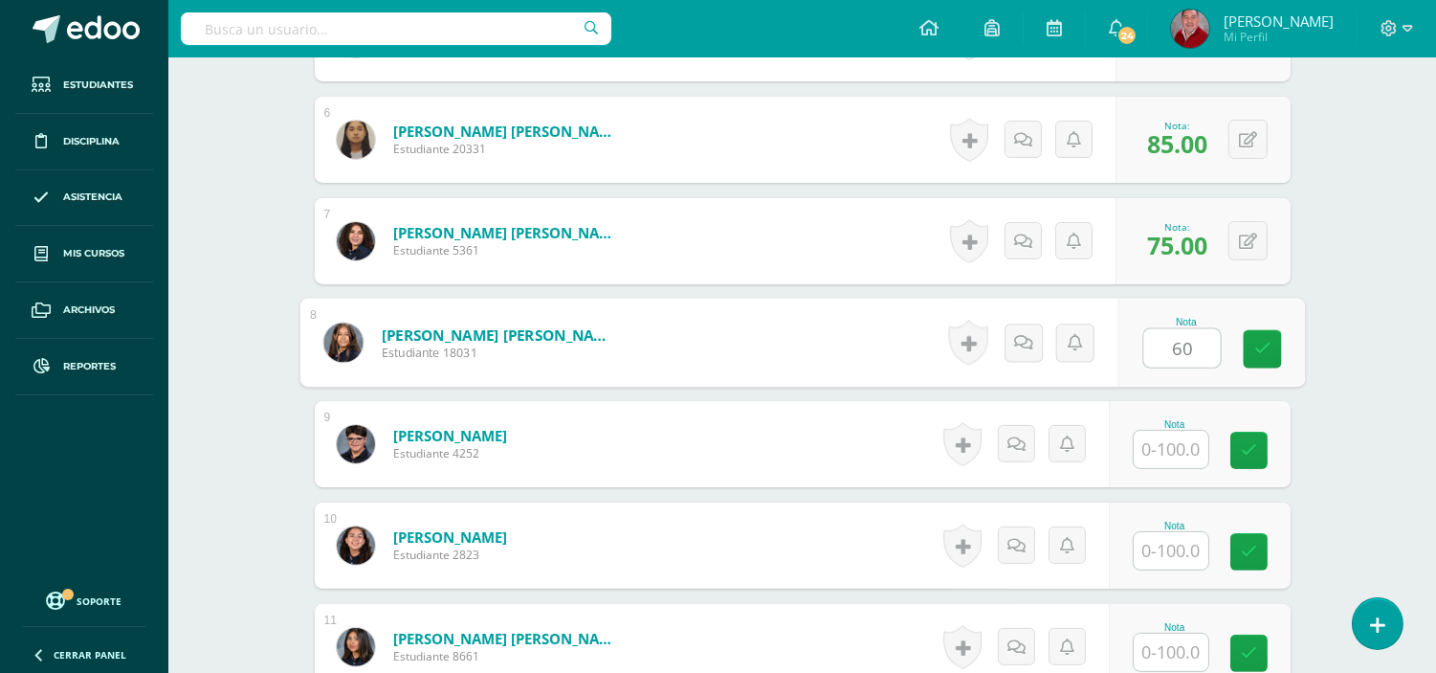
type input "60"
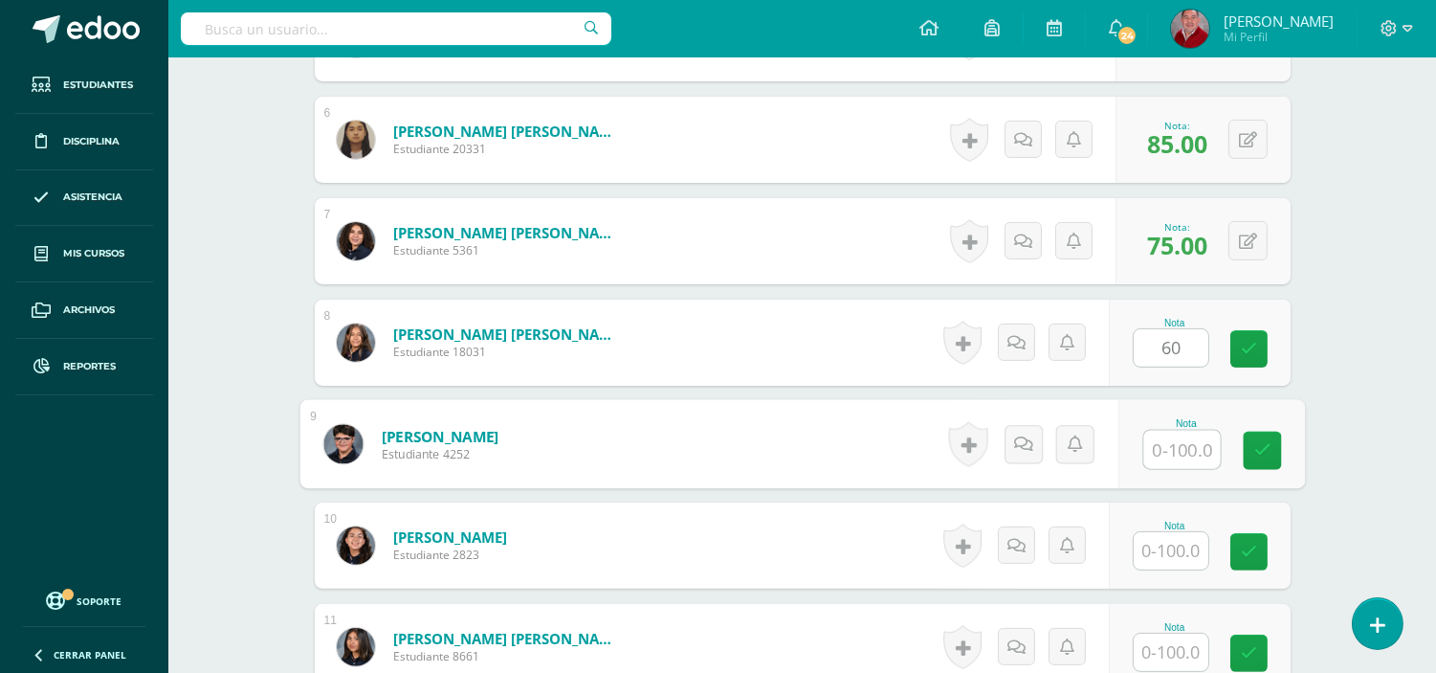
click at [1178, 446] on input "text" at bounding box center [1182, 450] width 77 height 38
type input "30"
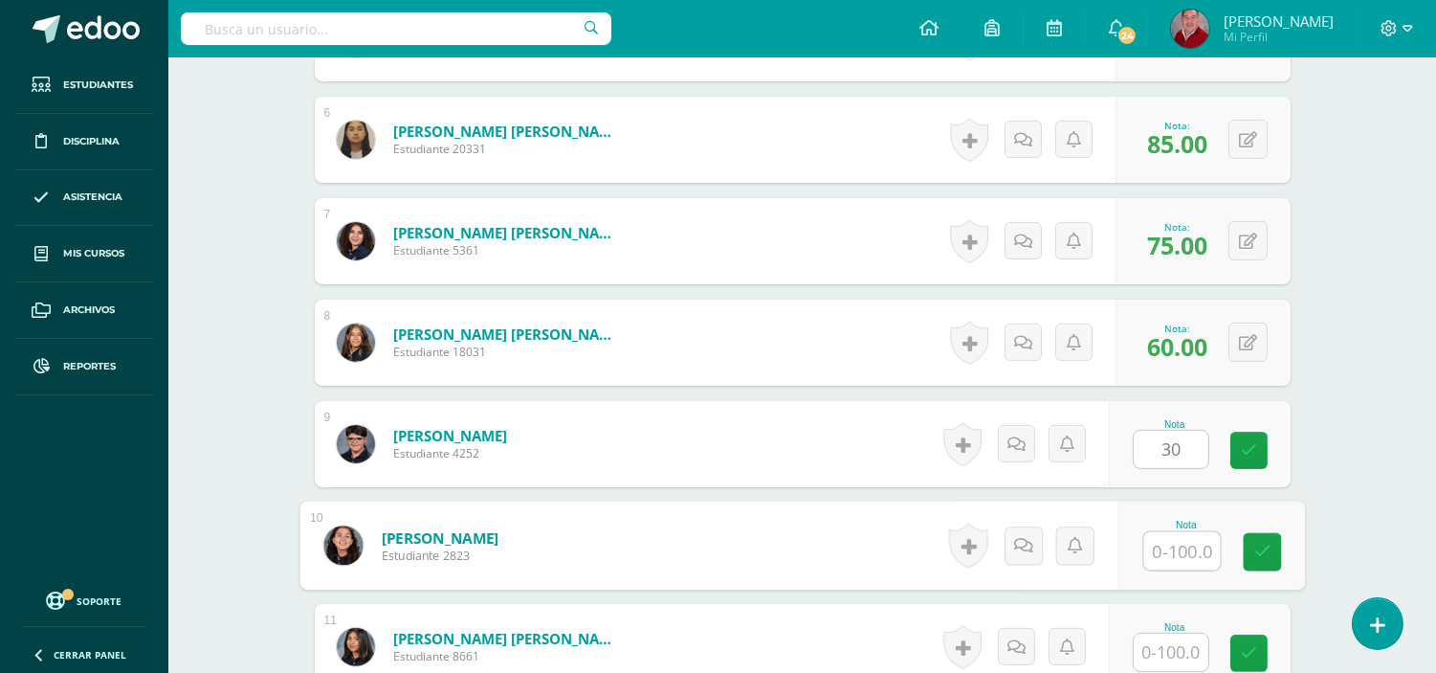
click at [1189, 542] on input "text" at bounding box center [1182, 551] width 77 height 38
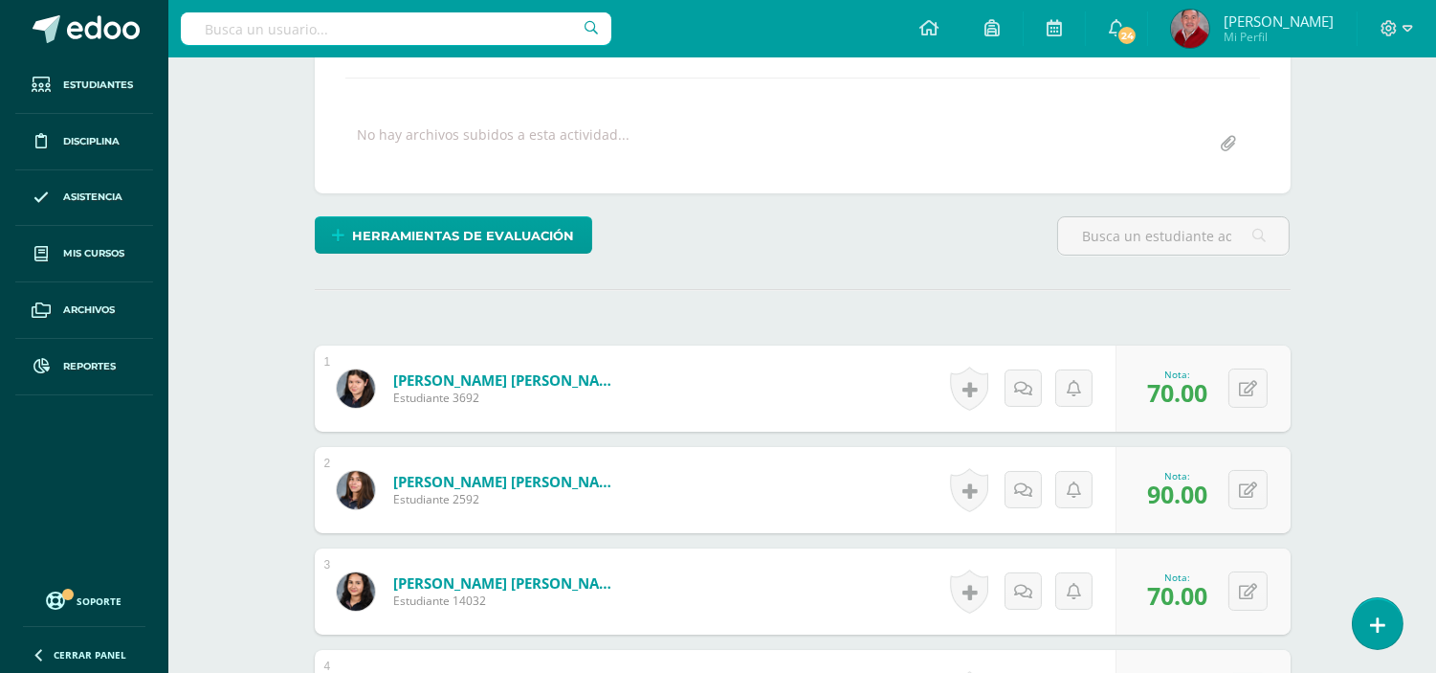
scroll to position [395, 0]
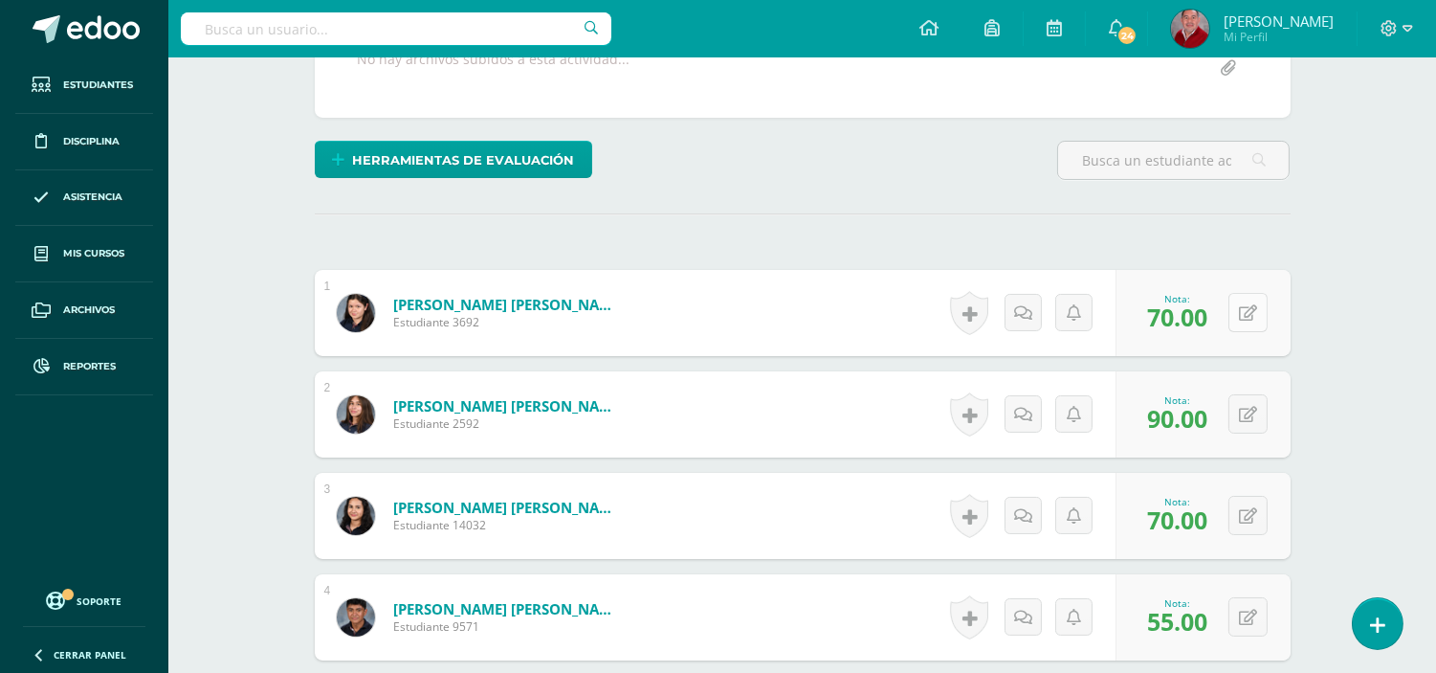
click at [1245, 325] on button at bounding box center [1248, 312] width 39 height 39
type input "100"
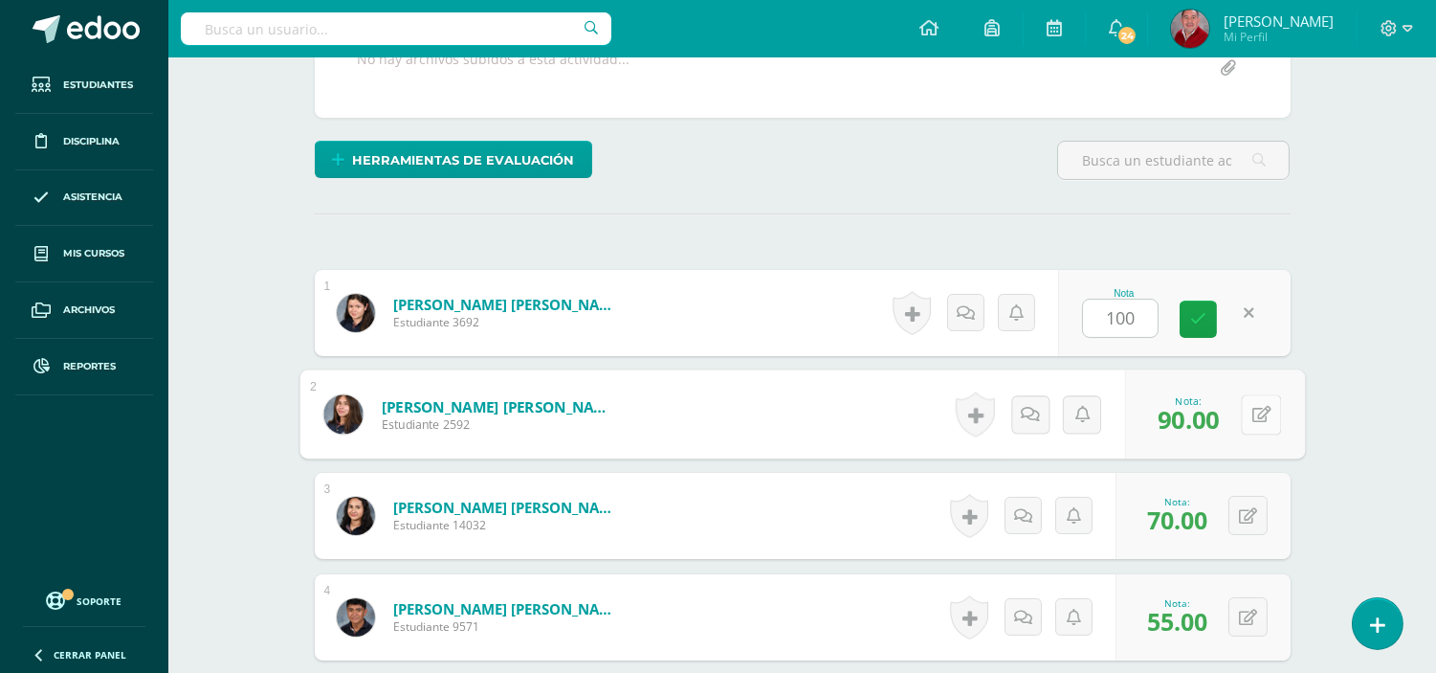
click at [1247, 414] on button at bounding box center [1261, 414] width 40 height 40
type input "100"
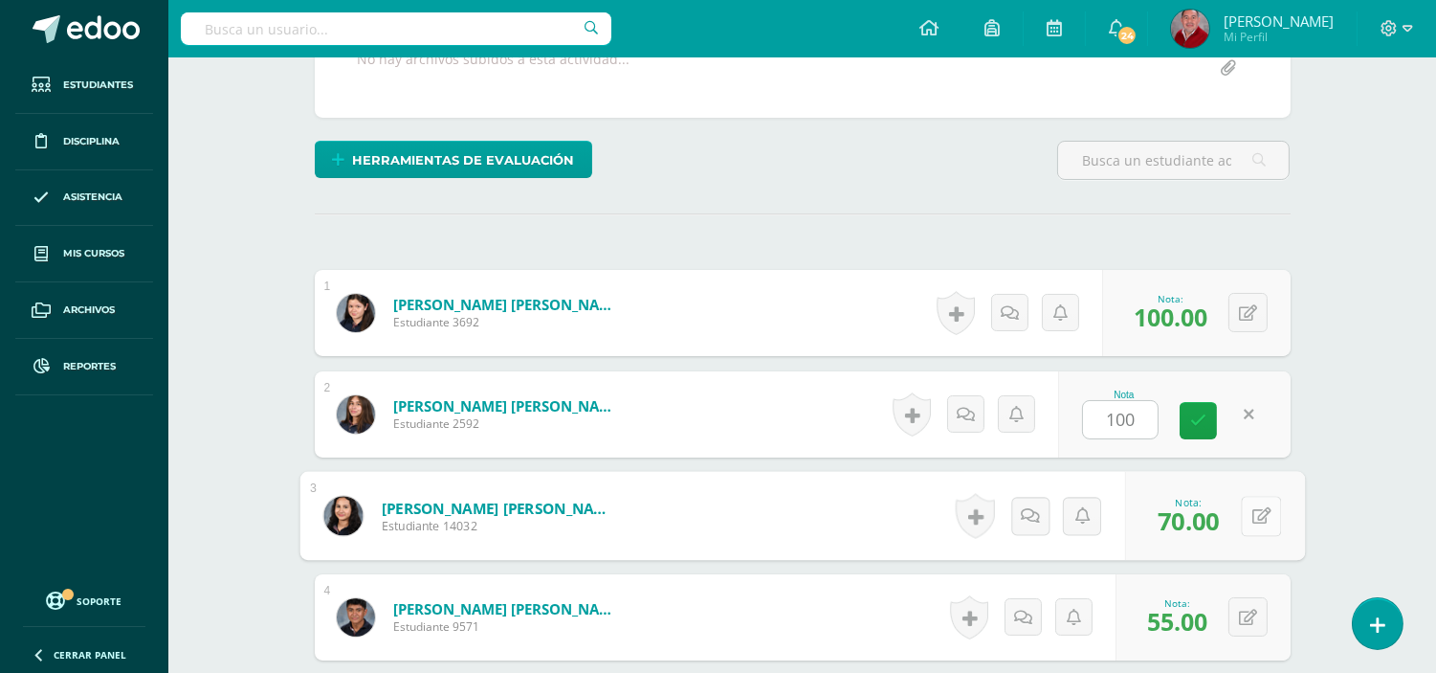
click at [1248, 512] on button at bounding box center [1261, 516] width 40 height 40
type input "100"
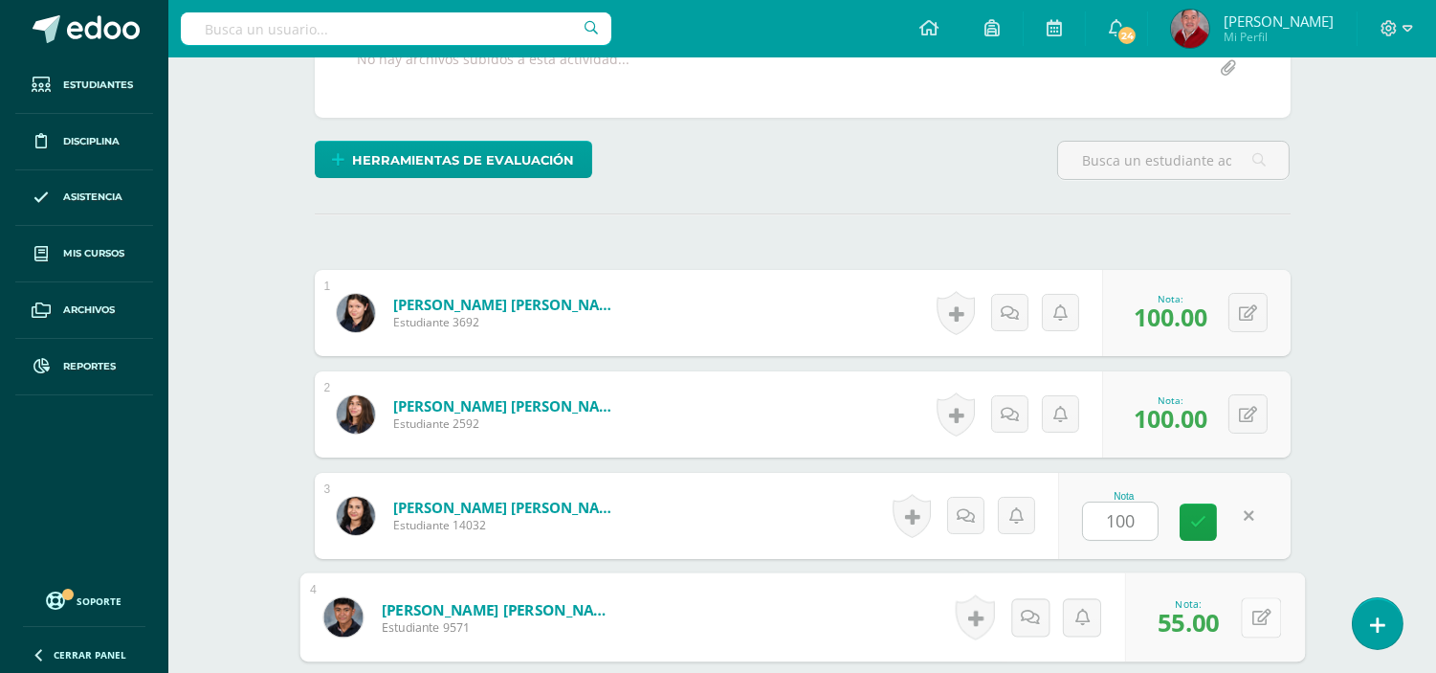
click at [1248, 615] on button at bounding box center [1261, 617] width 40 height 40
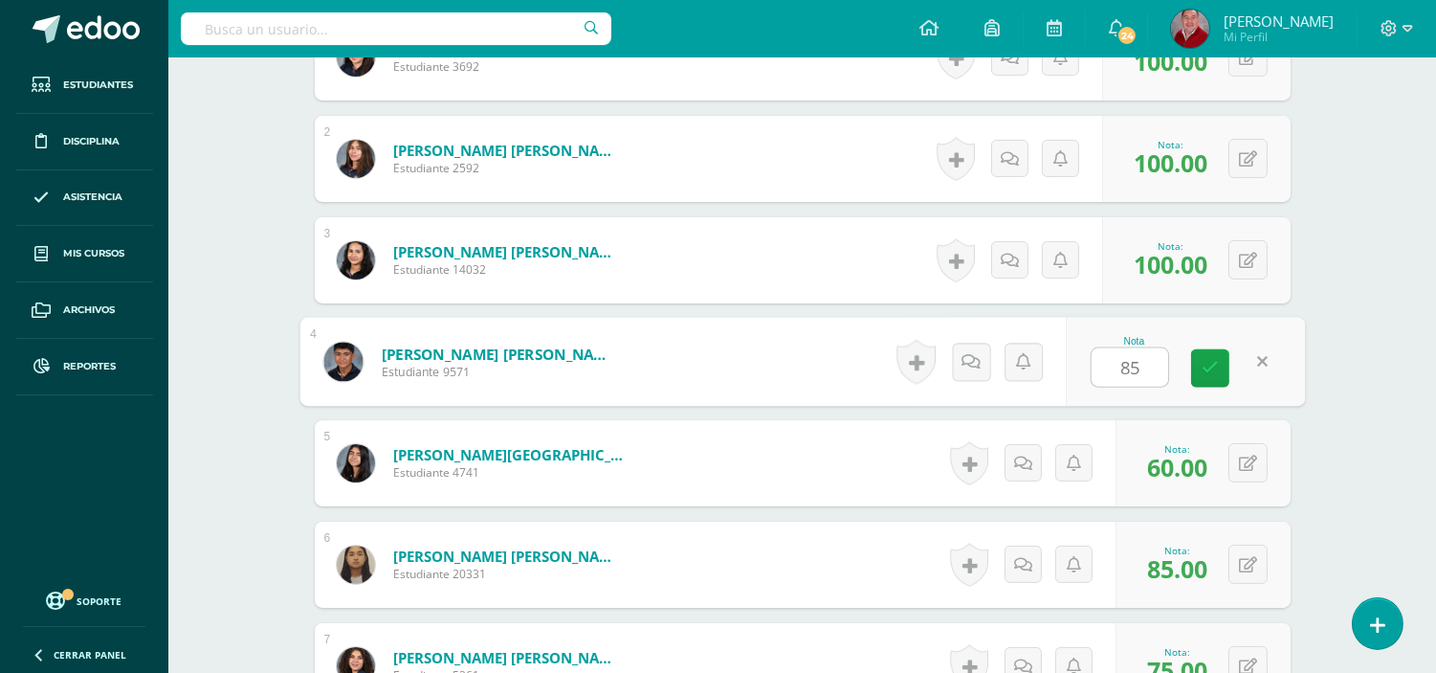
scroll to position [693, 0]
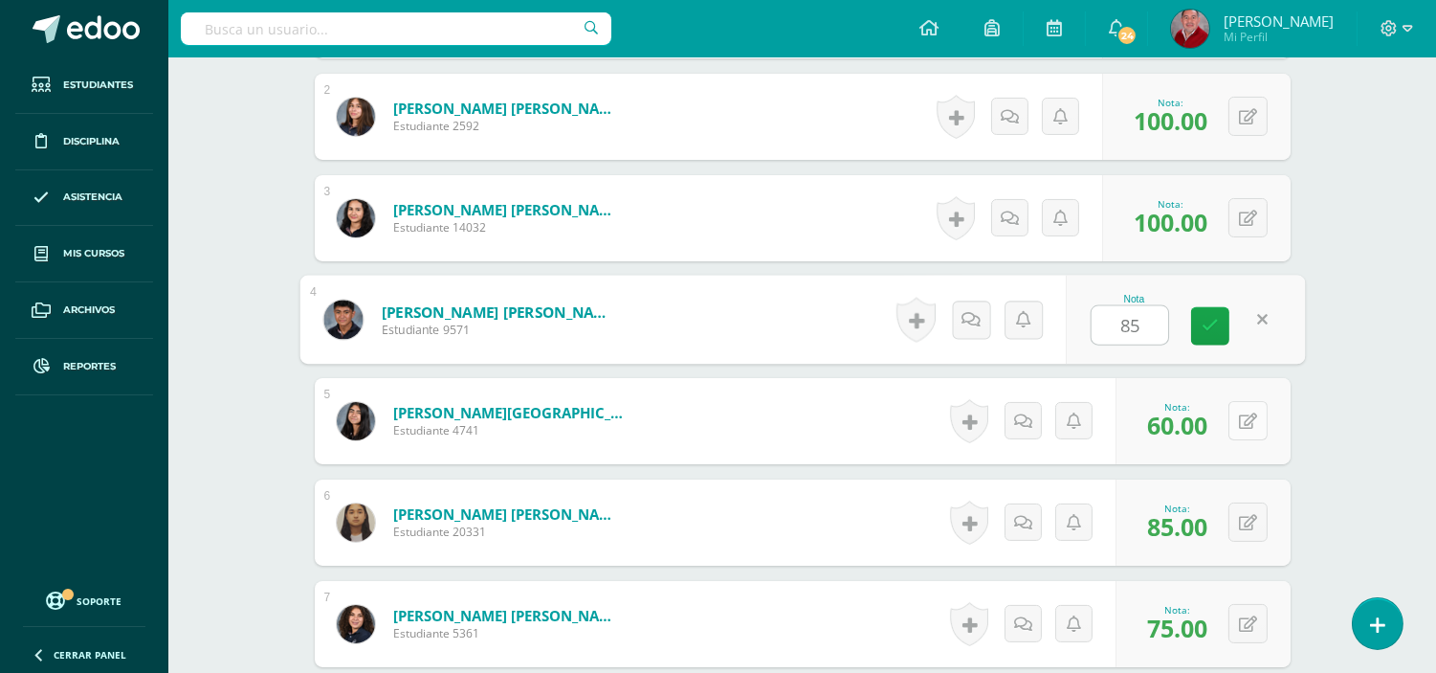
type input "85"
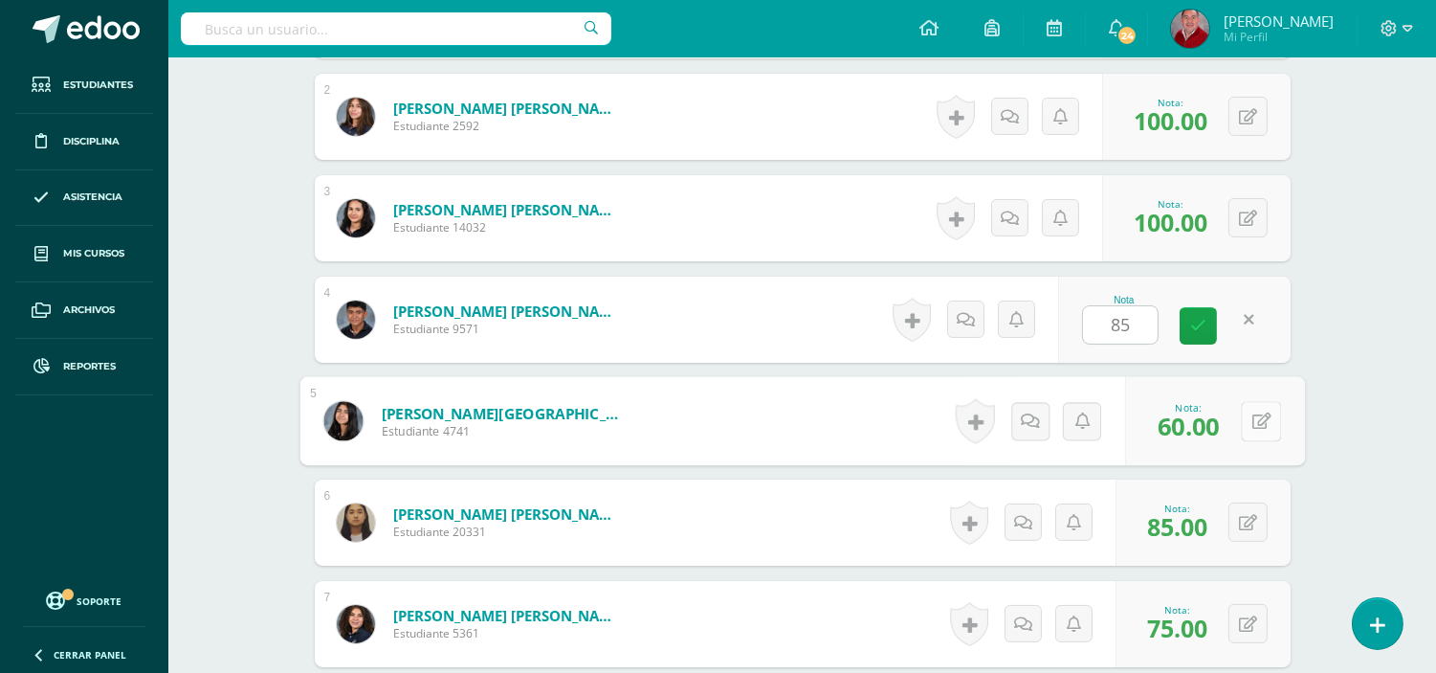
click at [1257, 416] on button at bounding box center [1261, 421] width 40 height 40
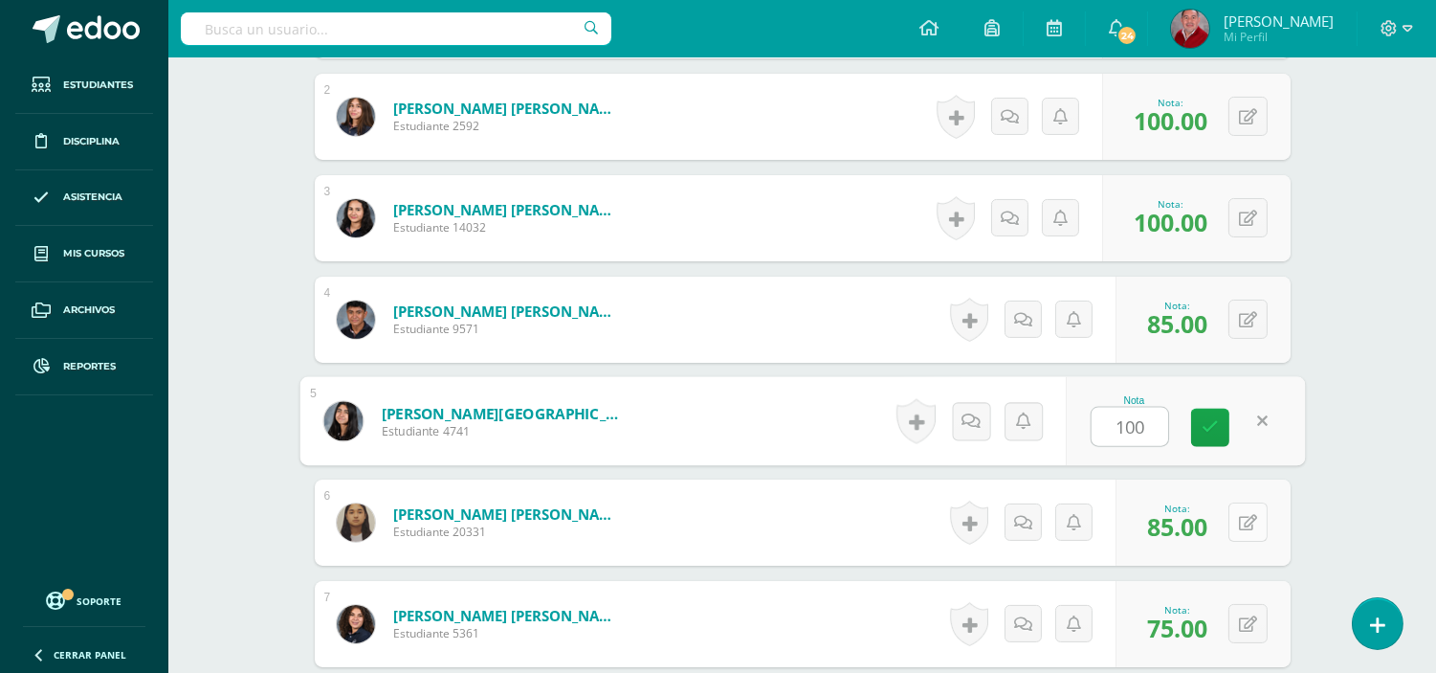
type input "100"
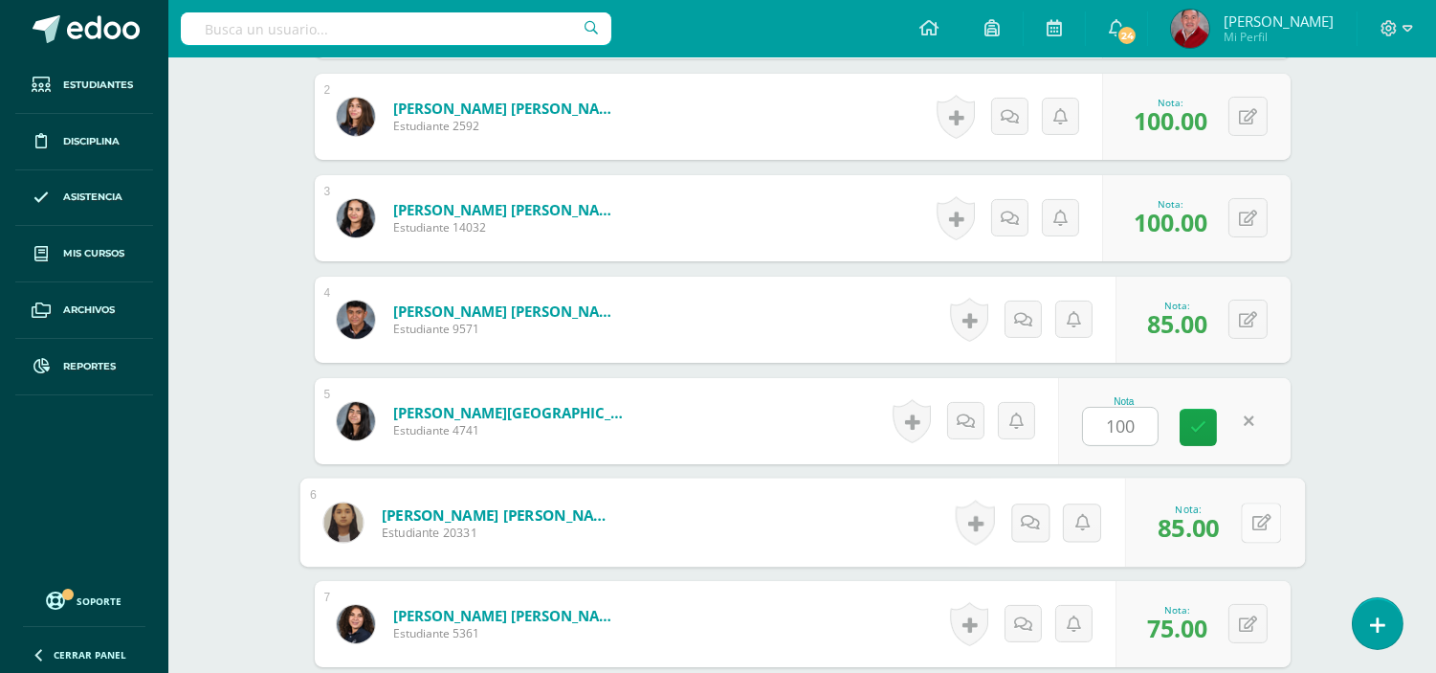
click at [1238, 520] on div "0 Logros Logros obtenidos Aún no hay logros agregados Nota: 85.00" at bounding box center [1215, 522] width 180 height 89
click at [1252, 520] on icon at bounding box center [1261, 522] width 19 height 16
type input "100"
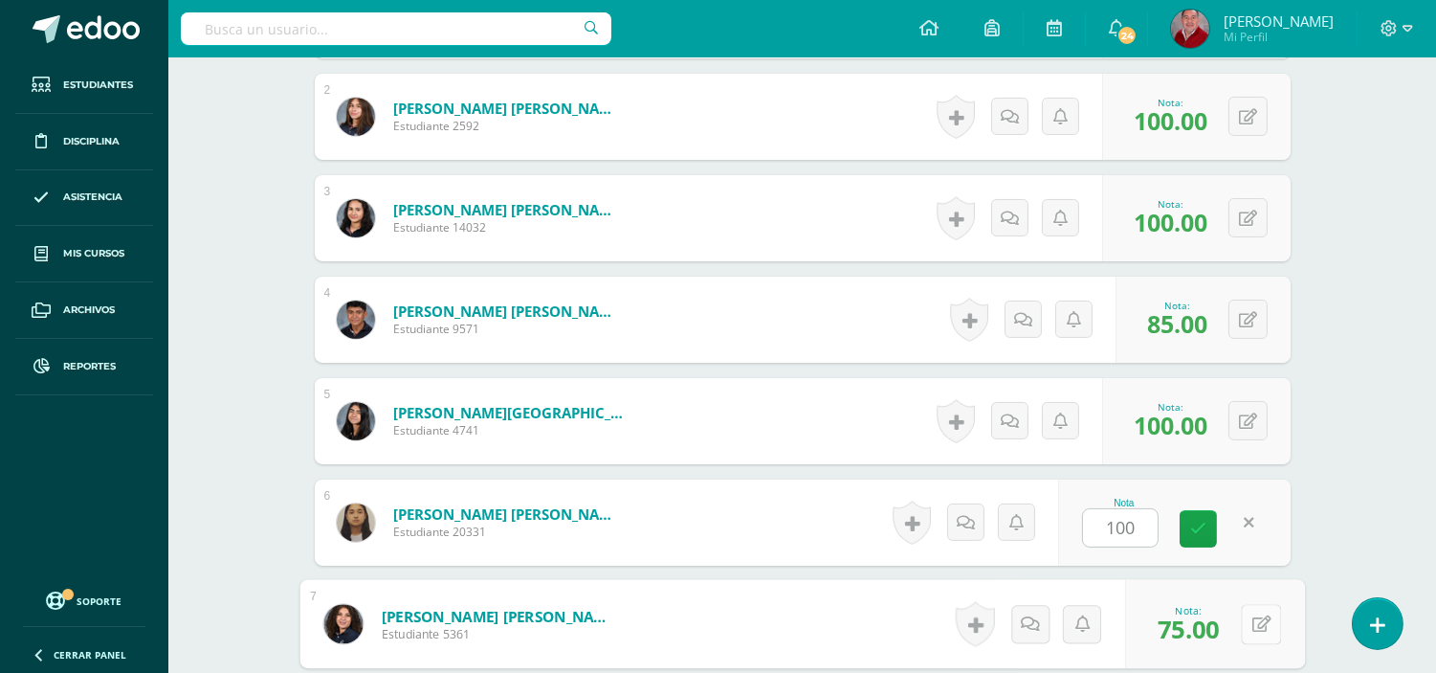
click at [1250, 624] on button at bounding box center [1261, 624] width 40 height 40
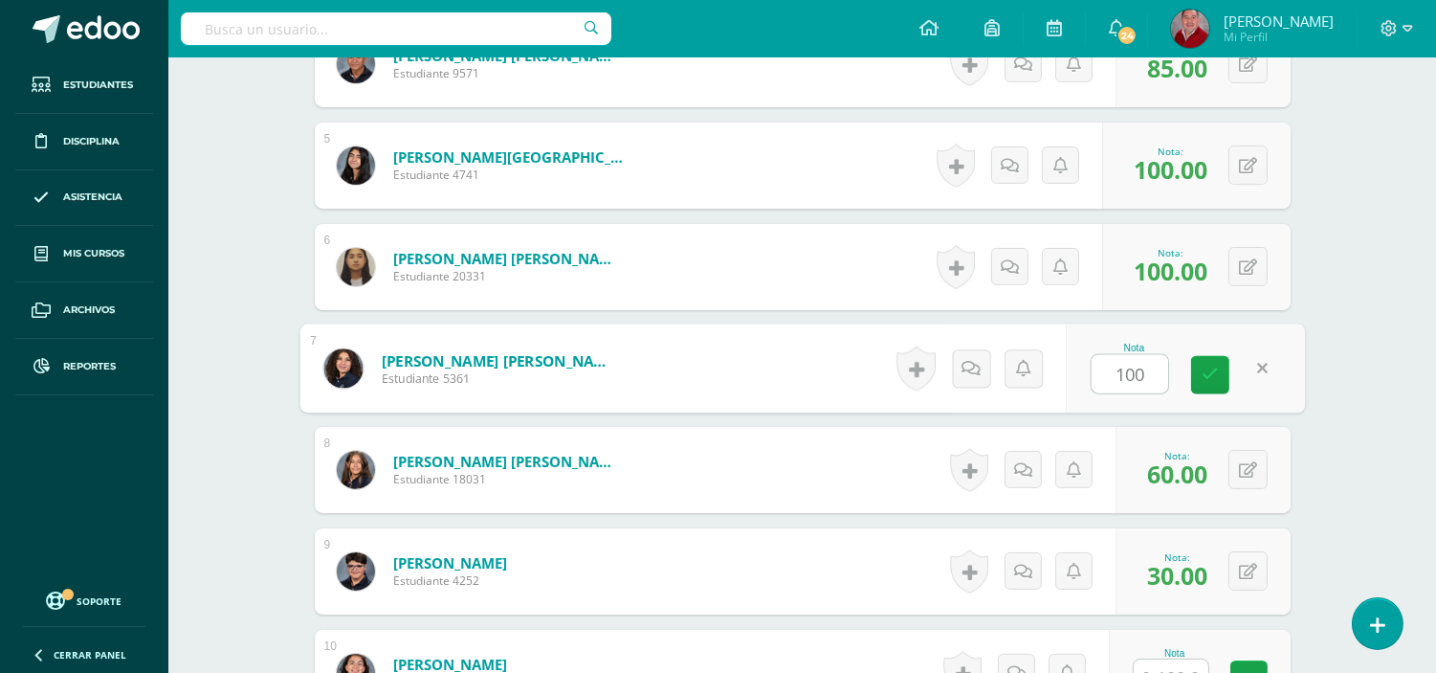
scroll to position [990, 0]
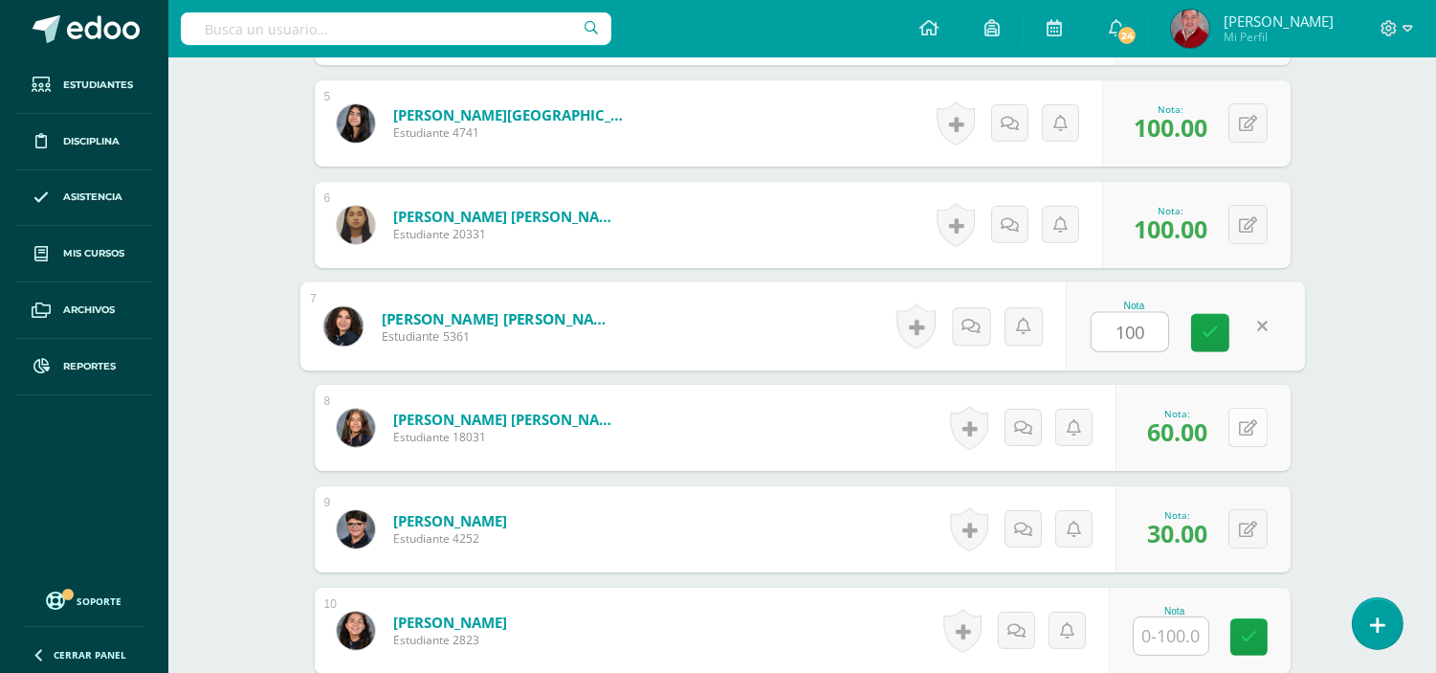
type input "100"
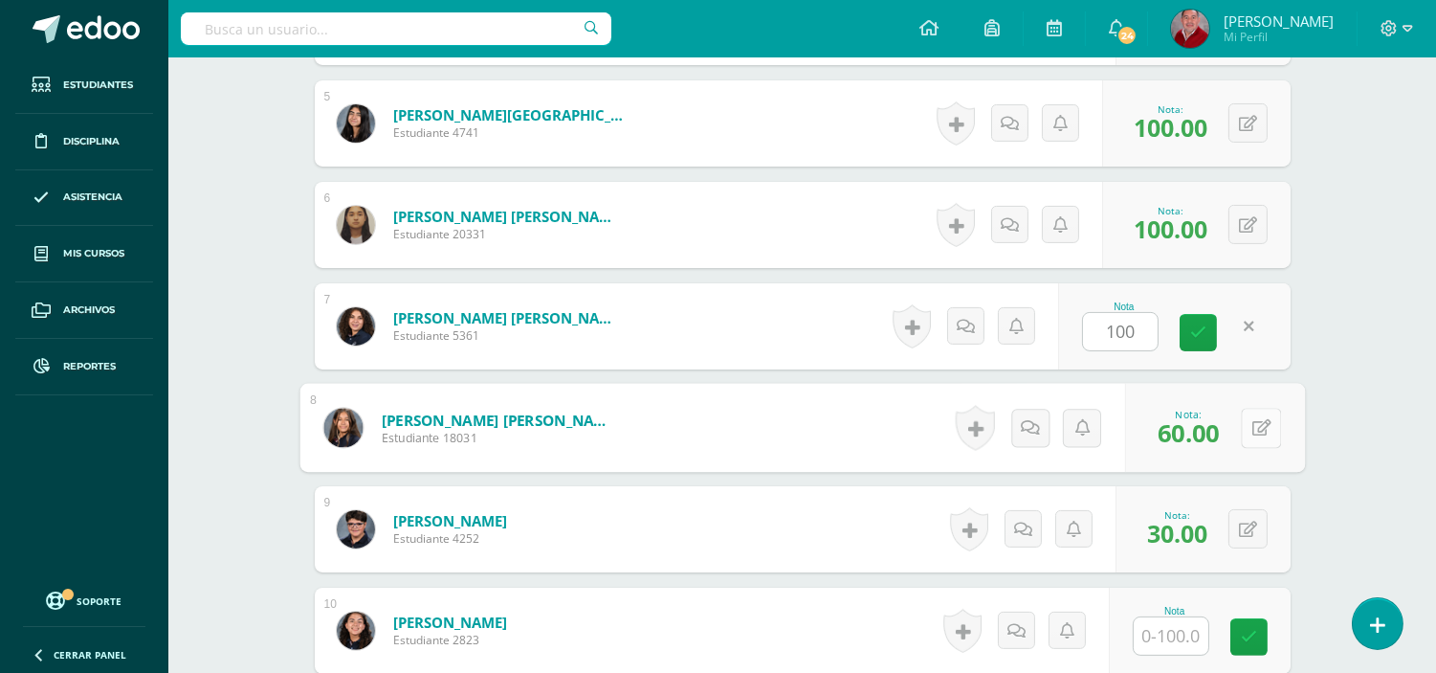
click at [1250, 434] on button at bounding box center [1261, 428] width 40 height 40
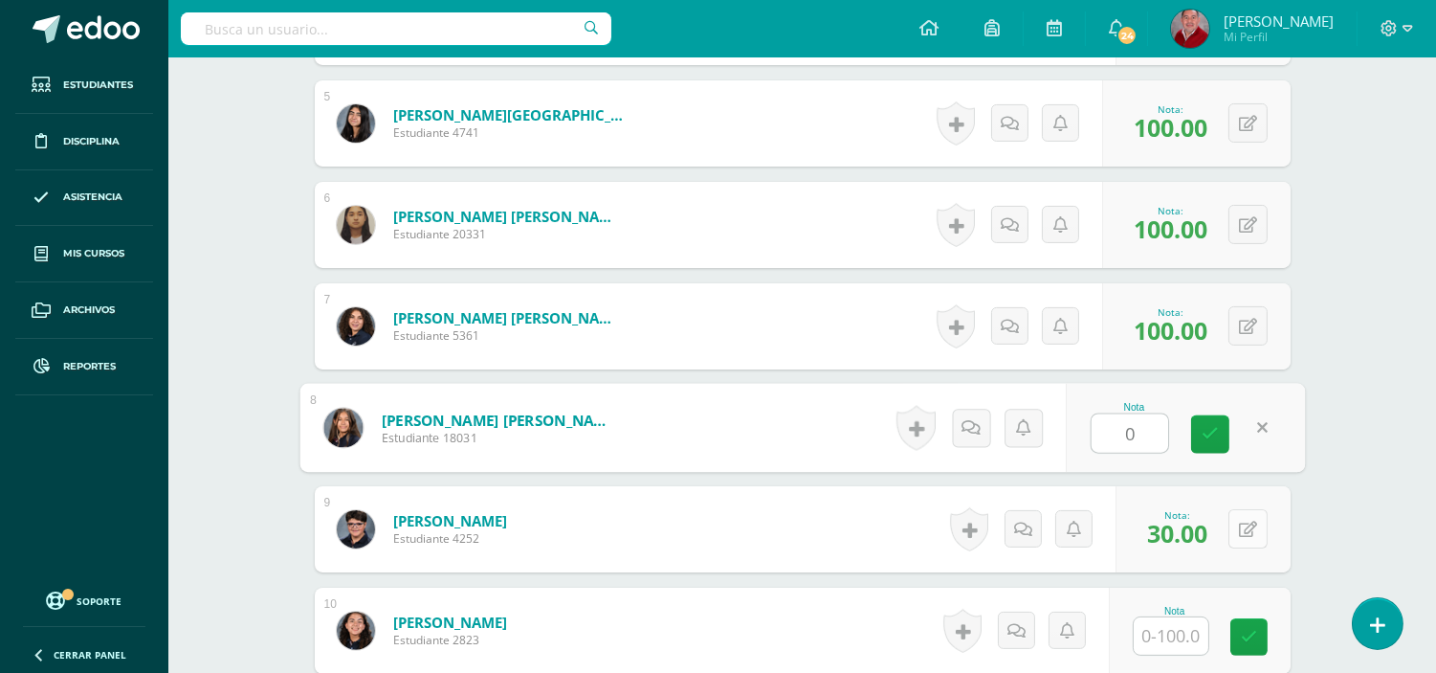
type input "0"
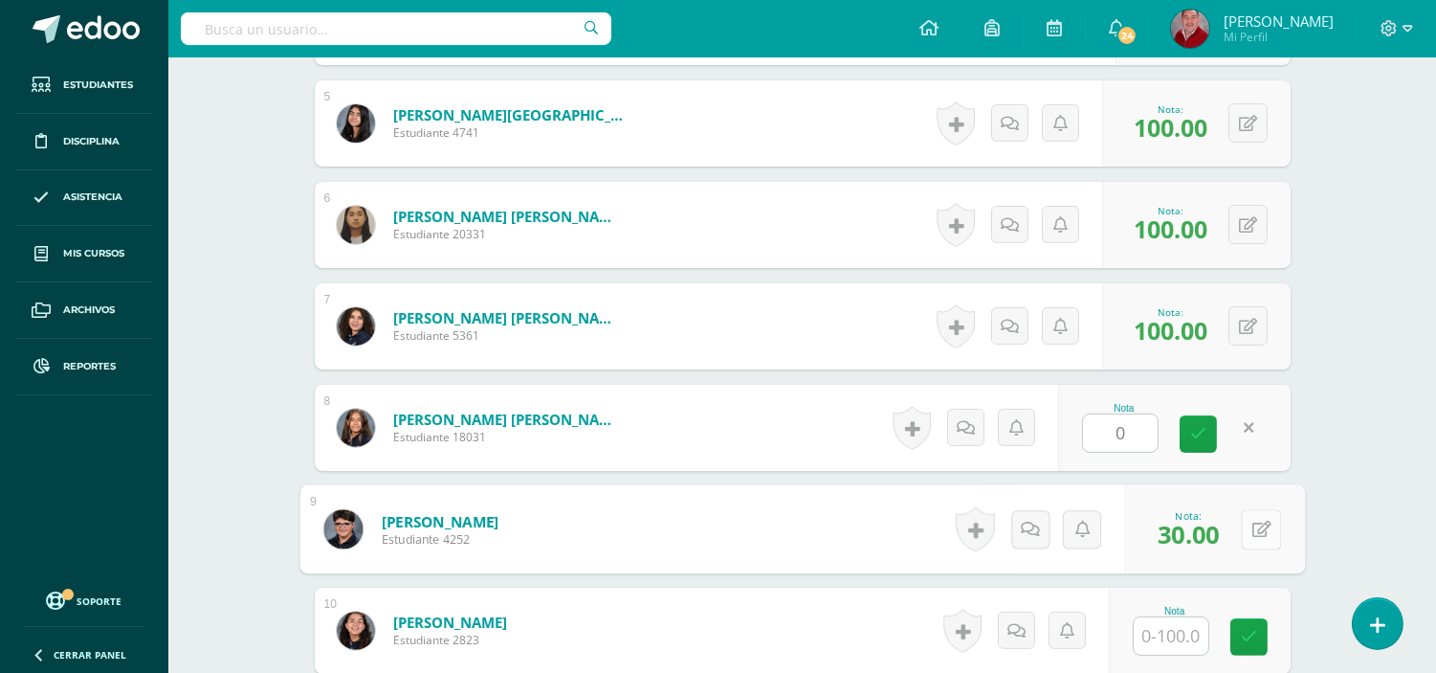
click at [1250, 524] on button at bounding box center [1261, 529] width 40 height 40
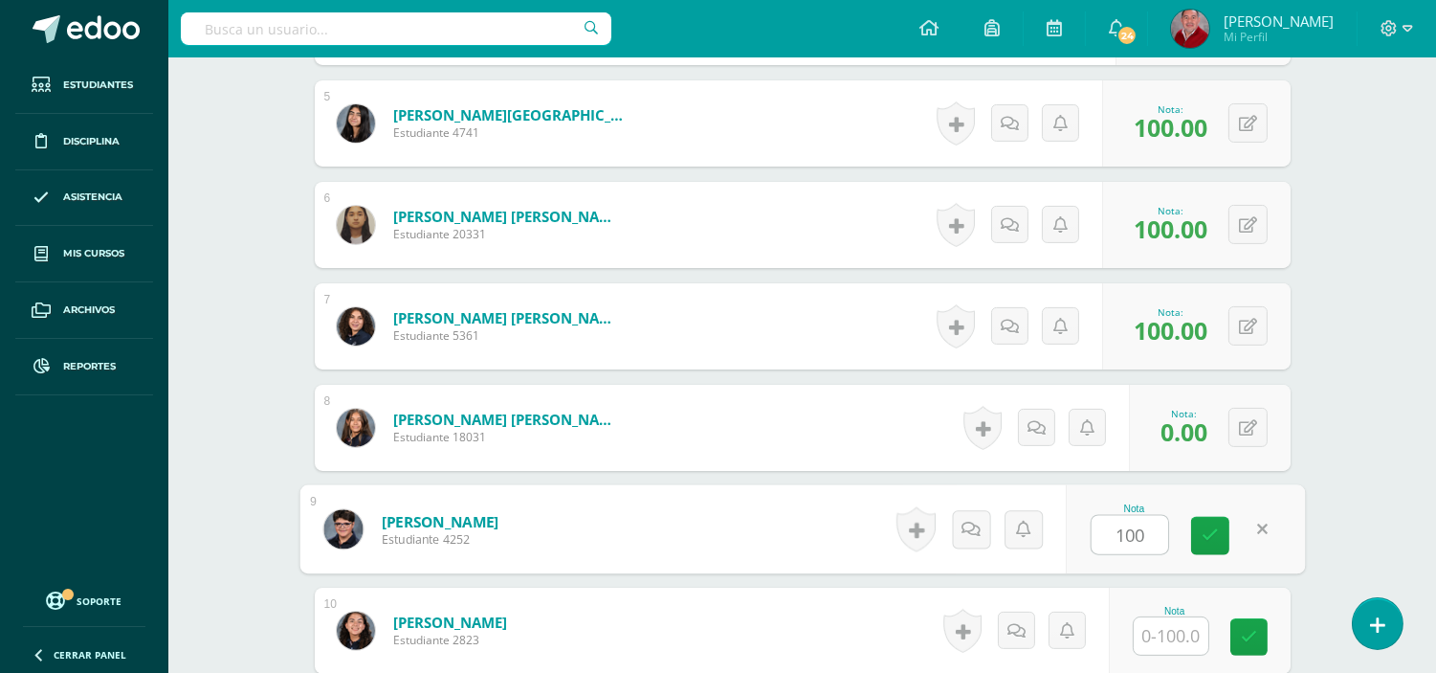
type input "100"
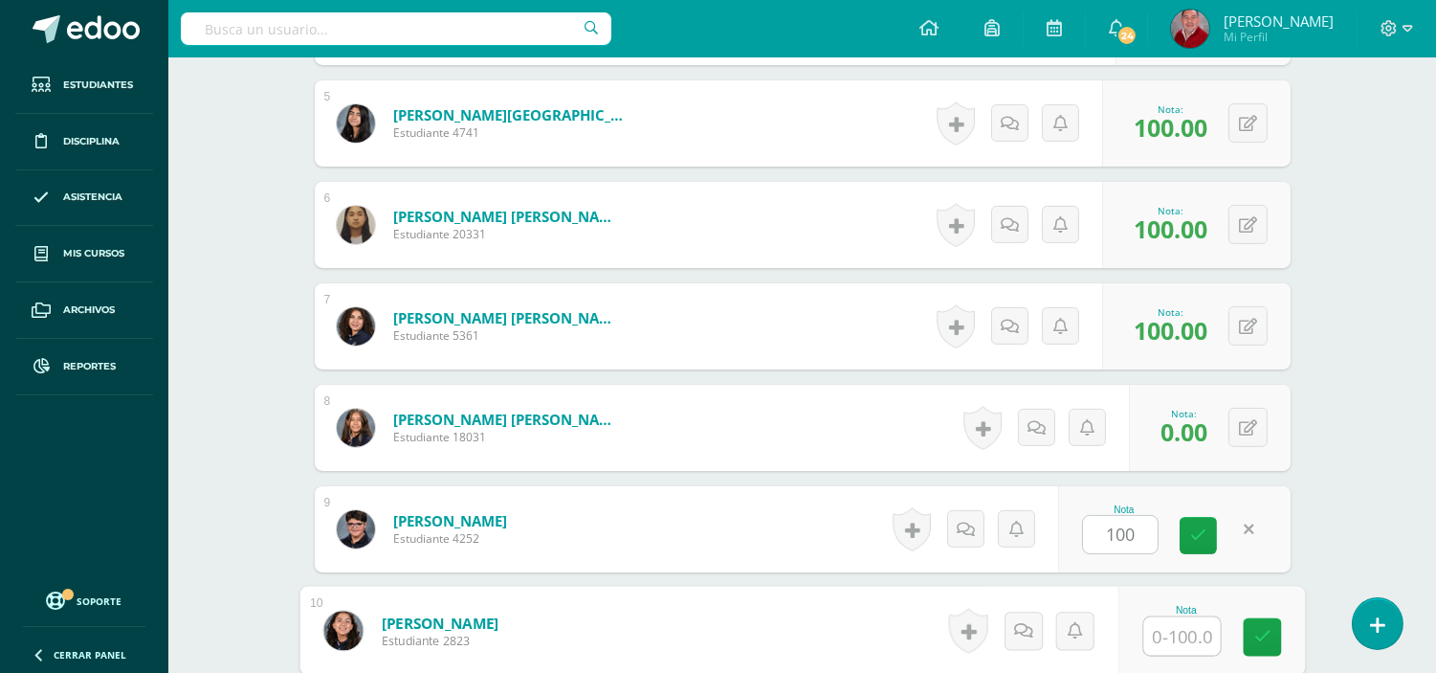
click at [1189, 637] on input "text" at bounding box center [1182, 636] width 77 height 38
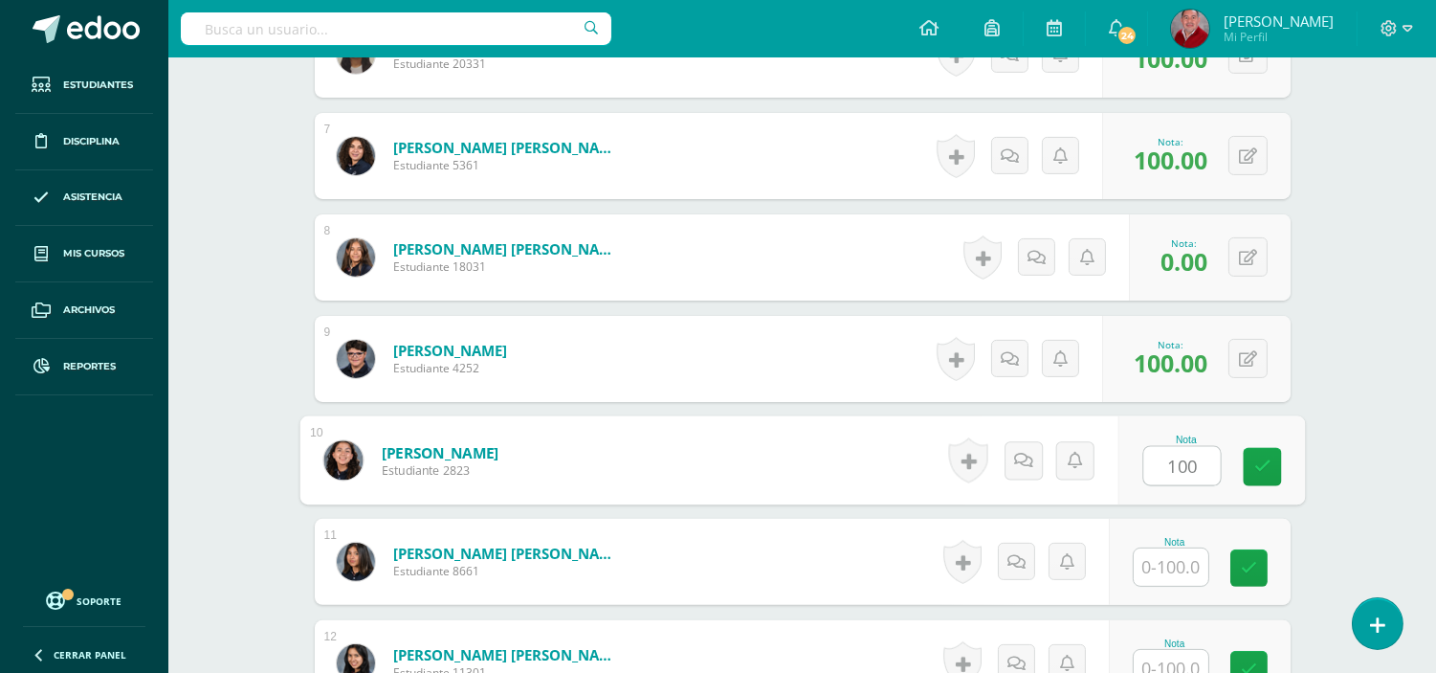
scroll to position [1246, 0]
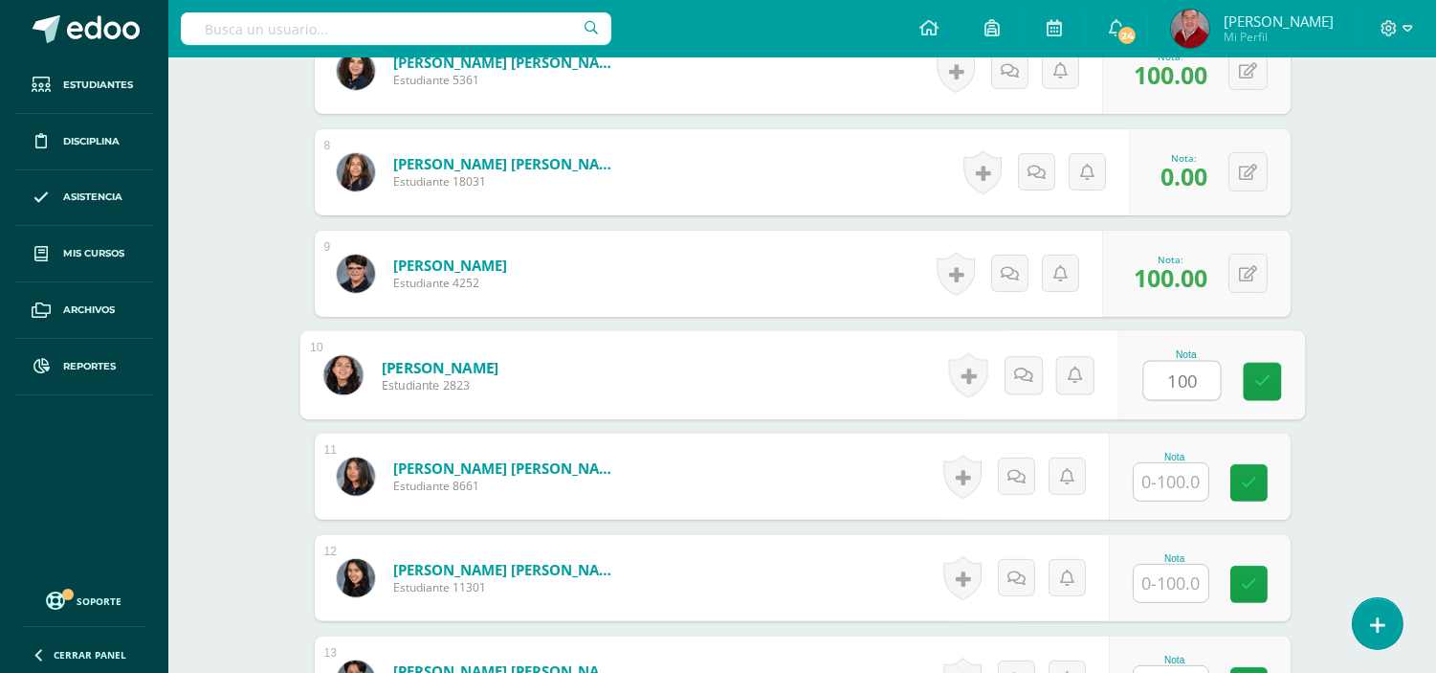
type input "100"
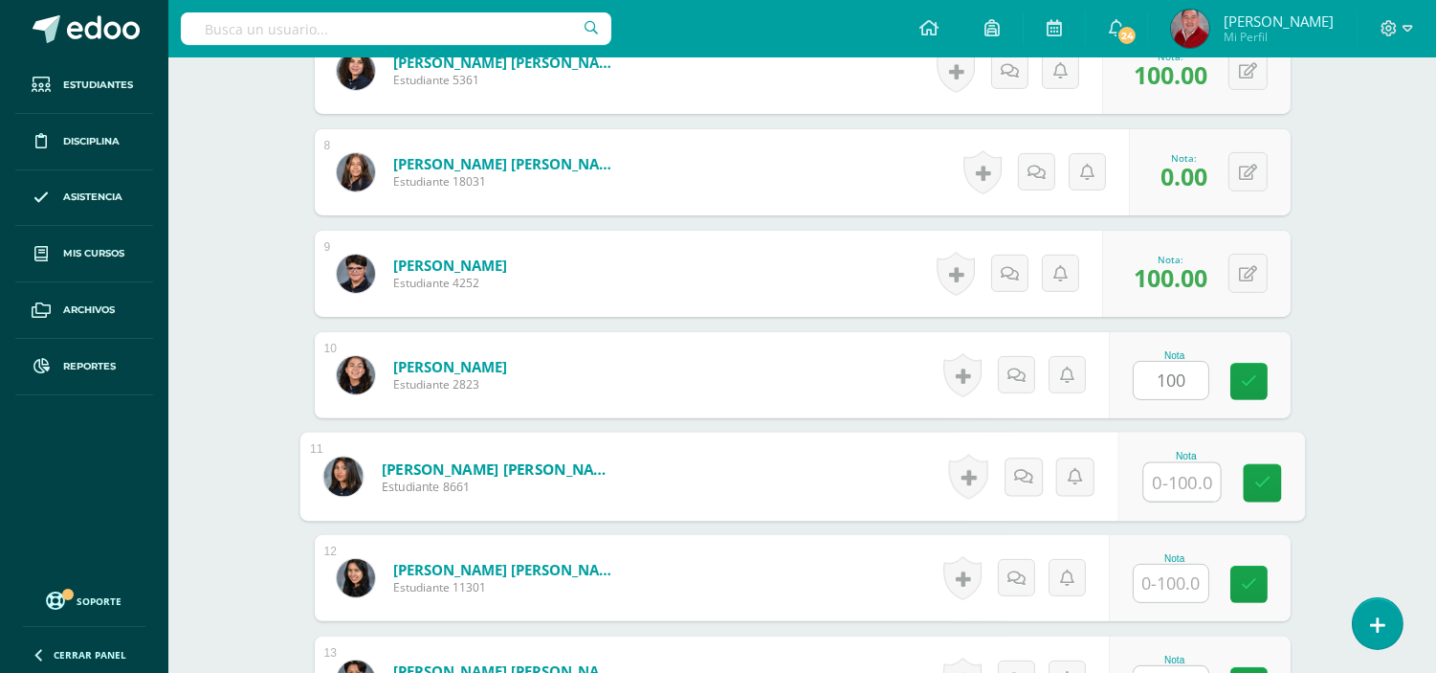
click at [1183, 485] on input "text" at bounding box center [1182, 482] width 77 height 38
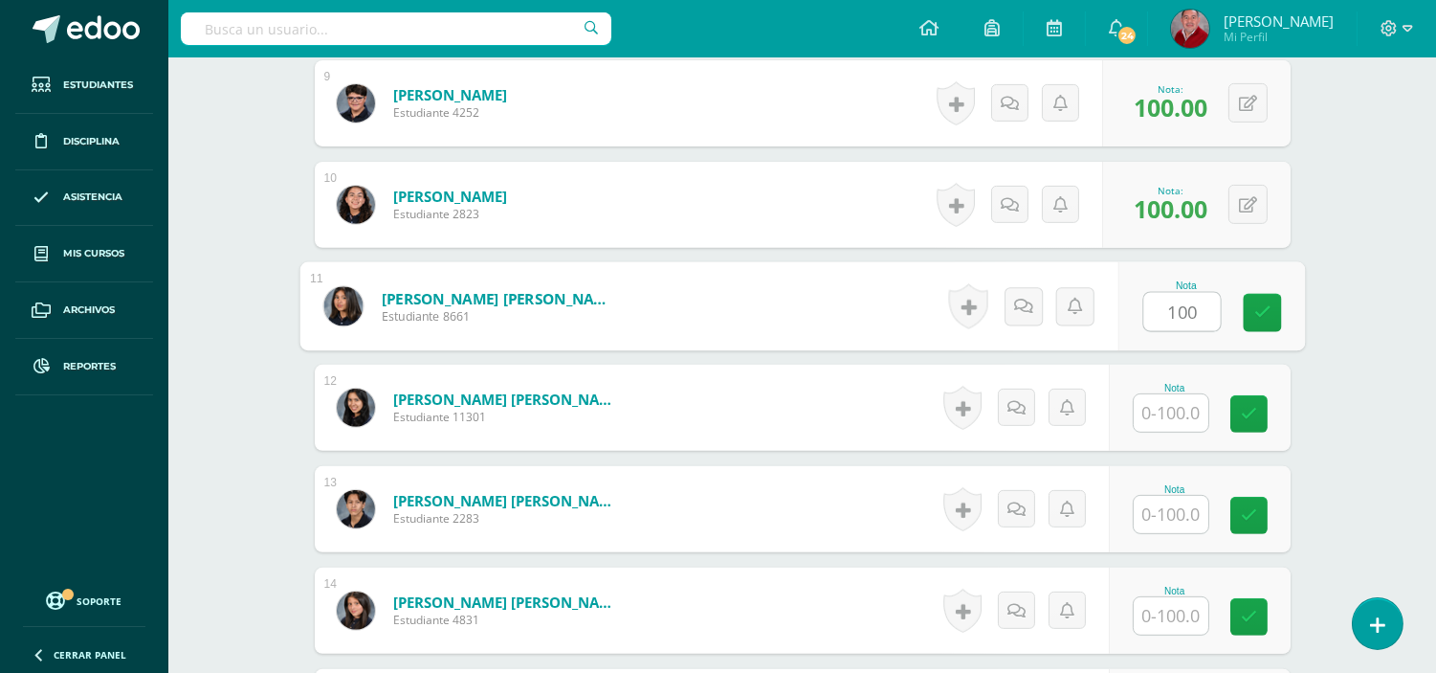
scroll to position [1458, 0]
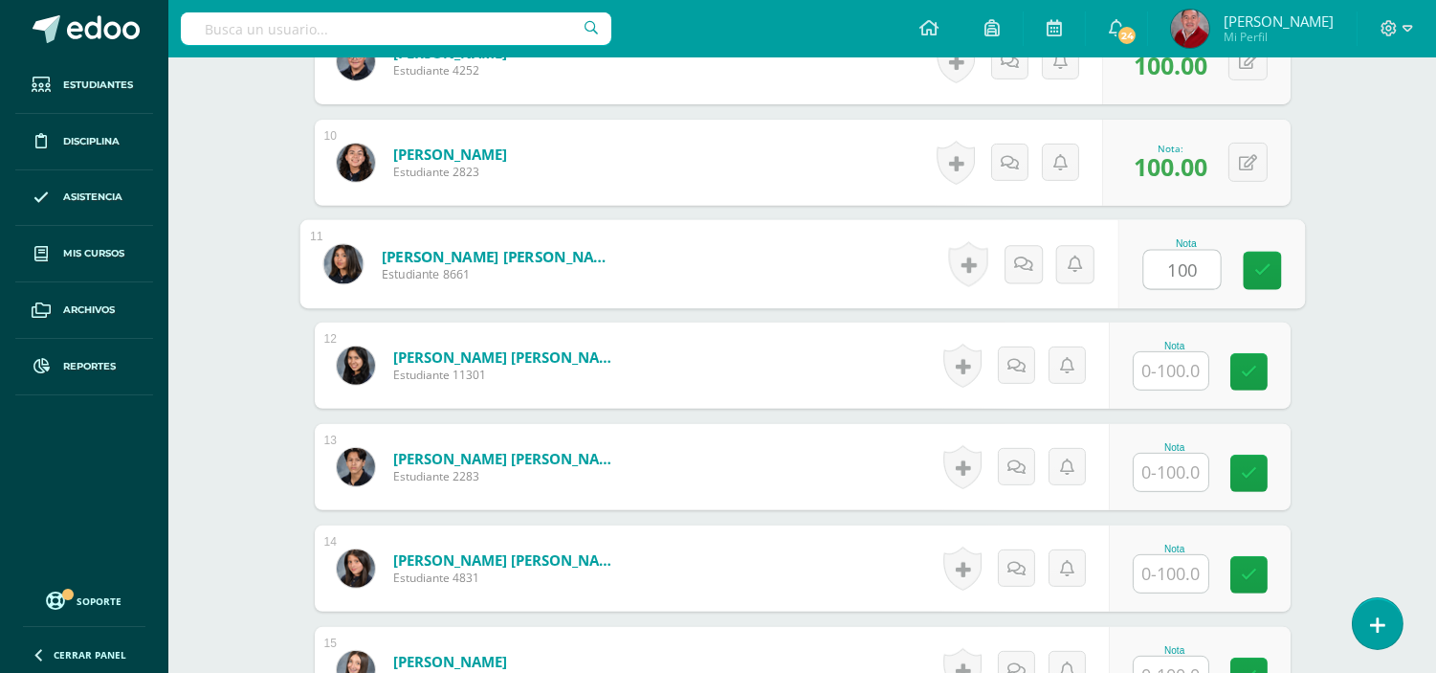
type input "100"
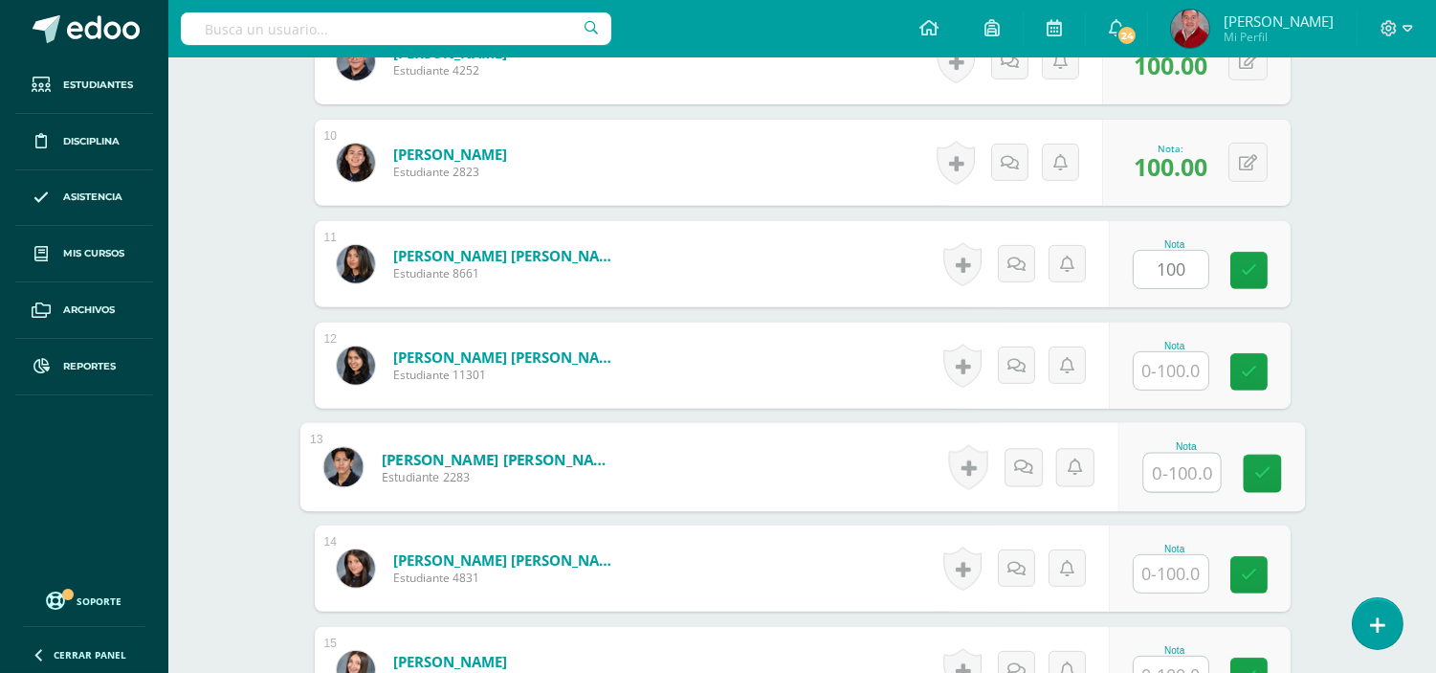
click at [1174, 475] on input "text" at bounding box center [1182, 473] width 77 height 38
type input "70"
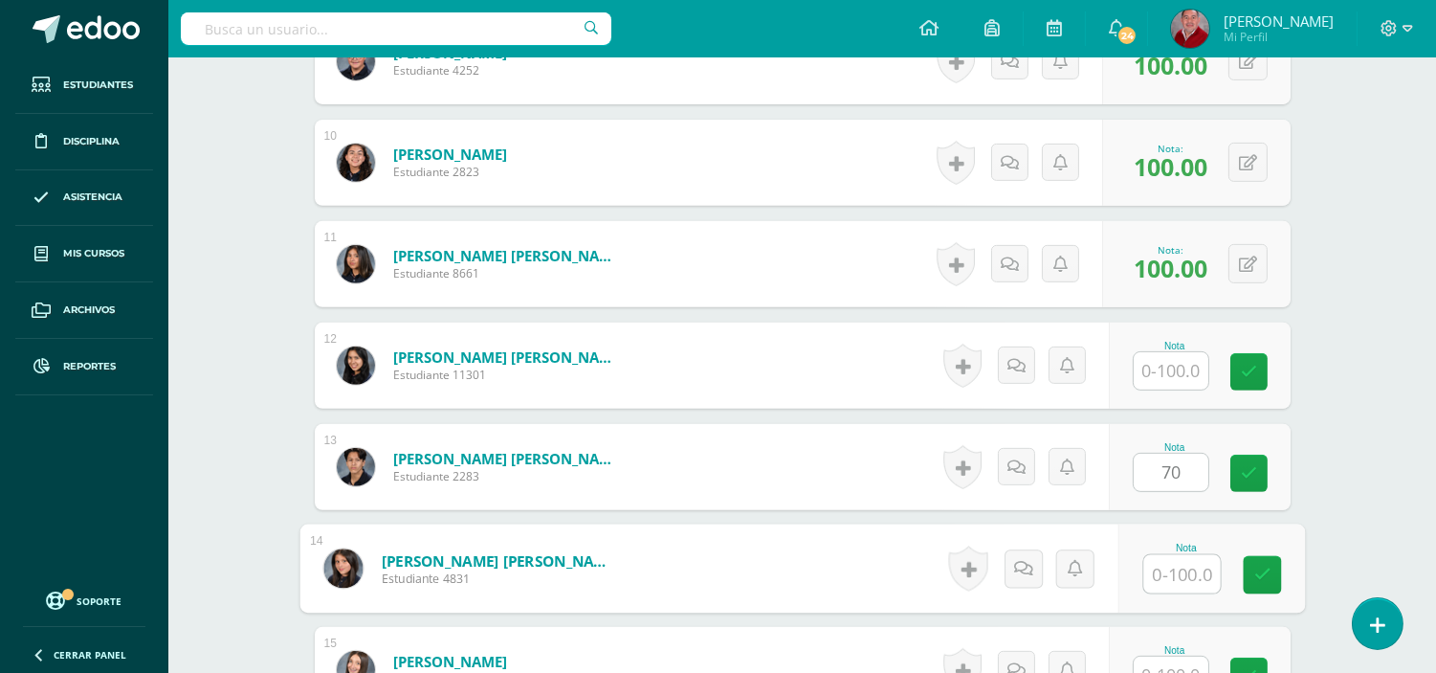
click at [1180, 570] on input "text" at bounding box center [1182, 574] width 77 height 38
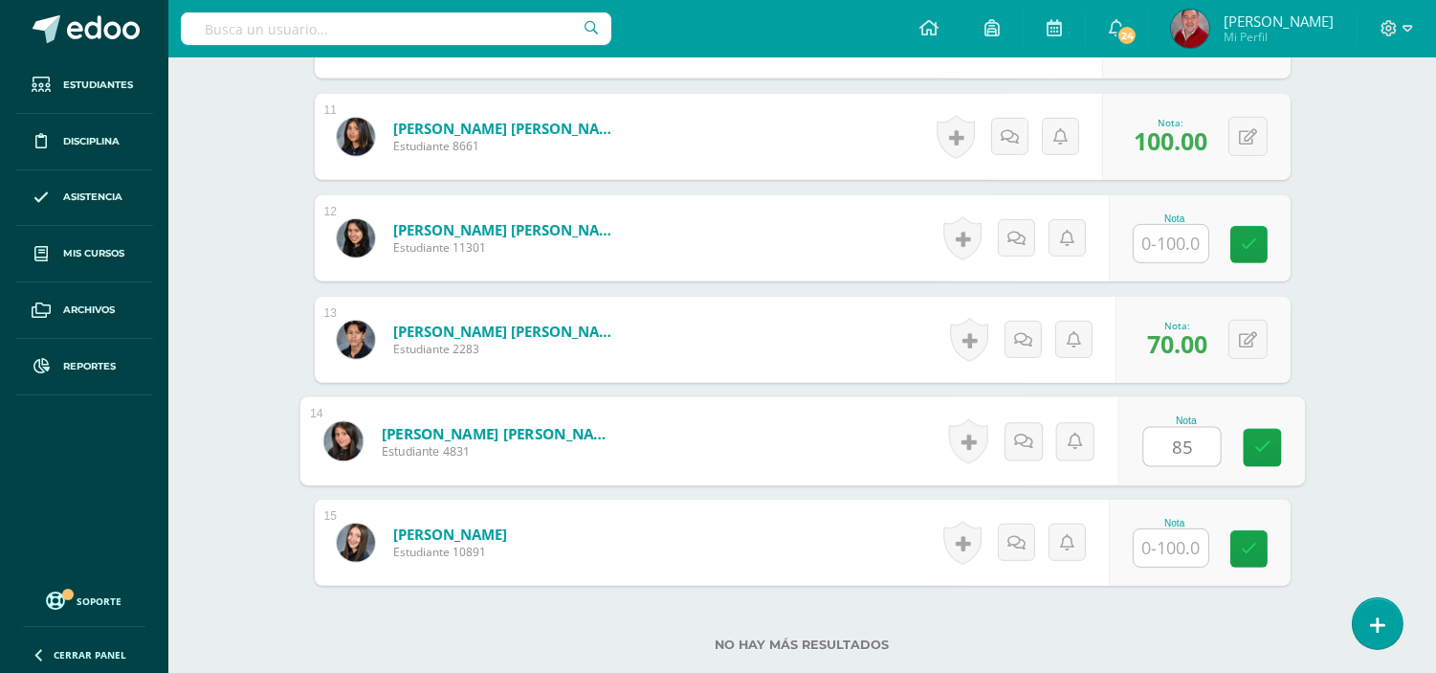
scroll to position [1671, 0]
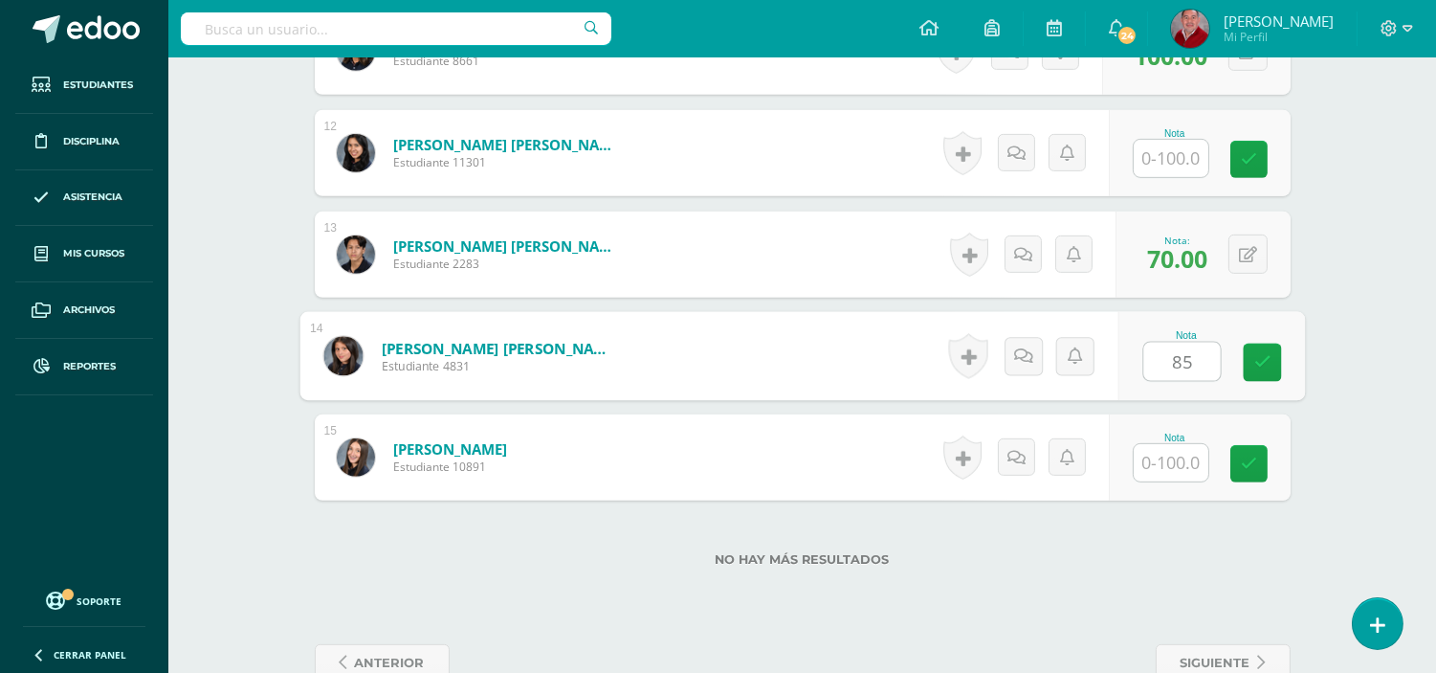
type input "85"
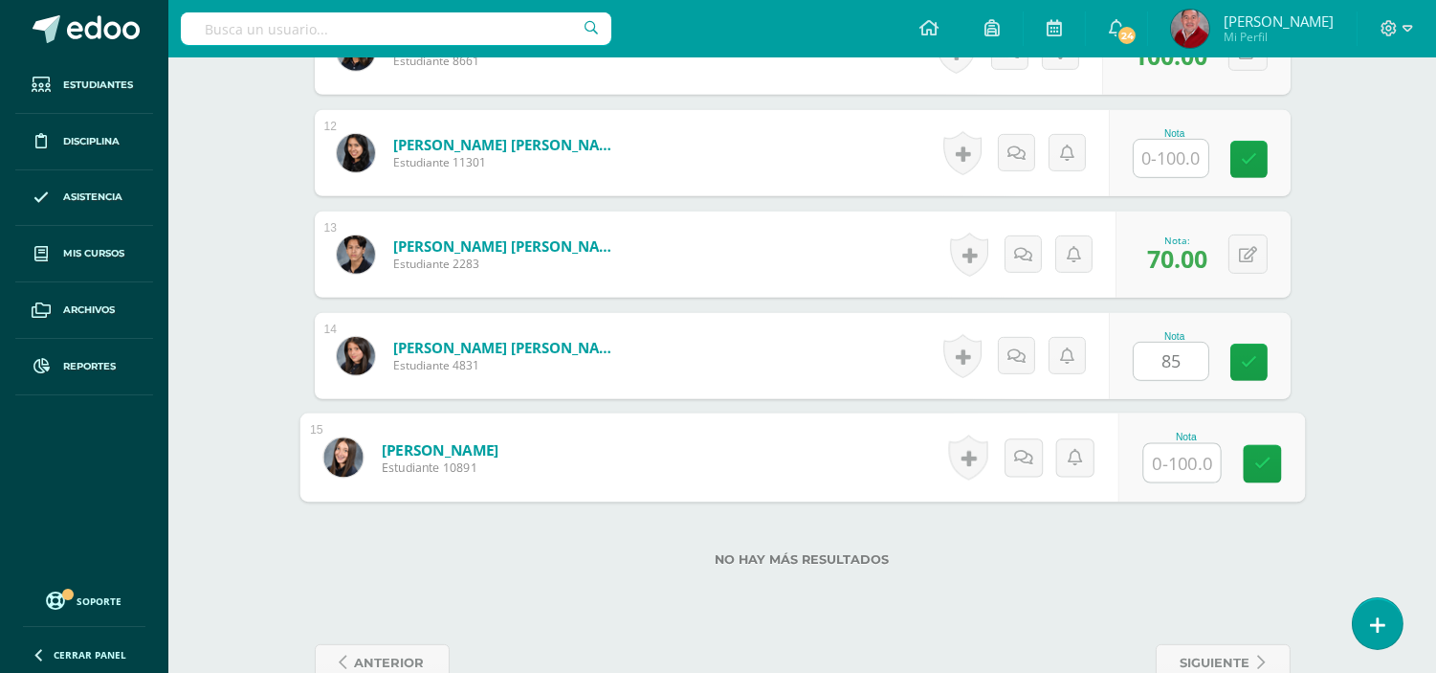
click at [1171, 464] on input "text" at bounding box center [1182, 463] width 77 height 38
type input "100"
click at [1256, 474] on link at bounding box center [1262, 464] width 38 height 38
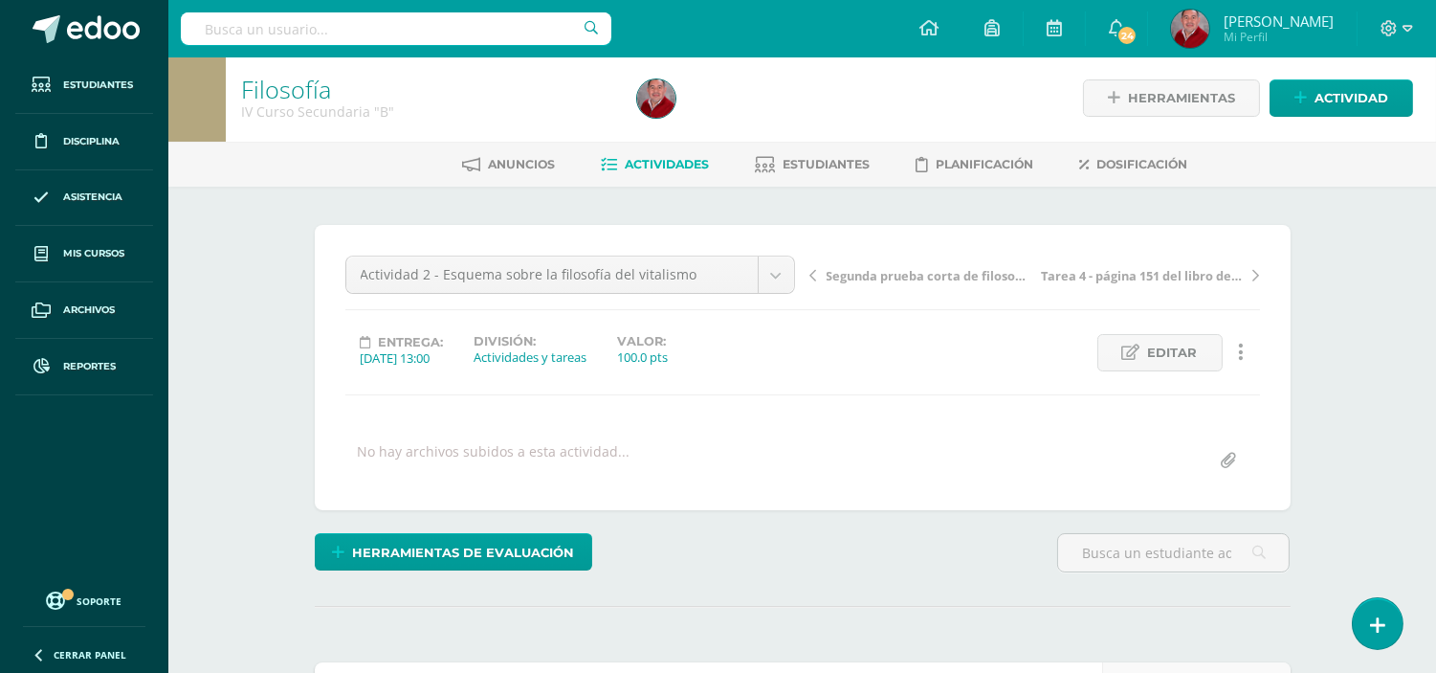
scroll to position [0, 0]
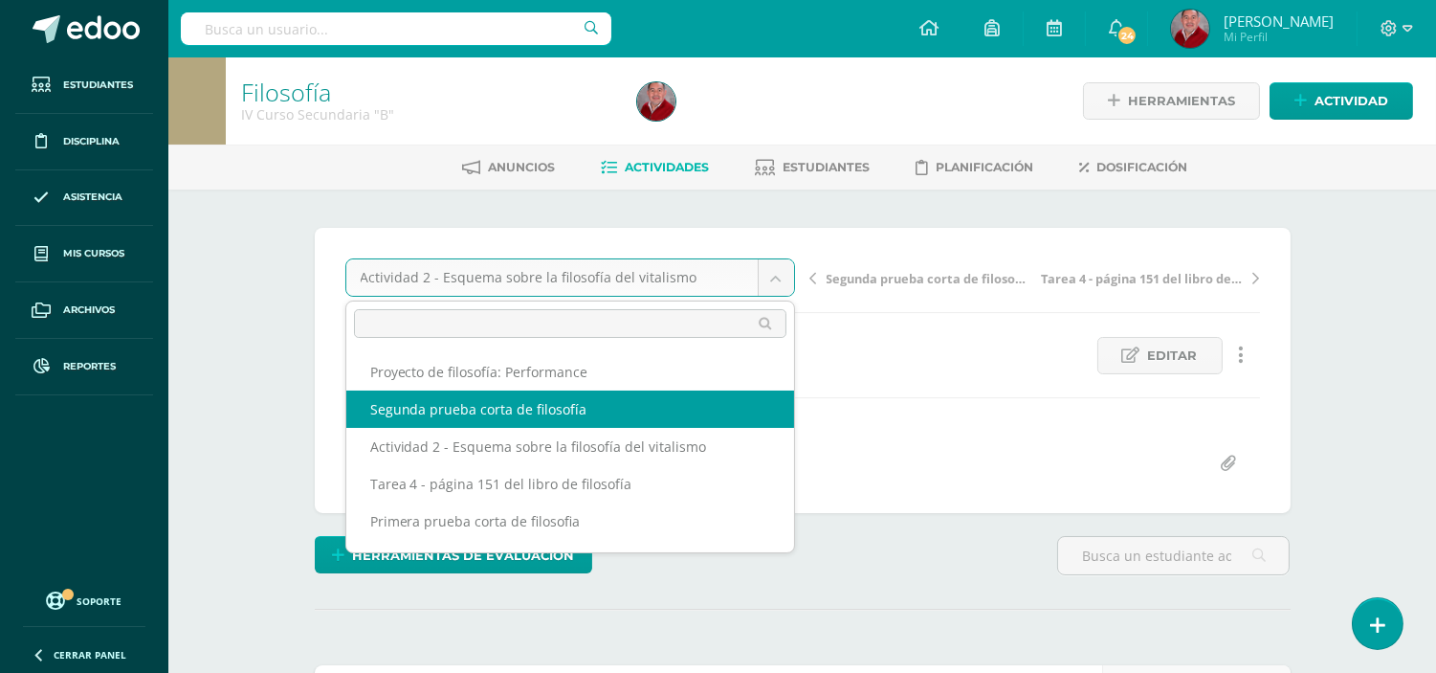
select select "/dashboard/teacher/grade-activity/238516/"
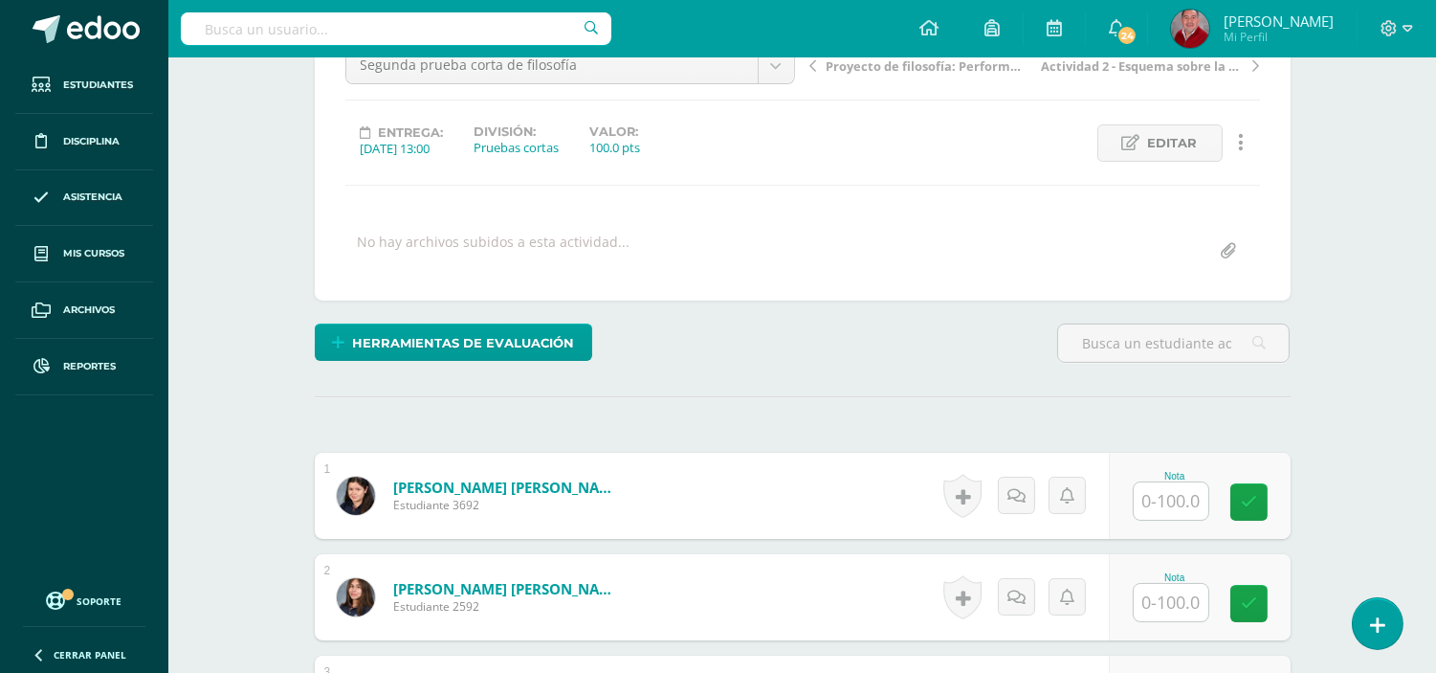
scroll to position [255, 0]
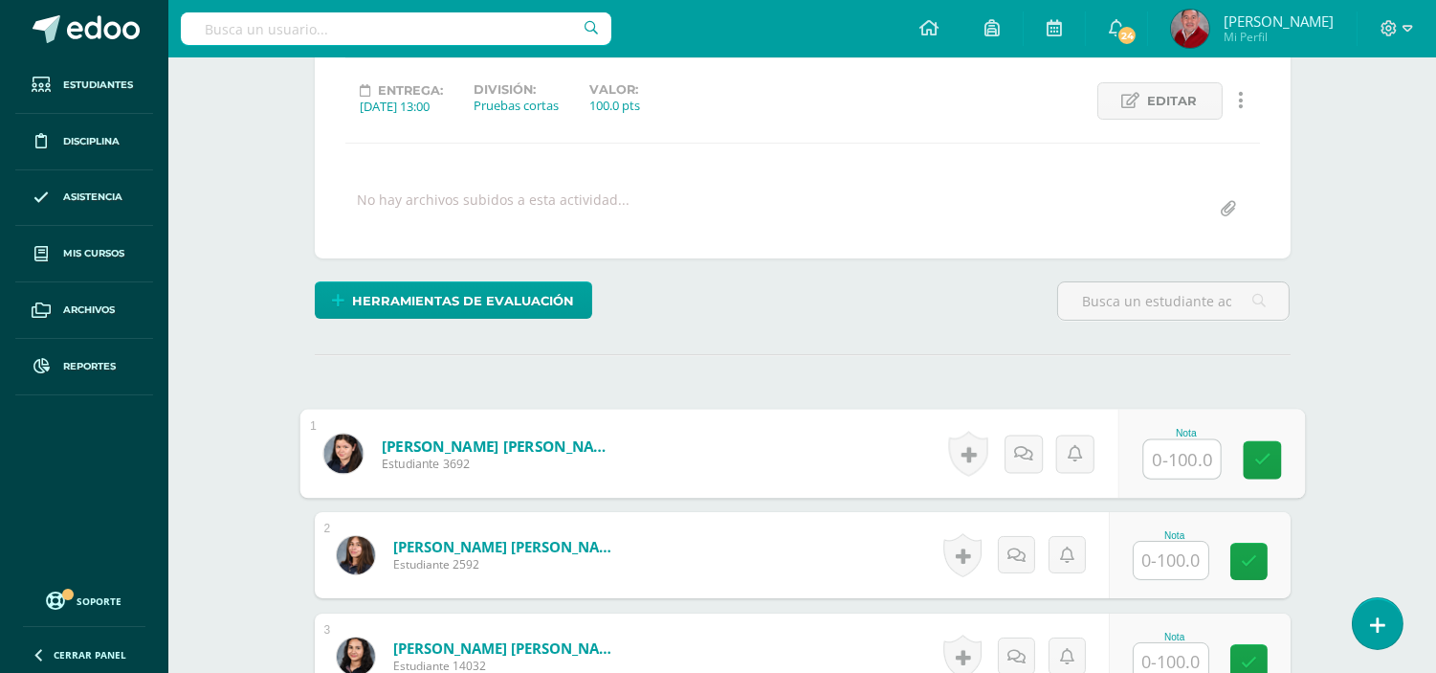
click at [1173, 461] on input "text" at bounding box center [1182, 459] width 77 height 38
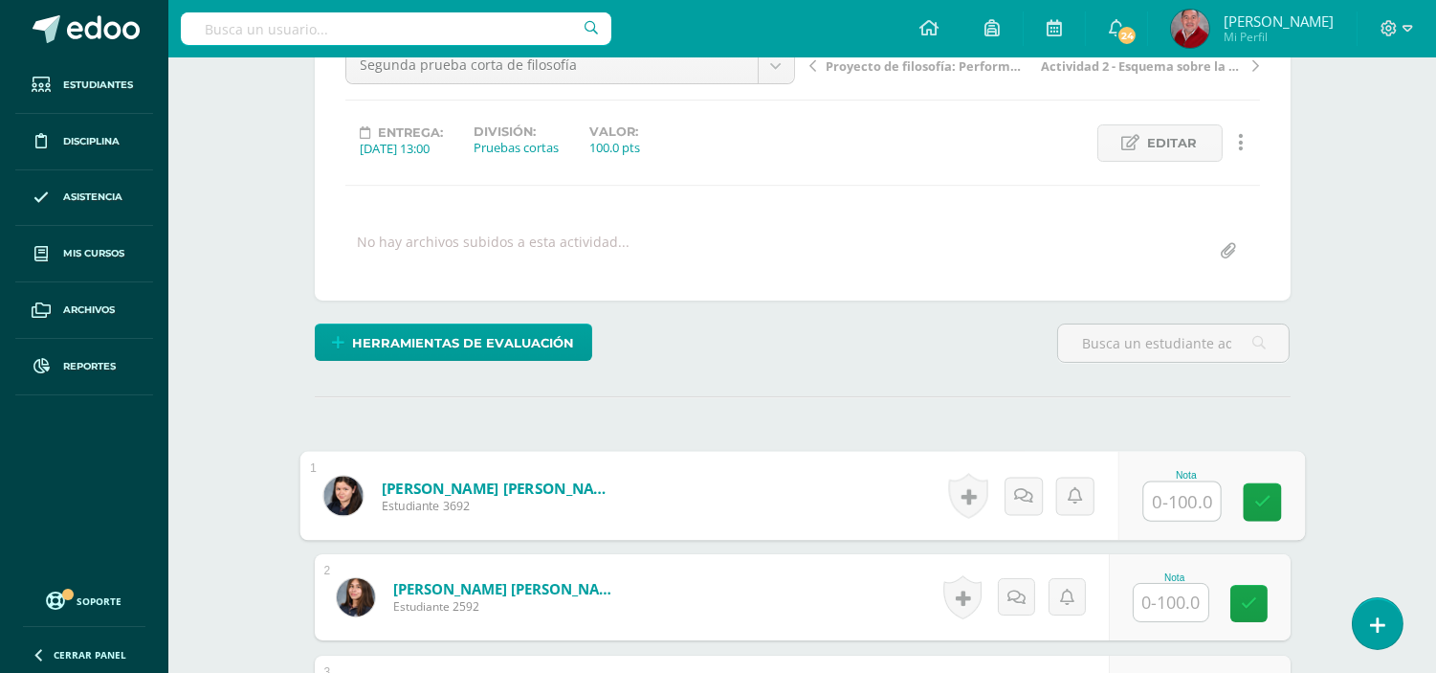
scroll to position [298, 0]
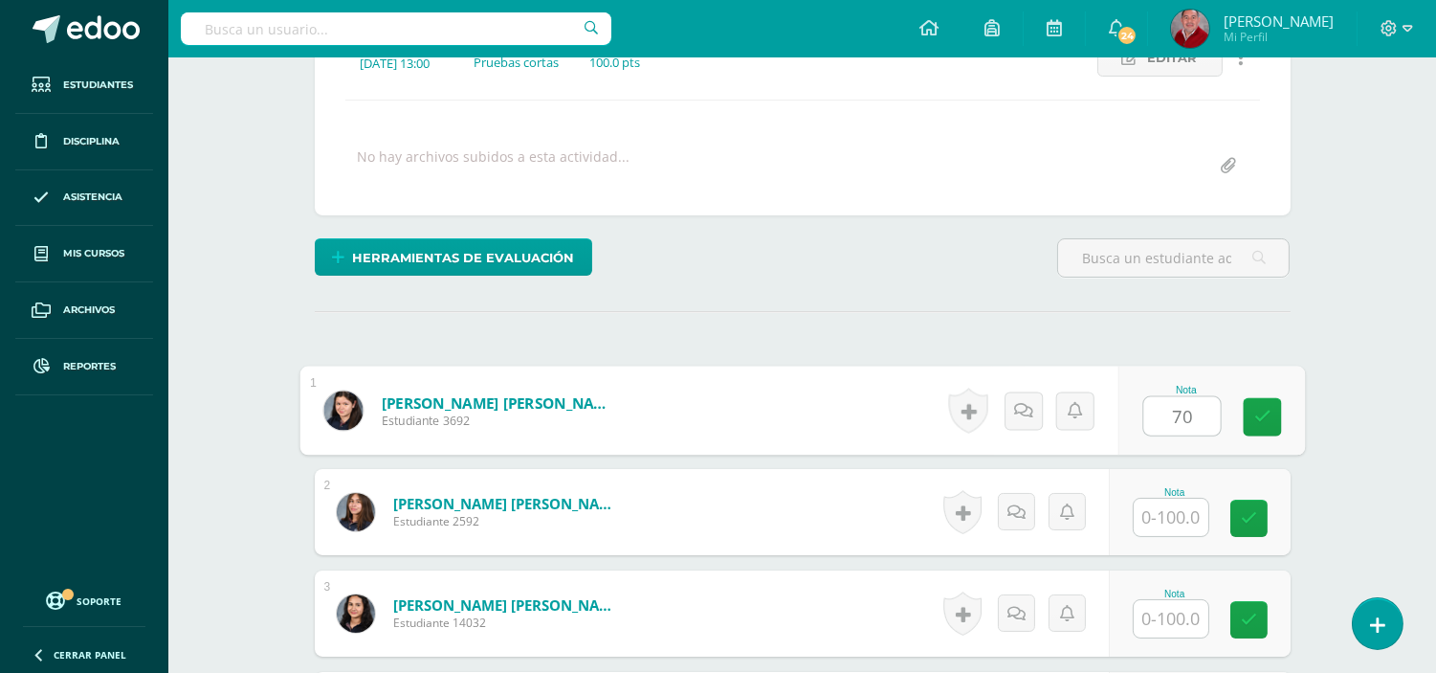
type input "70"
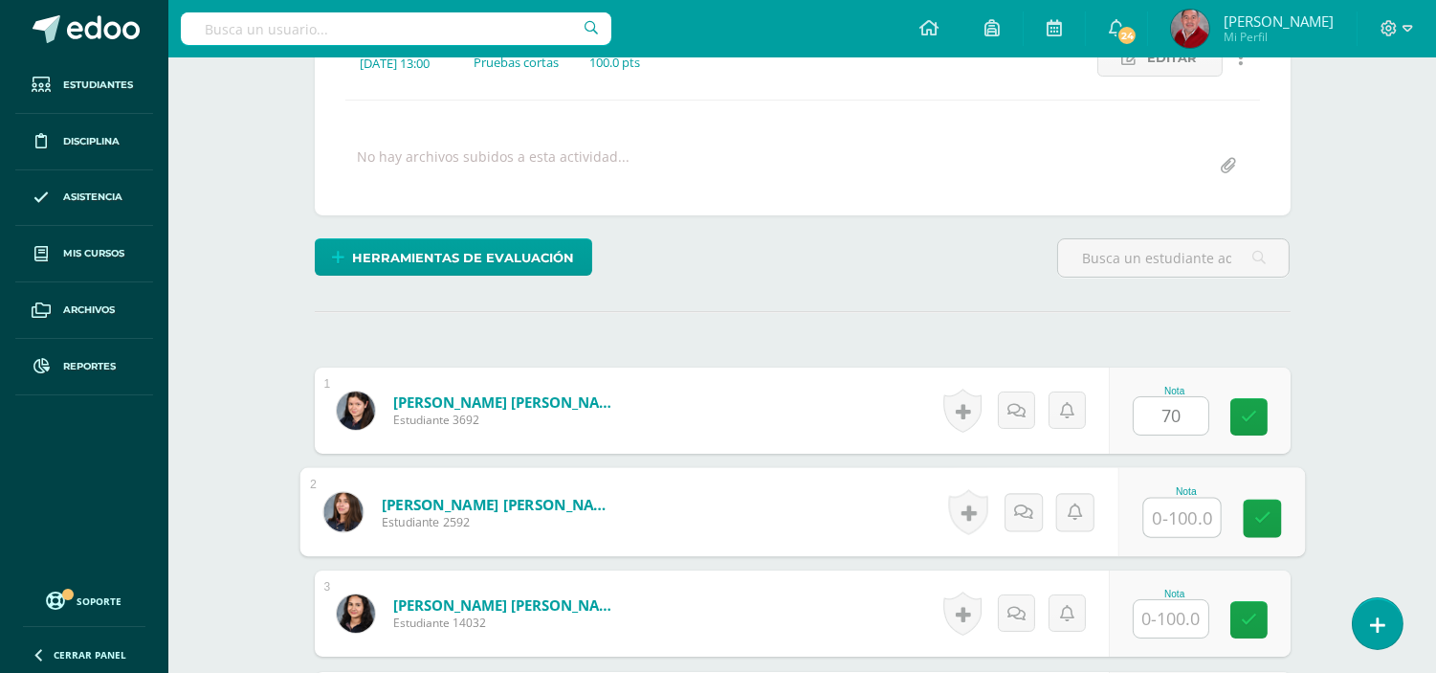
click at [1189, 527] on input "text" at bounding box center [1182, 518] width 77 height 38
type input "90"
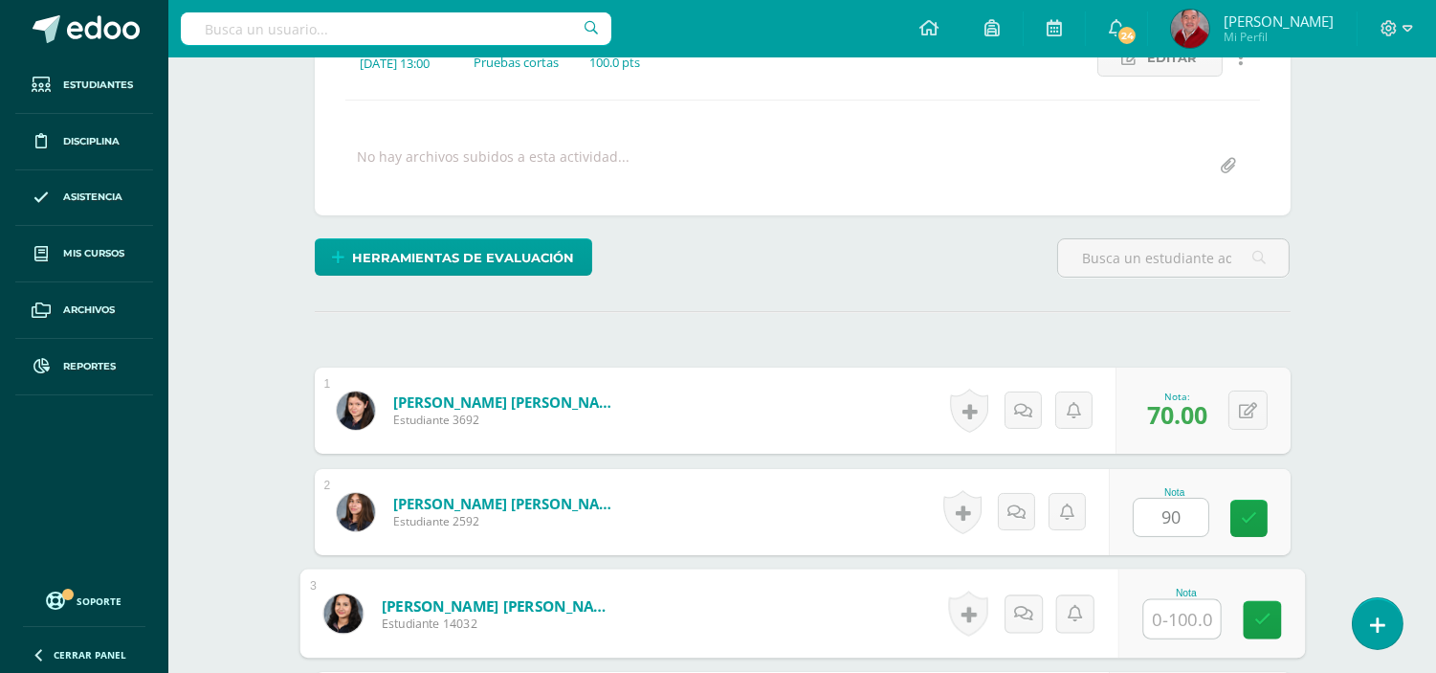
click at [1178, 626] on input "text" at bounding box center [1182, 619] width 77 height 38
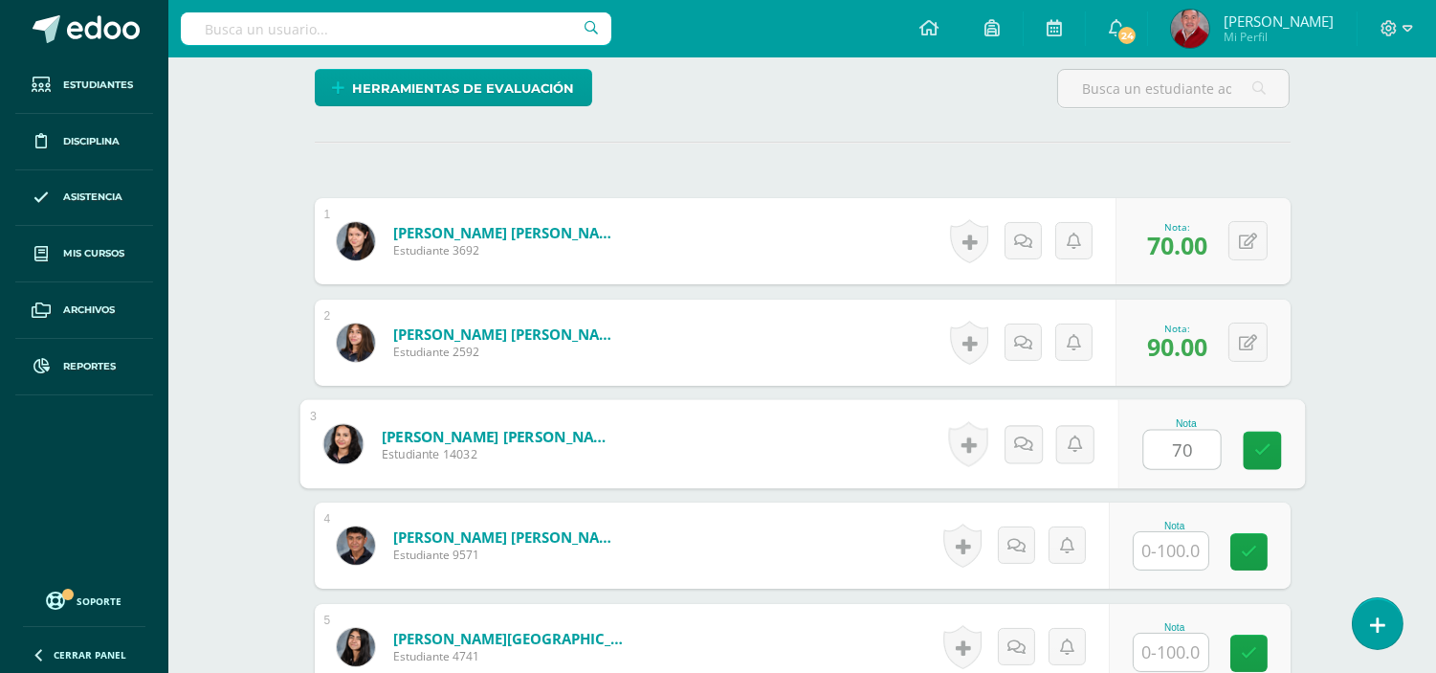
scroll to position [552, 0]
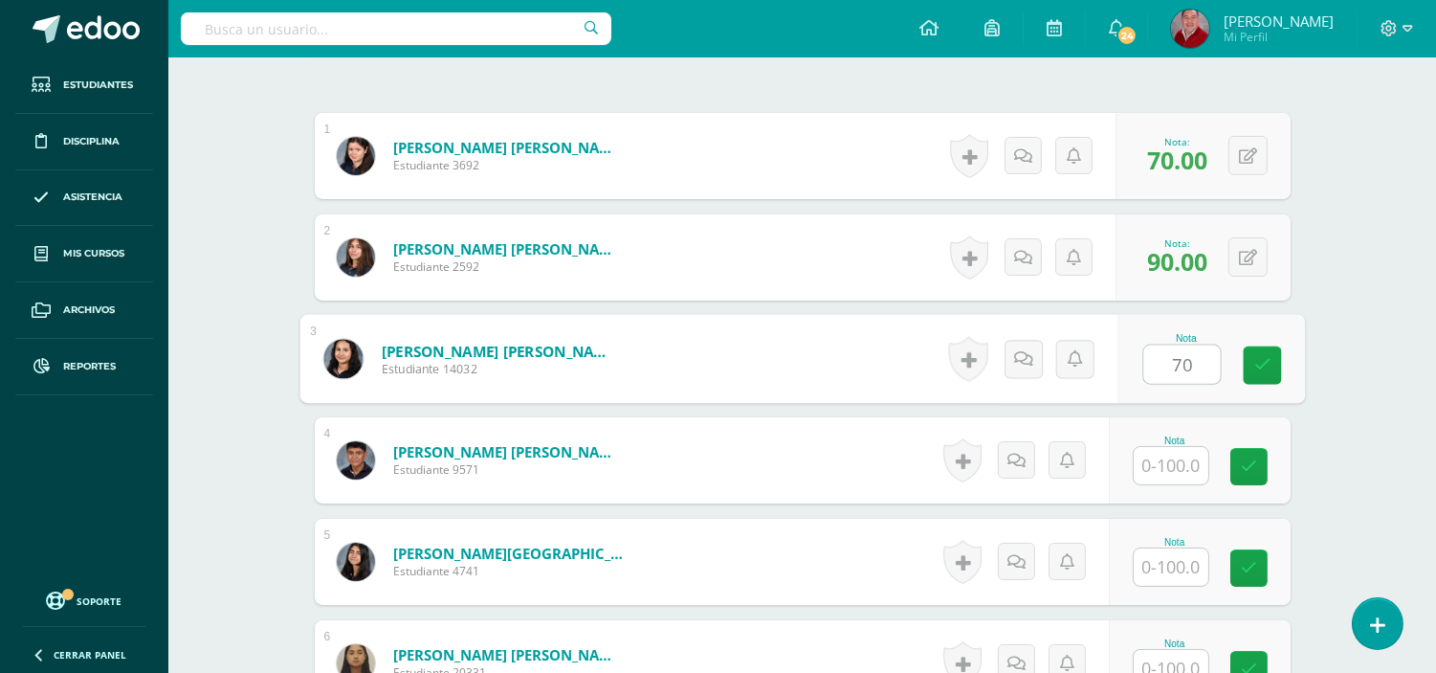
type input "70"
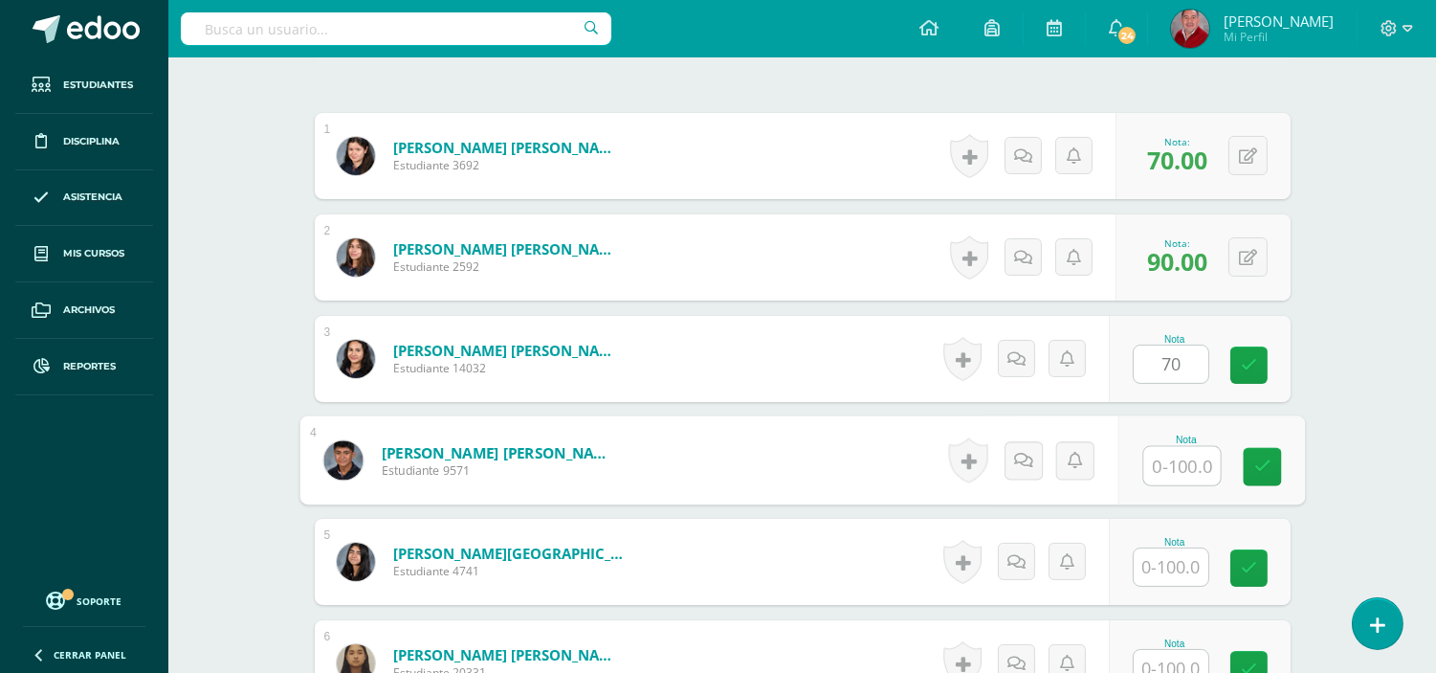
click at [1188, 456] on input "text" at bounding box center [1182, 466] width 77 height 38
type input "55"
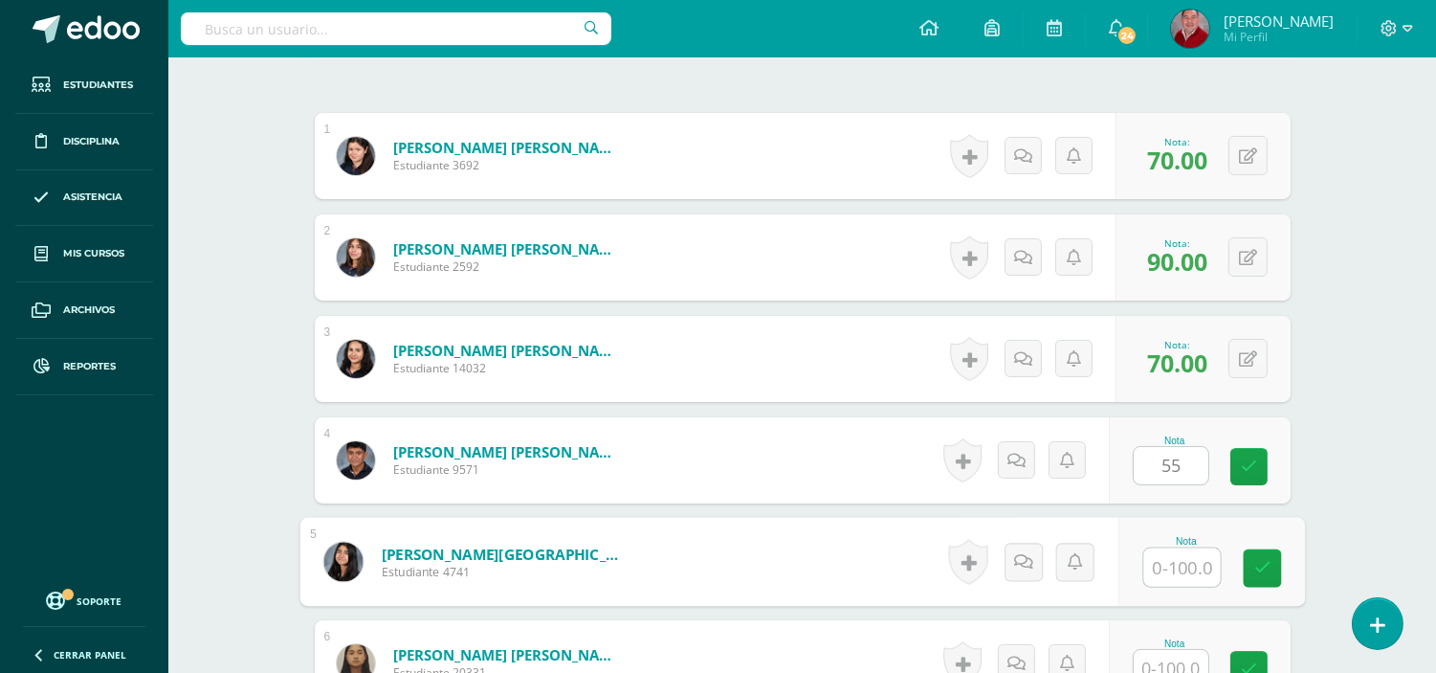
click at [1189, 571] on input "text" at bounding box center [1182, 567] width 77 height 38
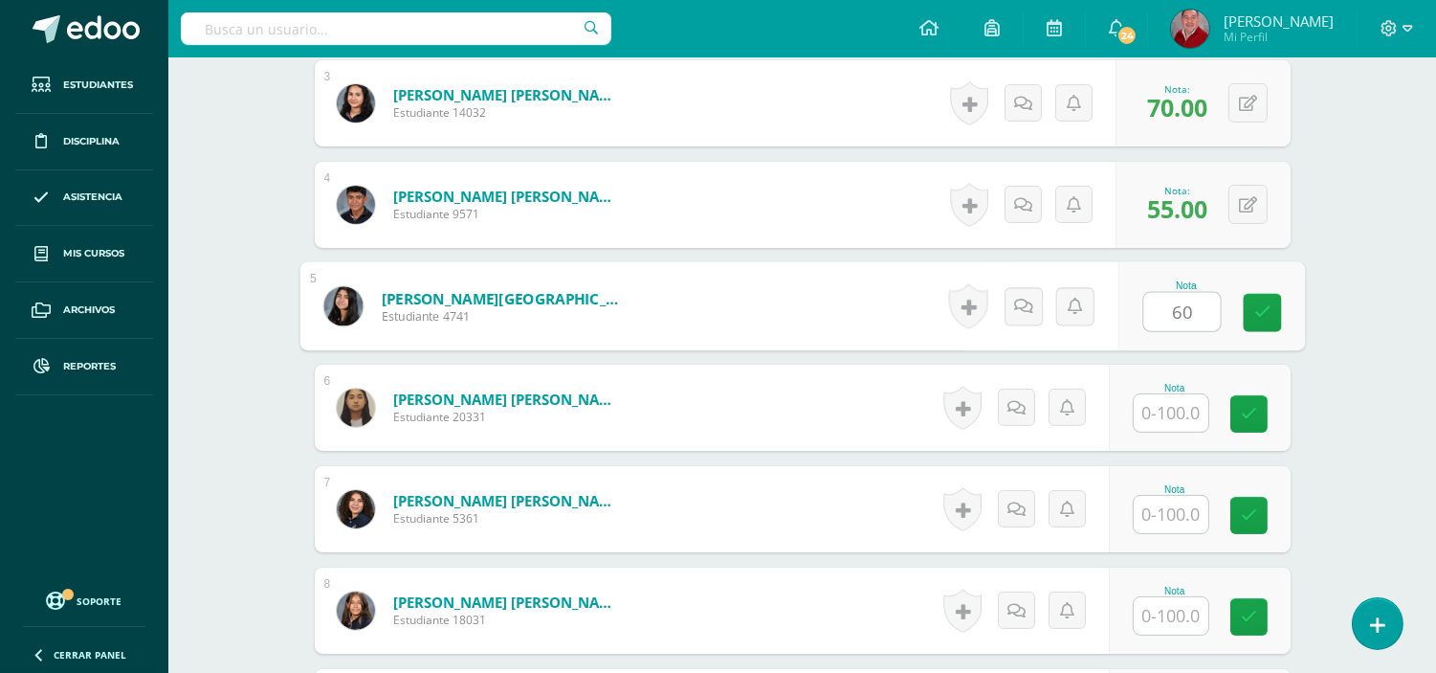
scroll to position [850, 0]
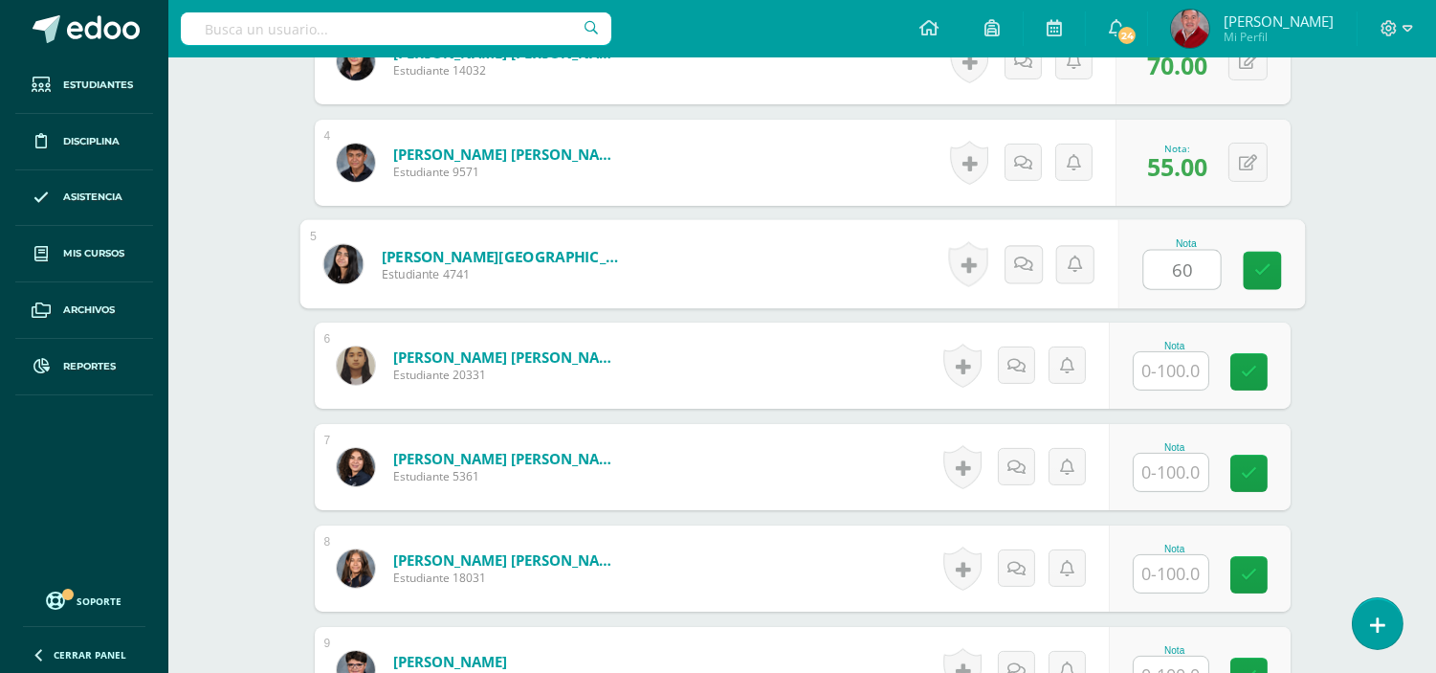
type input "60"
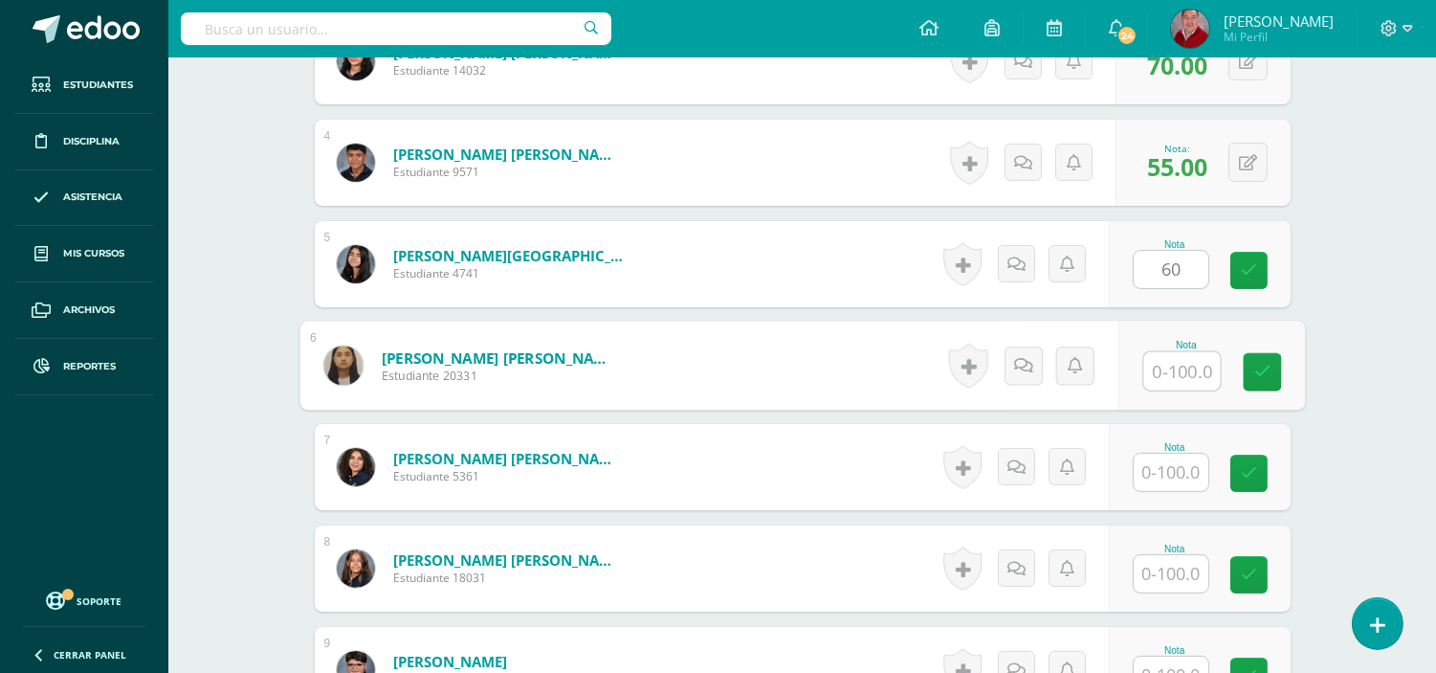
click at [1173, 369] on input "text" at bounding box center [1182, 371] width 77 height 38
type input "85"
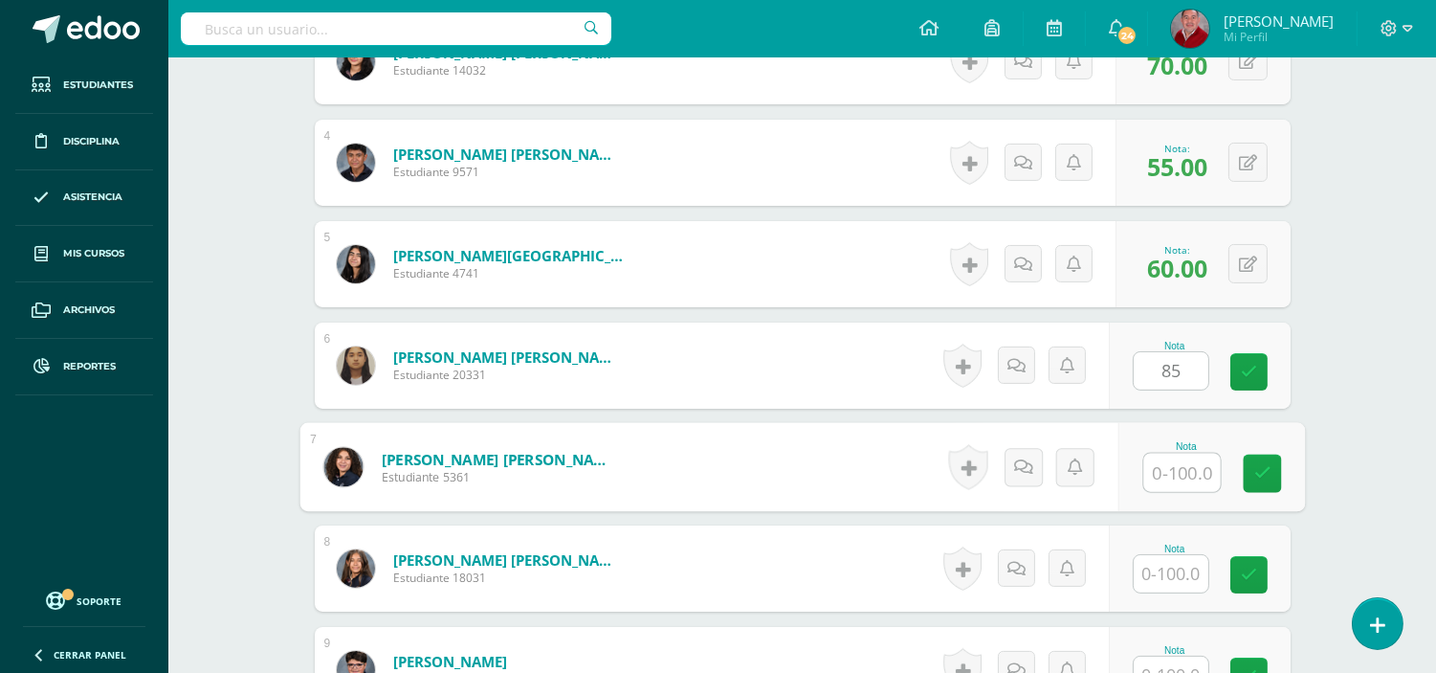
click at [1177, 463] on input "text" at bounding box center [1182, 473] width 77 height 38
type input "75"
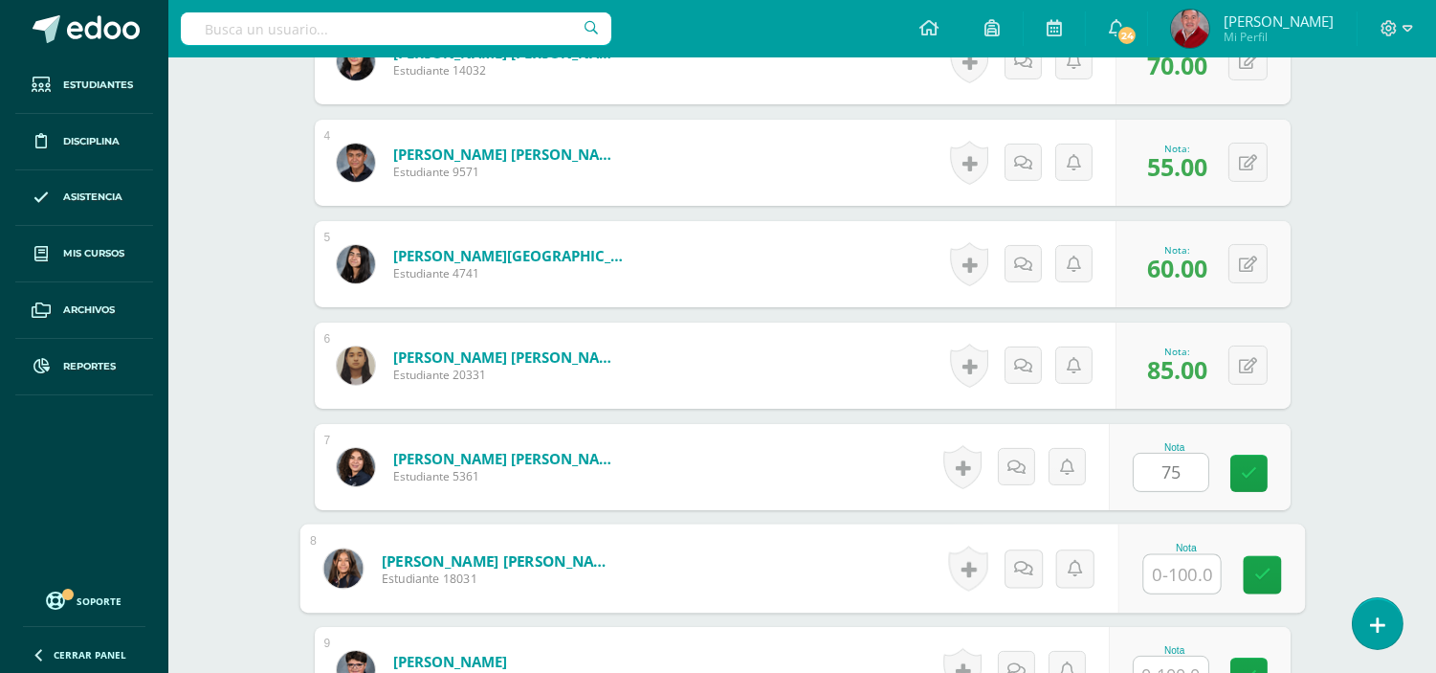
click at [1190, 558] on input "text" at bounding box center [1182, 574] width 77 height 38
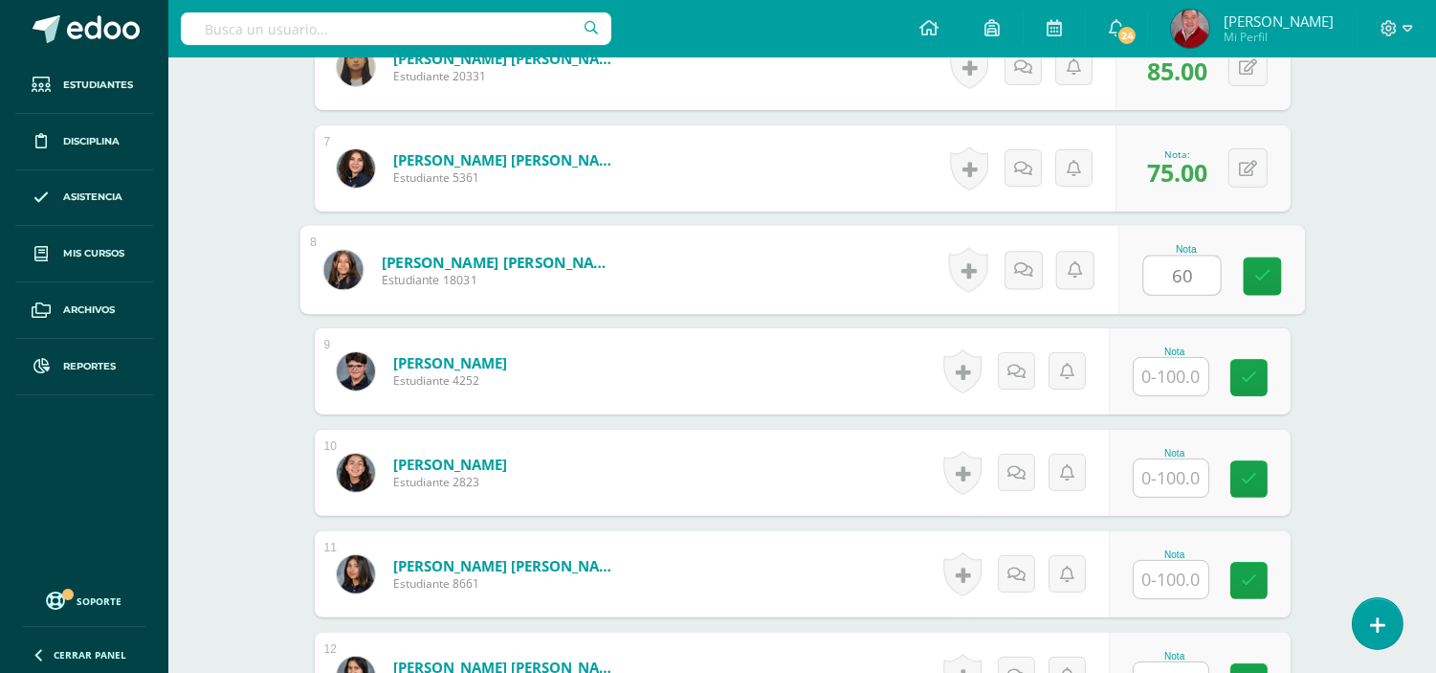
scroll to position [1190, 0]
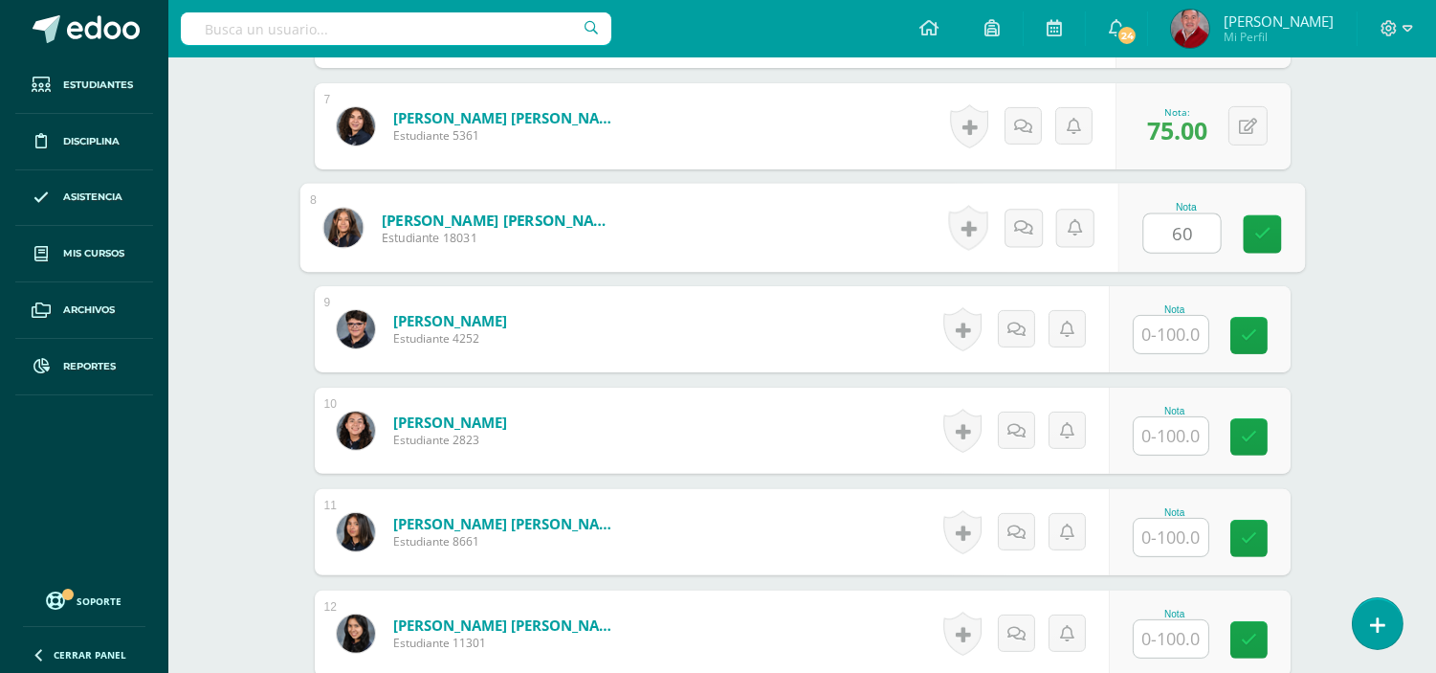
type input "60"
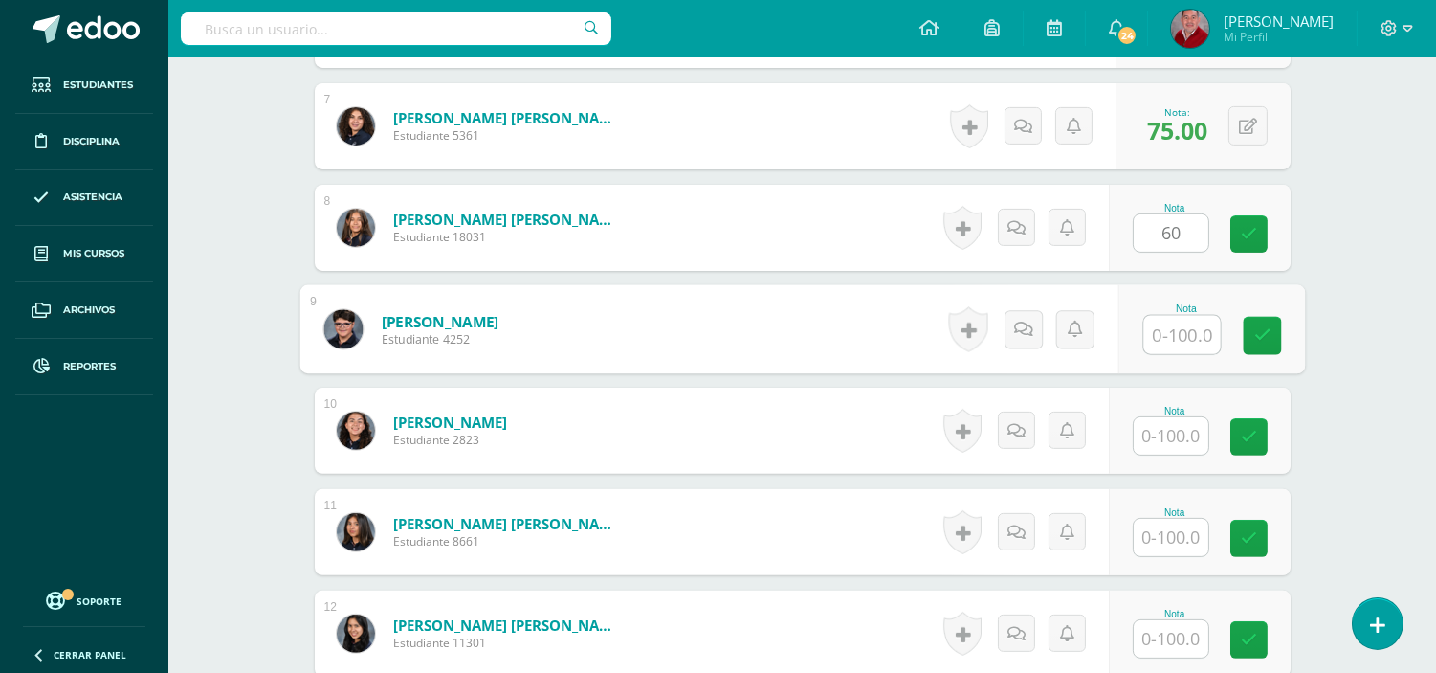
click at [1174, 337] on input "text" at bounding box center [1182, 335] width 77 height 38
type input "30"
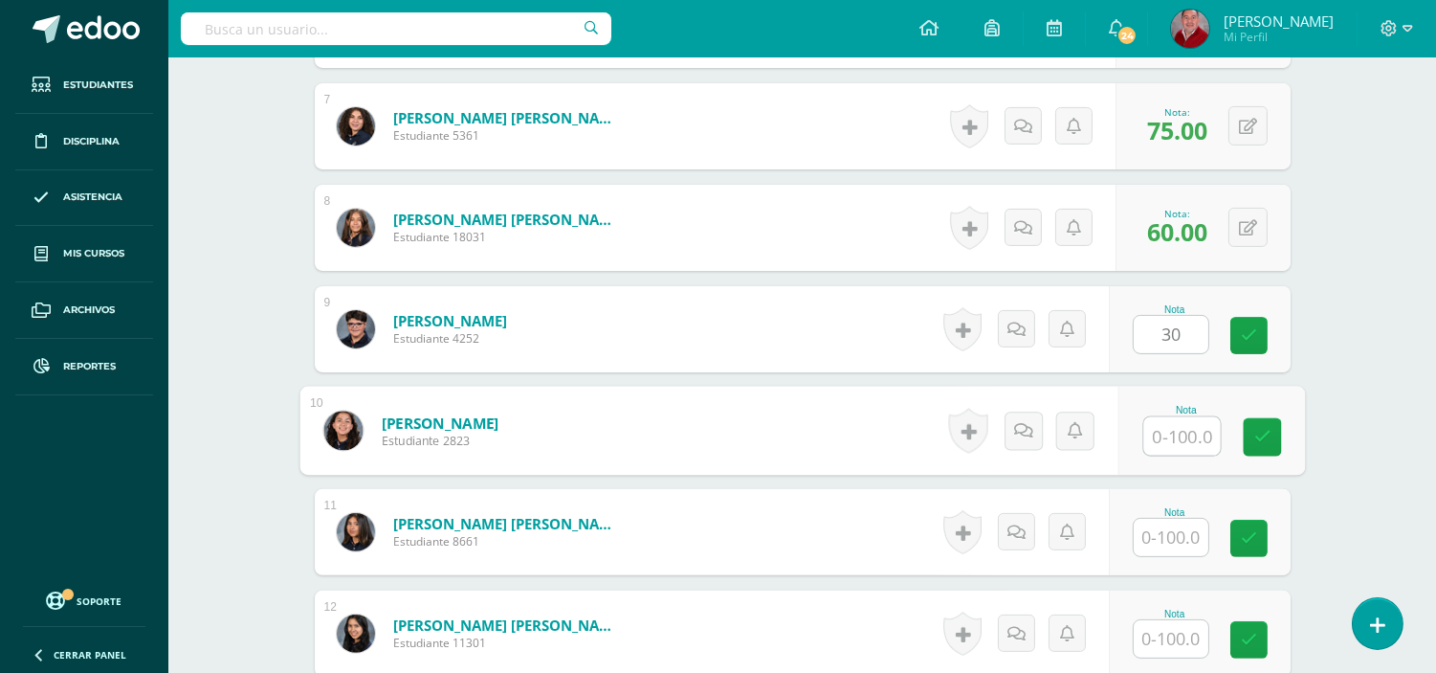
click at [1167, 451] on input "text" at bounding box center [1182, 436] width 77 height 38
type input "70"
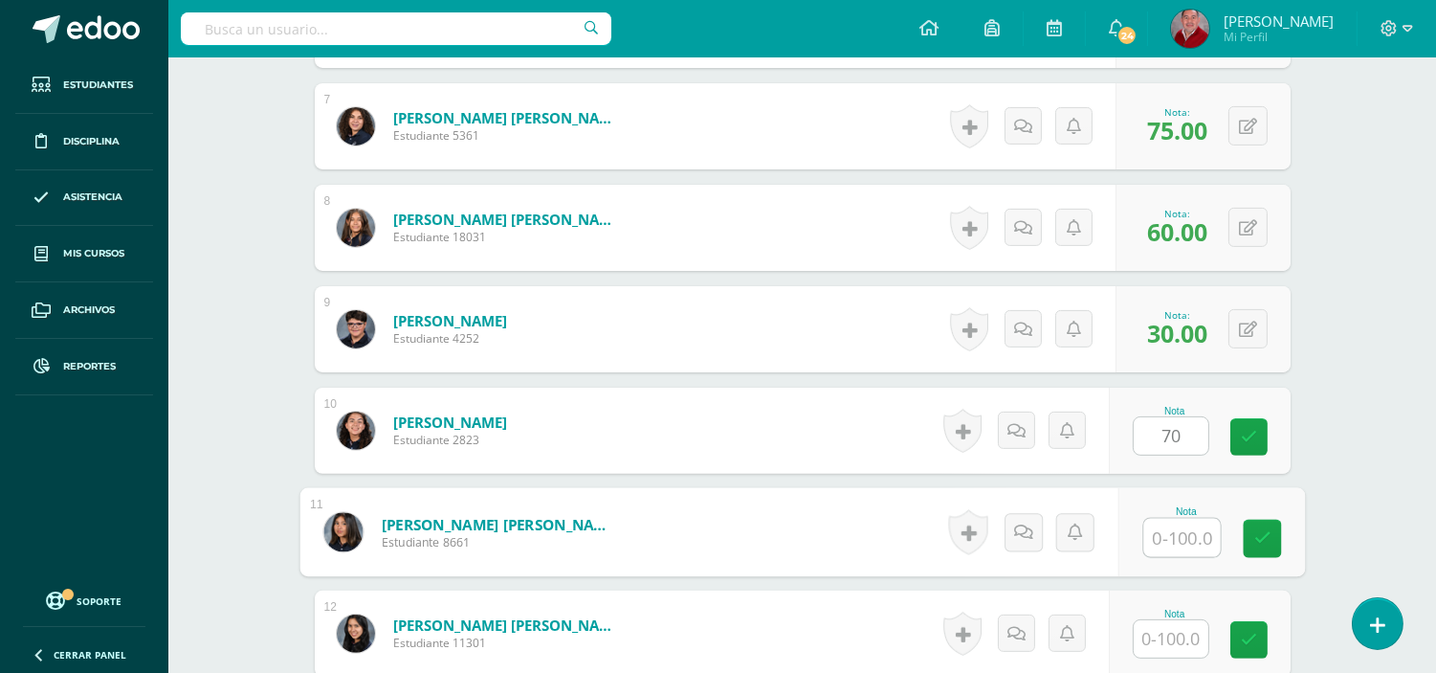
click at [1172, 537] on input "text" at bounding box center [1182, 538] width 77 height 38
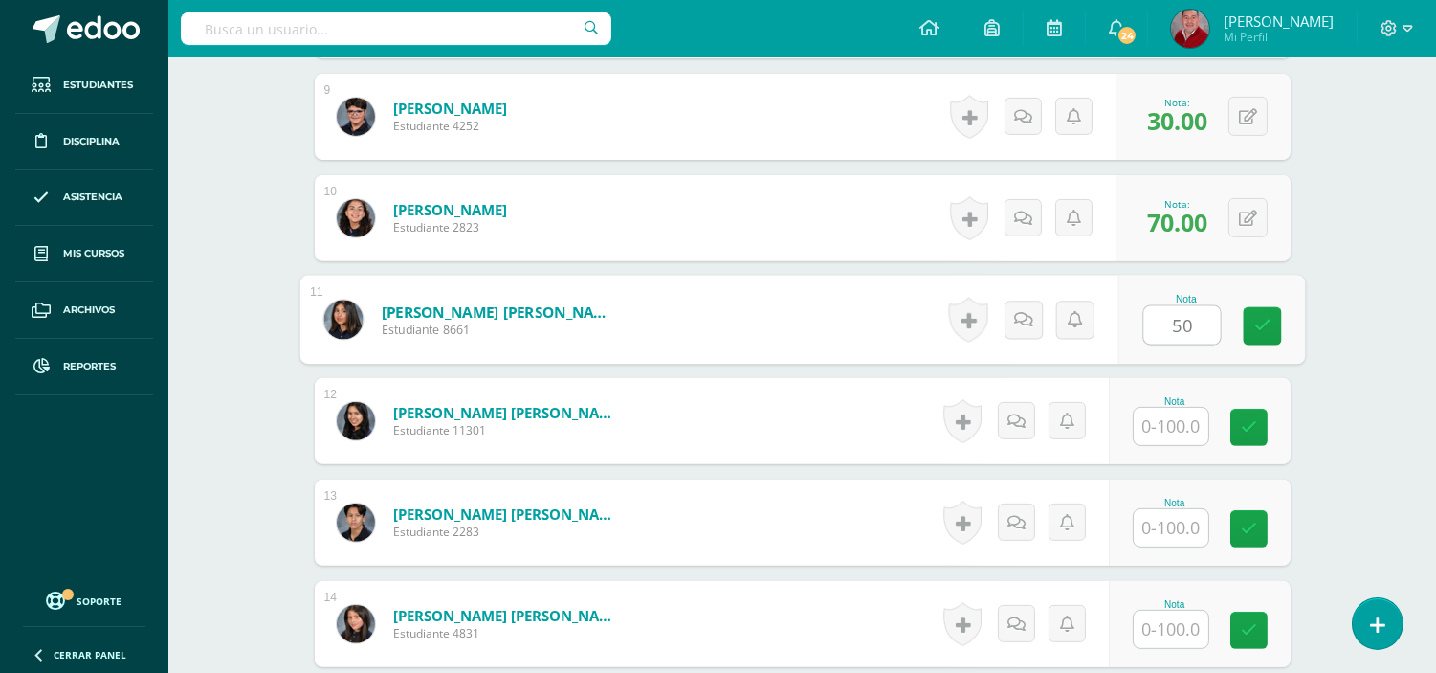
scroll to position [1446, 0]
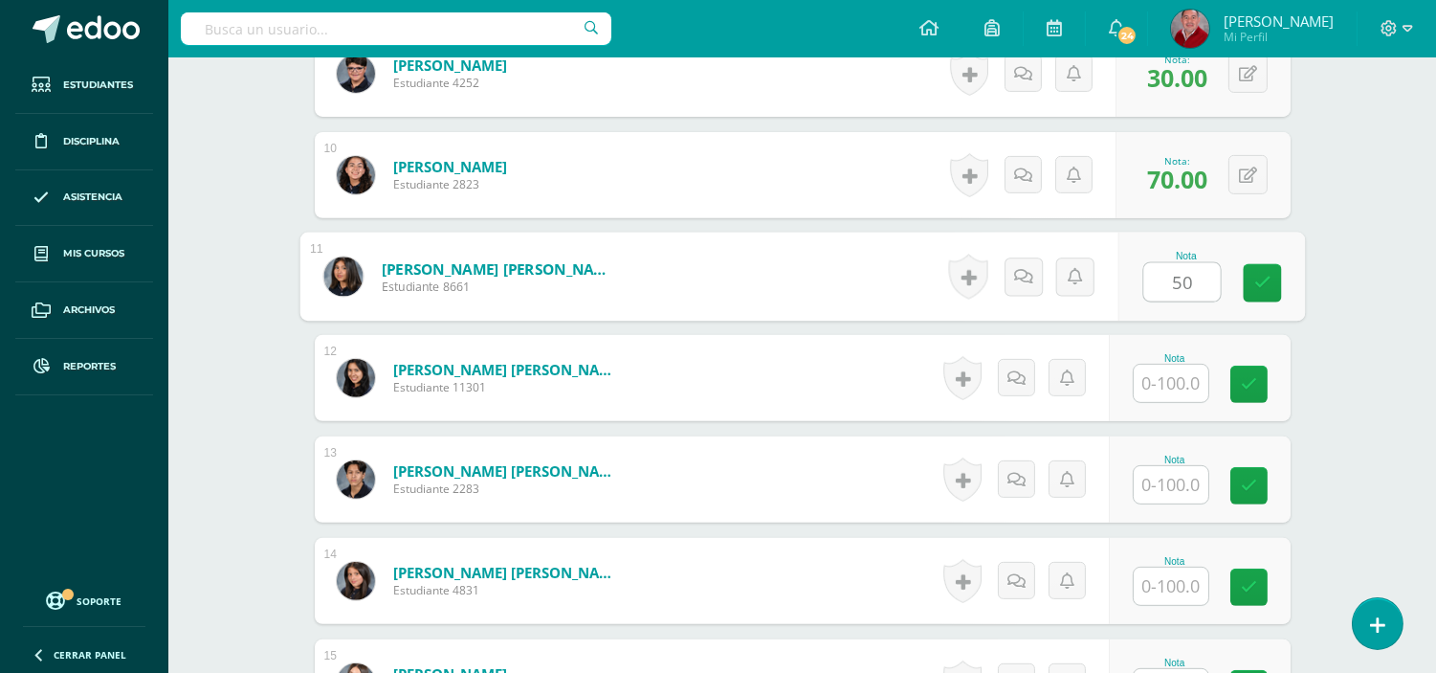
type input "50"
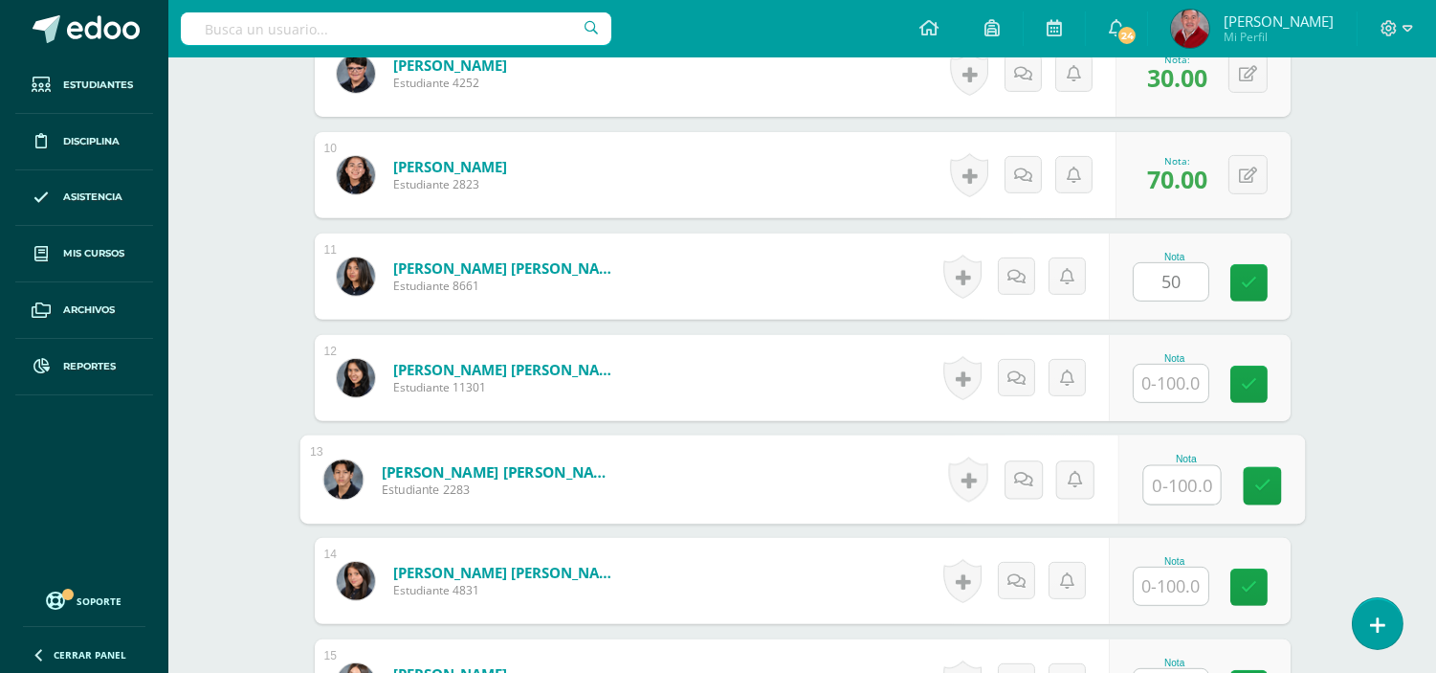
click at [1180, 482] on input "text" at bounding box center [1182, 485] width 77 height 38
type input "60"
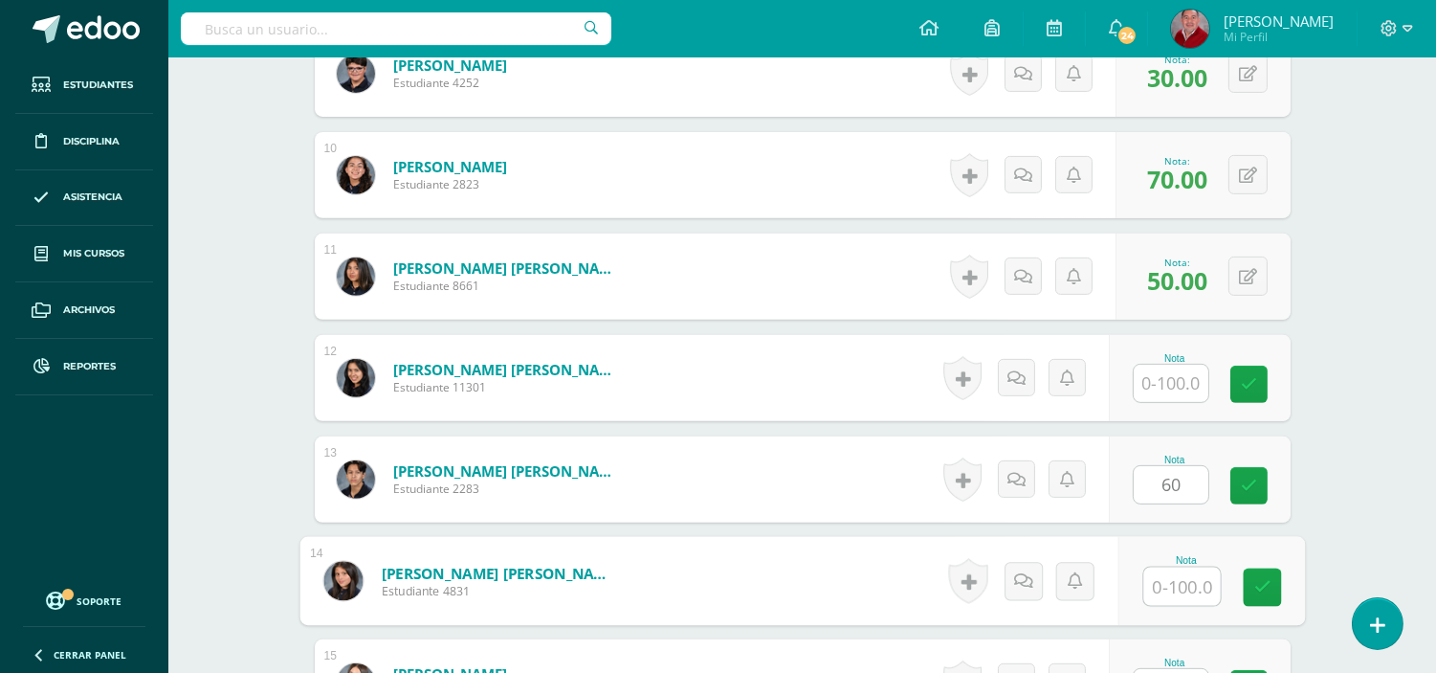
click at [1154, 588] on input "text" at bounding box center [1182, 586] width 77 height 38
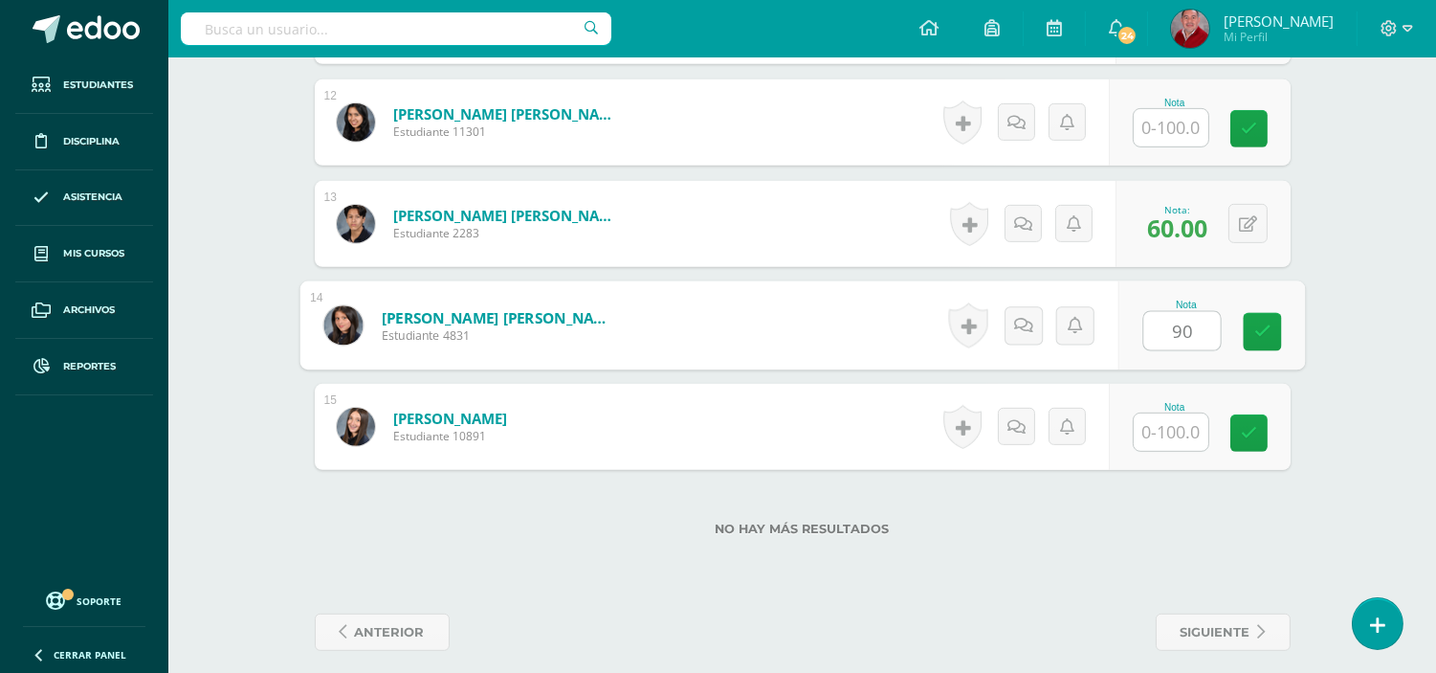
scroll to position [1717, 0]
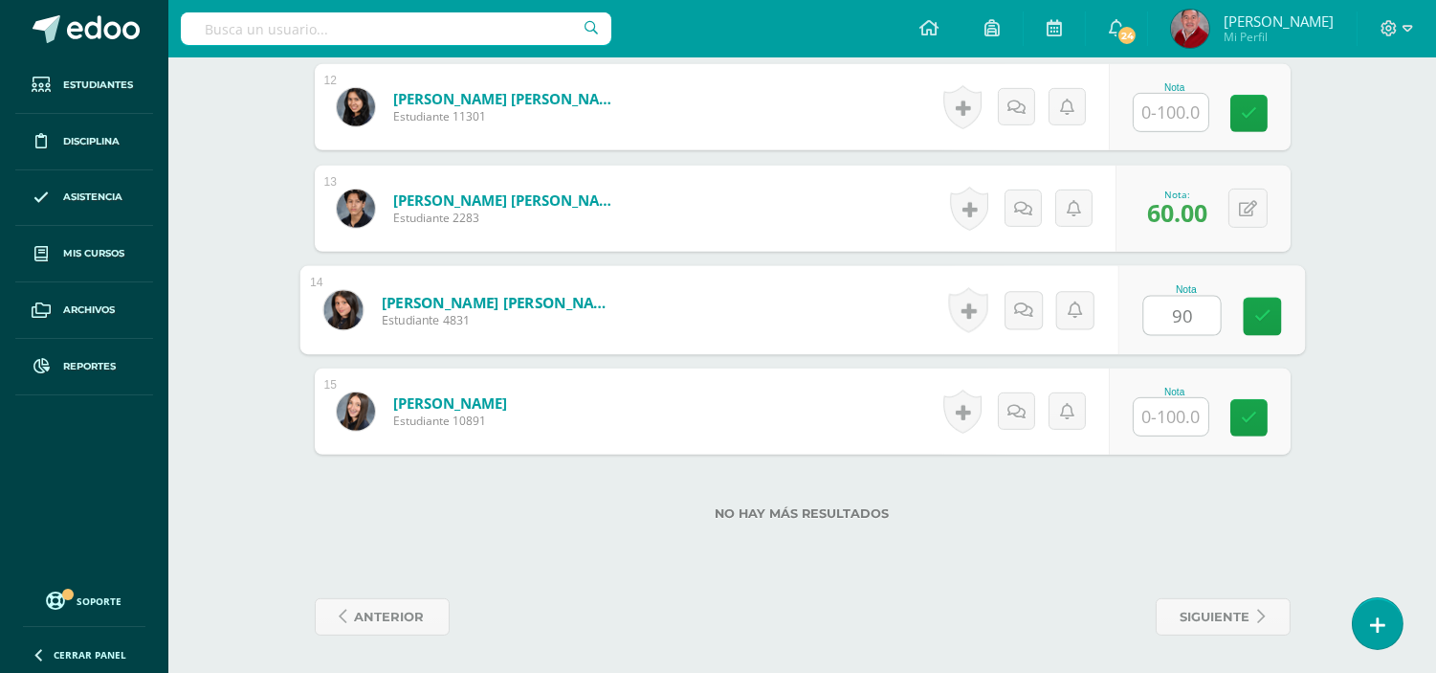
type input "90"
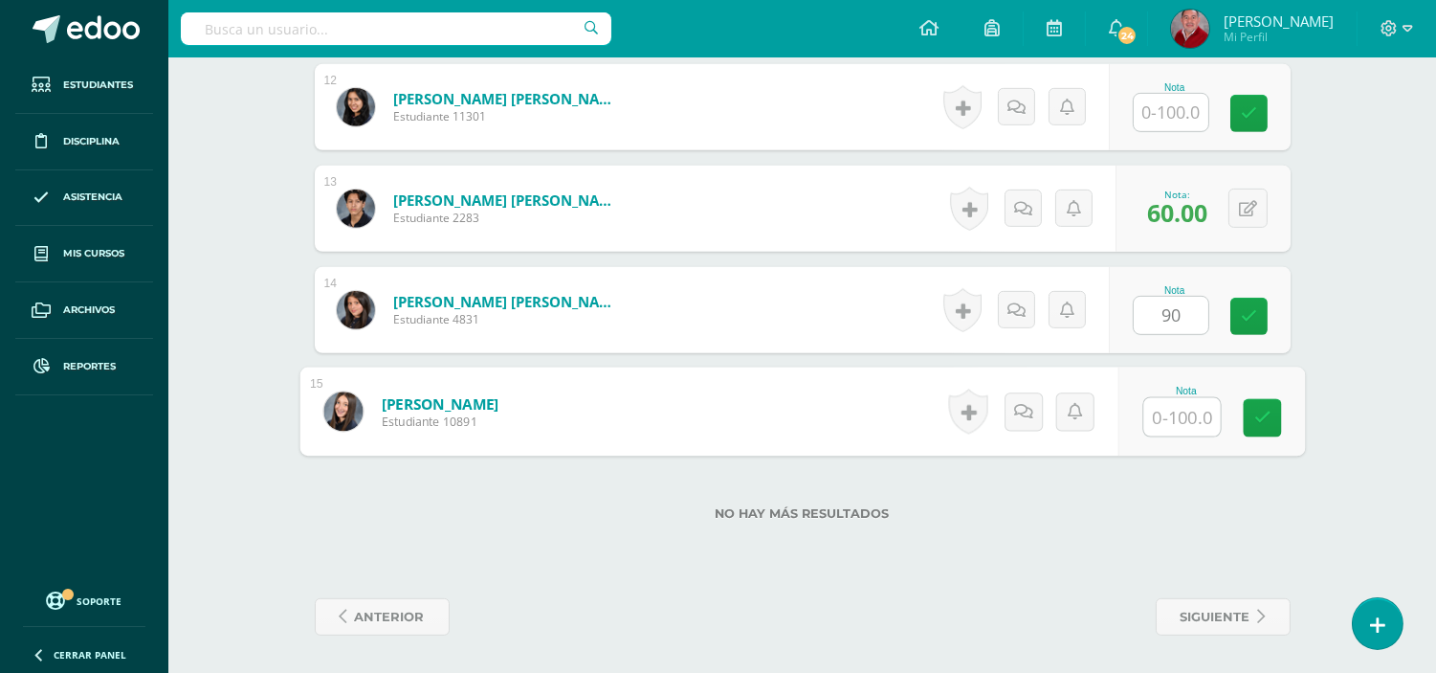
click at [1179, 421] on input "text" at bounding box center [1182, 417] width 77 height 38
type input "80"
click at [1261, 423] on icon at bounding box center [1262, 418] width 17 height 16
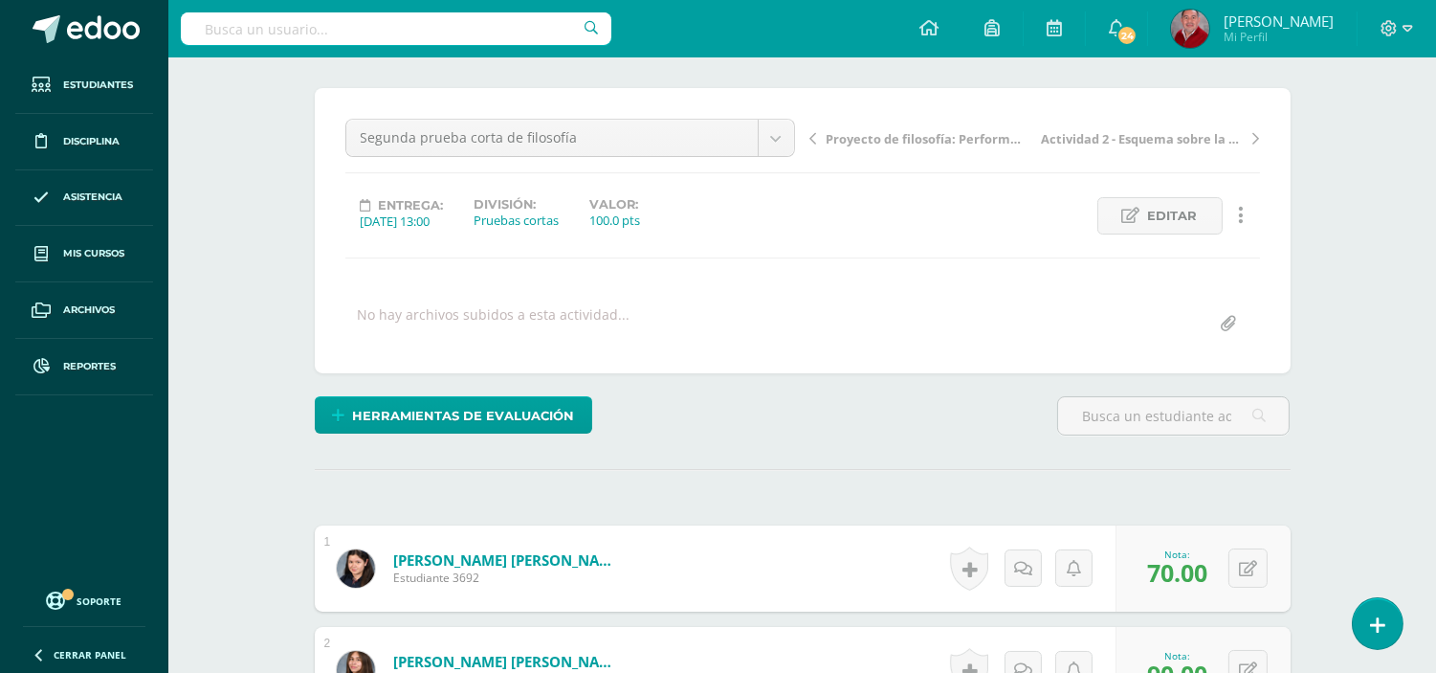
scroll to position [0, 0]
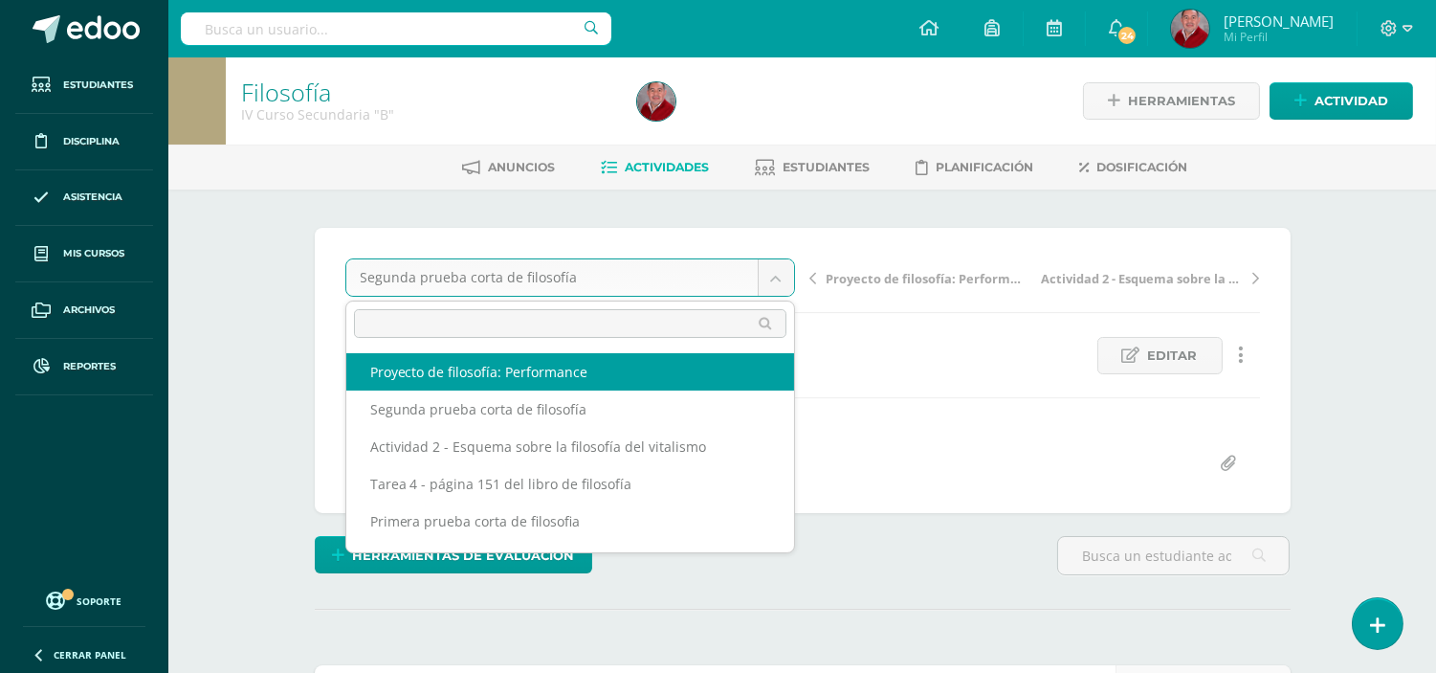
select select "/dashboard/teacher/grade-activity/237982/"
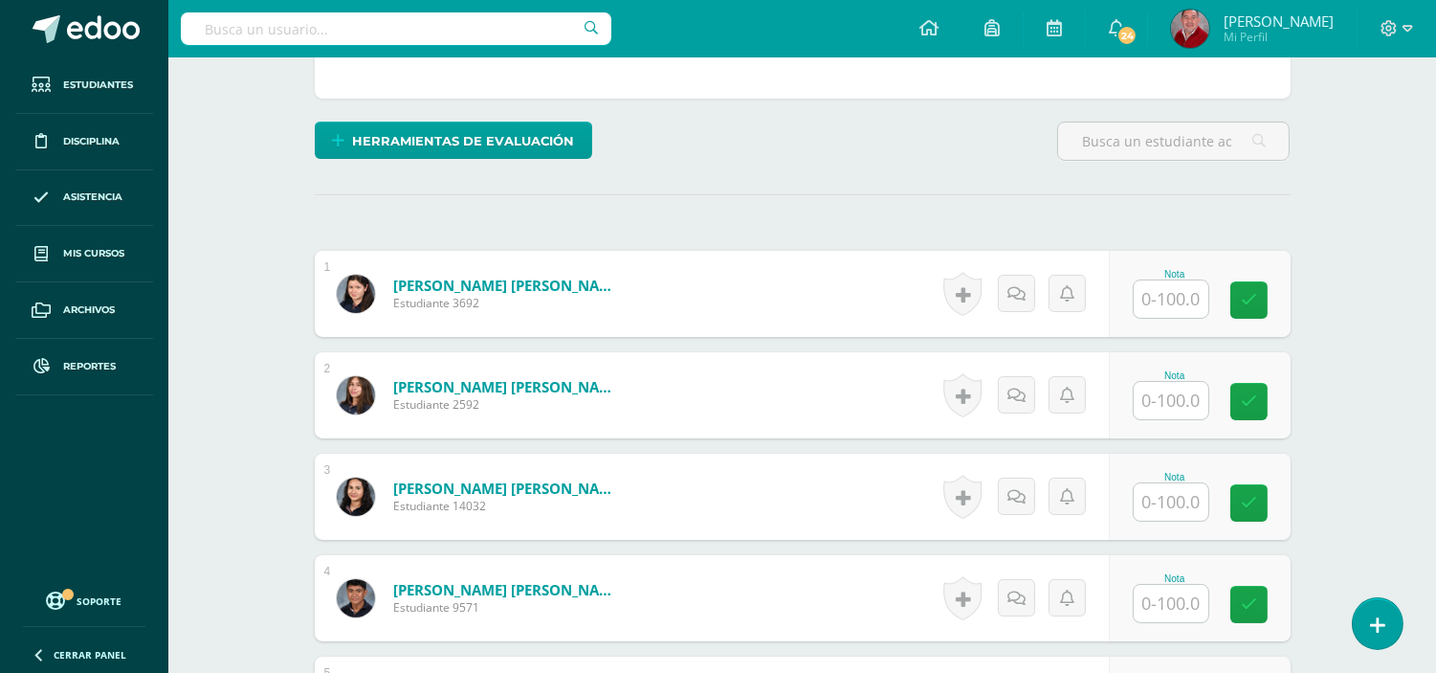
scroll to position [433, 0]
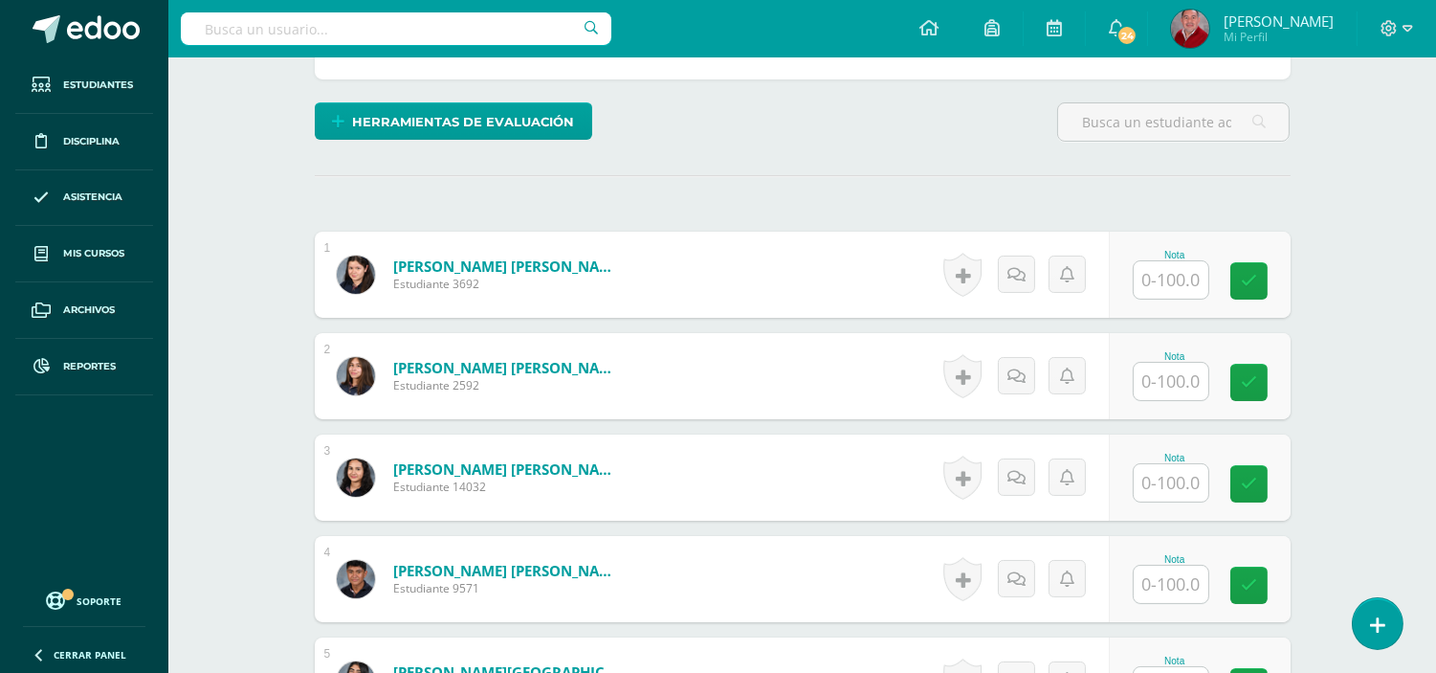
click at [1180, 273] on input "text" at bounding box center [1171, 279] width 75 height 37
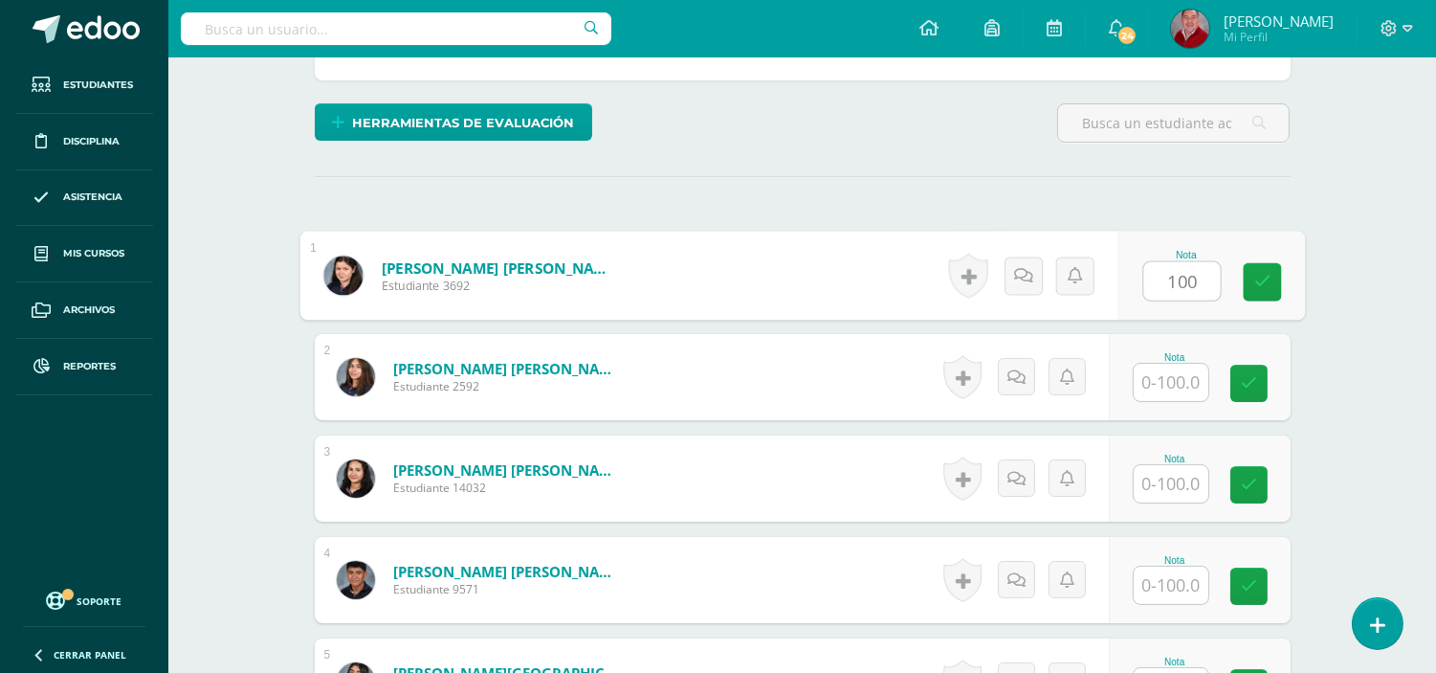
type input "100"
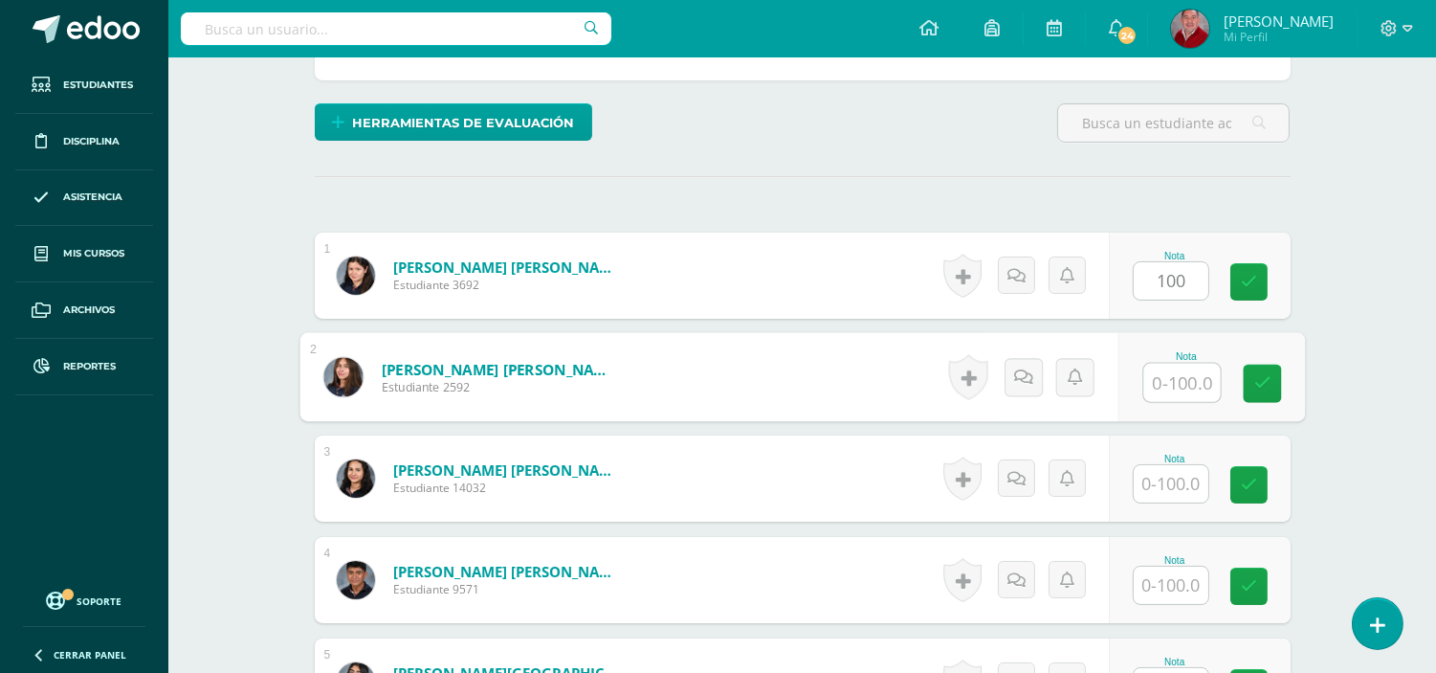
click at [1188, 383] on input "text" at bounding box center [1182, 383] width 77 height 38
type input "100"
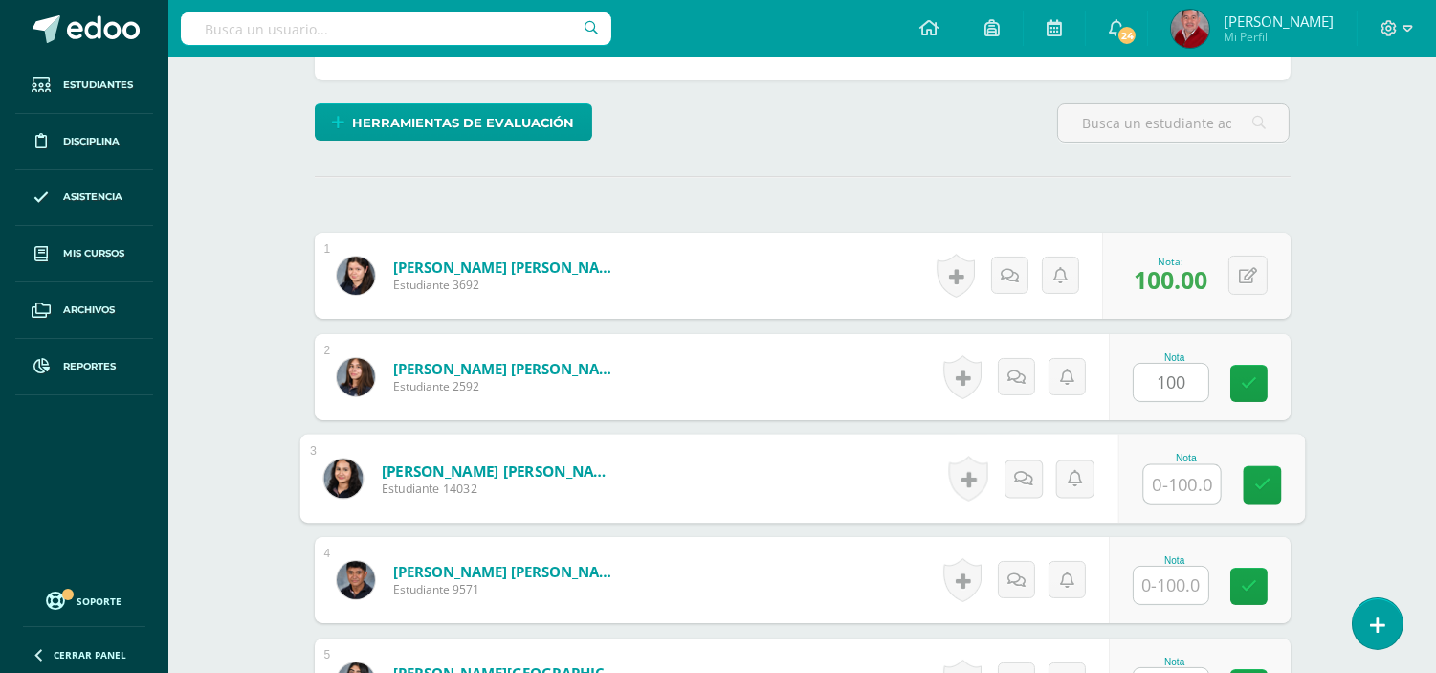
click at [1180, 480] on input "text" at bounding box center [1182, 484] width 77 height 38
type input "100"
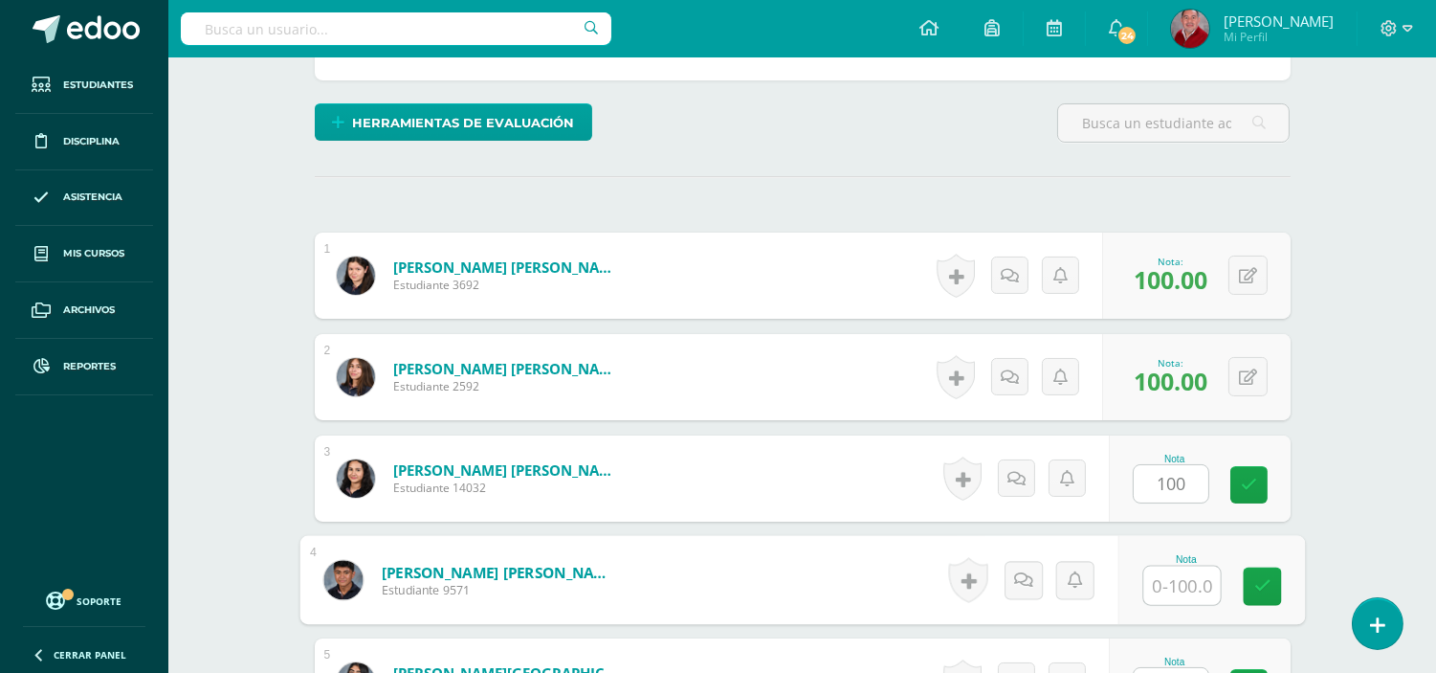
click at [1183, 580] on input "text" at bounding box center [1182, 586] width 77 height 38
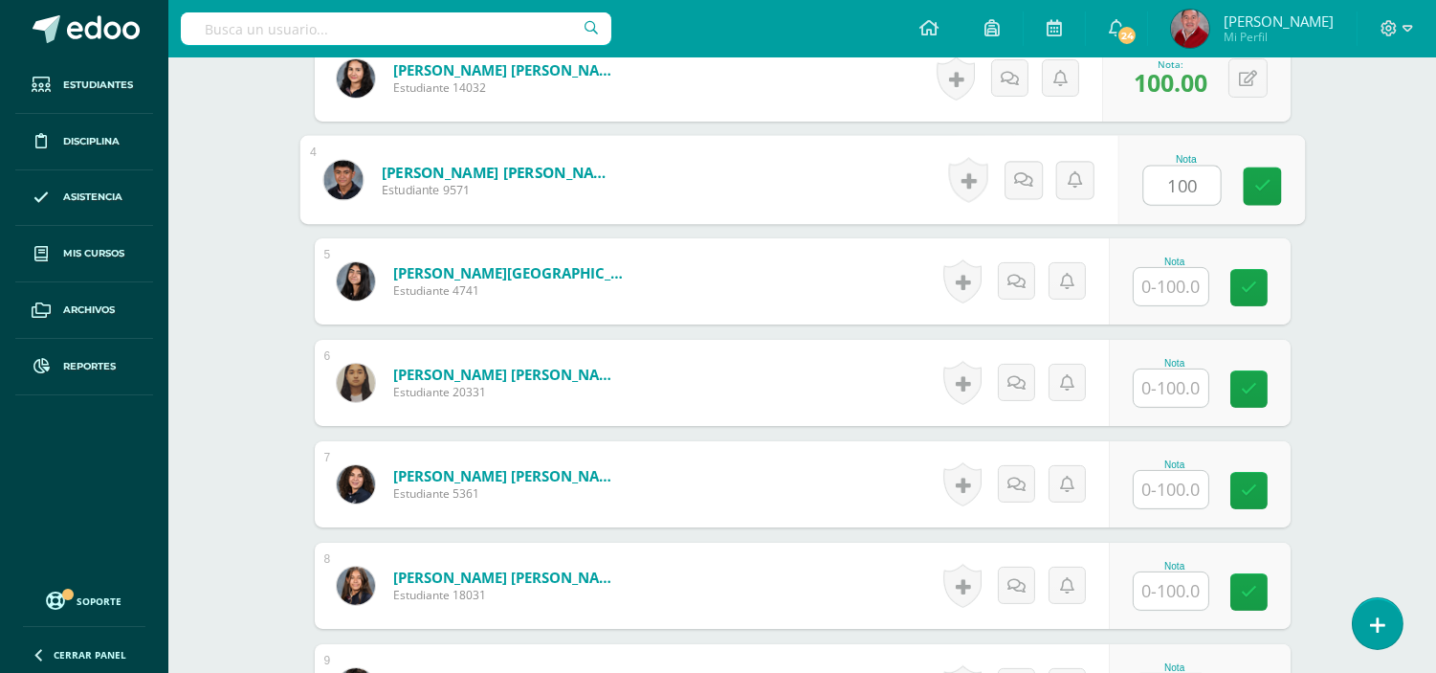
scroll to position [853, 0]
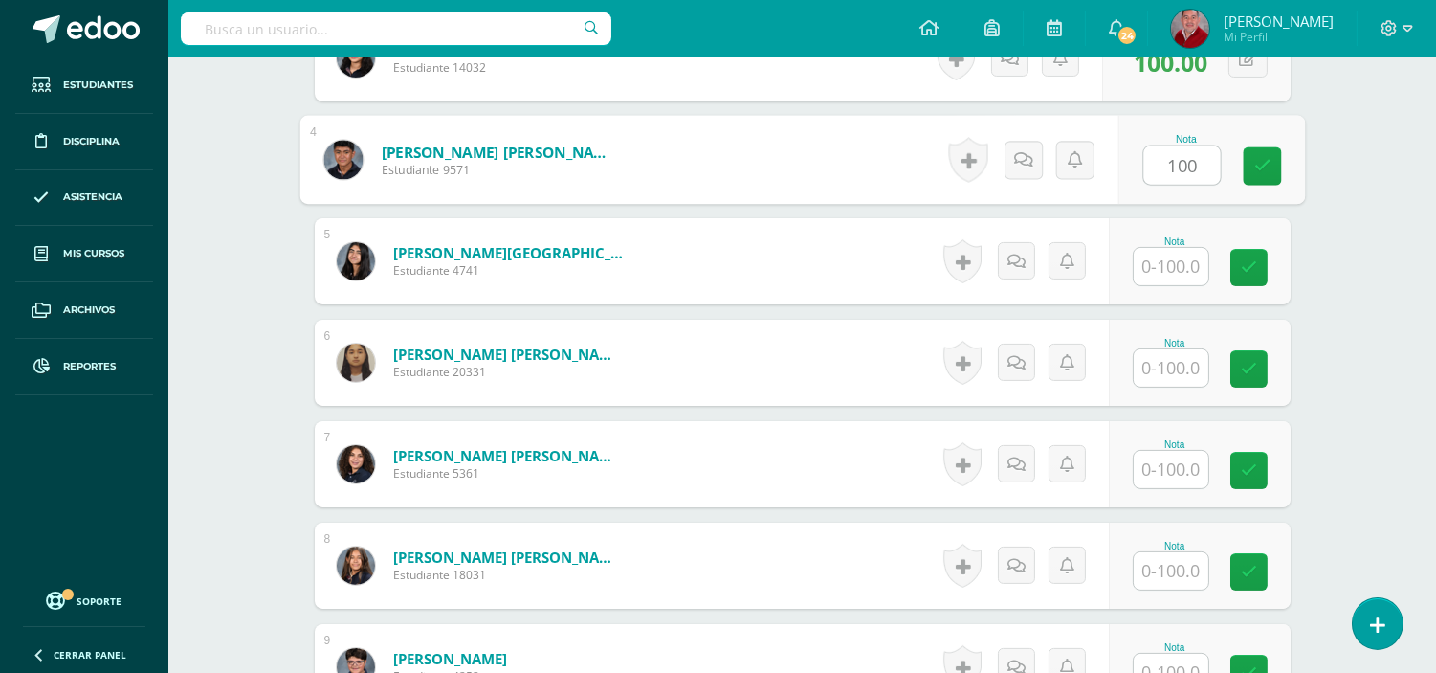
type input "100"
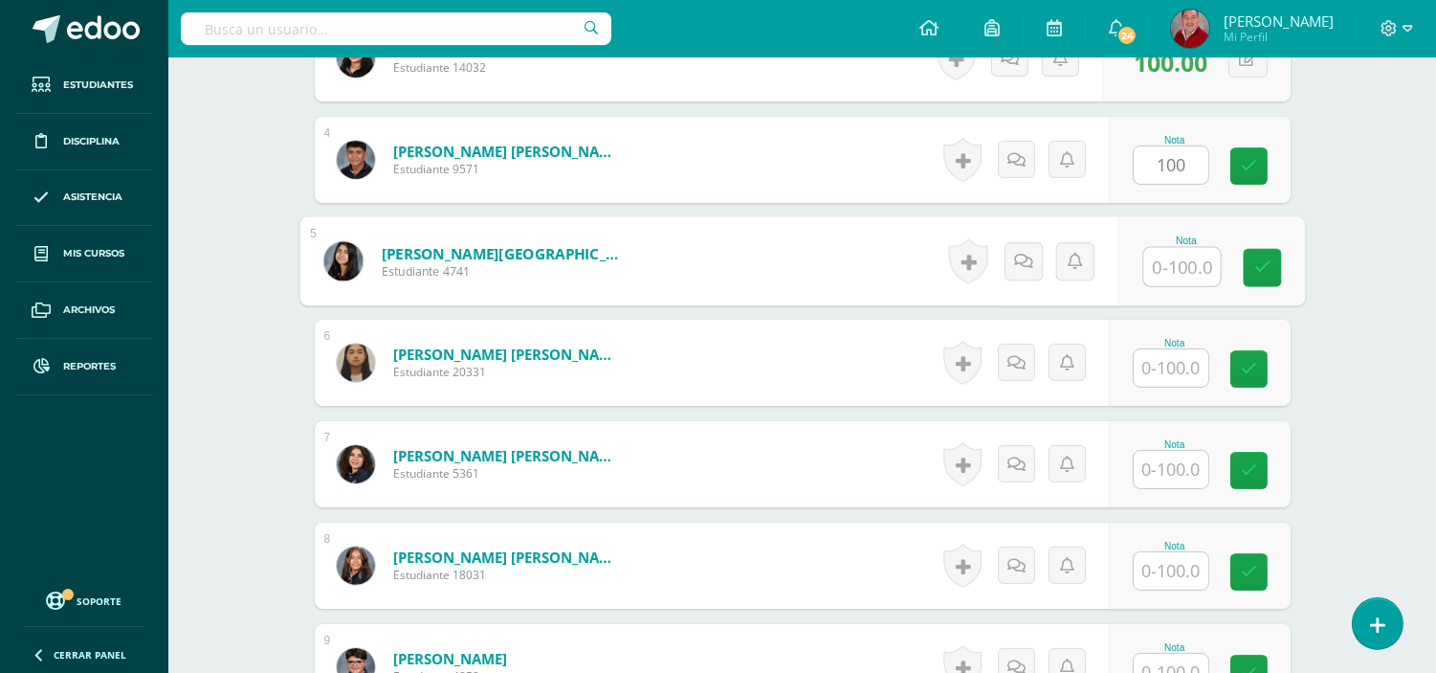
click at [1170, 271] on input "text" at bounding box center [1182, 267] width 77 height 38
type input "100"
click at [1189, 379] on input "text" at bounding box center [1171, 367] width 75 height 37
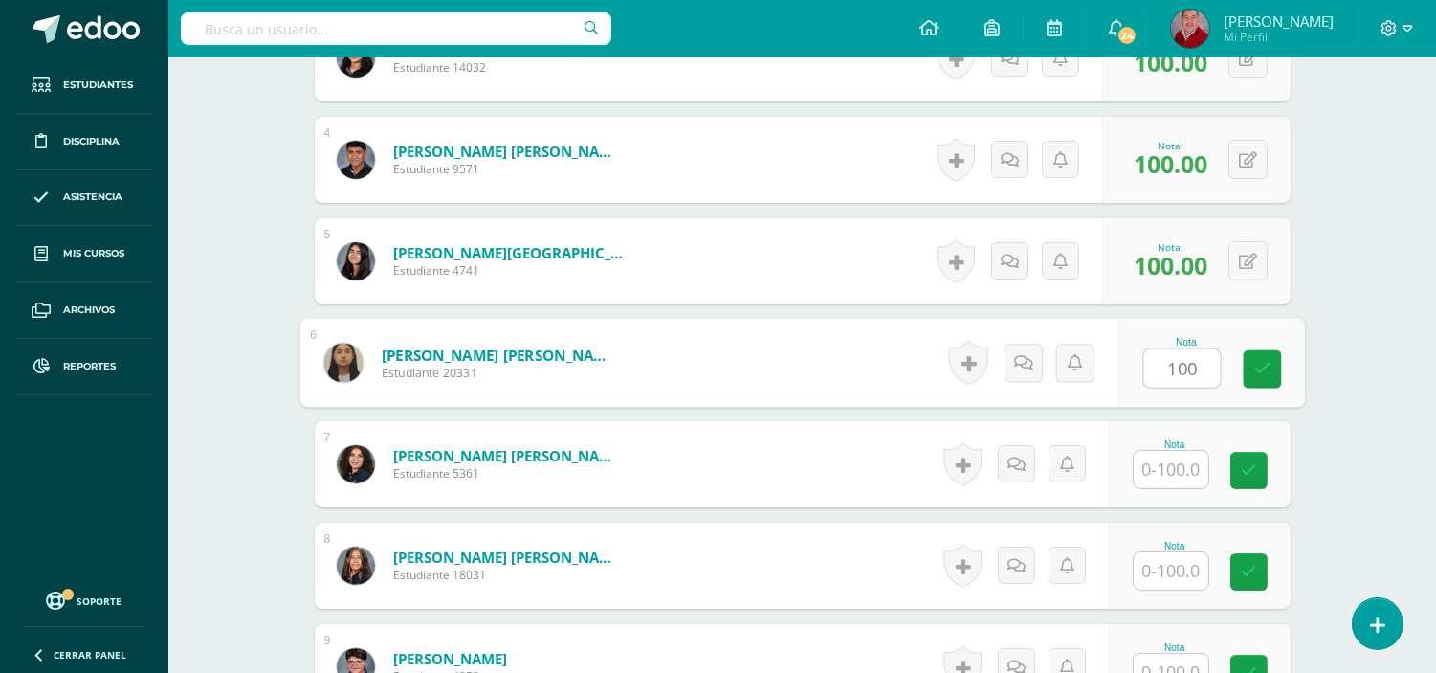
type input "100"
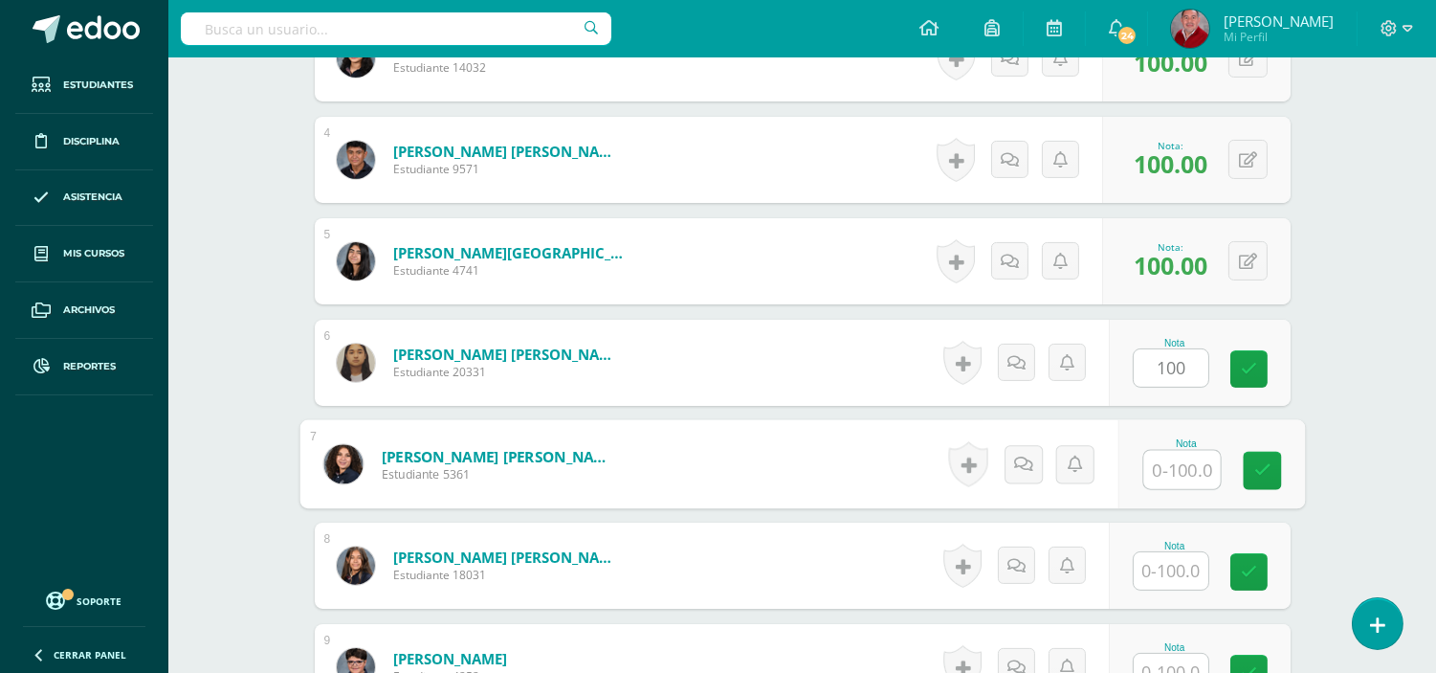
click at [1177, 475] on input "text" at bounding box center [1182, 470] width 77 height 38
type input "100"
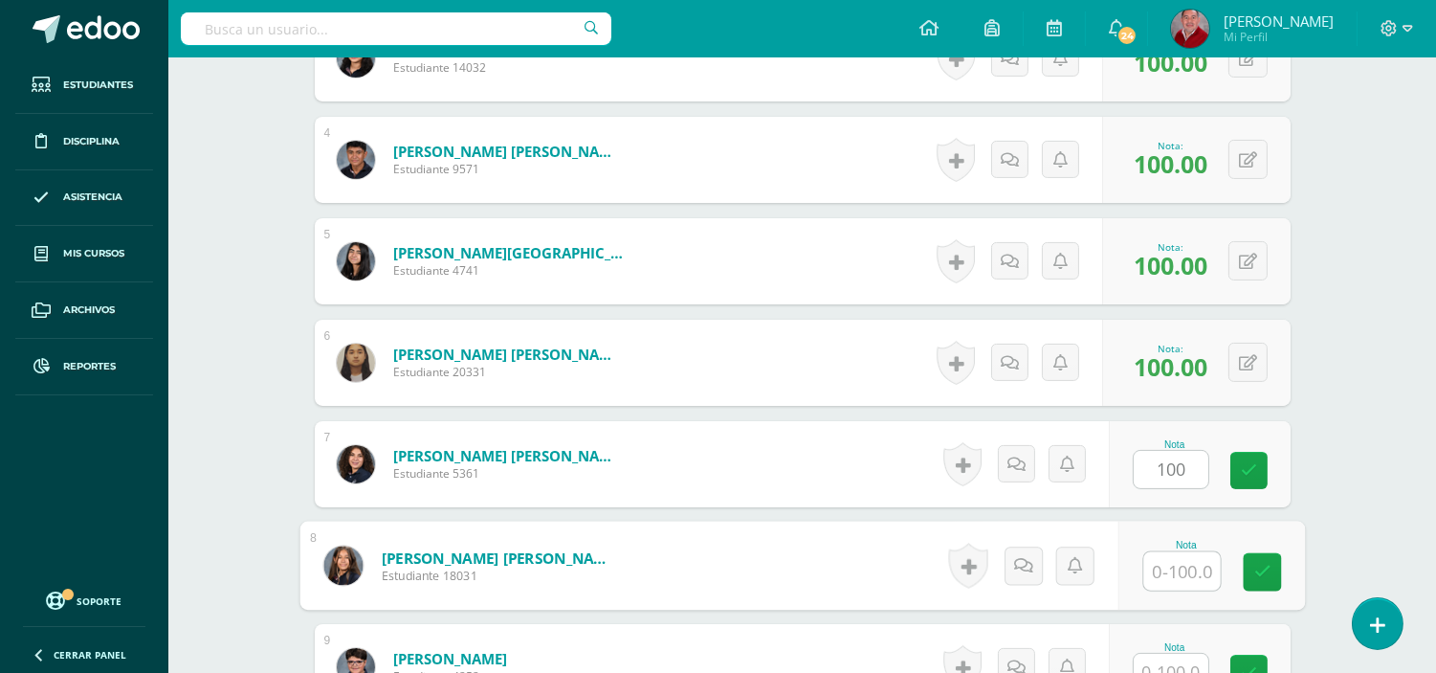
click at [1177, 577] on input "text" at bounding box center [1182, 571] width 77 height 38
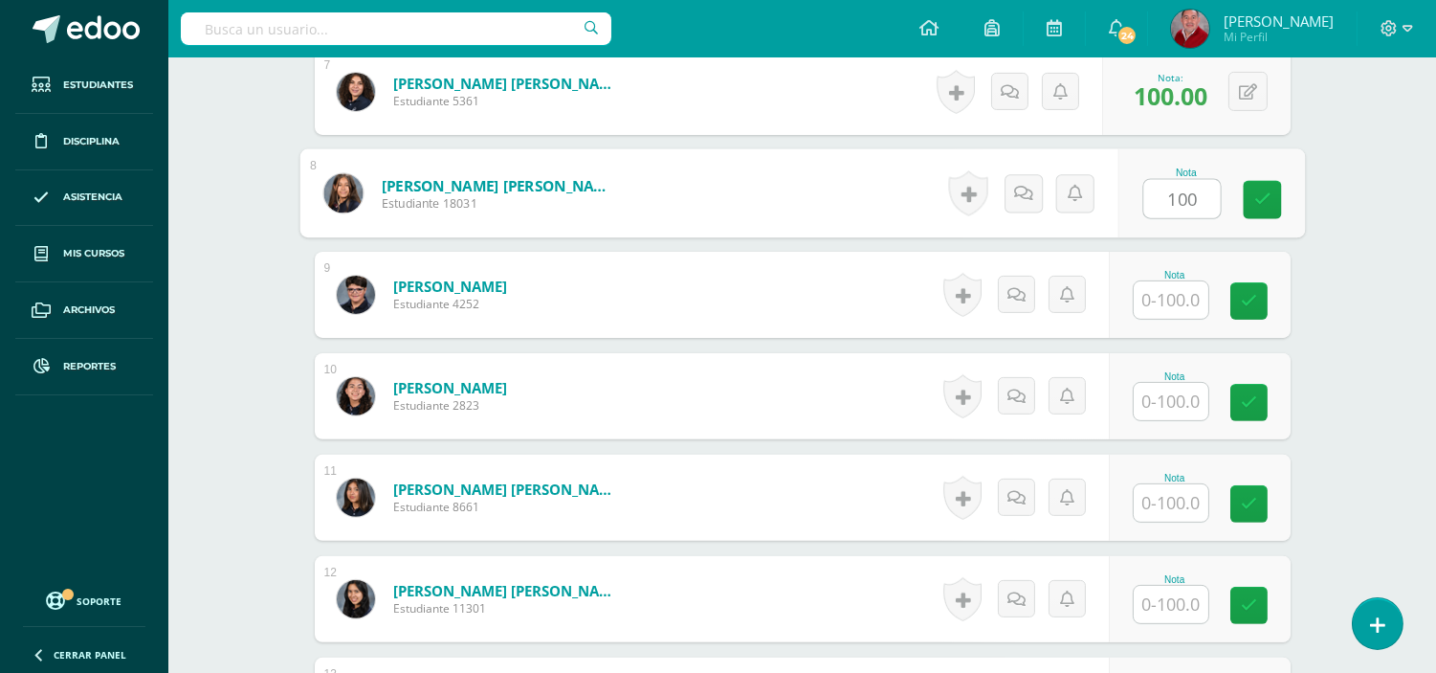
scroll to position [1229, 0]
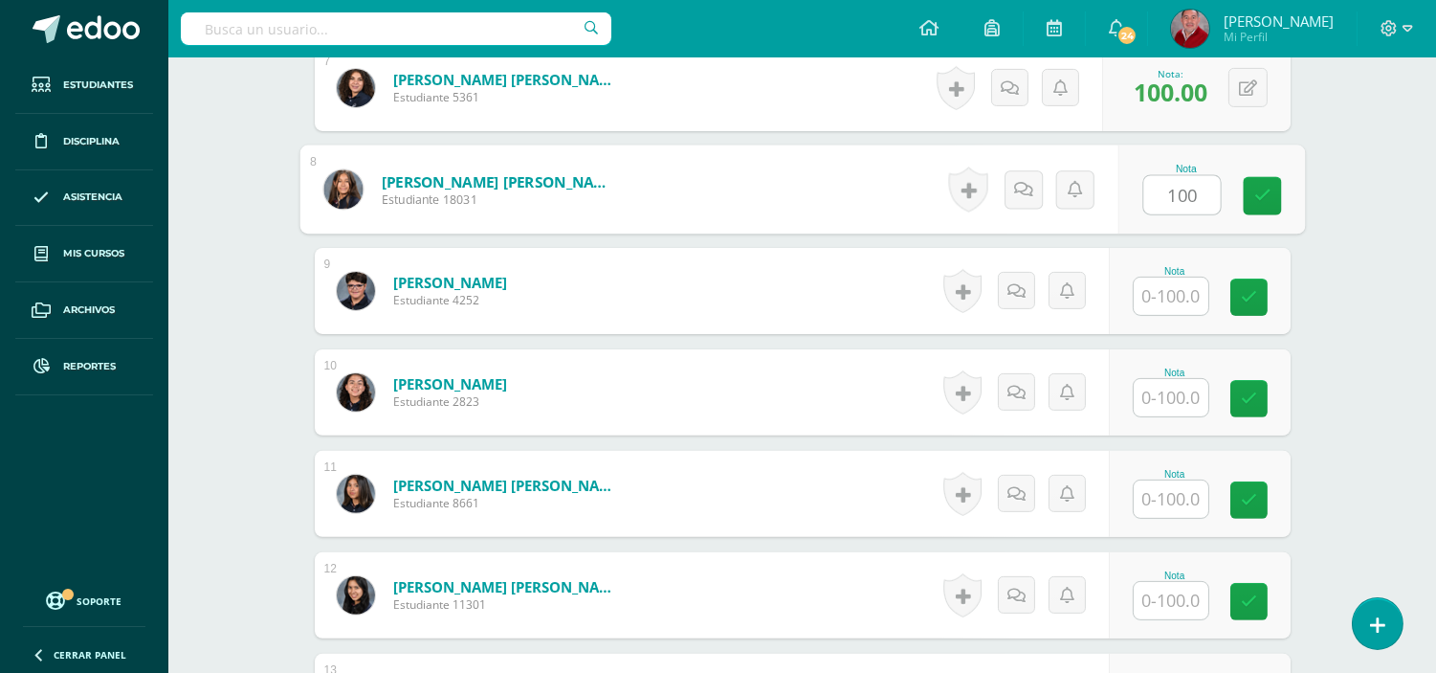
type input "100"
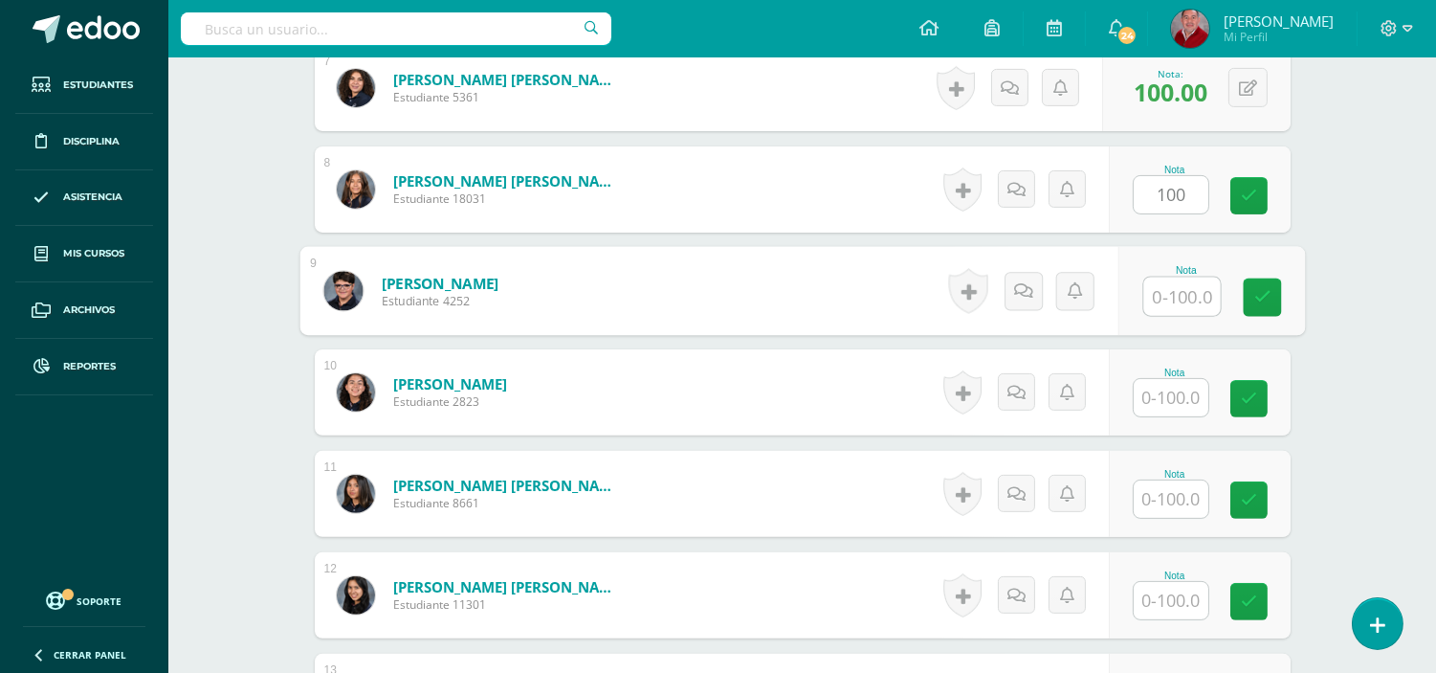
click at [1170, 298] on input "text" at bounding box center [1182, 297] width 77 height 38
type input "100"
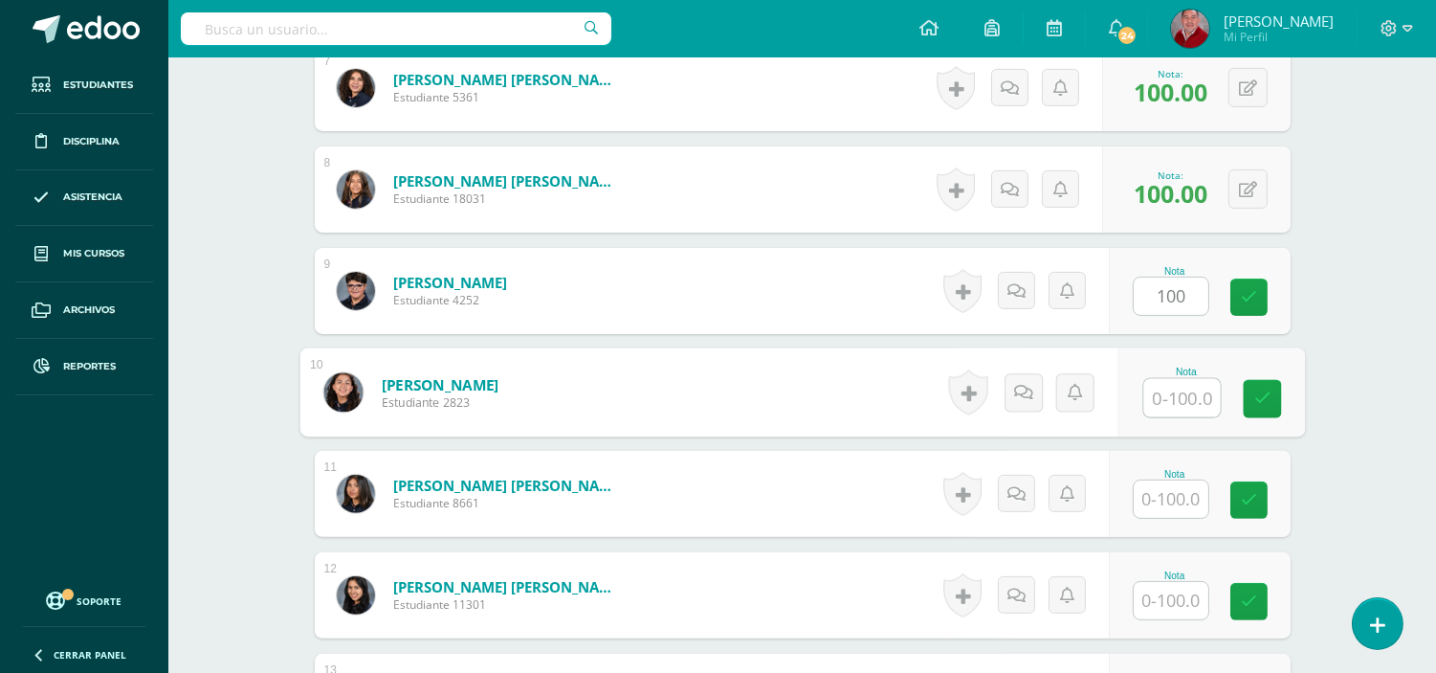
click at [1166, 384] on input "text" at bounding box center [1182, 398] width 77 height 38
type input "100"
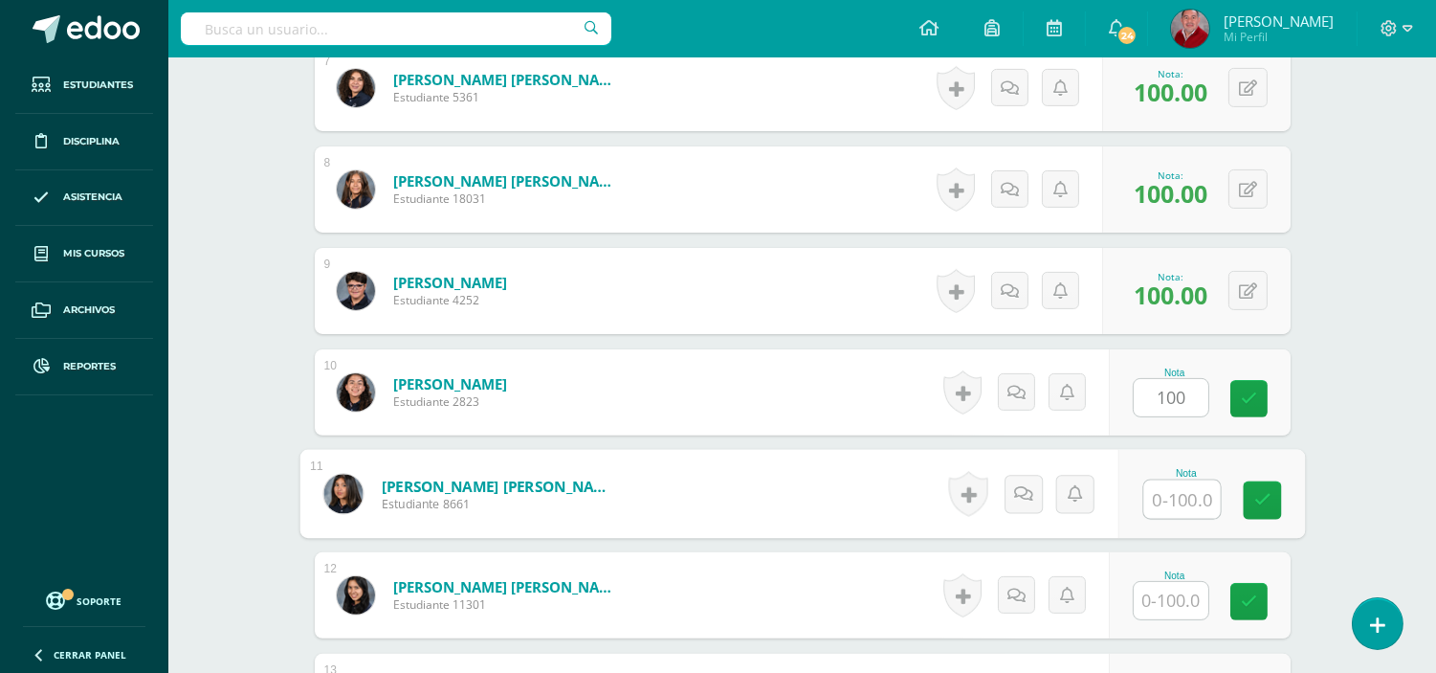
click at [1160, 492] on input "text" at bounding box center [1182, 499] width 77 height 38
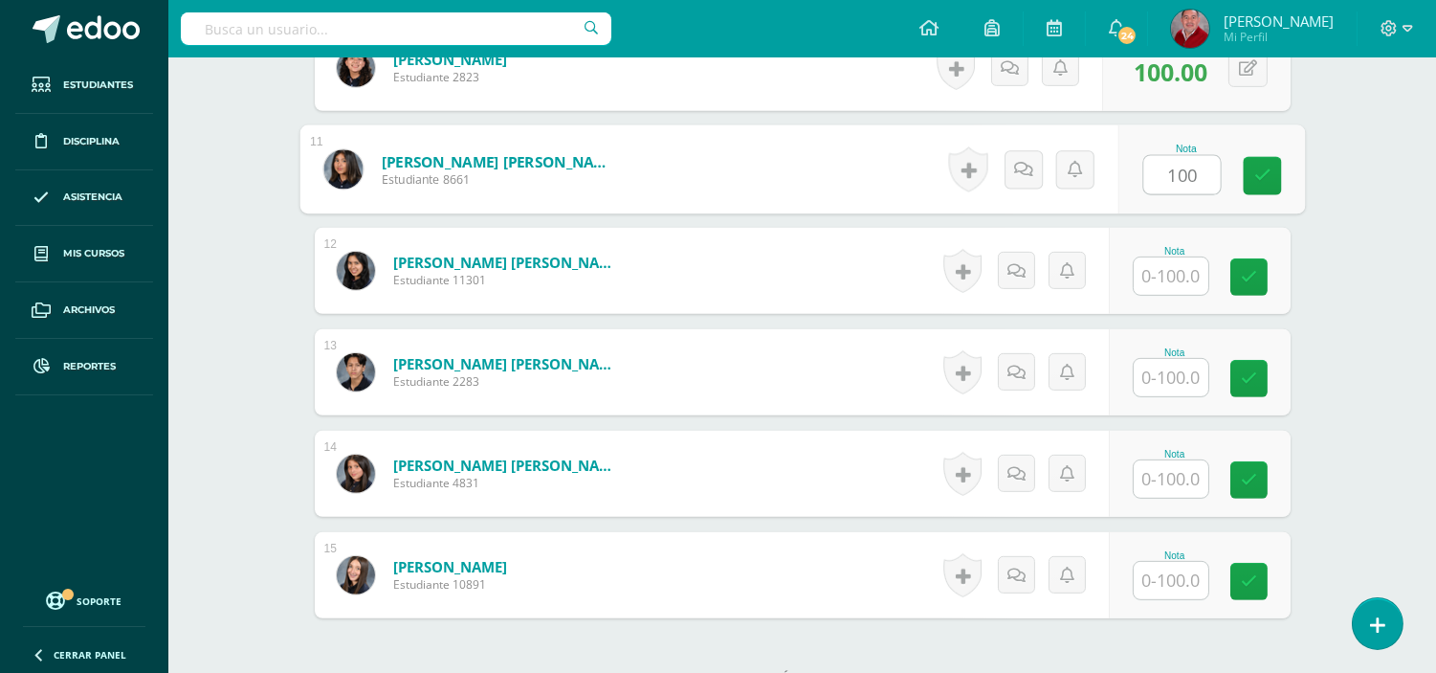
scroll to position [1557, 0]
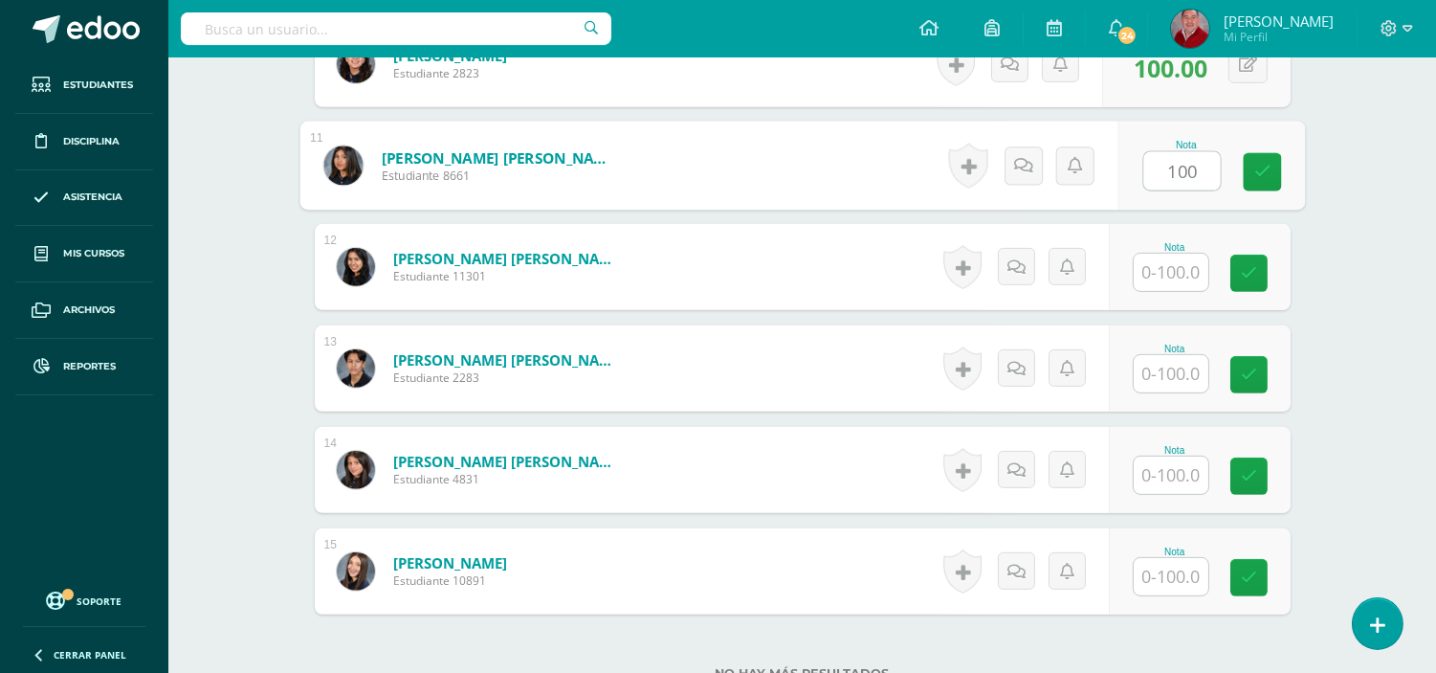
type input "100"
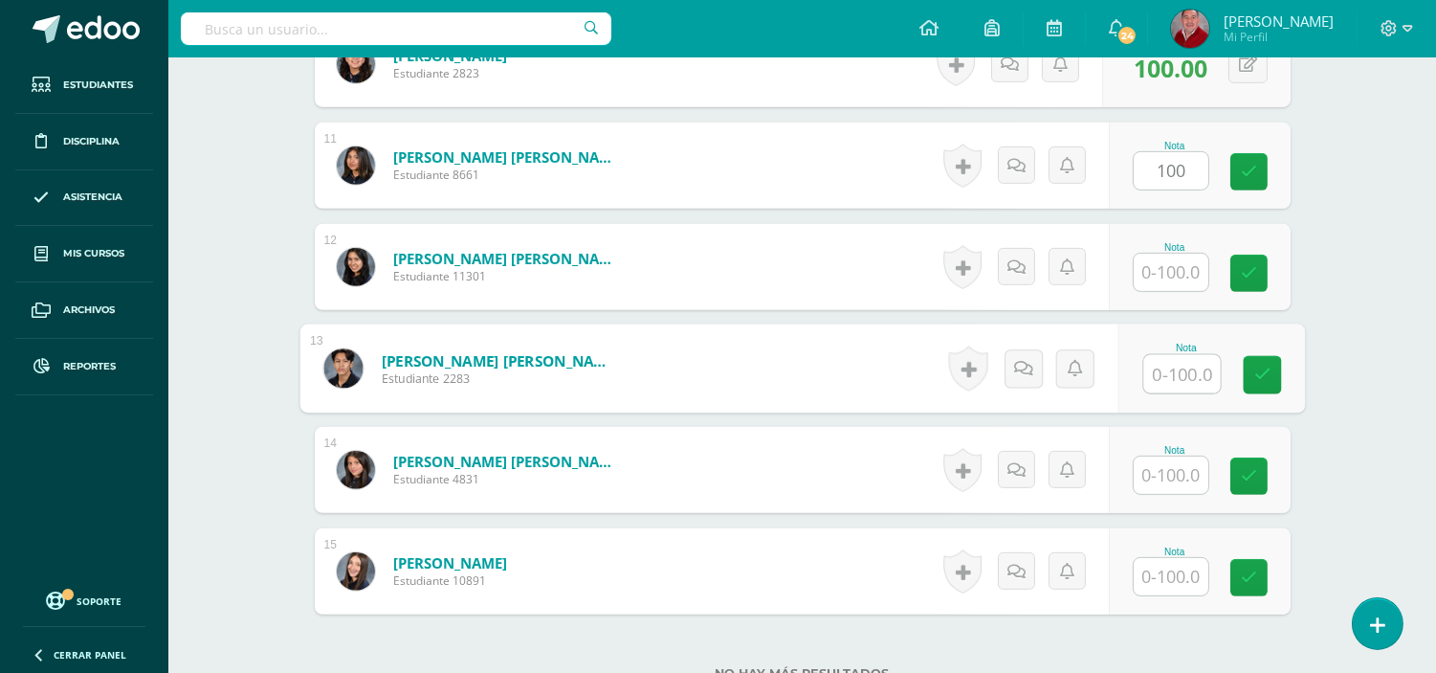
click at [1161, 377] on input "text" at bounding box center [1182, 374] width 77 height 38
type input "100"
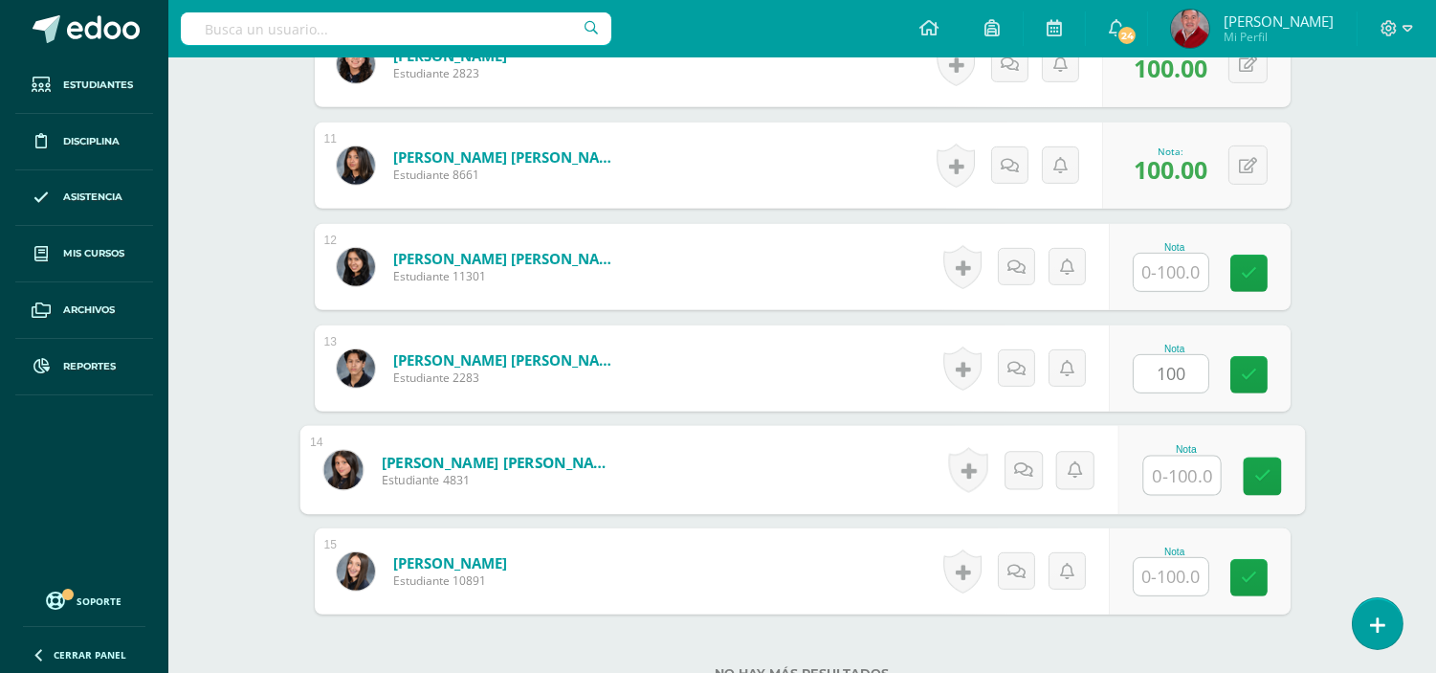
click at [1163, 476] on input "text" at bounding box center [1182, 475] width 77 height 38
type input "100"
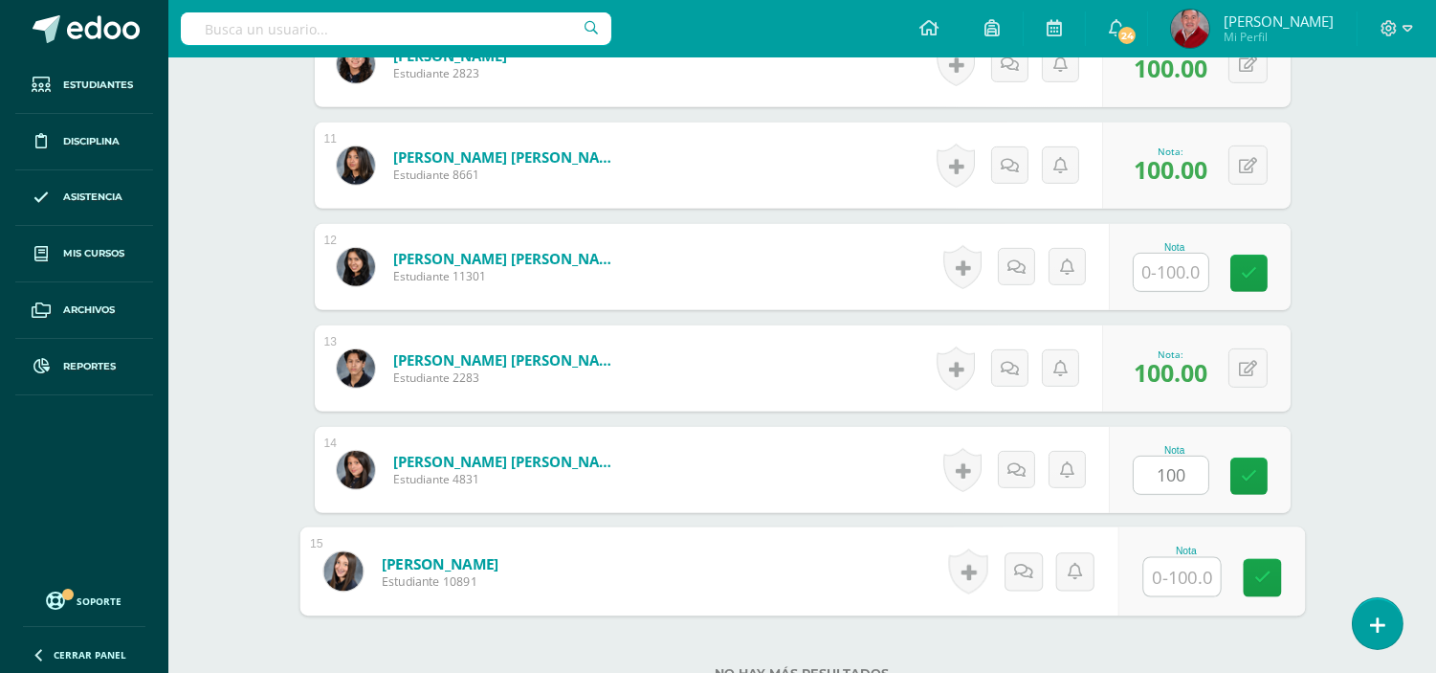
click at [1170, 565] on input "text" at bounding box center [1182, 577] width 77 height 38
type input "100"
click at [1255, 570] on icon at bounding box center [1262, 577] width 17 height 16
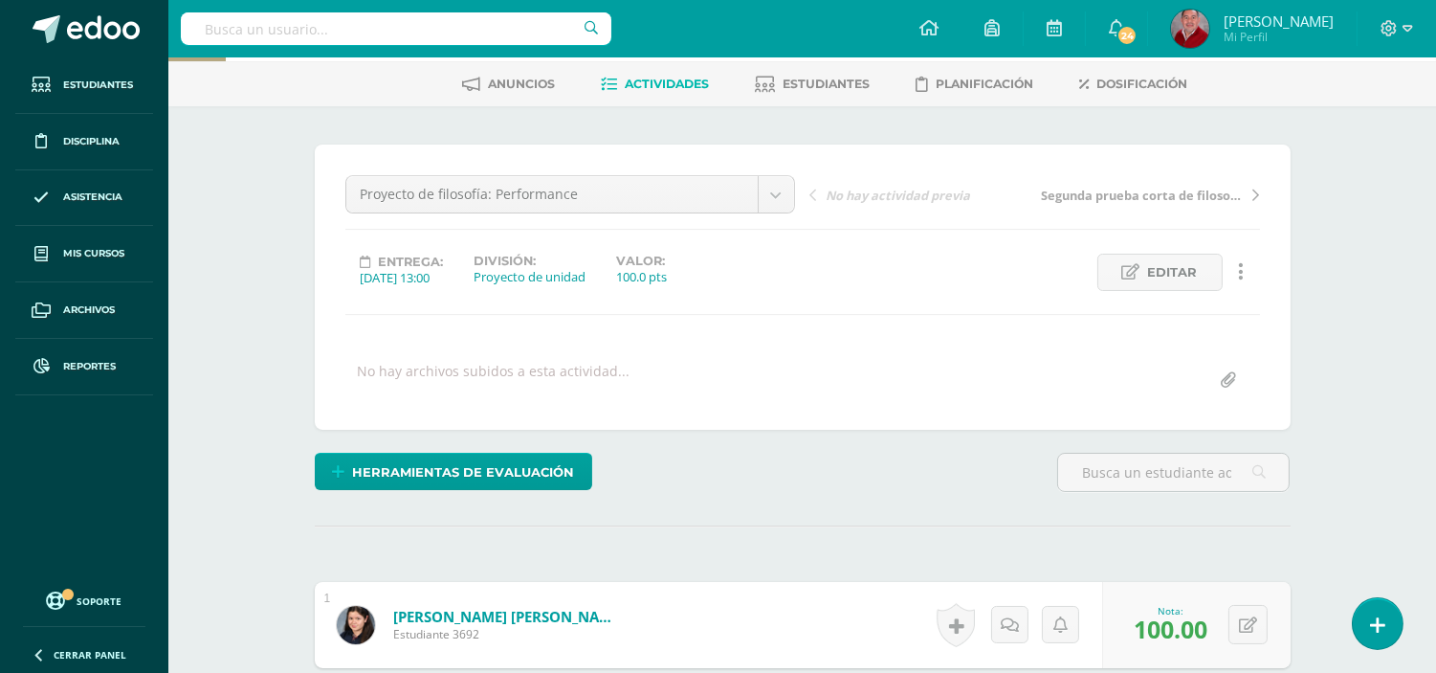
scroll to position [0, 0]
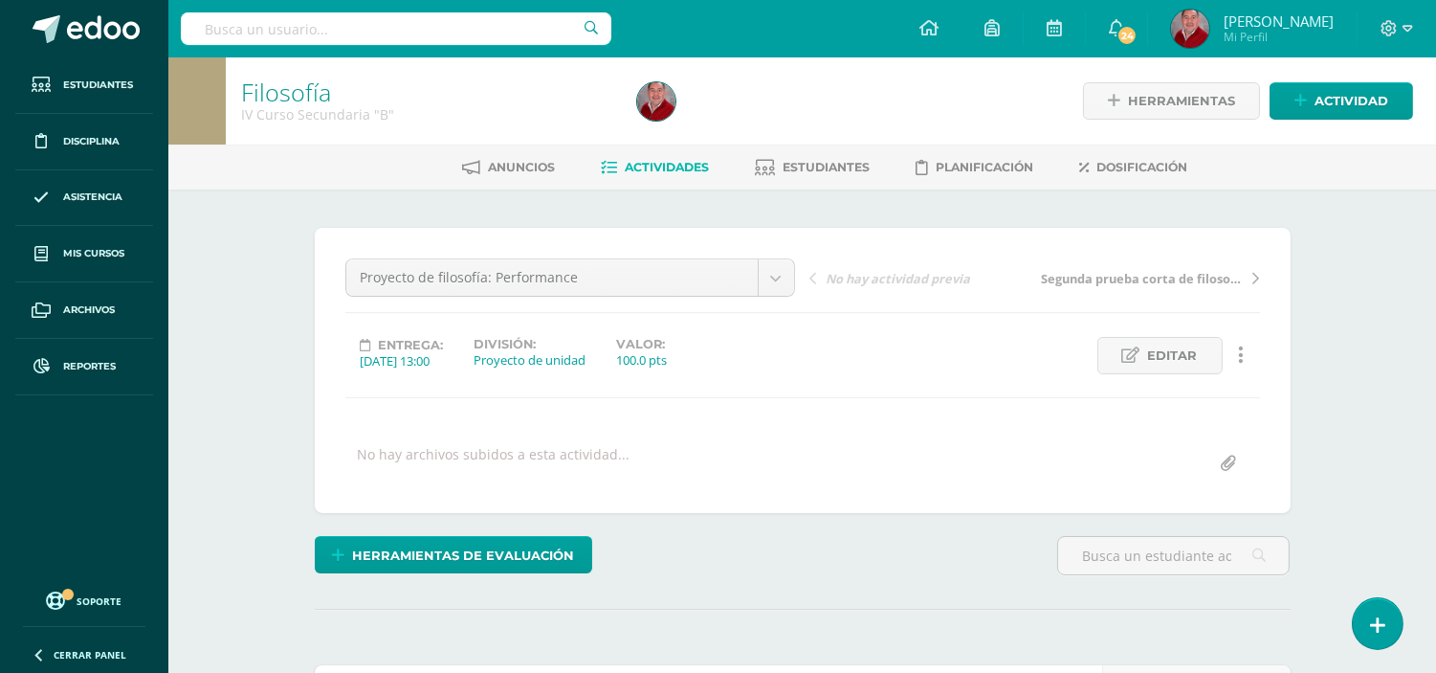
click at [692, 155] on link "Actividades" at bounding box center [656, 167] width 108 height 31
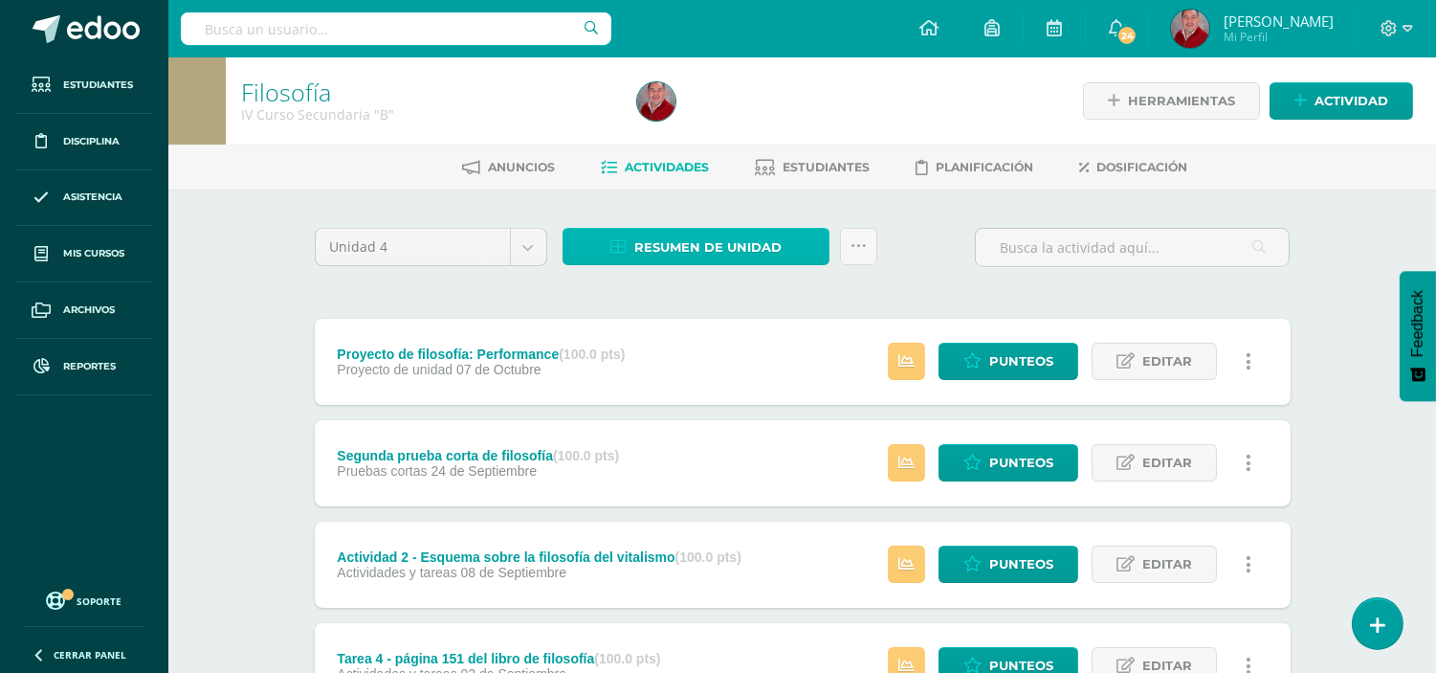
click at [719, 240] on span "Resumen de unidad" at bounding box center [707, 247] width 147 height 35
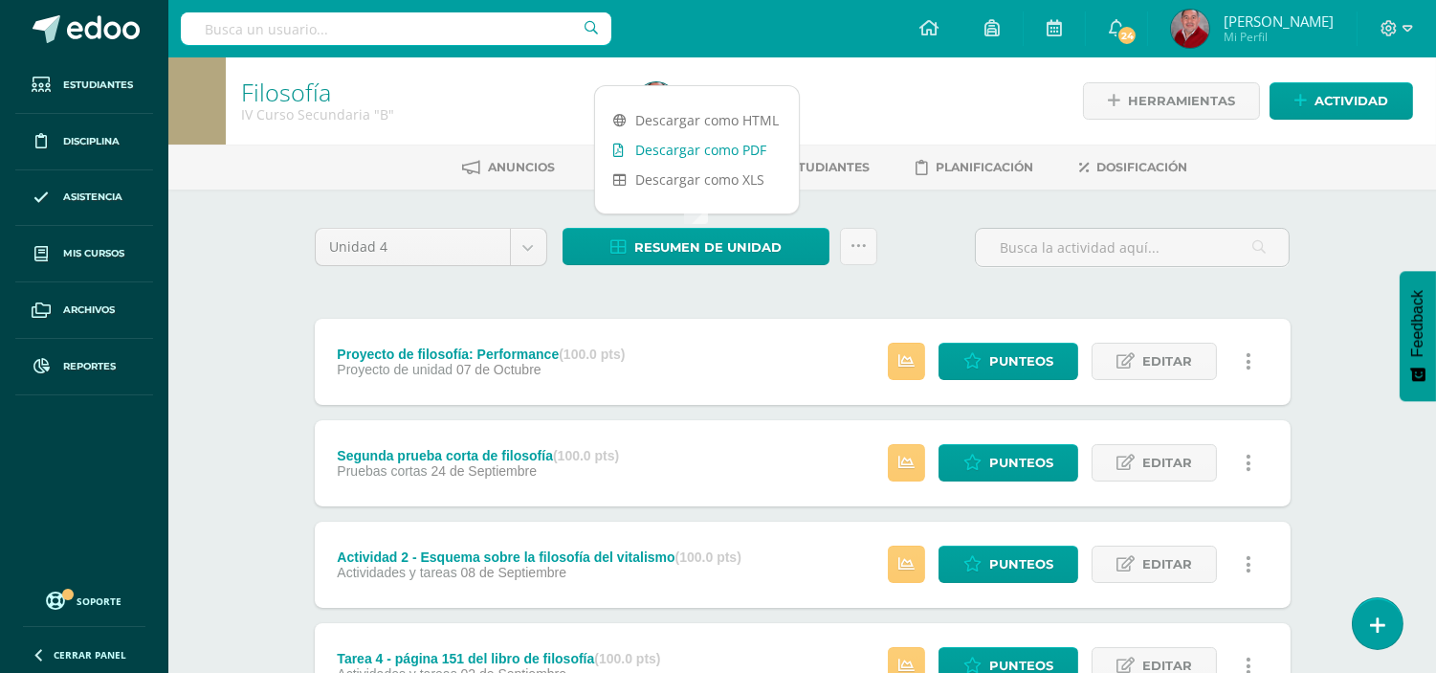
click at [722, 140] on link "Descargar como PDF" at bounding box center [697, 150] width 204 height 30
